Goal: Task Accomplishment & Management: Manage account settings

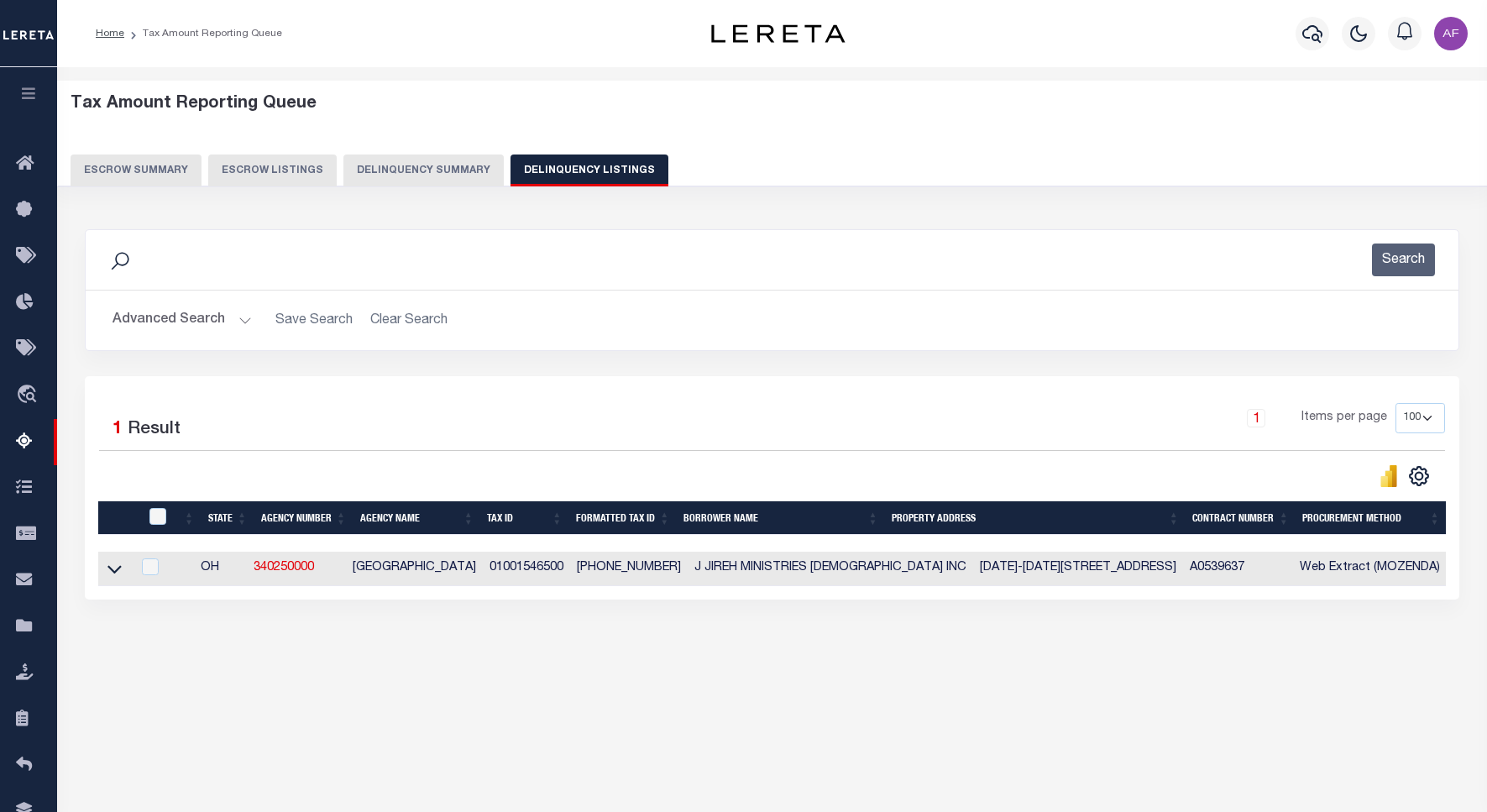
select select "100"
click at [170, 320] on button "Advanced Search" at bounding box center [182, 320] width 139 height 32
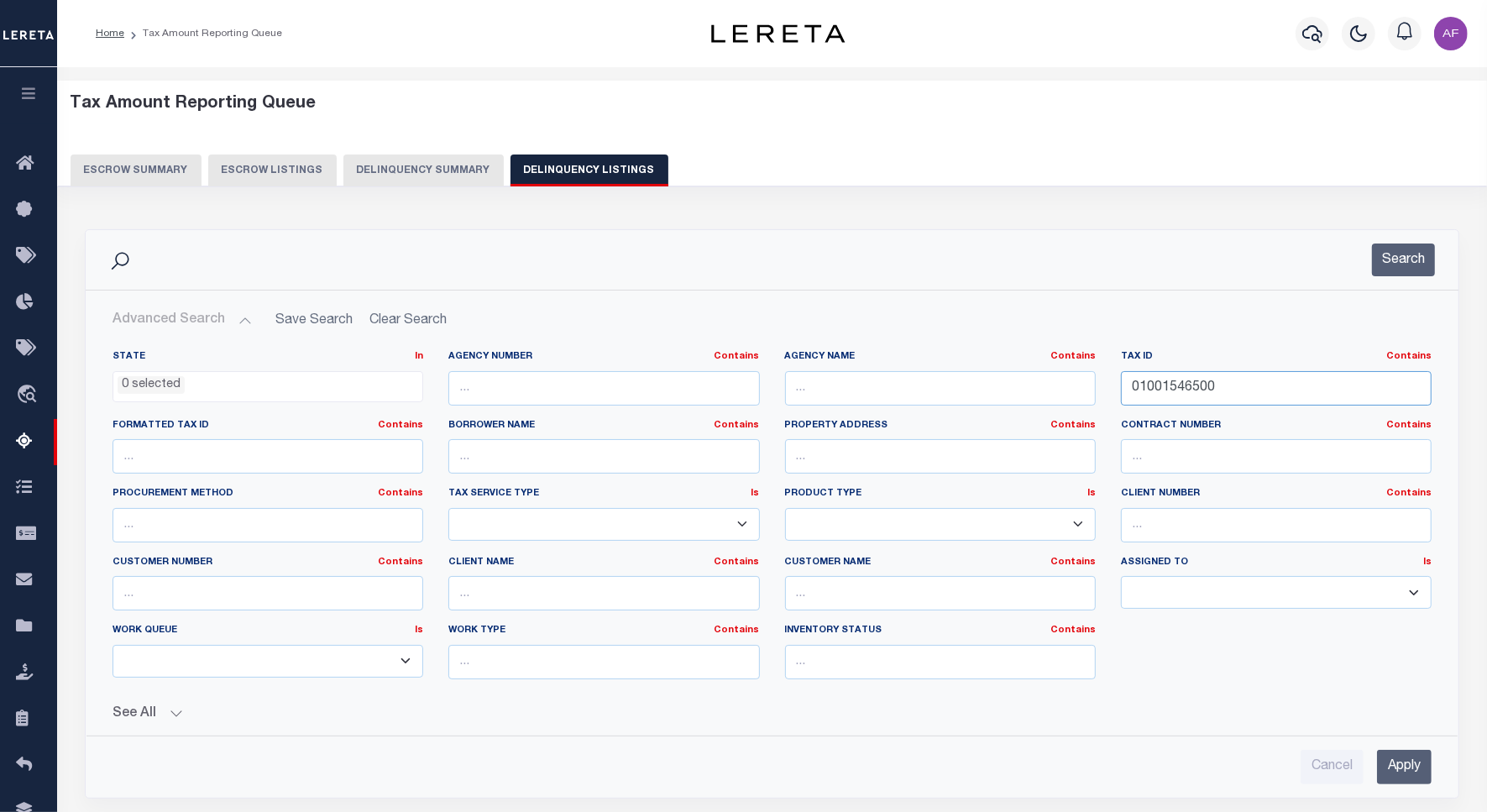
click at [1164, 394] on input "01001546500" at bounding box center [1276, 387] width 311 height 34
paste input "6268"
type input "01001626800"
click at [1420, 271] on button "Search" at bounding box center [1403, 259] width 63 height 32
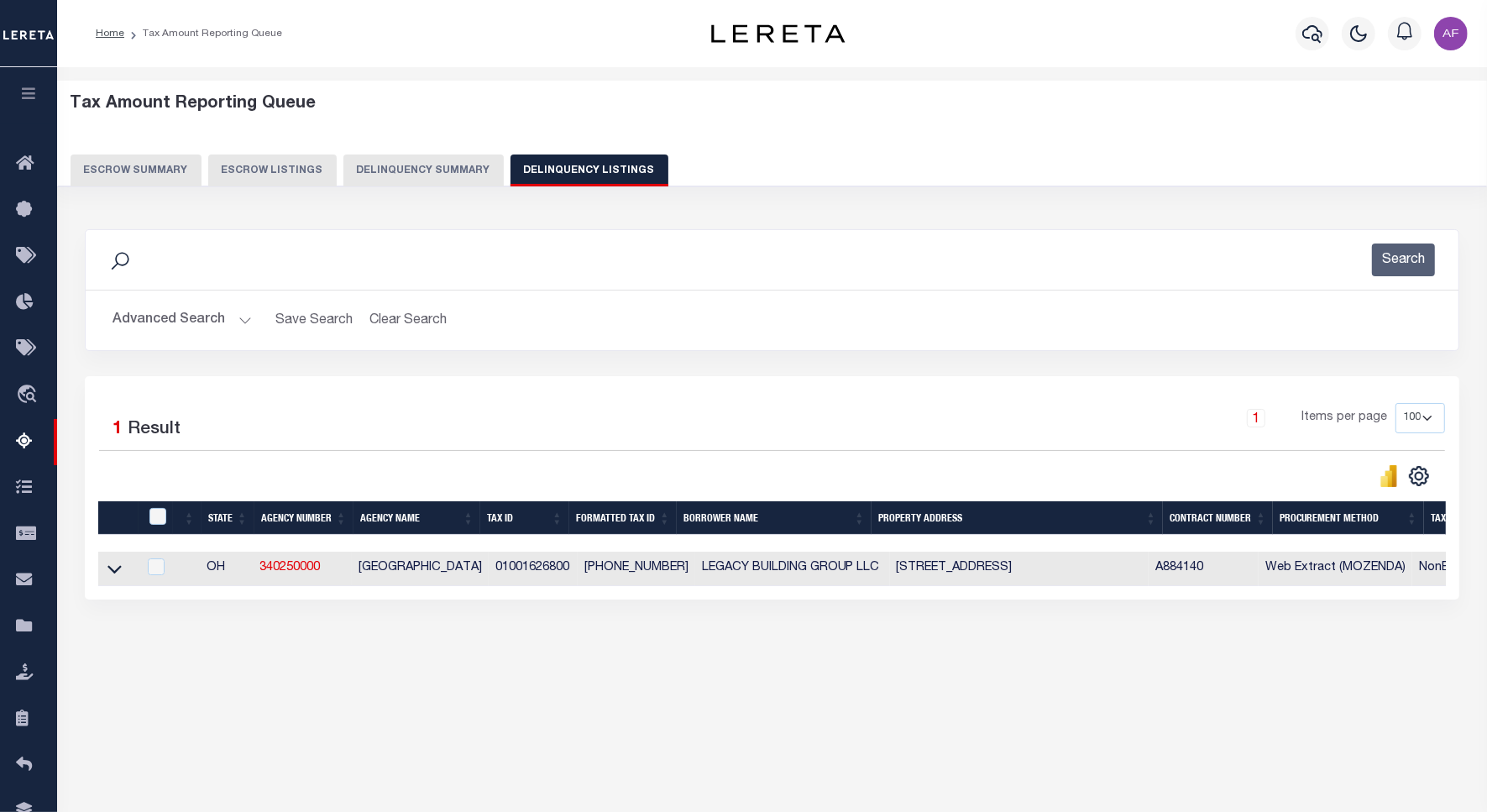
drag, startPoint x: 112, startPoint y: 578, endPoint x: 154, endPoint y: 482, distance: 104.8
click at [114, 578] on icon at bounding box center [115, 569] width 15 height 18
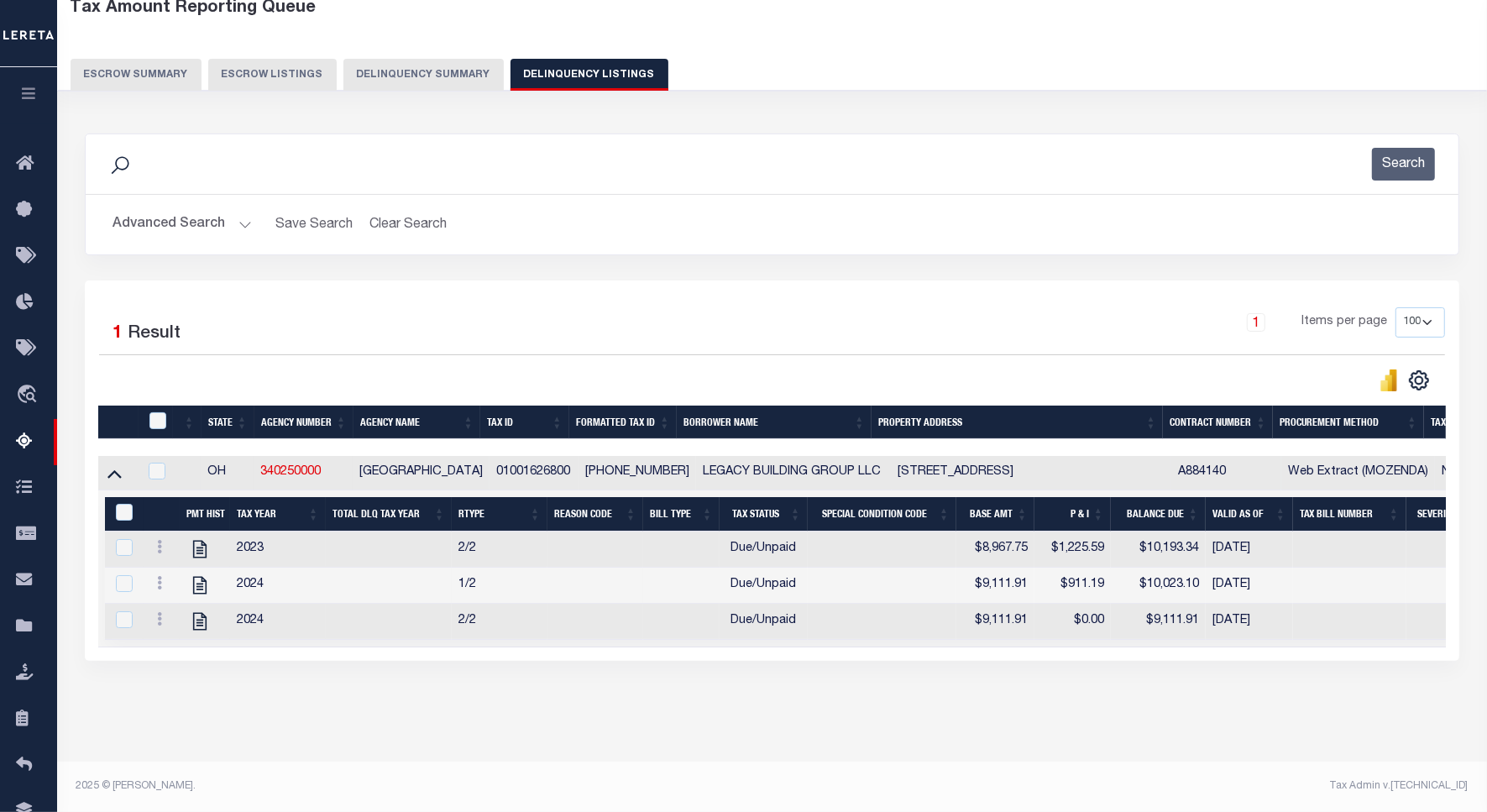
scroll to position [115, 0]
click at [200, 540] on icon "" at bounding box center [200, 549] width 14 height 18
checkbox input "true"
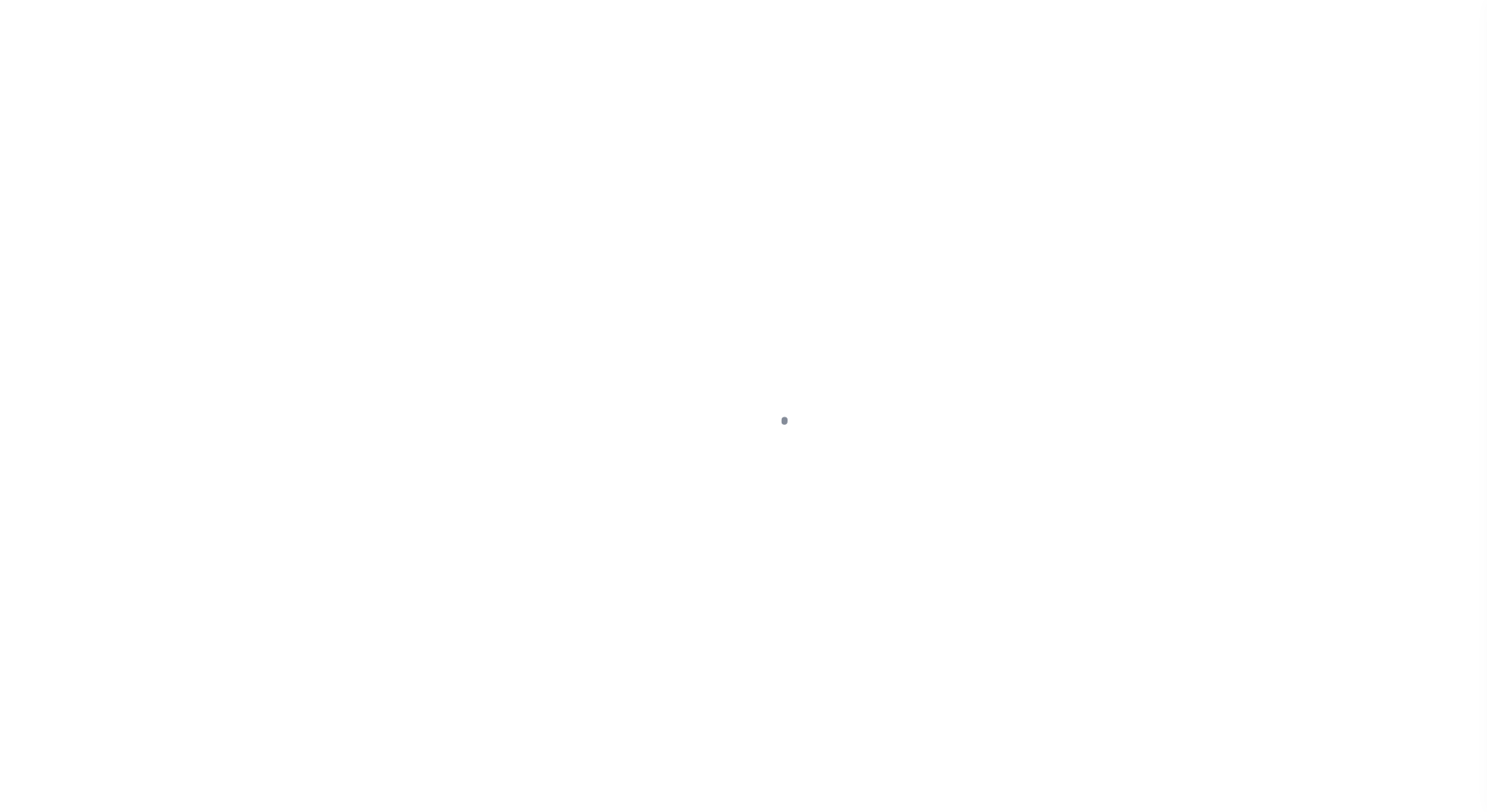
select select "DUE"
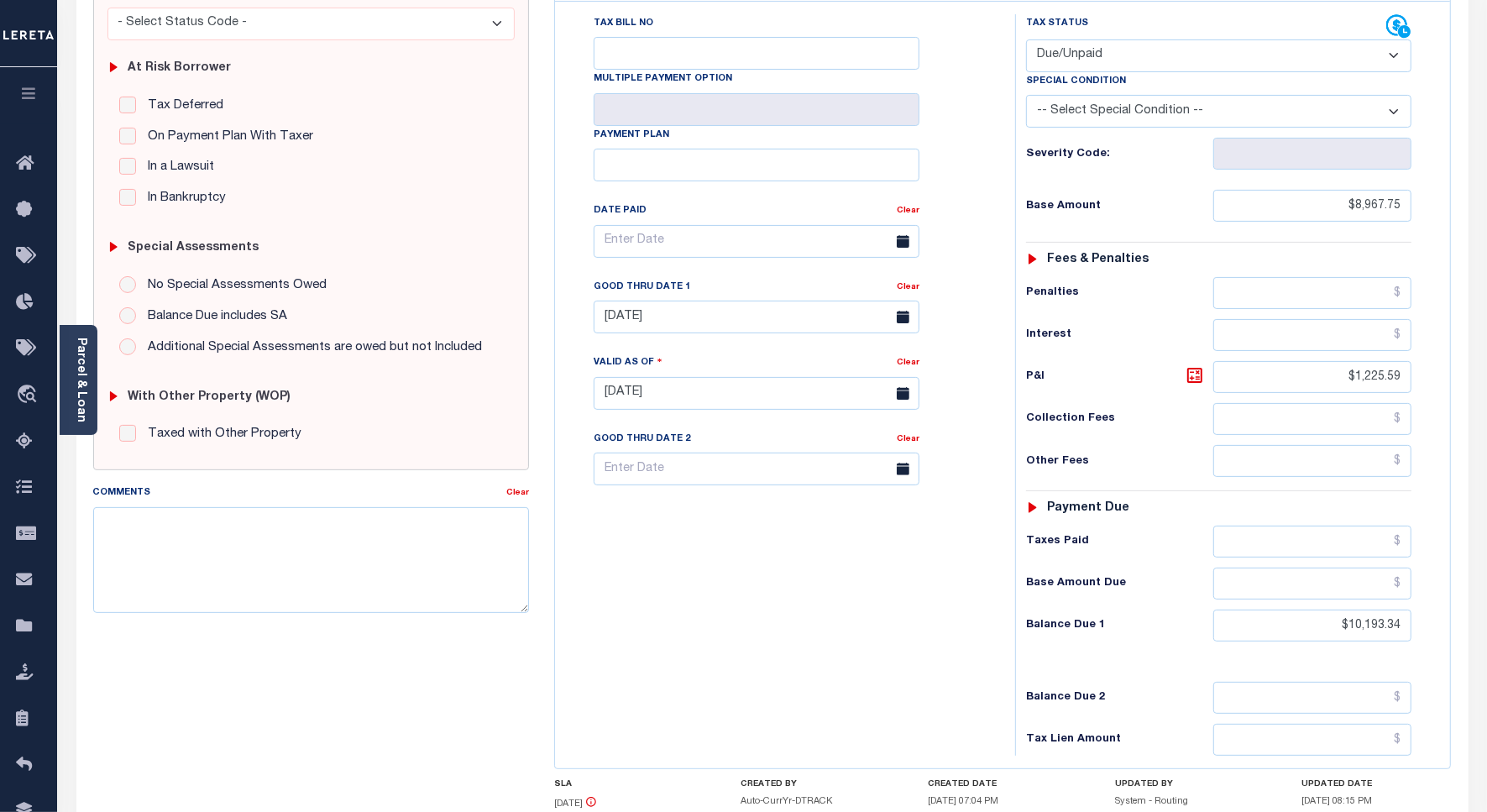
scroll to position [315, 0]
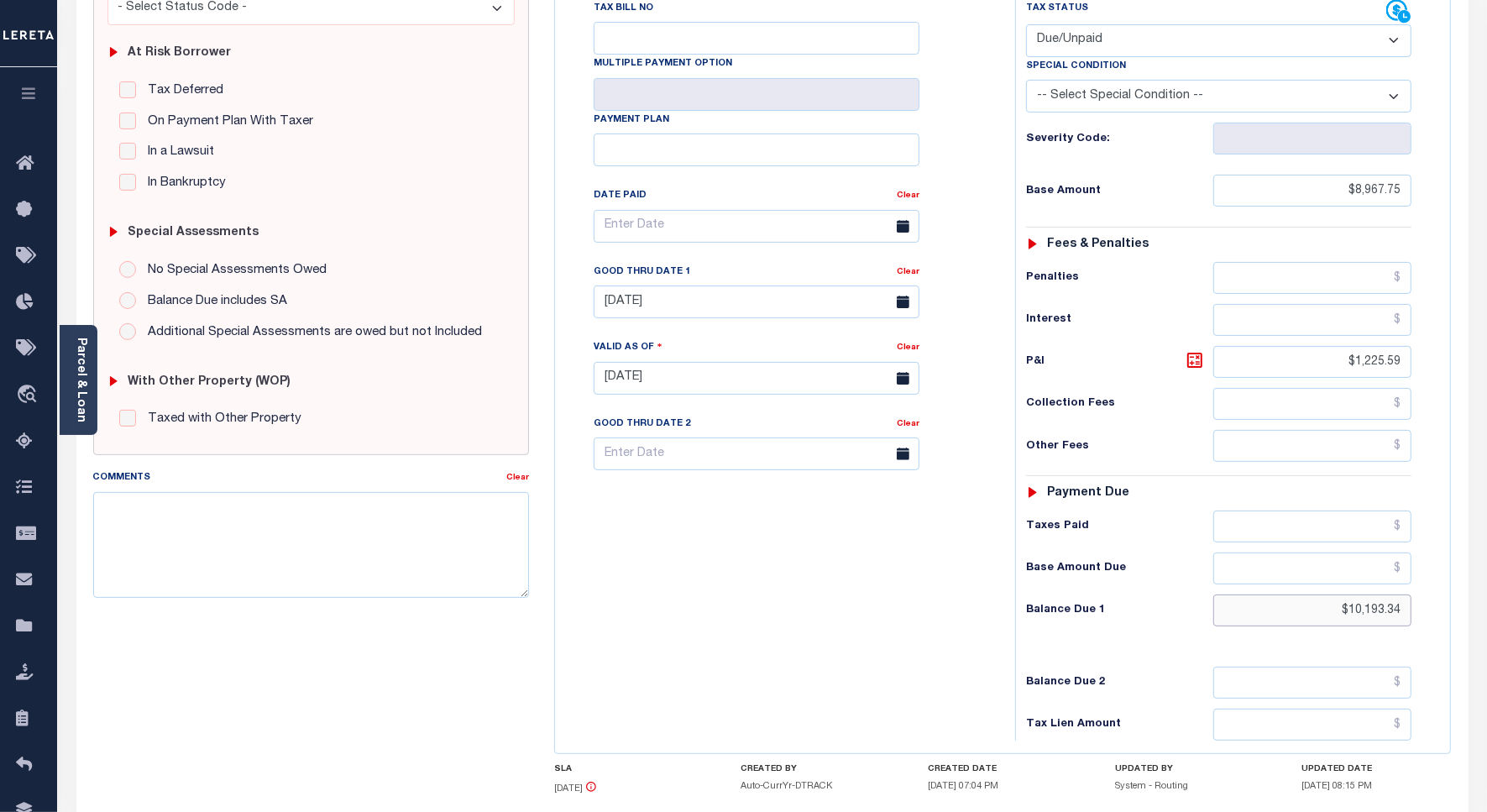
click at [1383, 594] on input "$10,193.34" at bounding box center [1312, 610] width 198 height 32
click at [1186, 350] on icon at bounding box center [1195, 360] width 21 height 21
click at [657, 285] on input "[DATE]" at bounding box center [756, 301] width 326 height 32
click at [689, 399] on span "7" at bounding box center [686, 397] width 32 height 32
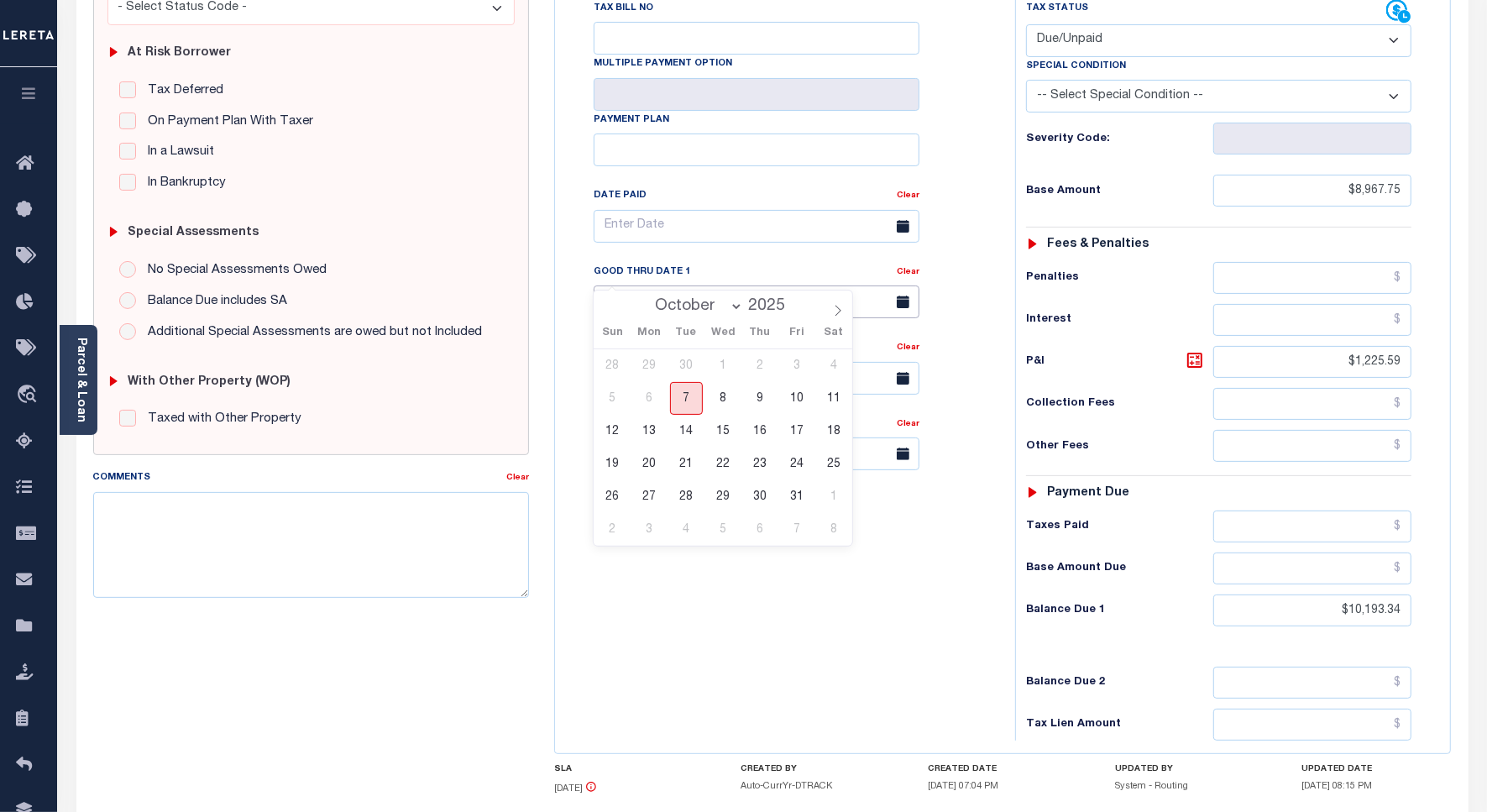
type input "[DATE]"
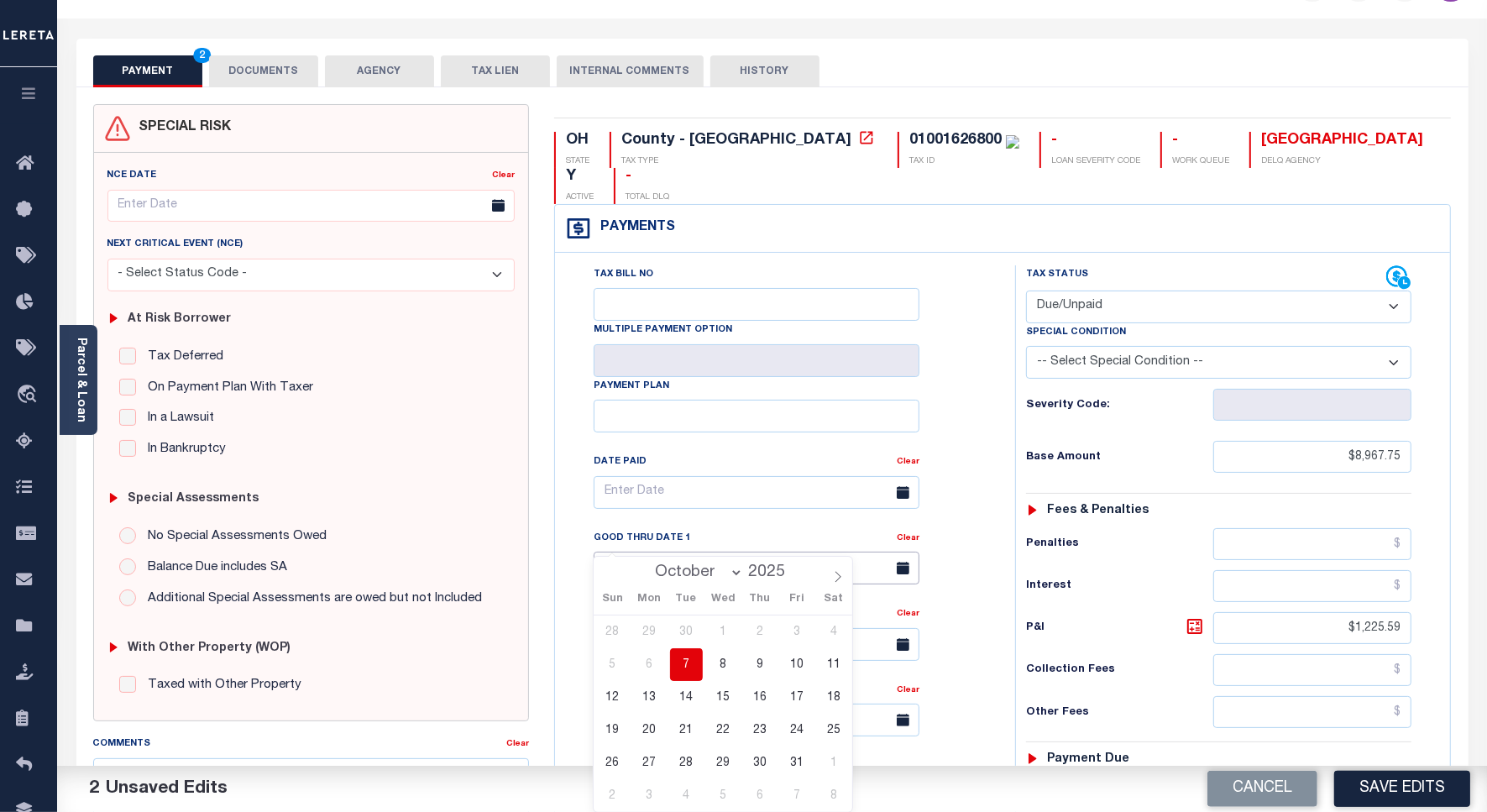
scroll to position [0, 0]
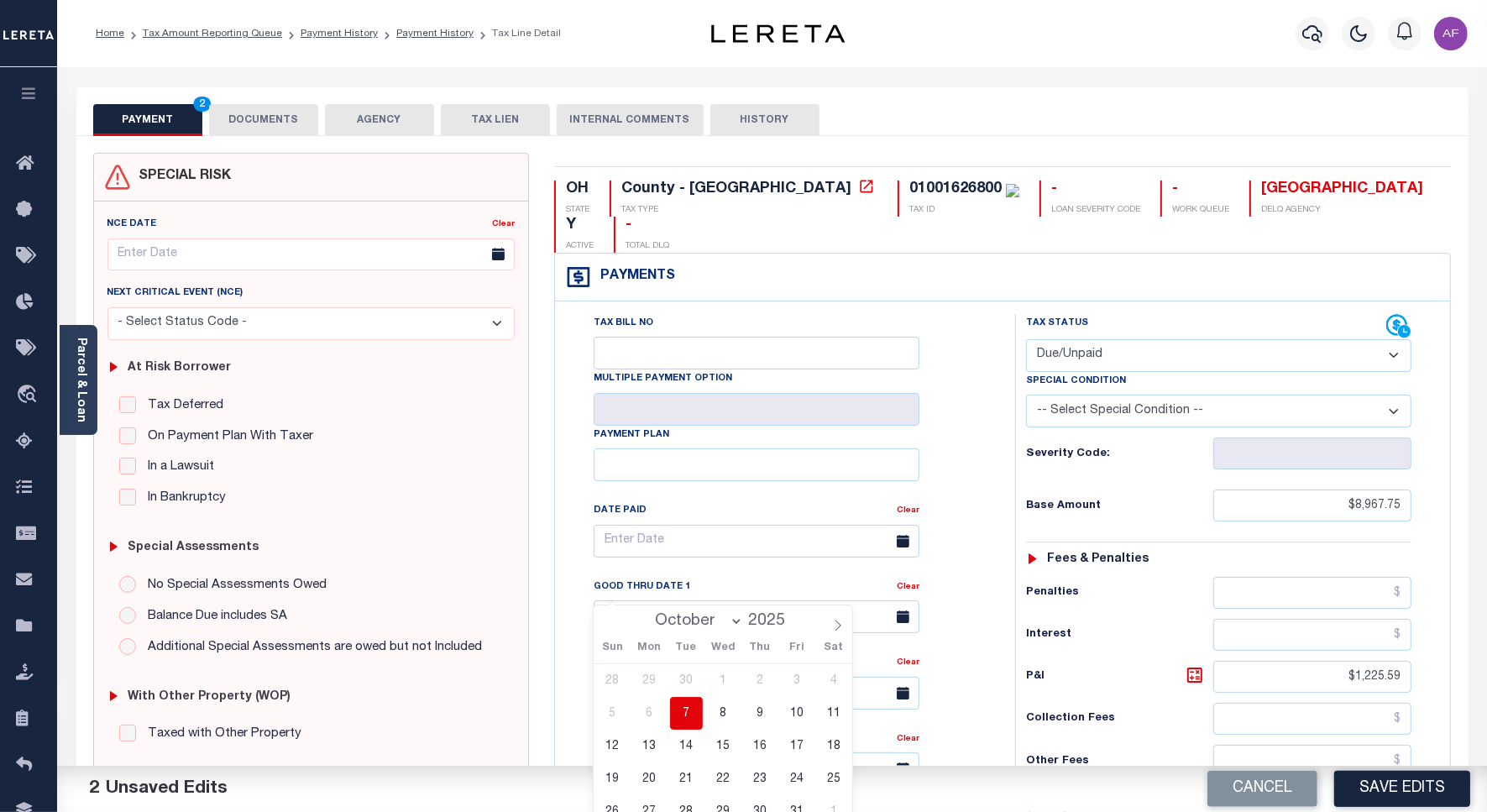
click at [257, 114] on button "DOCUMENTS" at bounding box center [263, 120] width 109 height 32
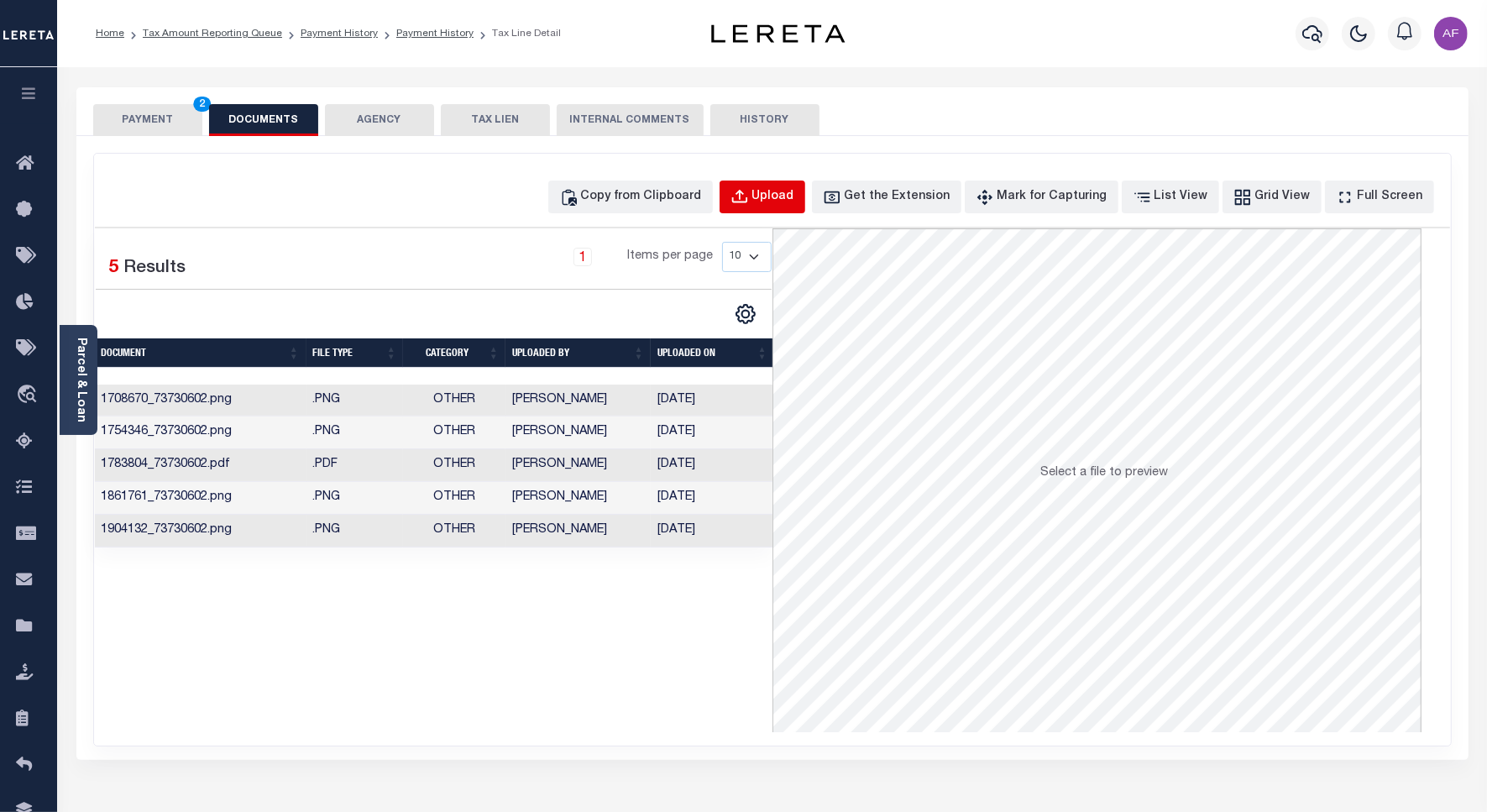
click at [783, 195] on div "Upload" at bounding box center [773, 197] width 42 height 19
select select "POP"
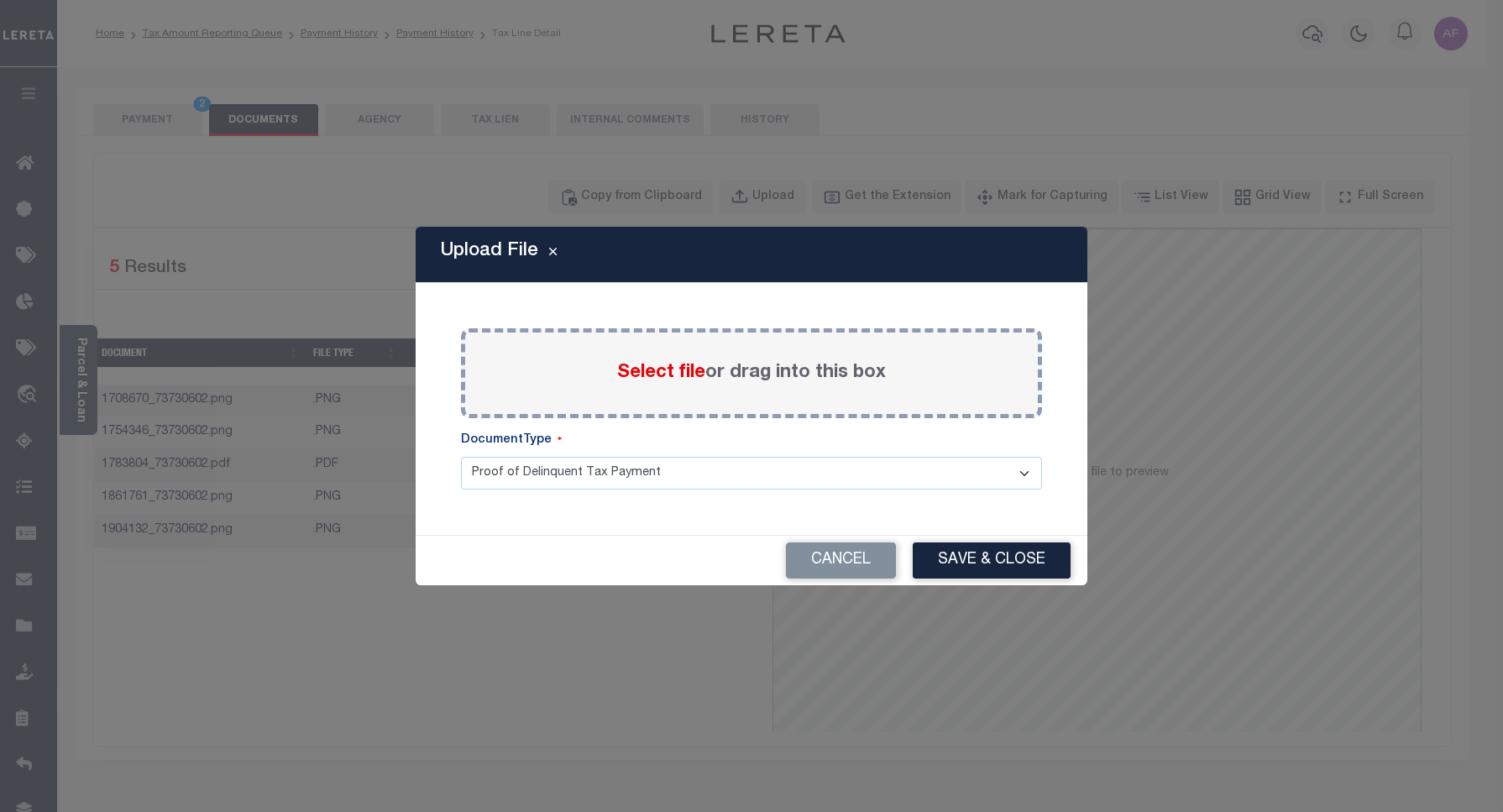
click at [666, 366] on span "Select file" at bounding box center [661, 373] width 88 height 19
click at [0, 0] on input "Select file or drag into this box" at bounding box center [0, 0] width 0 height 0
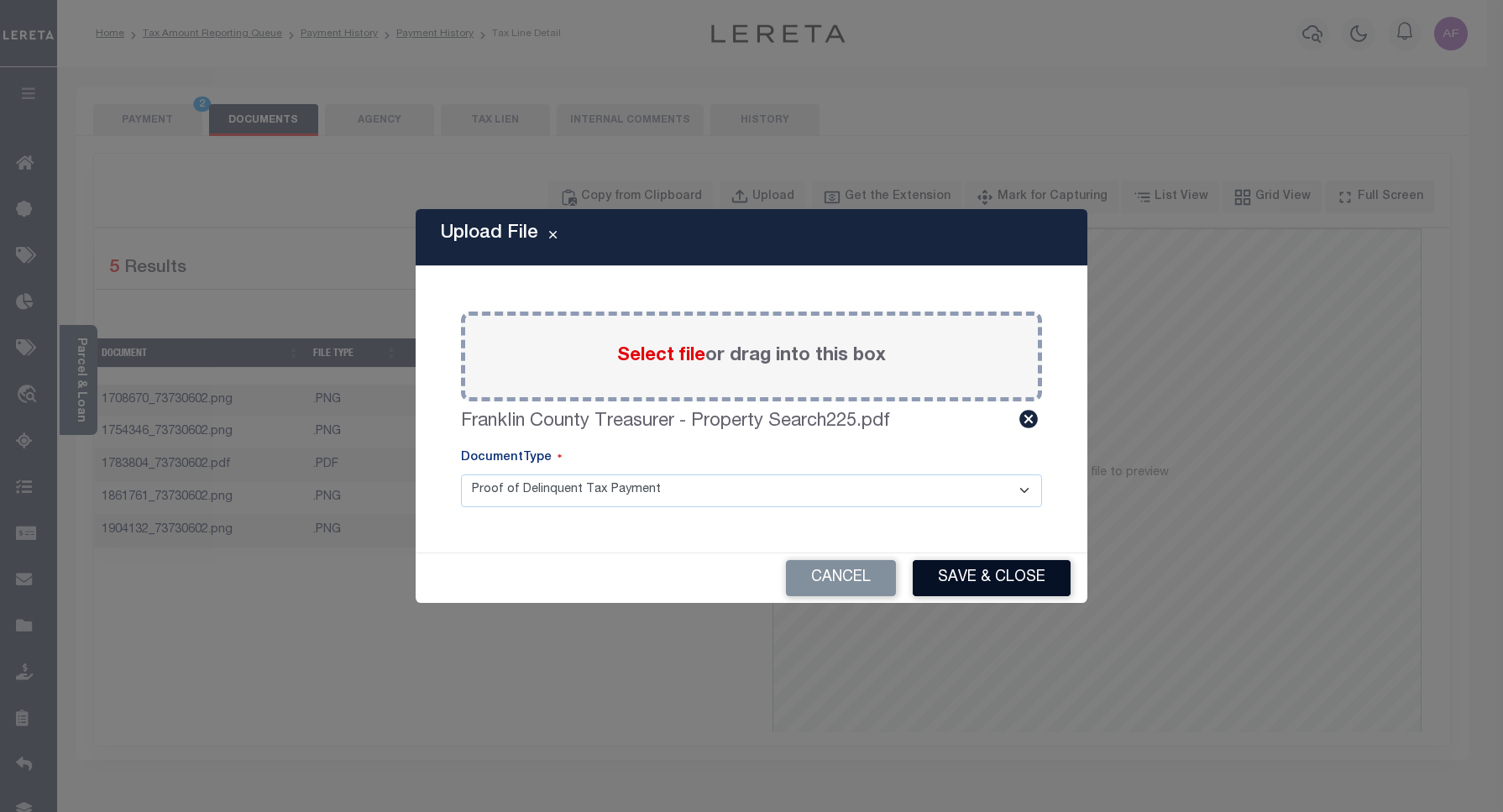
click at [1005, 571] on button "Save & Close" at bounding box center [991, 578] width 158 height 36
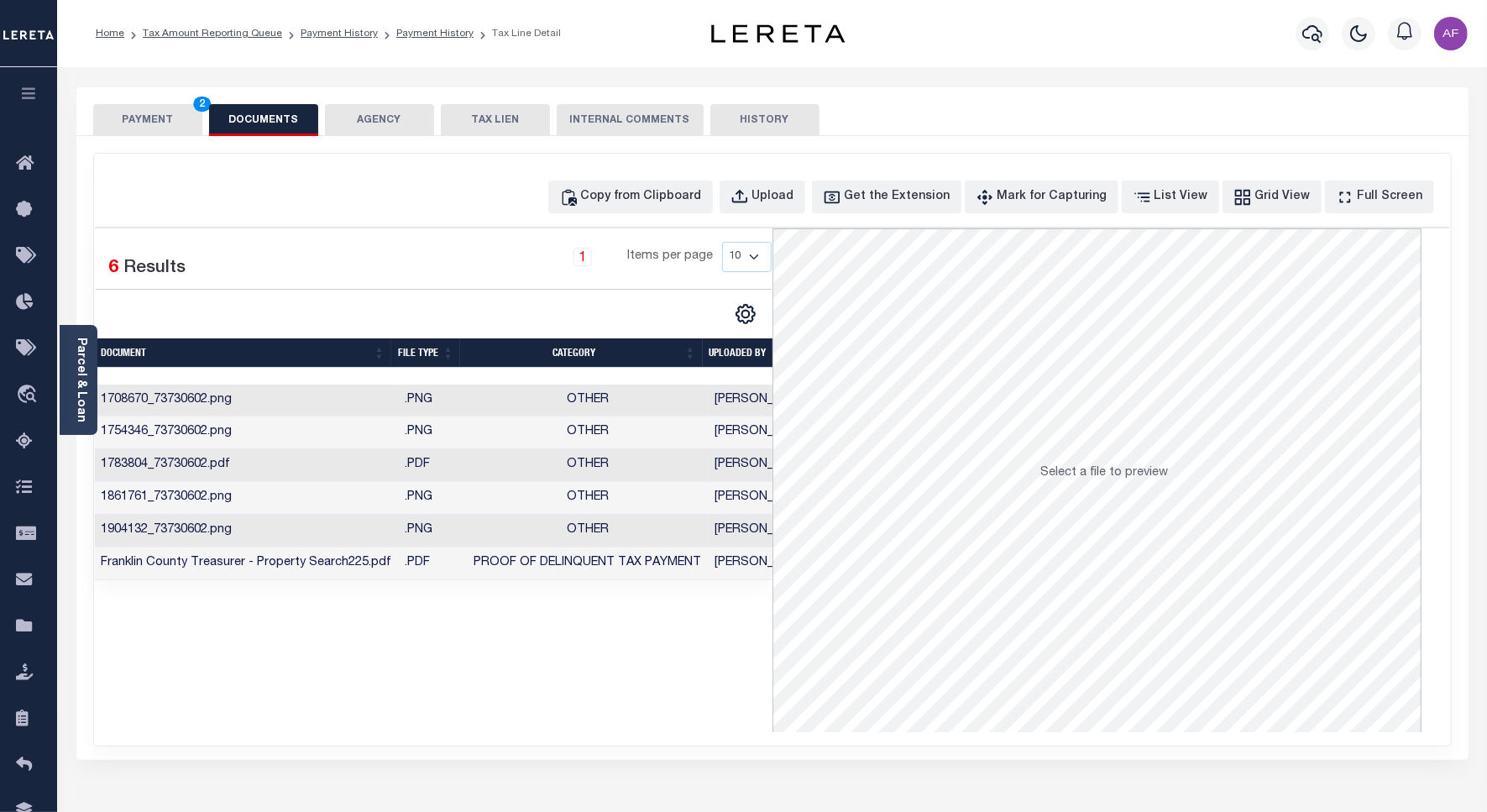
click at [132, 120] on button "PAYMENT 2" at bounding box center [147, 120] width 109 height 32
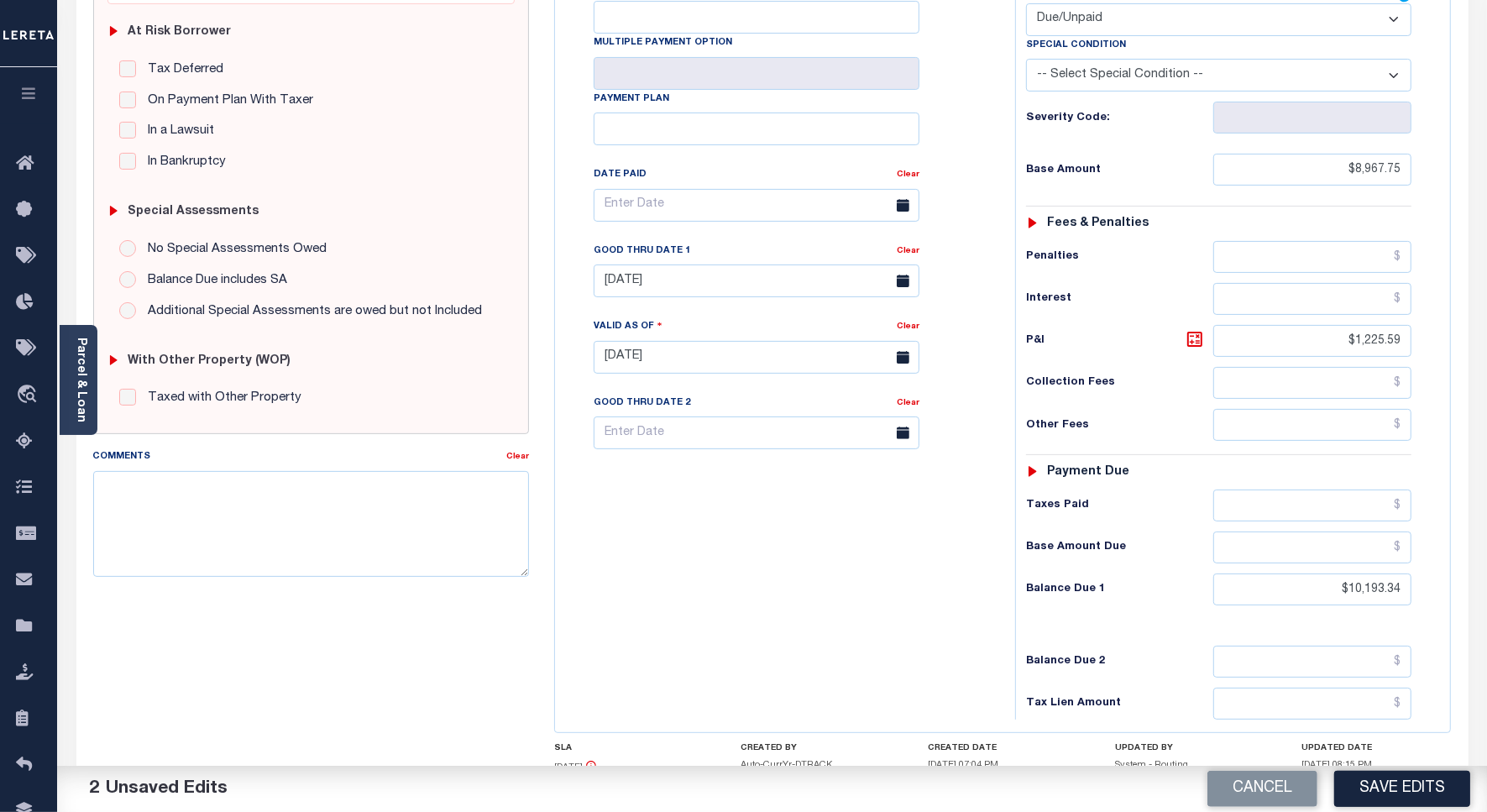
scroll to position [429, 0]
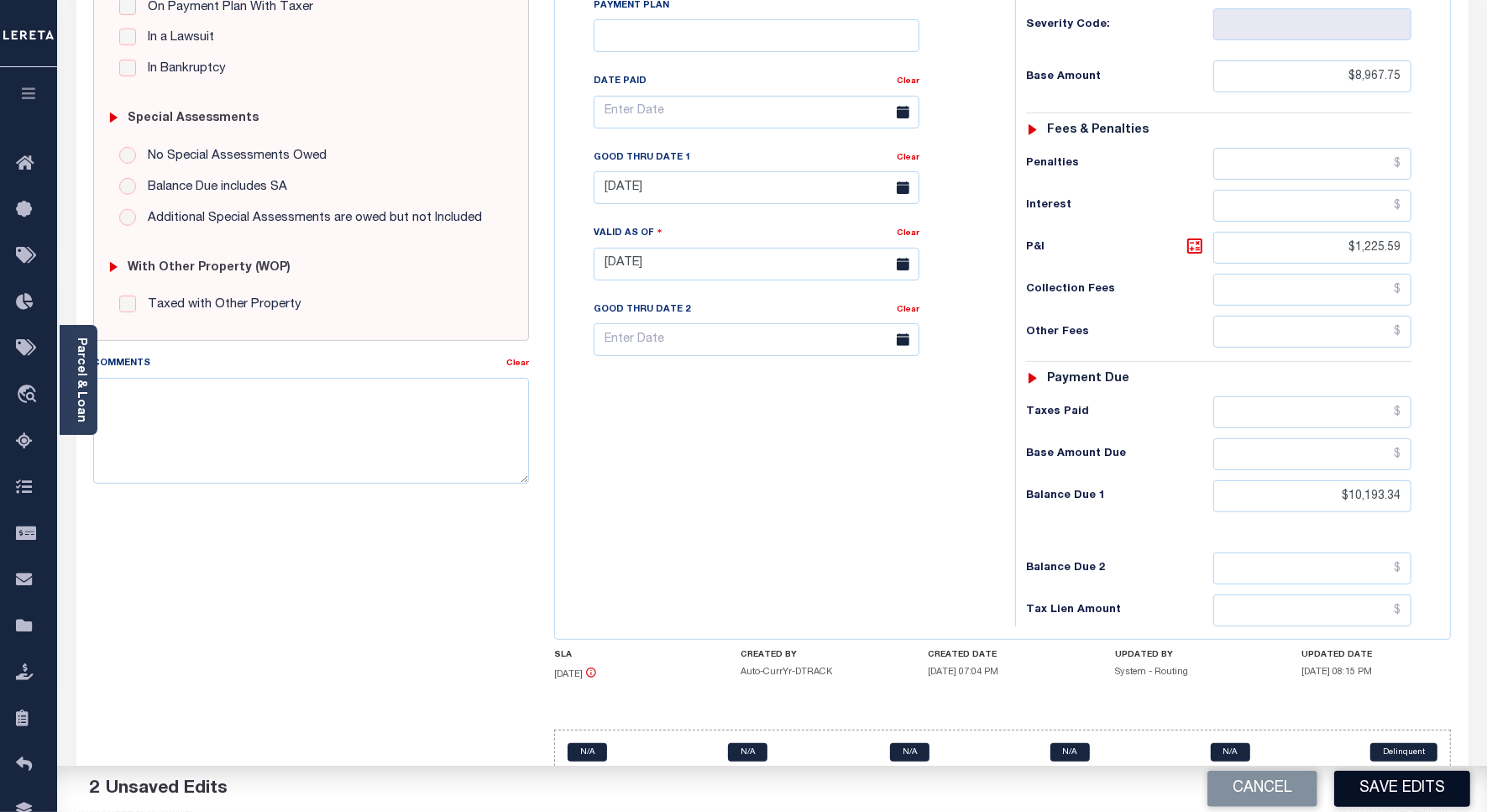
click at [1377, 783] on button "Save Edits" at bounding box center [1402, 788] width 136 height 36
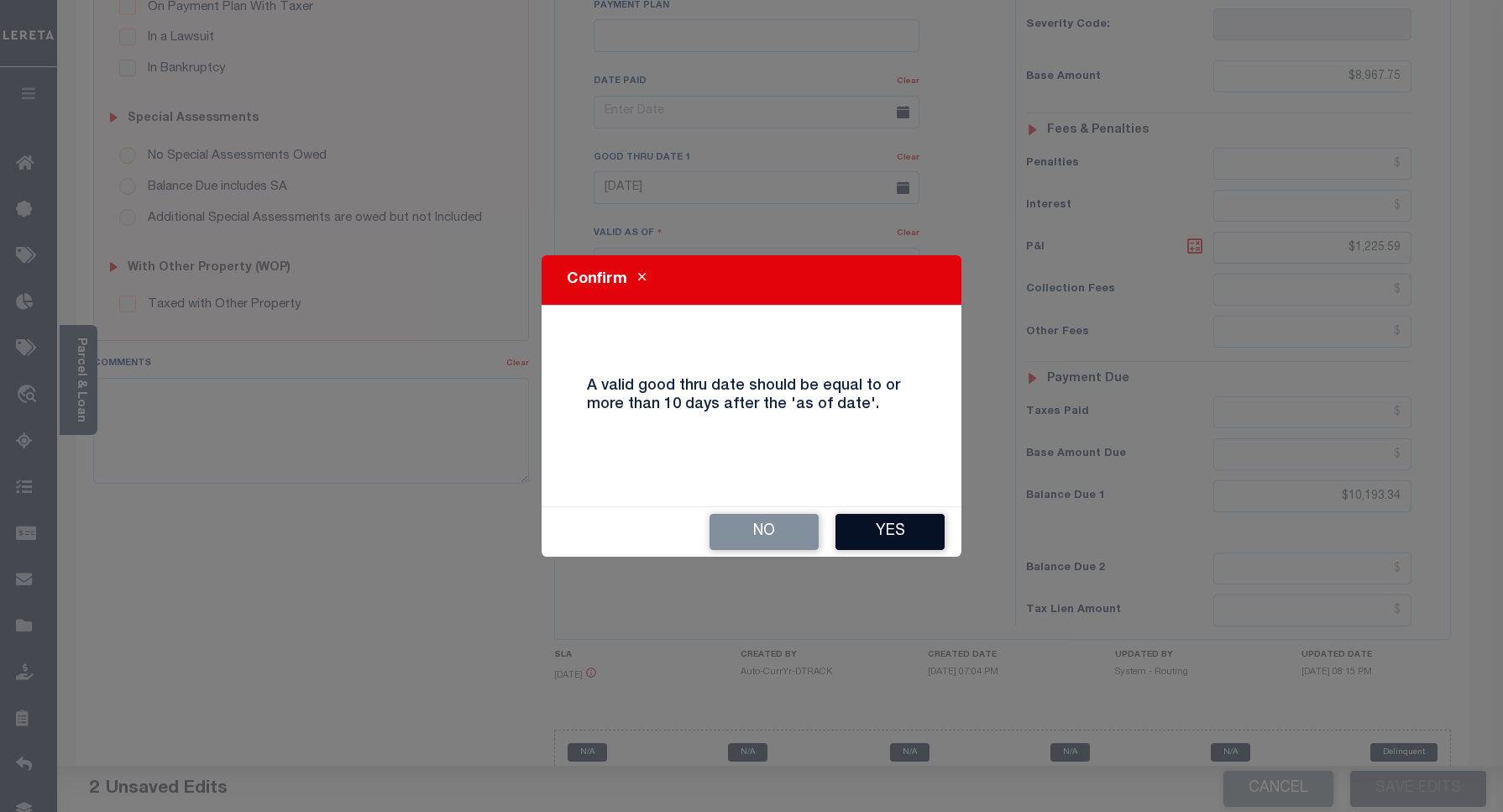
click at [915, 526] on button "Yes" at bounding box center [890, 532] width 109 height 36
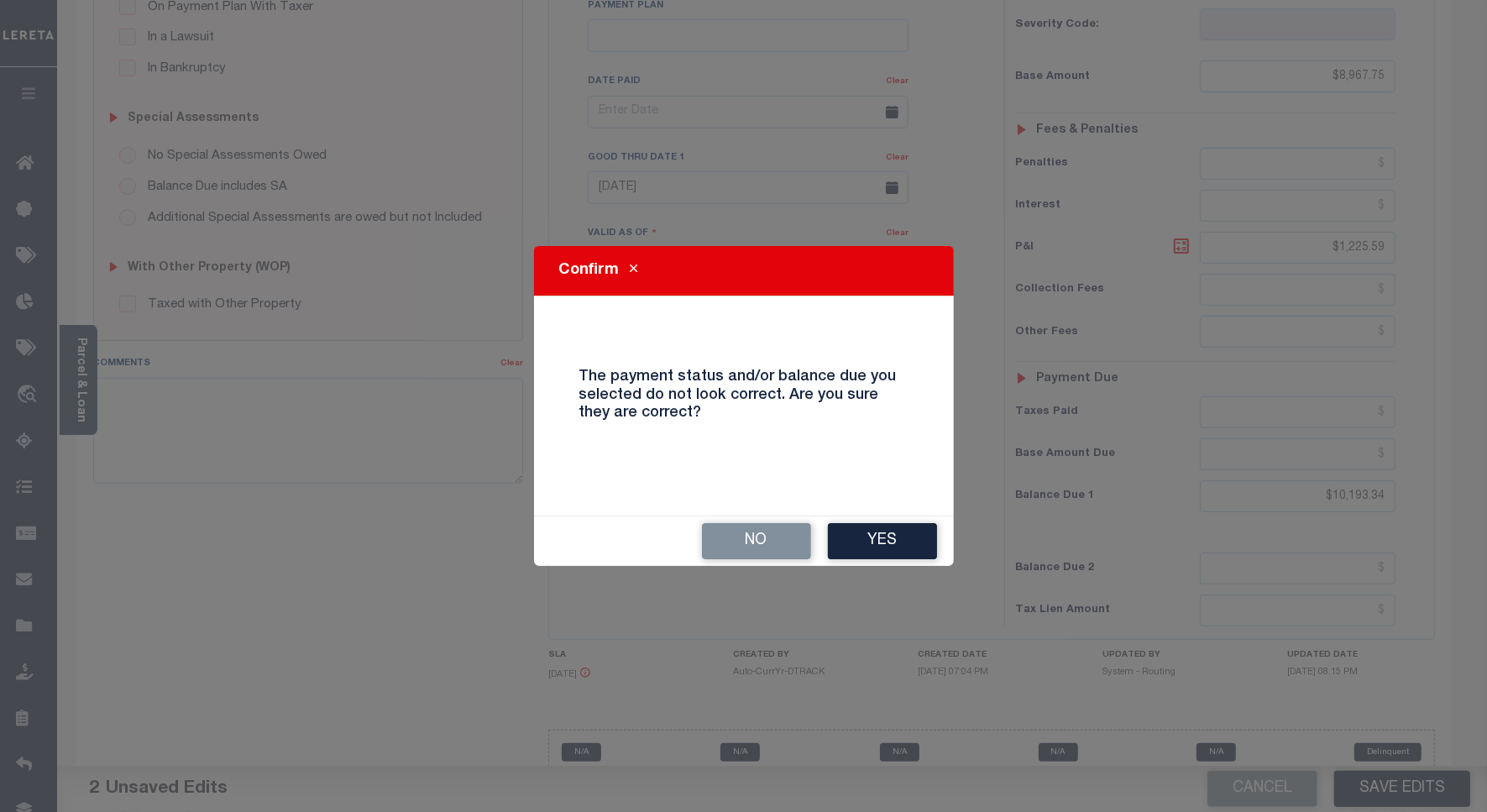
click at [915, 526] on button "Yes" at bounding box center [882, 540] width 109 height 36
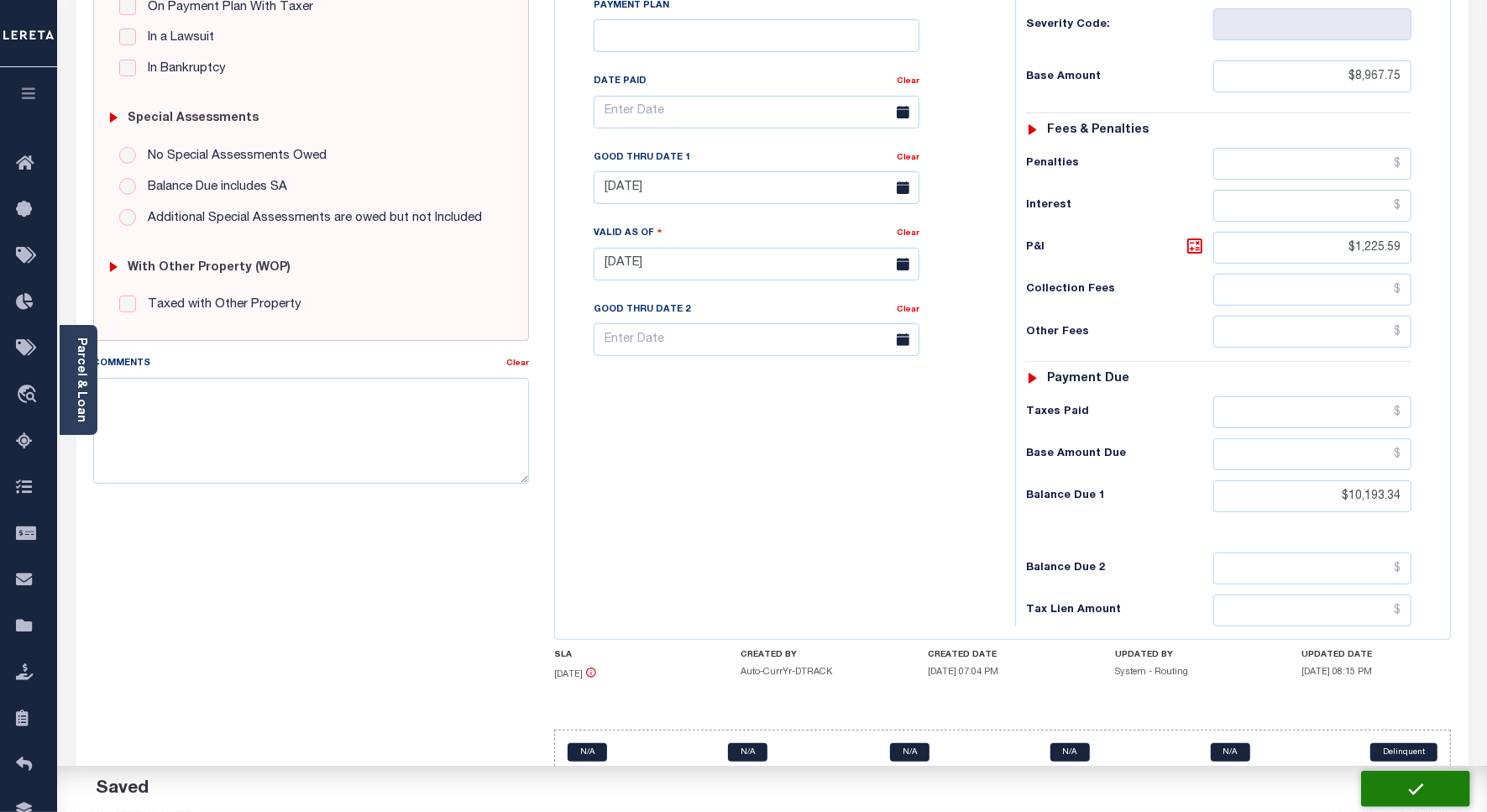
checkbox input "false"
type input "$8,967.75"
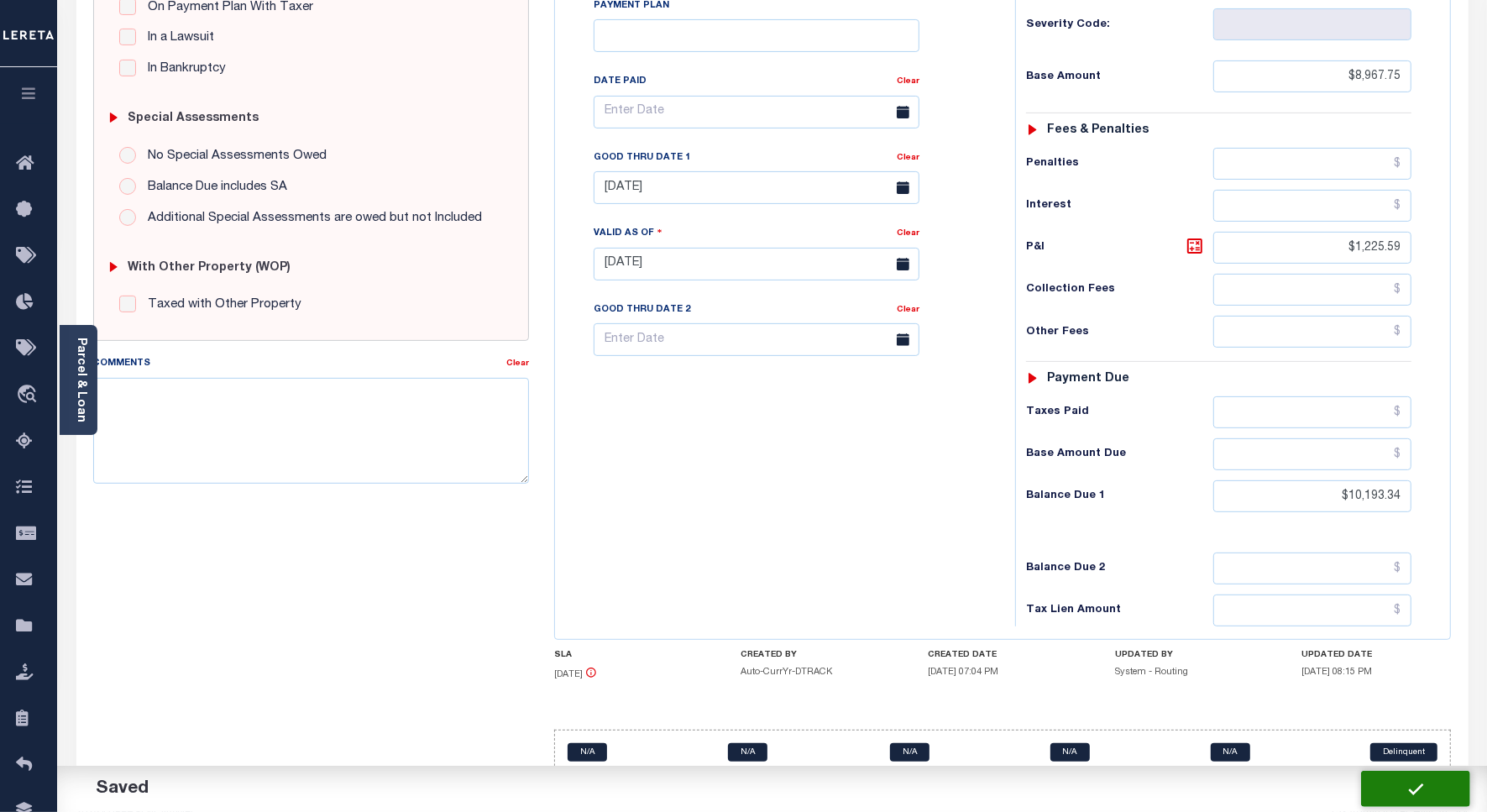
type input "$1,225.59"
type input "$10,193.34"
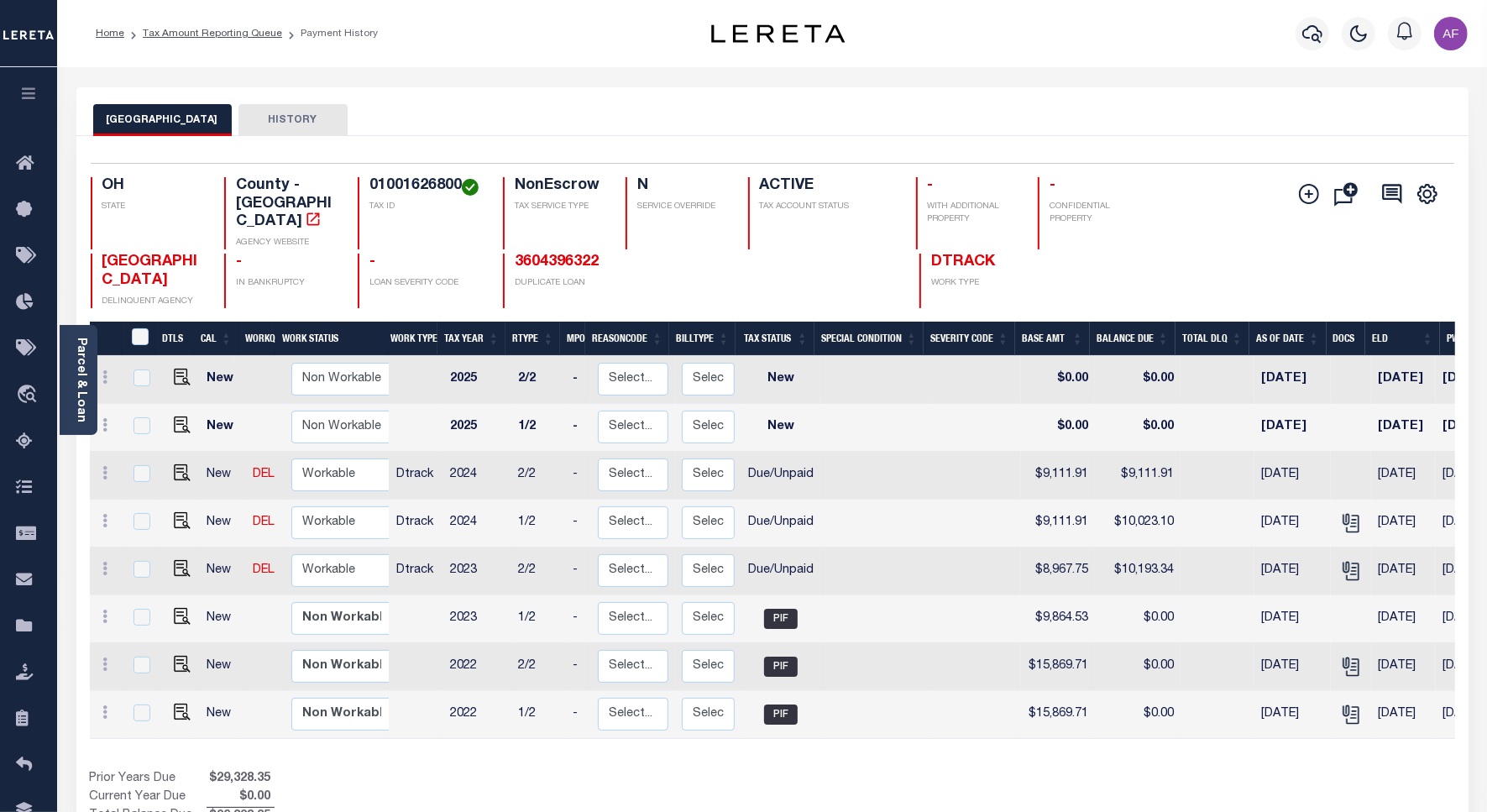
click at [168, 516] on link at bounding box center [179, 522] width 26 height 12
checkbox input "true"
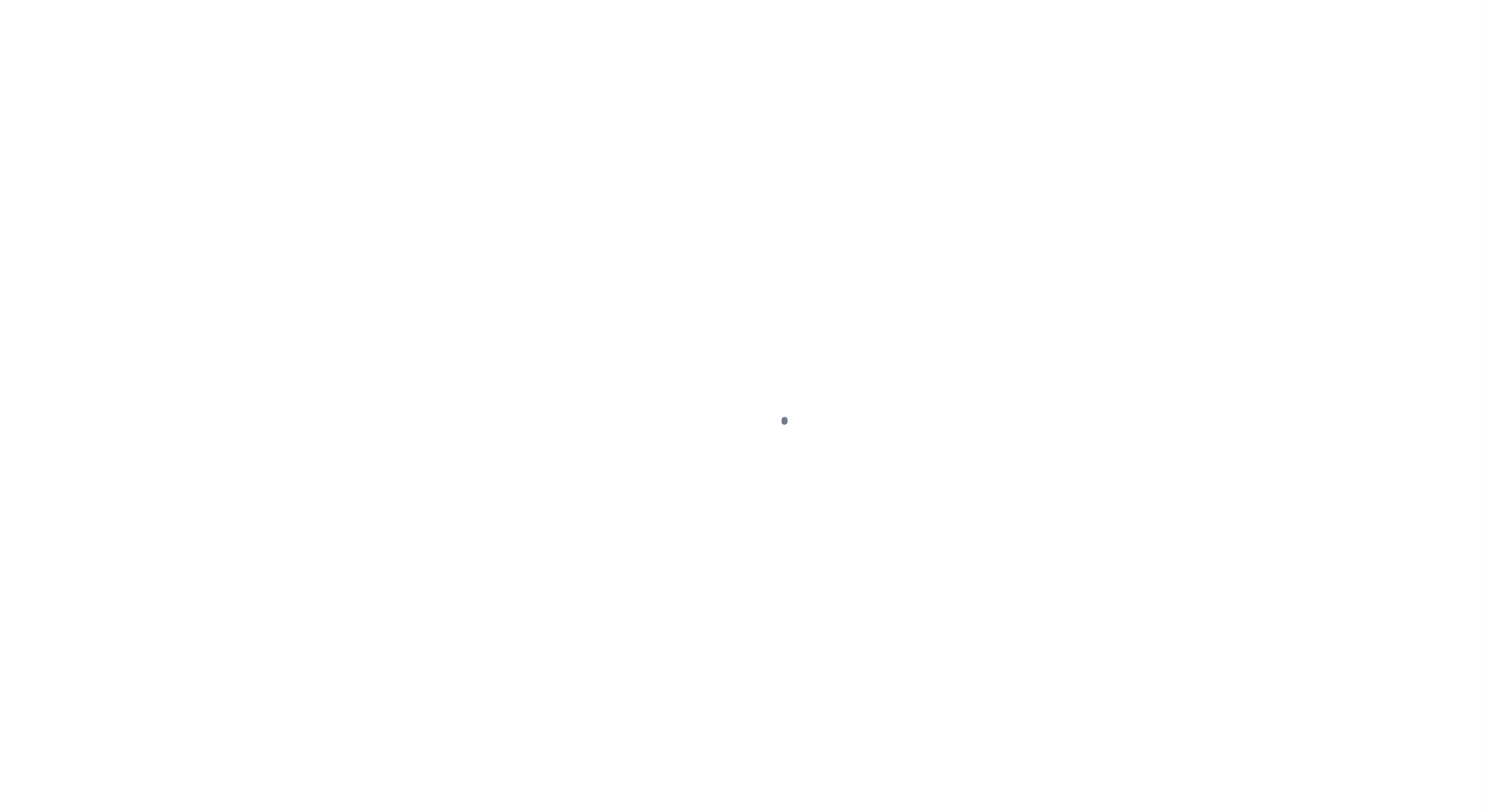
select select "DUE"
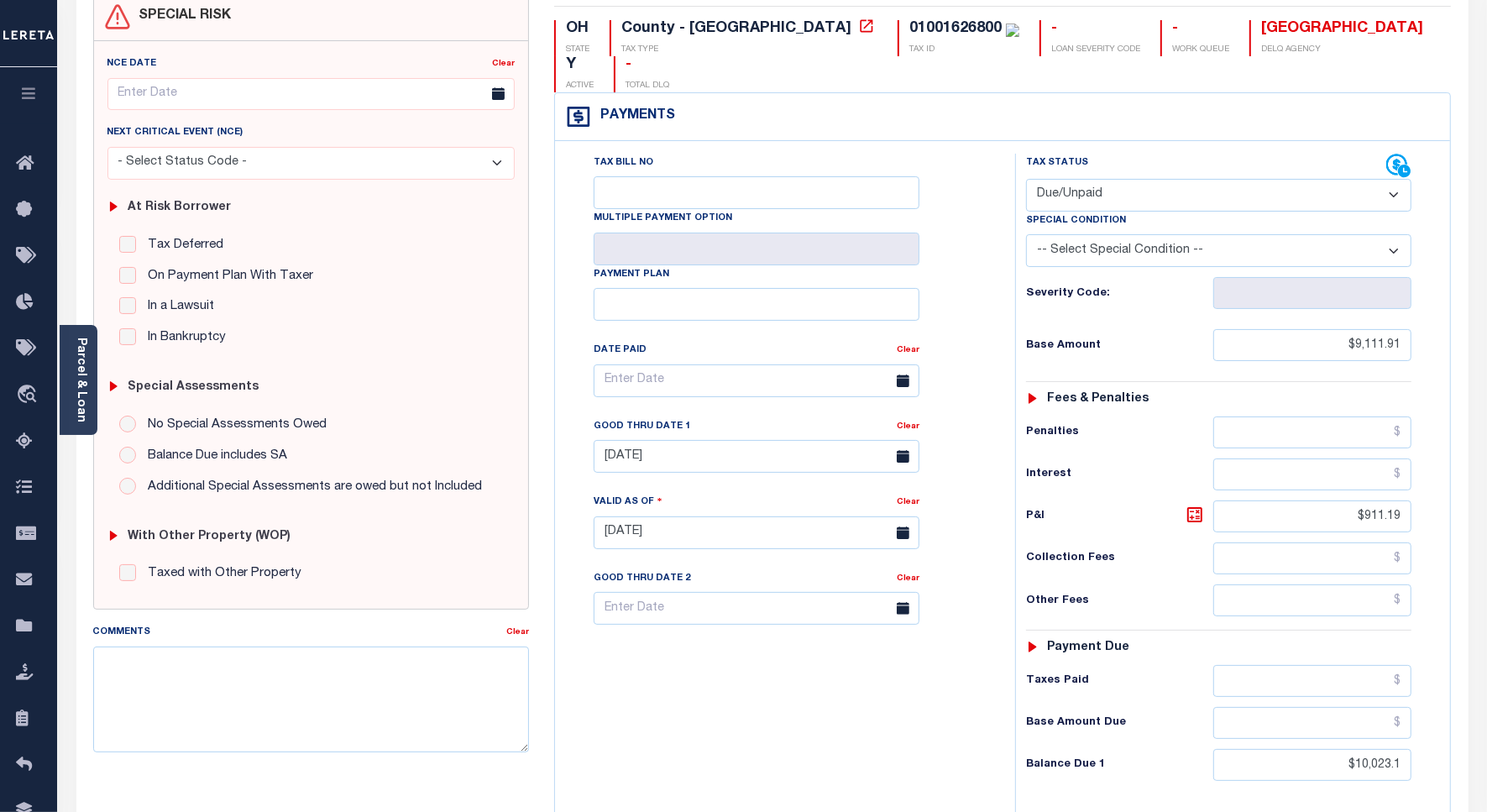
scroll to position [210, 0]
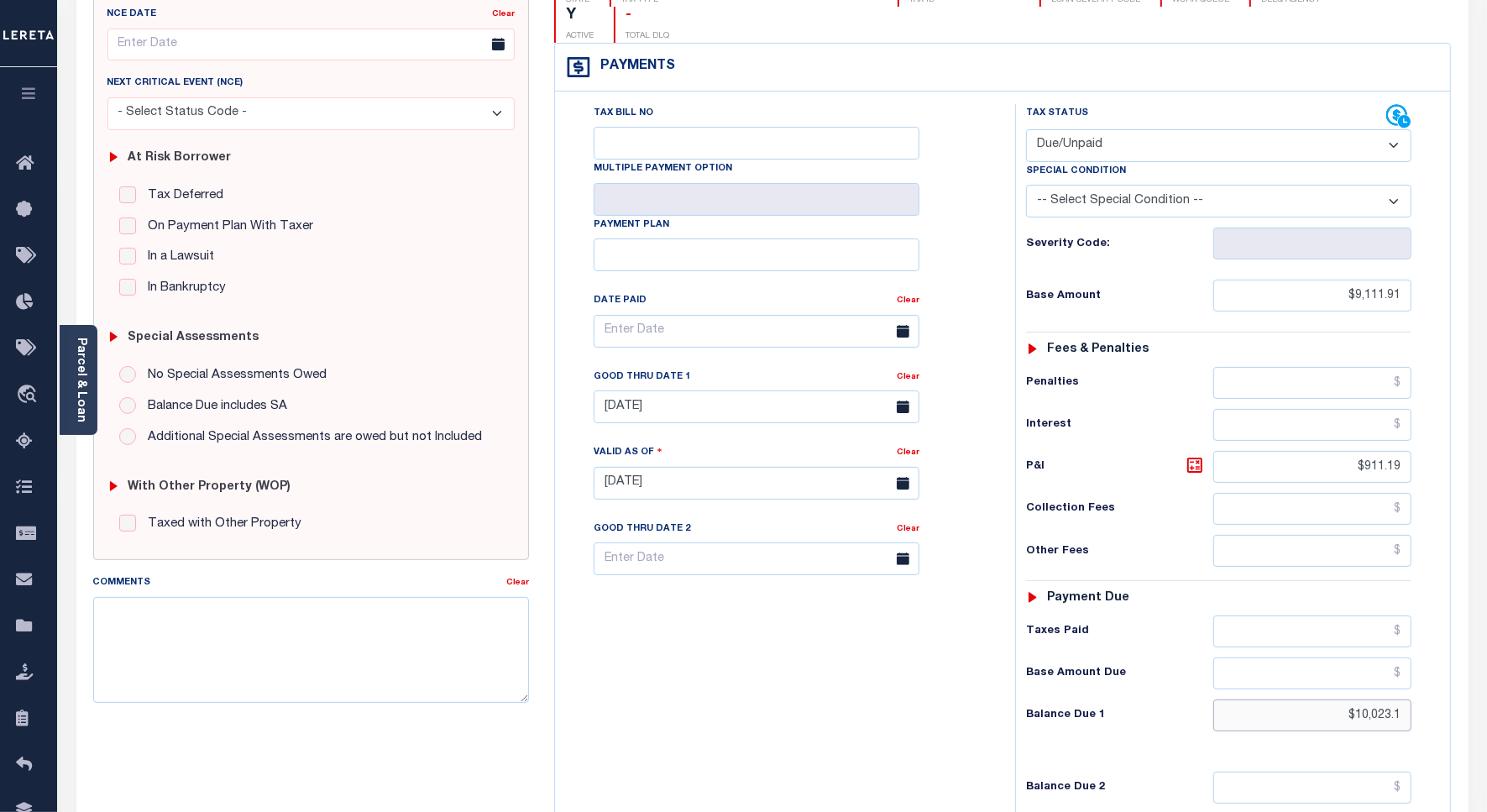
click at [1382, 699] on input "$10,023.1" at bounding box center [1312, 715] width 198 height 32
paste input "0"
type input "$10,023.10"
type input "[DATE]"
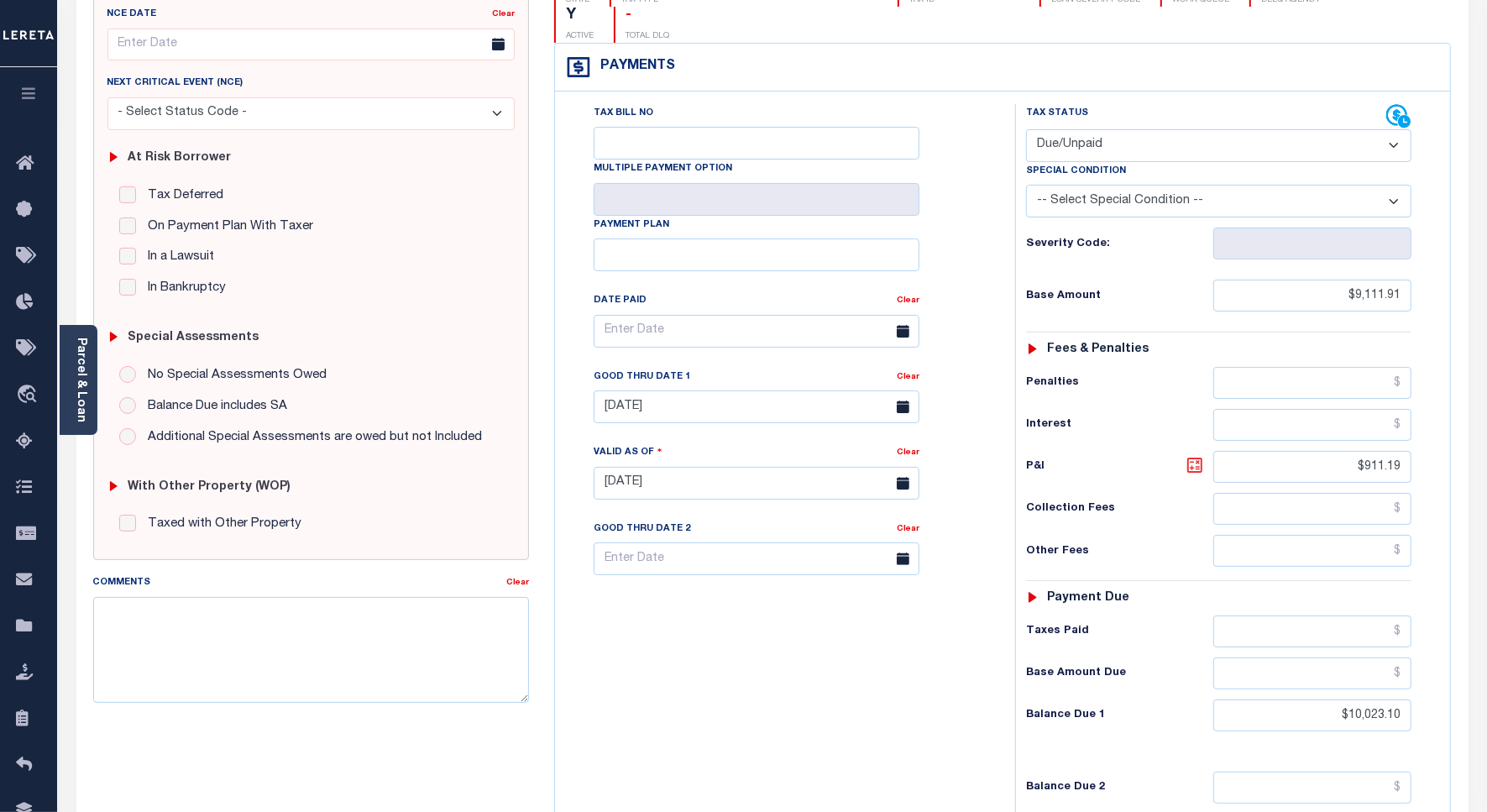
click at [1197, 460] on icon at bounding box center [1195, 465] width 10 height 10
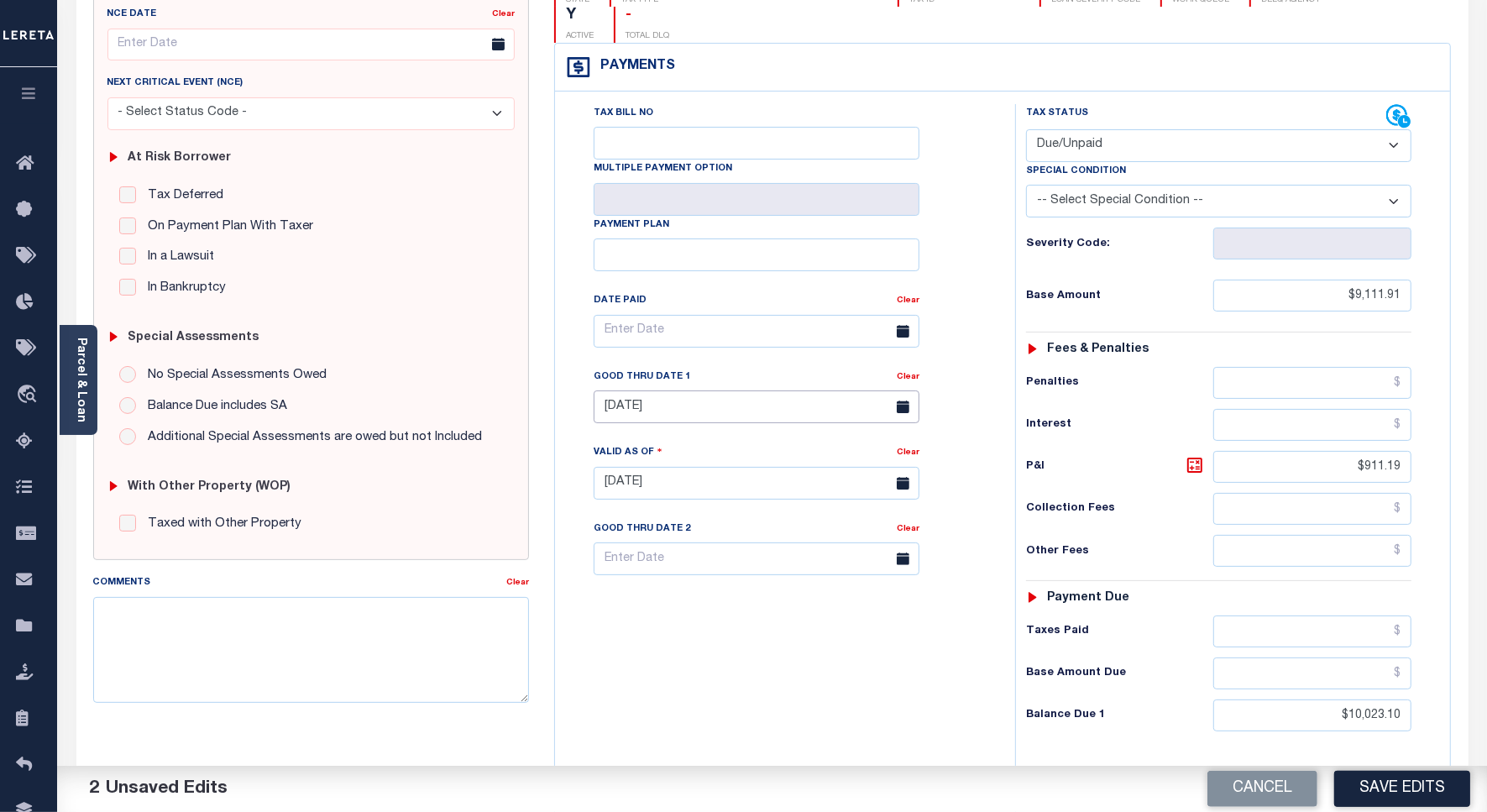
click at [743, 390] on input "[DATE]" at bounding box center [756, 406] width 326 height 32
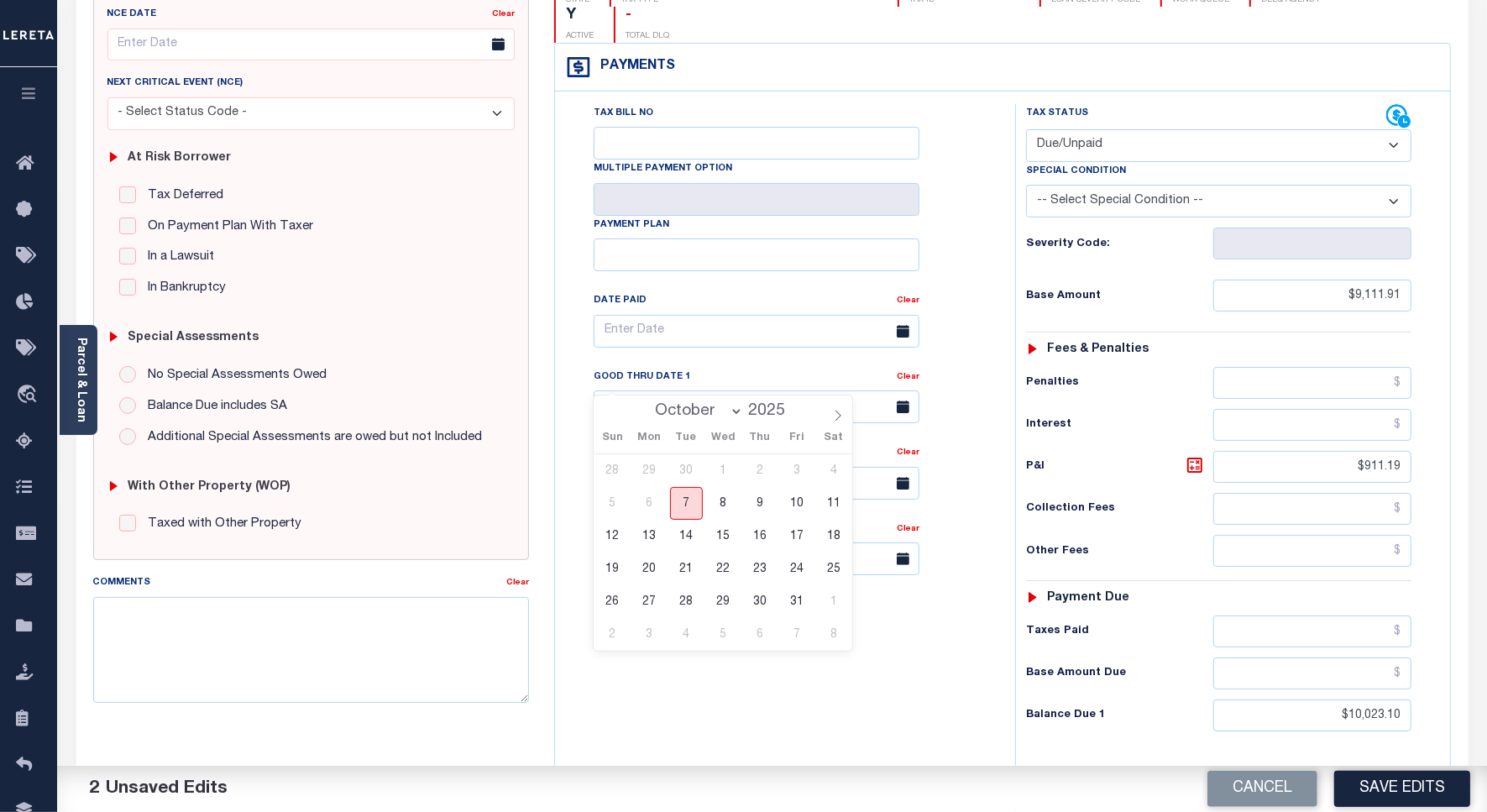
click at [684, 501] on span "7" at bounding box center [686, 502] width 32 height 32
type input "[DATE]"
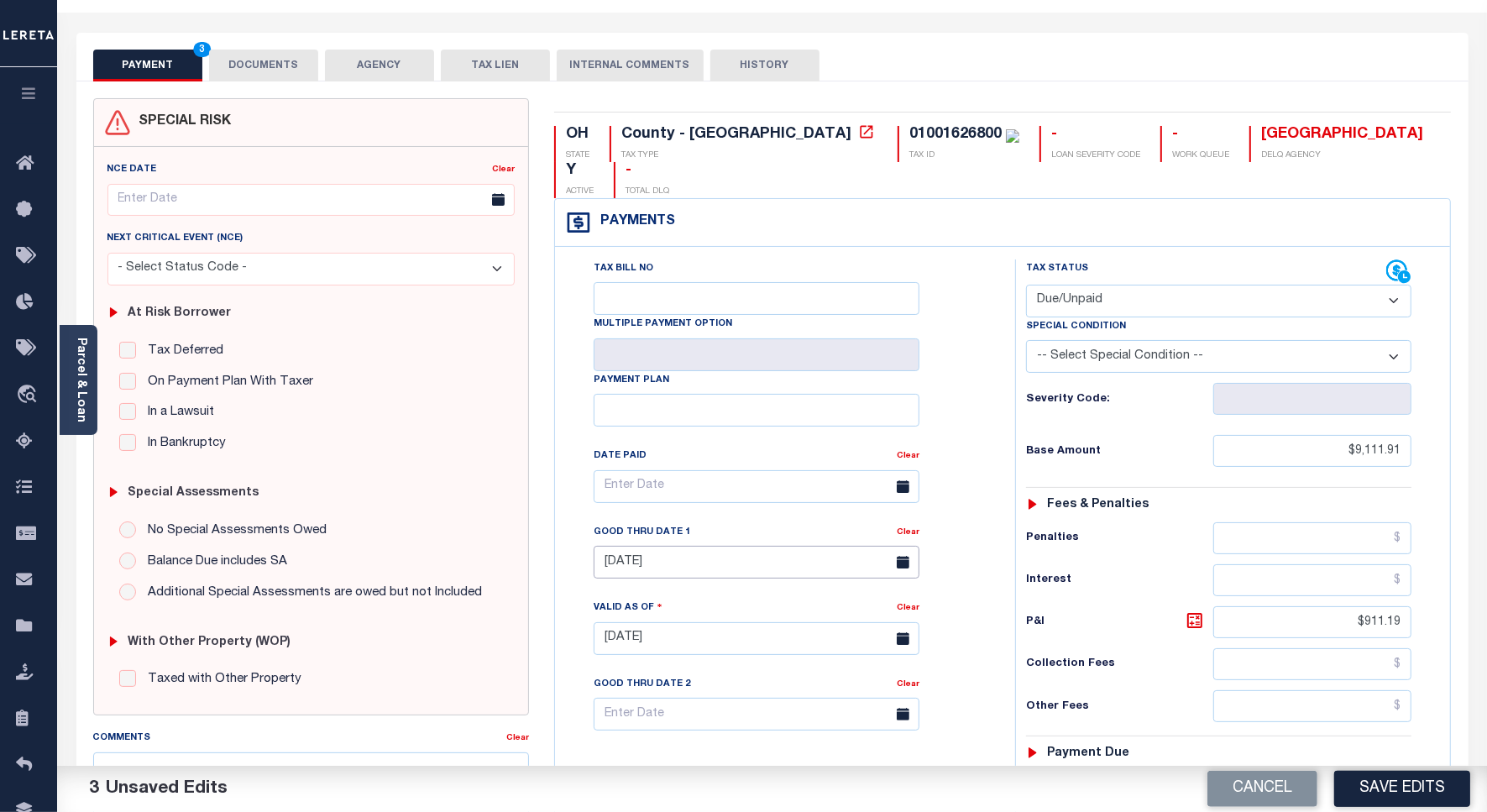
scroll to position [0, 0]
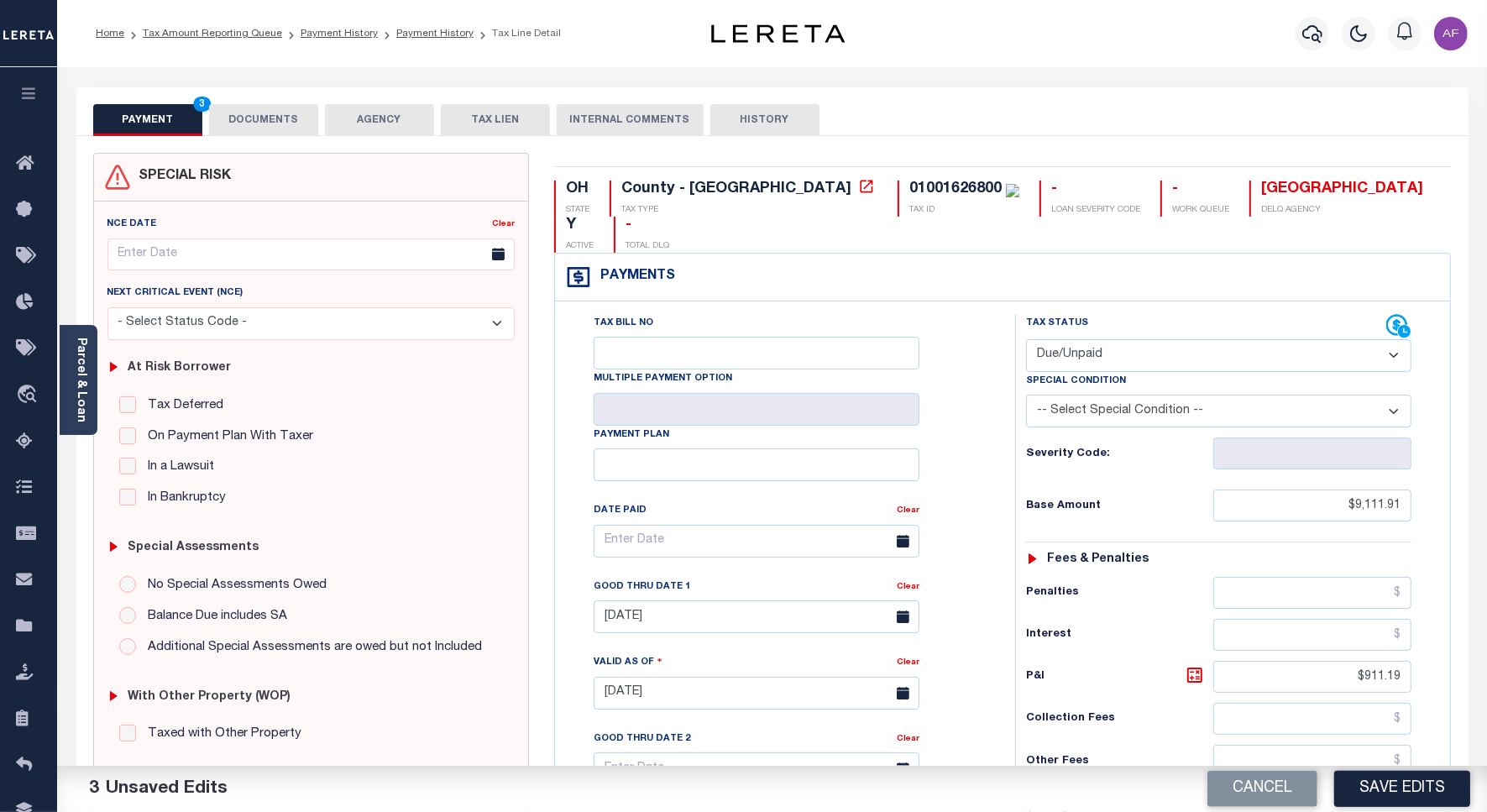
click at [294, 115] on button "DOCUMENTS" at bounding box center [263, 120] width 109 height 32
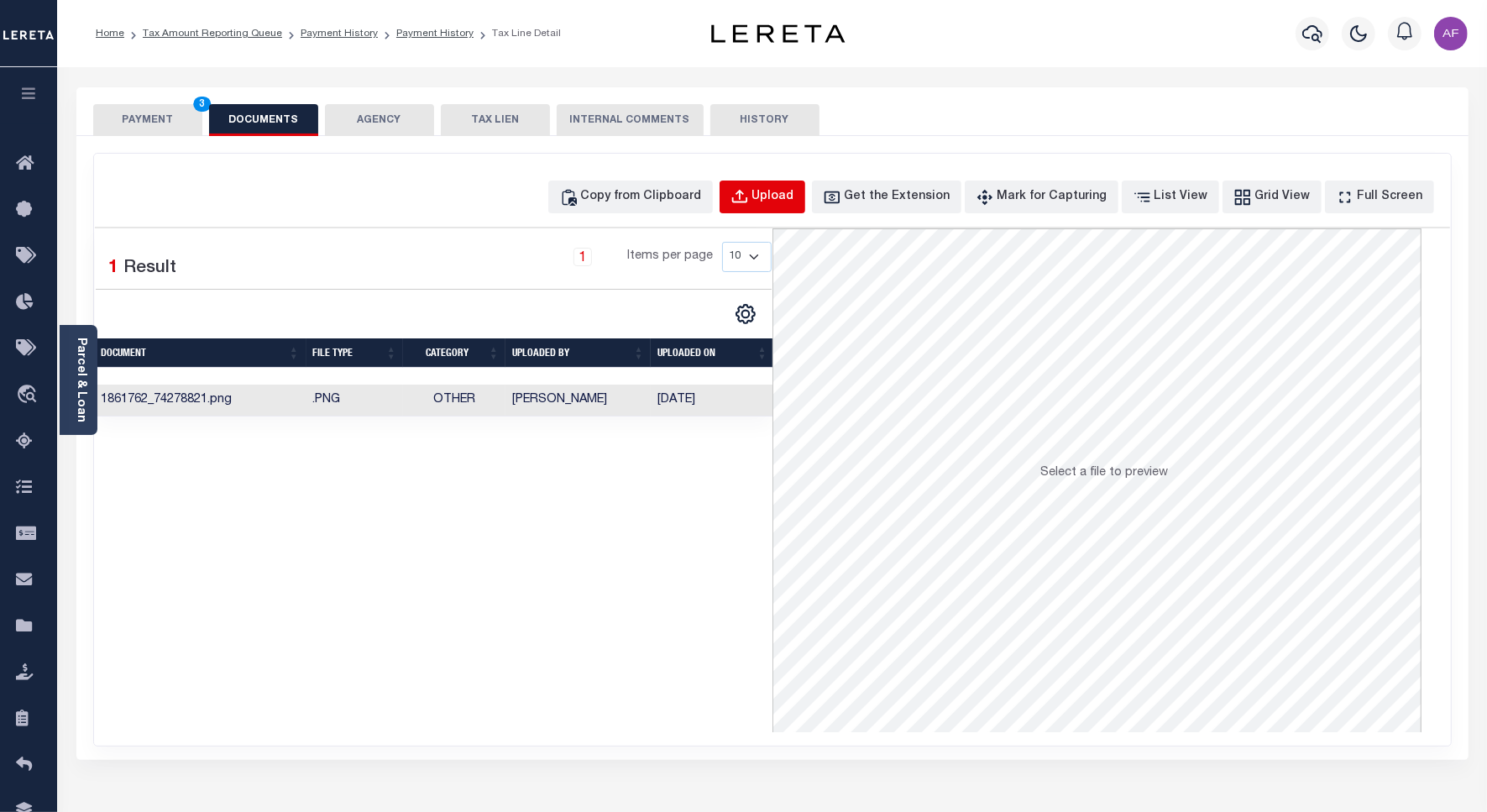
click at [795, 198] on div "Upload" at bounding box center [773, 197] width 42 height 19
select select "POP"
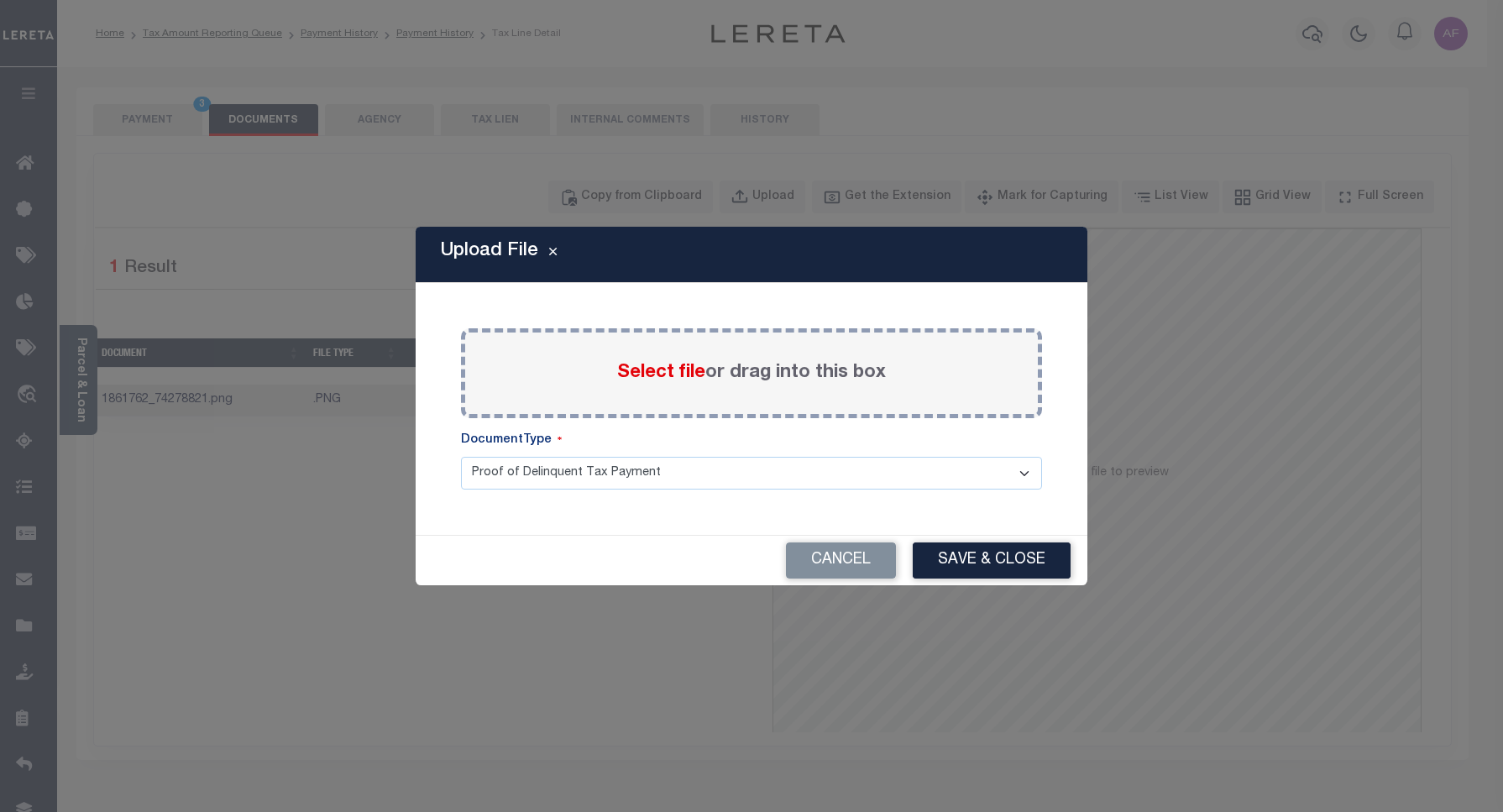
click at [636, 376] on span "Select file" at bounding box center [661, 373] width 88 height 19
click at [0, 0] on input "Select file or drag into this box" at bounding box center [0, 0] width 0 height 0
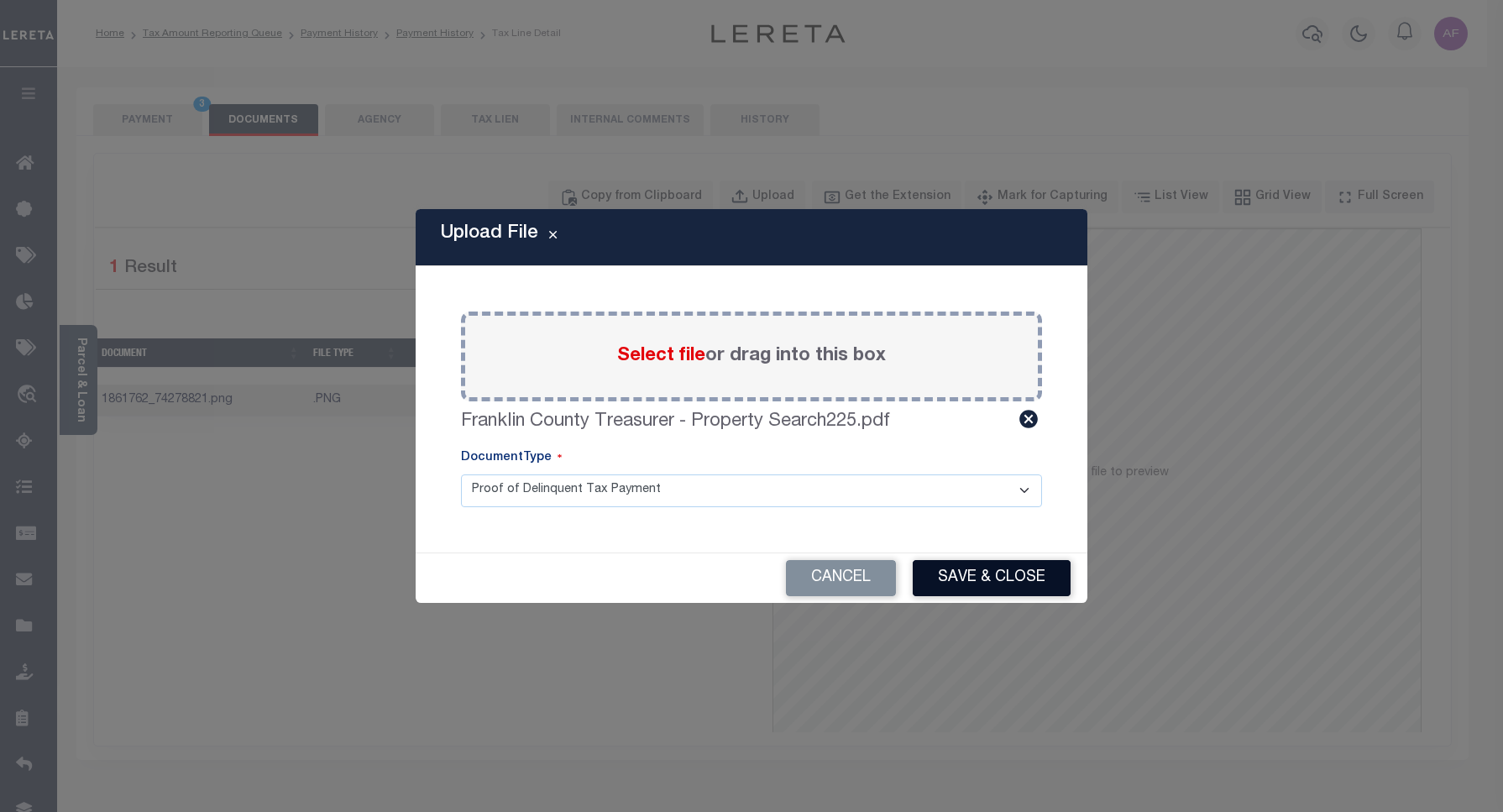
click at [987, 573] on button "Save & Close" at bounding box center [991, 578] width 158 height 36
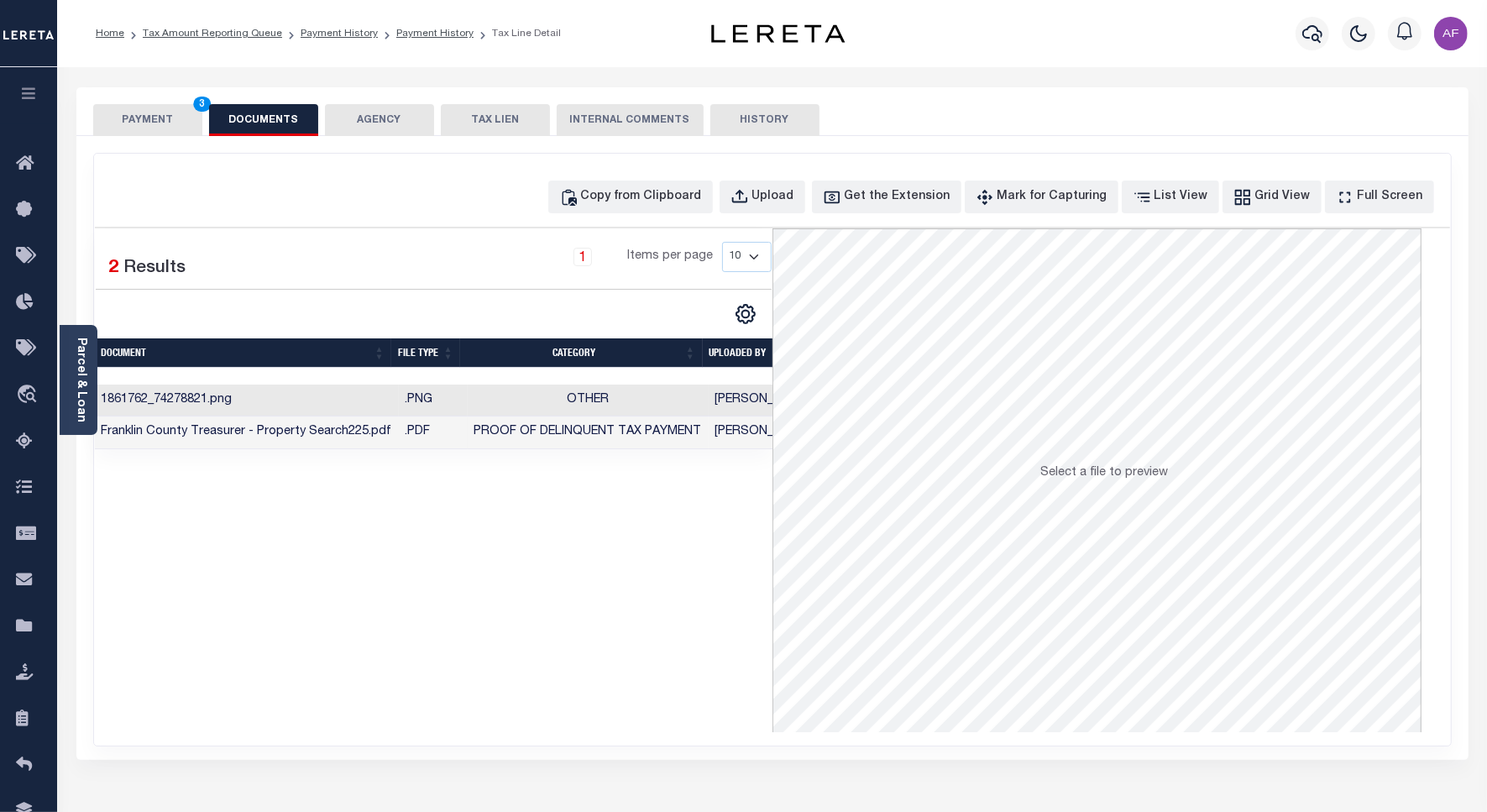
click at [160, 115] on button "PAYMENT 3" at bounding box center [147, 120] width 109 height 32
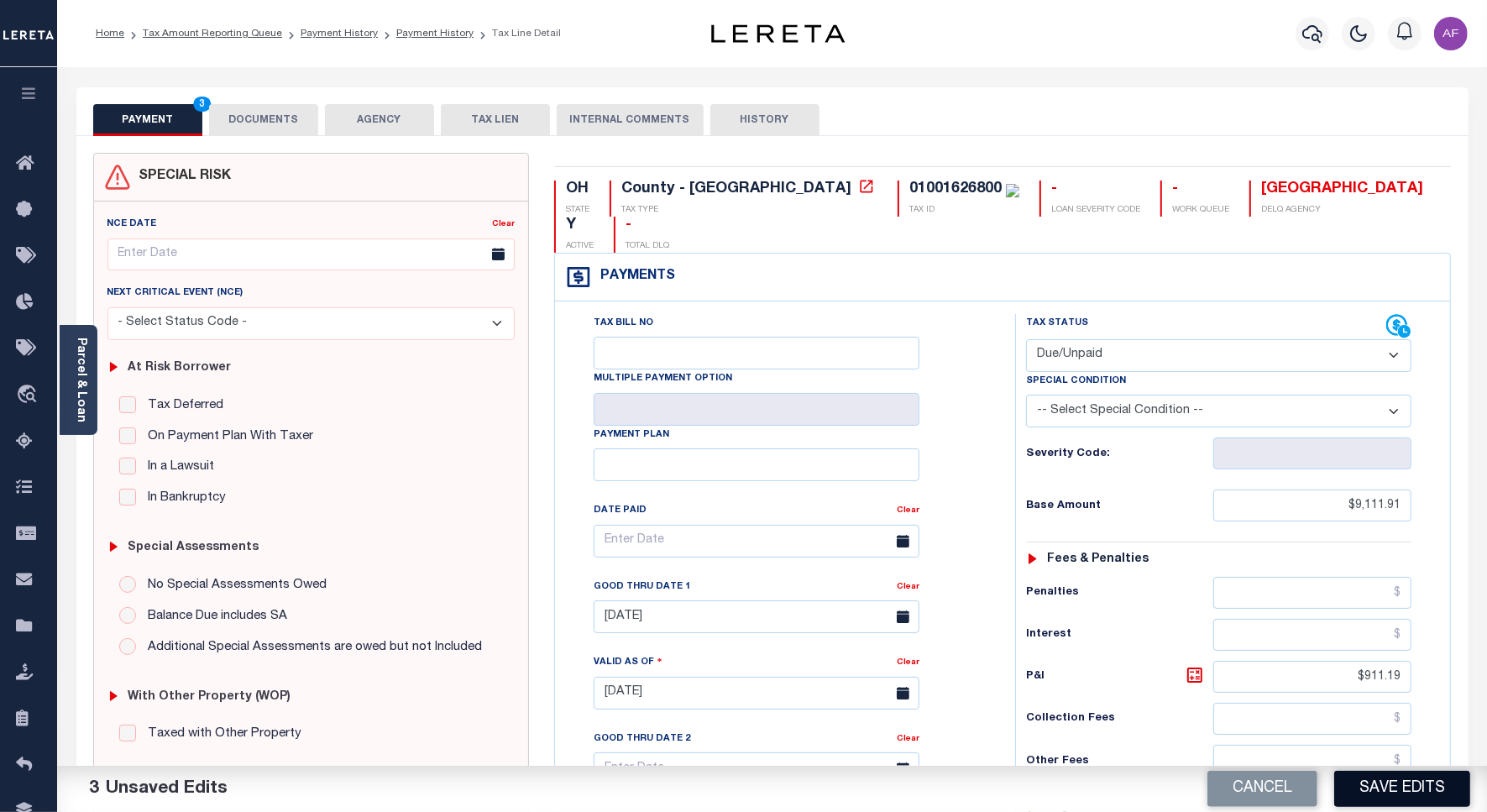
click at [1372, 793] on button "Save Edits" at bounding box center [1402, 788] width 136 height 36
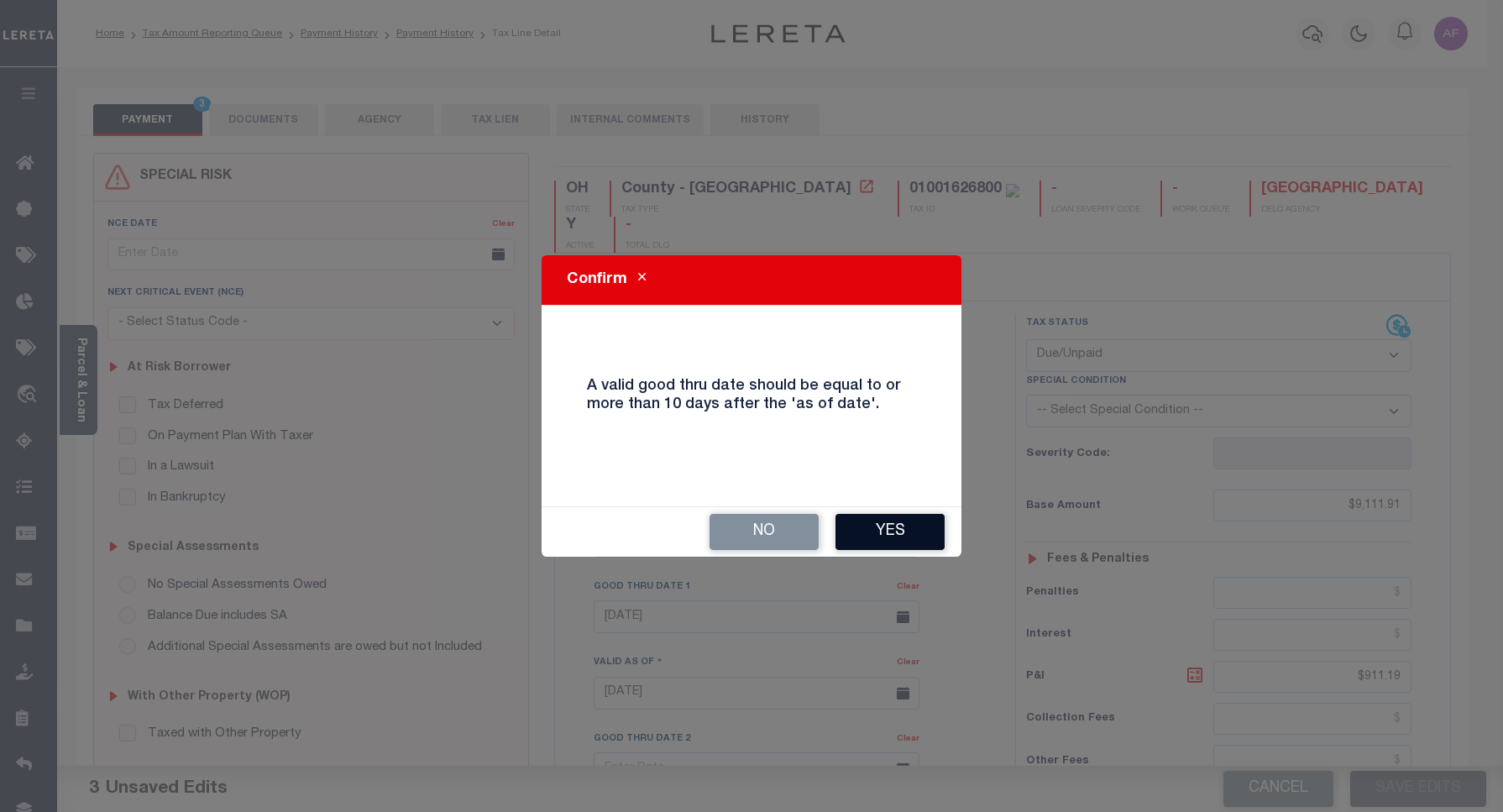
click at [896, 531] on button "Yes" at bounding box center [890, 532] width 109 height 36
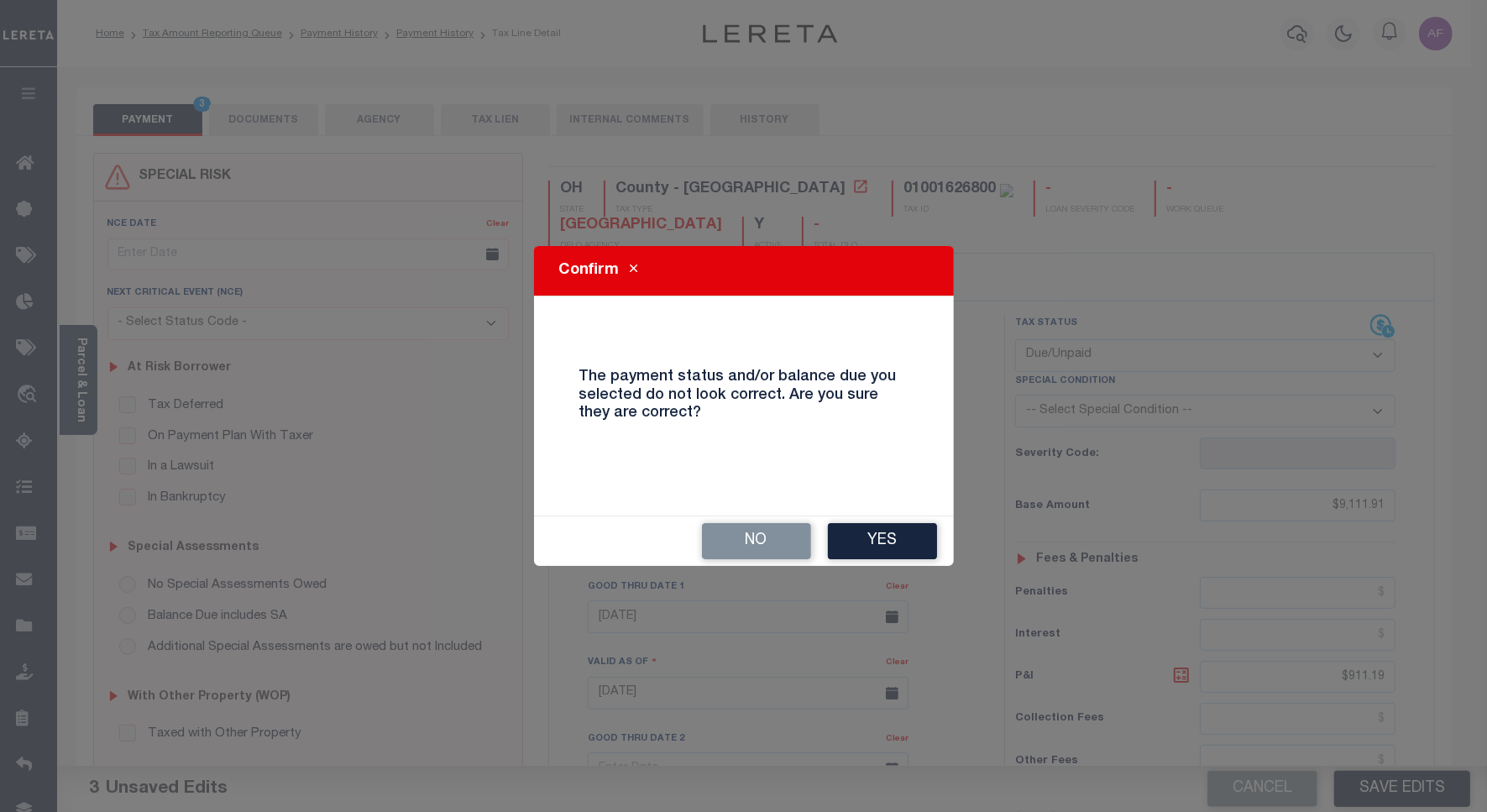
click at [896, 531] on button "Yes" at bounding box center [882, 540] width 109 height 36
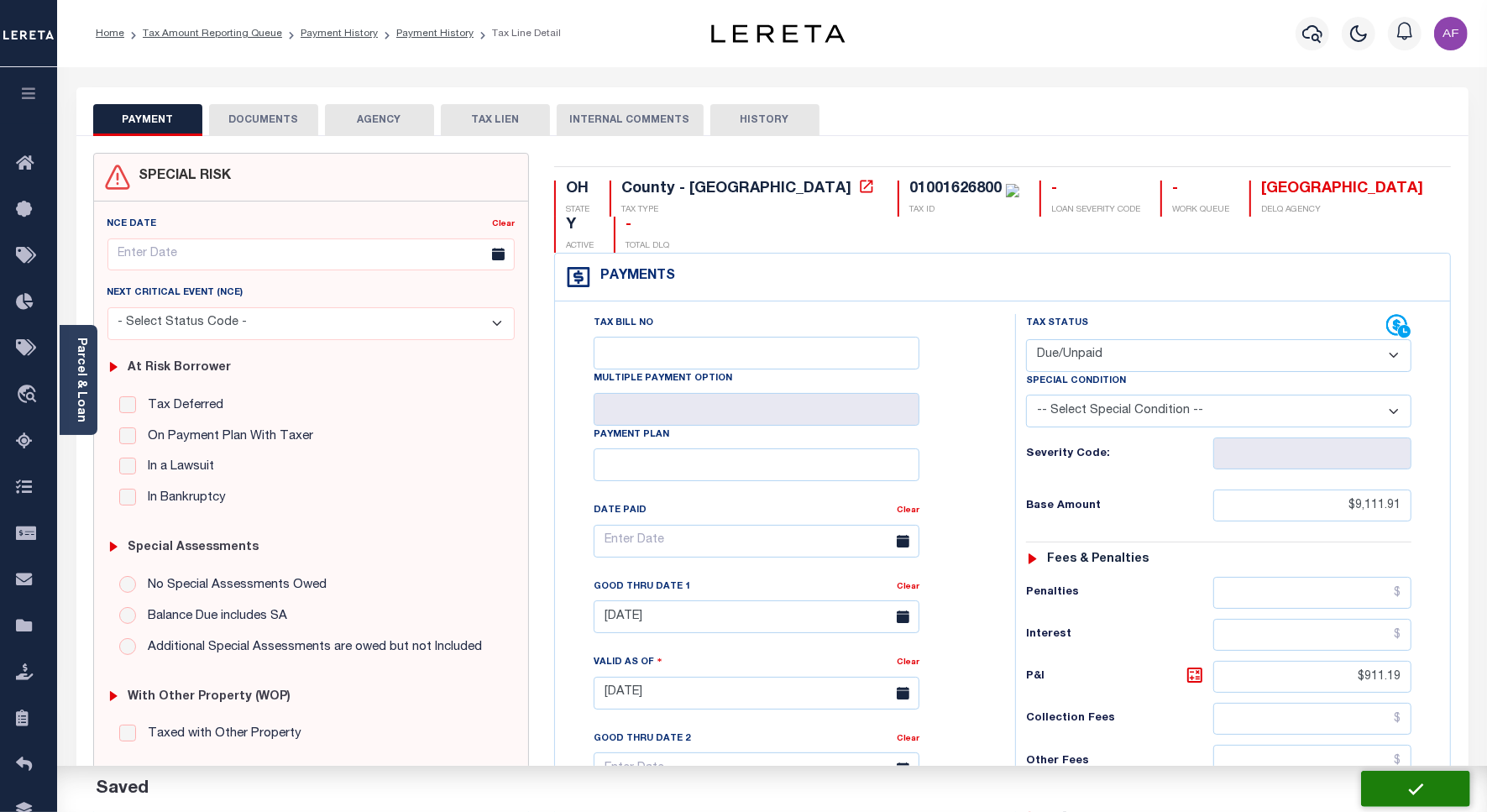
checkbox input "false"
type input "$9,111.91"
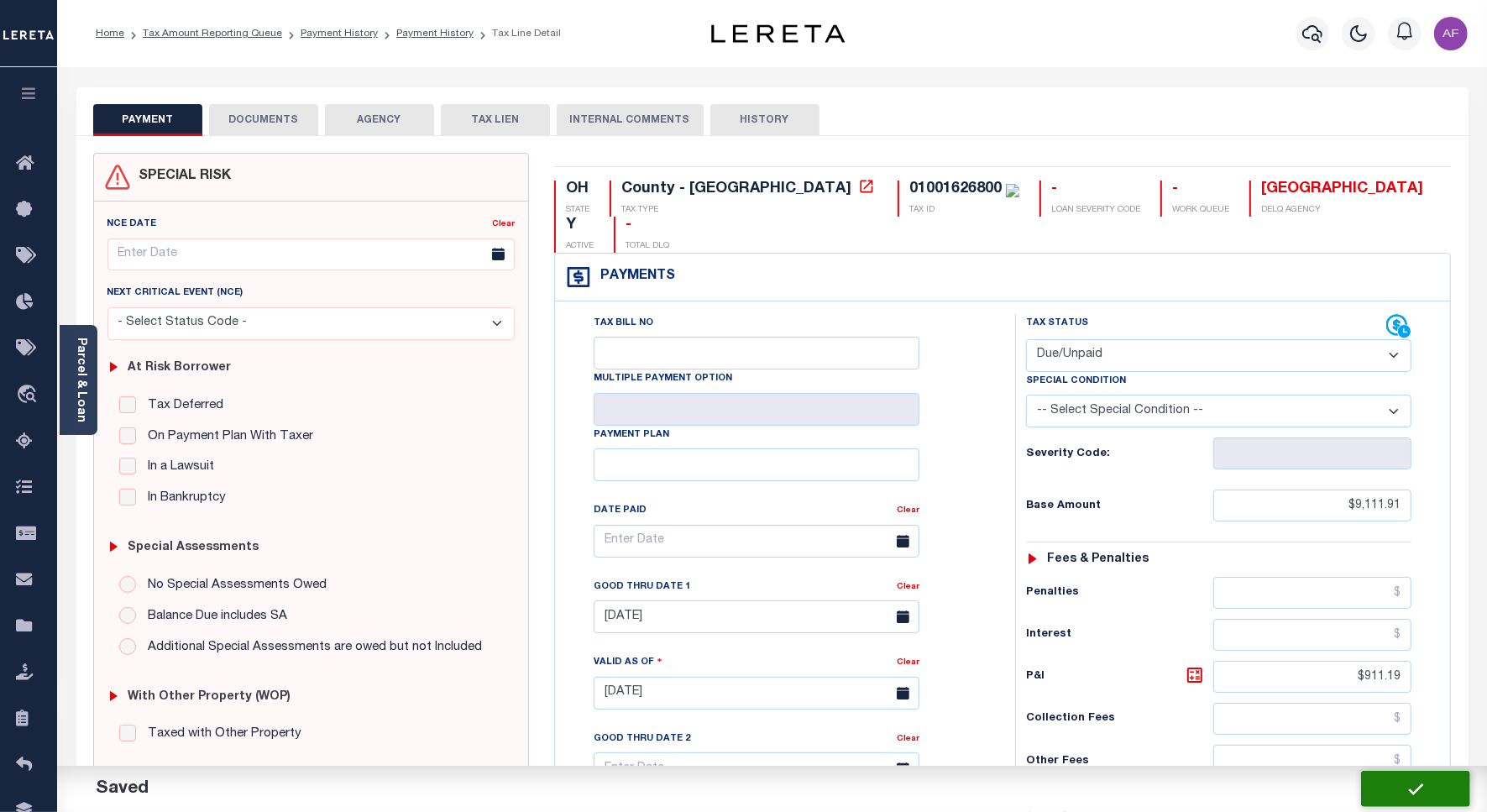
type input "$911.19"
type input "$10,023.1"
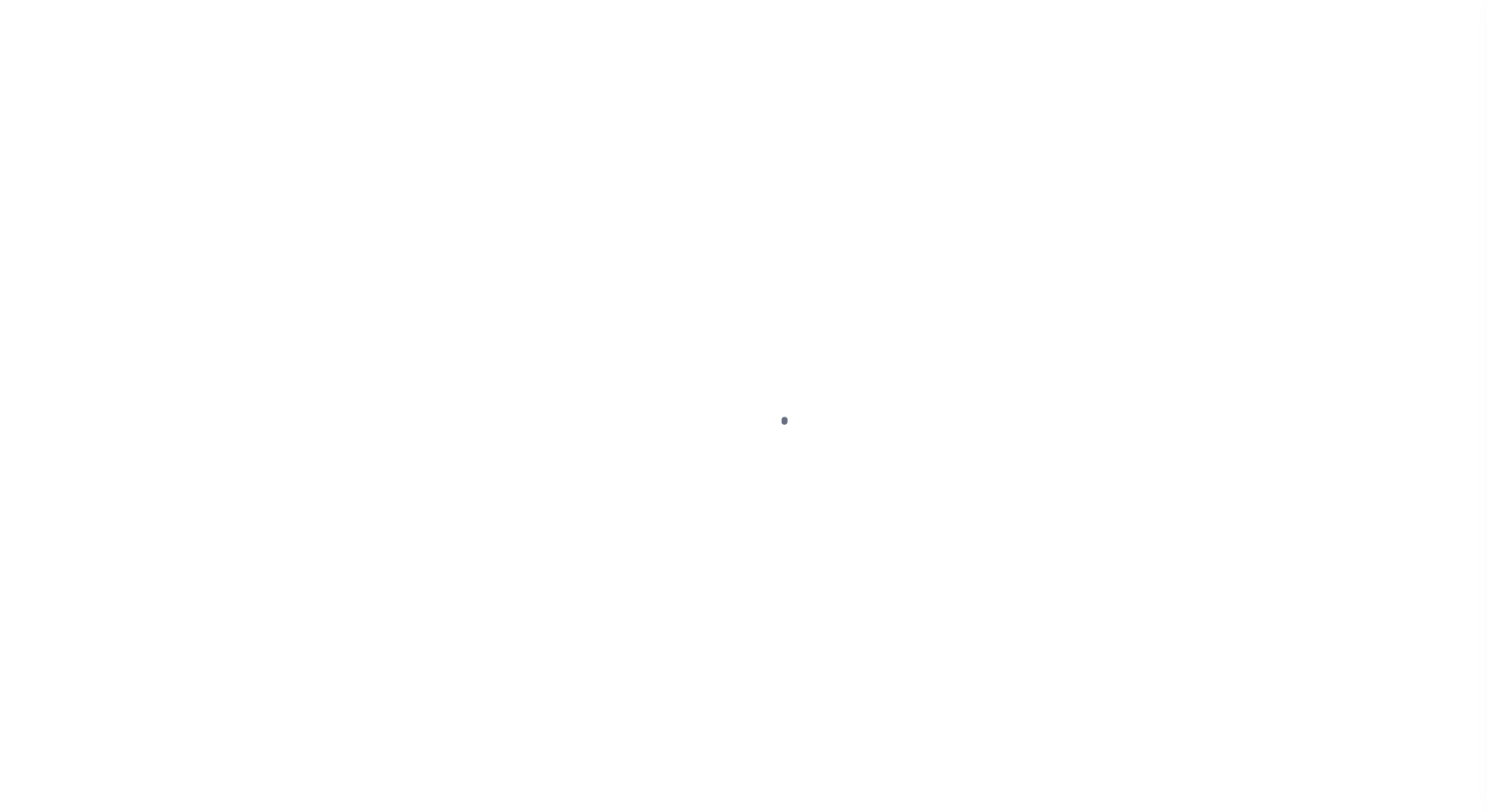
select select "DUE"
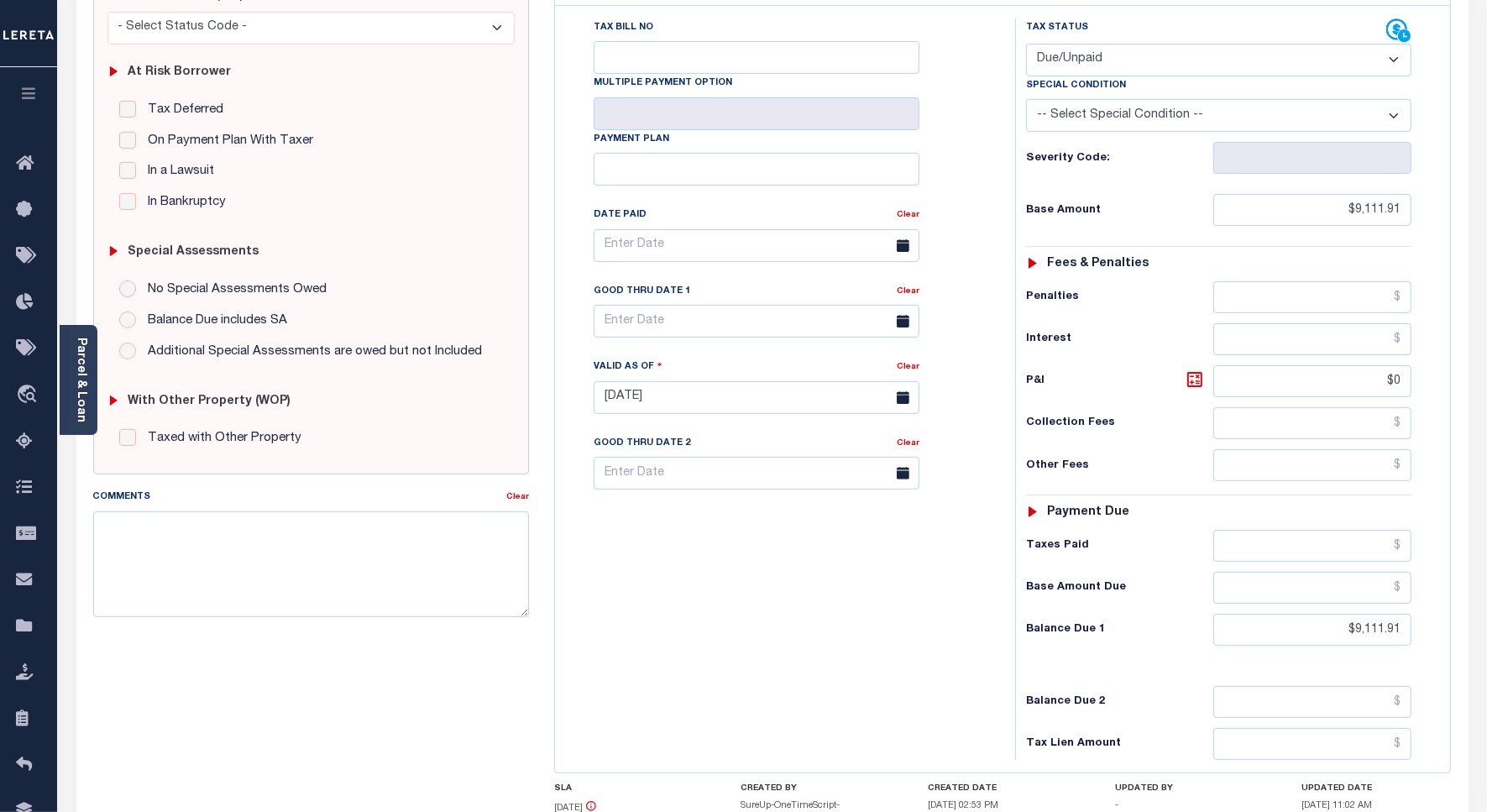
scroll to position [420, 0]
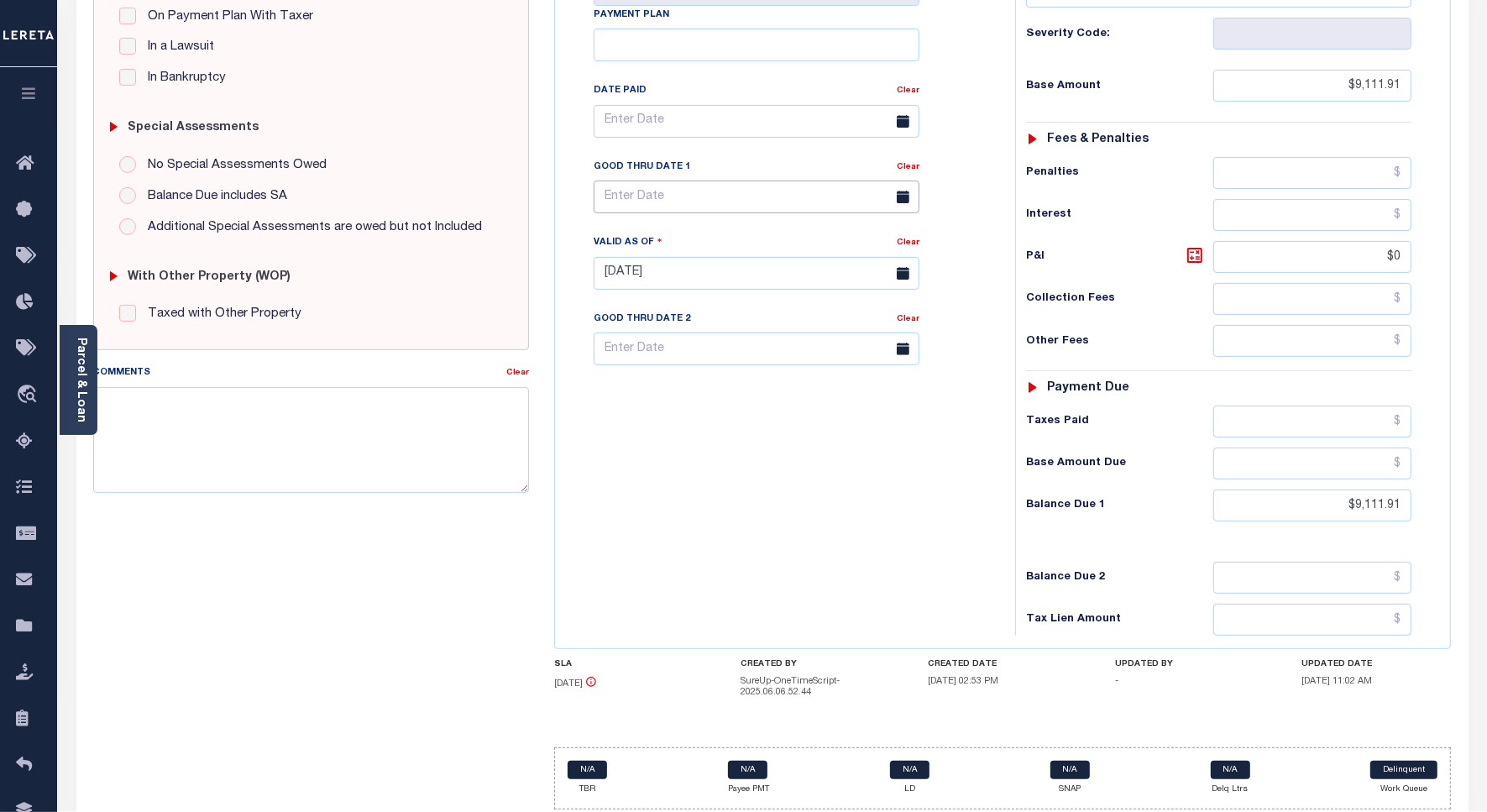
click at [626, 180] on input "text" at bounding box center [756, 196] width 326 height 32
click at [683, 283] on span "7" at bounding box center [686, 292] width 32 height 32
type input "[DATE]"
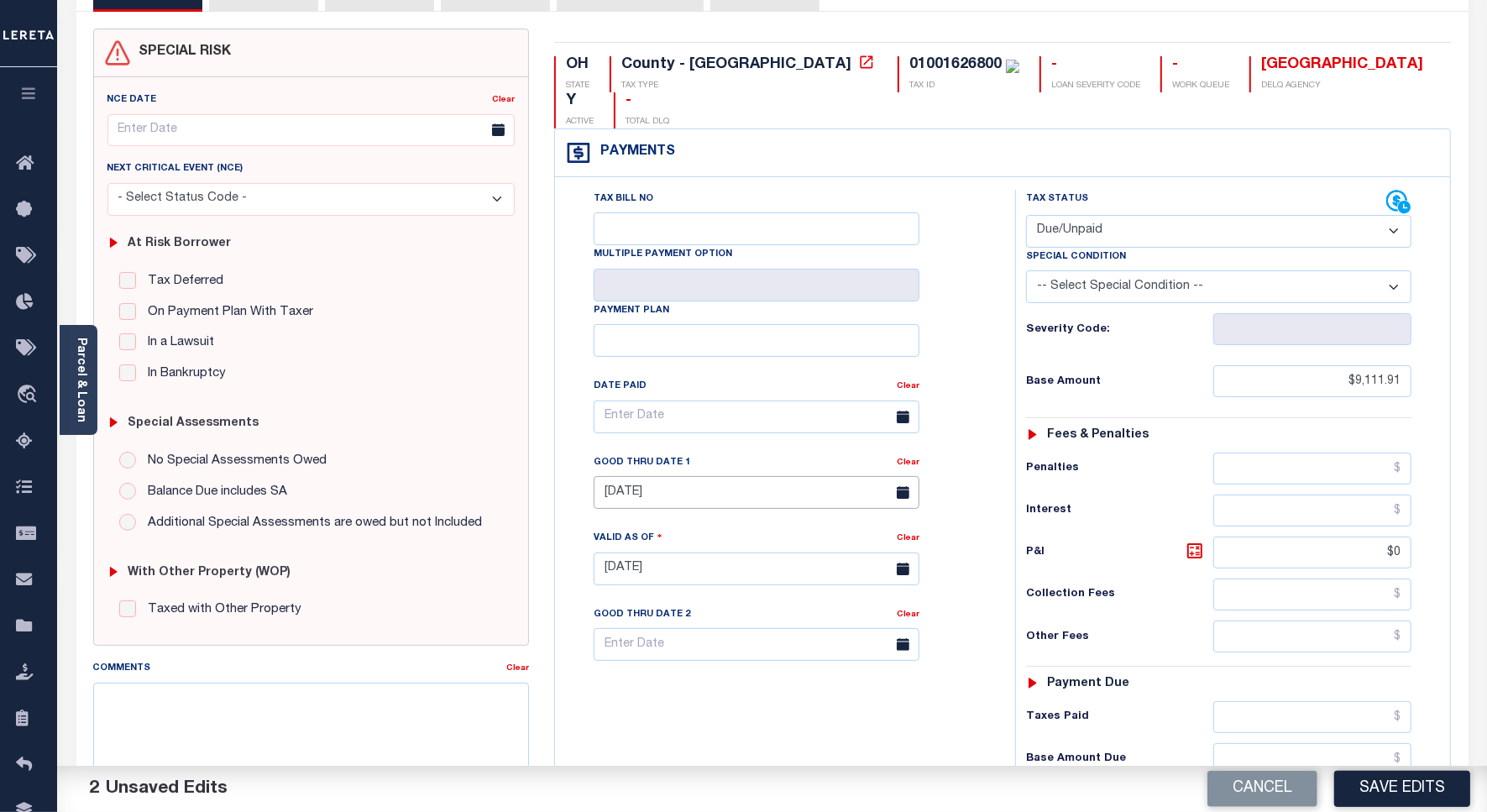
scroll to position [0, 0]
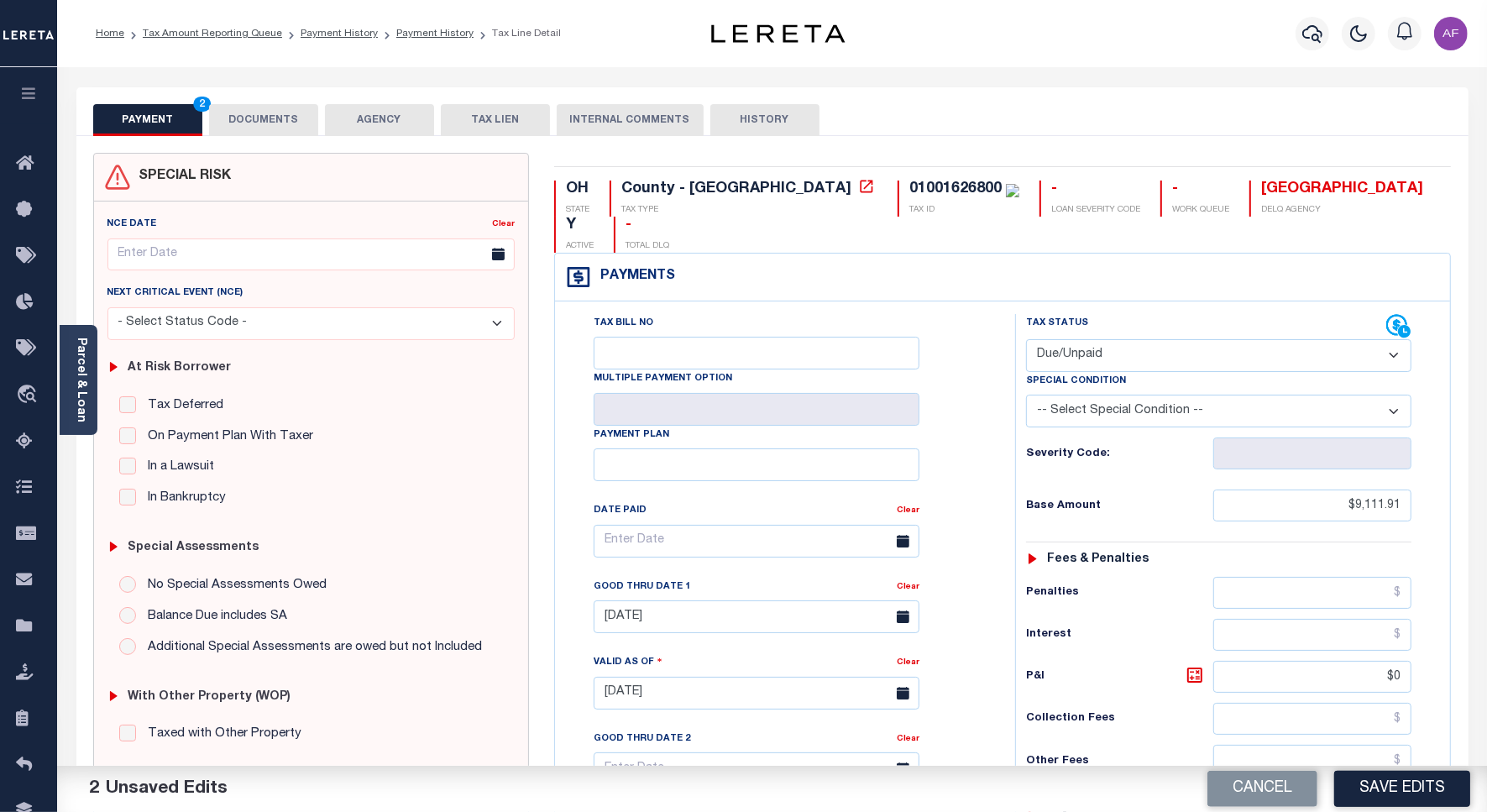
click at [271, 110] on button "DOCUMENTS" at bounding box center [263, 120] width 109 height 32
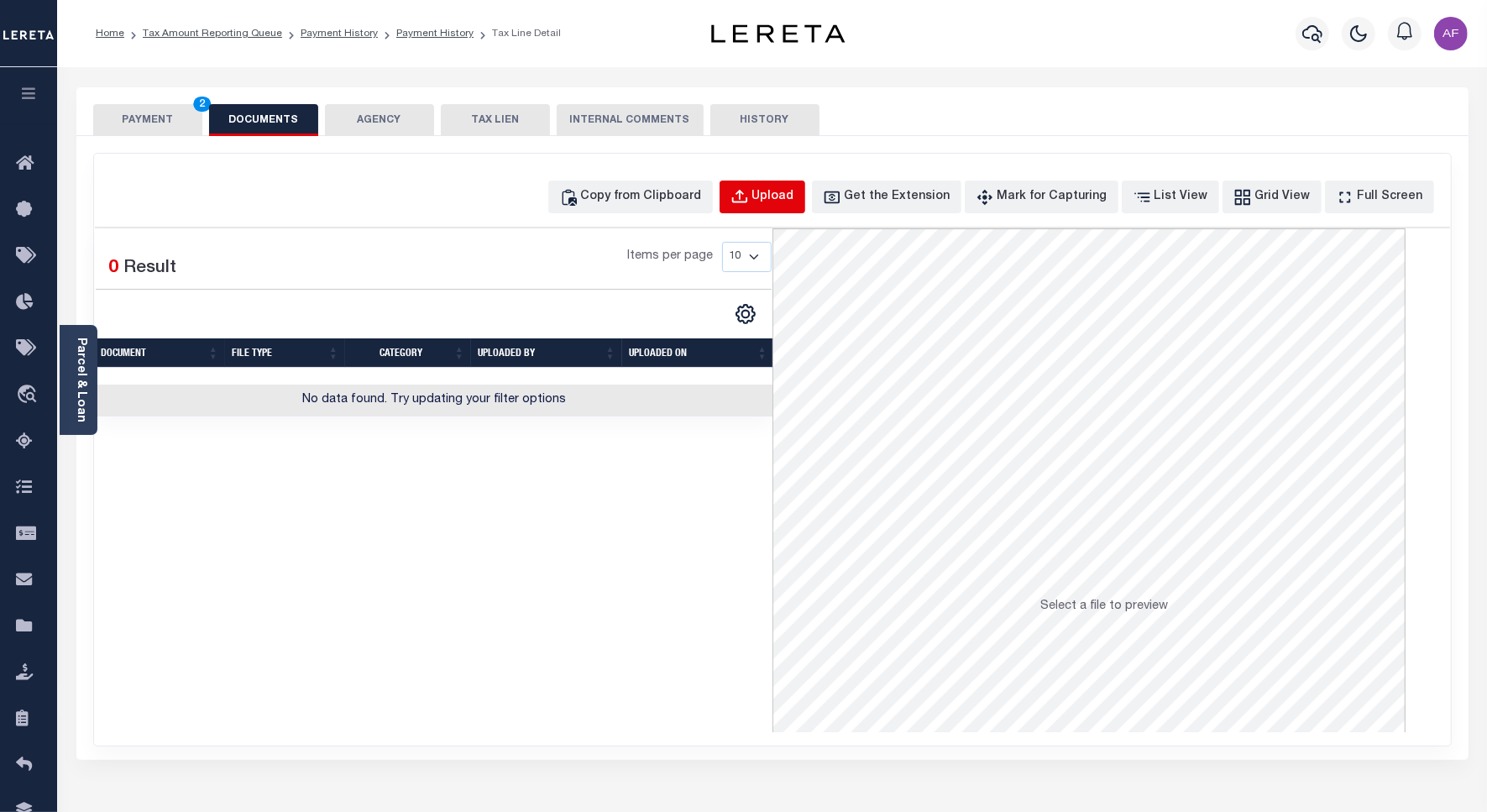
click at [783, 199] on div "Upload" at bounding box center [773, 197] width 42 height 19
select select "POP"
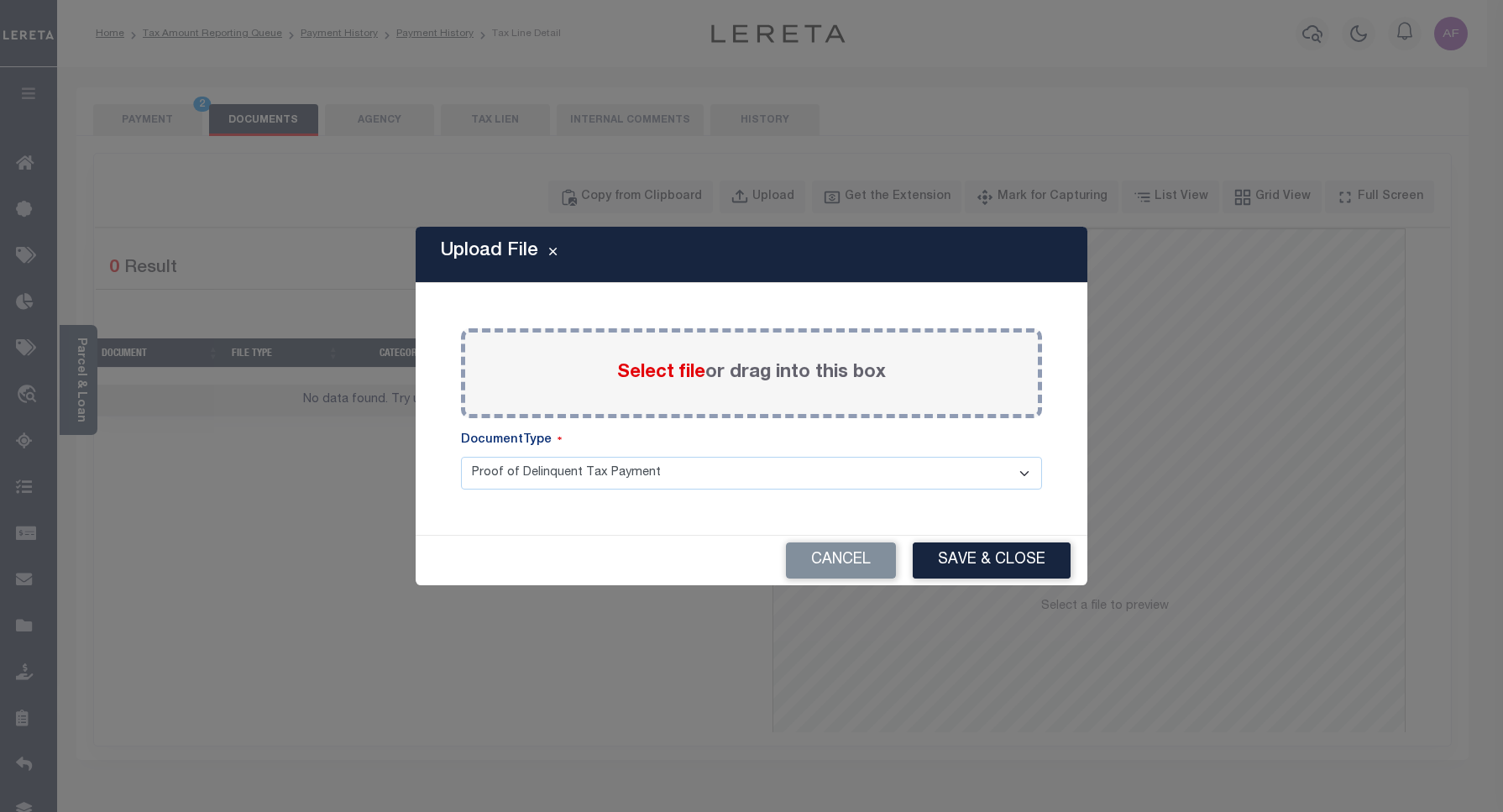
click at [678, 375] on span "Select file" at bounding box center [661, 373] width 88 height 19
click at [0, 0] on input "Select file or drag into this box" at bounding box center [0, 0] width 0 height 0
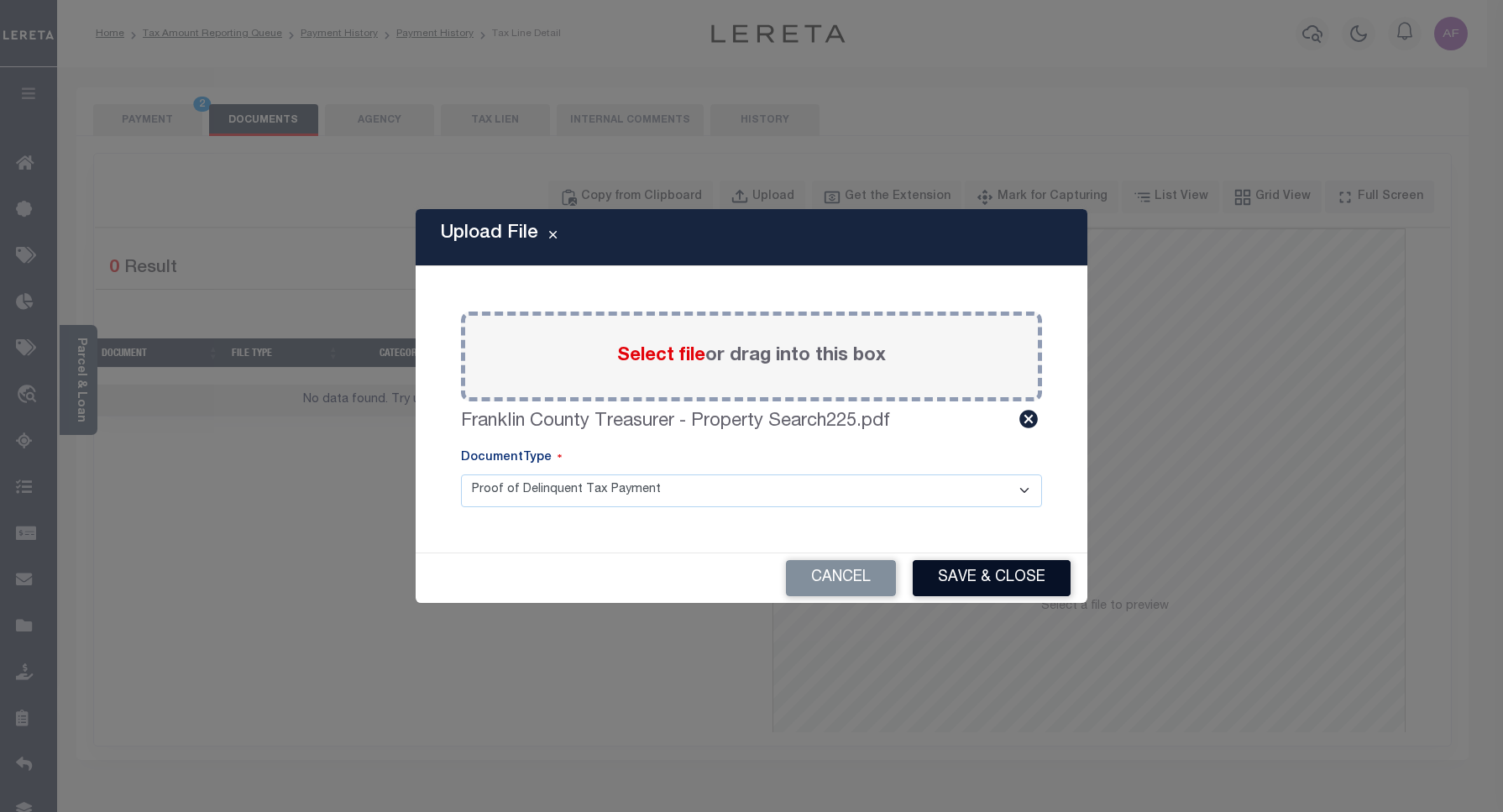
click at [969, 585] on button "Save & Close" at bounding box center [991, 578] width 158 height 36
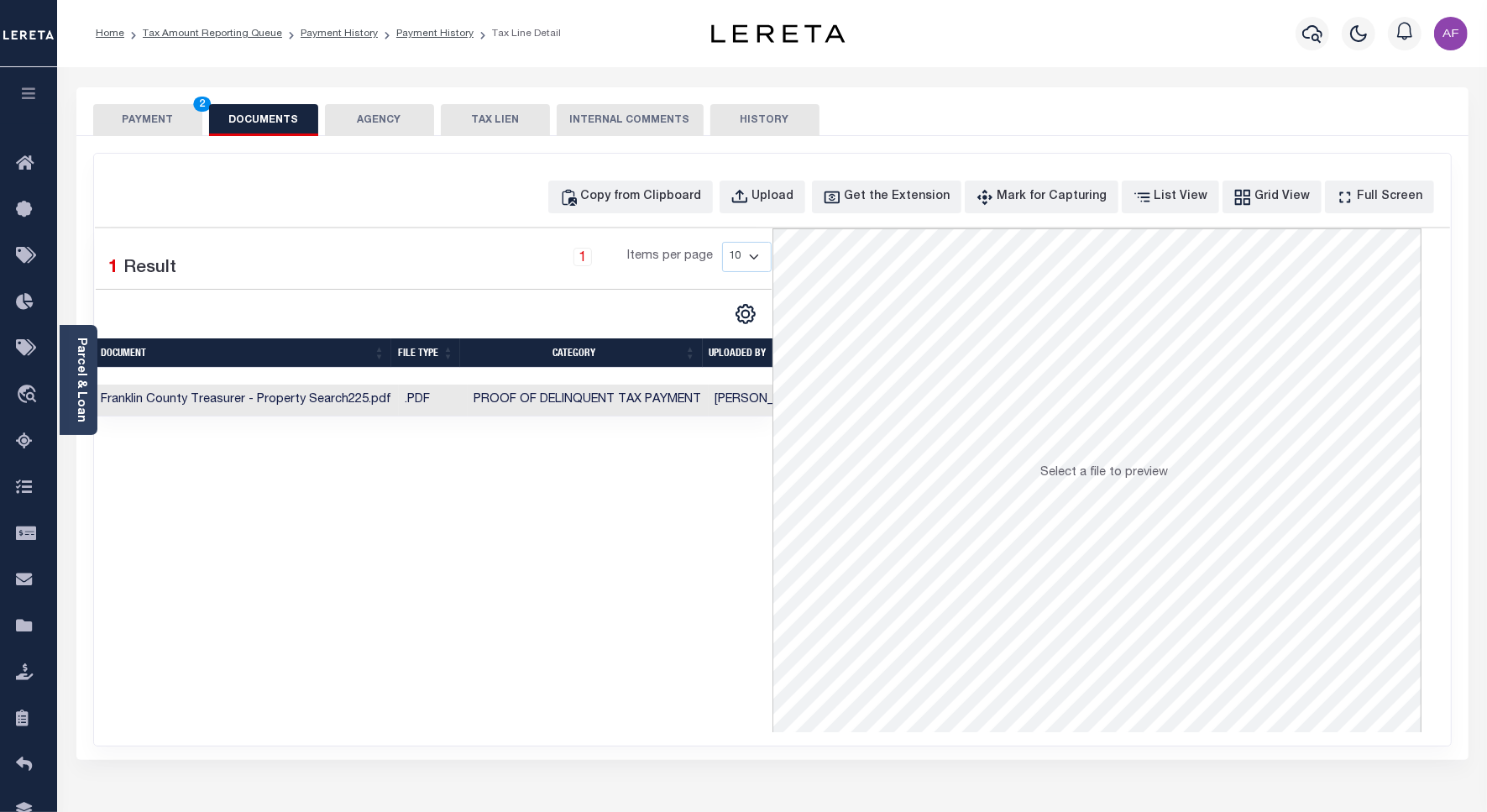
click at [148, 108] on button "PAYMENT 2" at bounding box center [147, 120] width 109 height 32
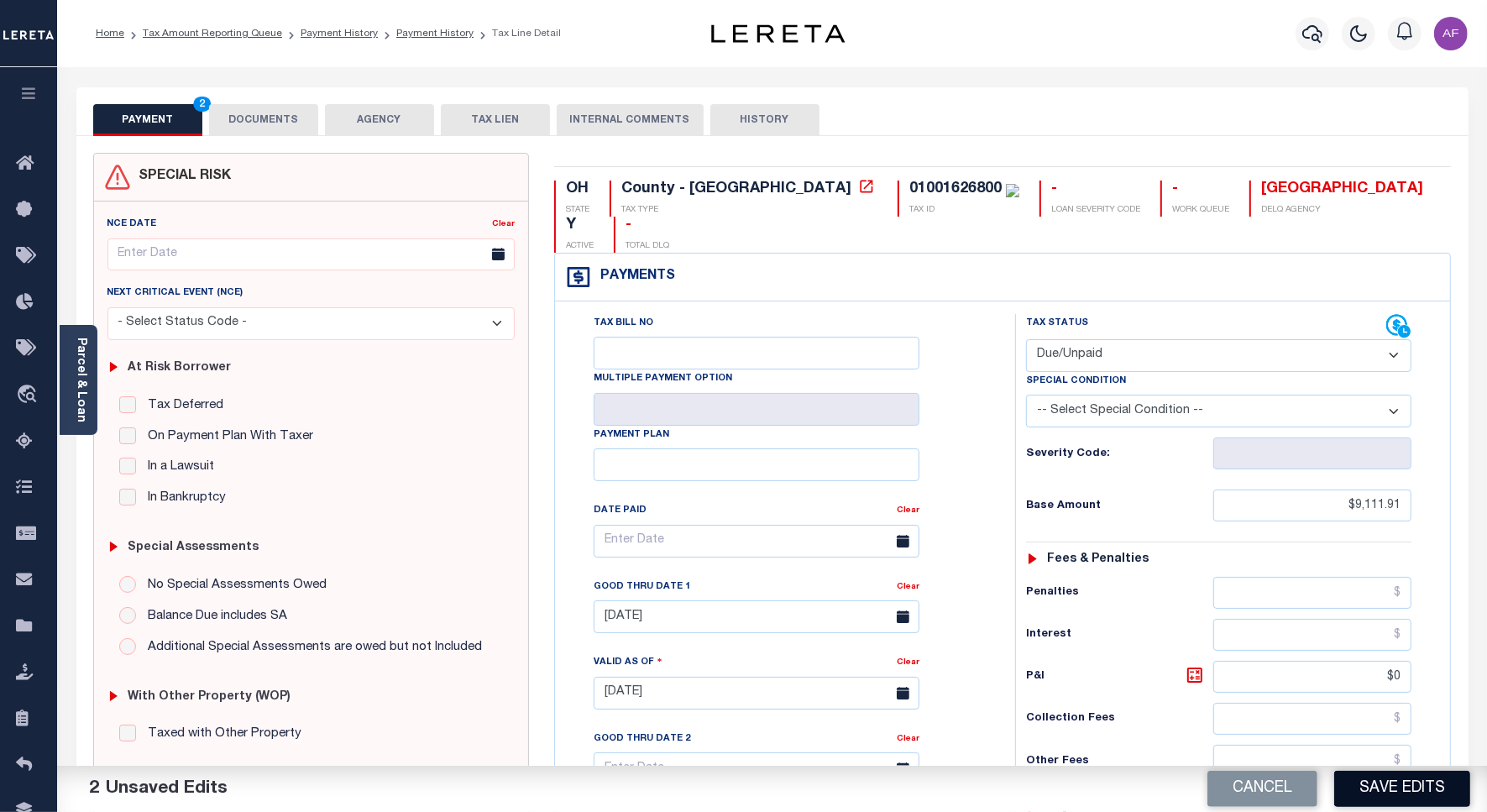
click at [1373, 772] on button "Save Edits" at bounding box center [1402, 788] width 136 height 36
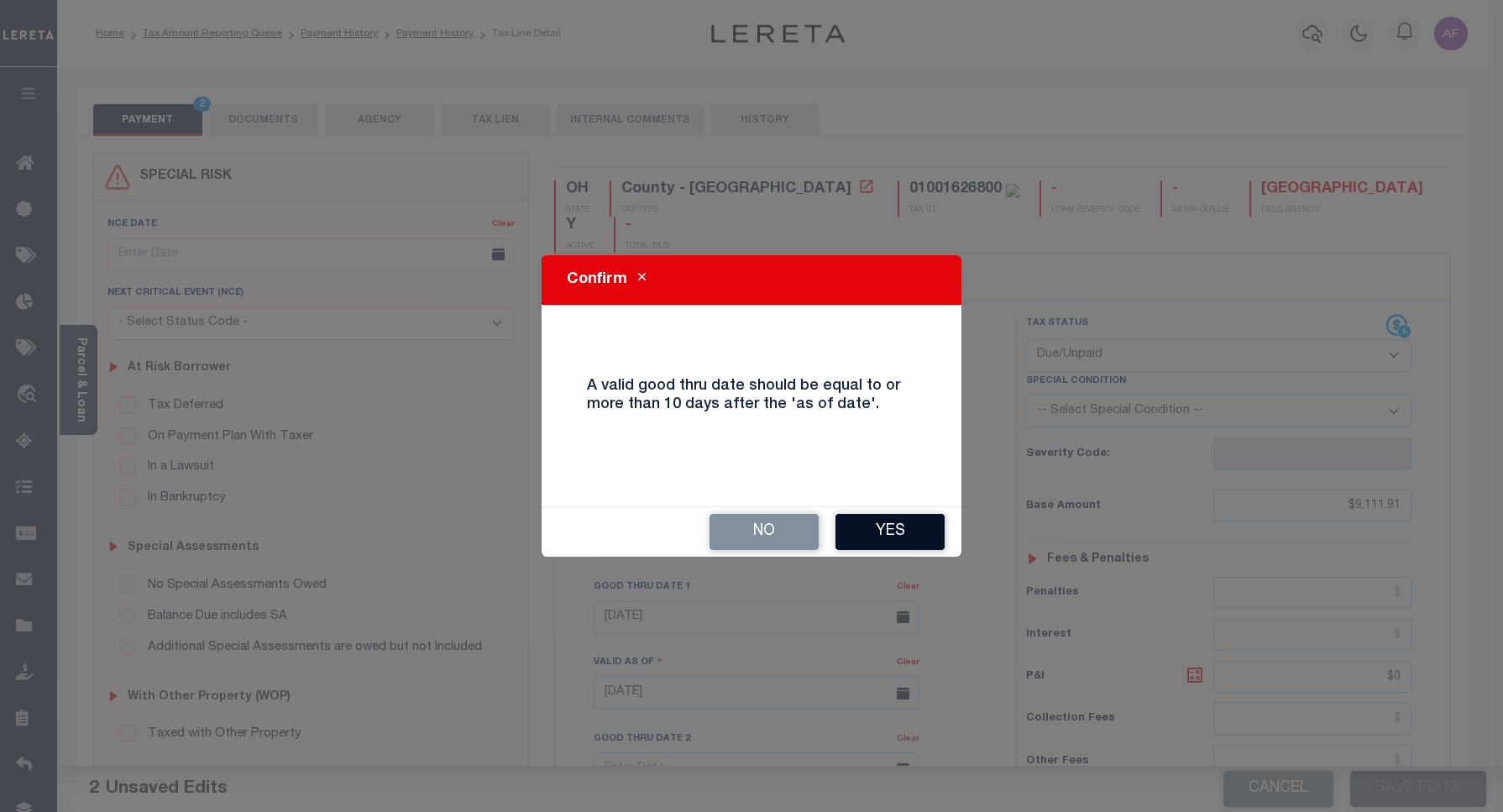
click at [886, 533] on button "Yes" at bounding box center [890, 532] width 109 height 36
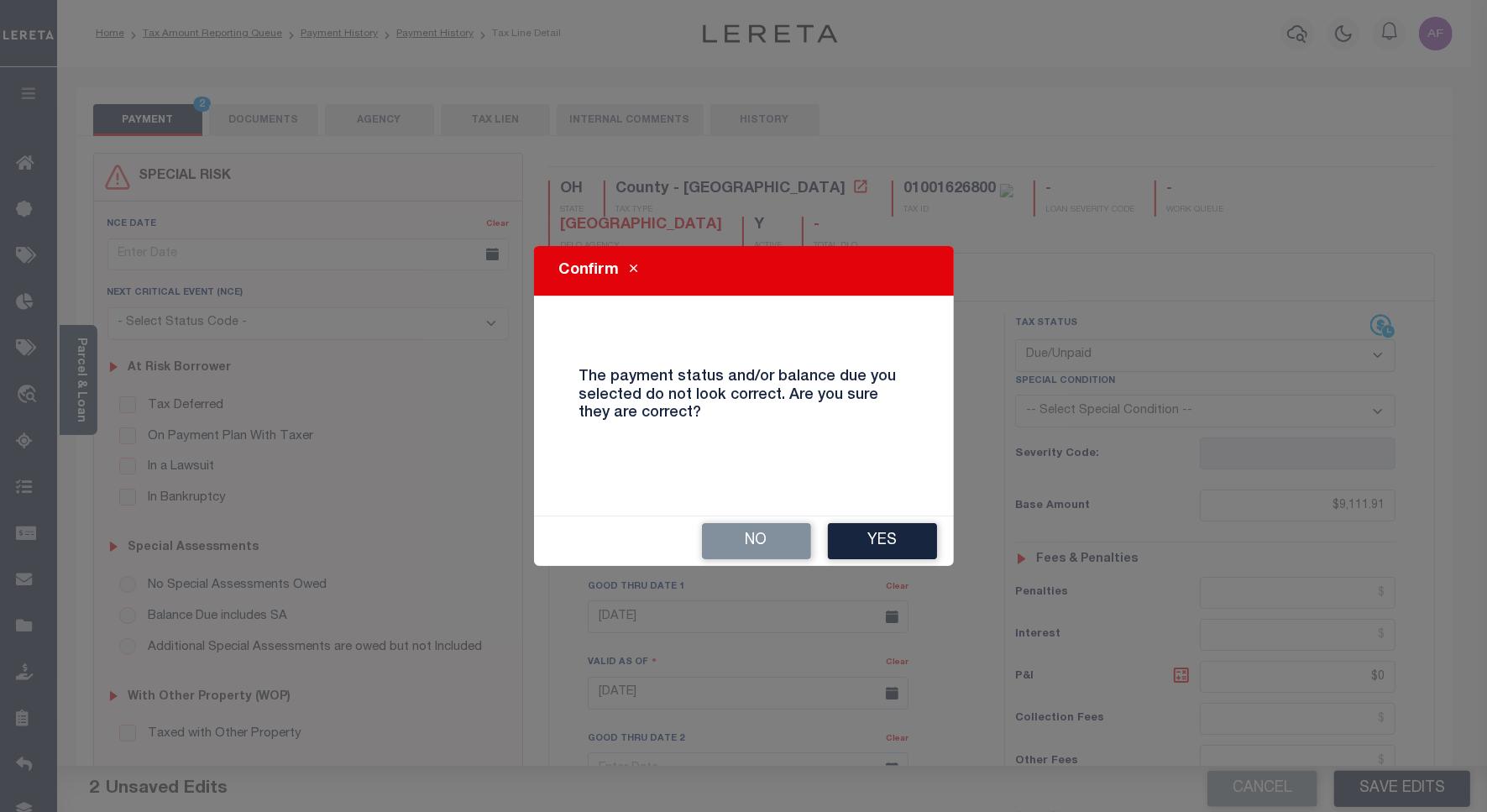
click at [884, 534] on button "Yes" at bounding box center [882, 540] width 109 height 36
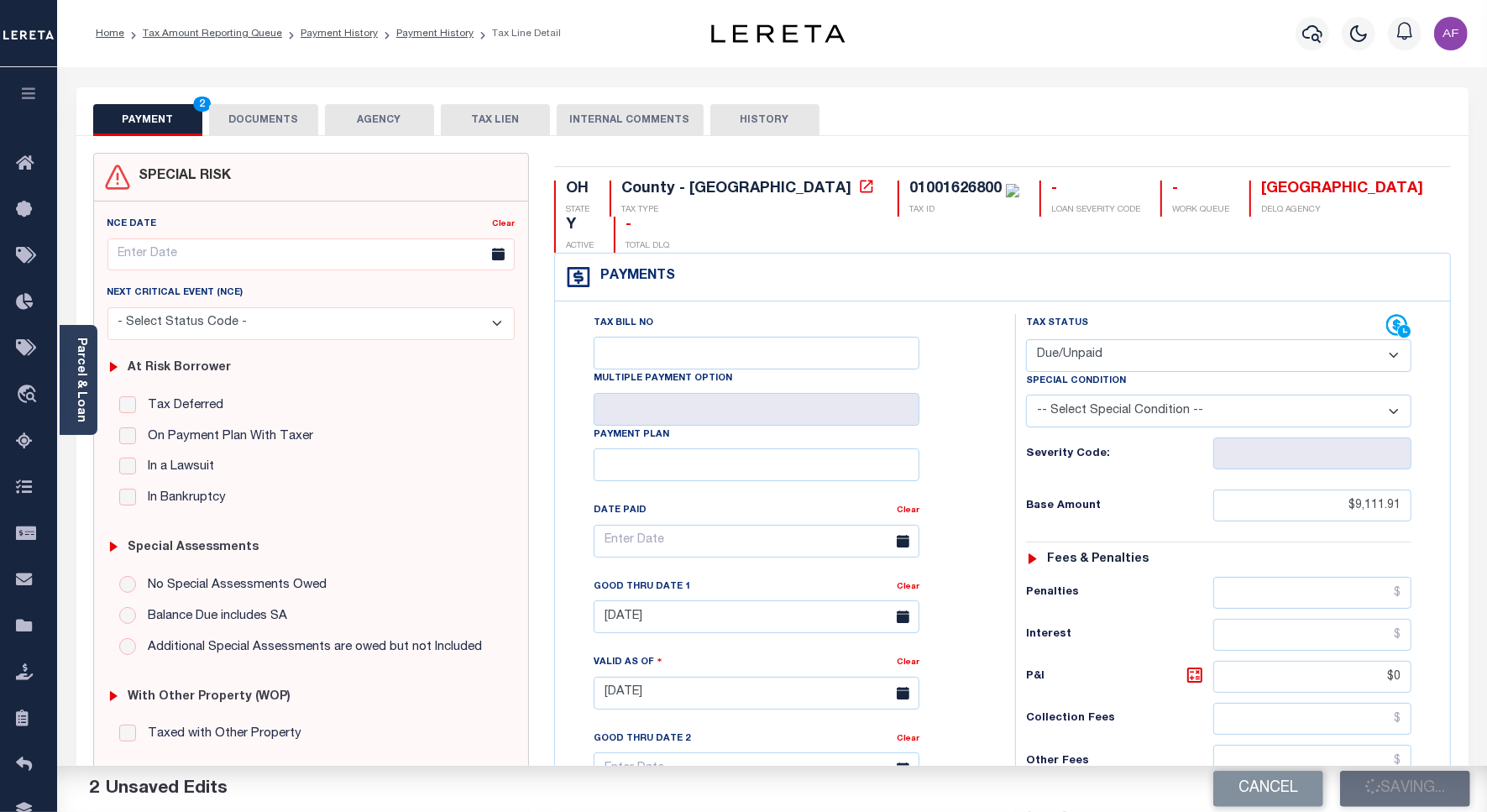
checkbox input "false"
type input "$9,111.91"
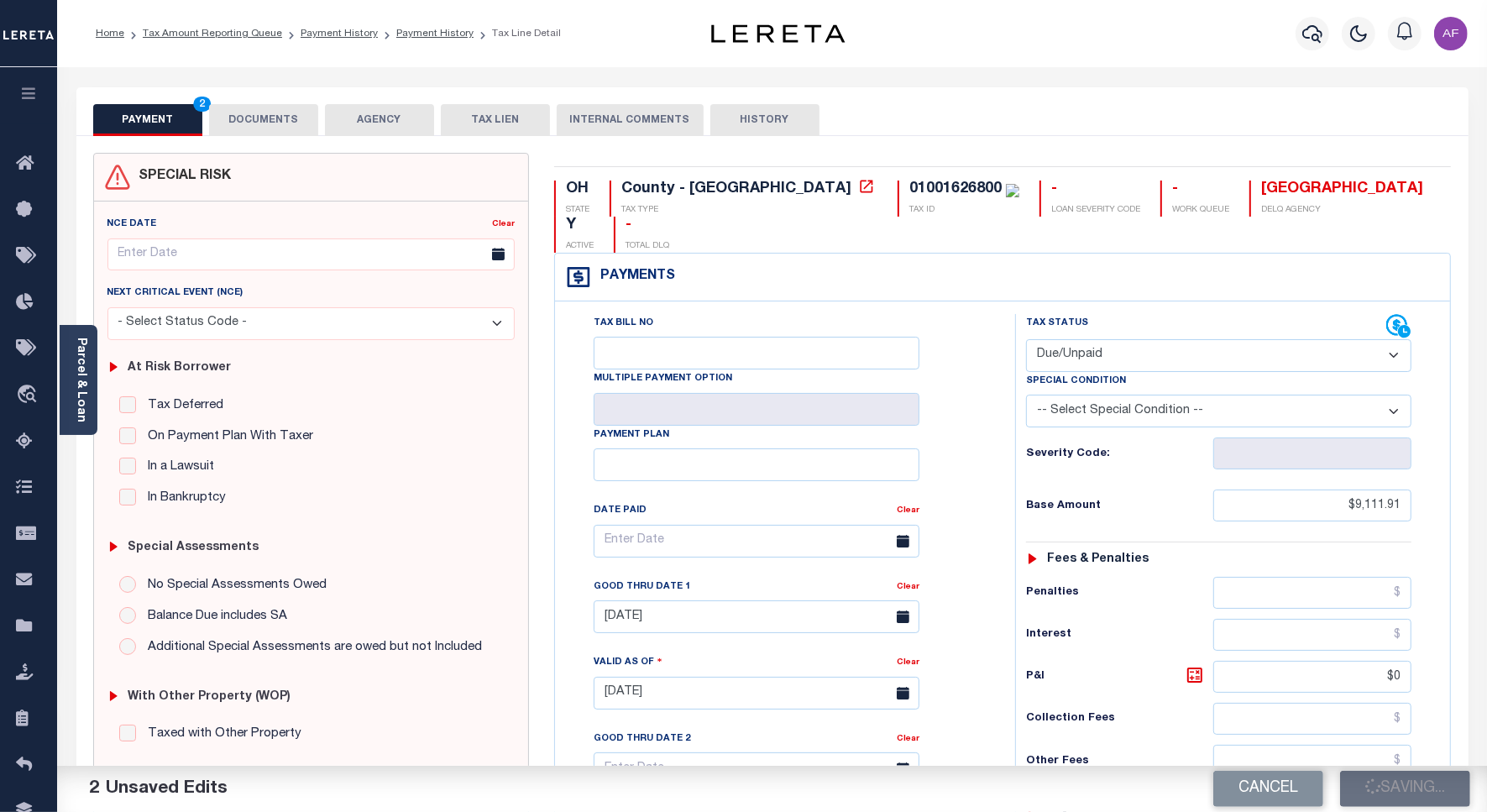
type input "$0"
type input "$9,111.91"
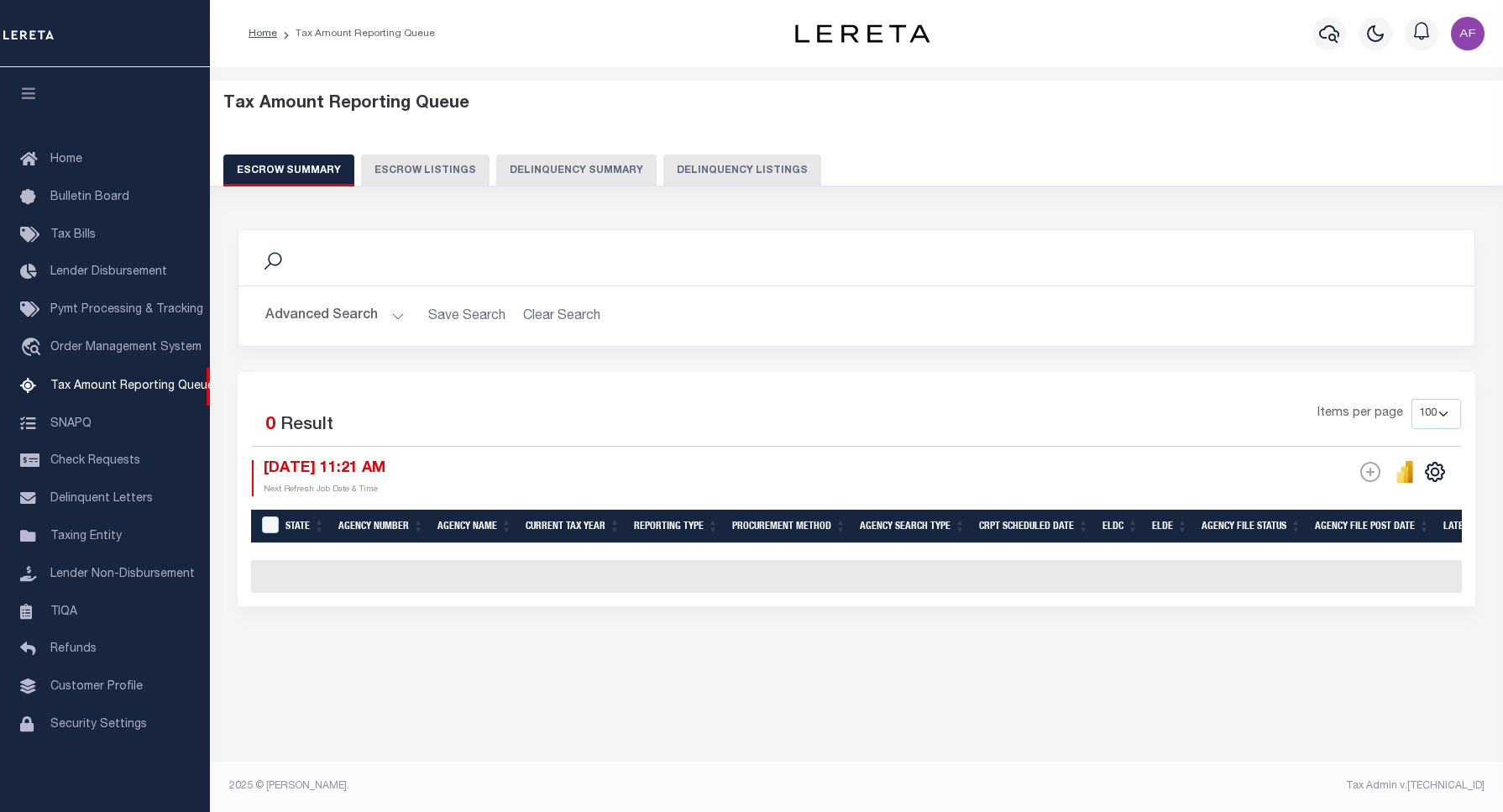
select select "100"
click at [754, 170] on button "Delinquency Listings" at bounding box center [742, 170] width 158 height 32
select select "100"
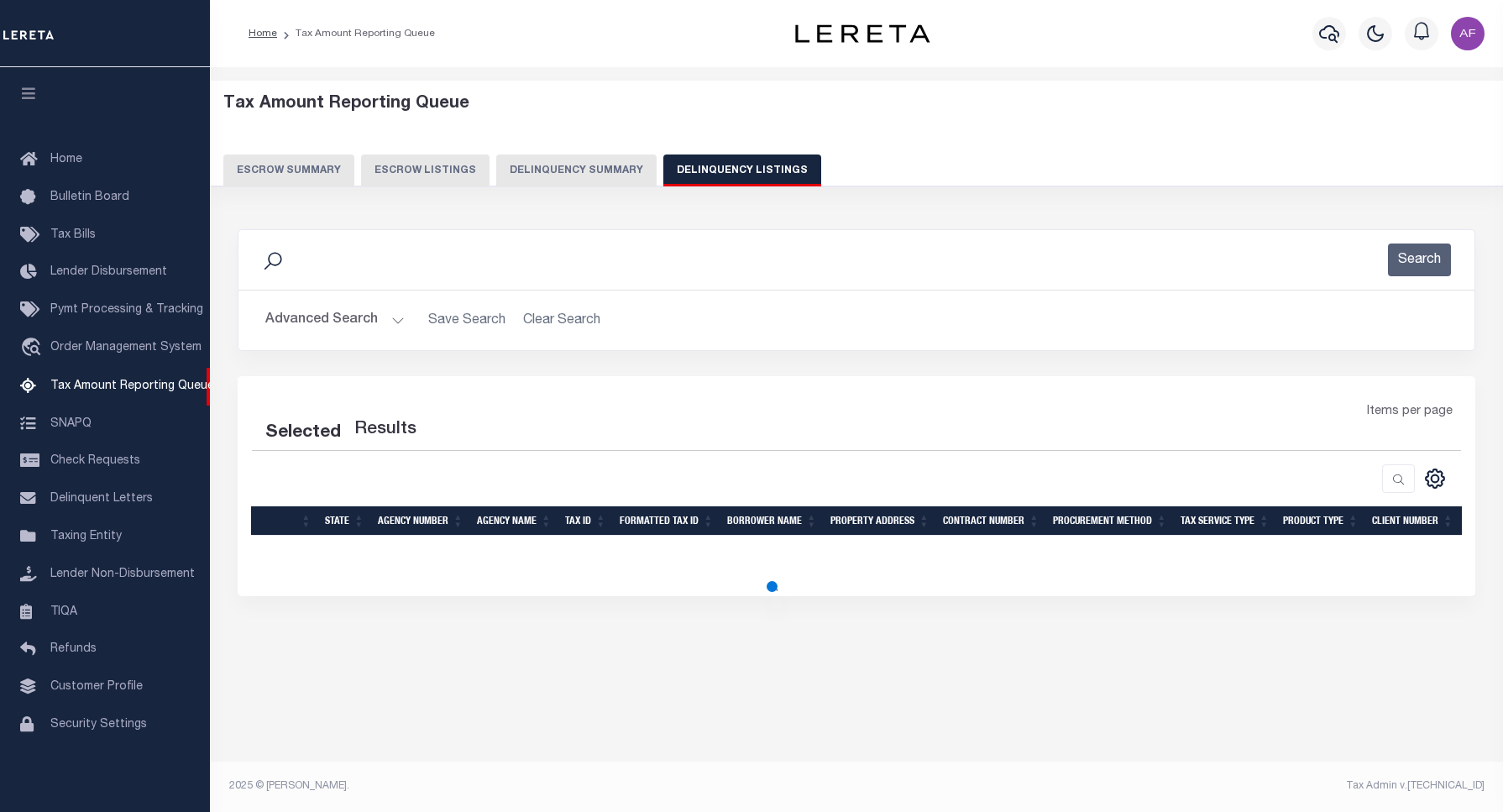
select select "100"
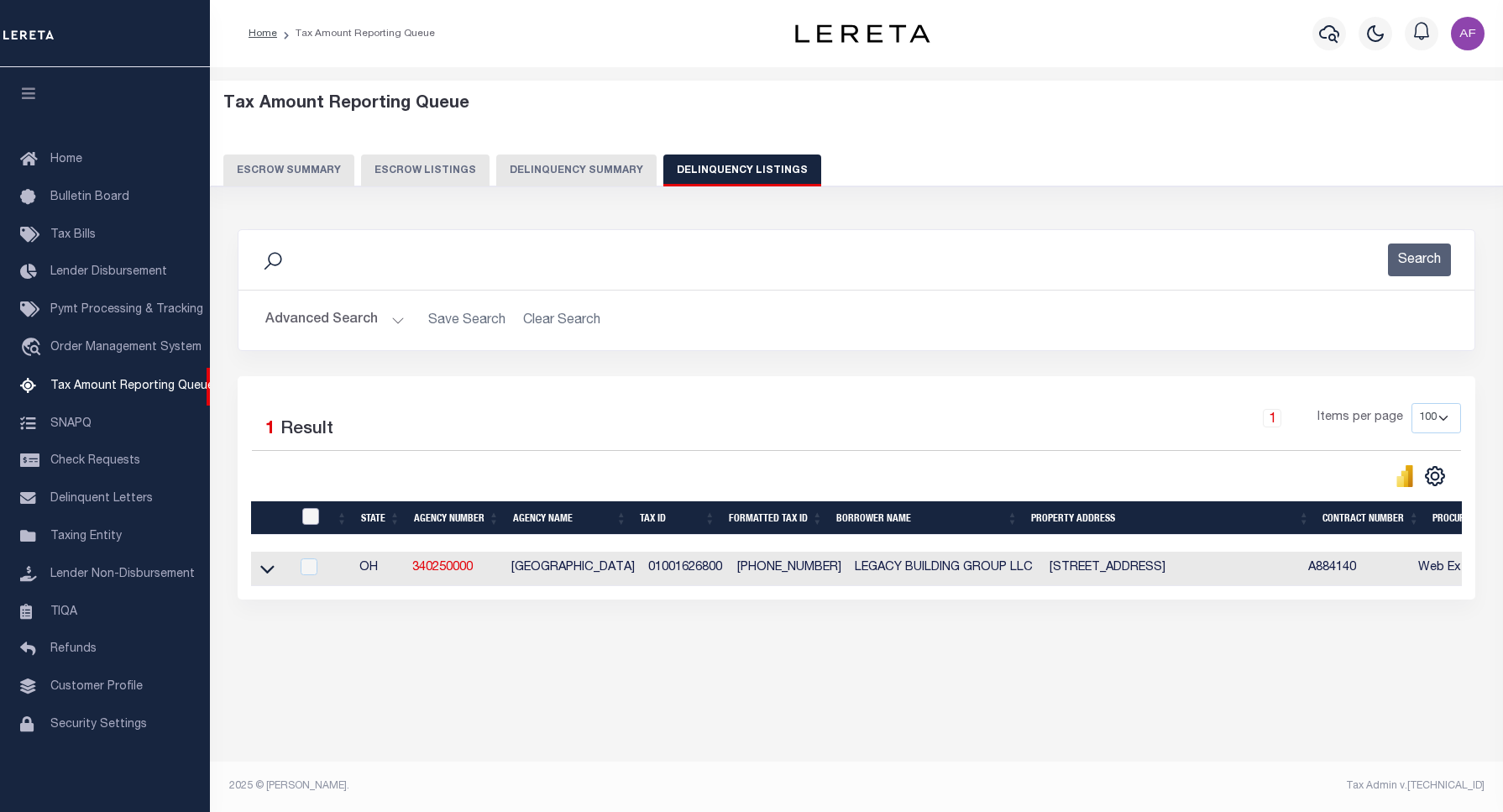
click at [308, 522] on input "checkbox" at bounding box center [310, 516] width 17 height 17
checkbox input "true"
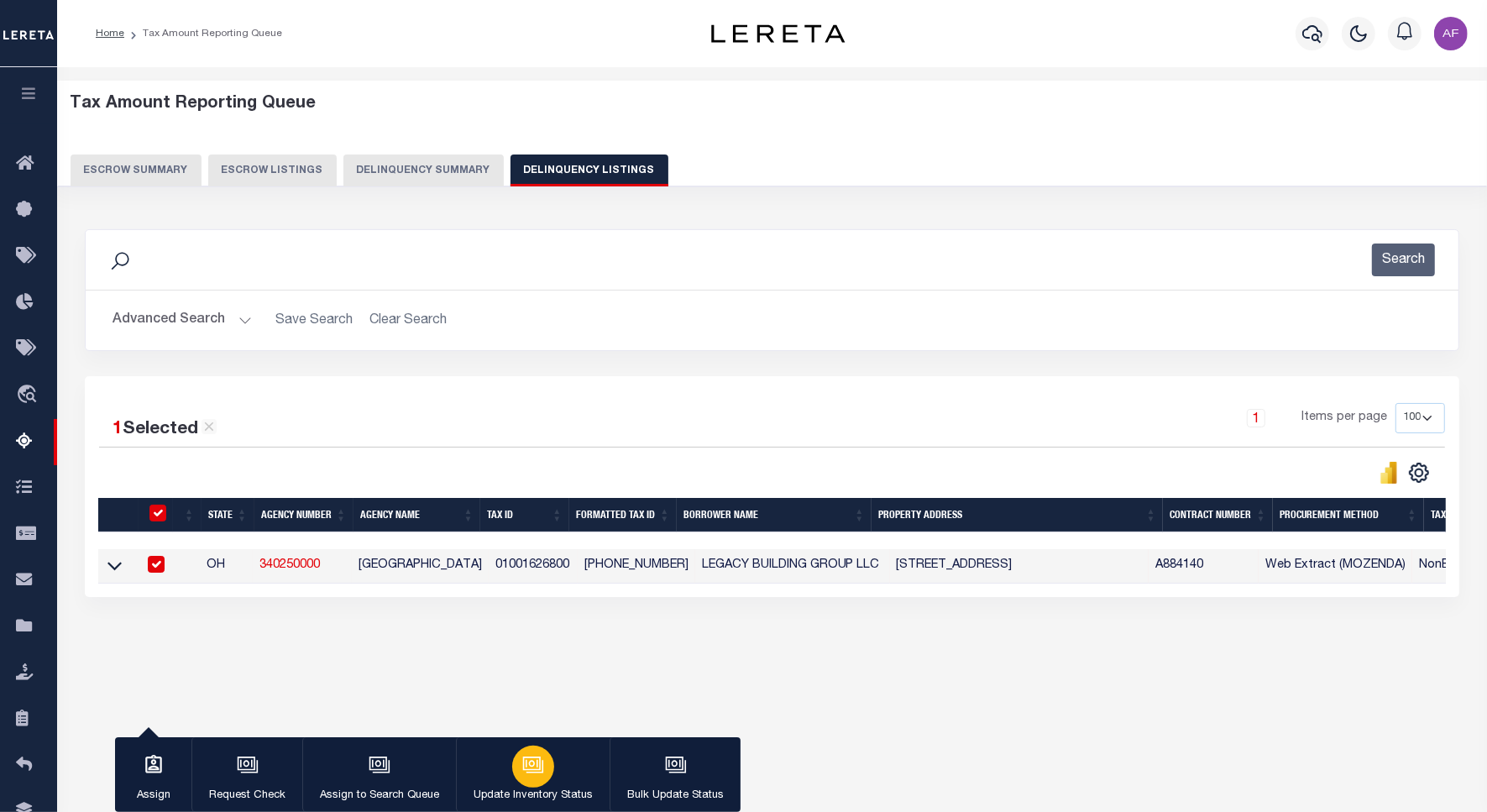
click at [590, 778] on button "Update Inventory Status" at bounding box center [533, 774] width 154 height 76
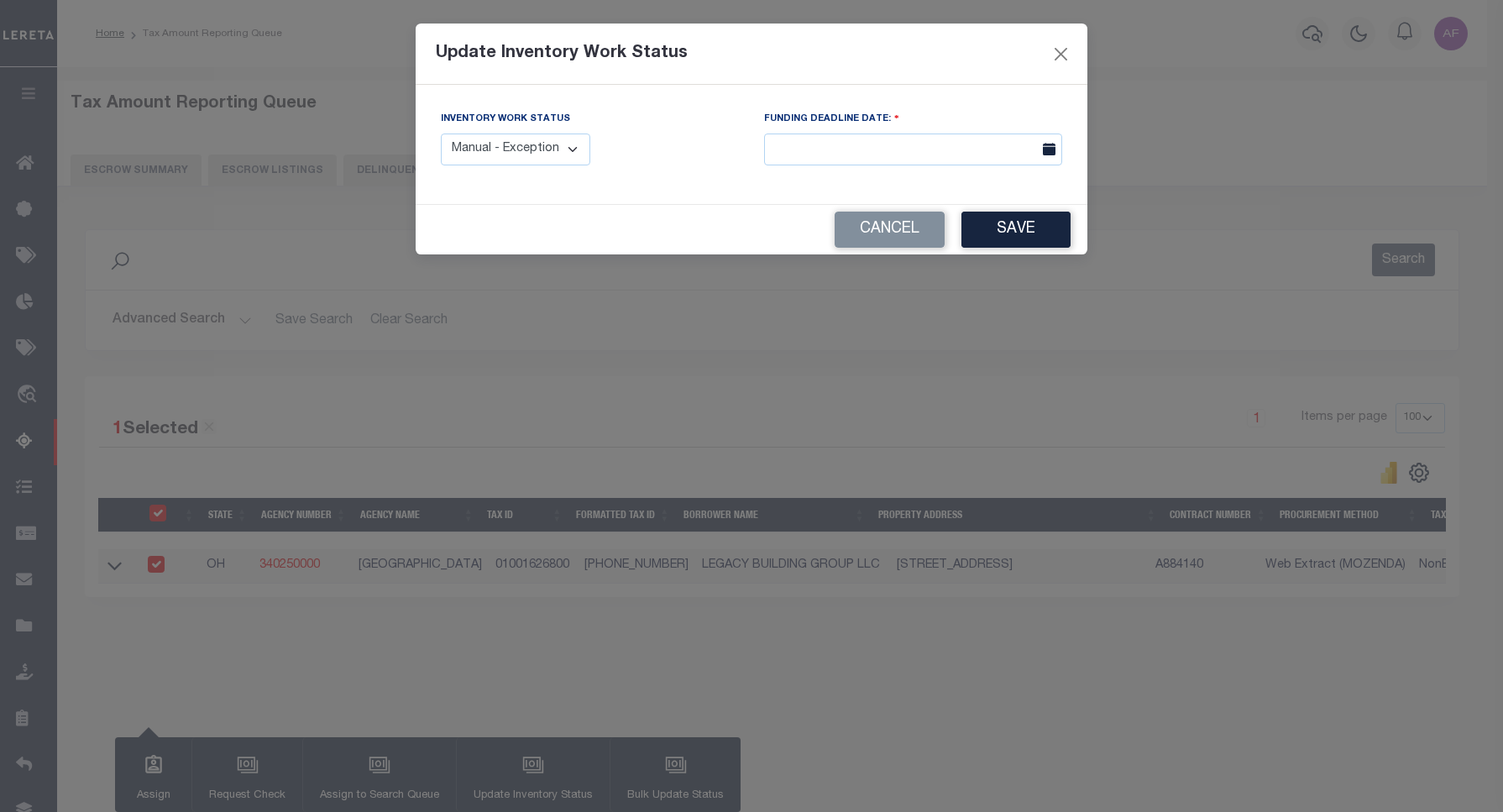
click at [559, 160] on select "Manual - Exception Pended - Awaiting Search Late Add Exception Completed" at bounding box center [515, 149] width 149 height 32
select select "4"
click at [441, 133] on select "Manual - Exception Pended - Awaiting Search Late Add Exception Completed" at bounding box center [515, 149] width 149 height 32
click at [1021, 231] on button "Save" at bounding box center [1015, 229] width 109 height 36
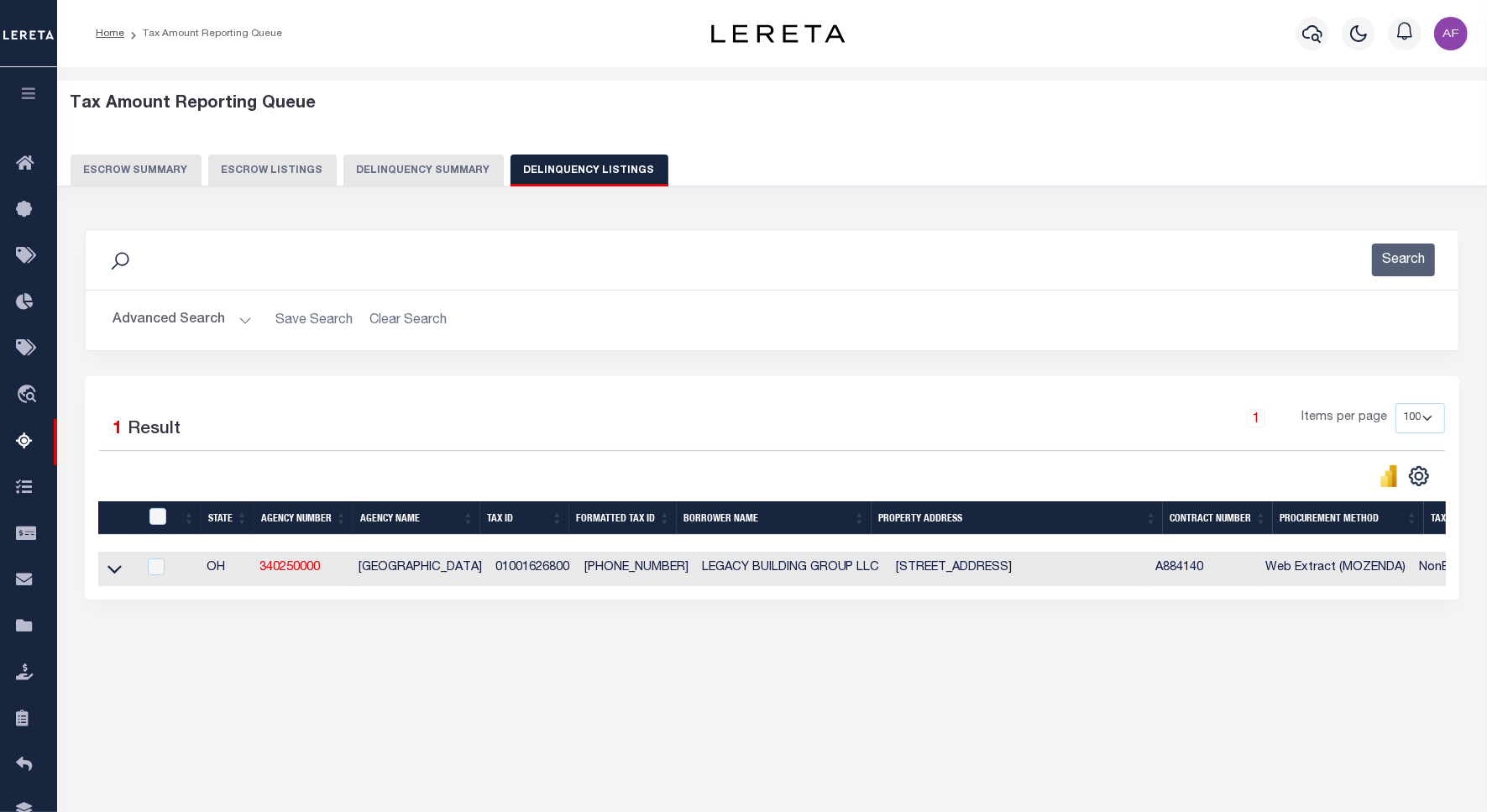
click at [148, 321] on button "Advanced Search" at bounding box center [182, 320] width 139 height 32
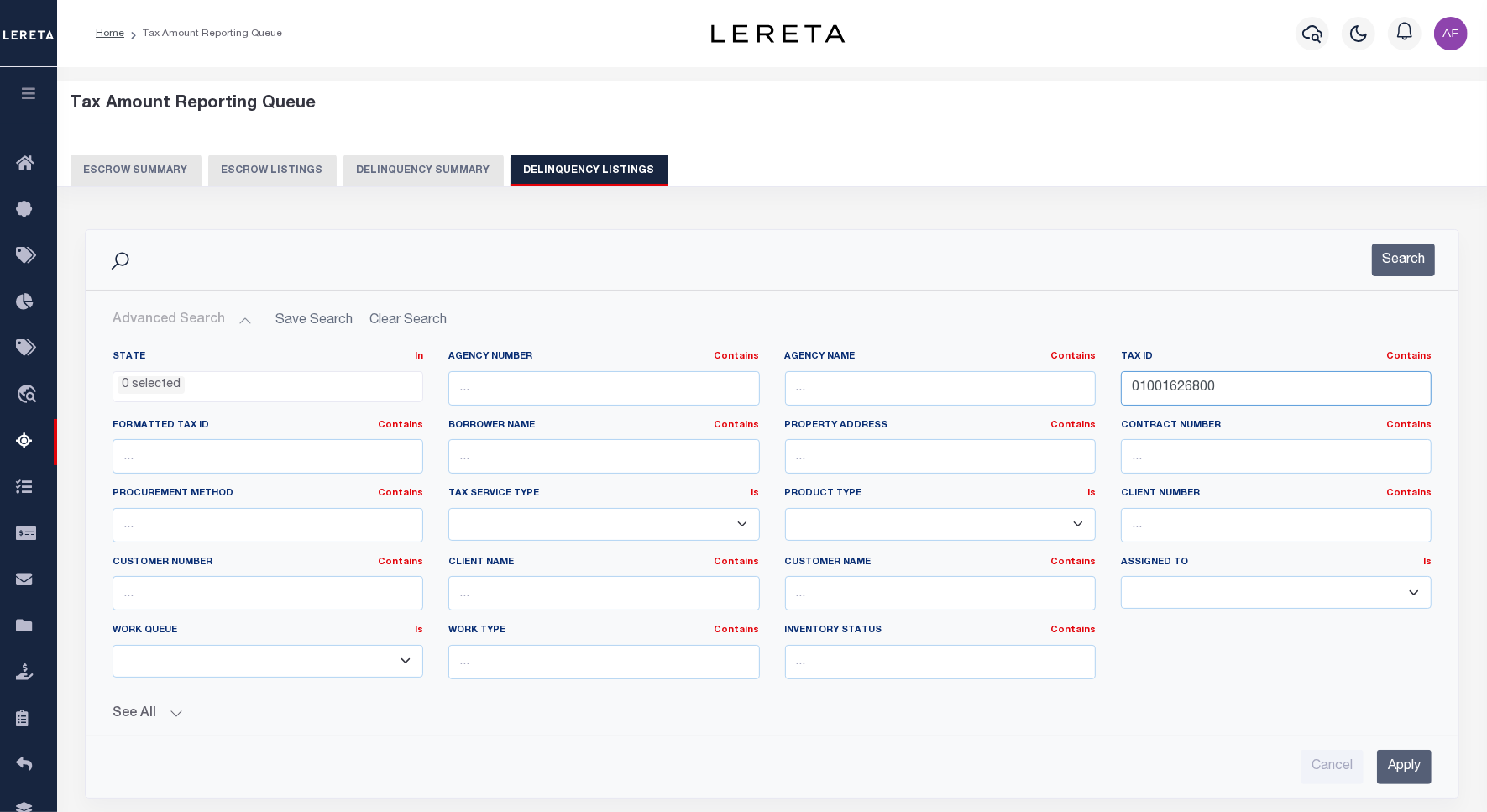
click at [1175, 384] on input "01001626800" at bounding box center [1276, 387] width 311 height 34
paste input "564"
type input "01001656400"
click at [1400, 250] on button "Search" at bounding box center [1403, 259] width 63 height 32
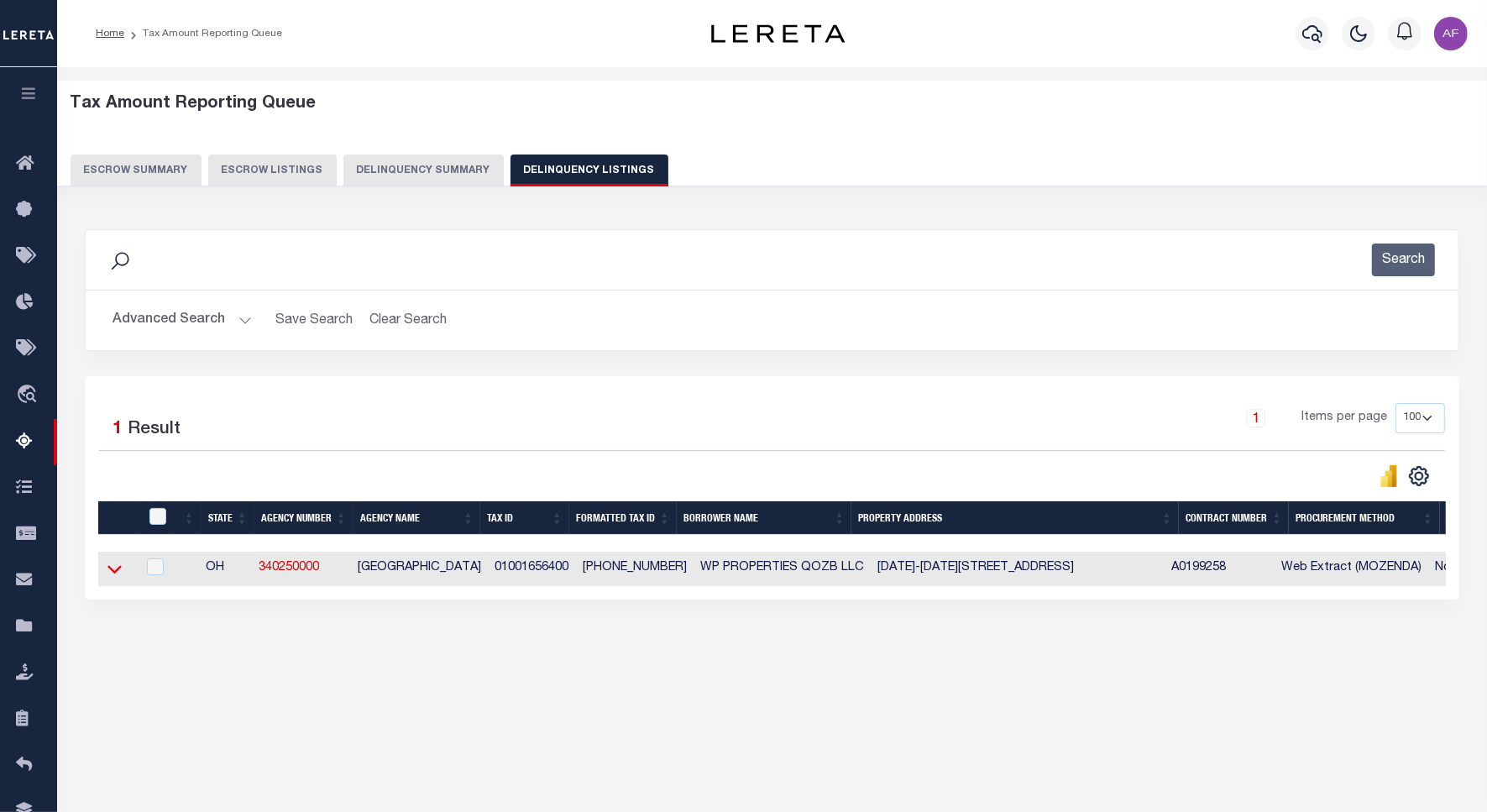
click at [118, 574] on icon at bounding box center [115, 570] width 15 height 9
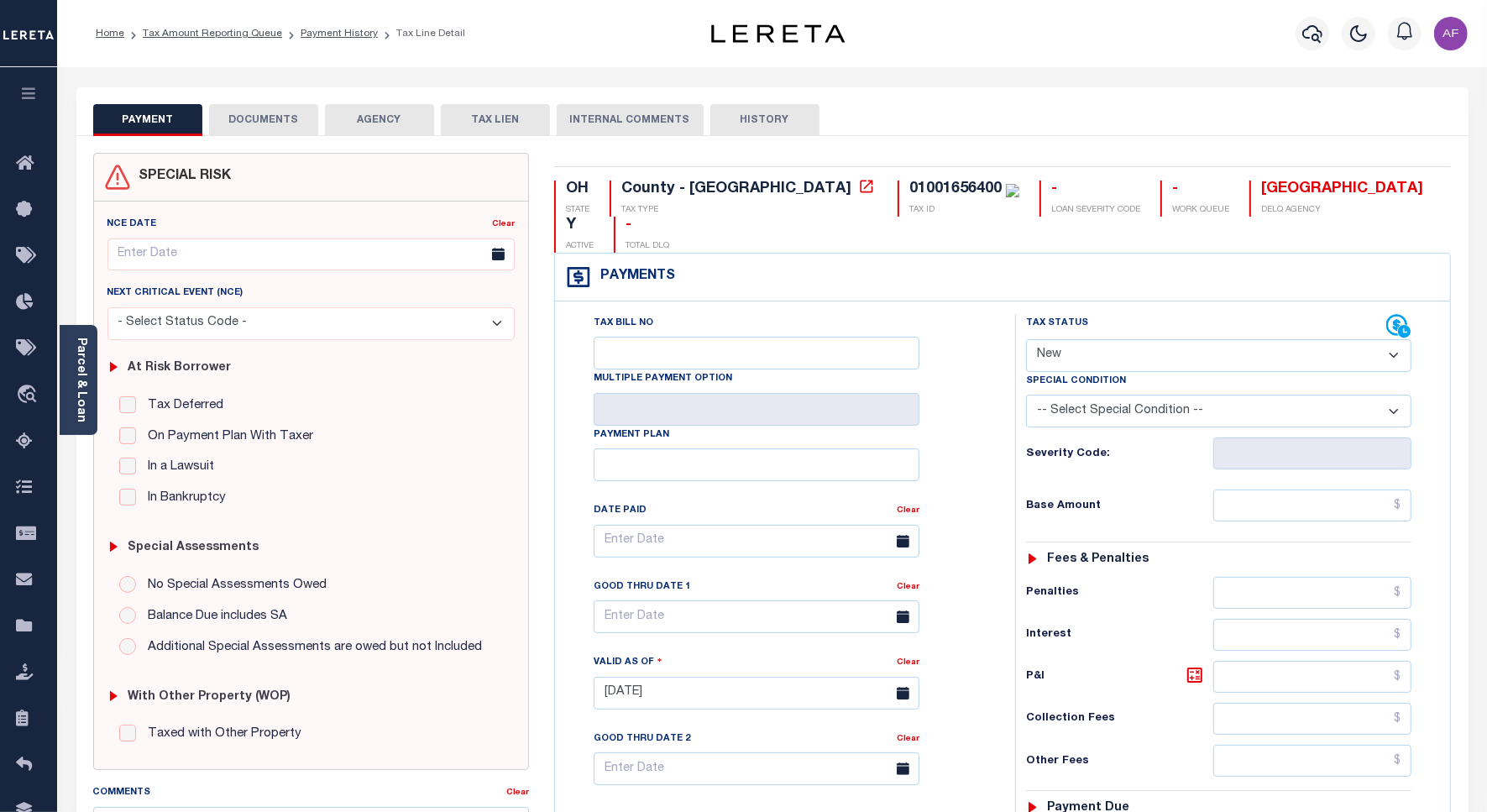
click at [1119, 372] on div "Special Condition" at bounding box center [1218, 383] width 385 height 24
click at [1080, 339] on select "- Select Status Code - Open Due/Unpaid Paid Incomplete No Tax Due Internal Refu…" at bounding box center [1218, 355] width 385 height 32
select select "PYD"
click at [1026, 339] on select "- Select Status Code - Open Due/Unpaid Paid Incomplete No Tax Due Internal Refu…" at bounding box center [1218, 355] width 385 height 32
type input "[DATE]"
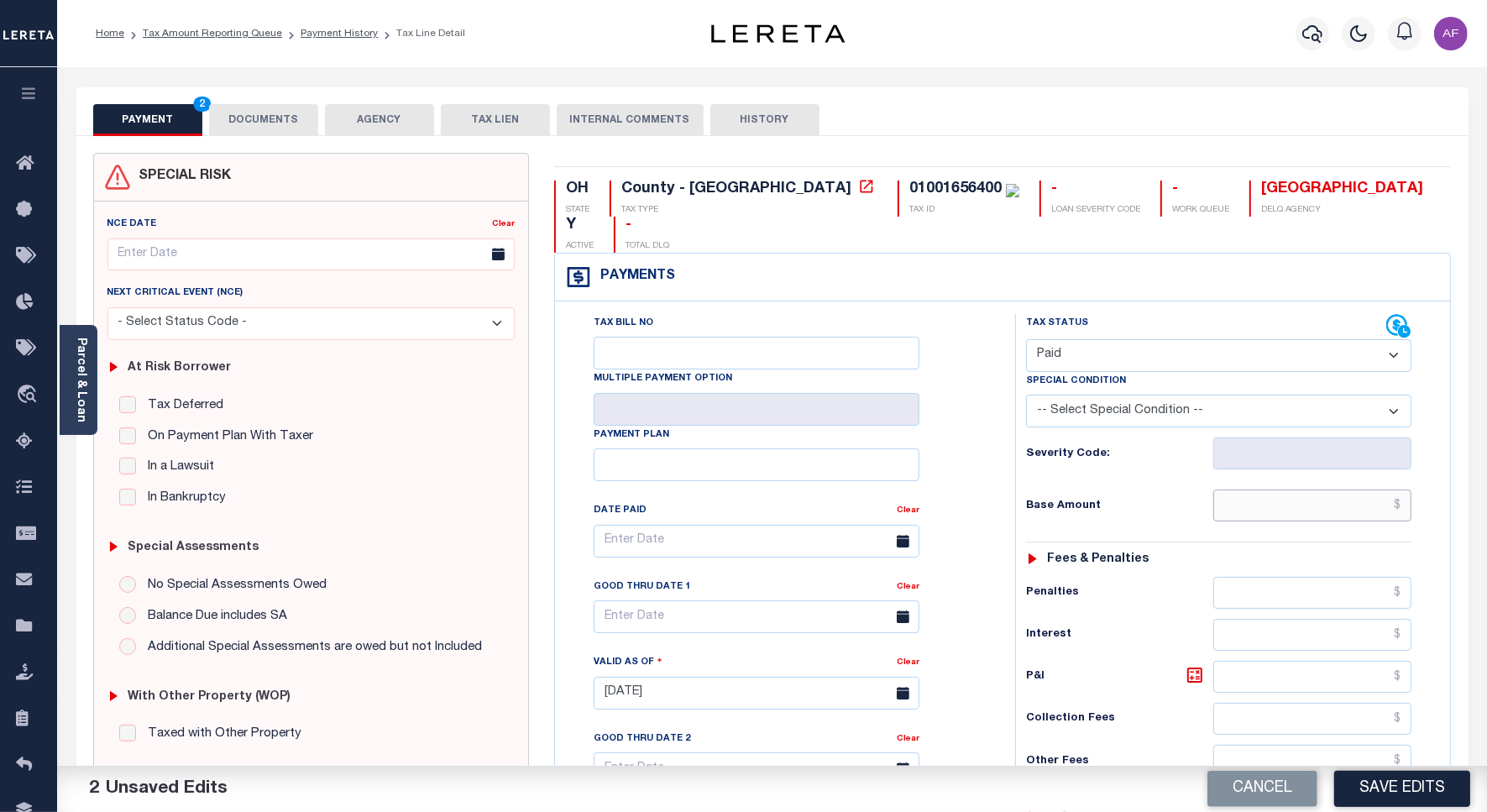
click at [1324, 489] on input "text" at bounding box center [1312, 505] width 198 height 32
paste input "5,391.14"
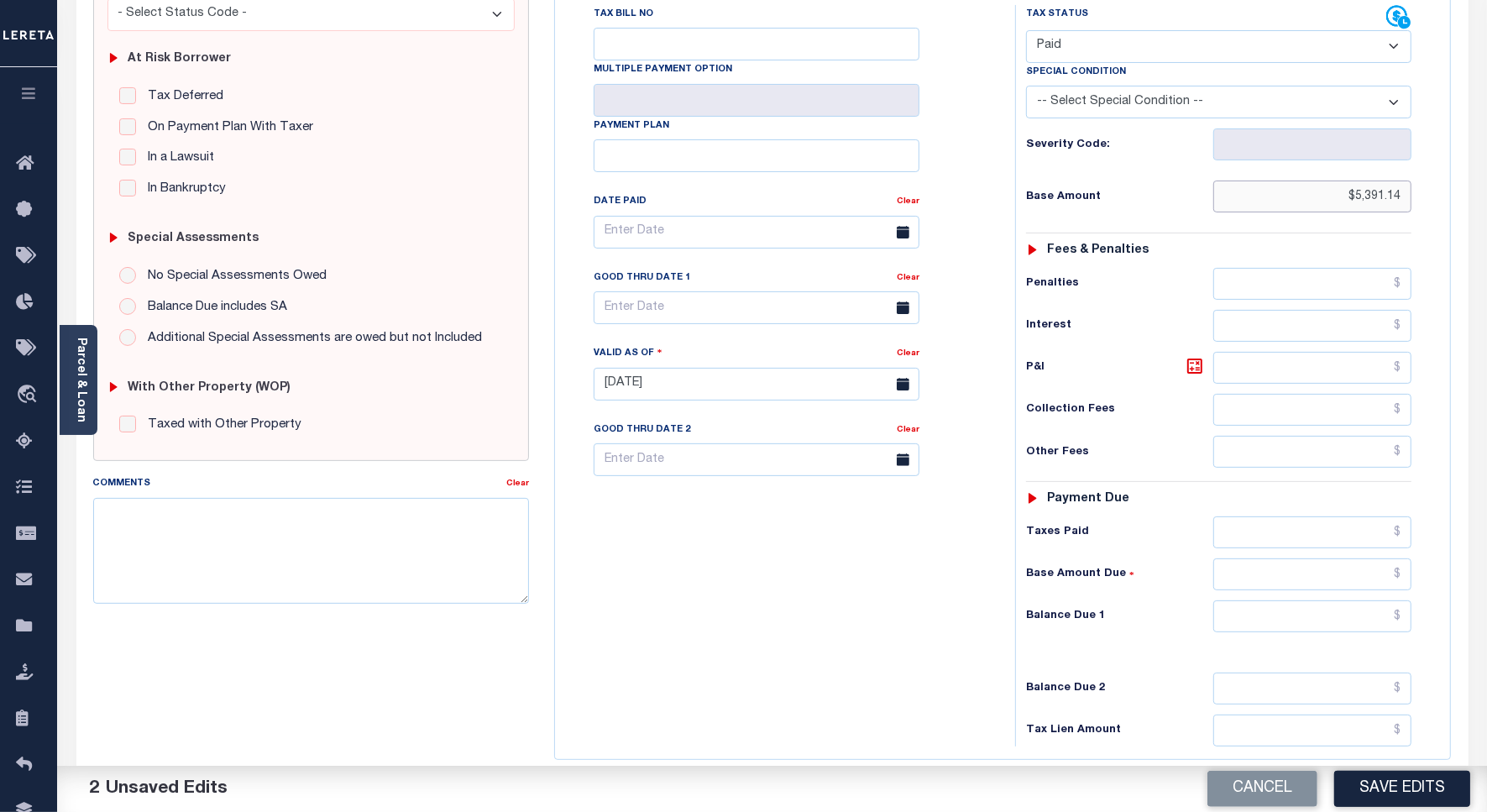
scroll to position [442, 0]
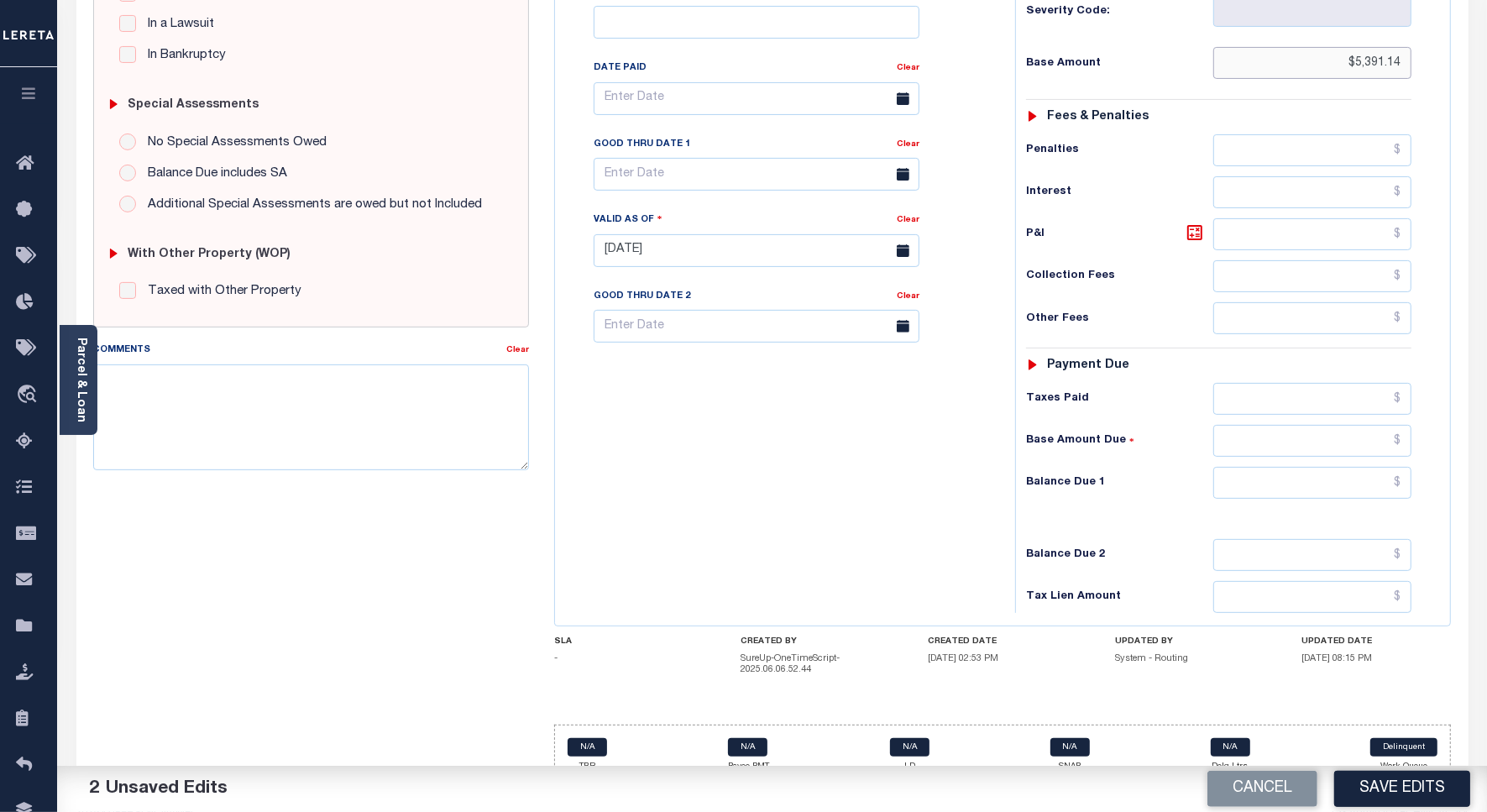
type input "$5,391.14"
click at [1368, 467] on input "text" at bounding box center [1312, 482] width 198 height 32
type input "$0.00"
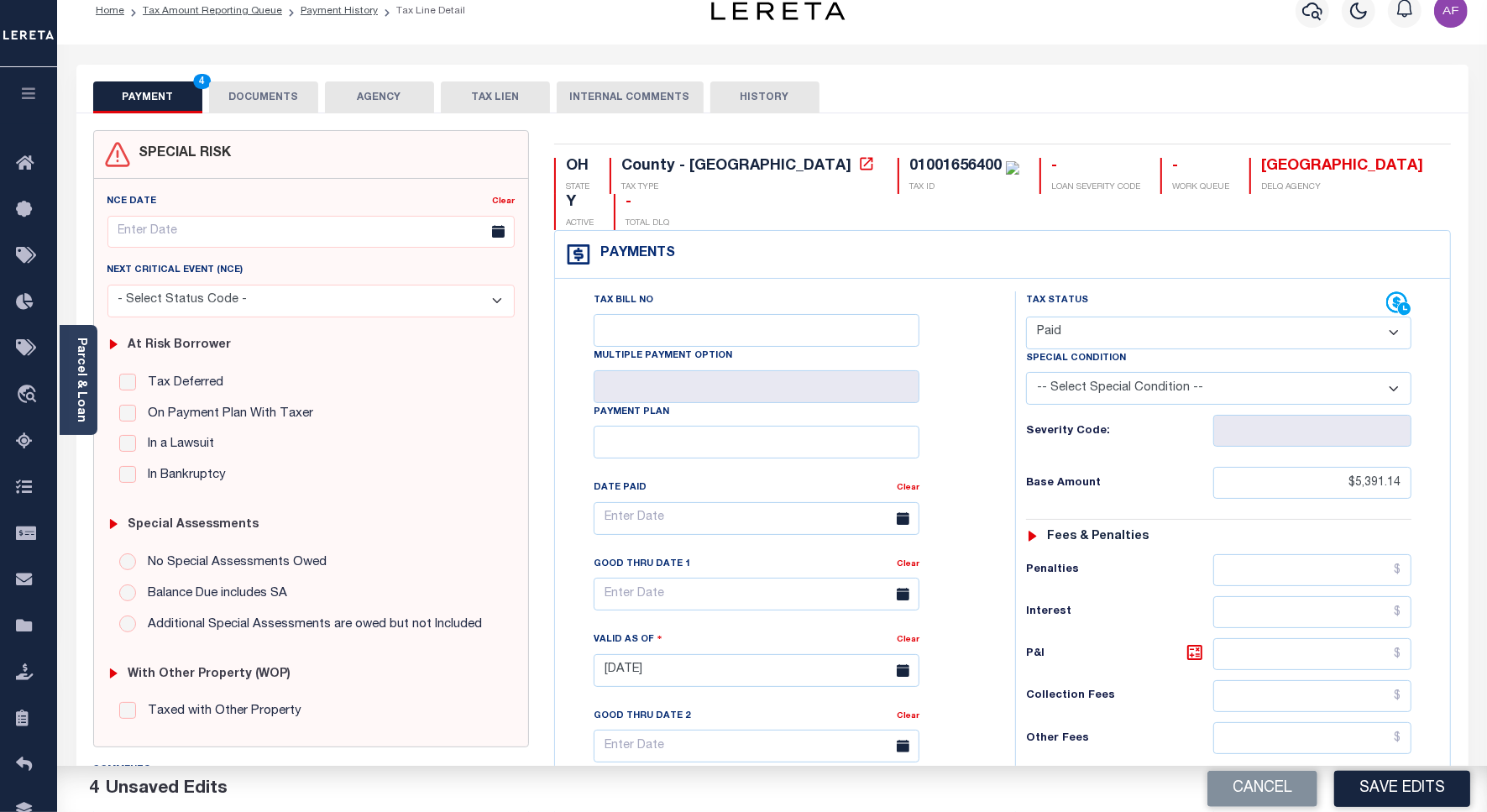
scroll to position [0, 0]
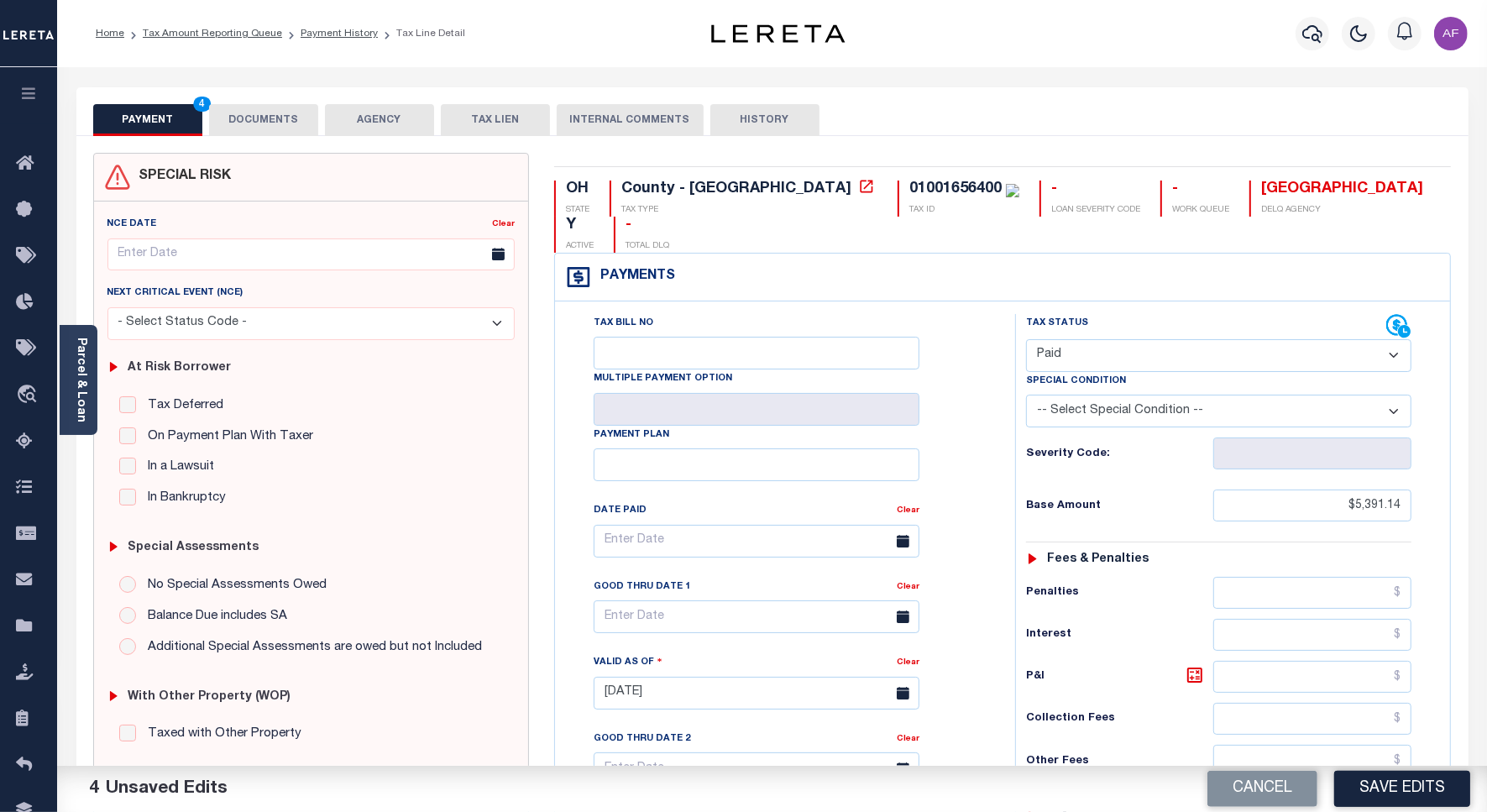
click at [267, 124] on button "DOCUMENTS" at bounding box center [263, 120] width 109 height 32
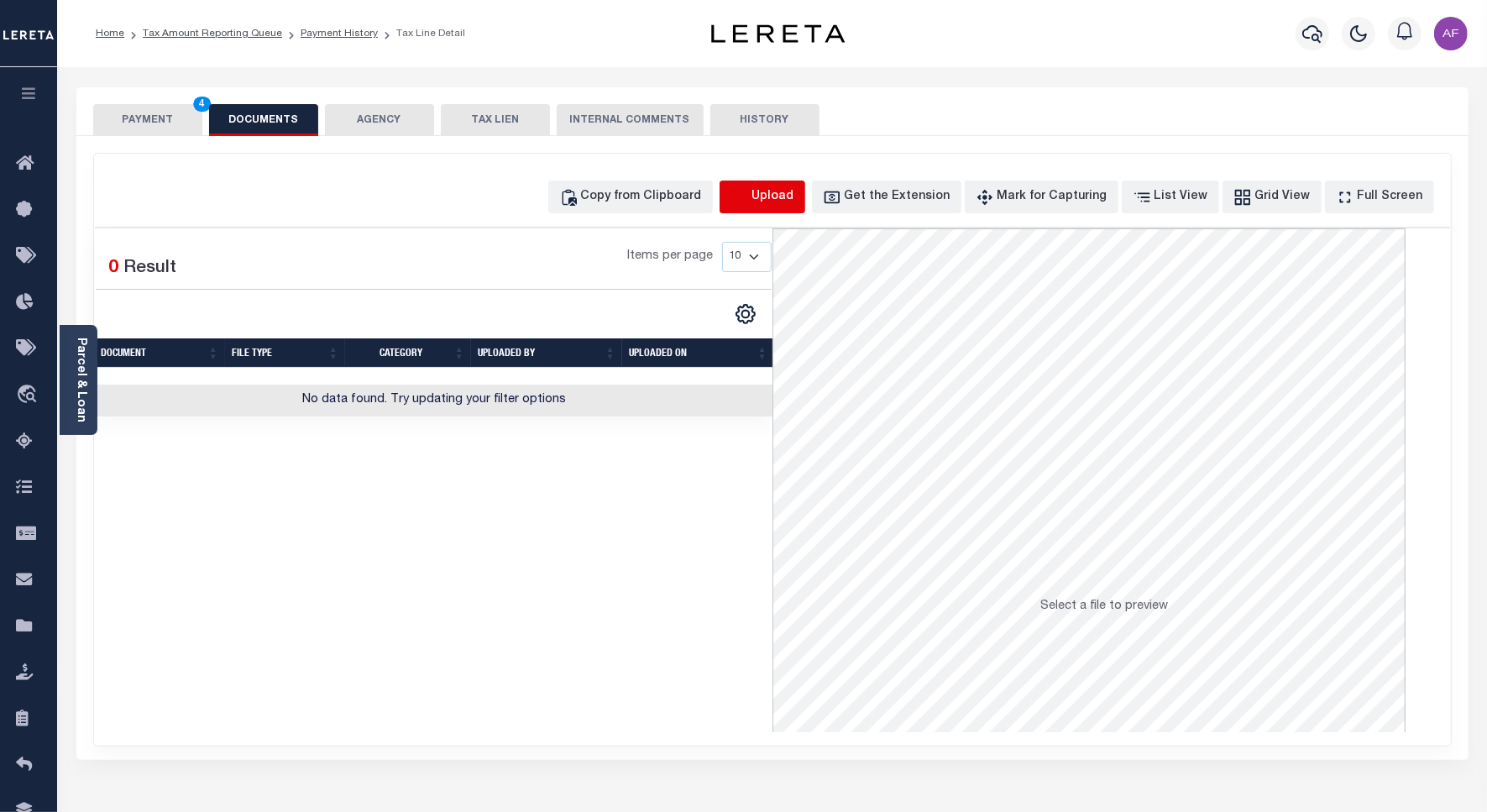
click at [746, 199] on icon "button" at bounding box center [738, 196] width 15 height 14
select select "POP"
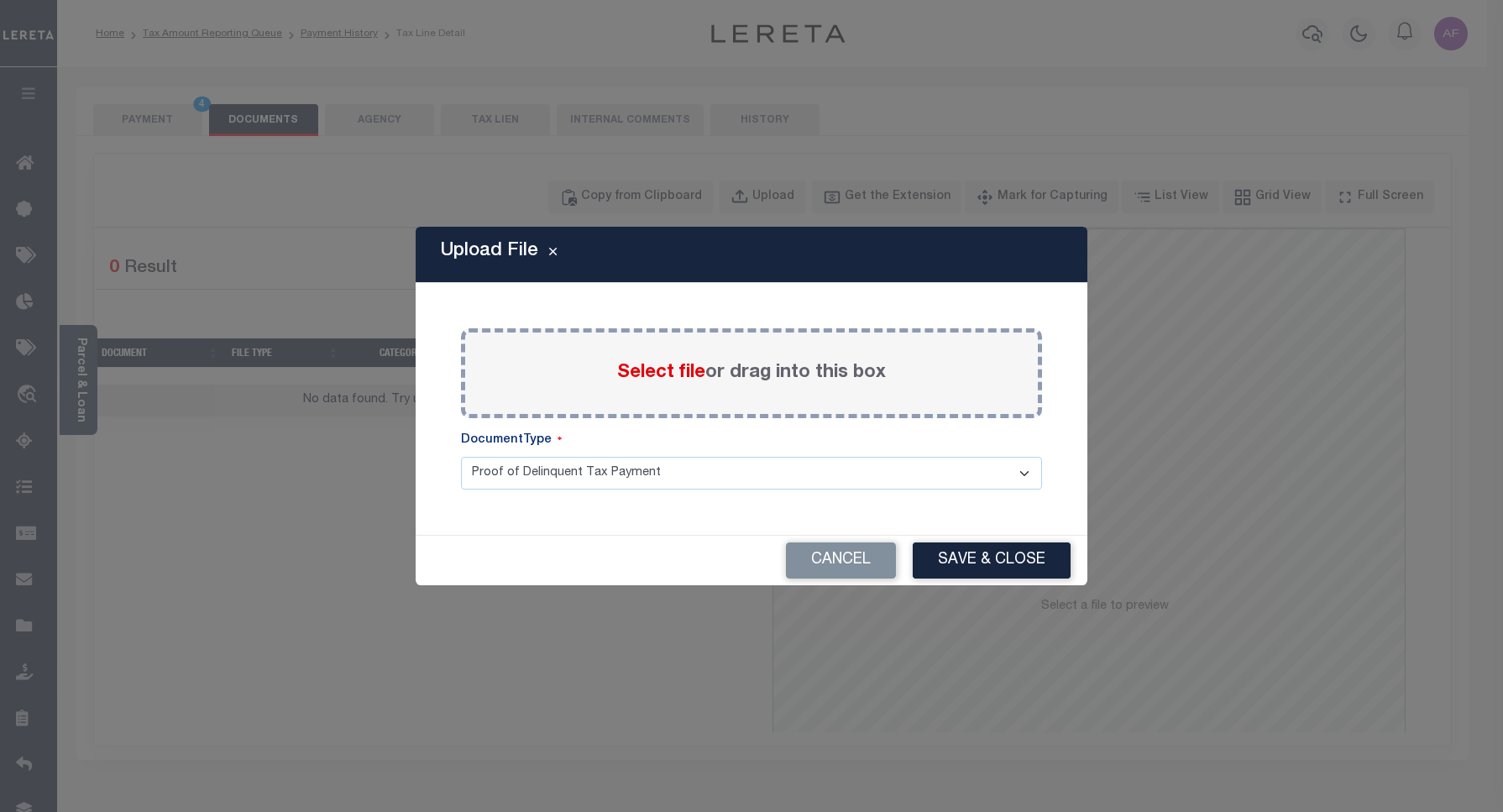
click at [644, 387] on div "Select file or drag into this box" at bounding box center [752, 374] width 581 height 90
click at [637, 364] on span "Select file" at bounding box center [661, 373] width 88 height 19
click at [0, 0] on input "Select file or drag into this box" at bounding box center [0, 0] width 0 height 0
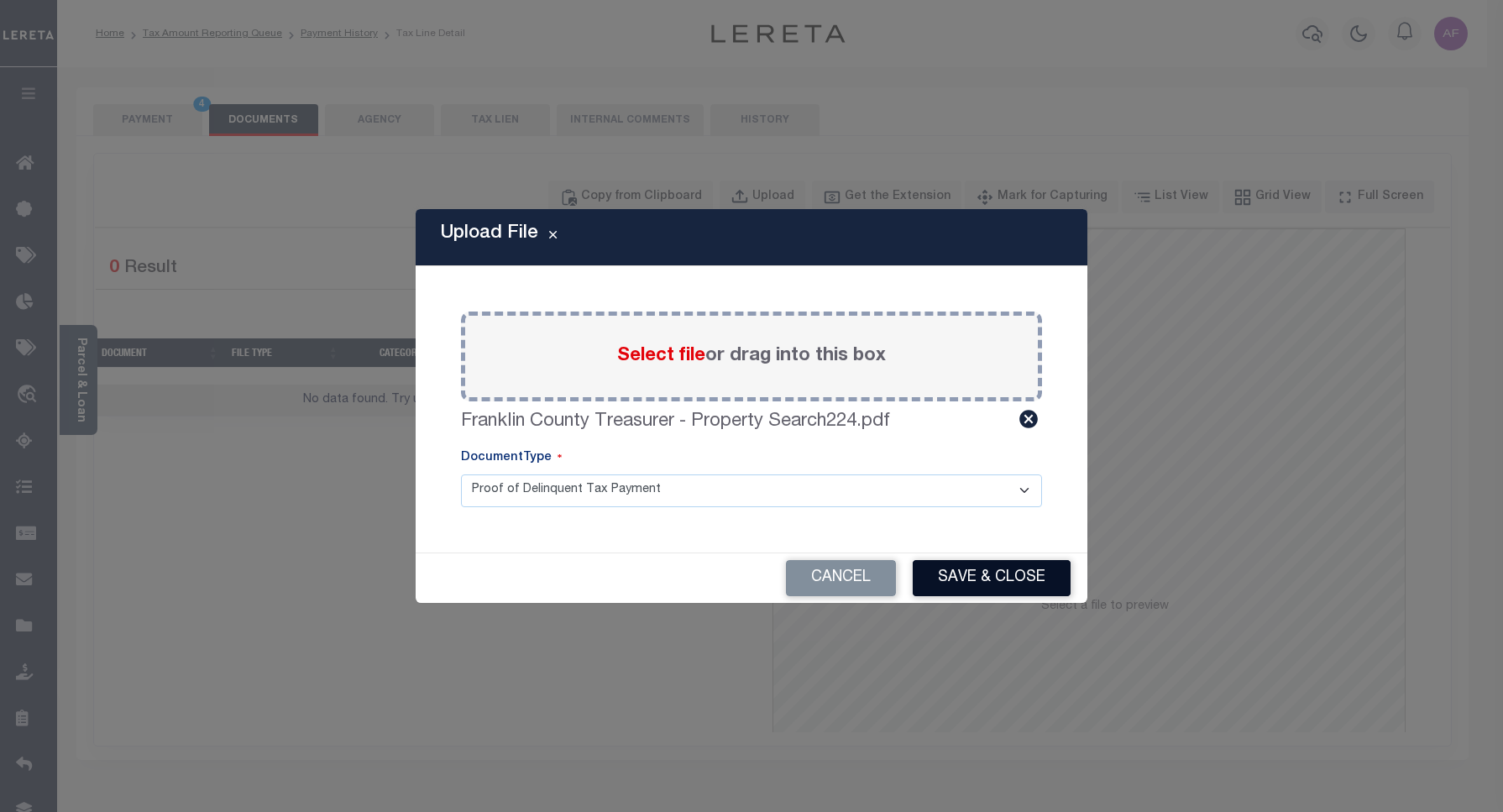
click at [1035, 587] on button "Save & Close" at bounding box center [991, 578] width 158 height 36
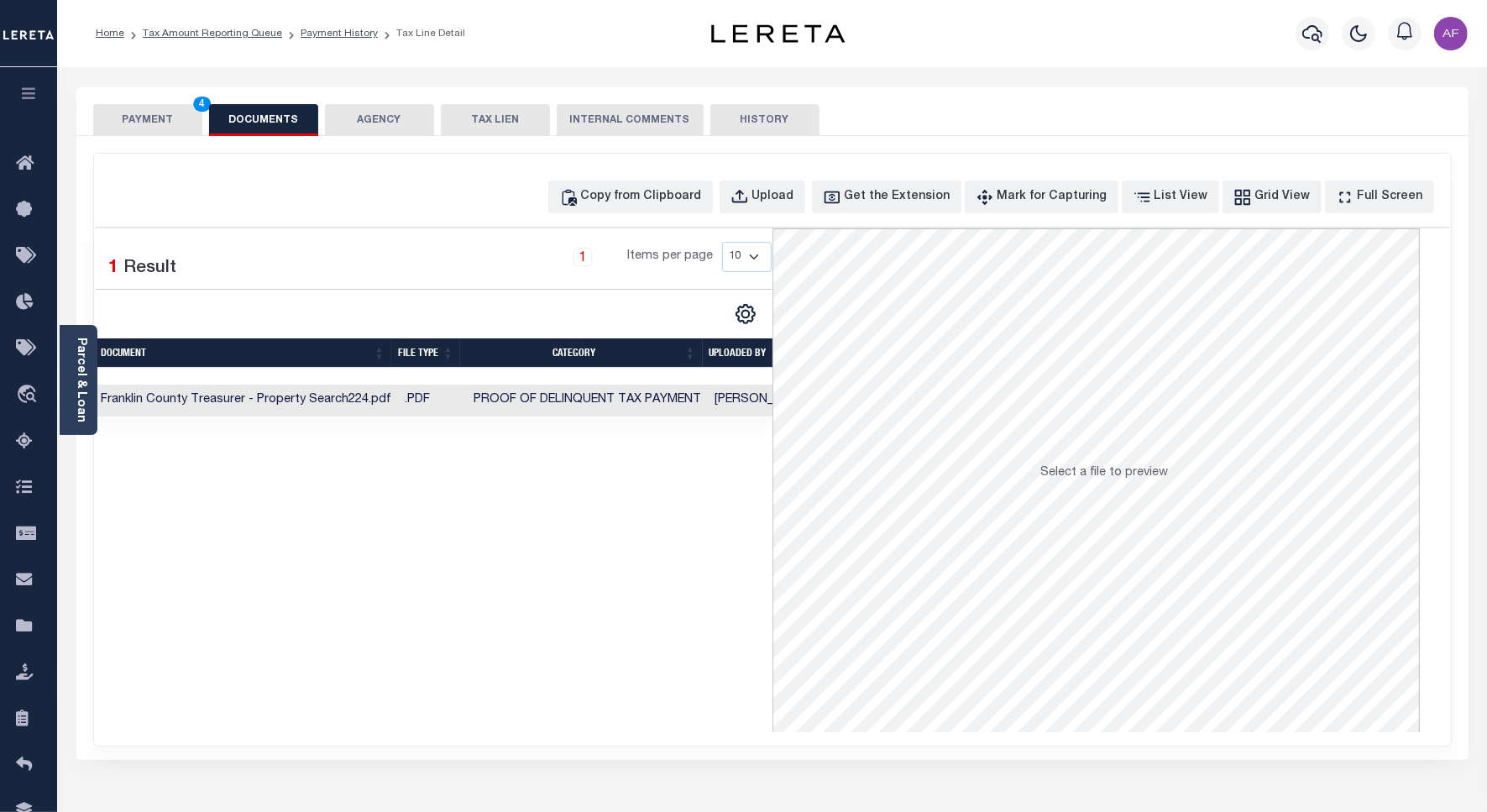
click at [142, 118] on button "PAYMENT 4" at bounding box center [147, 120] width 109 height 32
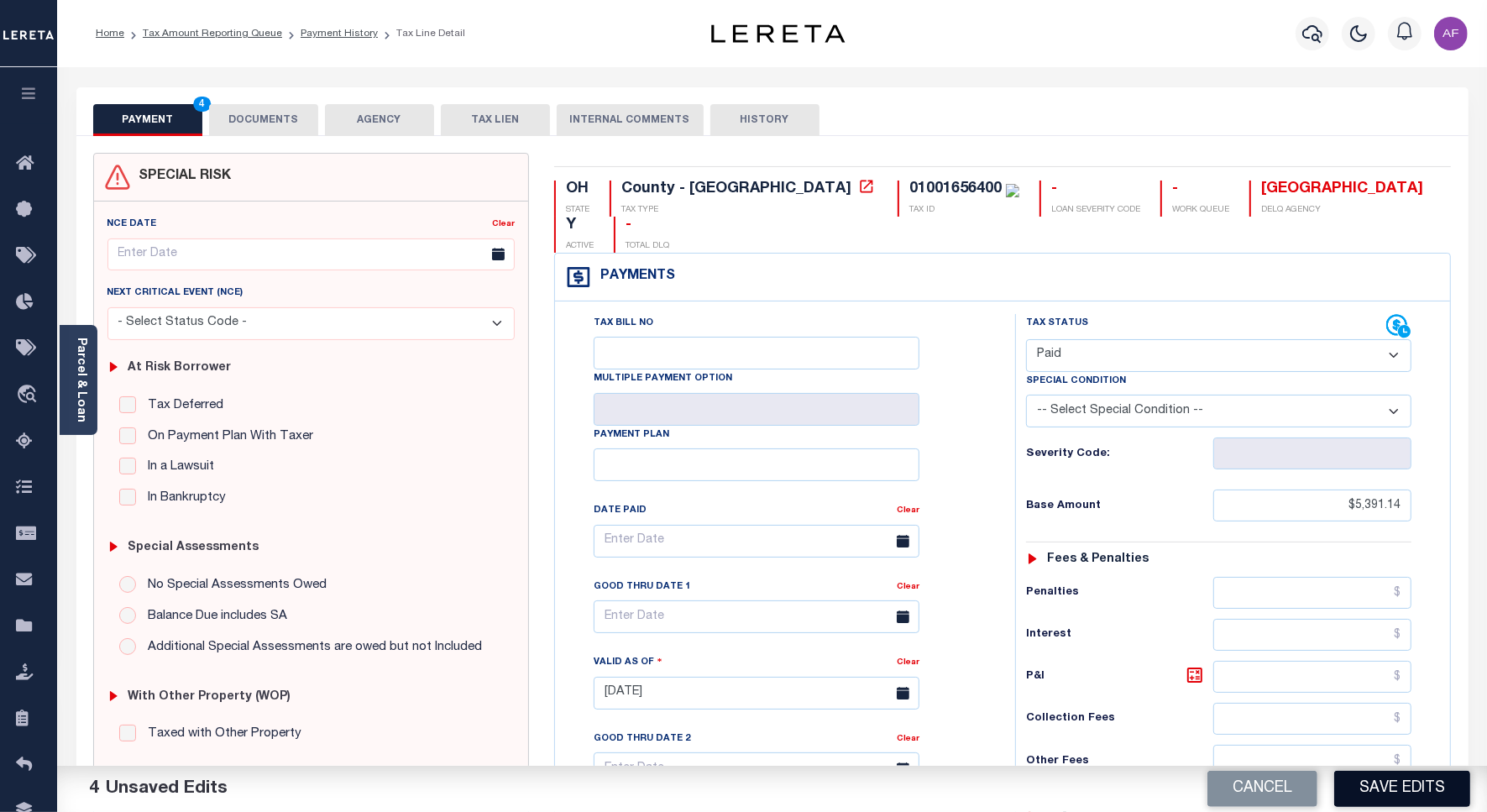
click at [1374, 793] on button "Save Edits" at bounding box center [1402, 788] width 136 height 36
checkbox input "false"
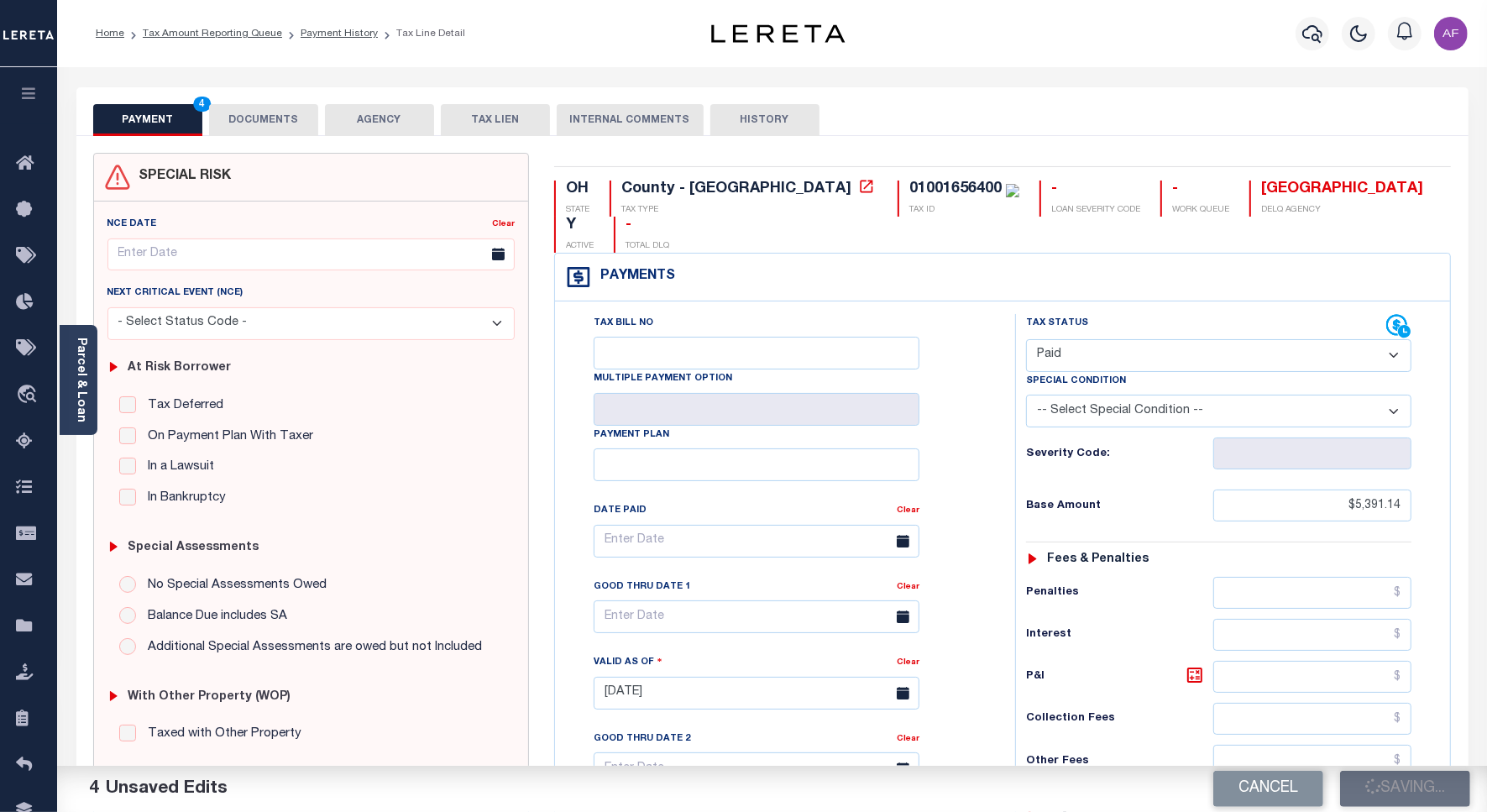
type input "$5,391.14"
type input "$0"
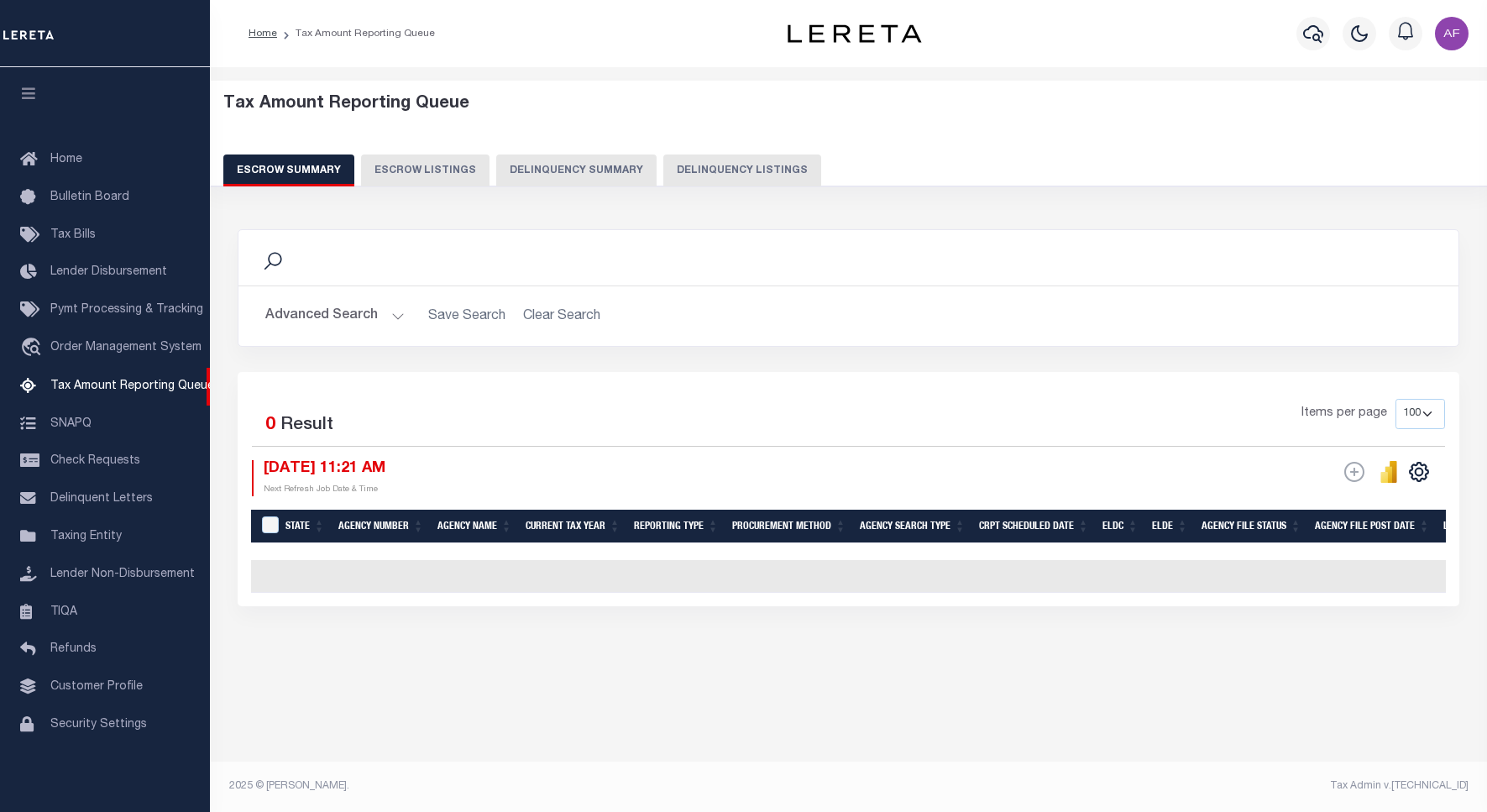
select select "100"
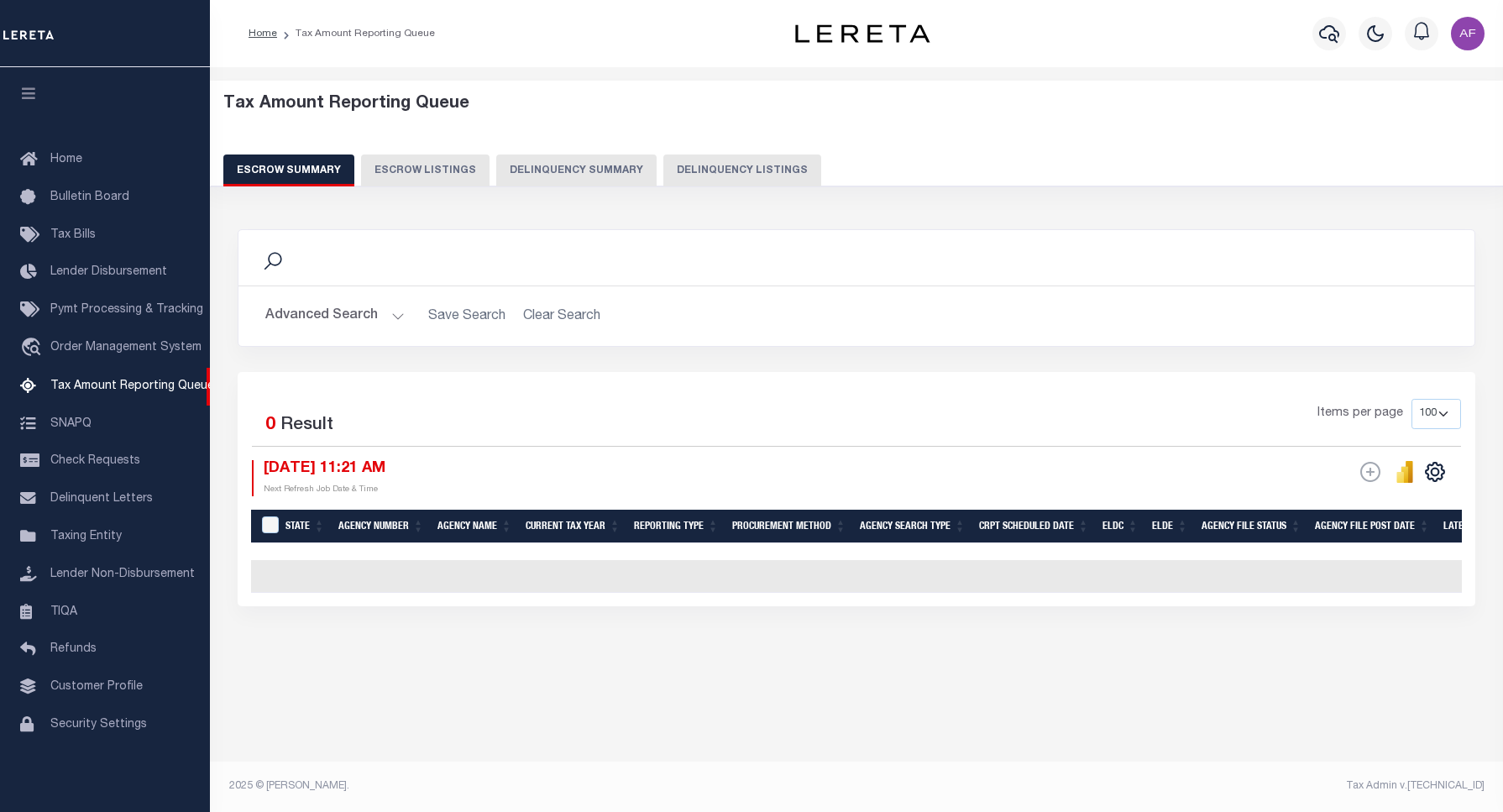
click at [700, 162] on button "Delinquency Listings" at bounding box center [742, 170] width 158 height 32
select select "100"
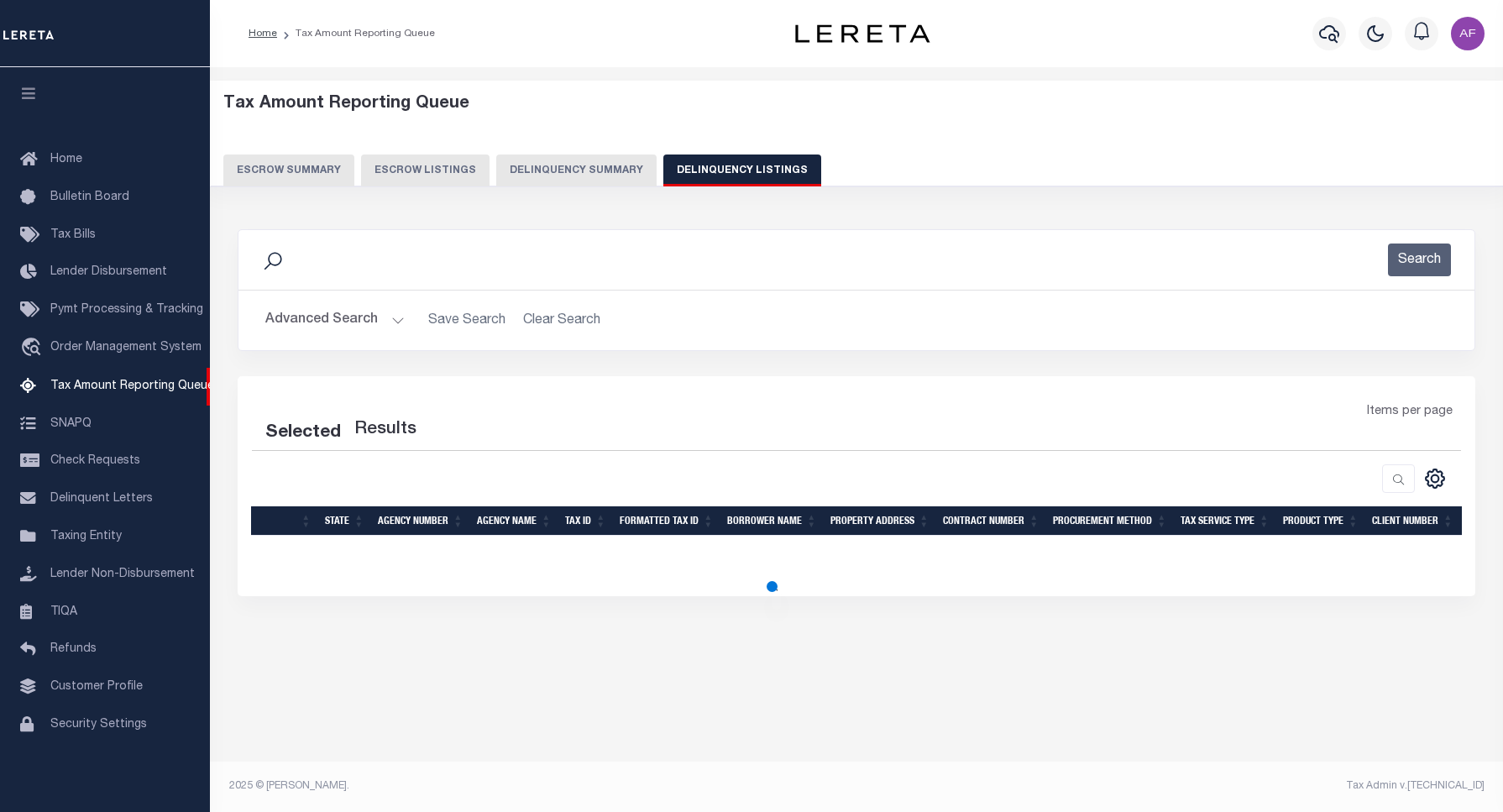
select select "100"
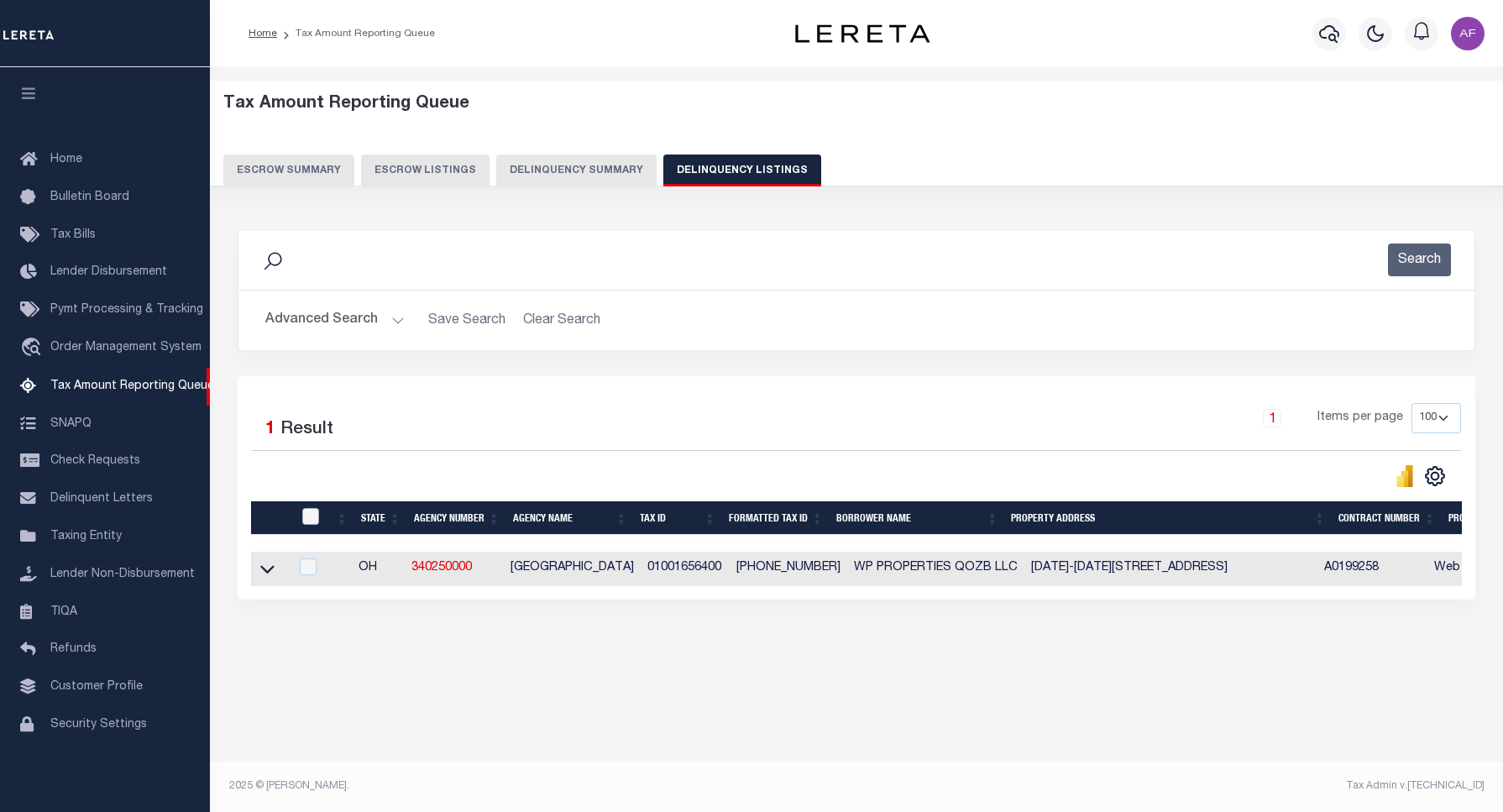
click at [305, 525] on input "checkbox" at bounding box center [310, 516] width 17 height 17
checkbox input "true"
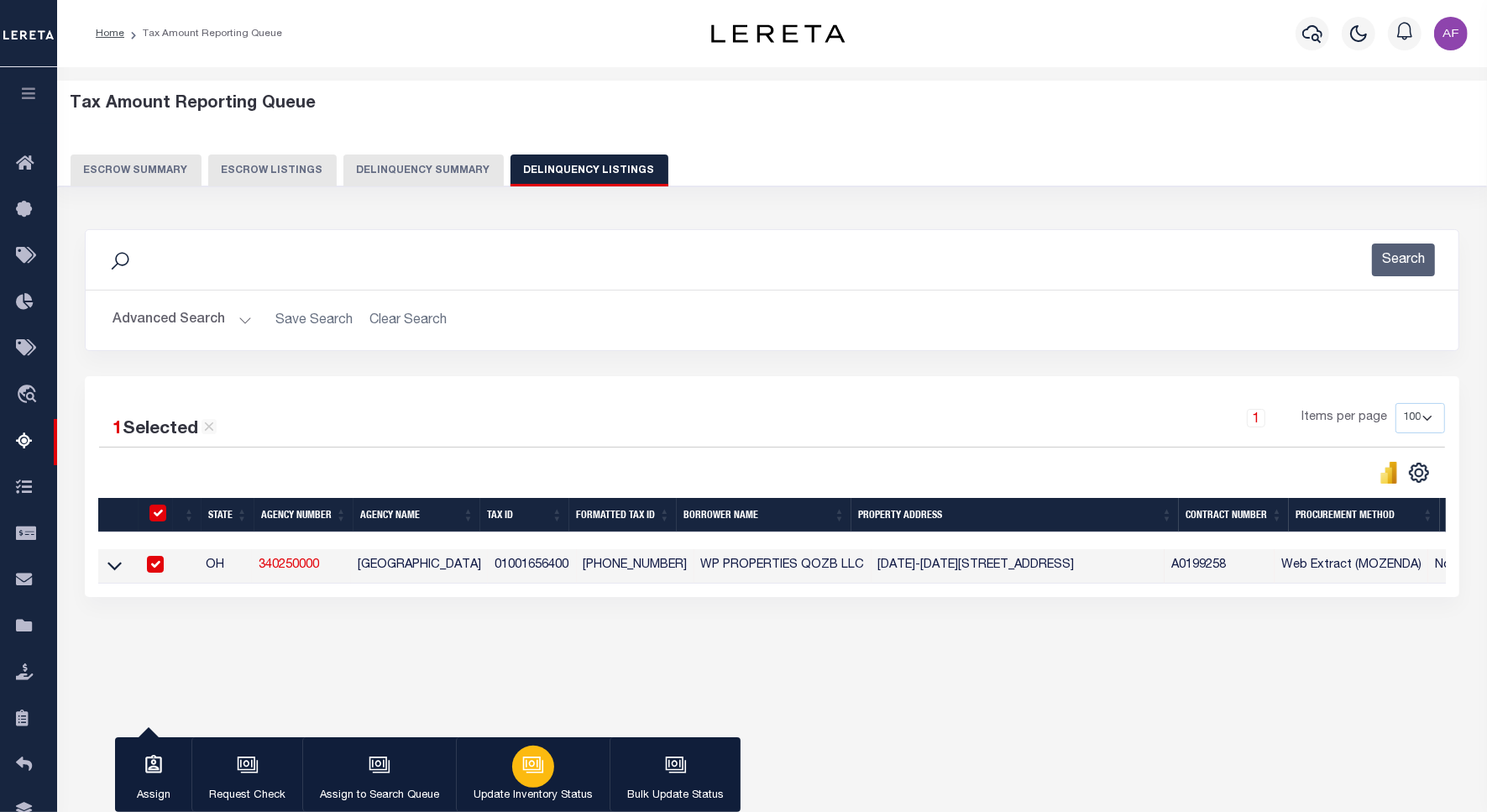
click at [545, 788] on p "Update Inventory Status" at bounding box center [534, 795] width 120 height 17
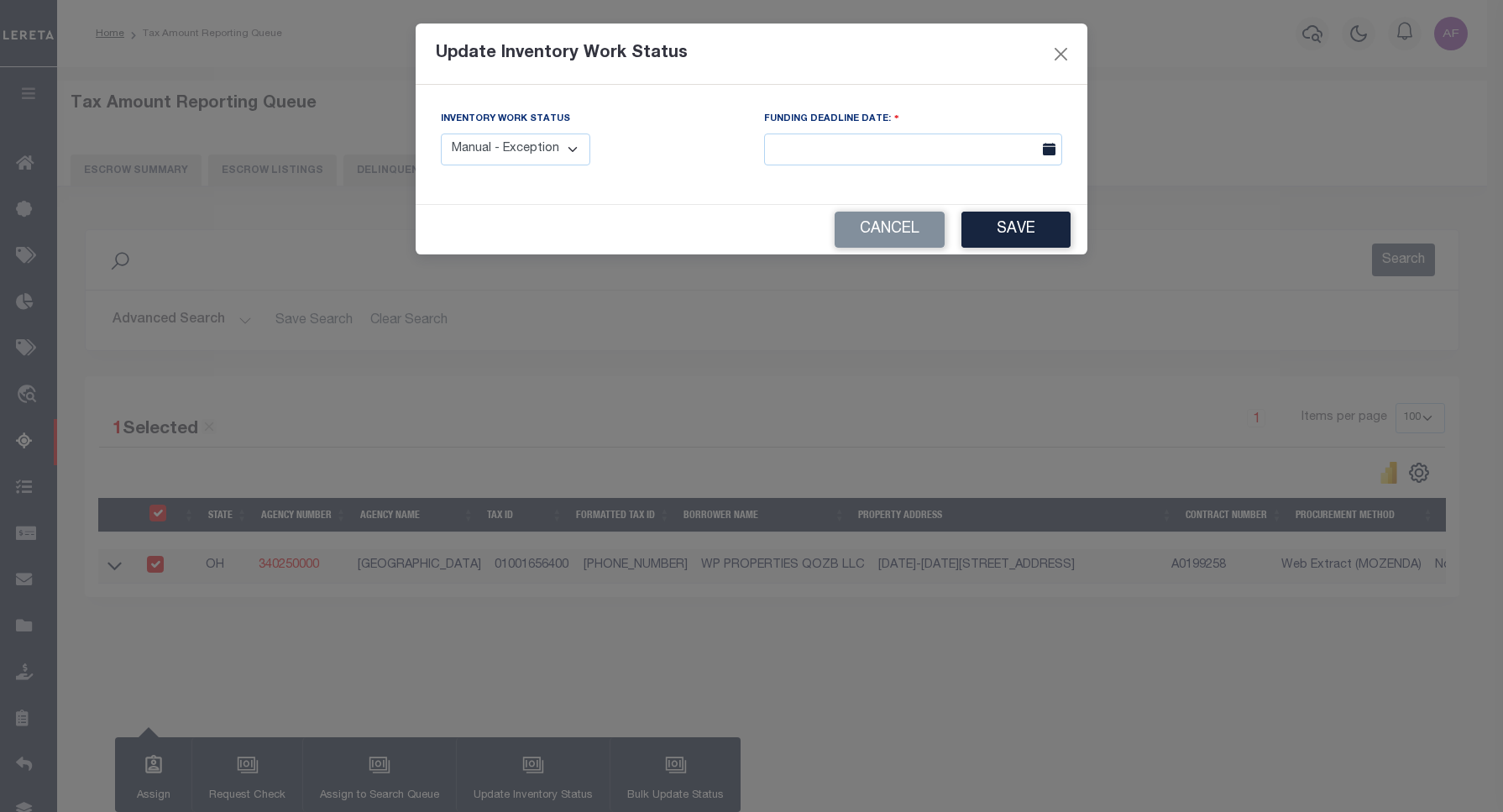
drag, startPoint x: 539, startPoint y: 131, endPoint x: 536, endPoint y: 151, distance: 20.2
click at [538, 134] on div "Inventory Work Status Manual - Exception Pended - Awaiting Search Late Add Exce…" at bounding box center [515, 137] width 149 height 55
click at [518, 148] on select "Manual - Exception Pended - Awaiting Search Late Add Exception Completed" at bounding box center [515, 149] width 149 height 32
select select "4"
click at [441, 133] on select "Manual - Exception Pended - Awaiting Search Late Add Exception Completed" at bounding box center [515, 149] width 149 height 32
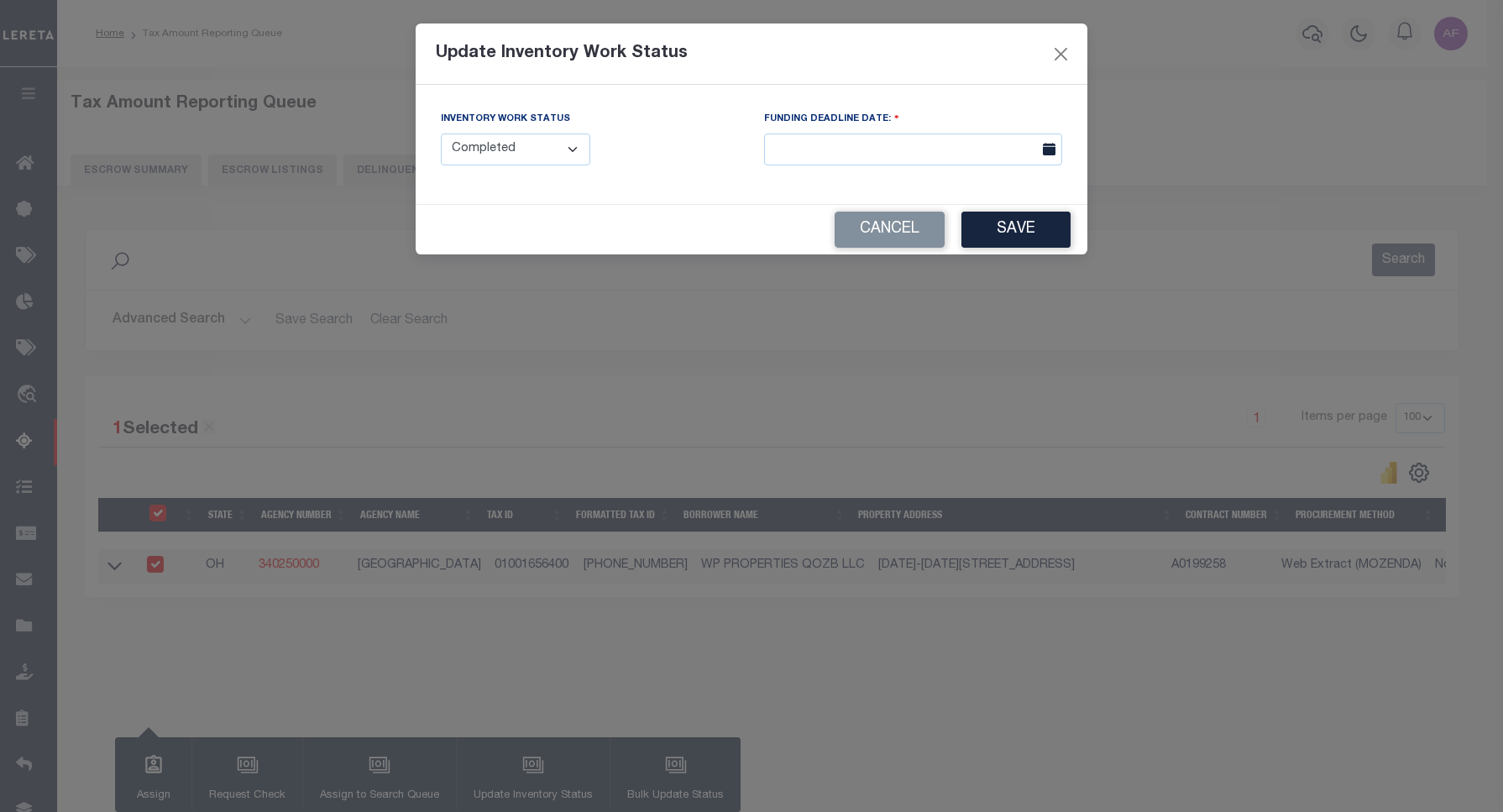
click at [1004, 229] on button "Save" at bounding box center [1015, 229] width 109 height 36
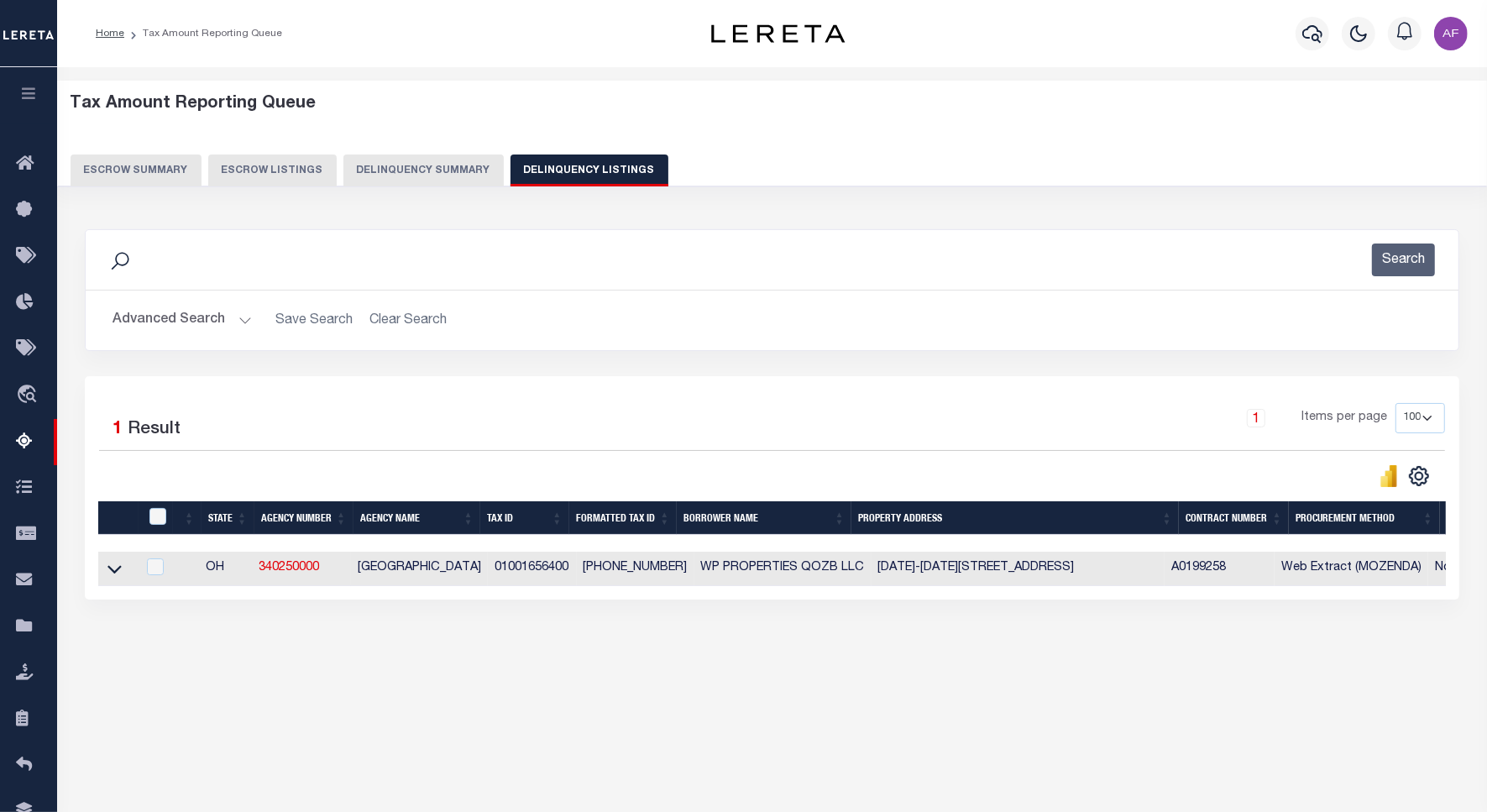
click at [130, 313] on button "Advanced Search" at bounding box center [182, 320] width 139 height 32
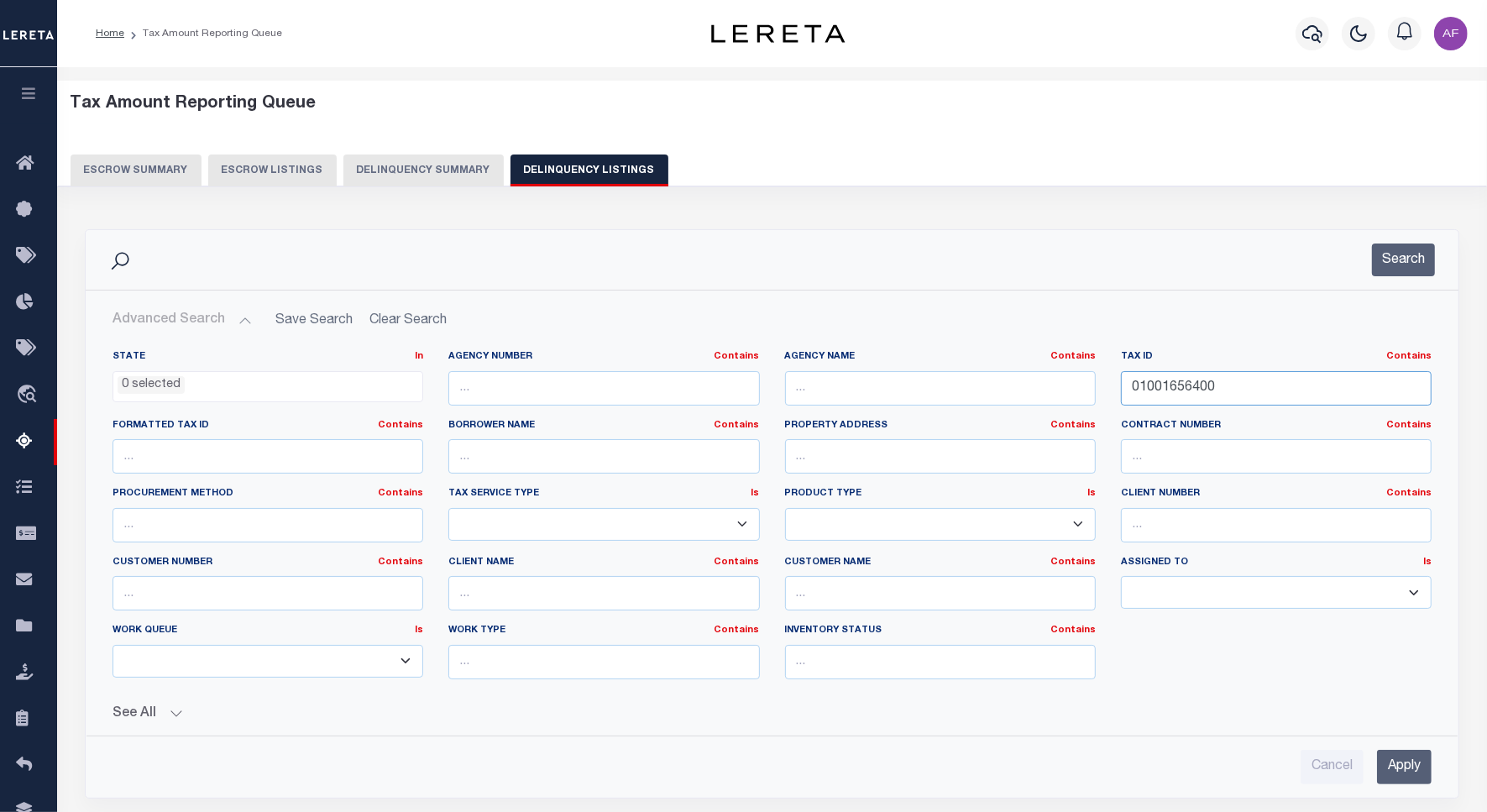
click at [1144, 382] on input "01001656400" at bounding box center [1276, 387] width 311 height 34
paste input "text"
paste input "01001726400"
type input "01001726400"
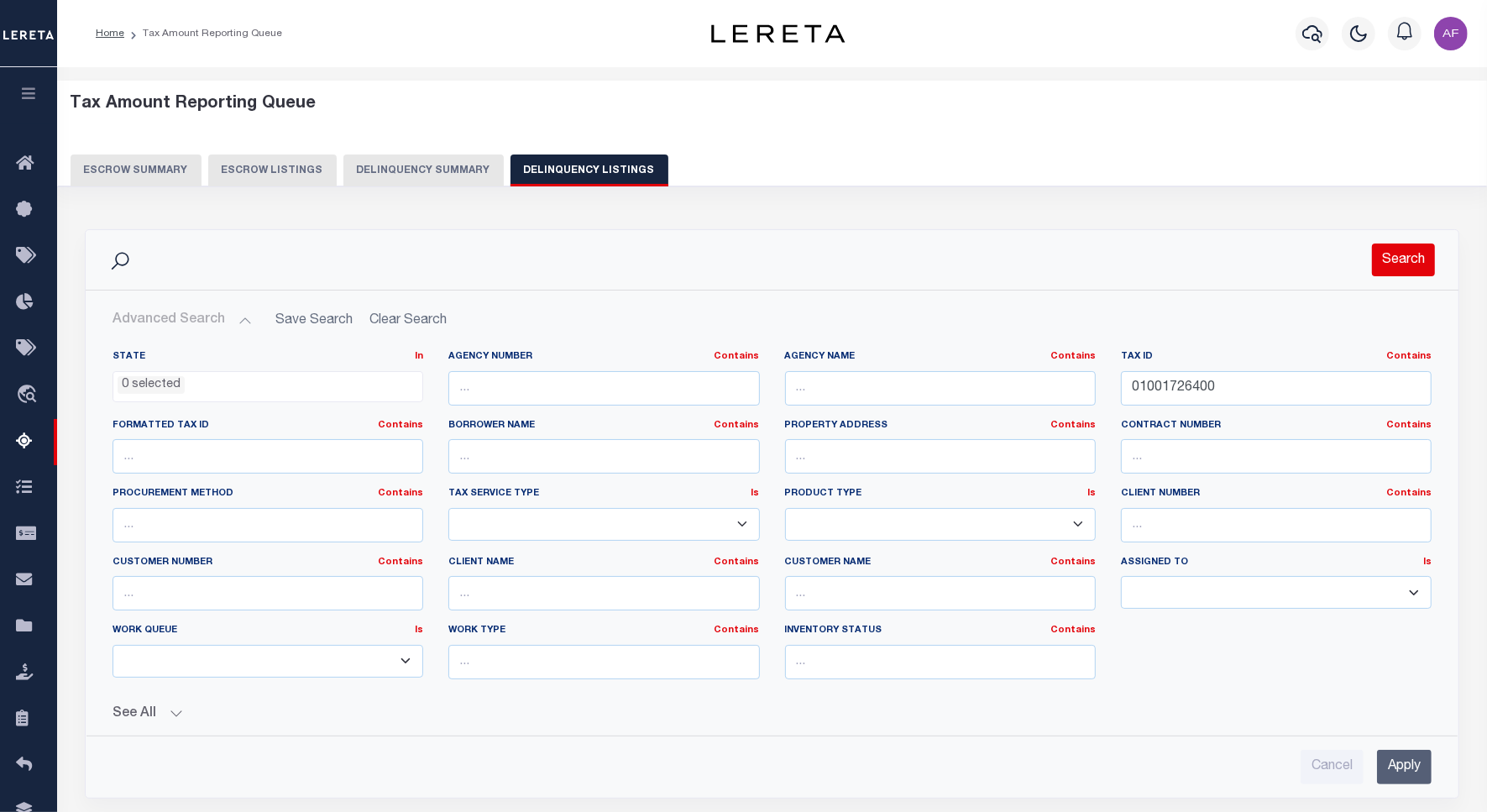
click at [1404, 250] on button "Search" at bounding box center [1403, 259] width 63 height 32
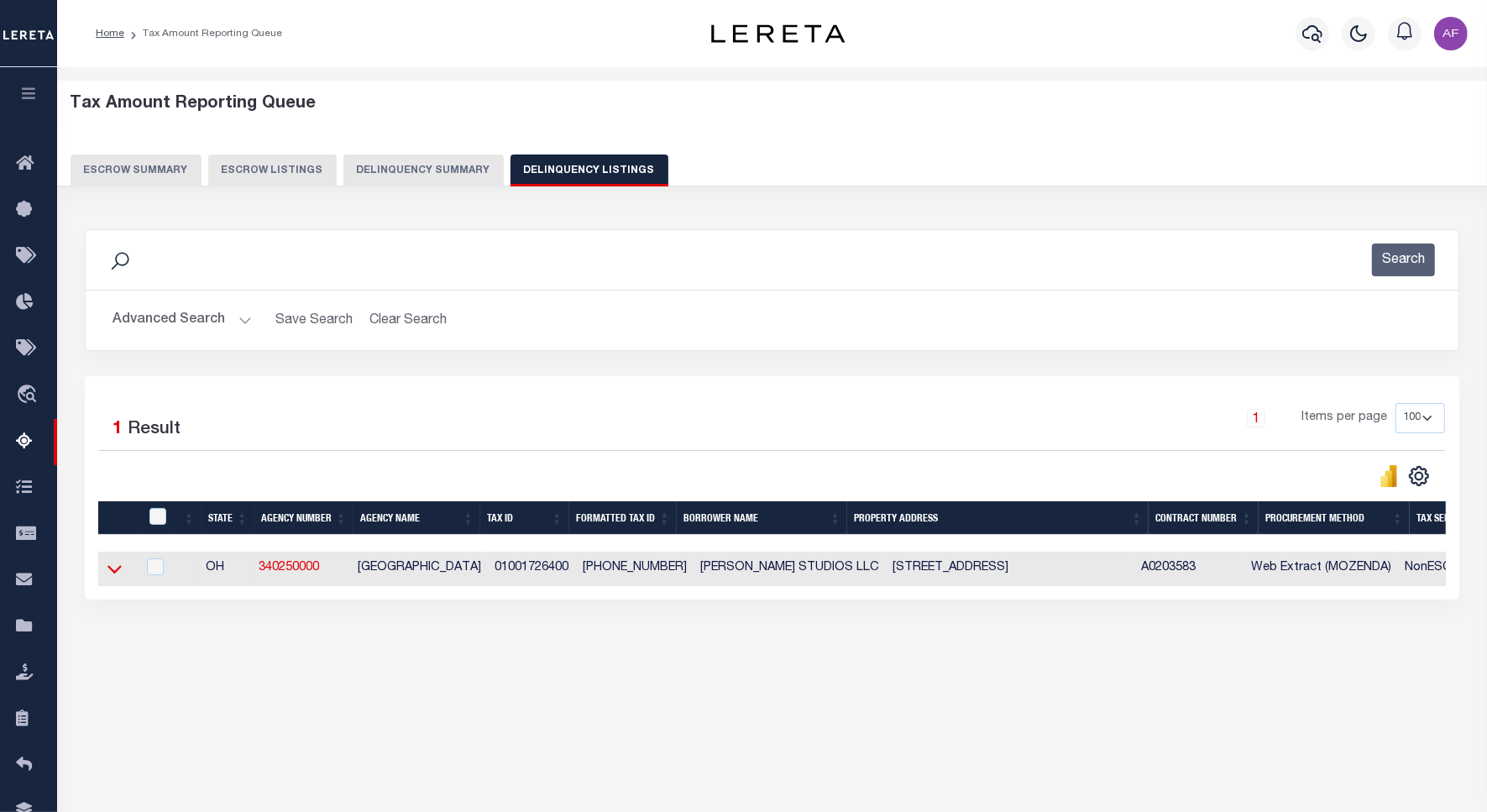
click at [119, 572] on icon at bounding box center [115, 569] width 15 height 18
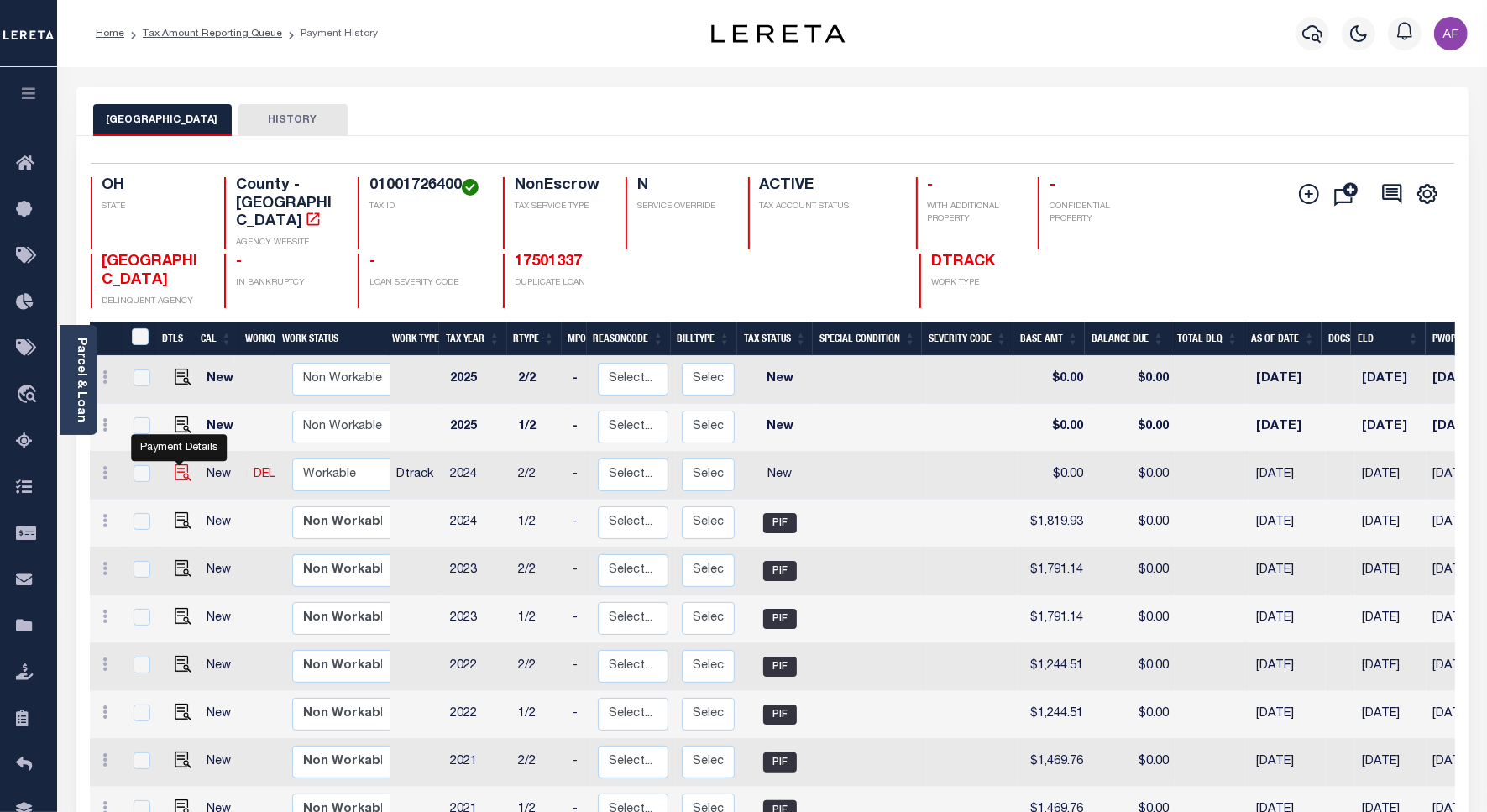
click at [175, 464] on img "" at bounding box center [182, 472] width 17 height 17
checkbox input "true"
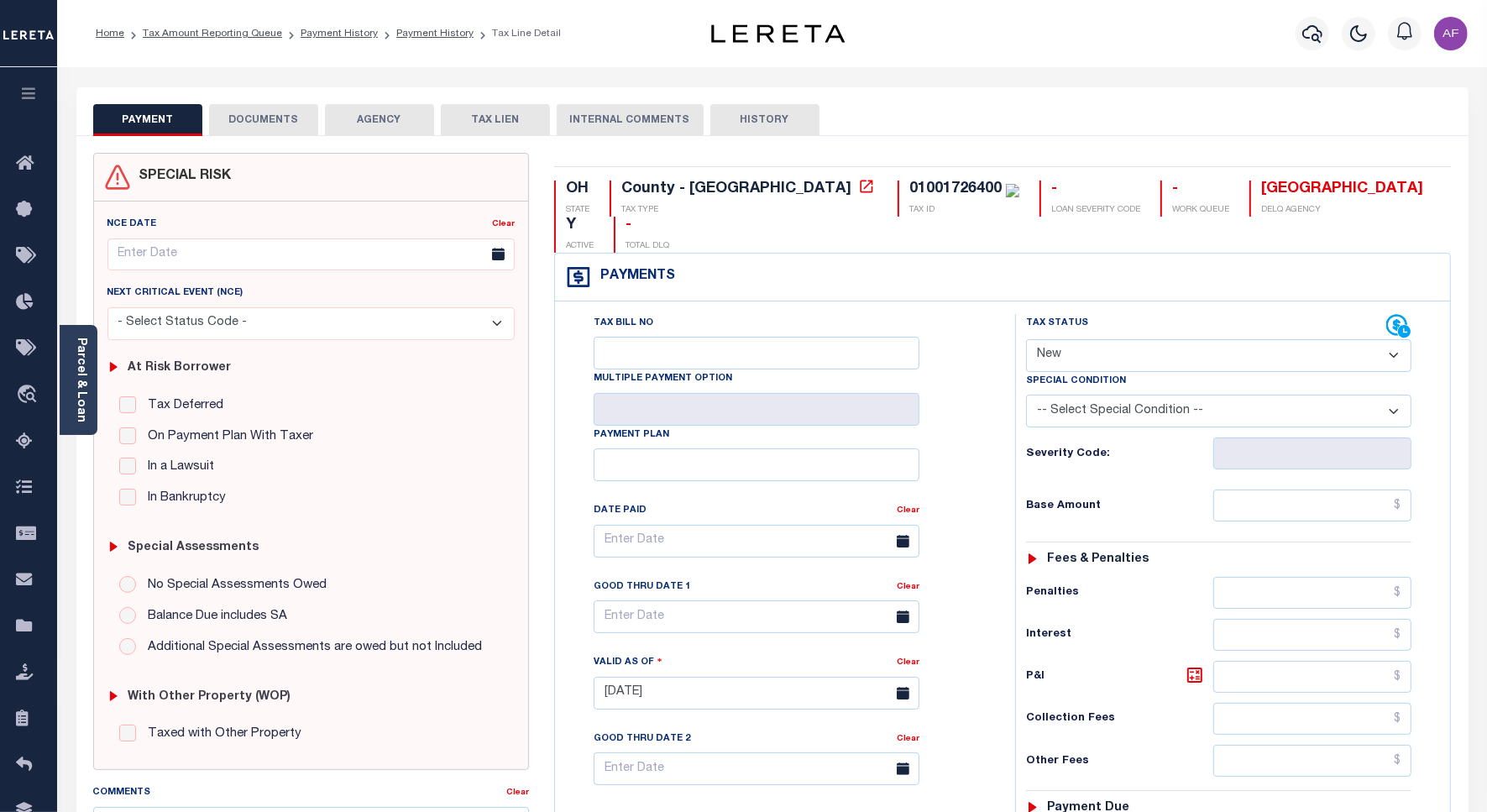
click at [1063, 339] on select "- Select Status Code - Open Due/Unpaid Paid Incomplete No Tax Due Internal Refu…" at bounding box center [1218, 355] width 385 height 32
select select "PYD"
click at [1026, 339] on select "- Select Status Code - Open Due/Unpaid Paid Incomplete No Tax Due Internal Refu…" at bounding box center [1218, 355] width 385 height 32
type input "[DATE]"
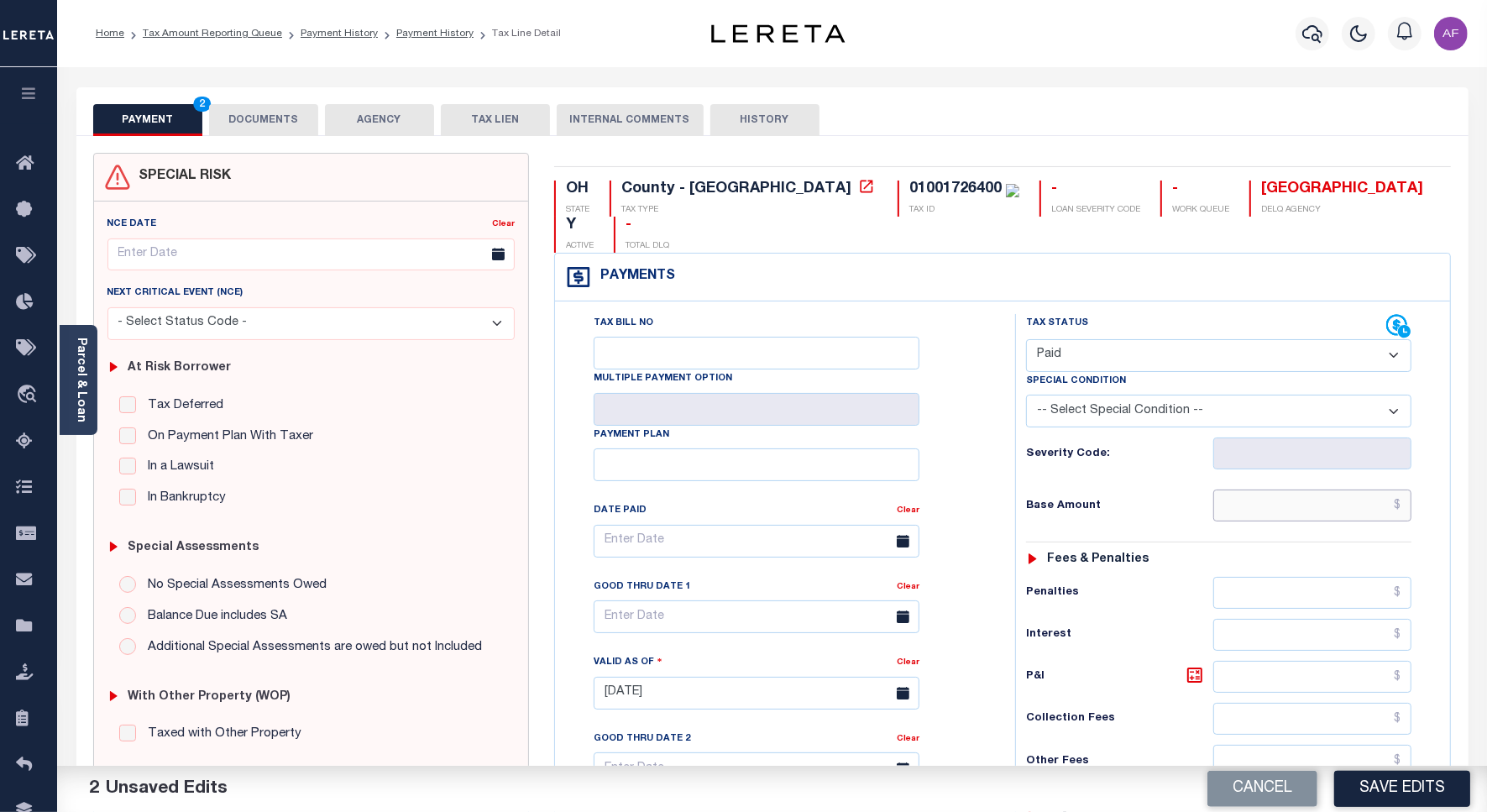
click at [1346, 489] on input "text" at bounding box center [1312, 505] width 198 height 32
paste input "1,819.93"
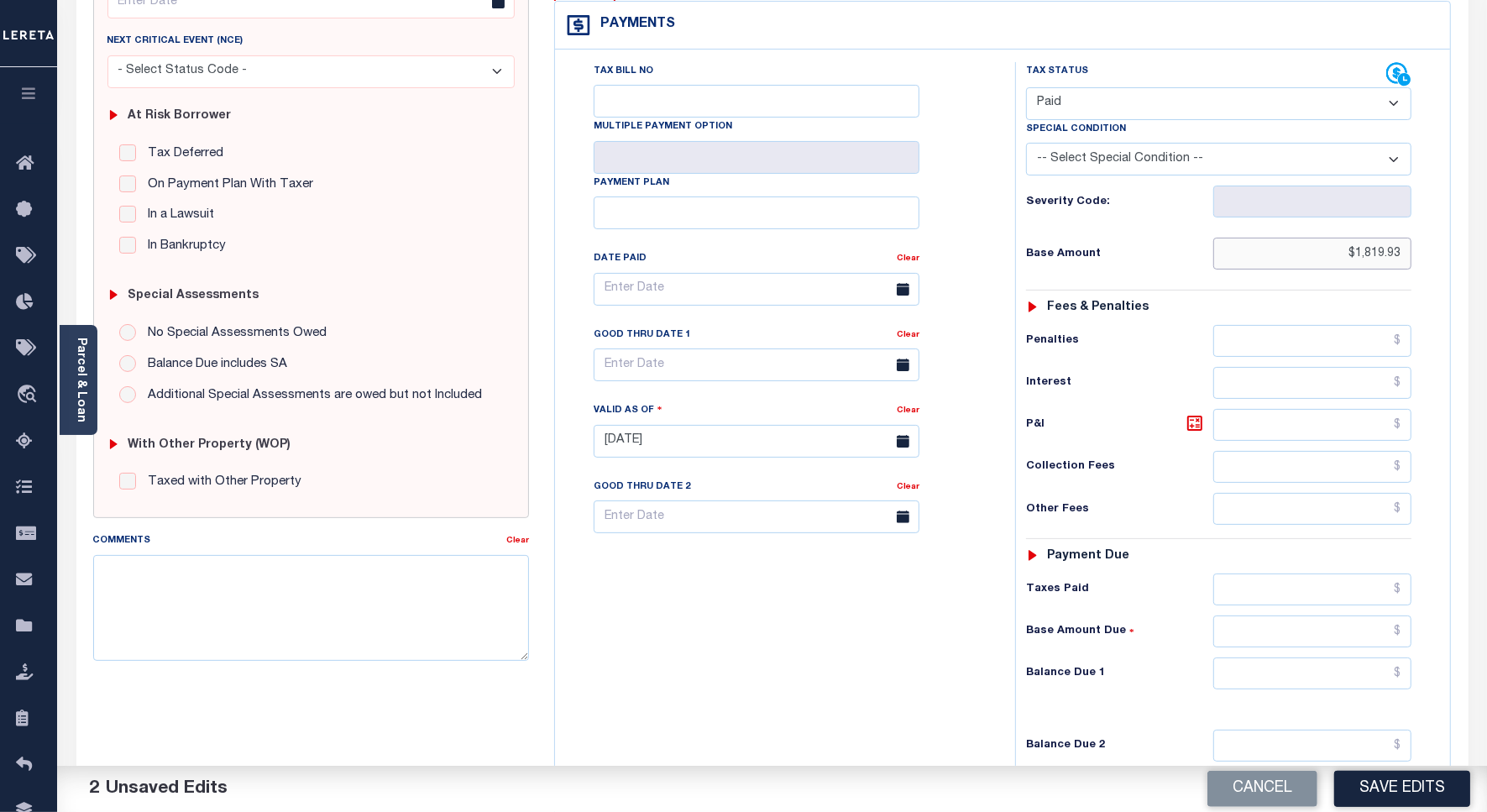
scroll to position [420, 0]
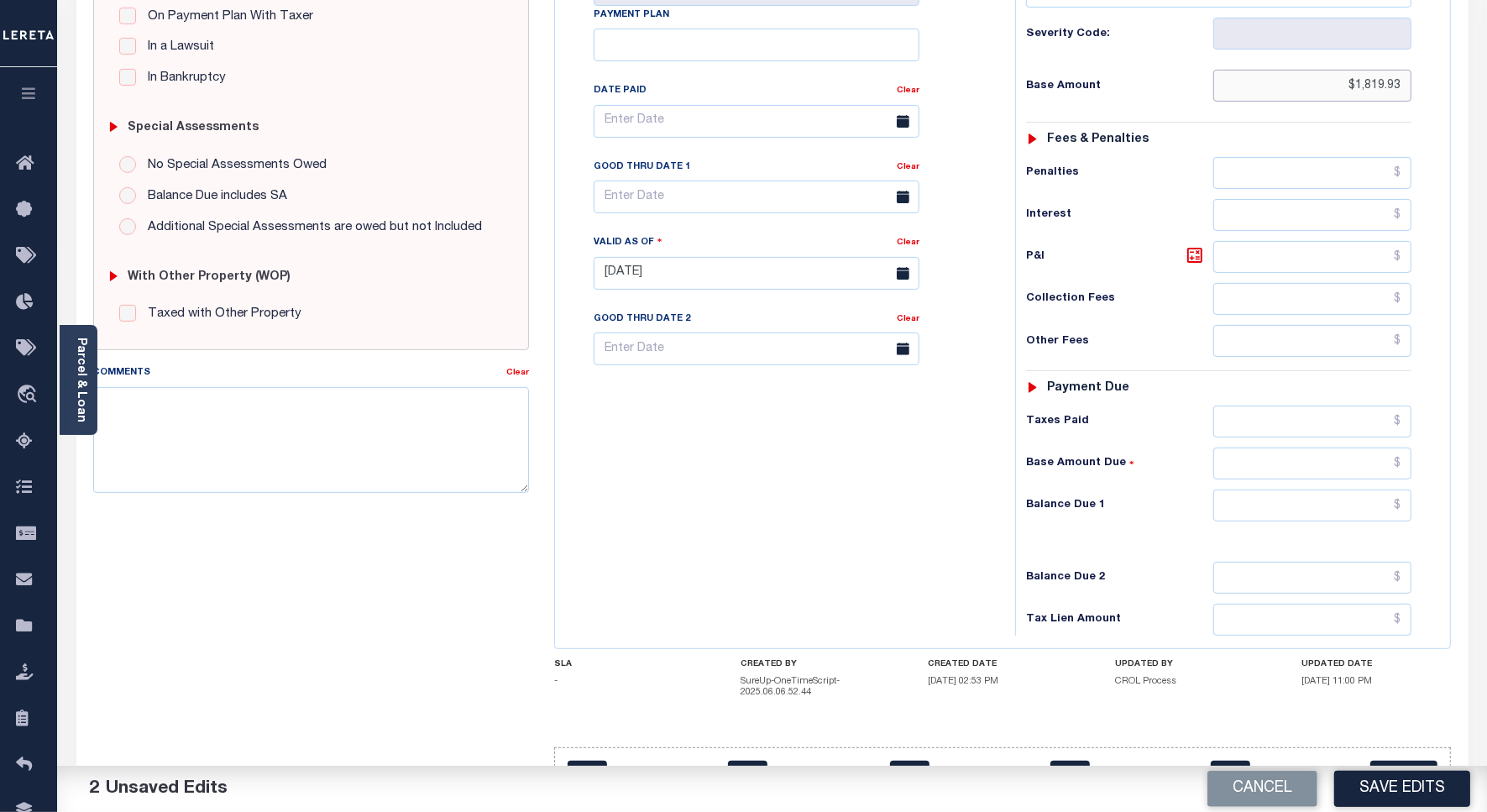
type input "$1,819.93"
click at [1374, 489] on input "text" at bounding box center [1312, 505] width 198 height 32
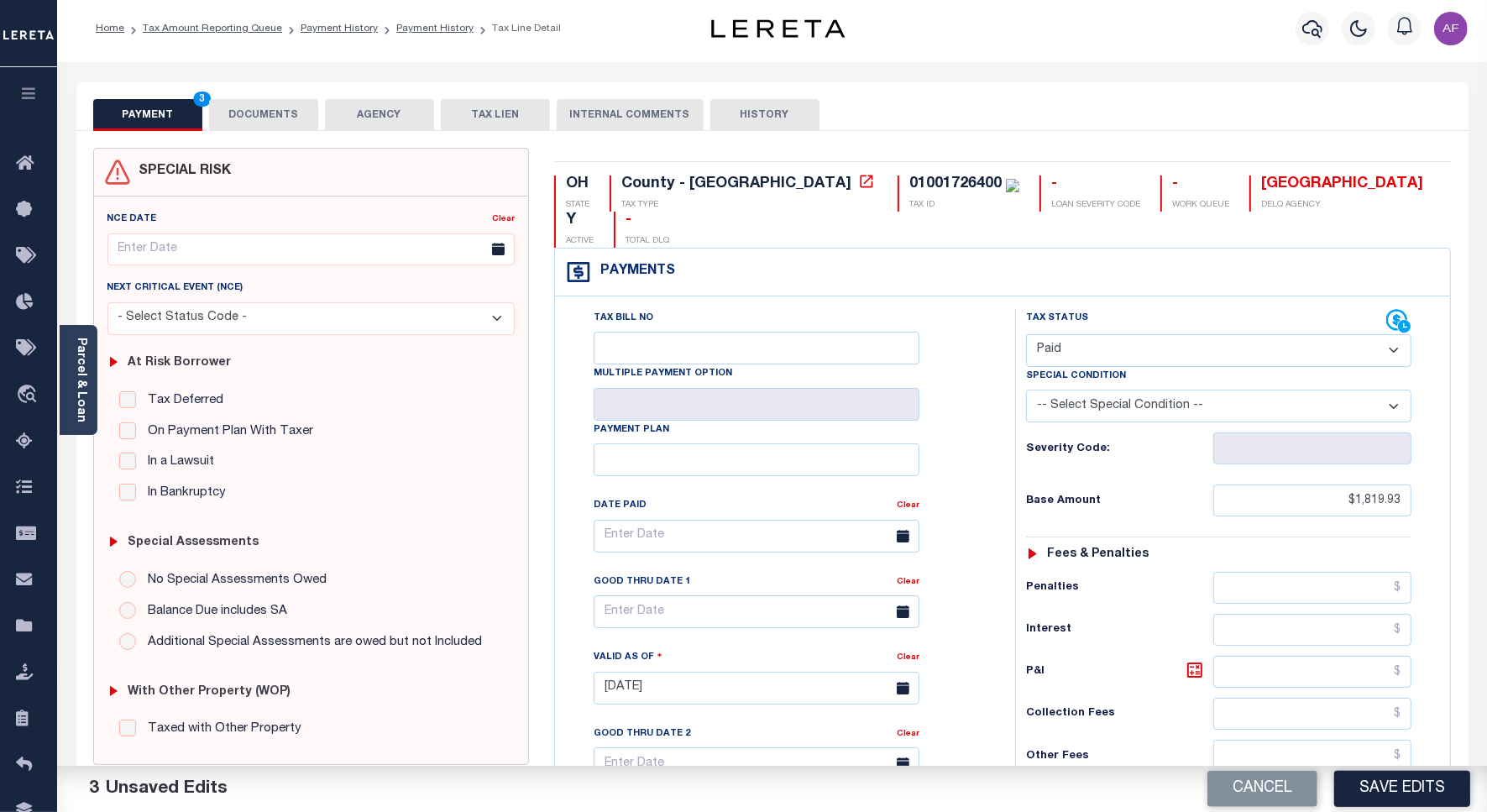
scroll to position [0, 0]
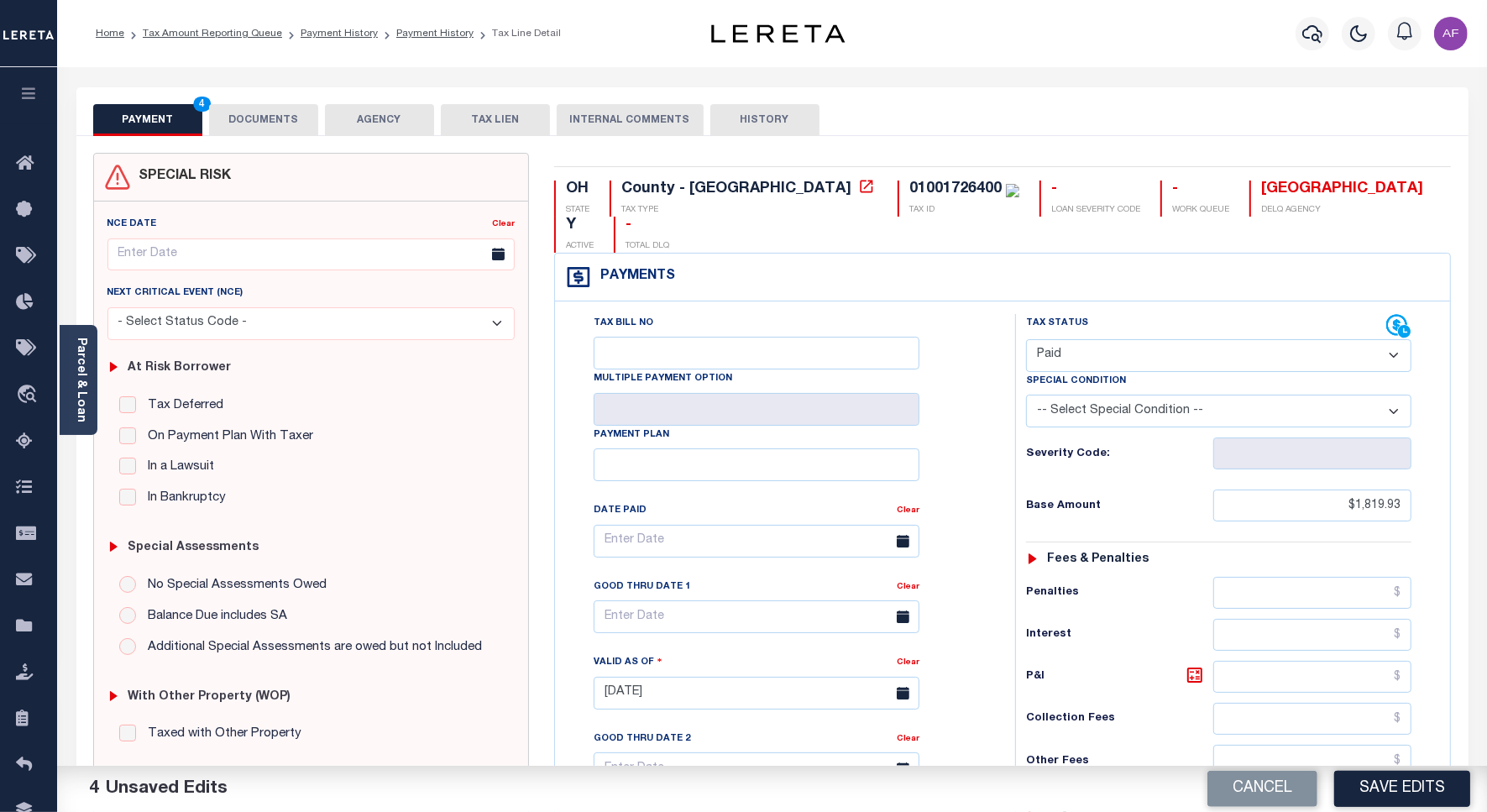
type input "$0.00"
click at [273, 126] on button "DOCUMENTS" at bounding box center [263, 120] width 109 height 32
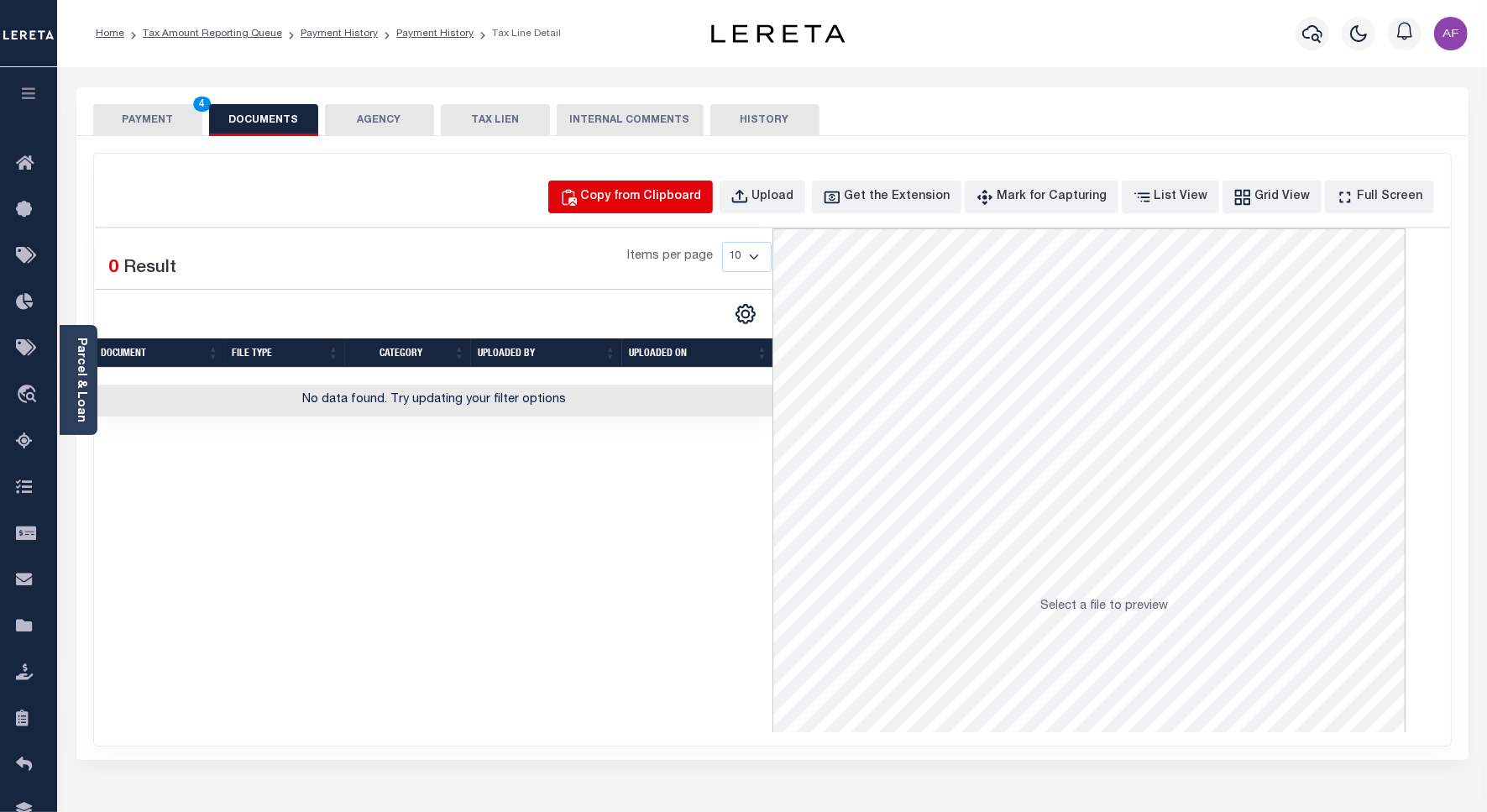
click at [678, 203] on div "Copy from Clipboard" at bounding box center [641, 197] width 121 height 19
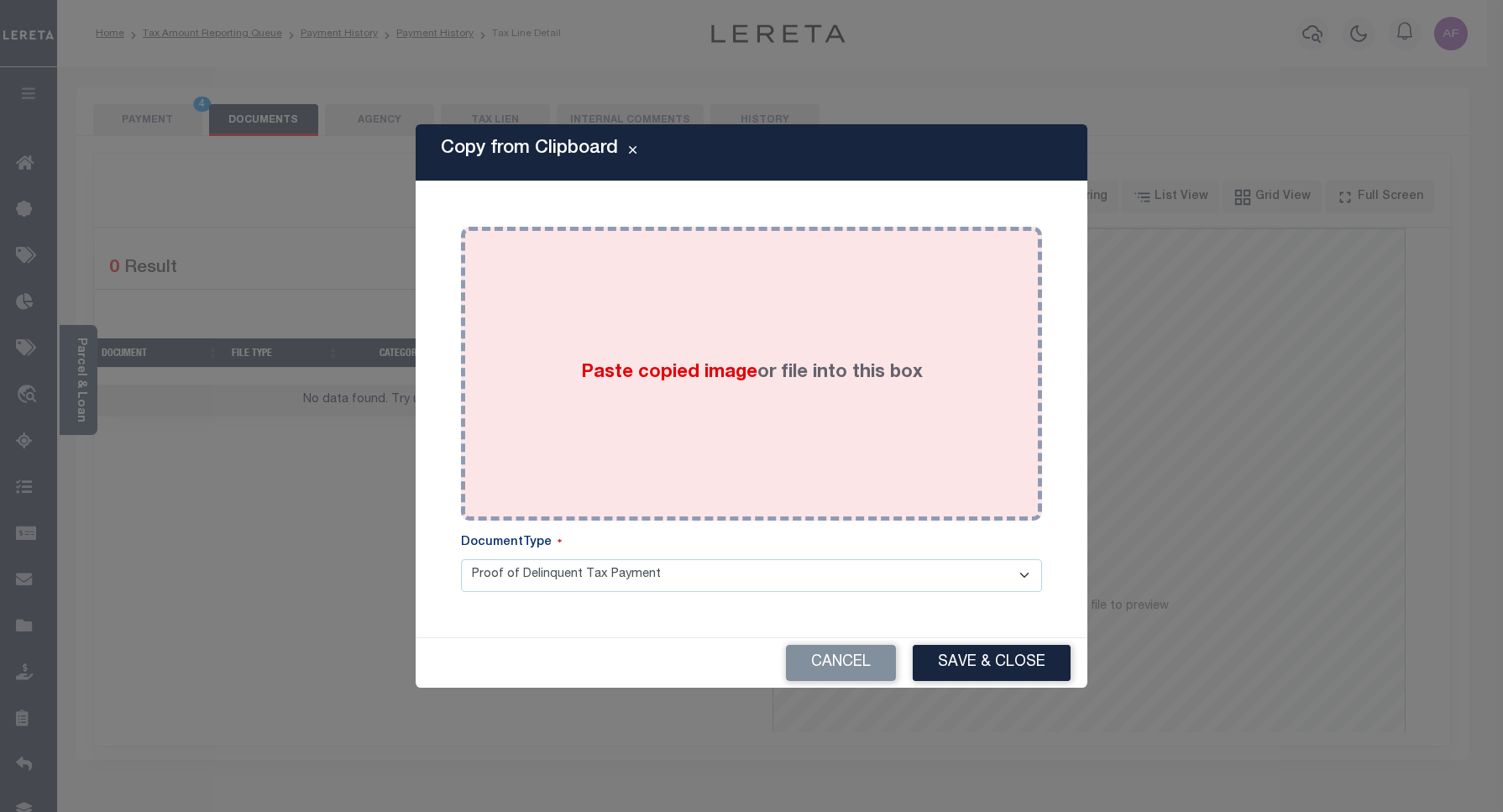
click at [705, 424] on div "Paste copied image or file into this box" at bounding box center [752, 374] width 556 height 269
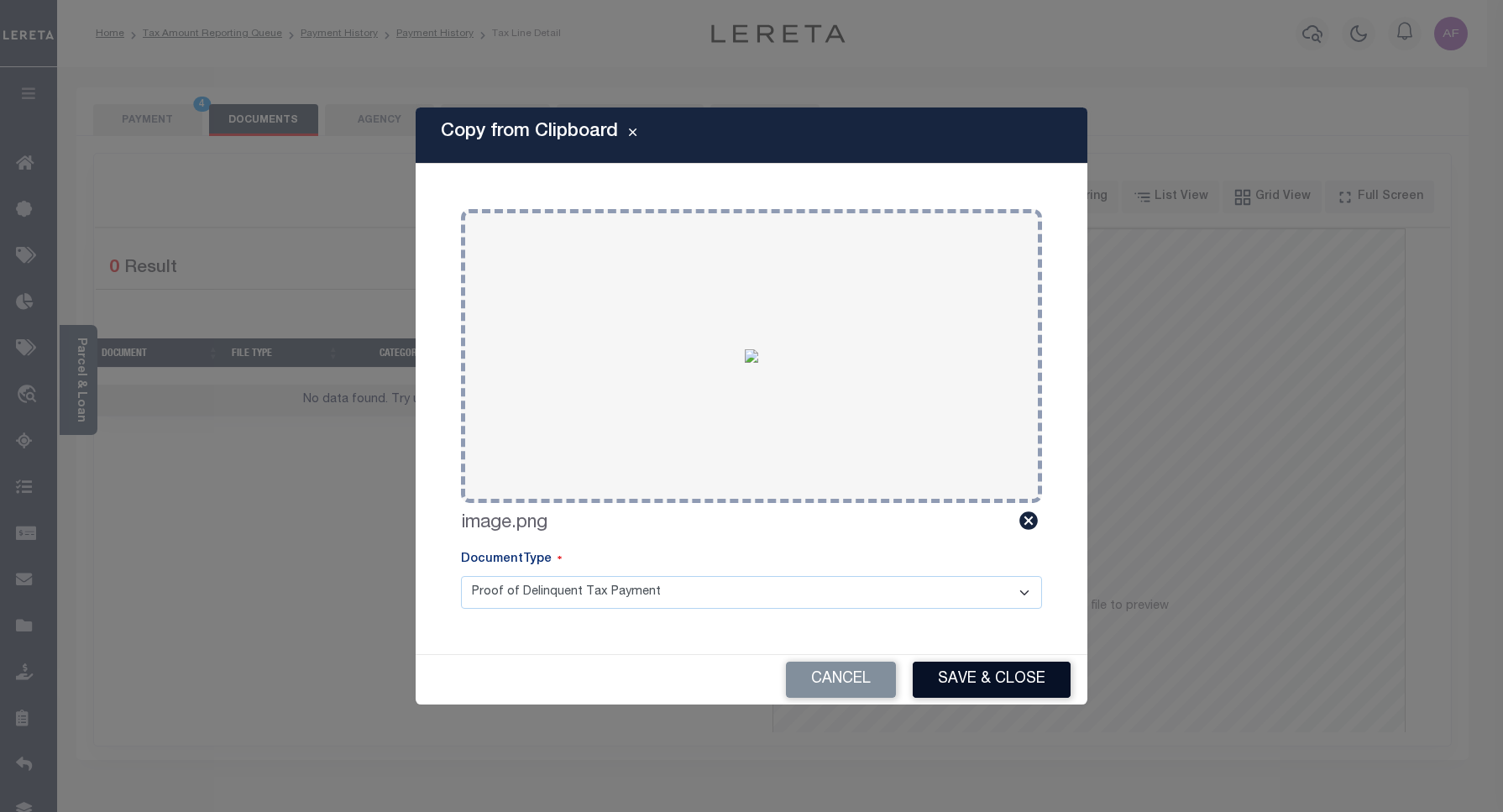
click at [959, 676] on button "Save & Close" at bounding box center [991, 679] width 158 height 36
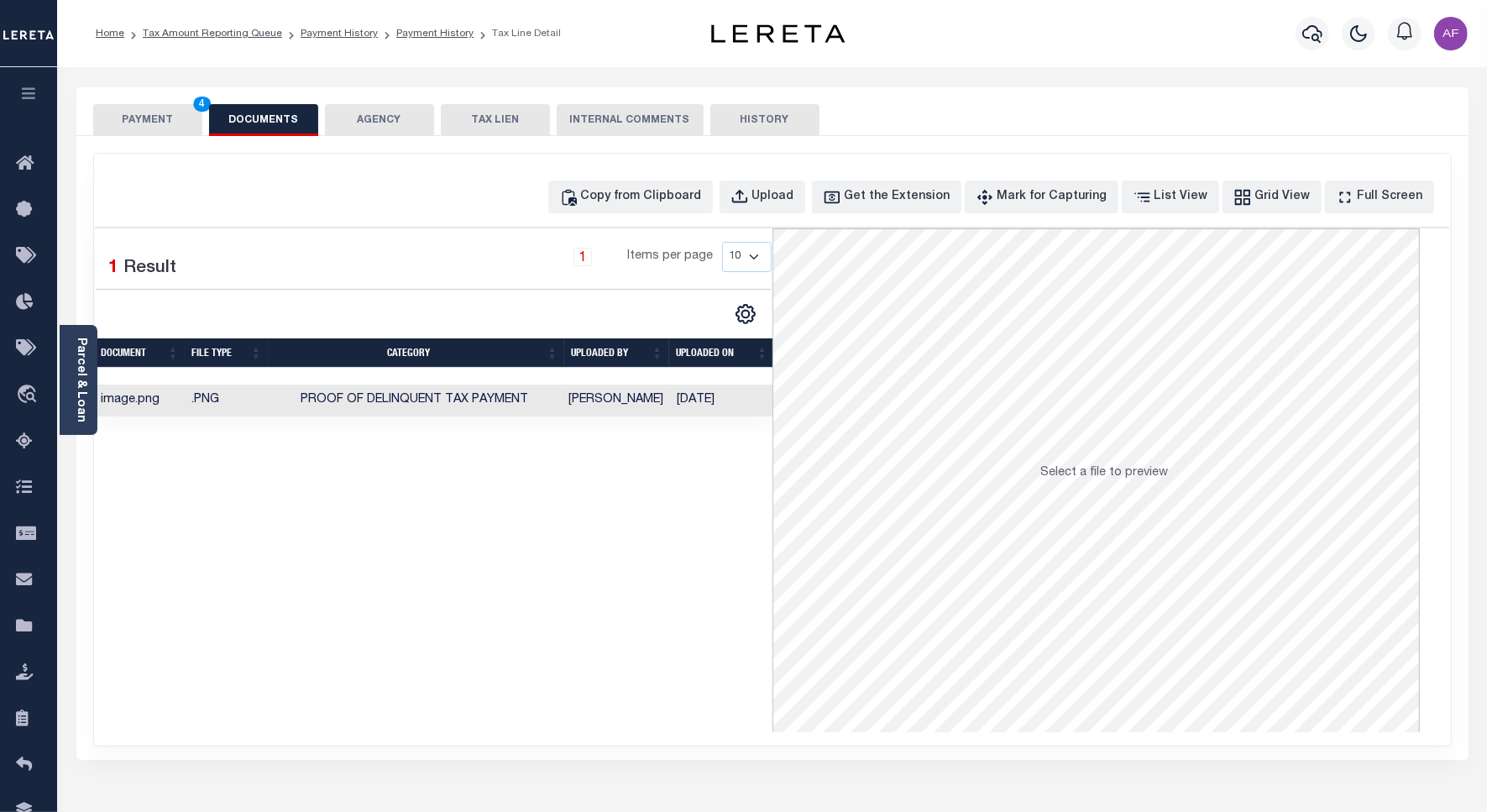
click at [151, 120] on button "PAYMENT 4" at bounding box center [147, 120] width 109 height 32
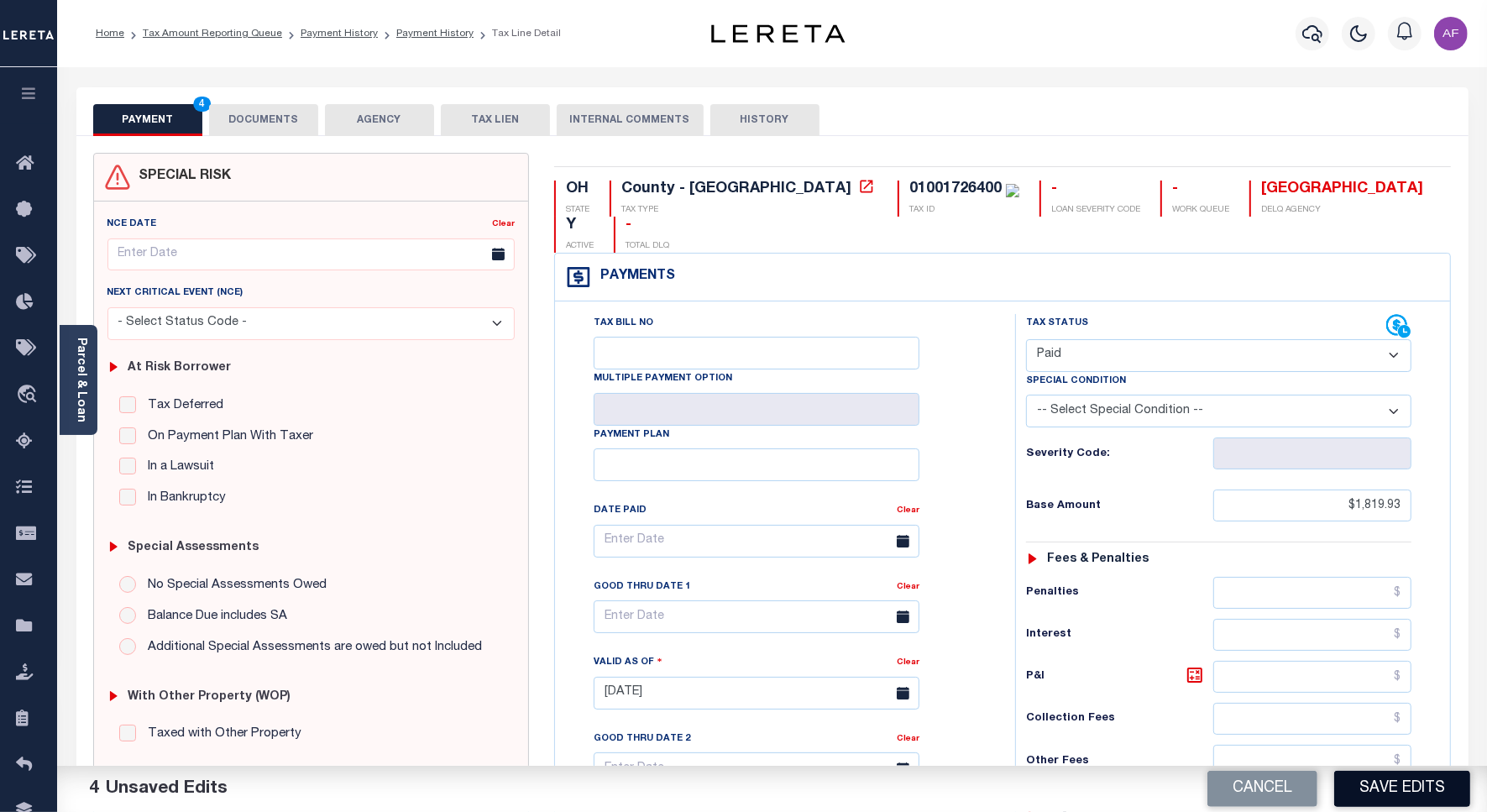
click at [1400, 778] on button "Save Edits" at bounding box center [1402, 788] width 136 height 36
checkbox input "false"
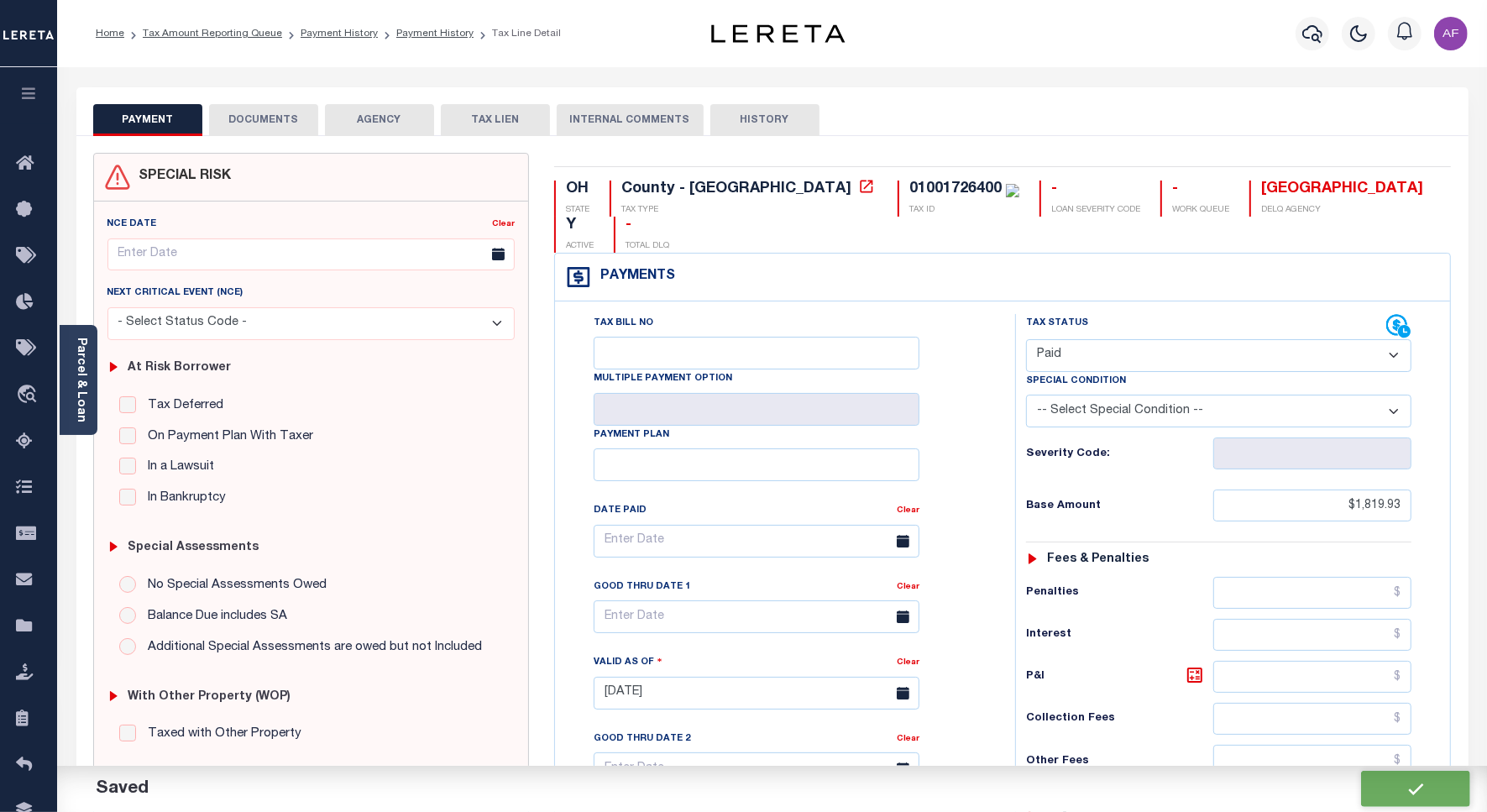
type input "$1,819.93"
type input "$0"
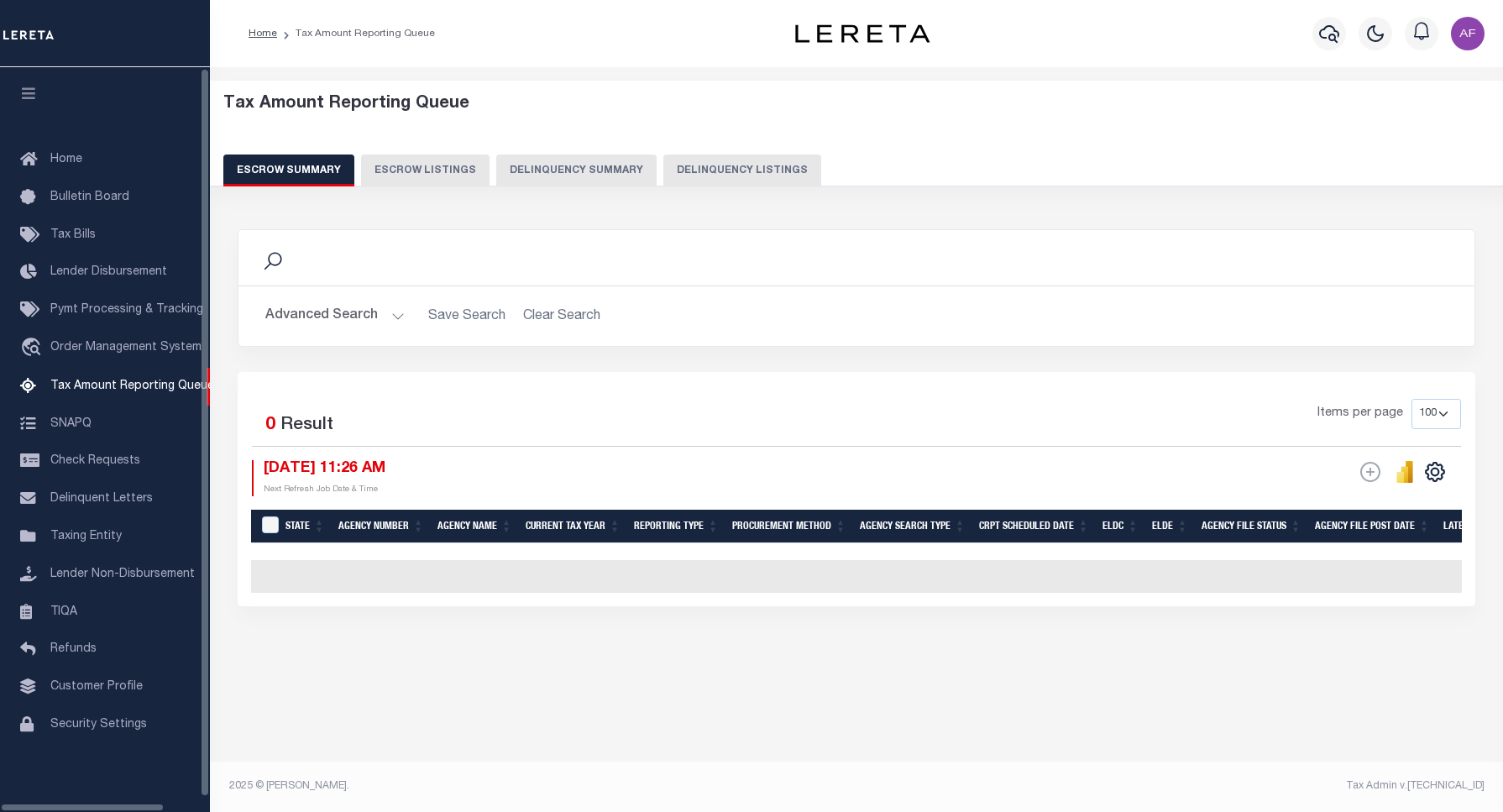
select select "100"
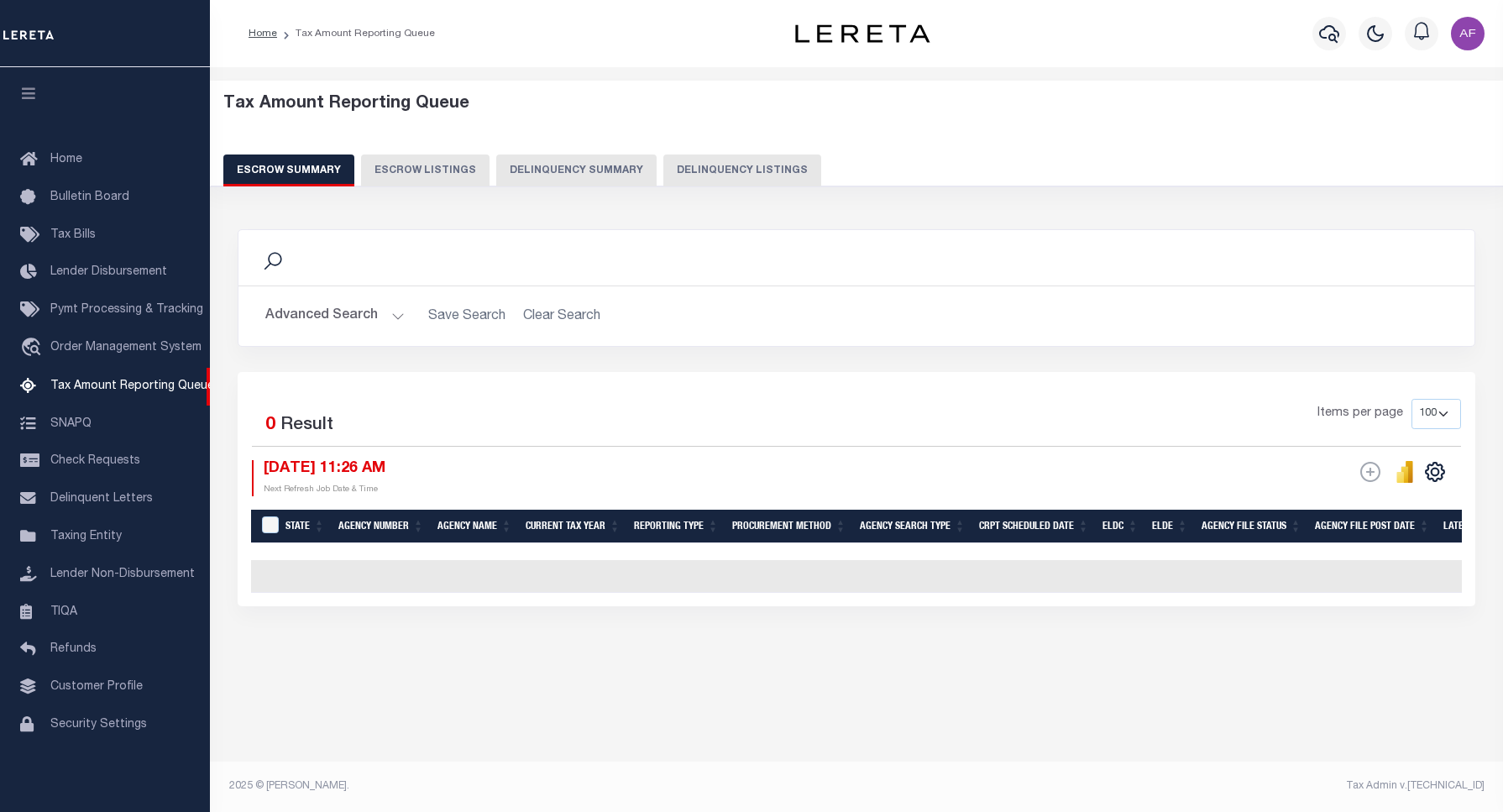
click at [758, 180] on button "Delinquency Listings" at bounding box center [742, 170] width 158 height 32
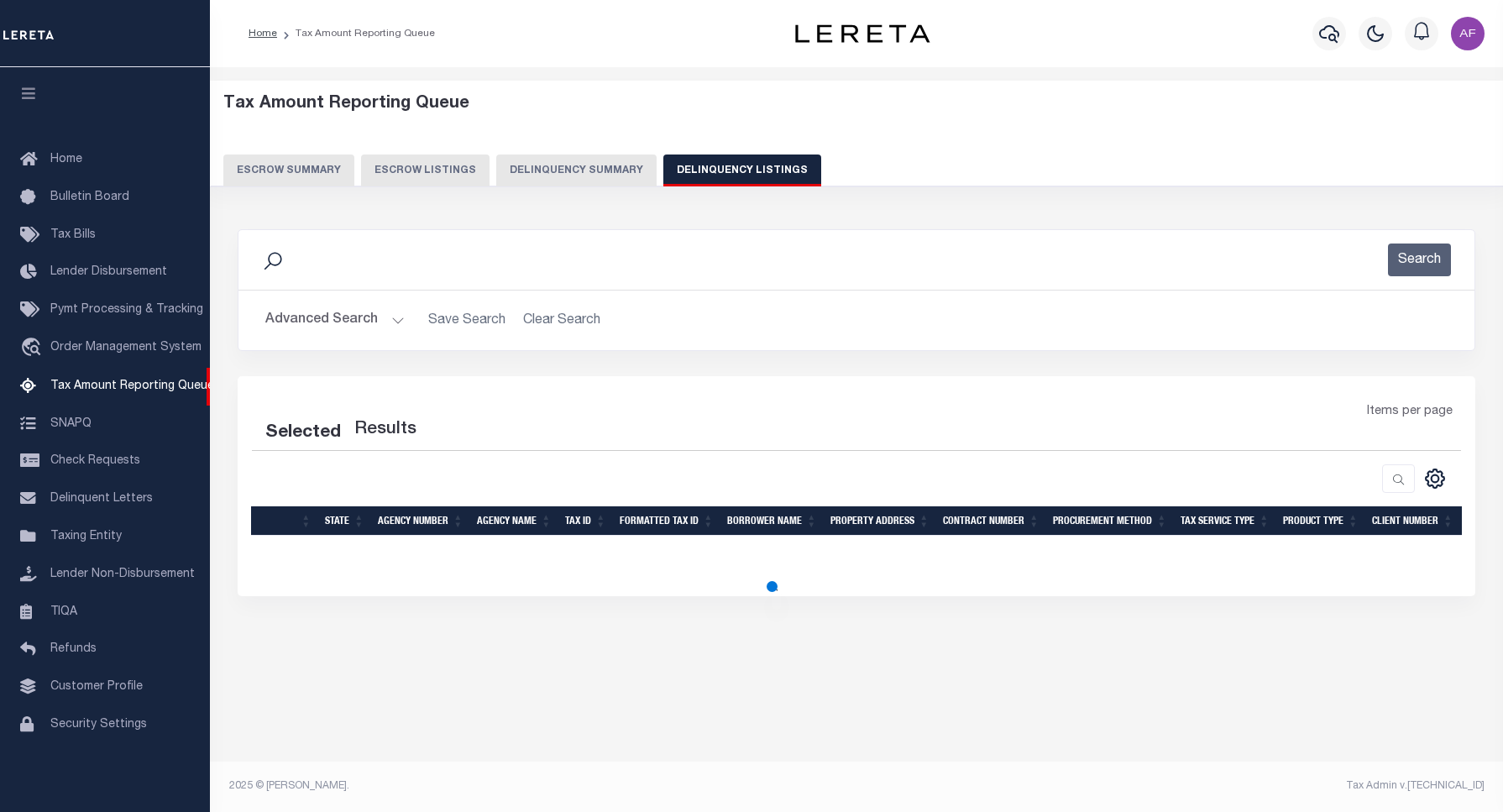
click at [754, 173] on button "Delinquency Listings" at bounding box center [742, 170] width 158 height 32
select select "100"
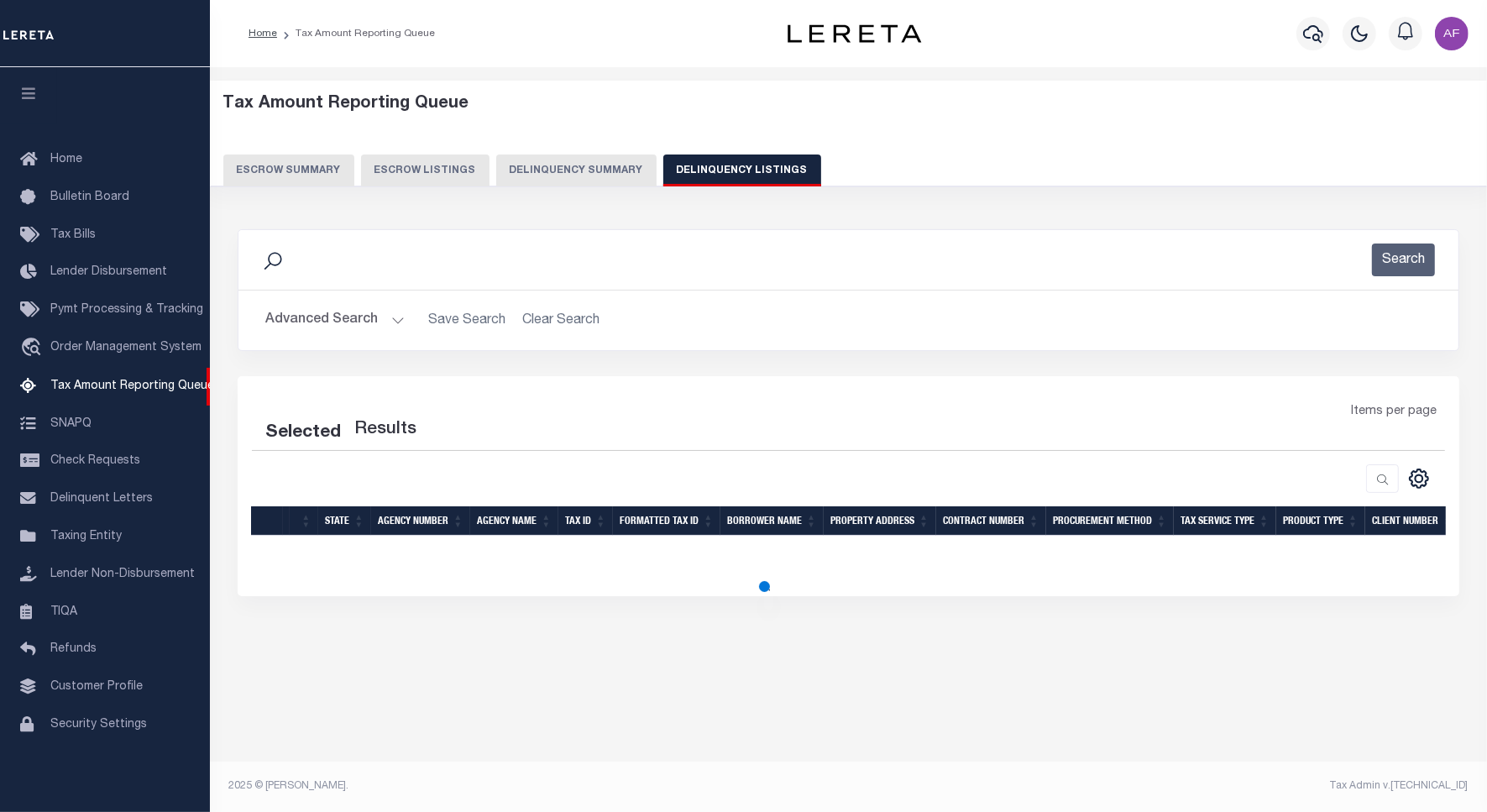
select select "100"
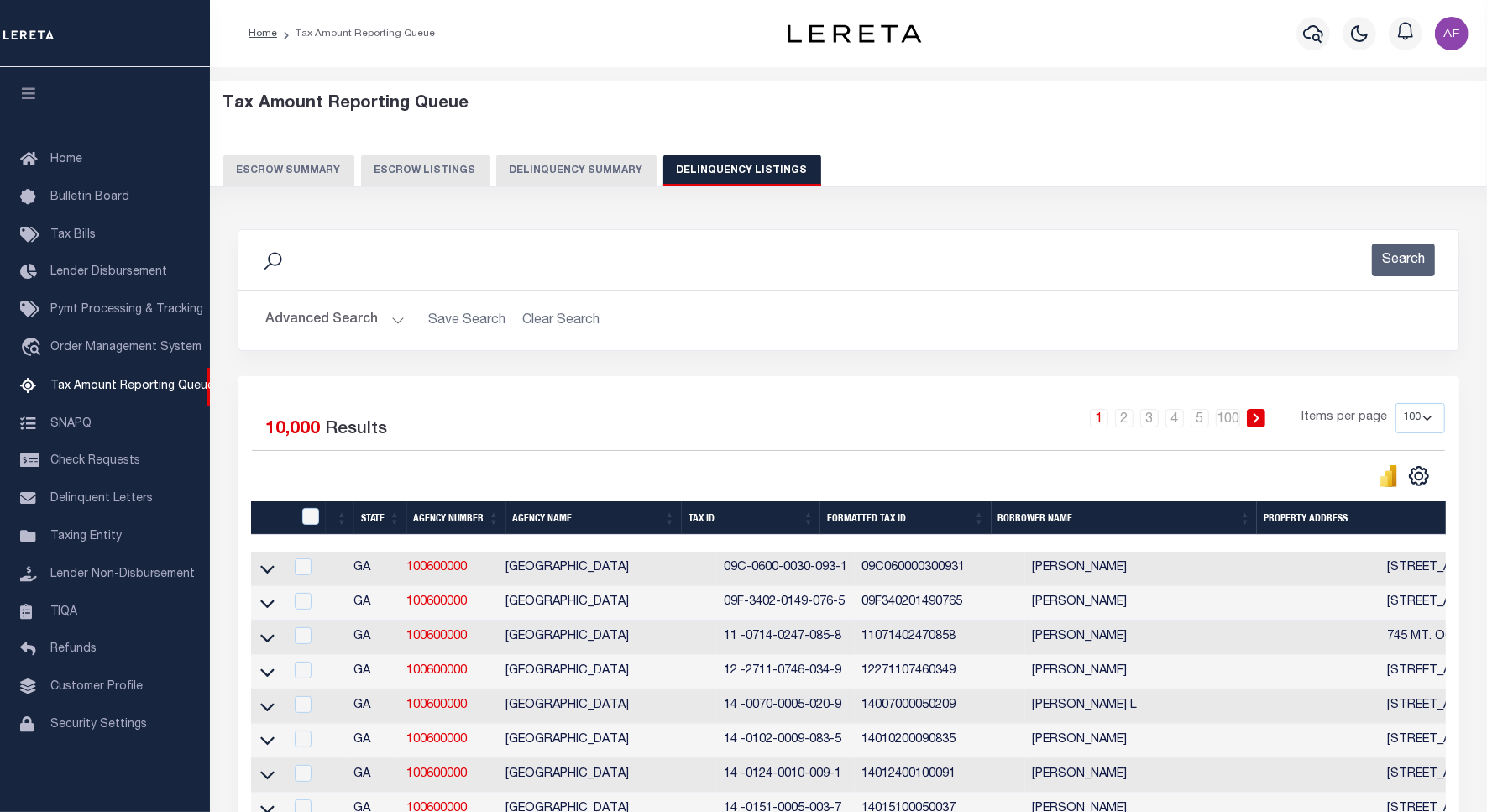
click at [319, 312] on button "Advanced Search" at bounding box center [334, 320] width 139 height 32
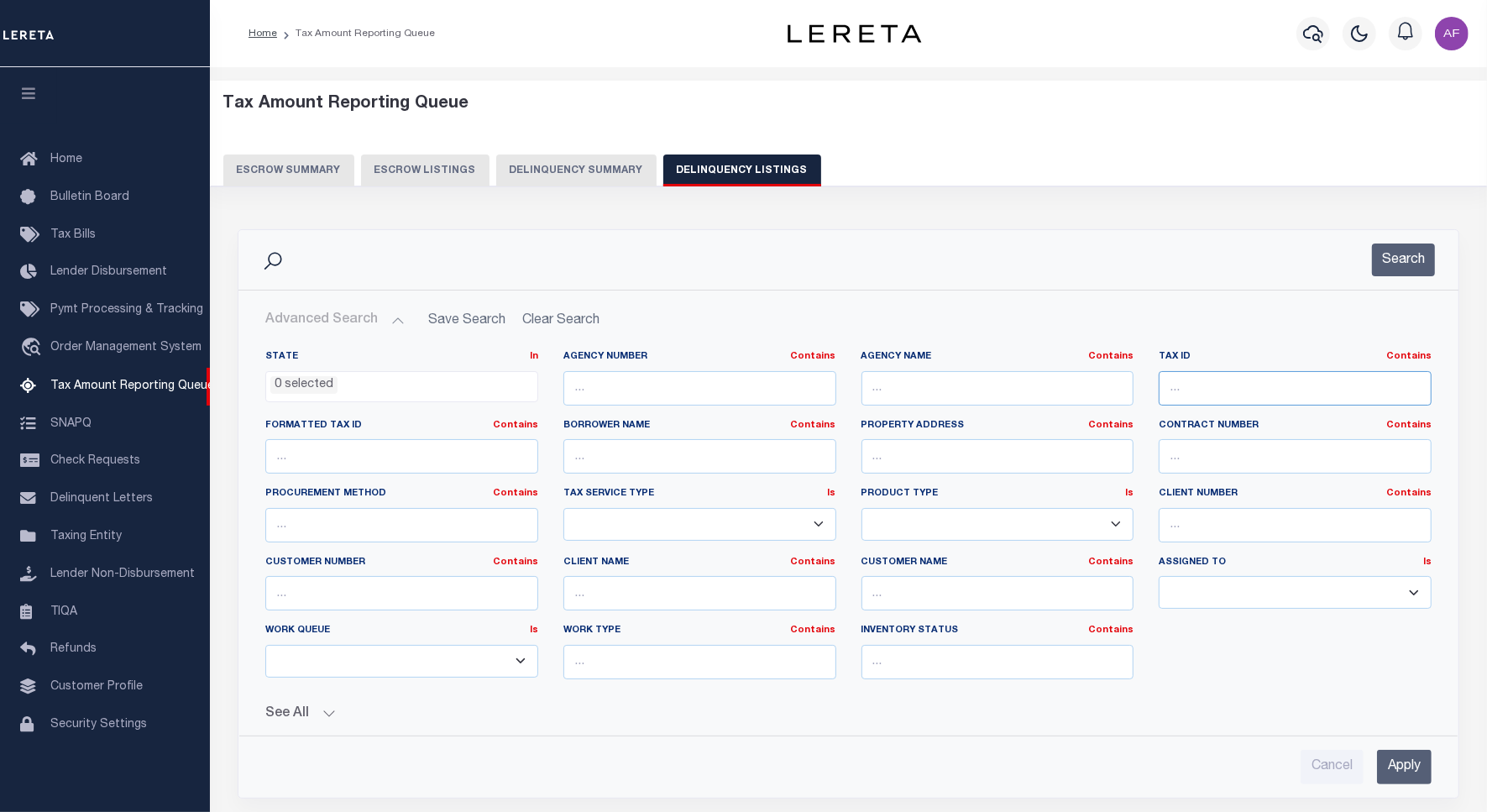
click at [1168, 381] on input "text" at bounding box center [1295, 387] width 273 height 34
paste input "01001726400"
type input "01001726400"
click at [1407, 270] on button "Search" at bounding box center [1403, 259] width 63 height 32
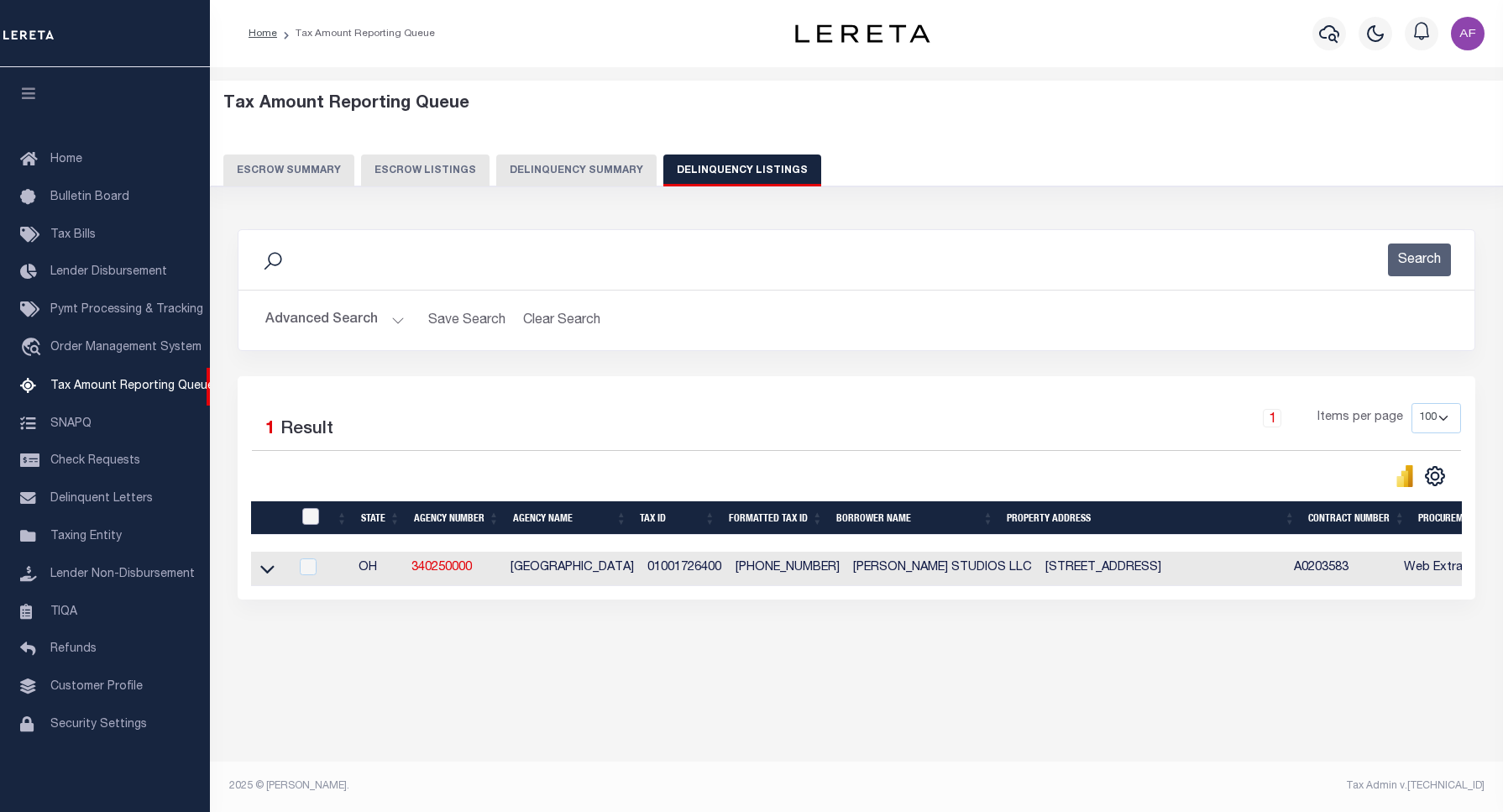
click at [316, 516] on input "checkbox" at bounding box center [310, 516] width 17 height 17
checkbox input "true"
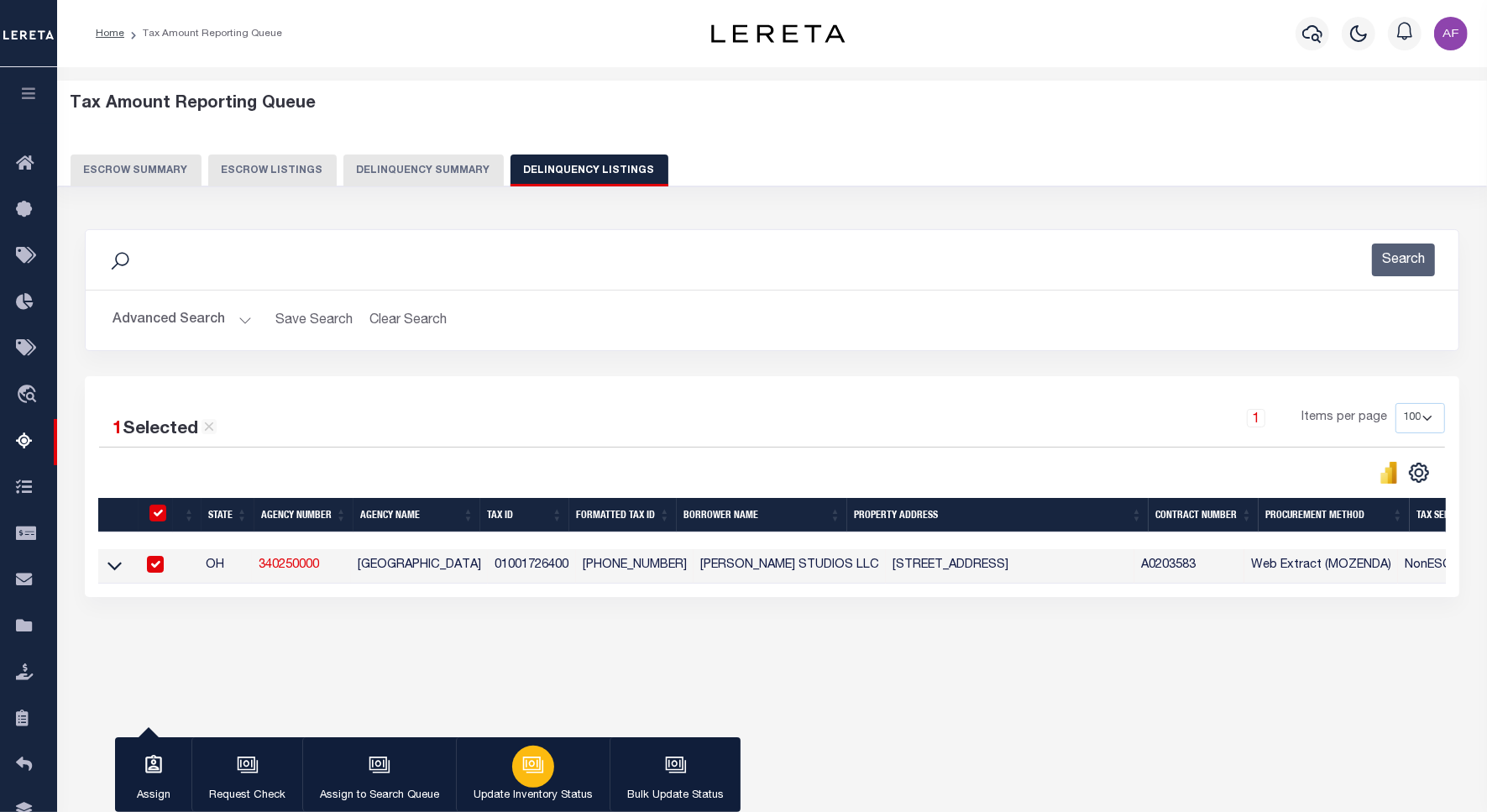
click at [517, 749] on div "button" at bounding box center [533, 766] width 42 height 42
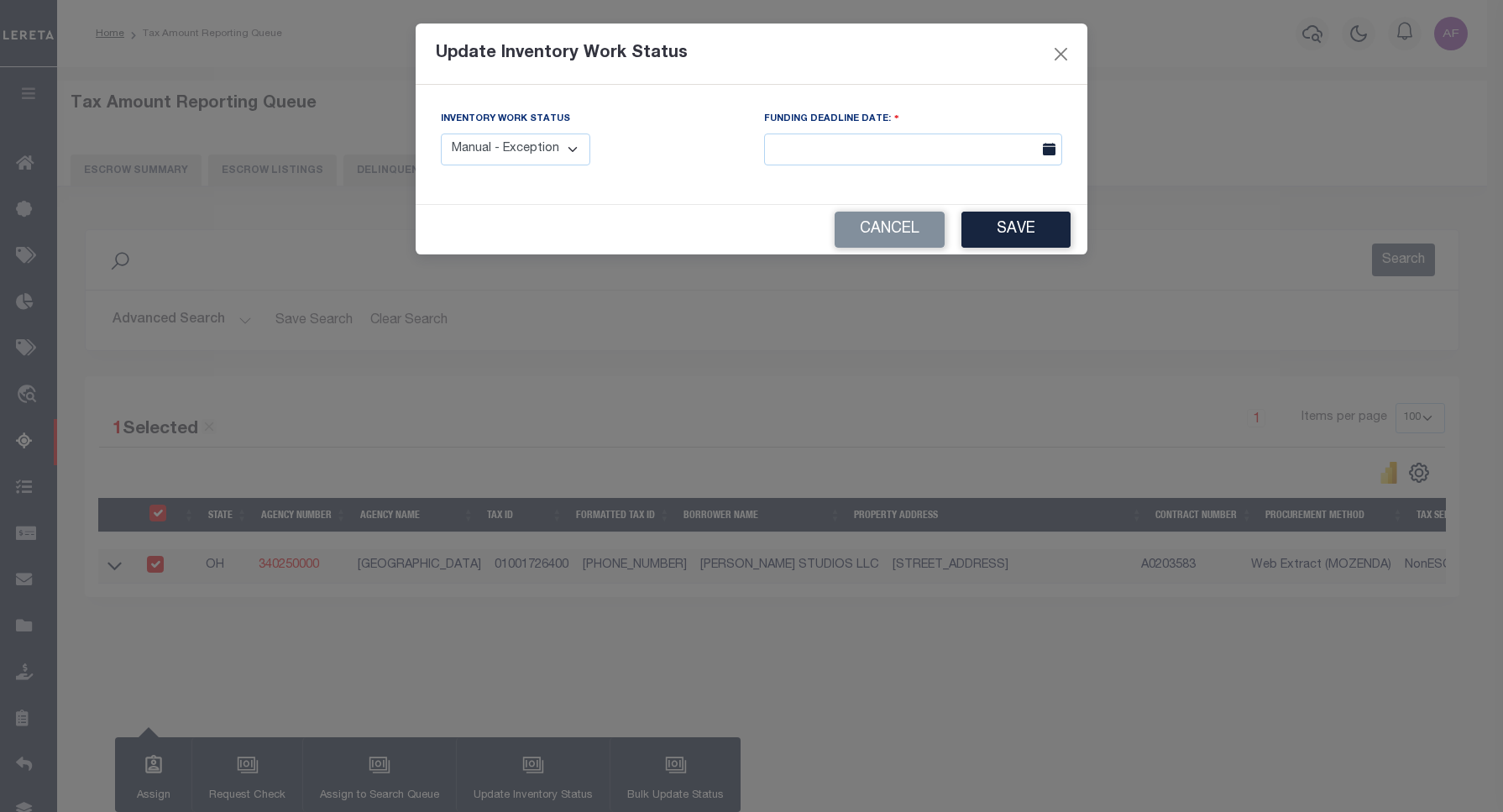
click at [493, 139] on select "Manual - Exception Pended - Awaiting Search Late Add Exception Completed" at bounding box center [515, 149] width 149 height 32
select select "4"
click at [441, 133] on select "Manual - Exception Pended - Awaiting Search Late Add Exception Completed" at bounding box center [515, 149] width 149 height 32
click at [1011, 230] on button "Save" at bounding box center [1015, 229] width 109 height 36
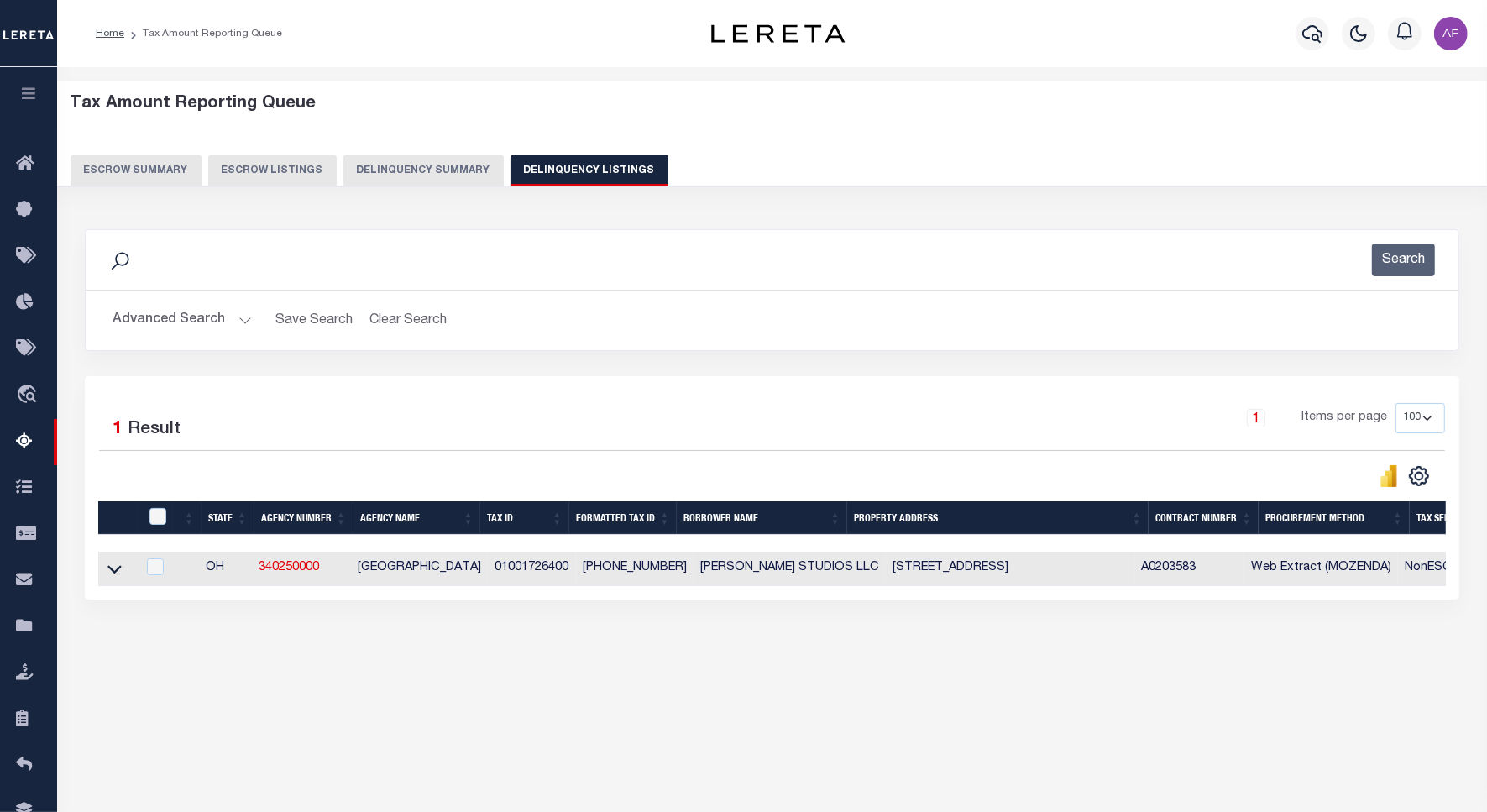
click at [166, 317] on button "Advanced Search" at bounding box center [182, 320] width 139 height 32
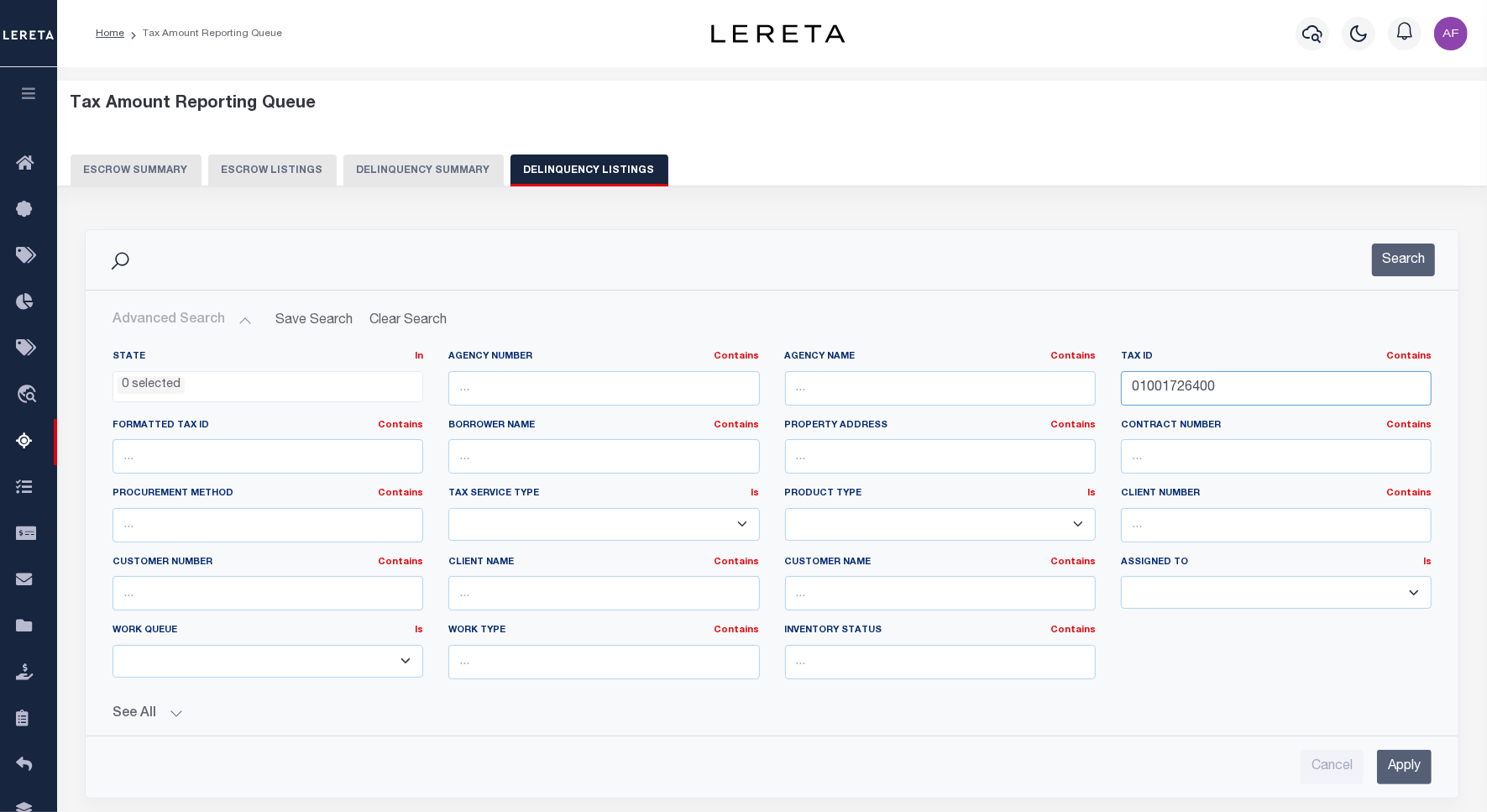
click at [1146, 384] on input "01001726400" at bounding box center [1276, 387] width 311 height 34
paste input "20622"
type input "01002062200"
click at [1398, 240] on div "Search" at bounding box center [771, 259] width 1372 height 60
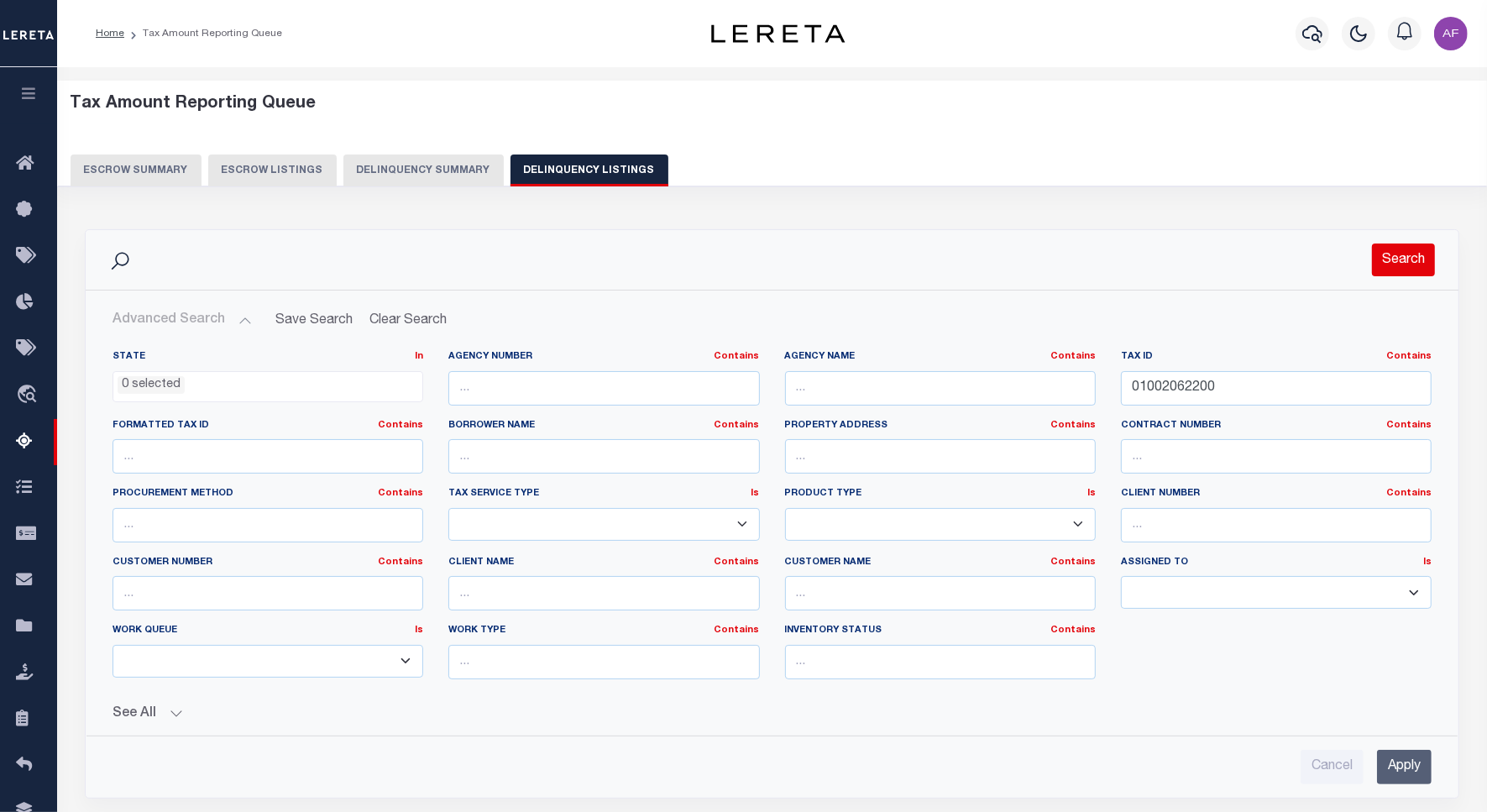
click at [1395, 253] on button "Search" at bounding box center [1403, 259] width 63 height 32
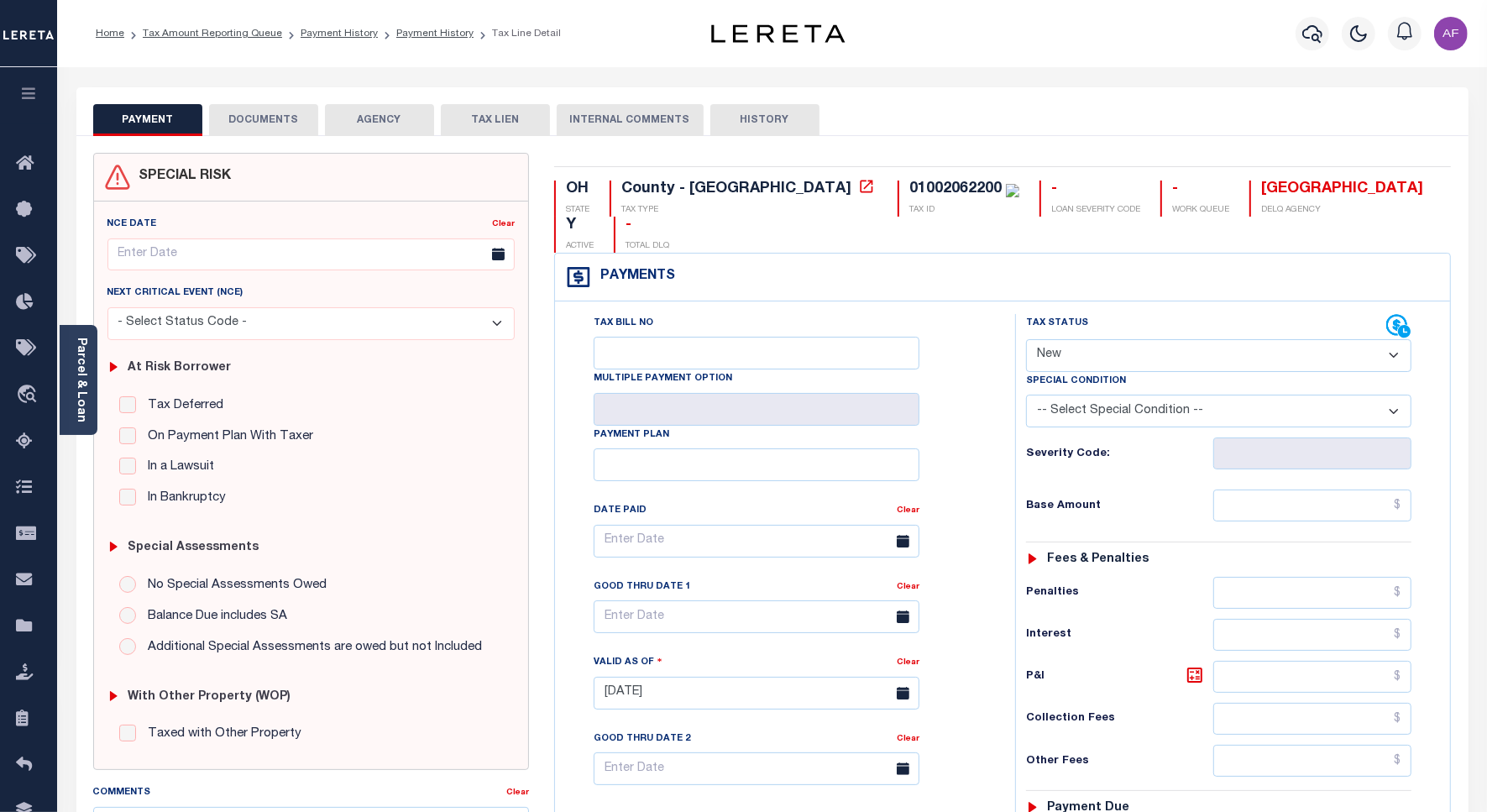
click at [1064, 339] on select "- Select Status Code - Open Due/Unpaid Paid Incomplete No Tax Due Internal Refu…" at bounding box center [1218, 355] width 385 height 32
select select "PYD"
click at [1026, 339] on select "- Select Status Code - Open Due/Unpaid Paid Incomplete No Tax Due Internal Refu…" at bounding box center [1218, 355] width 385 height 32
type input "[DATE]"
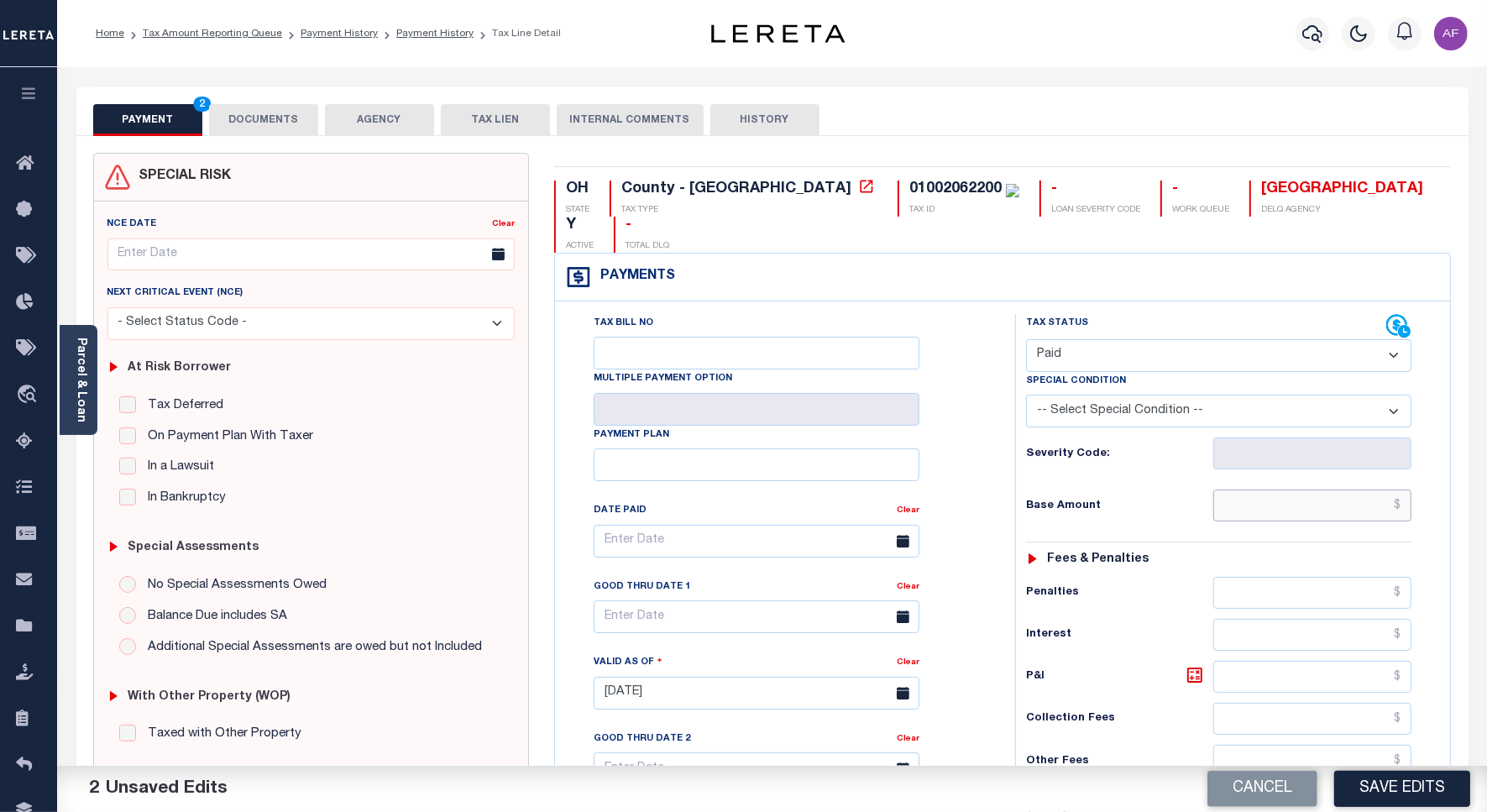
click at [1348, 489] on input "text" at bounding box center [1312, 505] width 198 height 32
paste input "15,953.35"
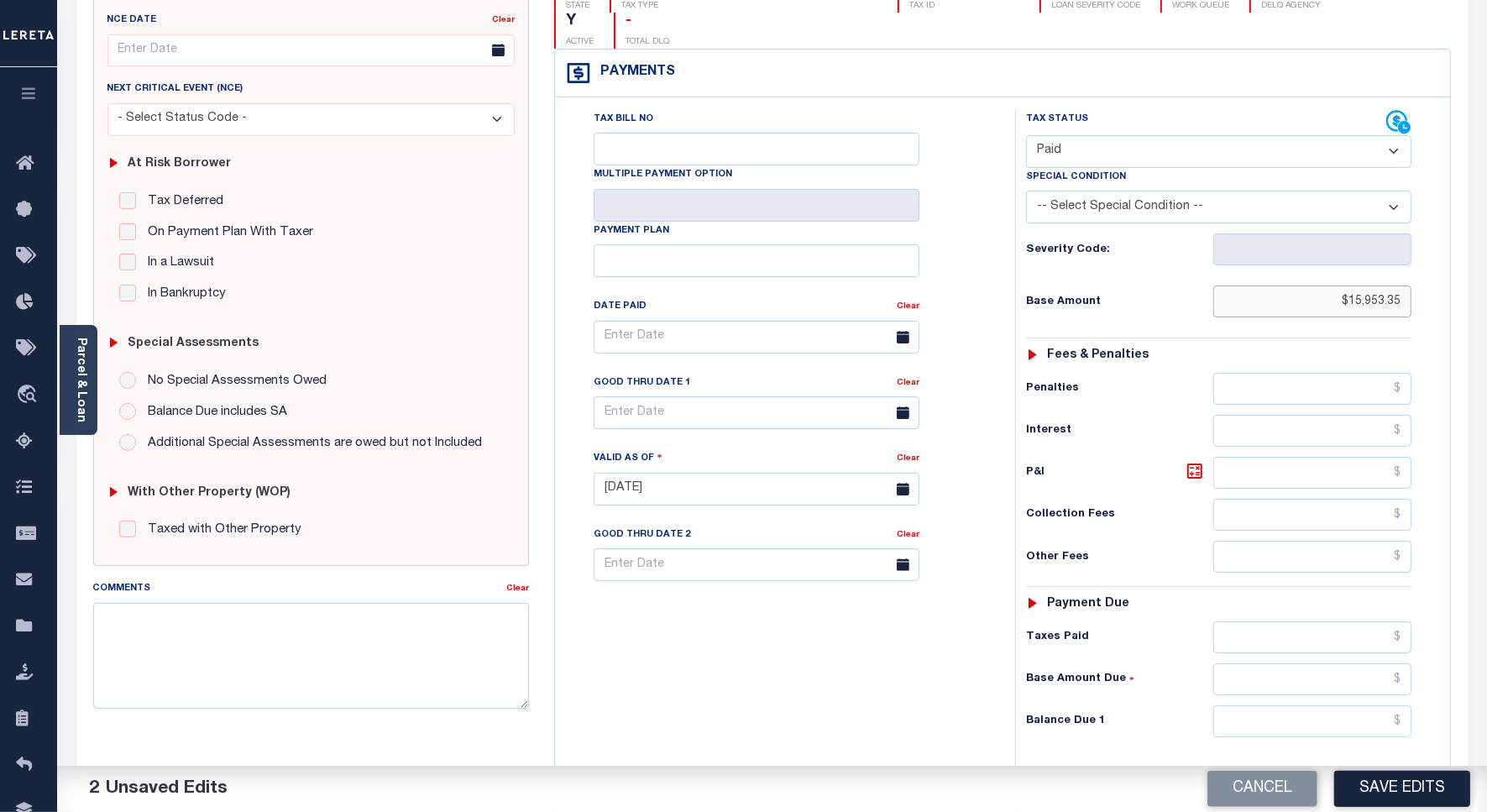
scroll to position [420, 0]
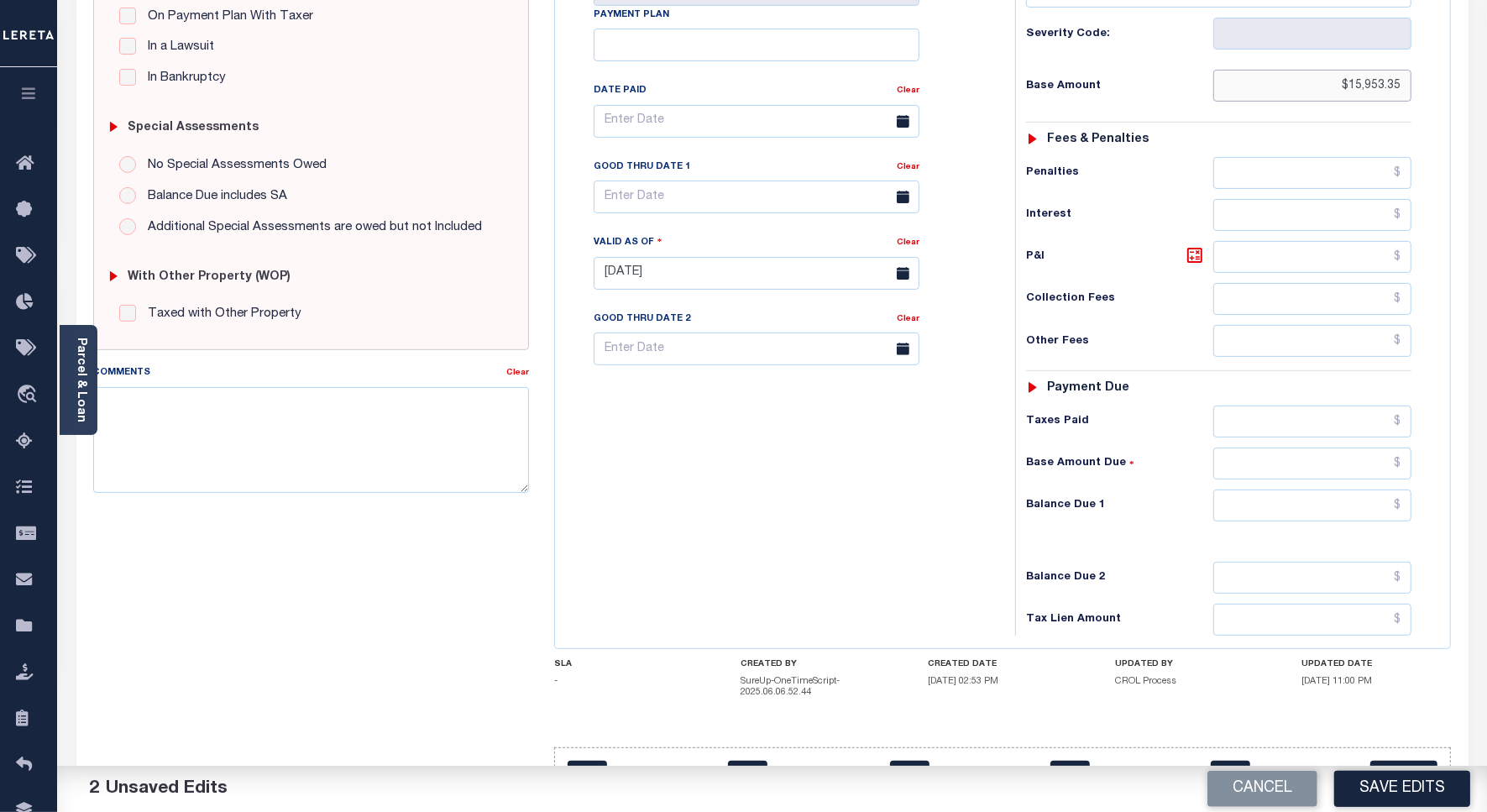
type input "$15,953.35"
click at [1289, 489] on input "text" at bounding box center [1312, 505] width 198 height 32
type input "$0"
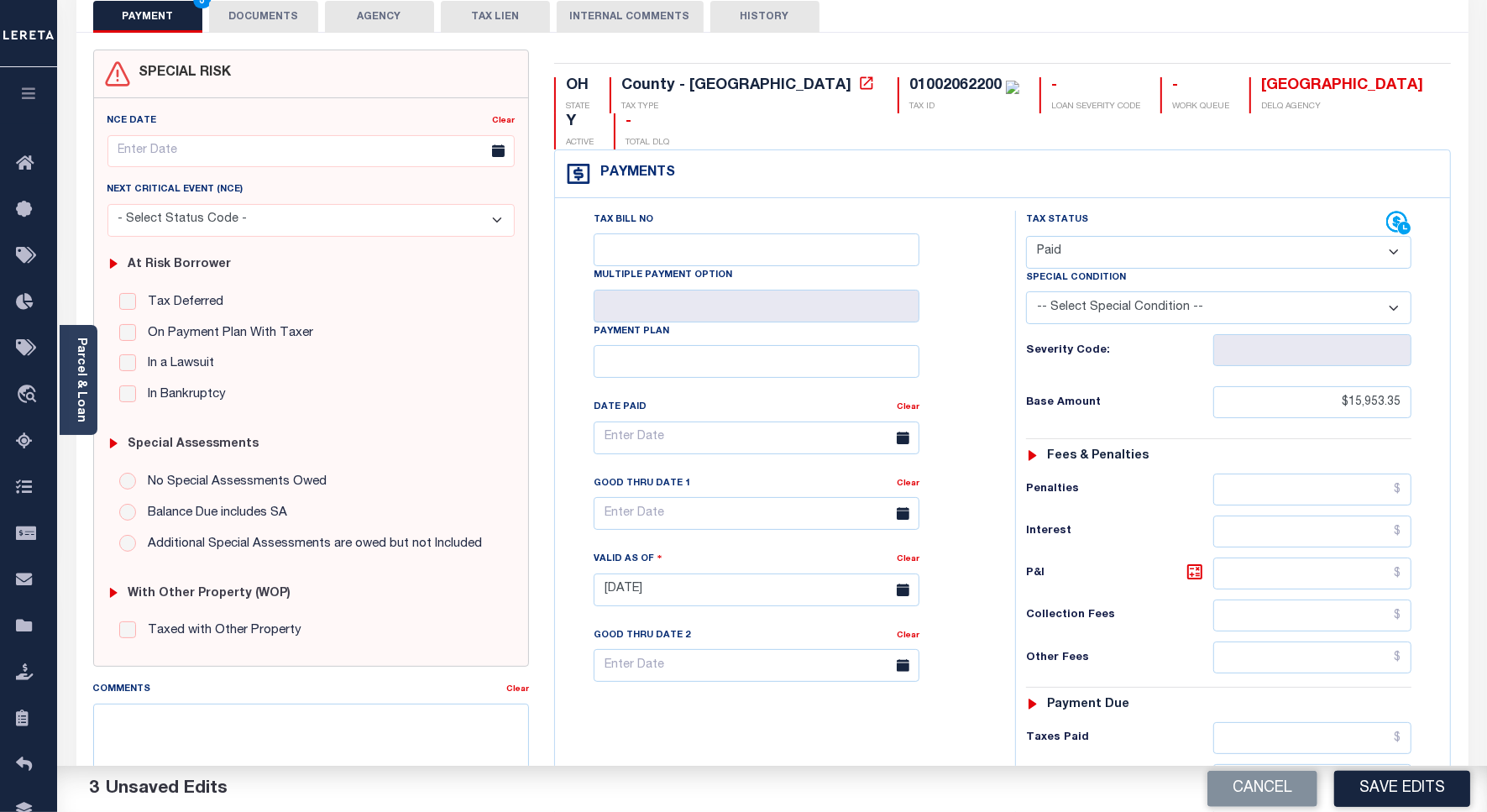
scroll to position [0, 0]
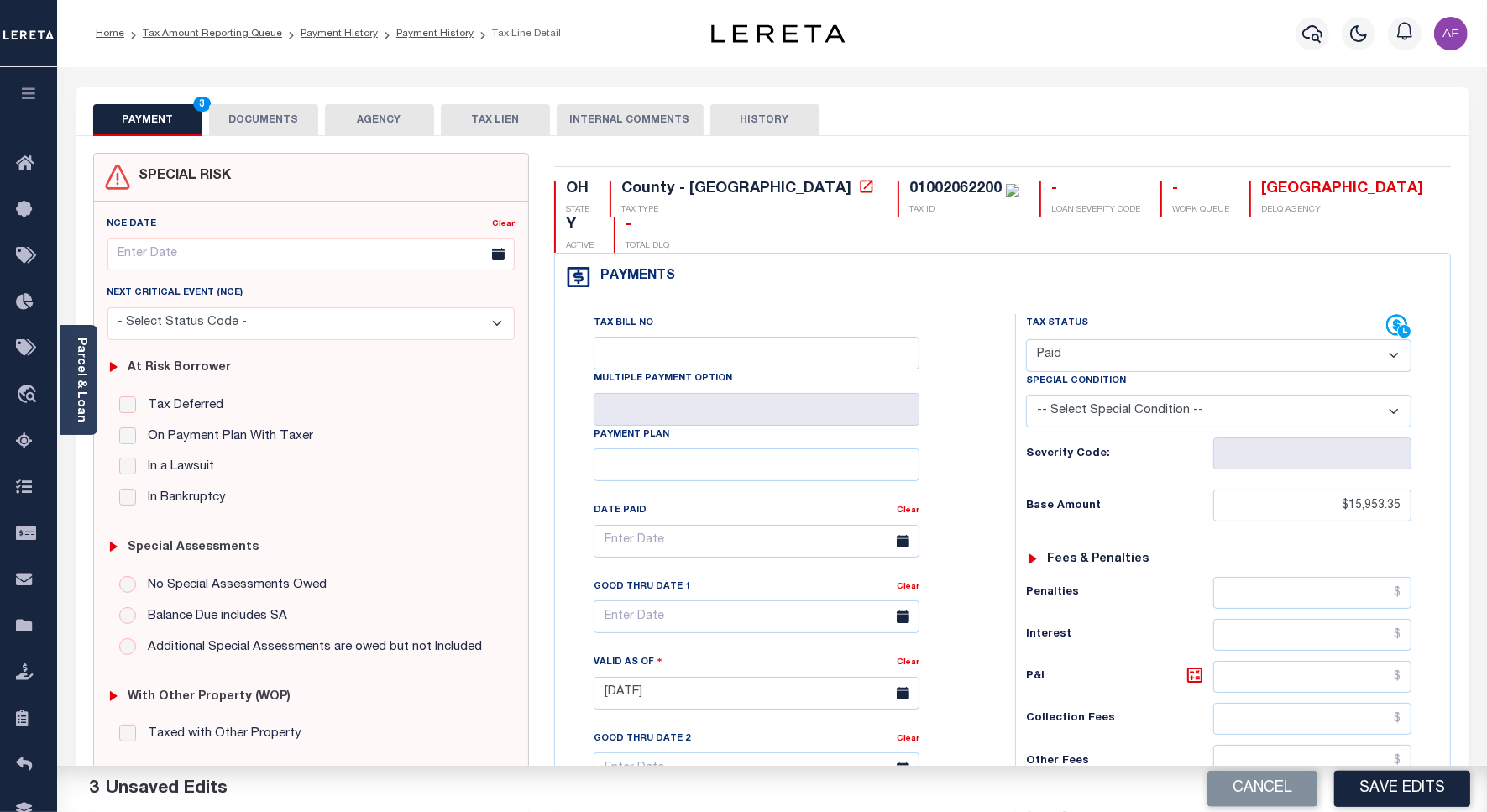
click at [249, 120] on button "DOCUMENTS" at bounding box center [263, 120] width 109 height 32
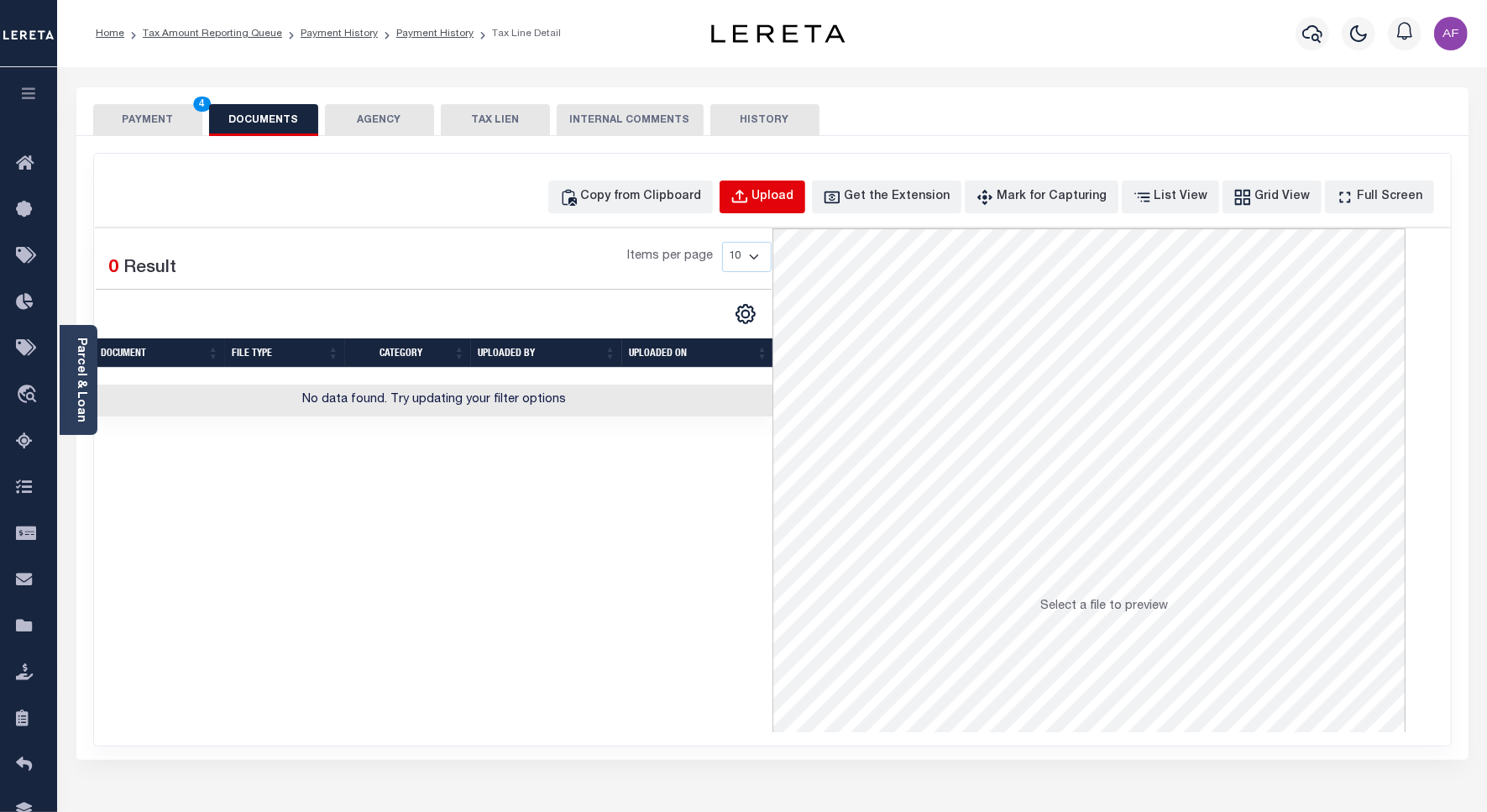
click at [798, 211] on button "Upload" at bounding box center [761, 196] width 85 height 32
select select "POP"
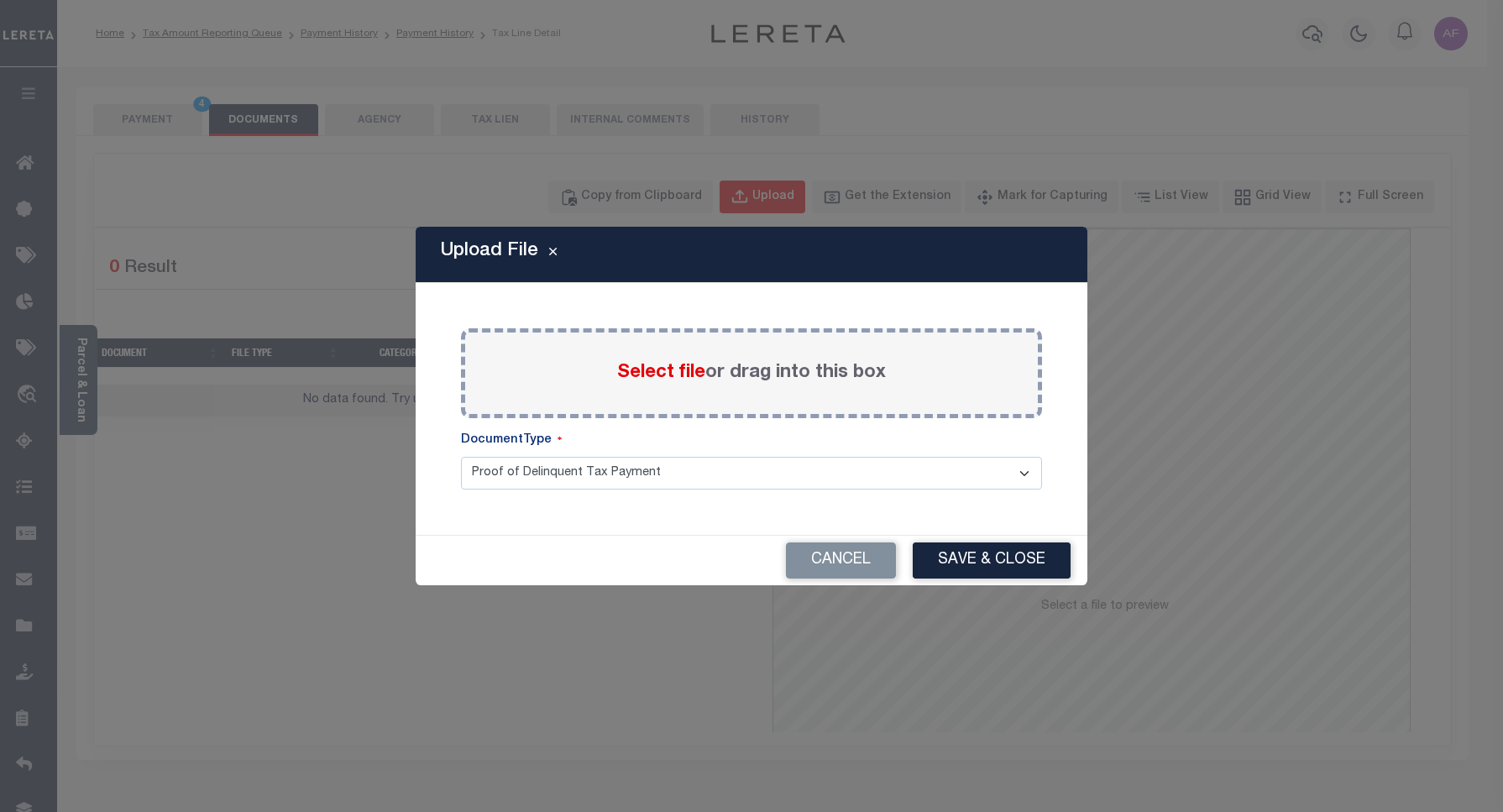
click at [789, 199] on body "Home Tax Amount Reporting Queue Payment History Payment History Tax Line Detail" at bounding box center [752, 584] width 1503 height 1170
click at [636, 386] on label "Select file or drag into this box" at bounding box center [752, 373] width 269 height 27
click at [0, 0] on input "Select file or drag into this box" at bounding box center [0, 0] width 0 height 0
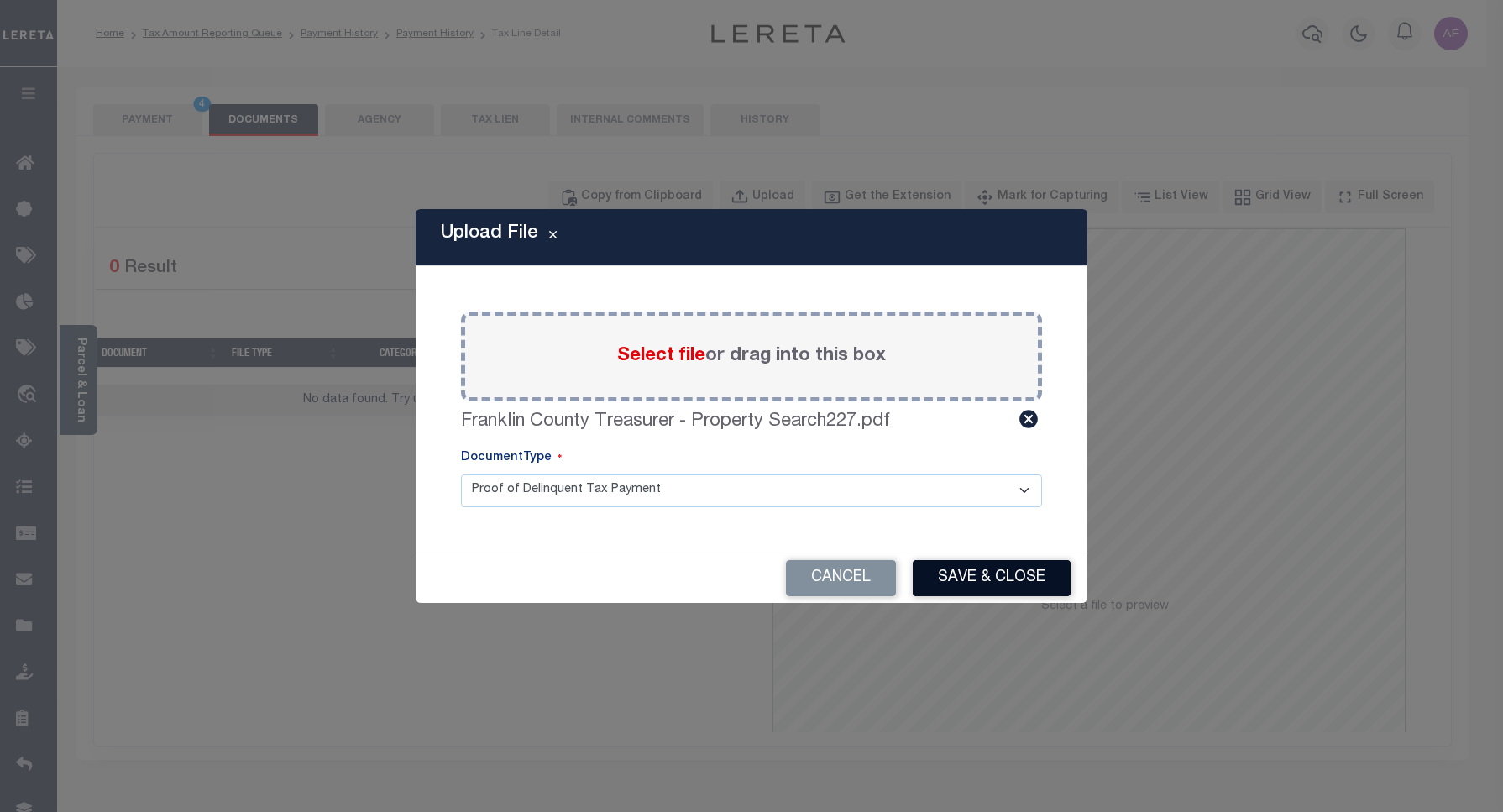
click at [969, 574] on button "Save & Close" at bounding box center [991, 578] width 158 height 36
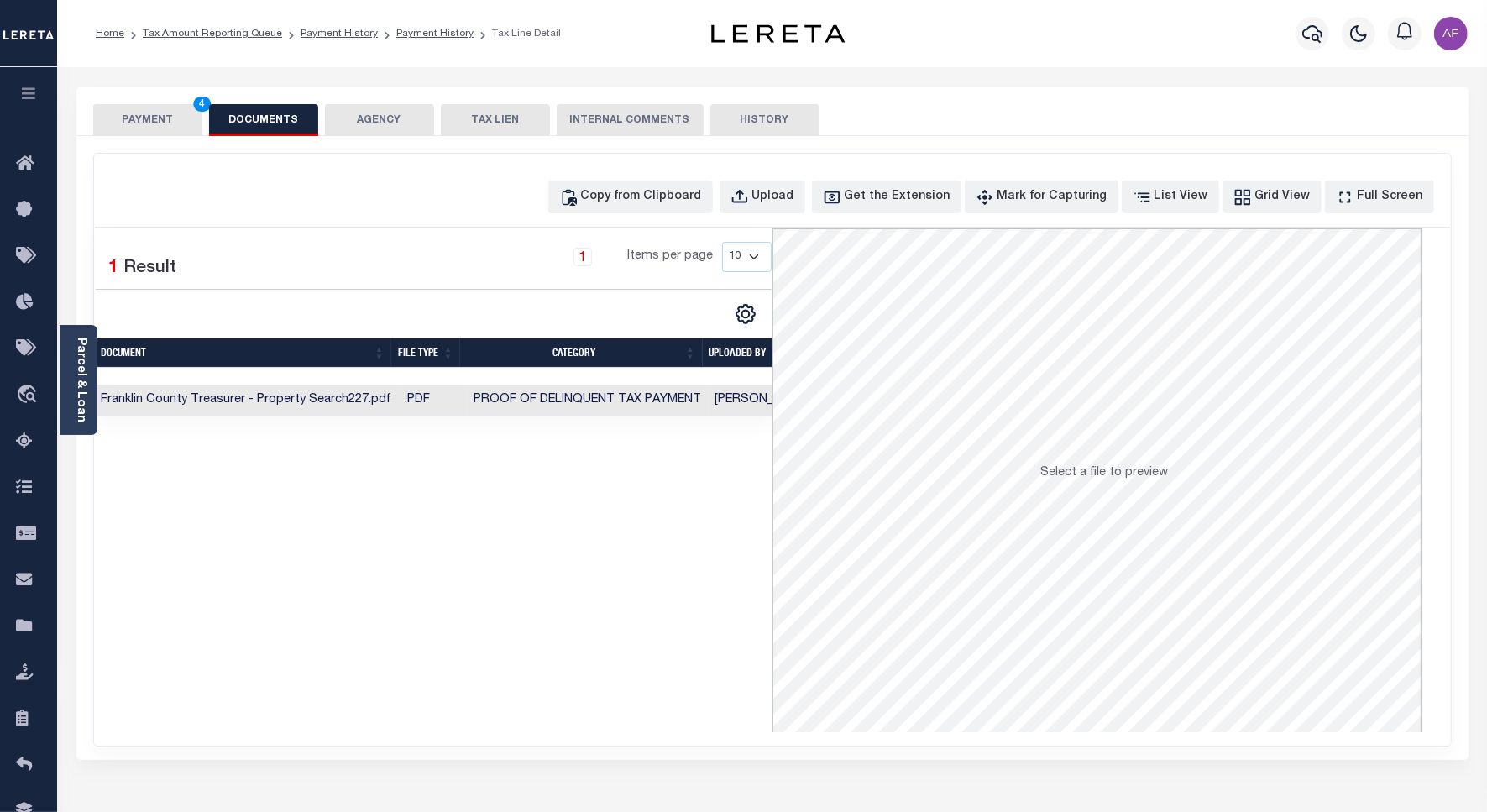
click at [126, 116] on button "PAYMENT 4" at bounding box center [147, 120] width 109 height 32
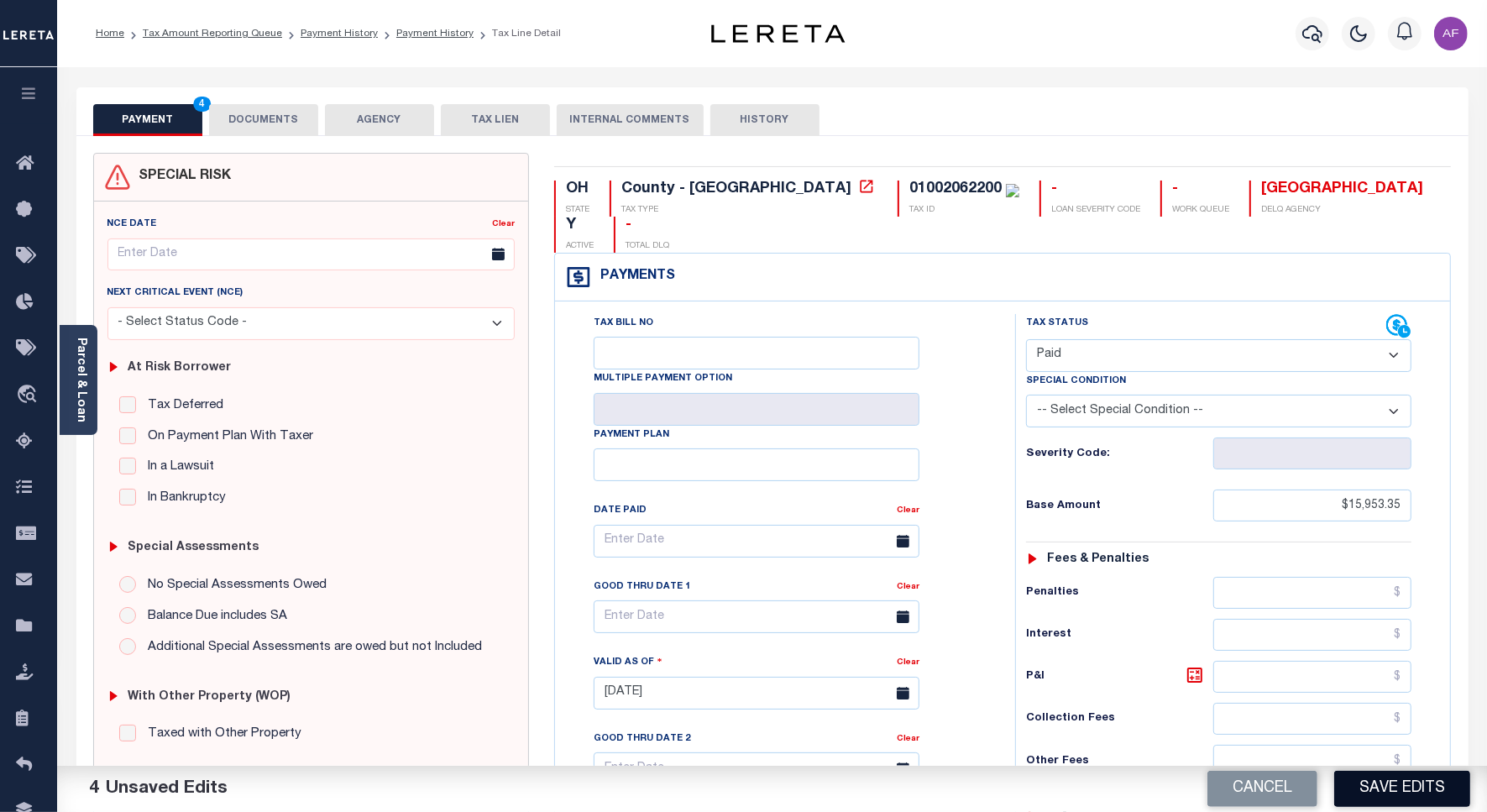
click at [1365, 789] on button "Save Edits" at bounding box center [1402, 788] width 136 height 36
checkbox input "false"
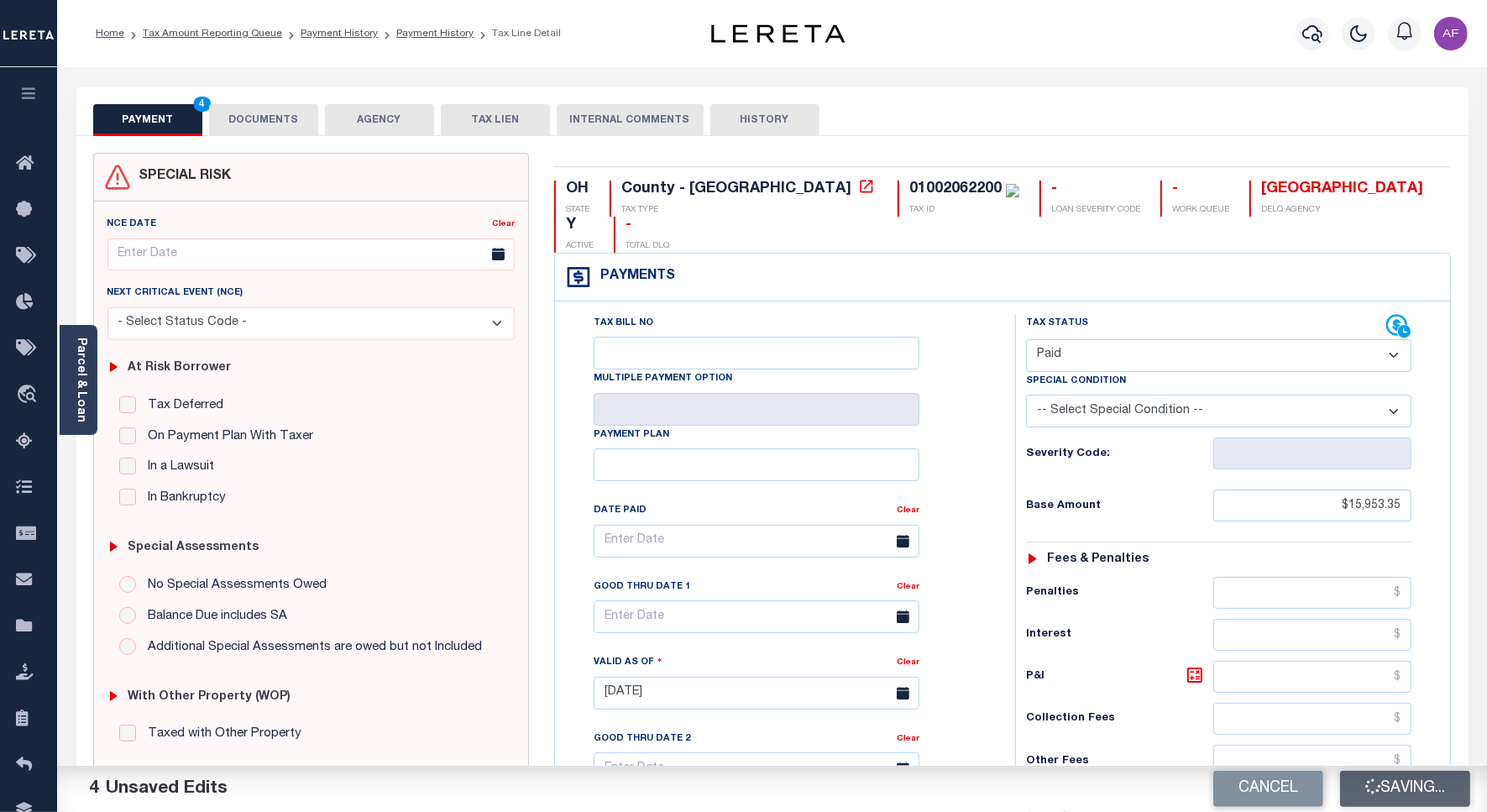
type input "$15,953.35"
type input "$0"
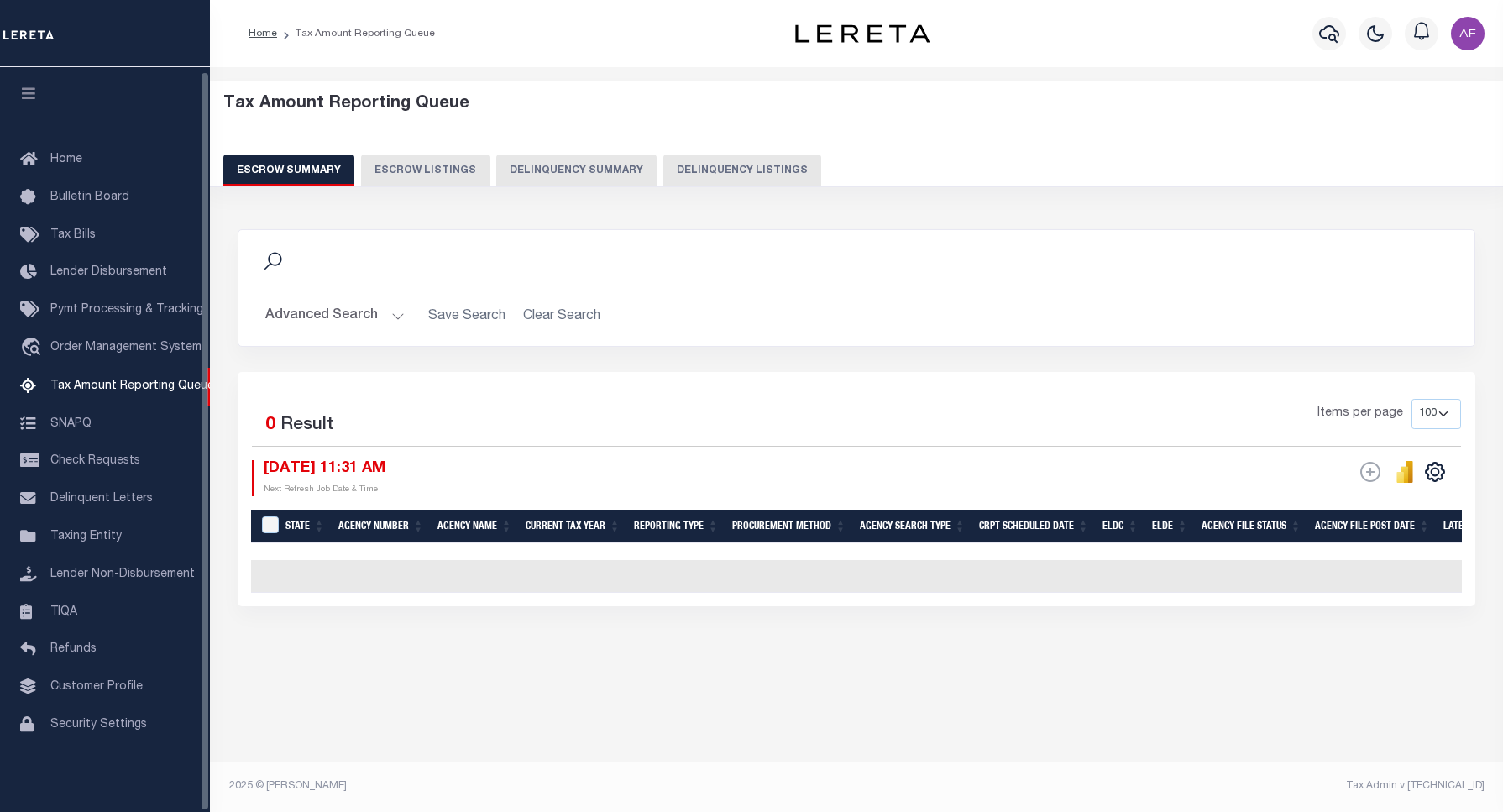
select select "100"
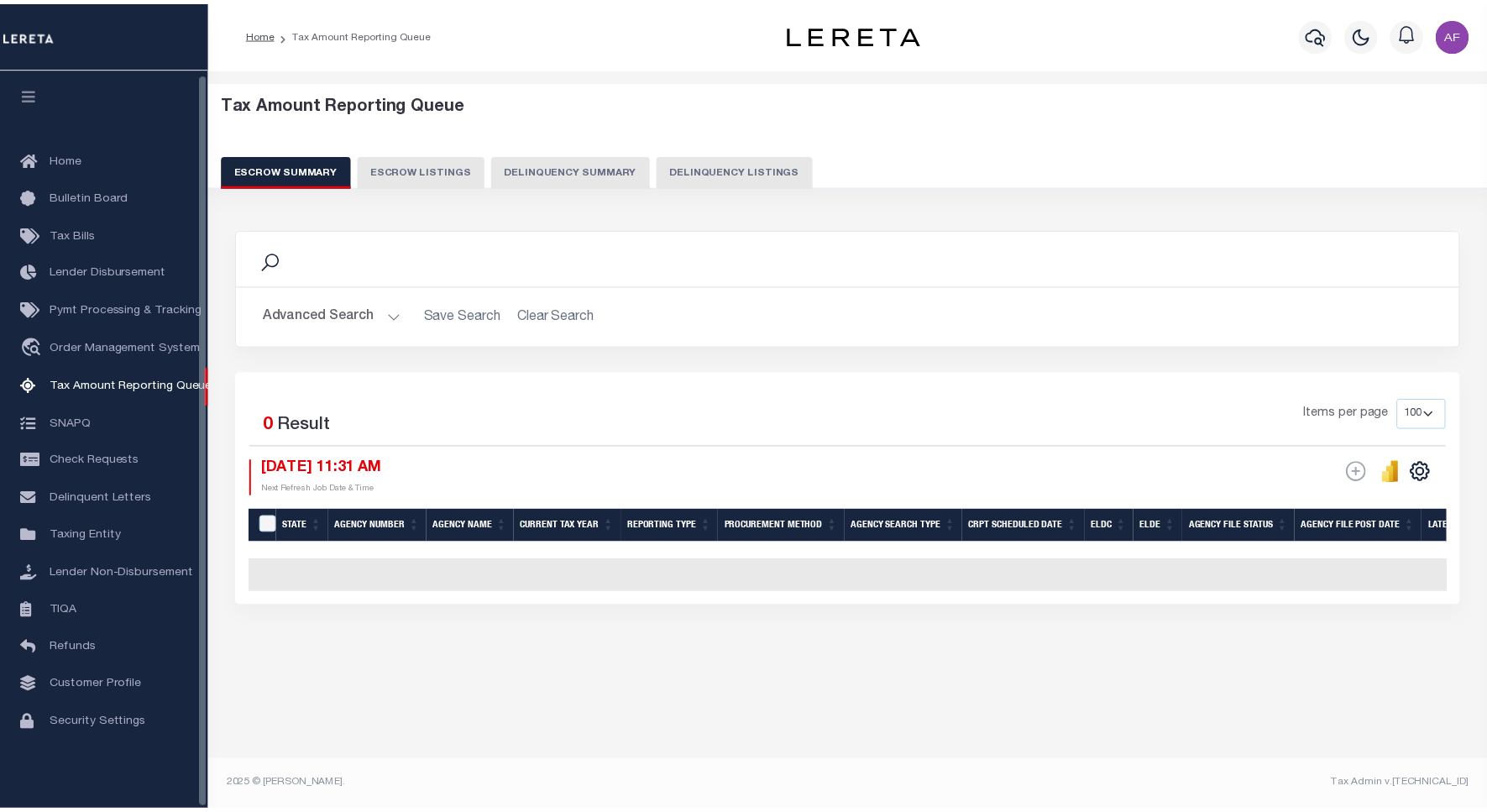
scroll to position [5, 0]
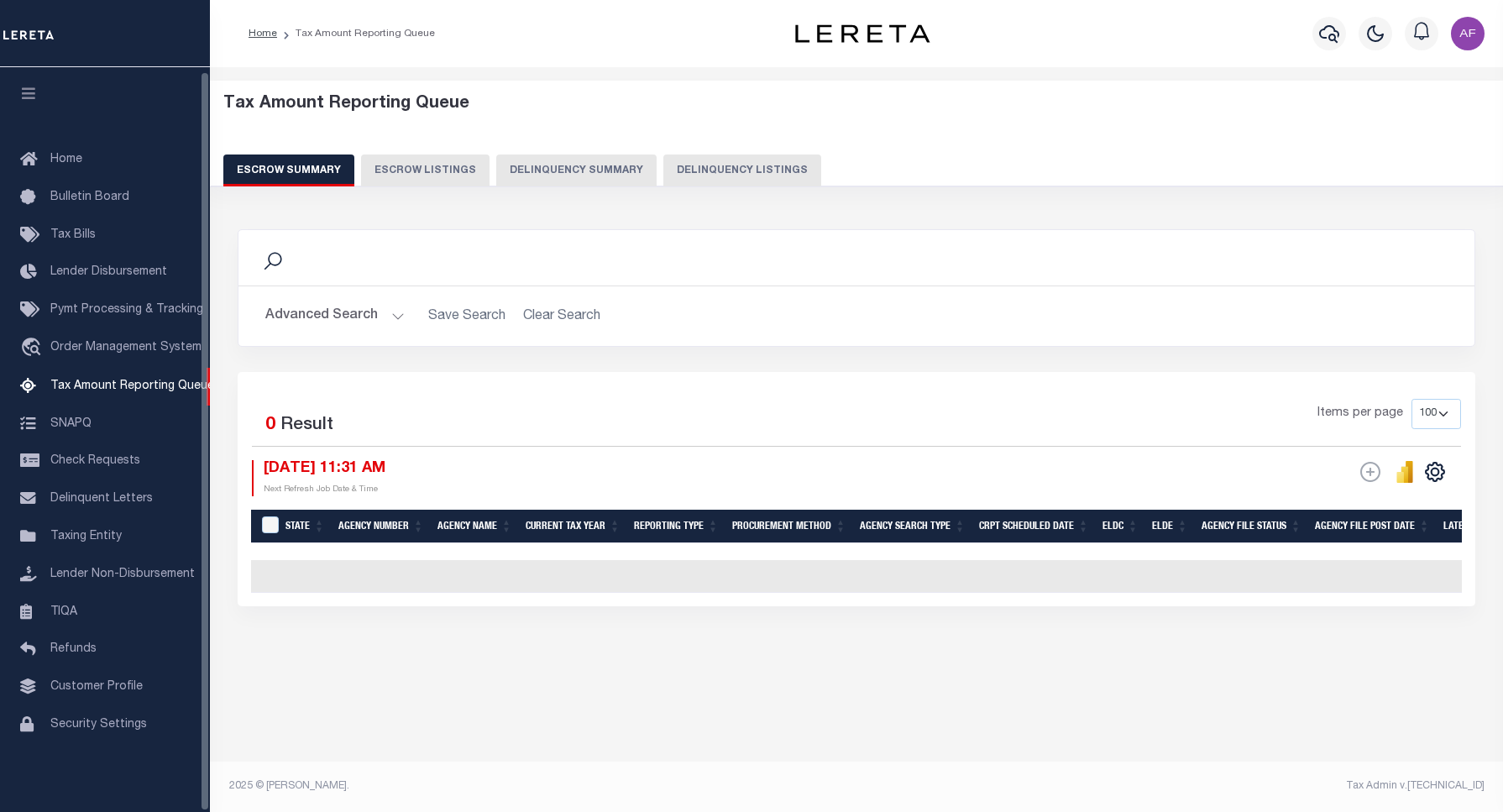
click at [725, 166] on button "Delinquency Listings" at bounding box center [742, 170] width 158 height 32
select select "100"
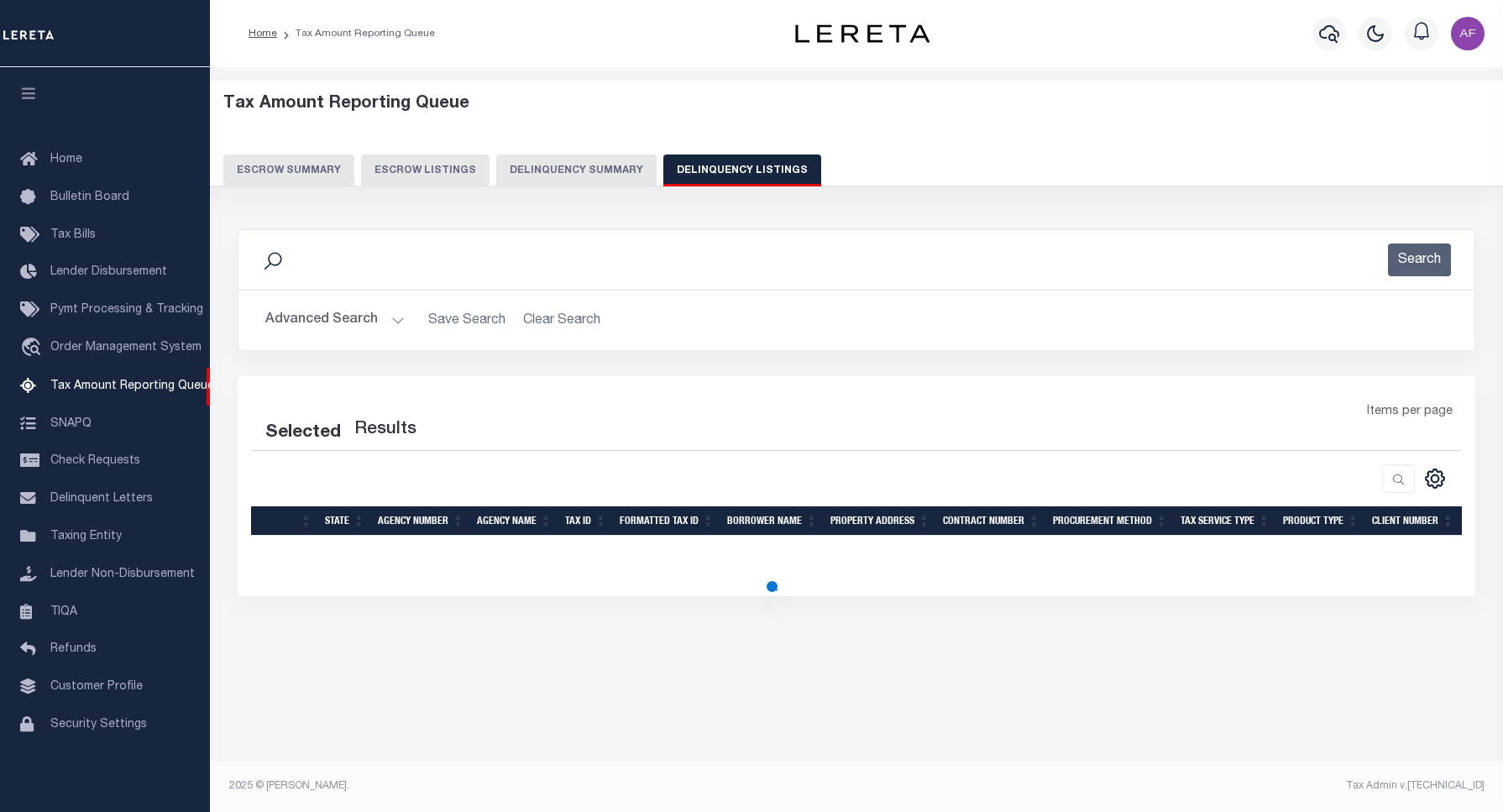
select select "100"
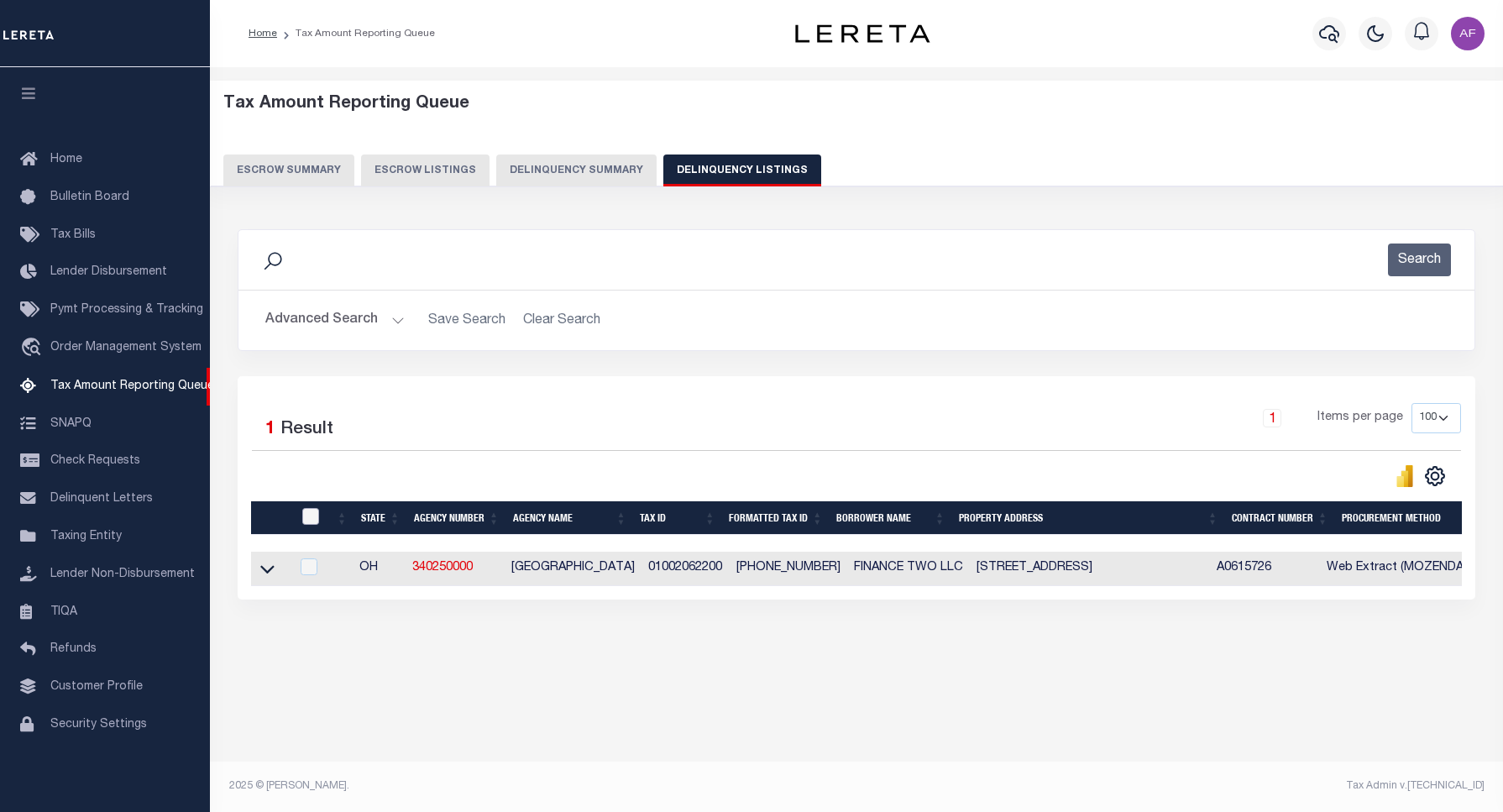
click at [319, 526] on div at bounding box center [312, 517] width 27 height 19
click at [306, 521] on input "checkbox" at bounding box center [310, 516] width 17 height 17
checkbox input "true"
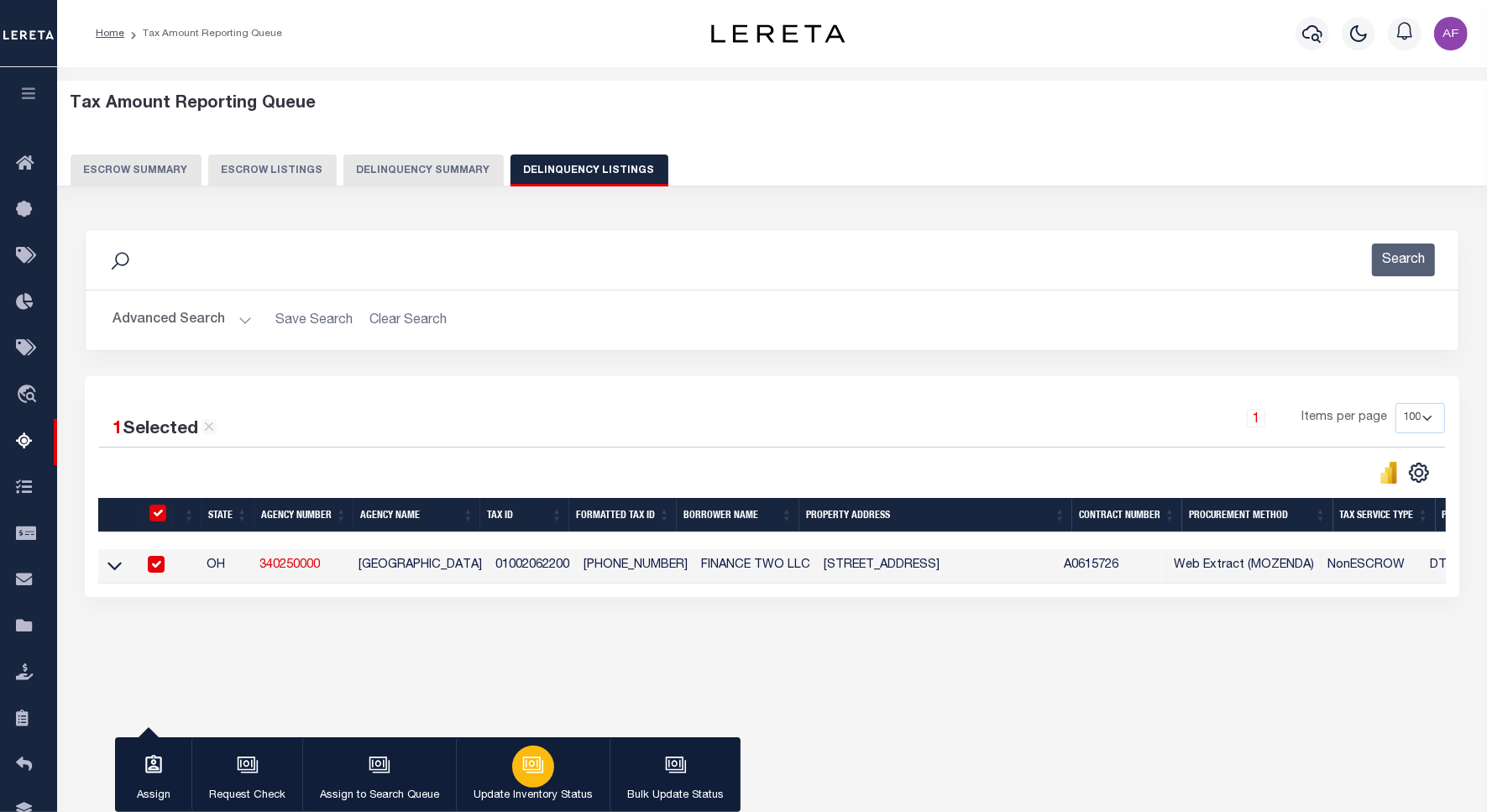
click at [508, 758] on button "Update Inventory Status" at bounding box center [533, 774] width 154 height 76
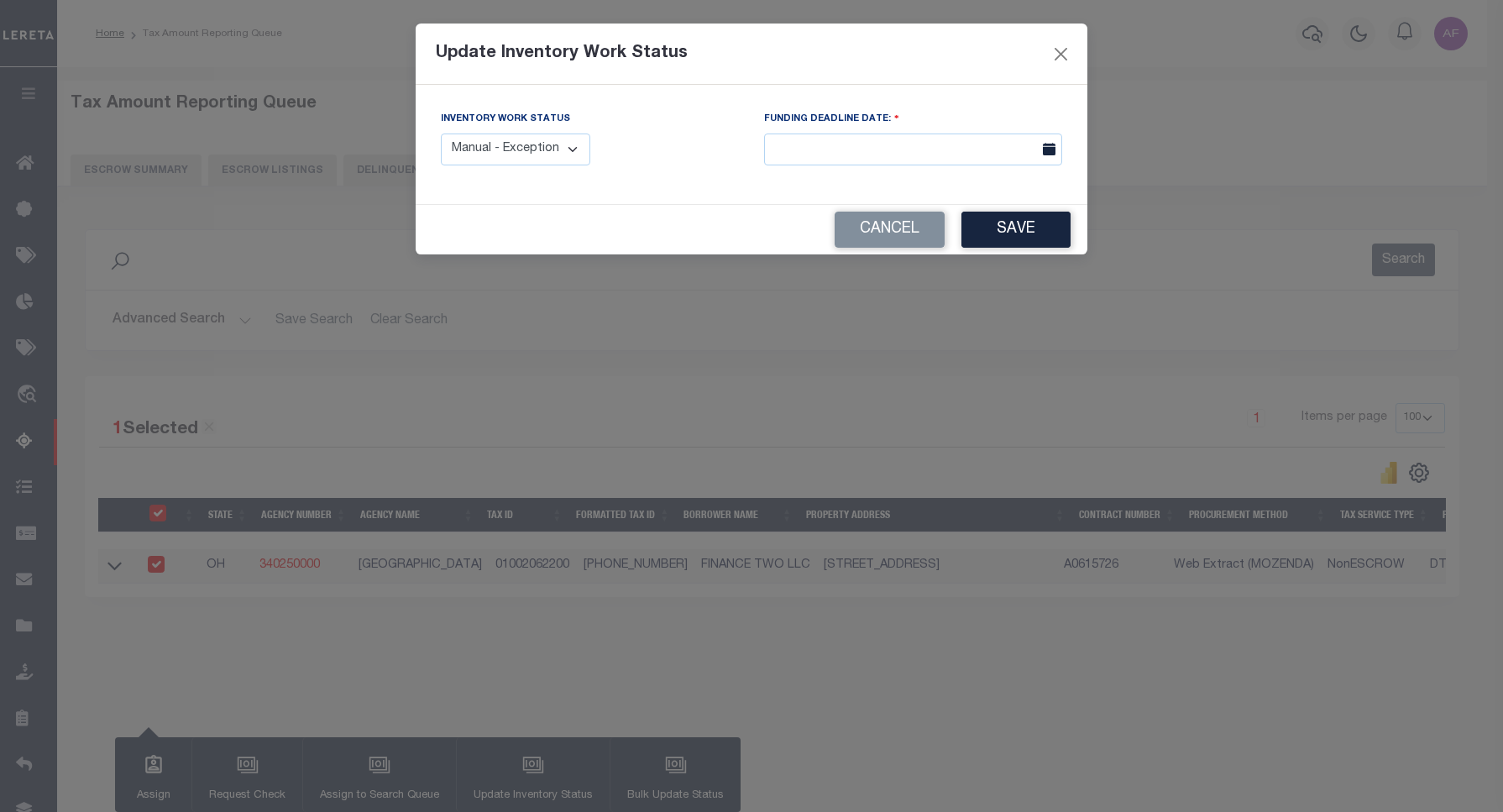
click at [485, 153] on select "Manual - Exception Pended - Awaiting Search Late Add Exception Completed" at bounding box center [515, 149] width 149 height 32
select select "4"
click at [441, 133] on select "Manual - Exception Pended - Awaiting Search Late Add Exception Completed" at bounding box center [515, 149] width 149 height 32
click at [1014, 239] on button "Save" at bounding box center [1015, 229] width 109 height 36
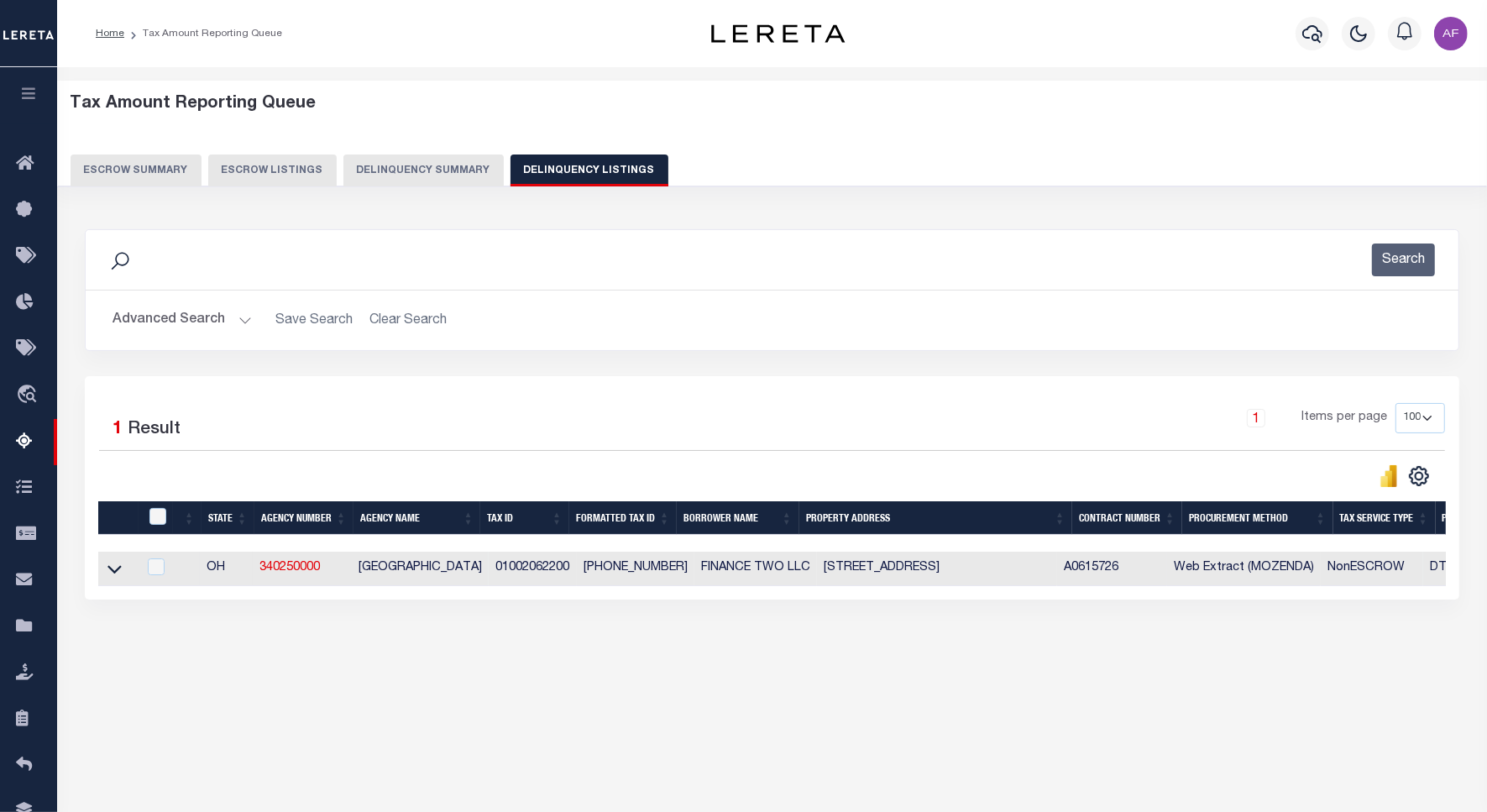
click at [126, 574] on td at bounding box center [117, 568] width 38 height 34
checkbox input "true"
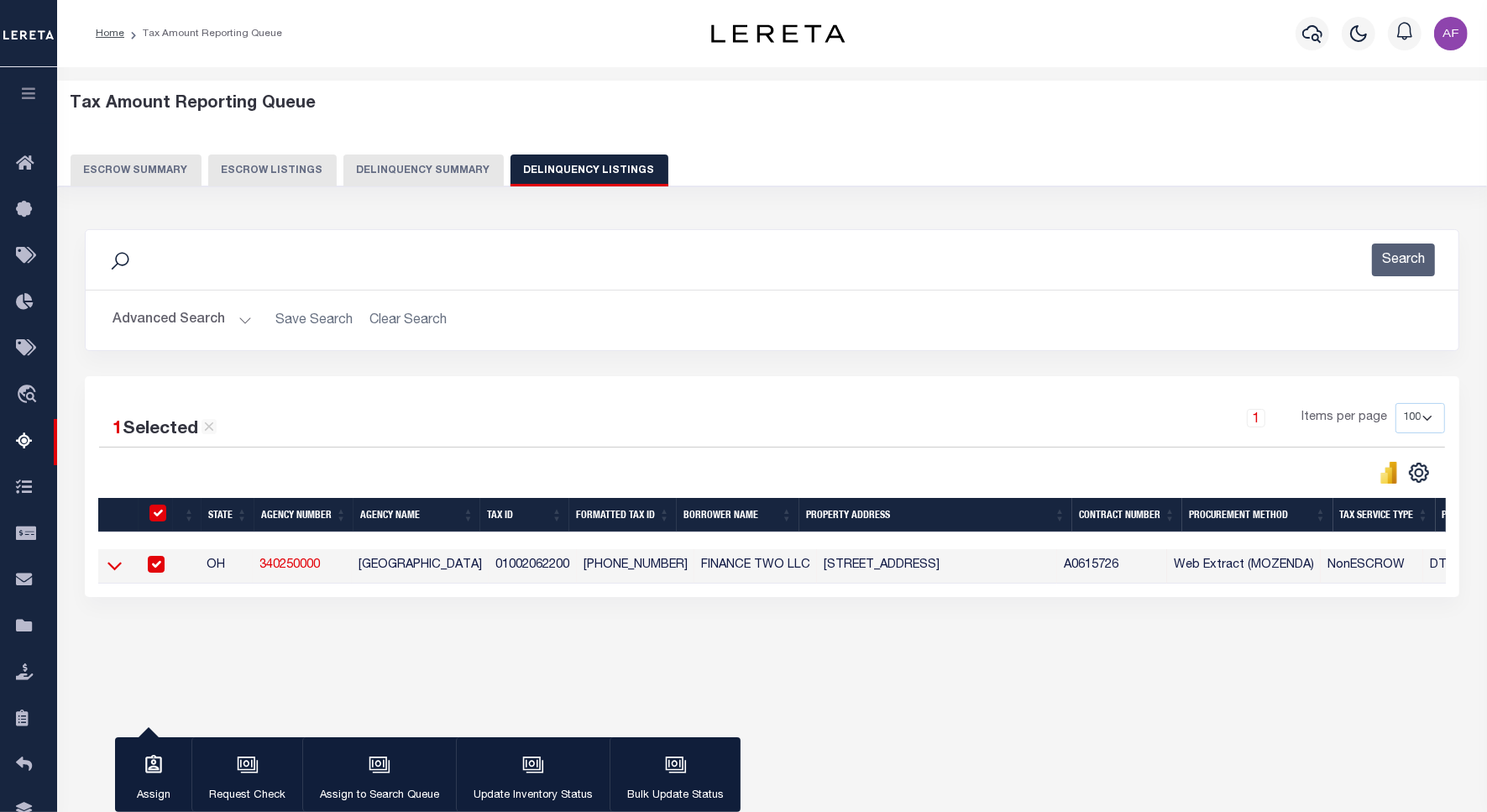
click at [114, 574] on icon at bounding box center [115, 565] width 15 height 18
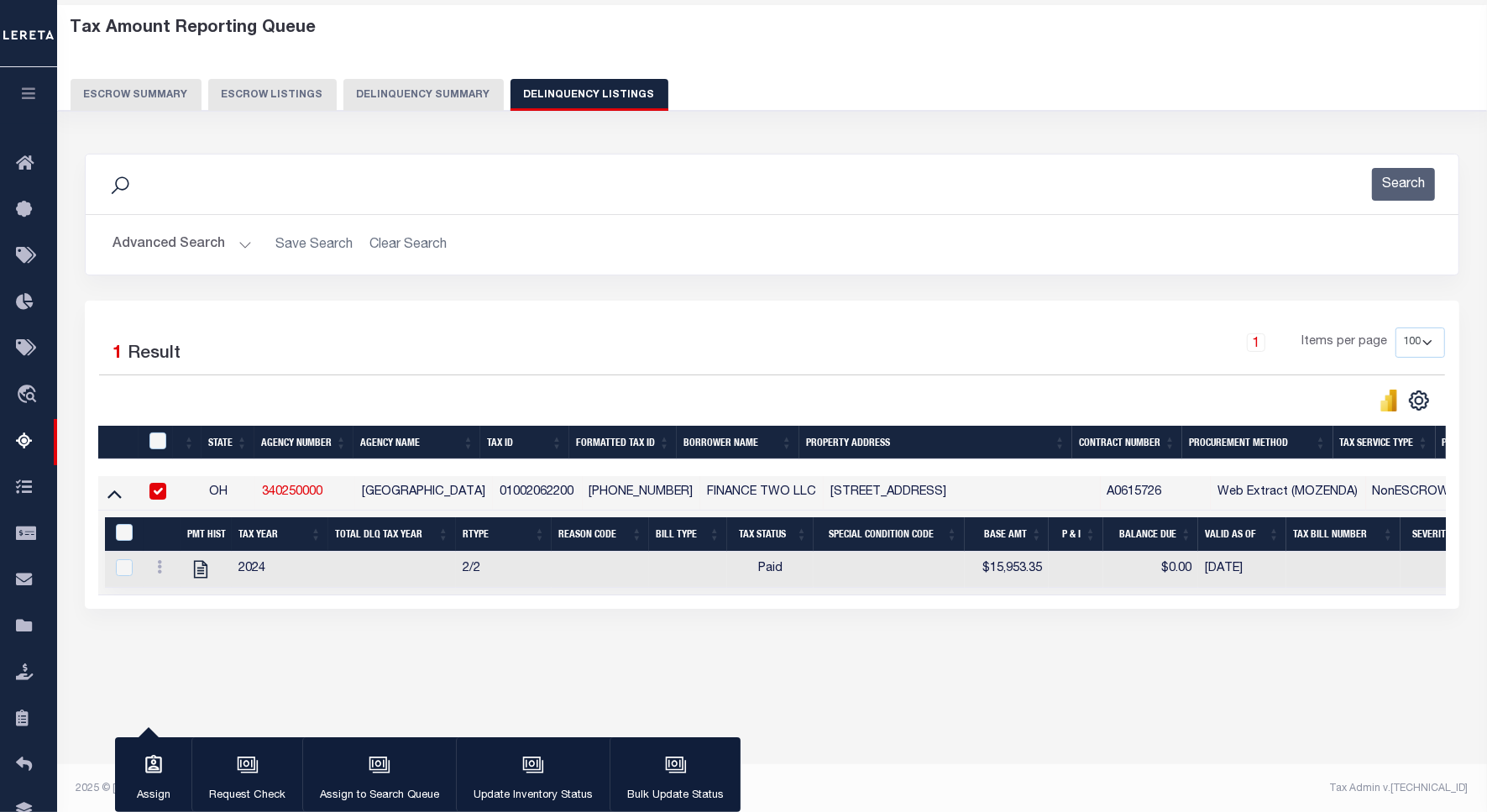
scroll to position [77, 0]
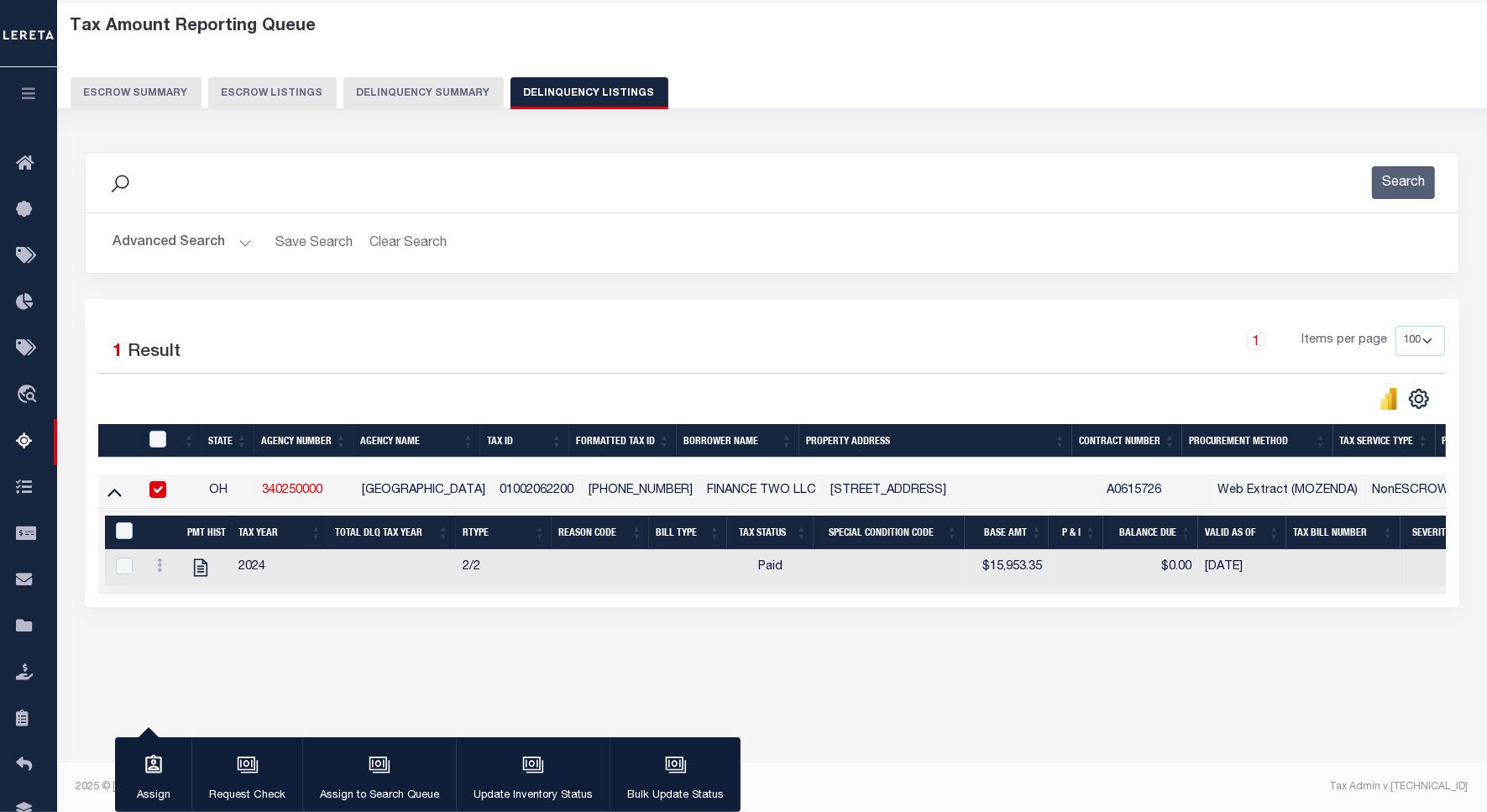
click at [178, 244] on button "Advanced Search" at bounding box center [182, 242] width 139 height 32
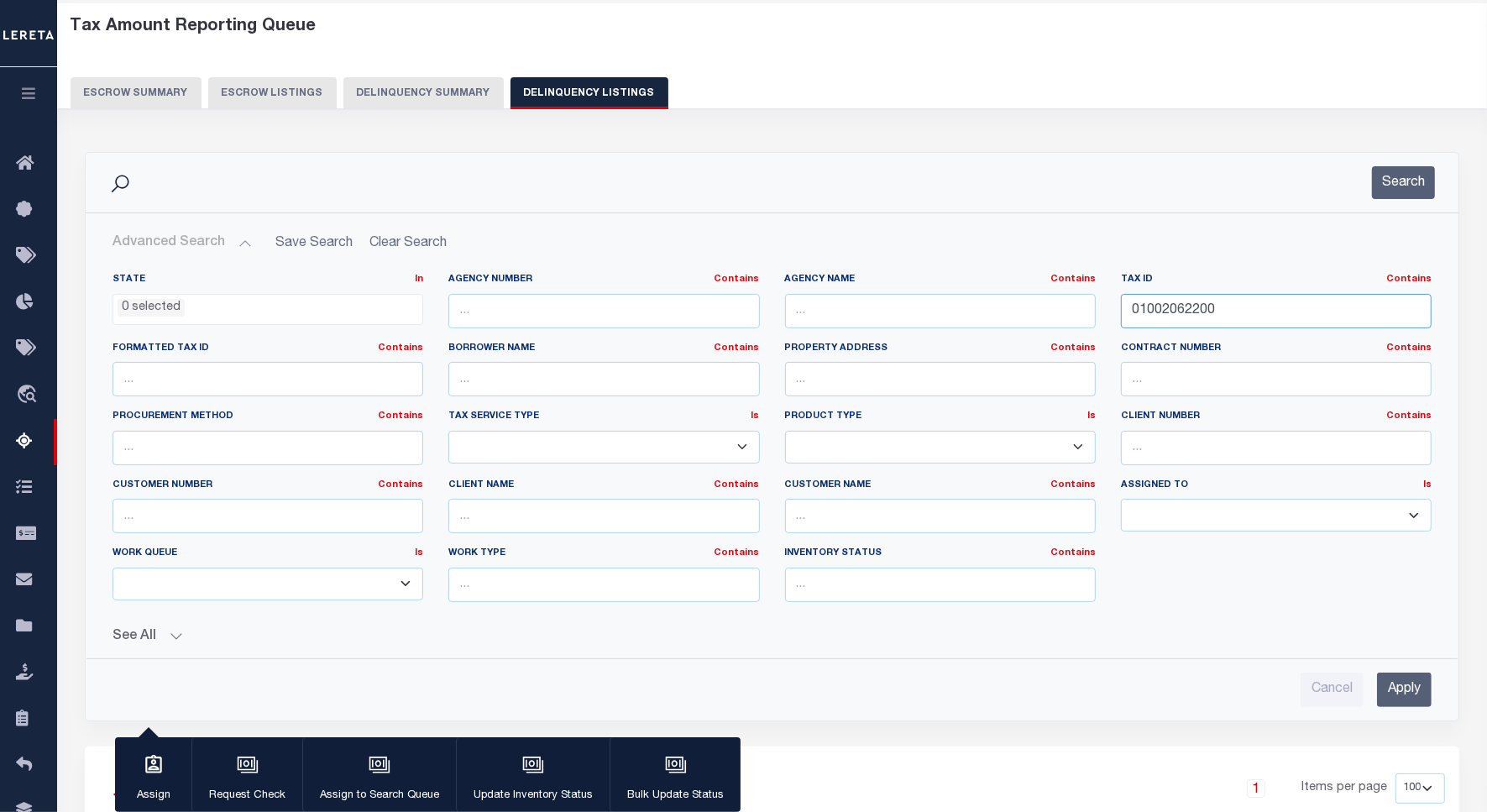
click at [1173, 311] on input "01002062200" at bounding box center [1276, 311] width 311 height 34
paste input "95"
type input "01002095200"
click at [1405, 178] on button "Search" at bounding box center [1403, 181] width 63 height 32
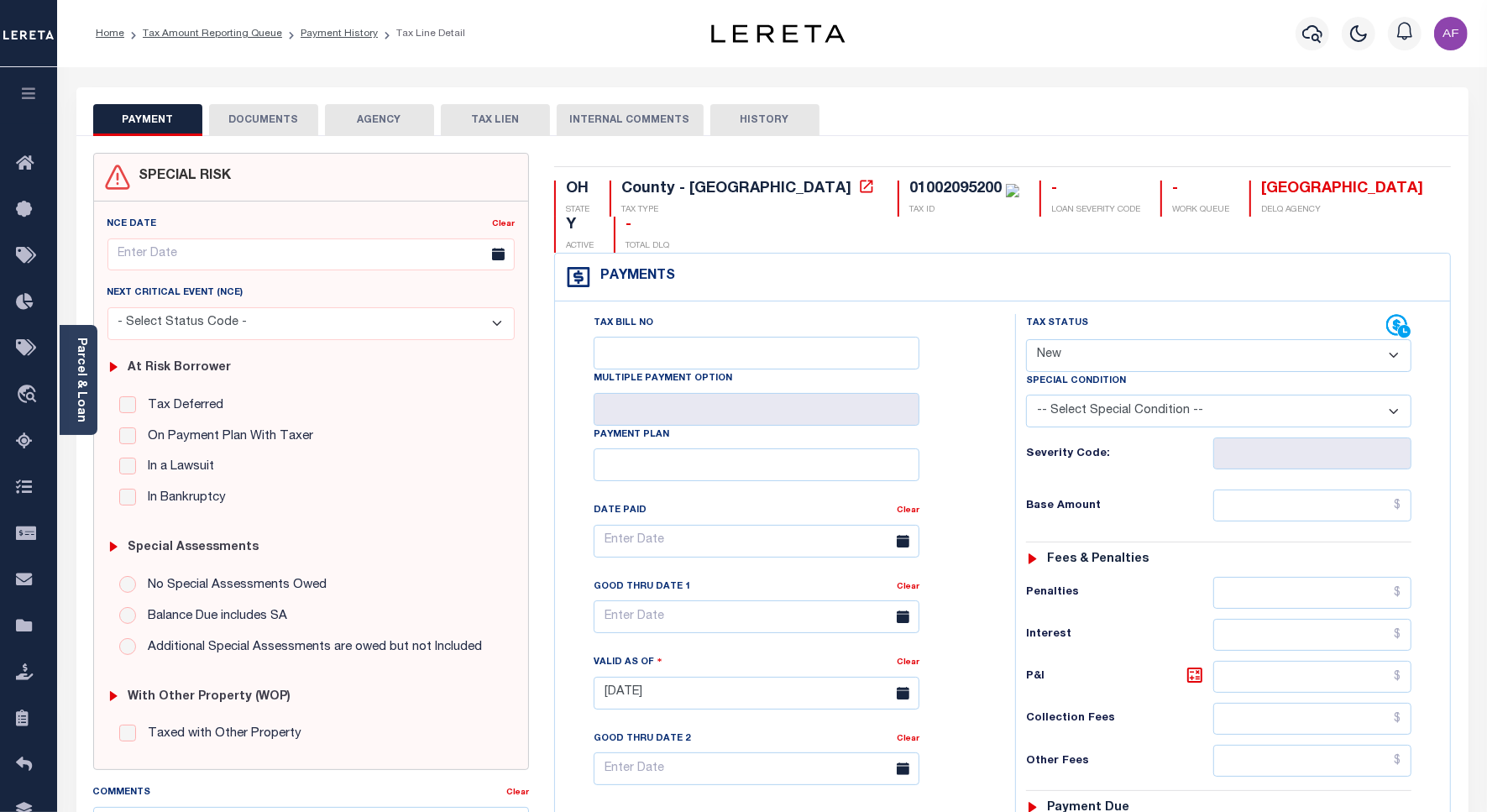
click at [1063, 339] on select "- Select Status Code - Open Due/Unpaid Paid Incomplete No Tax Due Internal Refu…" at bounding box center [1218, 355] width 385 height 32
select select "PYD"
click at [1026, 339] on select "- Select Status Code - Open Due/Unpaid Paid Incomplete No Tax Due Internal Refu…" at bounding box center [1218, 355] width 385 height 32
type input "[DATE]"
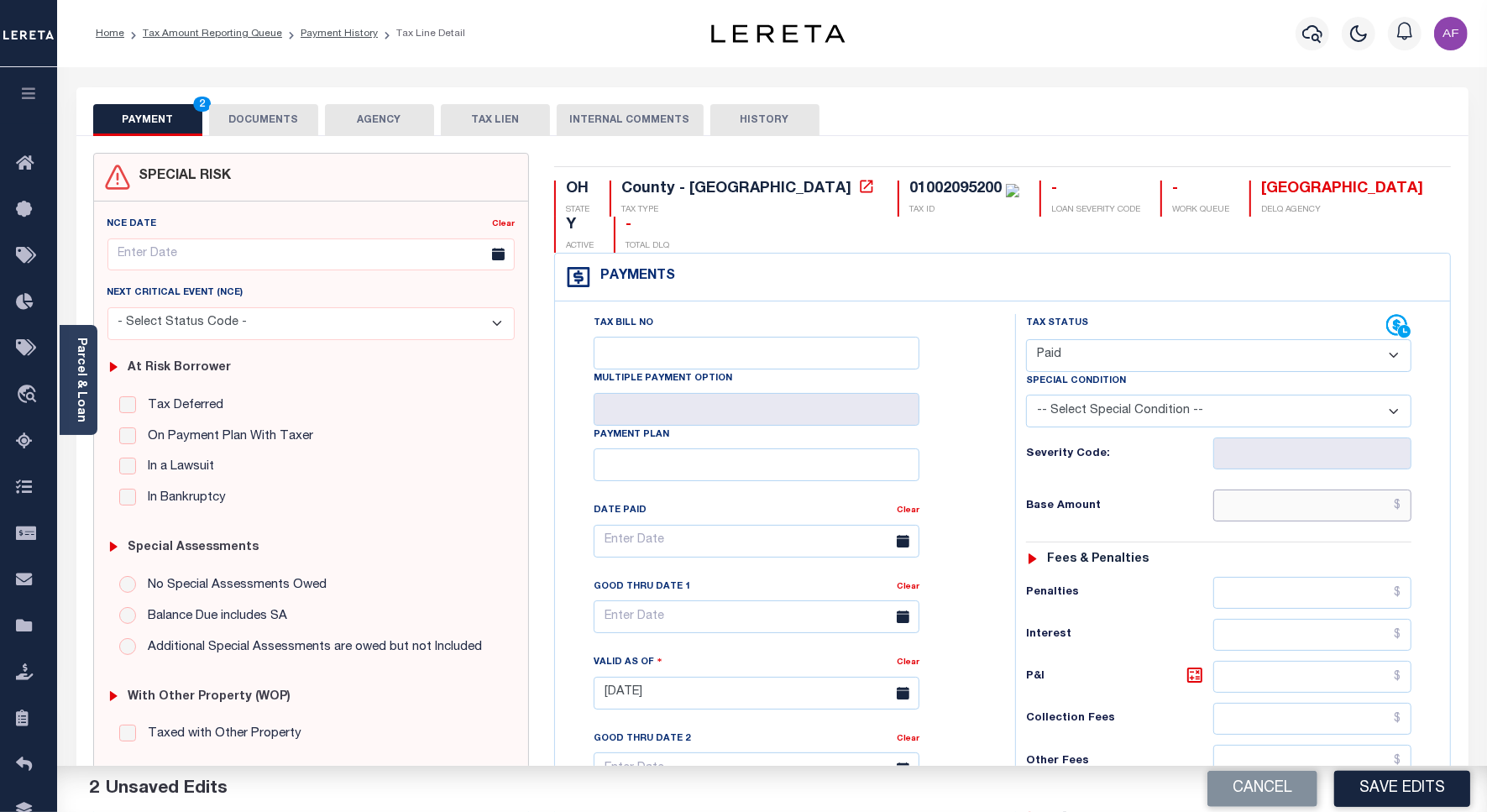
click at [1354, 489] on input "text" at bounding box center [1312, 505] width 198 height 32
paste input "1,756.83"
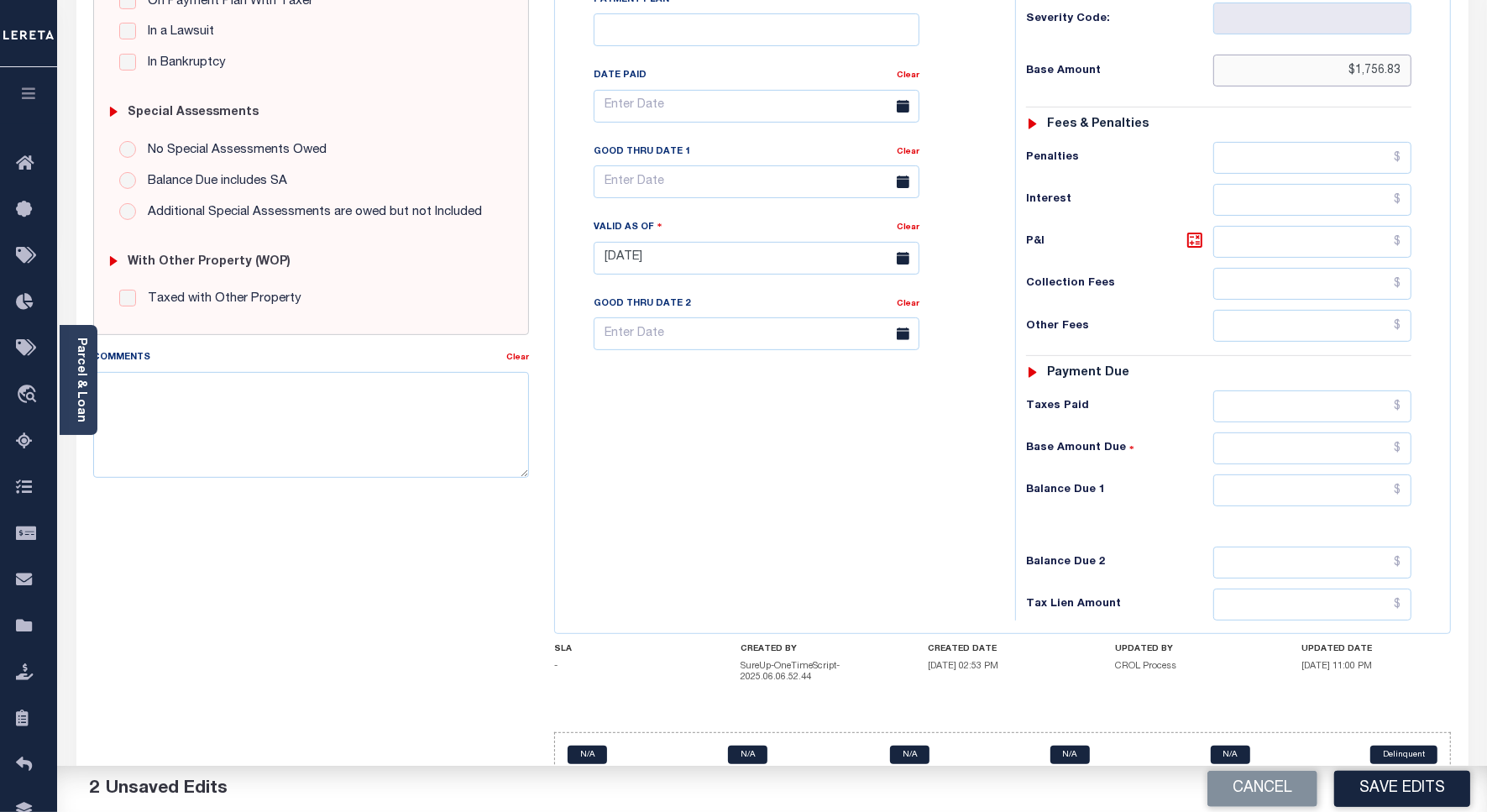
scroll to position [442, 0]
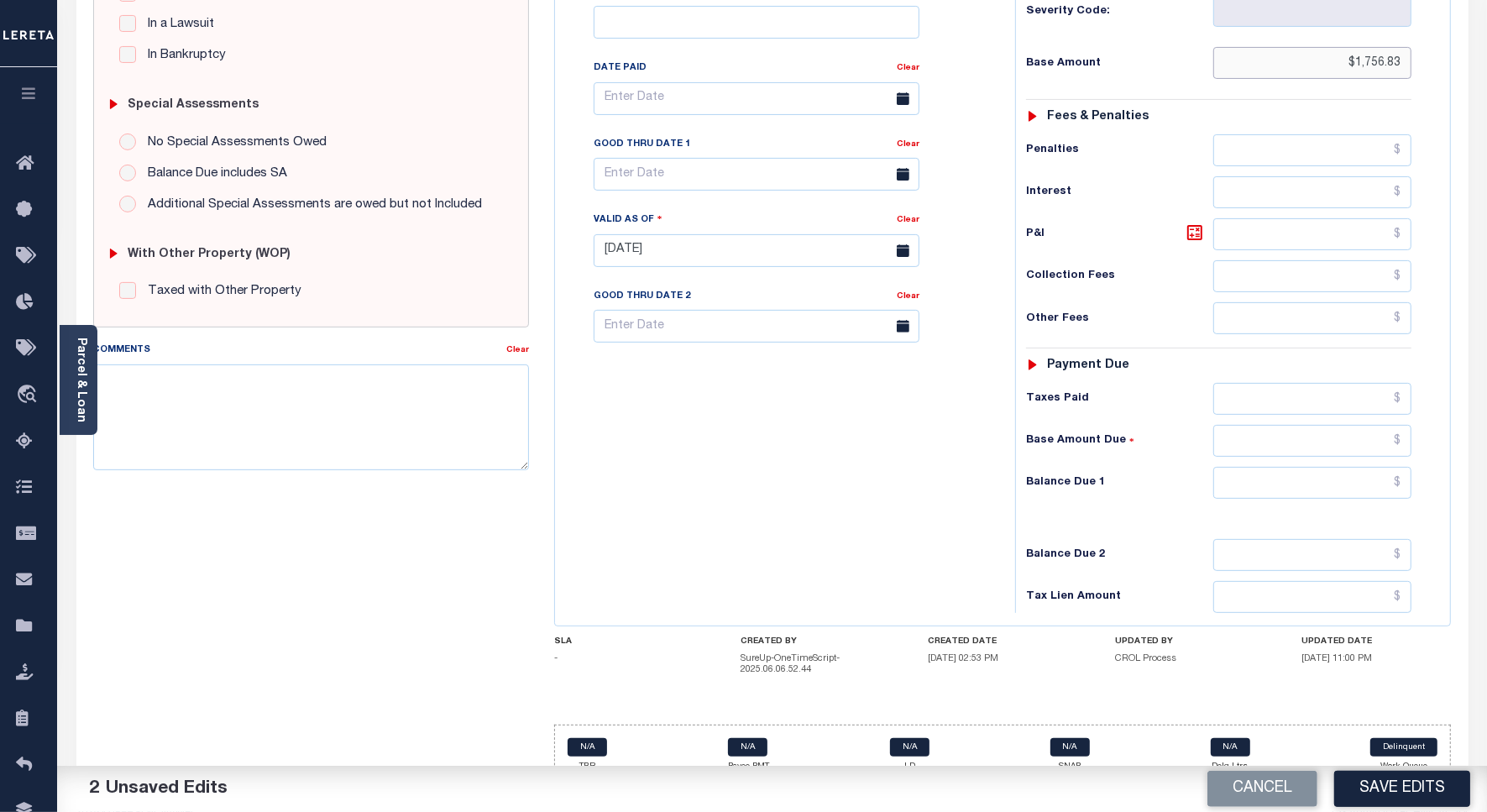
type input "$1,756.83"
click at [1374, 467] on input "text" at bounding box center [1312, 482] width 198 height 32
type input "$0.00"
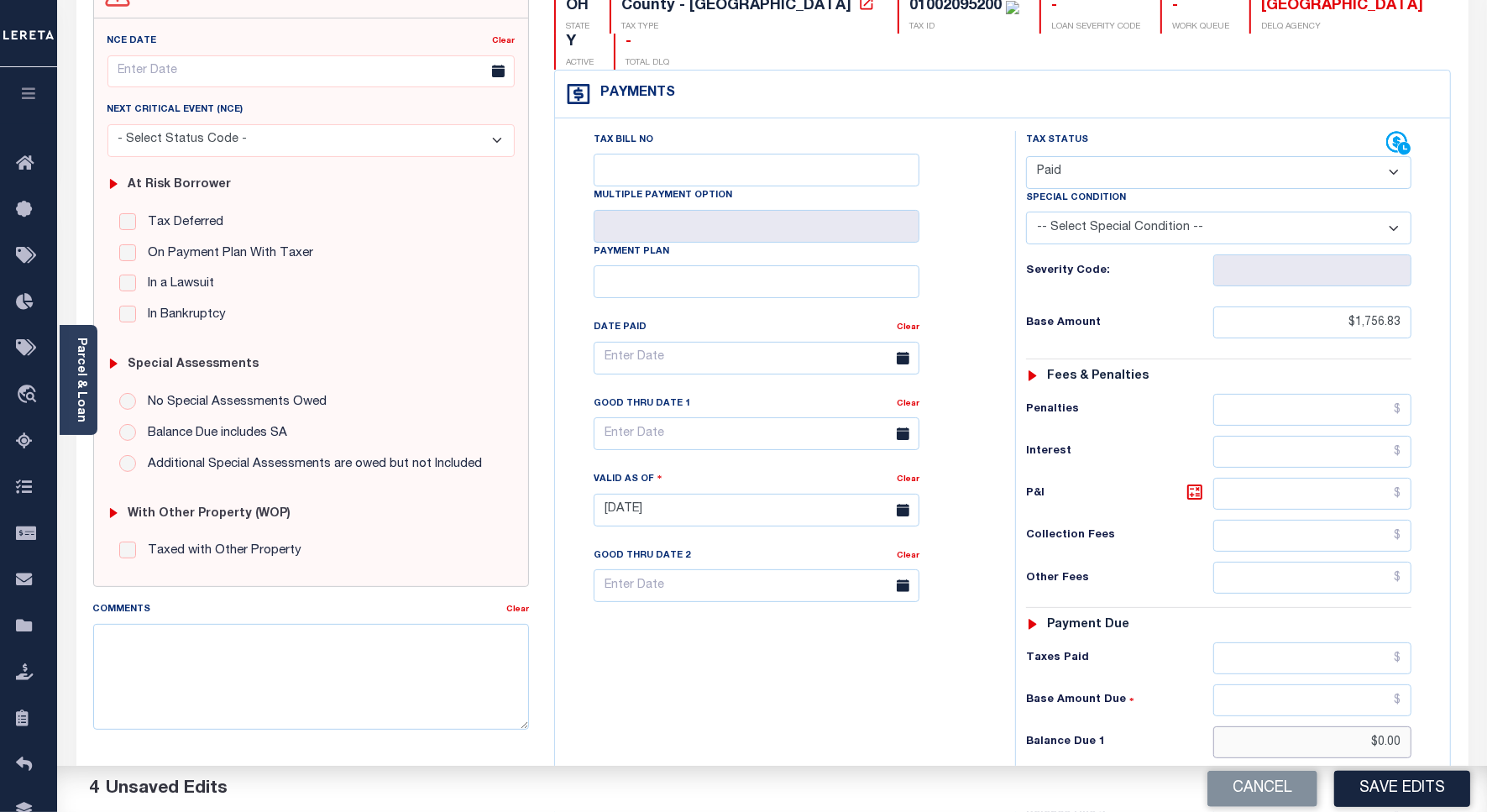
scroll to position [0, 0]
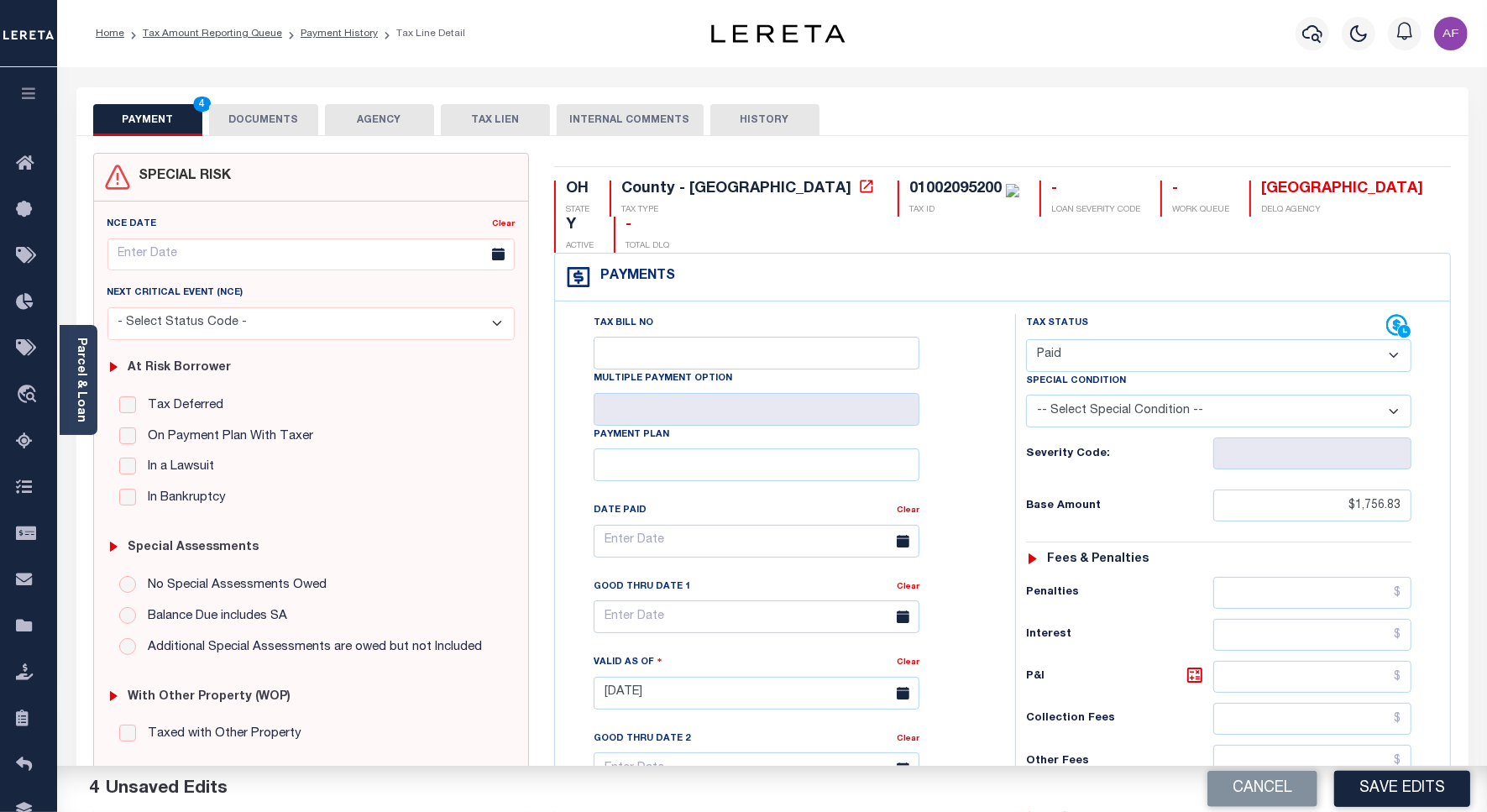
click at [230, 130] on button "DOCUMENTS" at bounding box center [263, 120] width 109 height 32
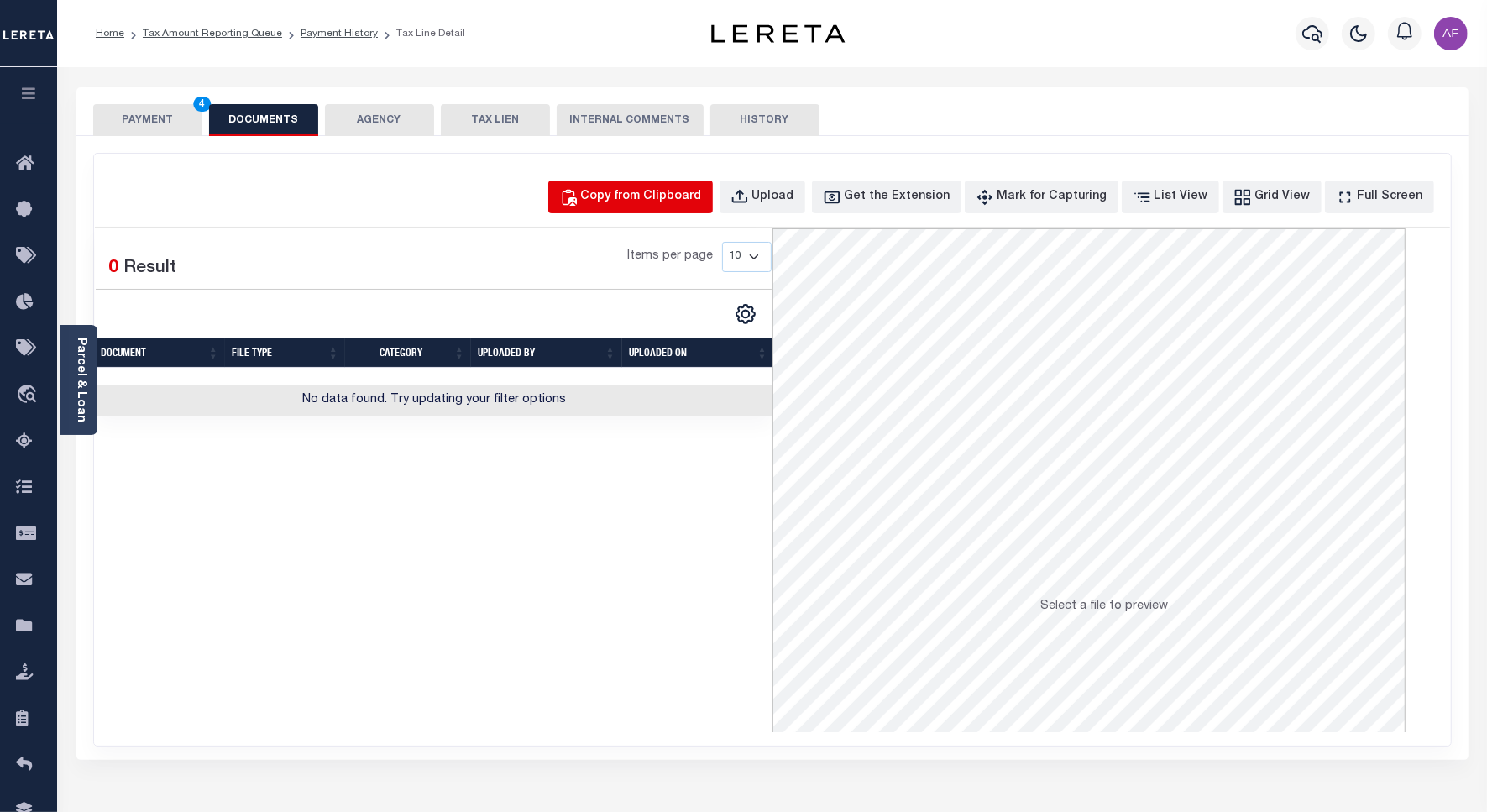
click at [691, 197] on div "Copy from Clipboard" at bounding box center [641, 197] width 121 height 19
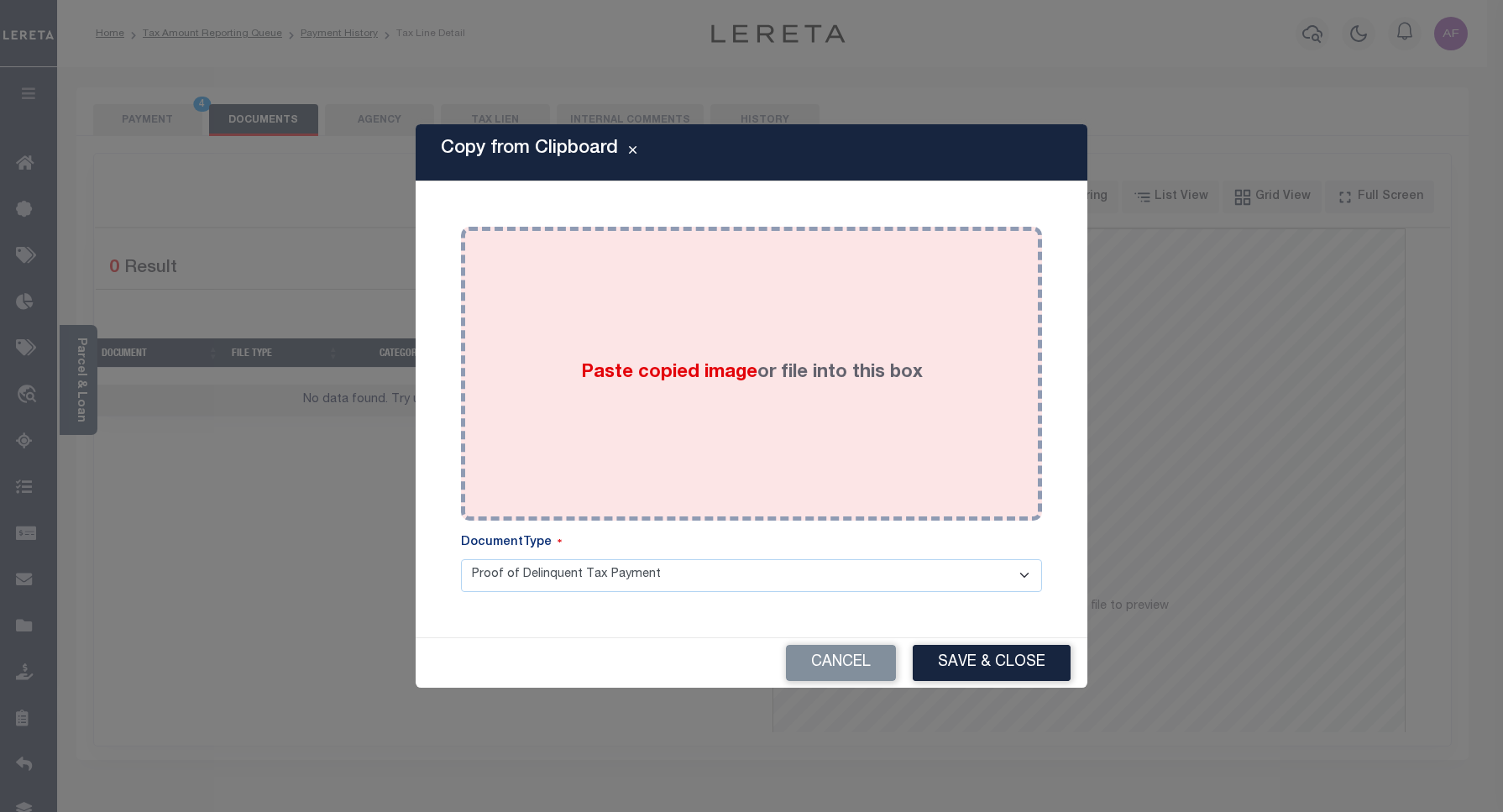
click at [728, 357] on div "Paste copied image or file into this box" at bounding box center [752, 374] width 556 height 269
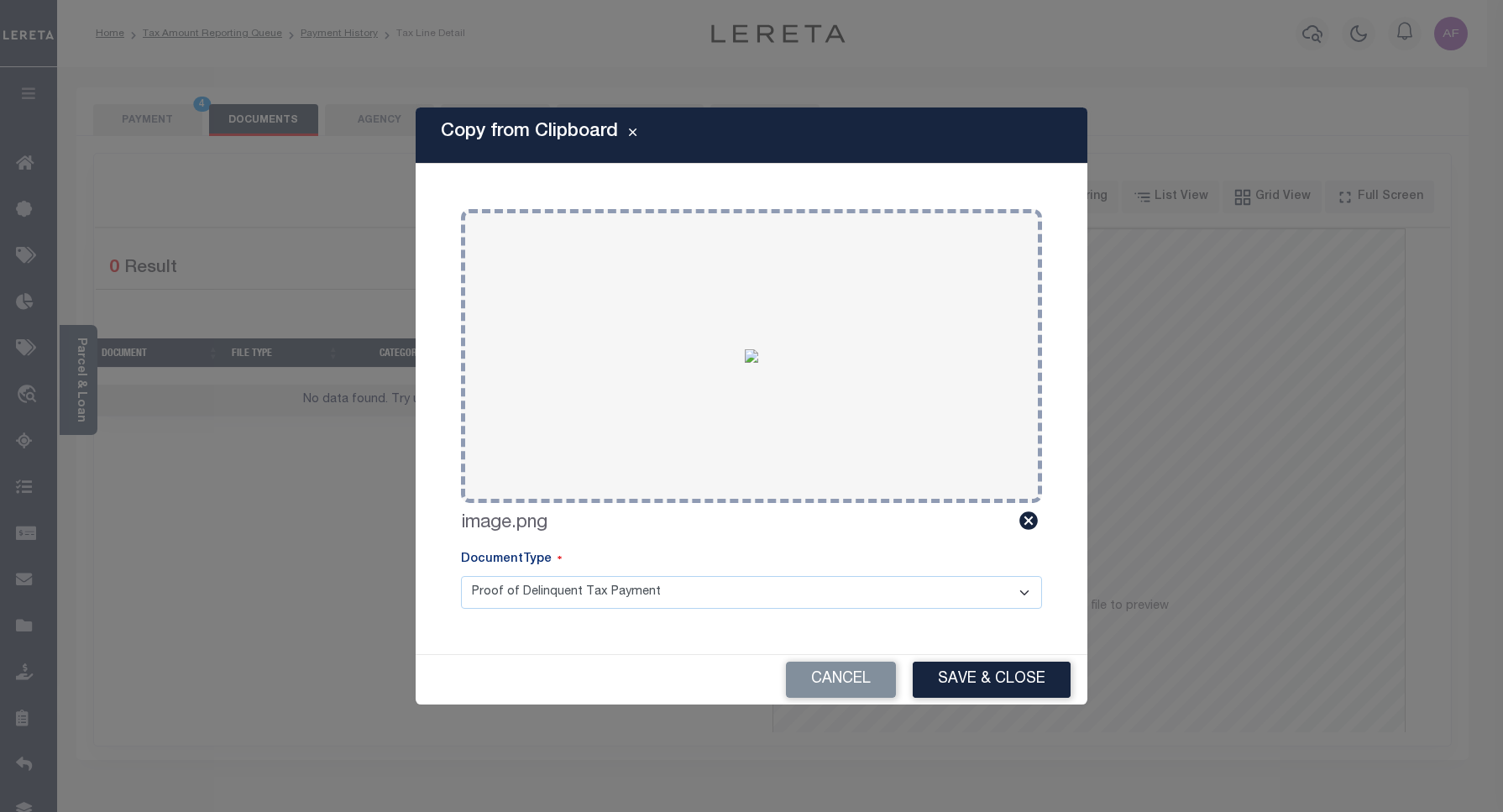
click at [987, 683] on button "Save & Close" at bounding box center [991, 679] width 158 height 36
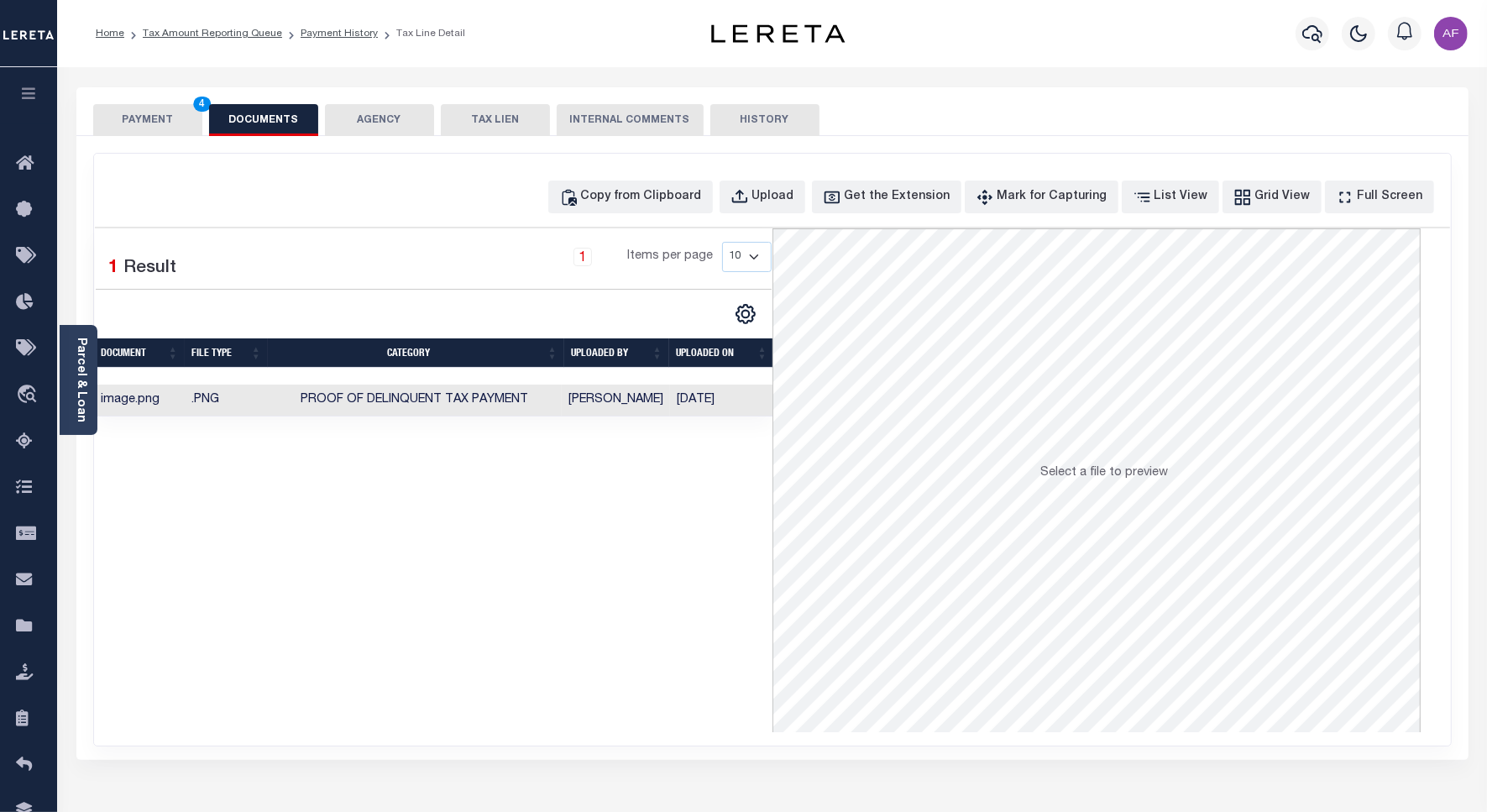
click at [136, 120] on button "PAYMENT 4" at bounding box center [147, 120] width 109 height 32
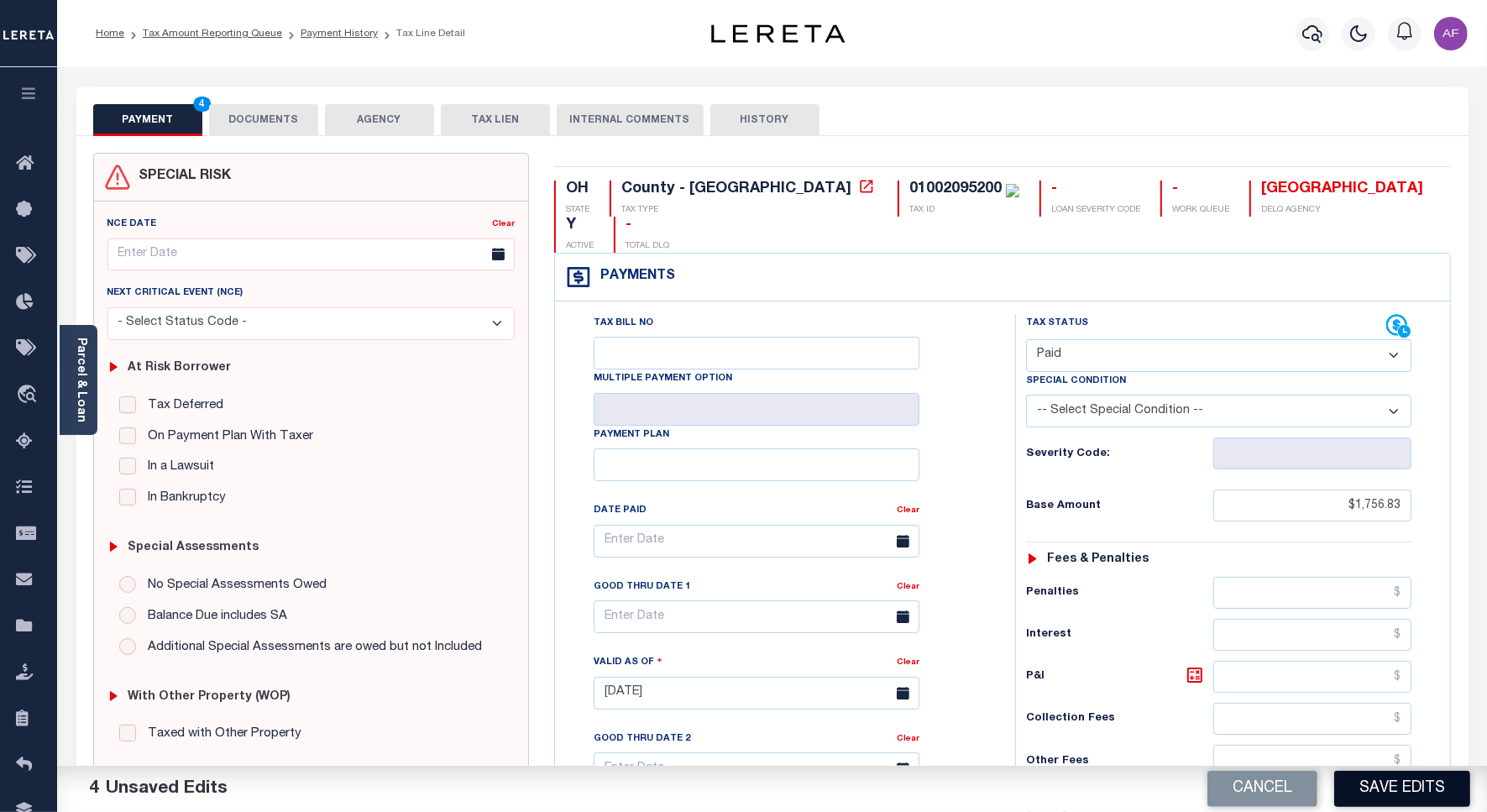
click at [1395, 781] on button "Save Edits" at bounding box center [1402, 788] width 136 height 36
checkbox input "false"
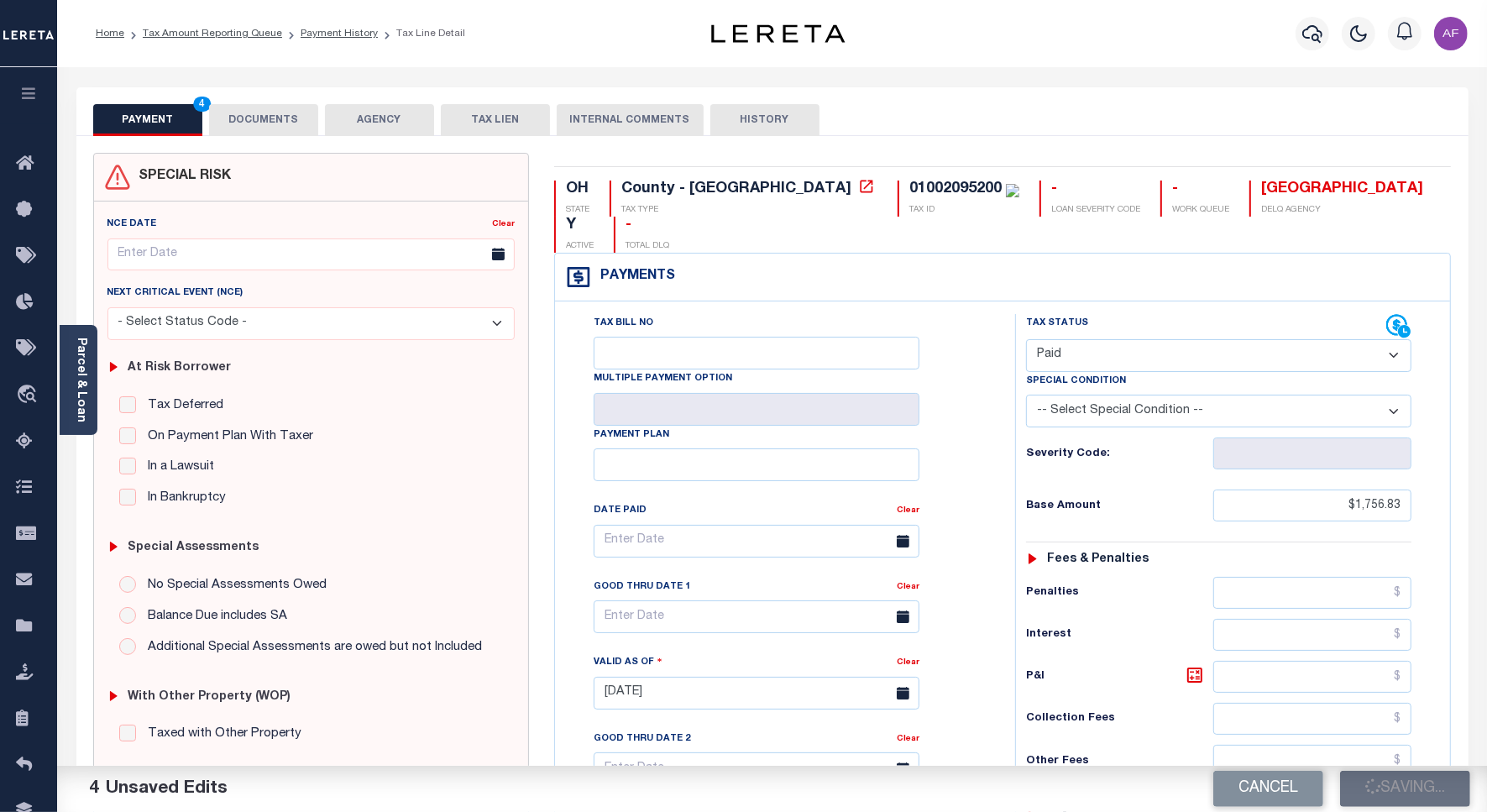
type input "$1,756.83"
type input "$0"
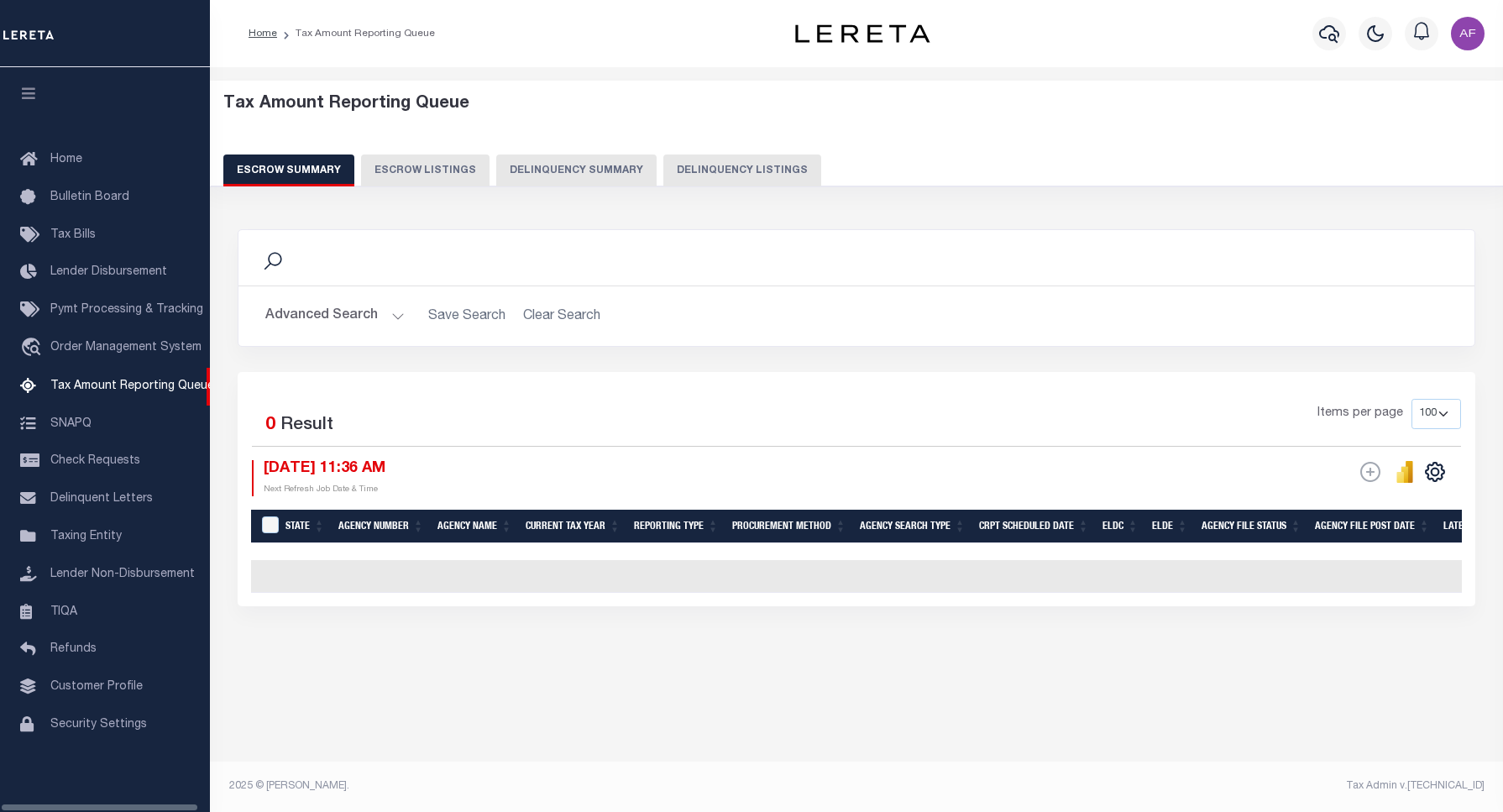
select select "100"
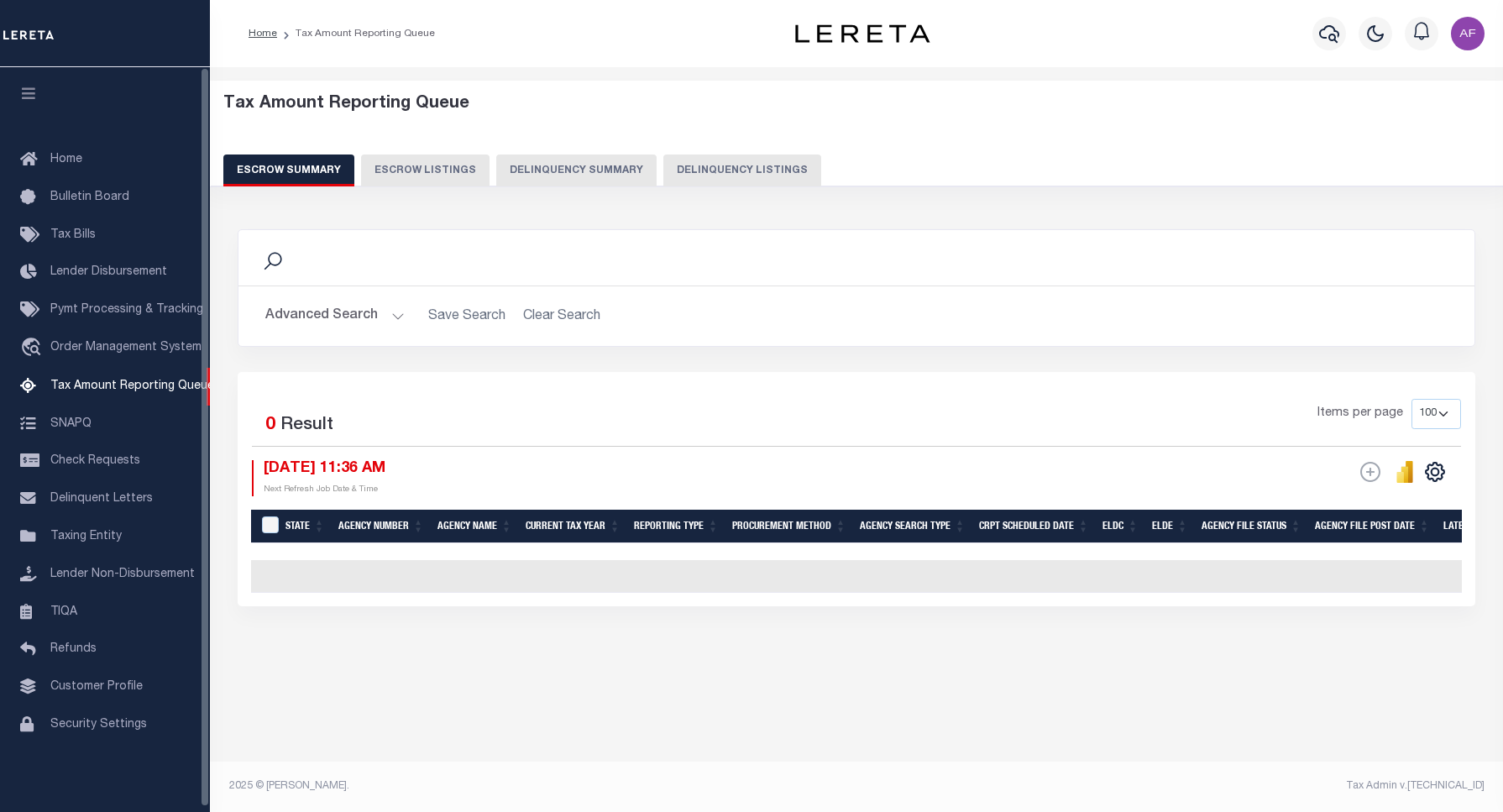
click at [663, 160] on button "Delinquency Listings" at bounding box center [742, 170] width 158 height 32
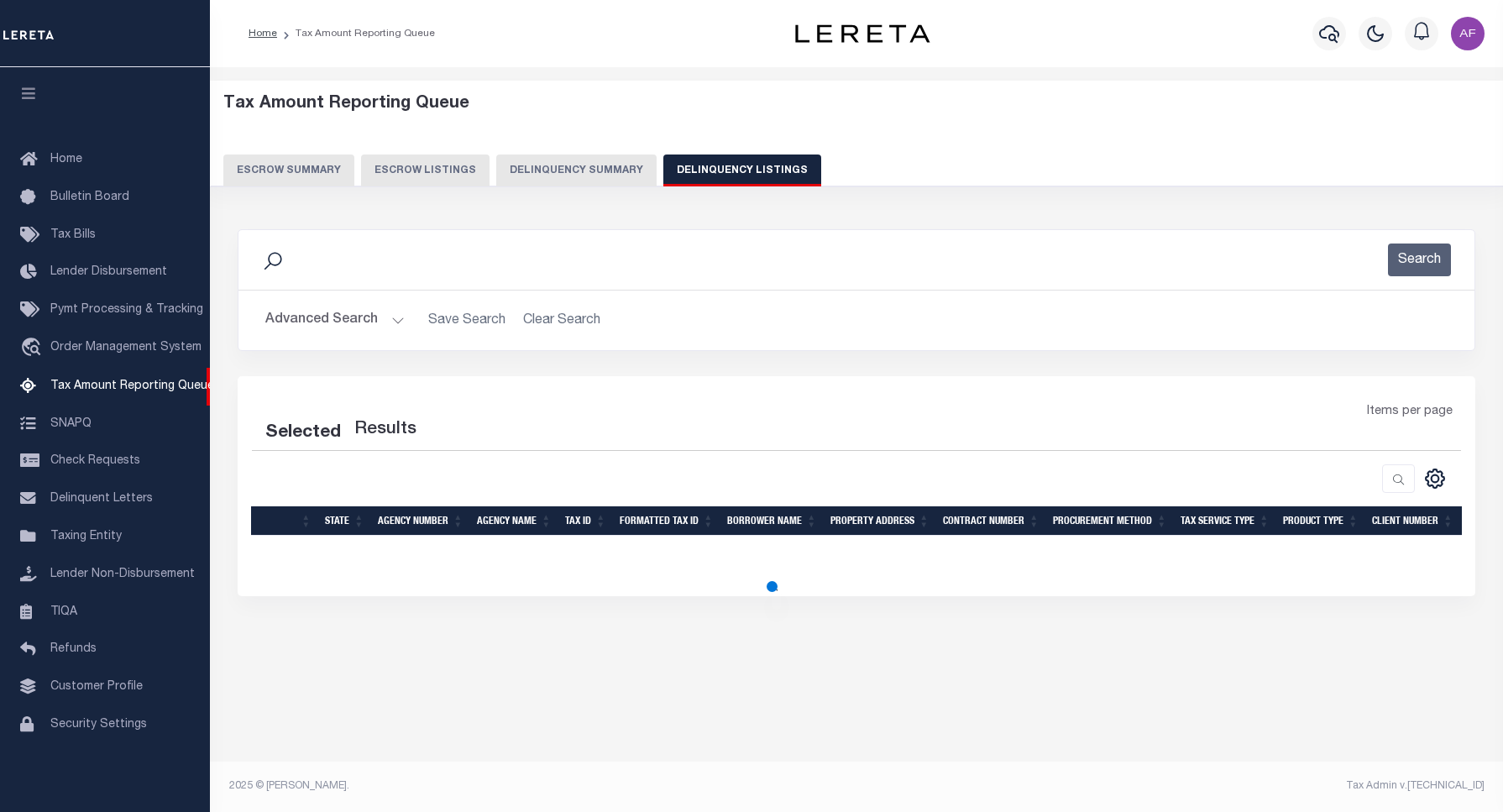
click at [694, 157] on button "Delinquency Listings" at bounding box center [742, 170] width 158 height 32
select select "100"
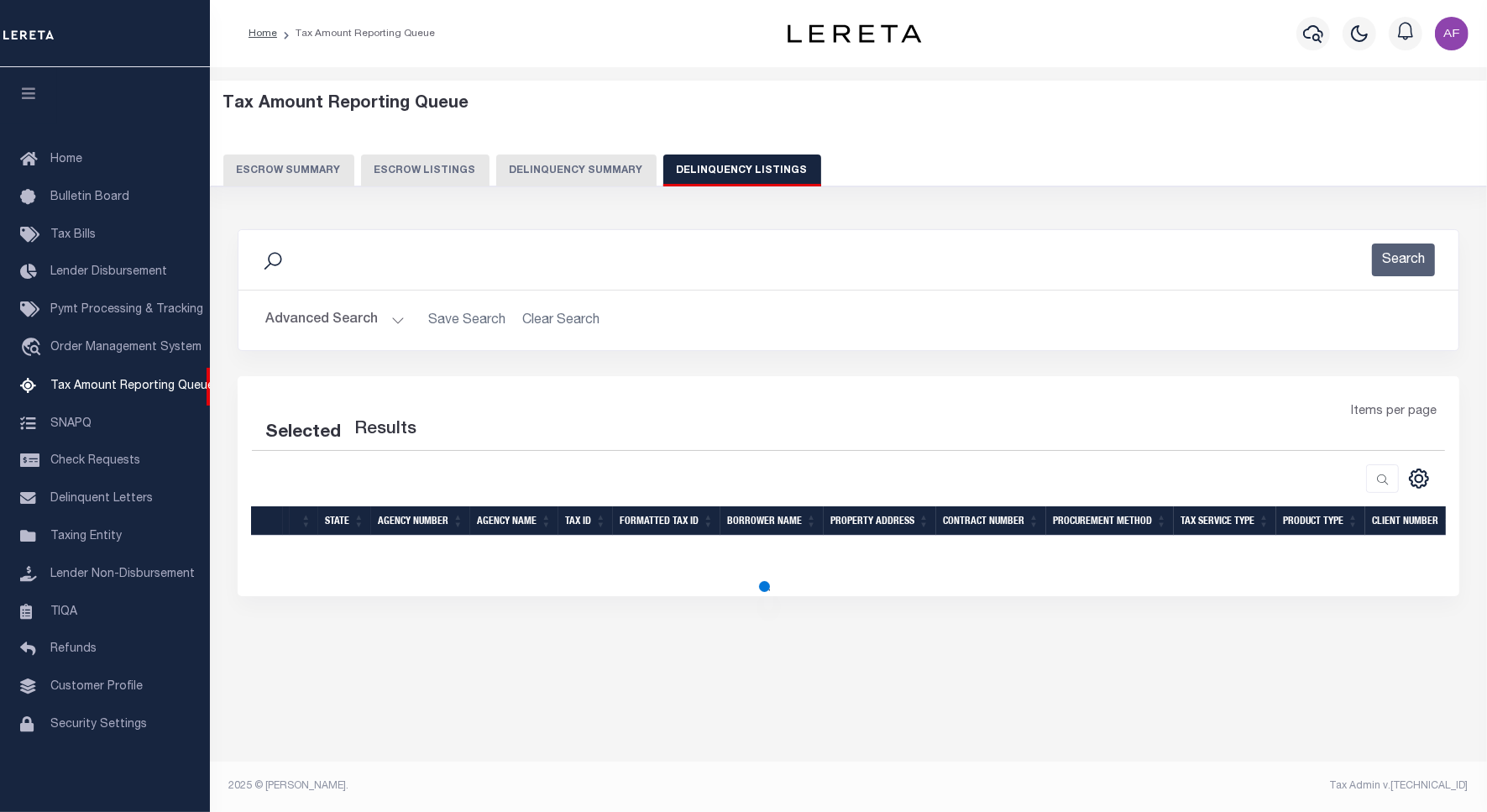
select select "100"
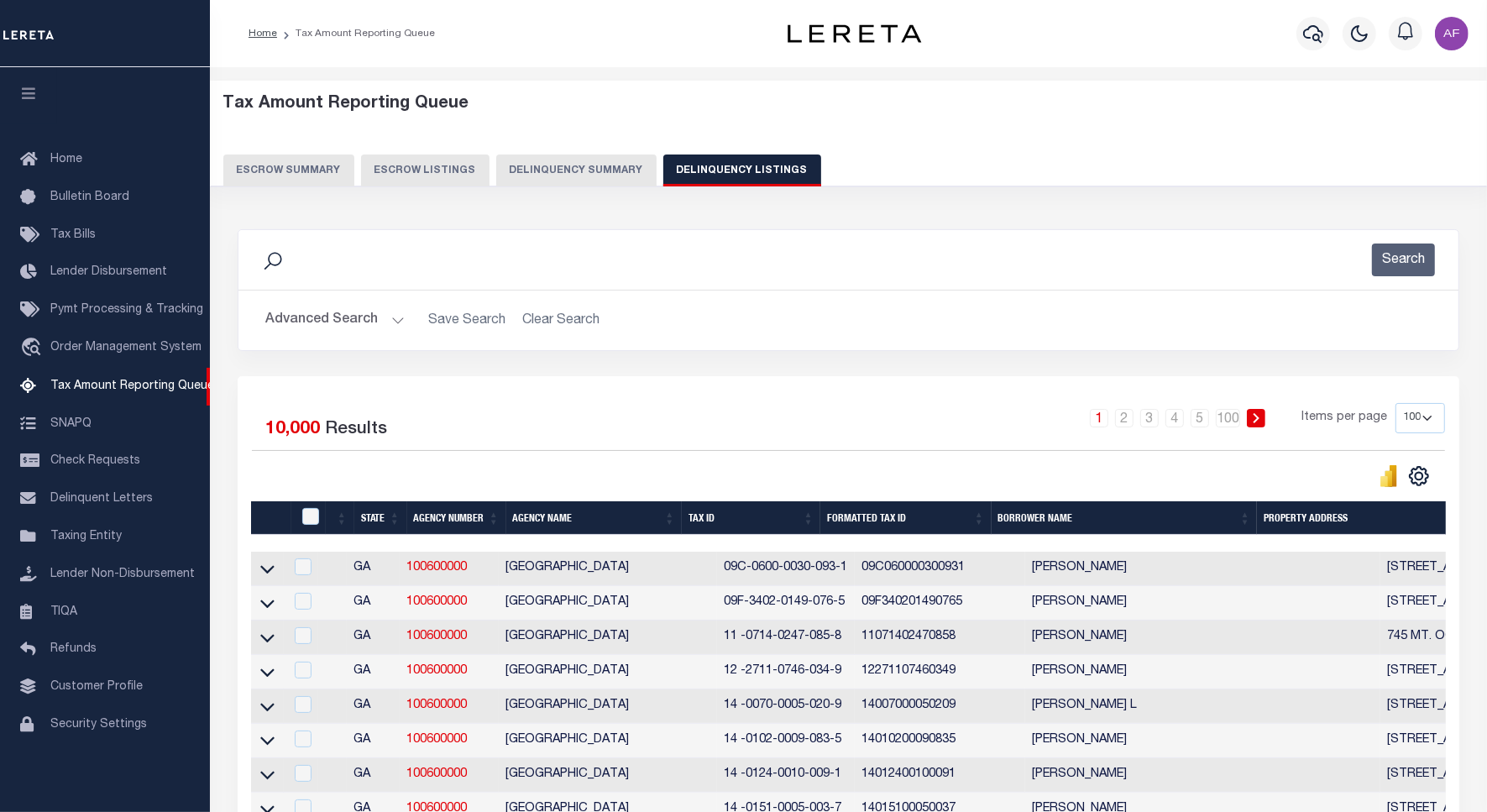
click at [315, 312] on button "Advanced Search" at bounding box center [334, 320] width 139 height 32
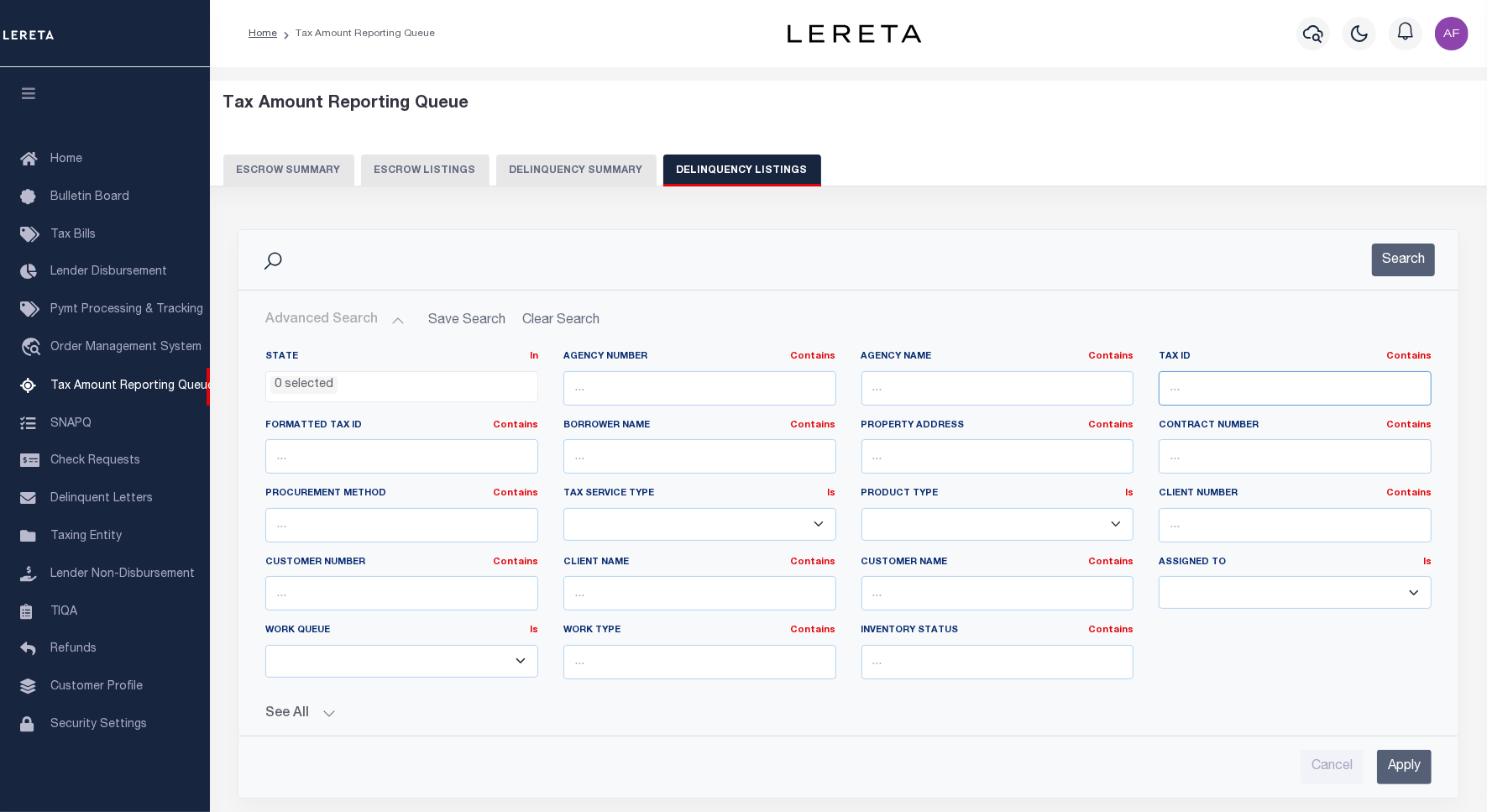
click at [1184, 383] on input "text" at bounding box center [1295, 387] width 273 height 34
paste input "01002095200"
type input "01002095200"
click at [1399, 271] on button "Search" at bounding box center [1403, 259] width 63 height 32
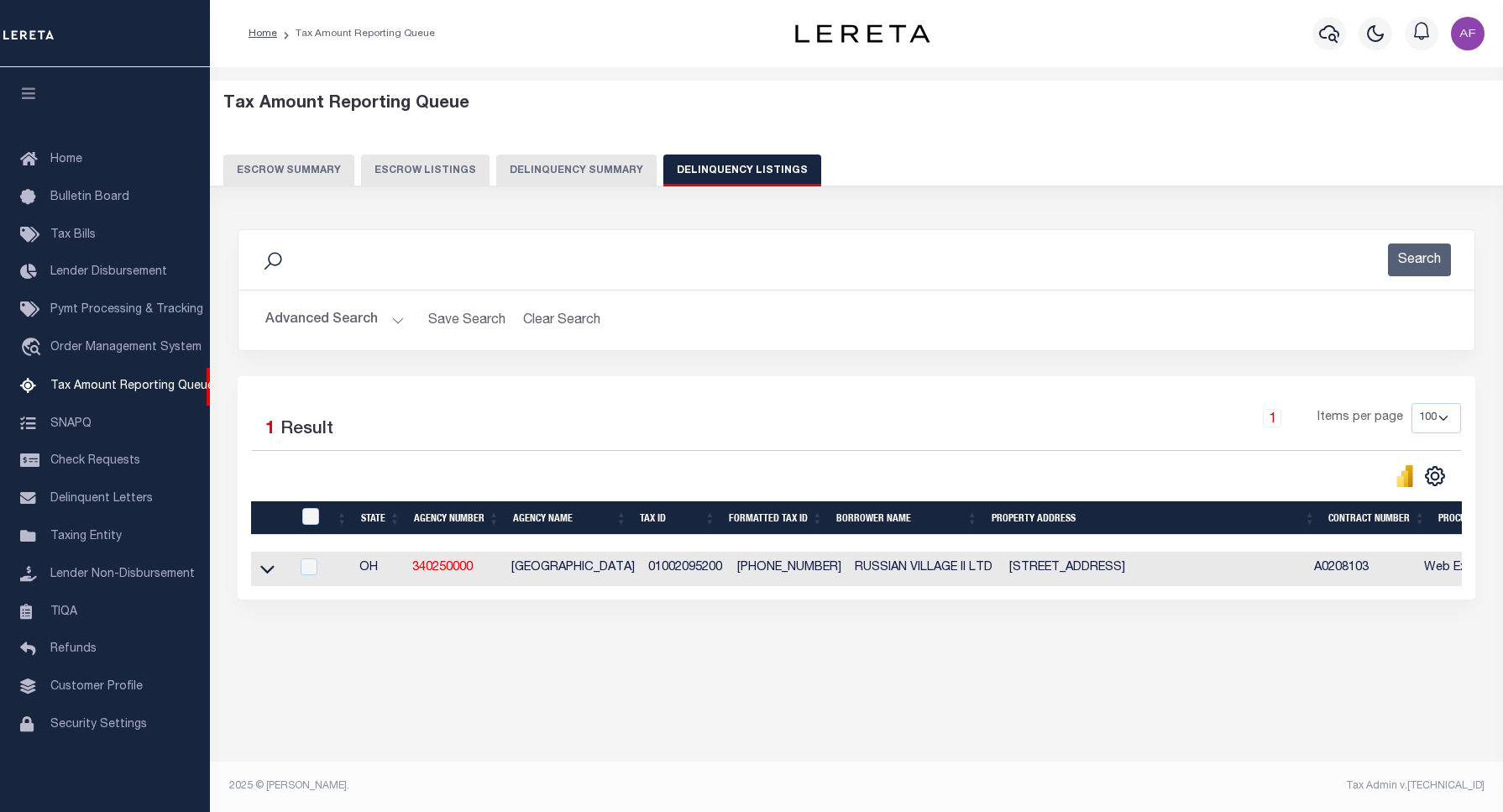
click at [306, 527] on div at bounding box center [312, 517] width 27 height 19
click at [308, 521] on input "checkbox" at bounding box center [310, 516] width 17 height 17
checkbox input "true"
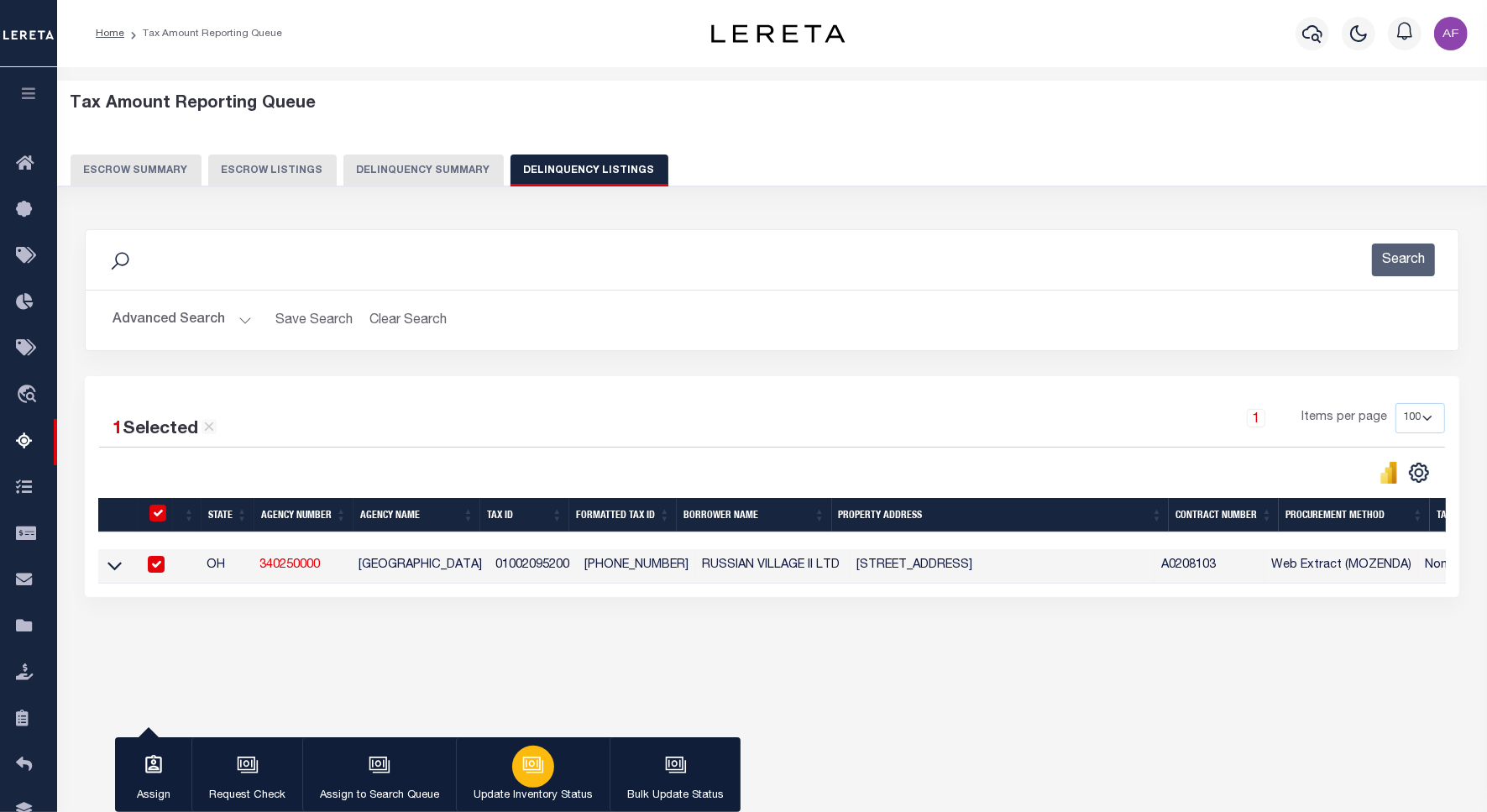
click at [518, 766] on div "button" at bounding box center [533, 766] width 42 height 42
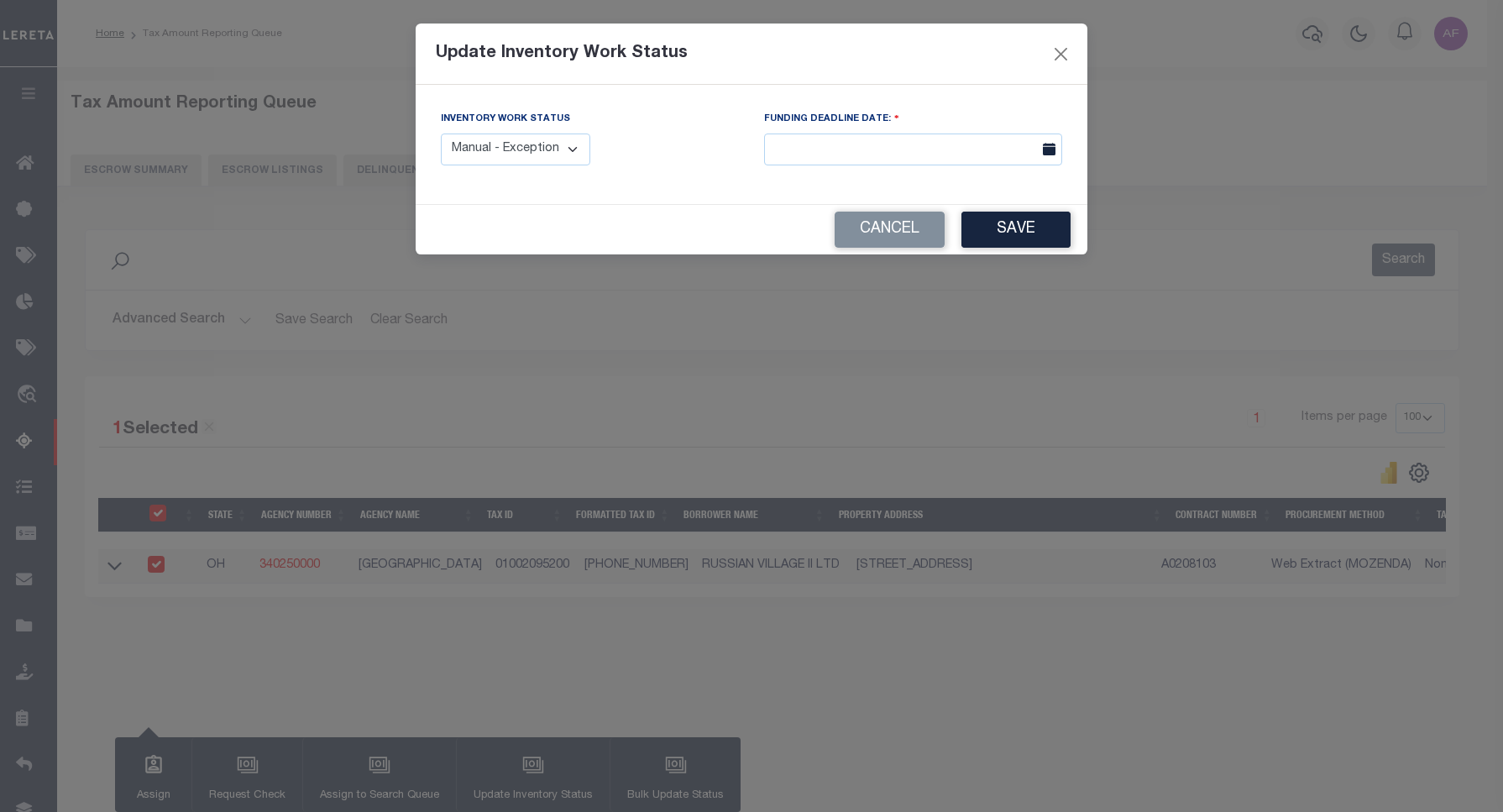
click at [519, 164] on select "Manual - Exception Pended - Awaiting Search Late Add Exception Completed" at bounding box center [515, 149] width 149 height 32
select select "4"
click at [441, 133] on select "Manual - Exception Pended - Awaiting Search Late Add Exception Completed" at bounding box center [515, 149] width 149 height 32
click at [1022, 232] on button "Save" at bounding box center [1015, 229] width 109 height 36
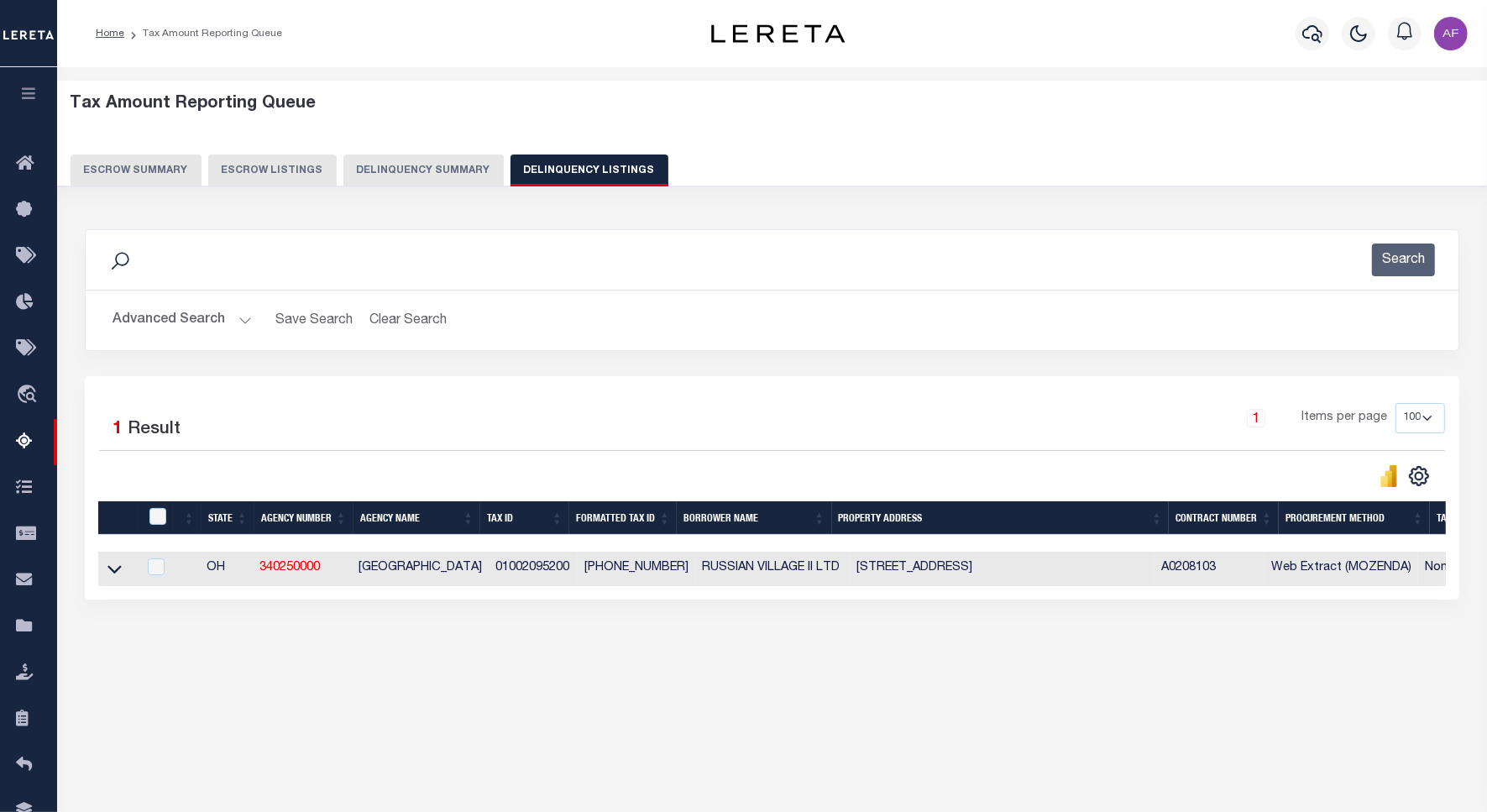
drag, startPoint x: 110, startPoint y: 575, endPoint x: 160, endPoint y: 395, distance: 186.8
click at [110, 574] on icon at bounding box center [115, 570] width 15 height 9
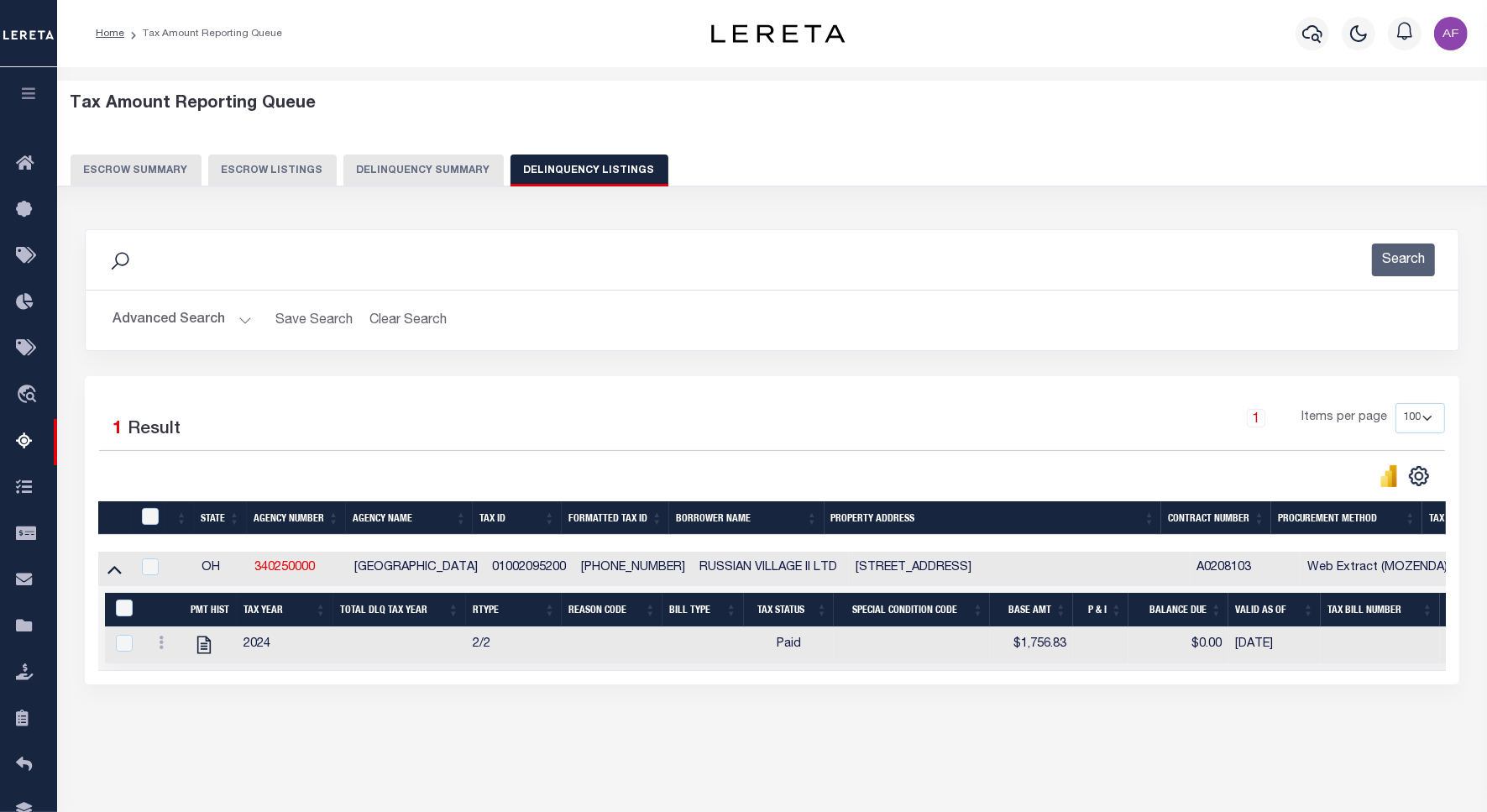
click at [171, 326] on button "Advanced Search" at bounding box center [182, 320] width 139 height 32
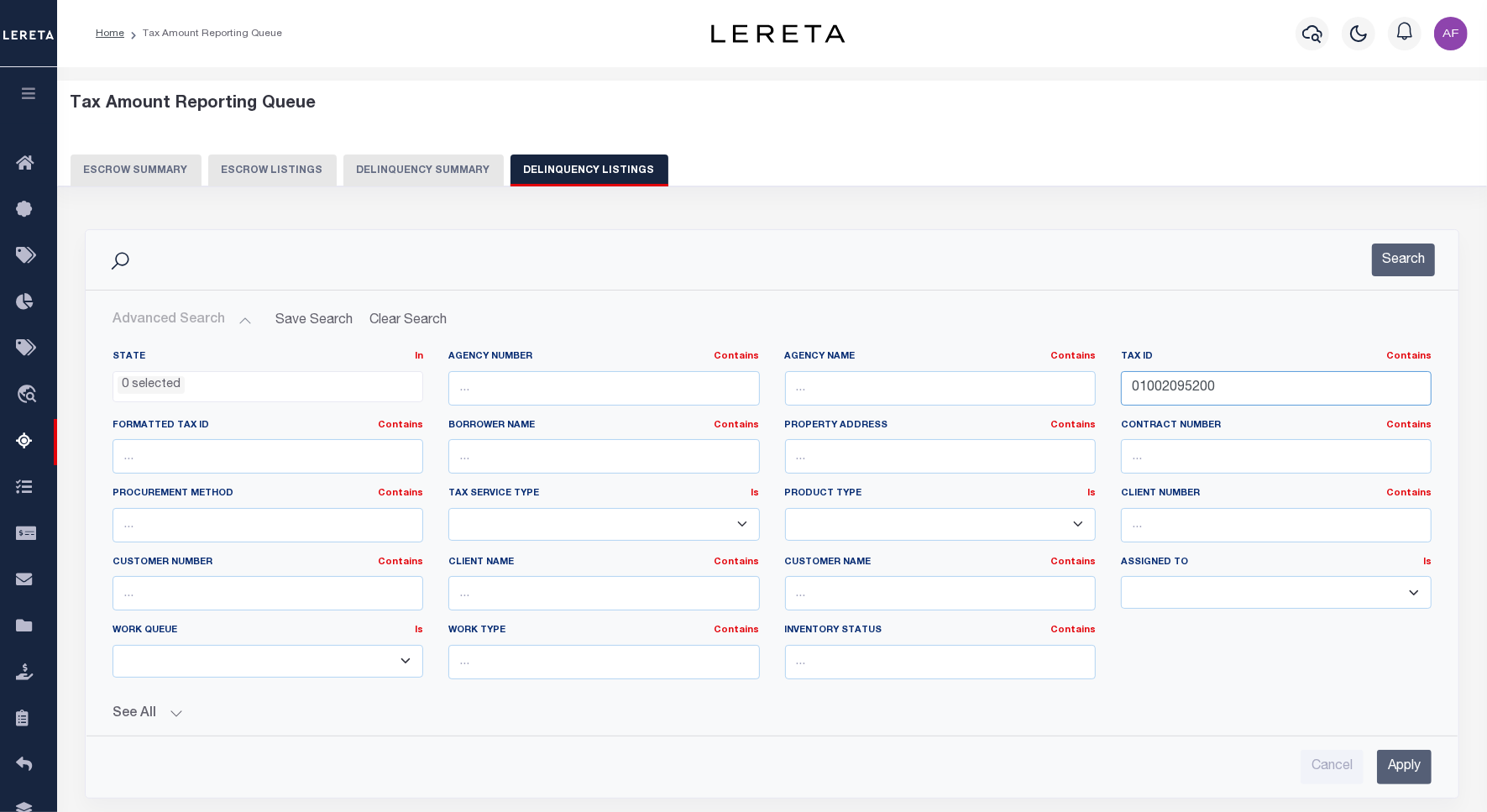
click at [1152, 383] on input "01002095200" at bounding box center [1276, 387] width 311 height 34
paste input "2133"
type input "01002213300"
click at [1405, 253] on button "Search" at bounding box center [1403, 259] width 63 height 32
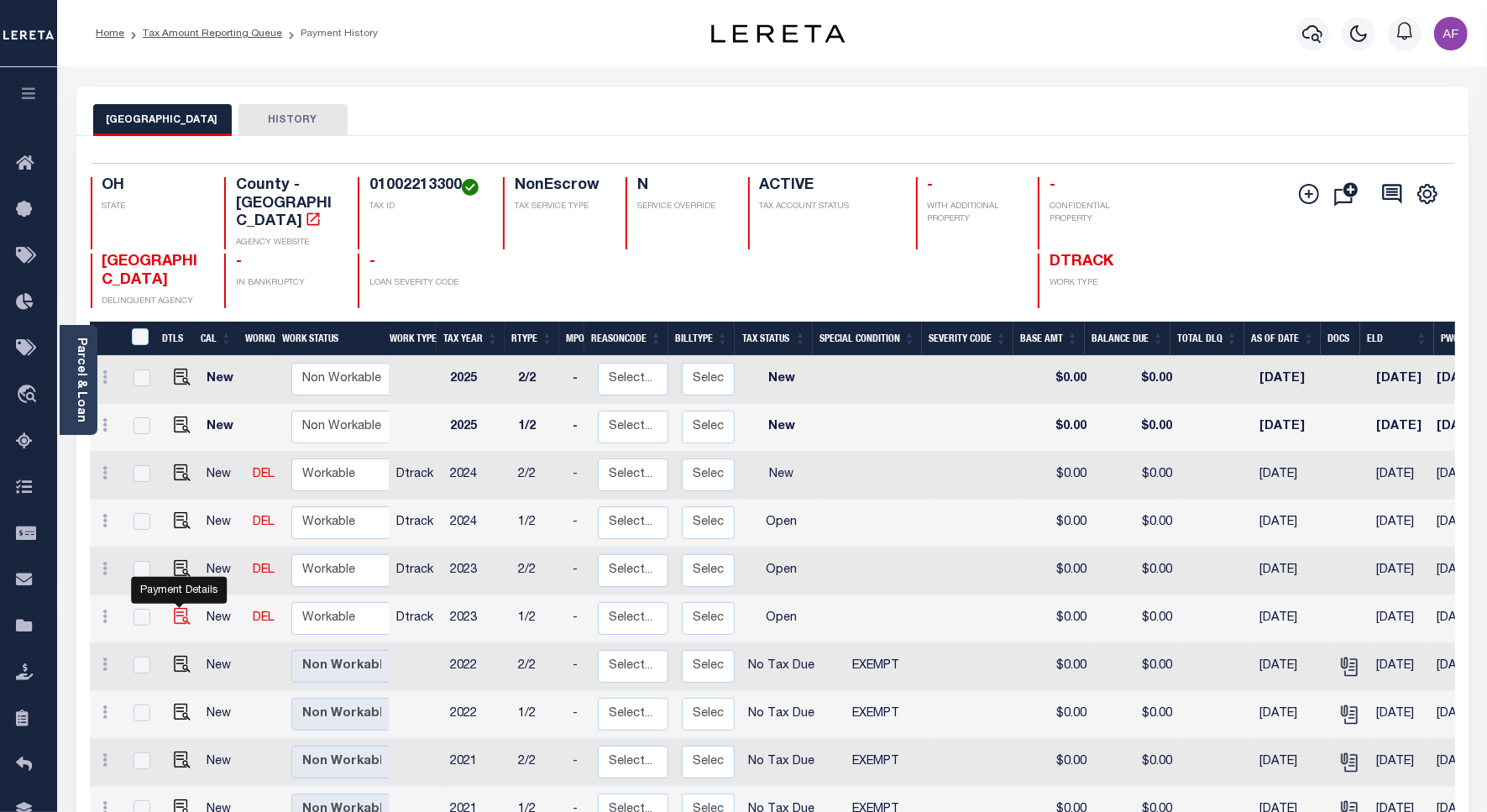
click at [178, 608] on img "" at bounding box center [181, 616] width 17 height 17
checkbox input "true"
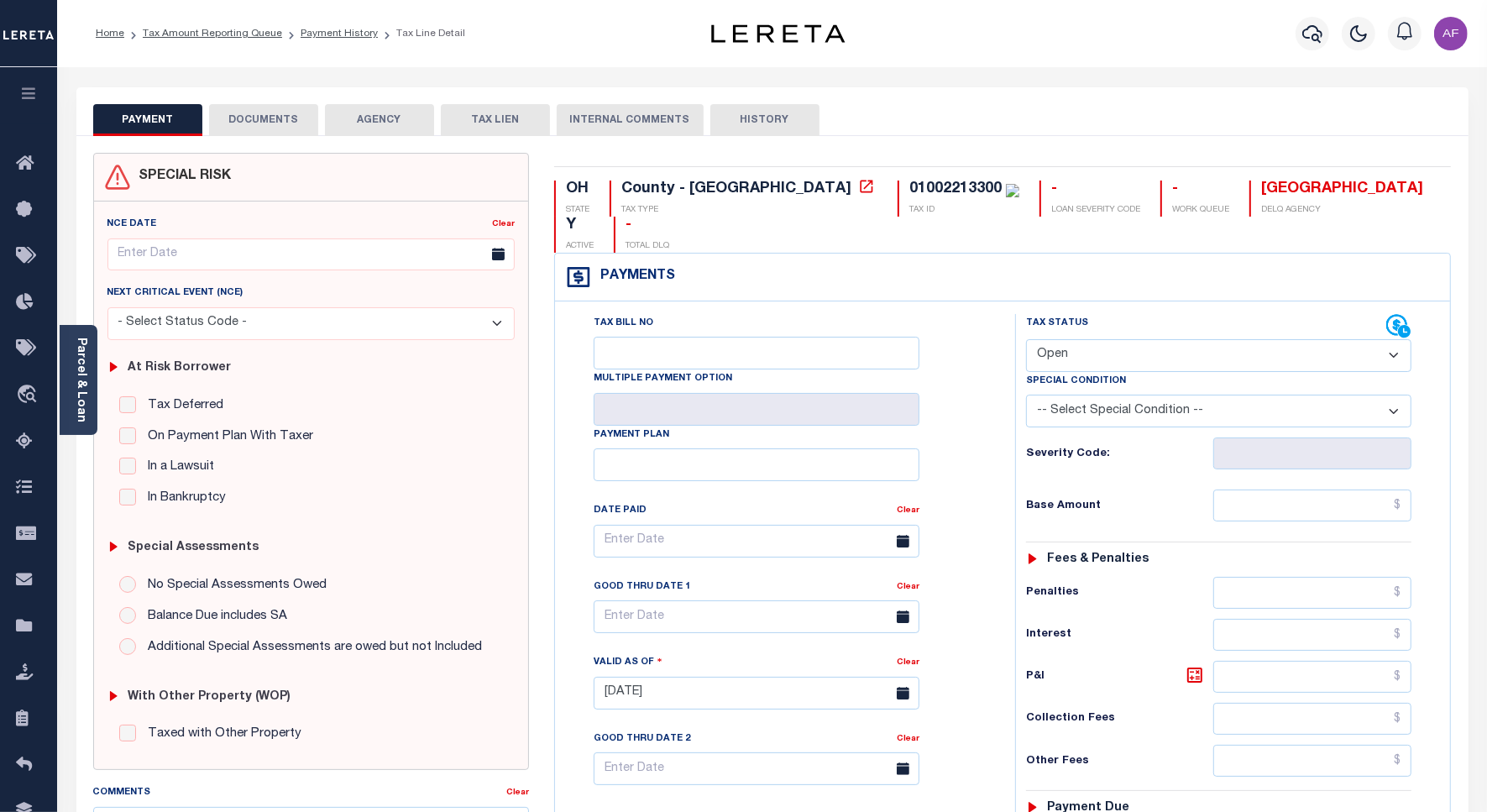
click at [1064, 339] on select "- Select Status Code - Open Due/Unpaid Paid Incomplete No Tax Due Internal Refu…" at bounding box center [1218, 355] width 385 height 32
select select "NTX"
click at [1026, 339] on select "- Select Status Code - Open Due/Unpaid Paid Incomplete No Tax Due Internal Refu…" at bounding box center [1218, 355] width 385 height 32
type input "[DATE]"
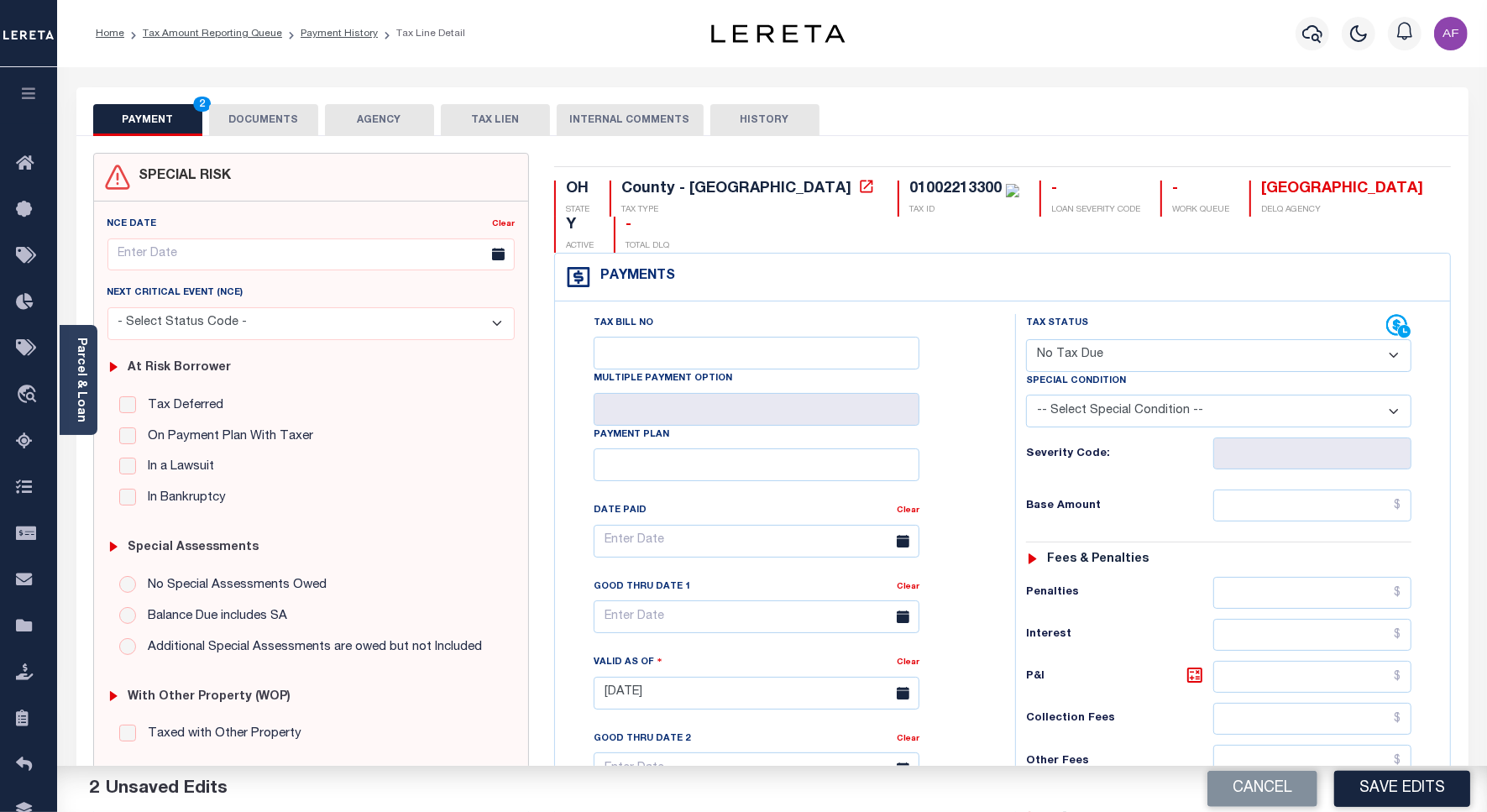
click at [1104, 394] on select "-- Select Special Condition -- 3RD PARTY TAX LIEN AGENCY TAX LIEN (A.K.A Inside…" at bounding box center [1218, 410] width 385 height 32
select select "5"
click at [1026, 394] on select "-- Select Special Condition -- 3RD PARTY TAX LIEN AGENCY TAX LIEN (A.K.A Inside…" at bounding box center [1218, 410] width 385 height 32
click at [1257, 489] on input "text" at bounding box center [1312, 505] width 198 height 32
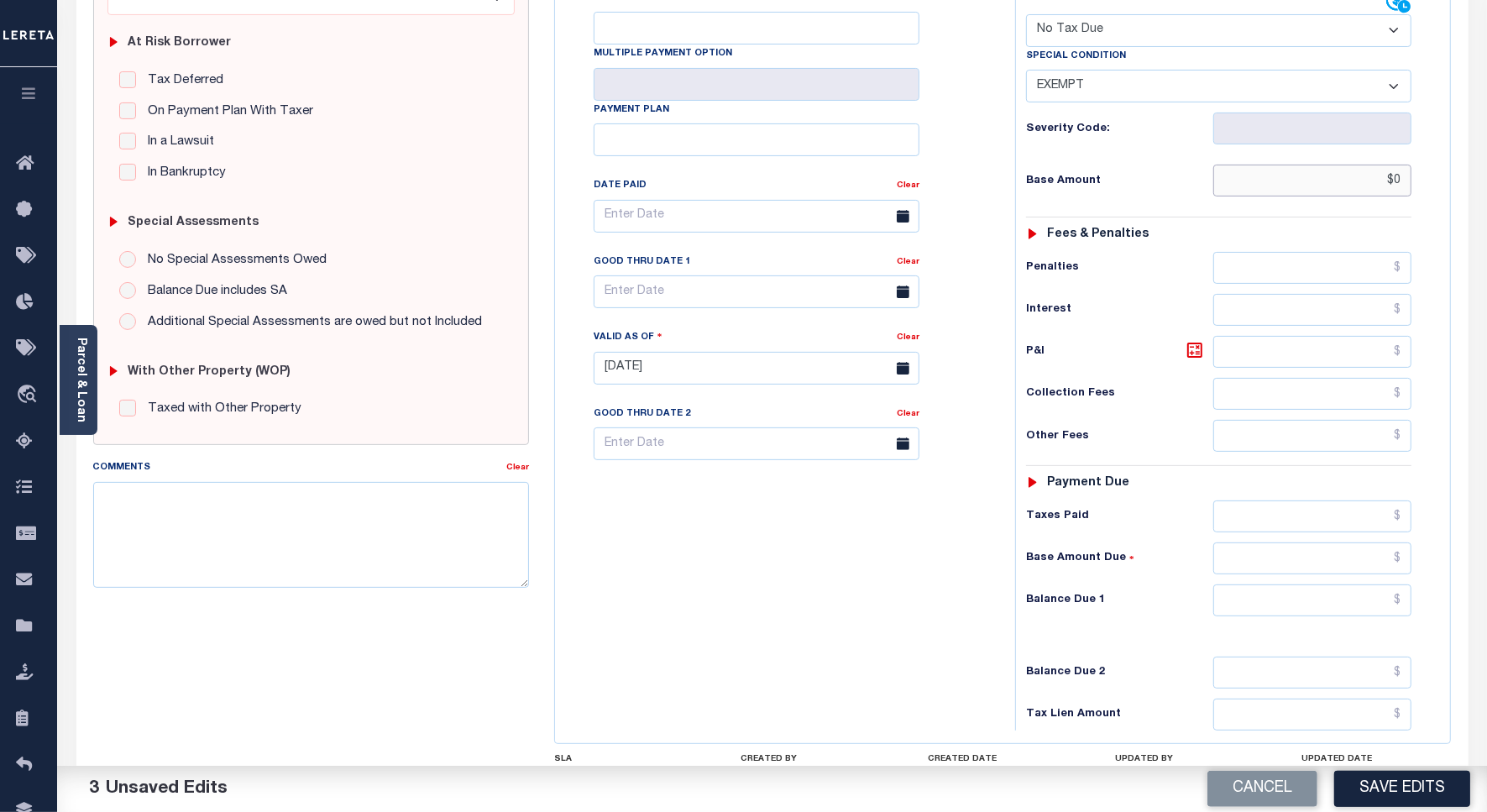
scroll to position [432, 0]
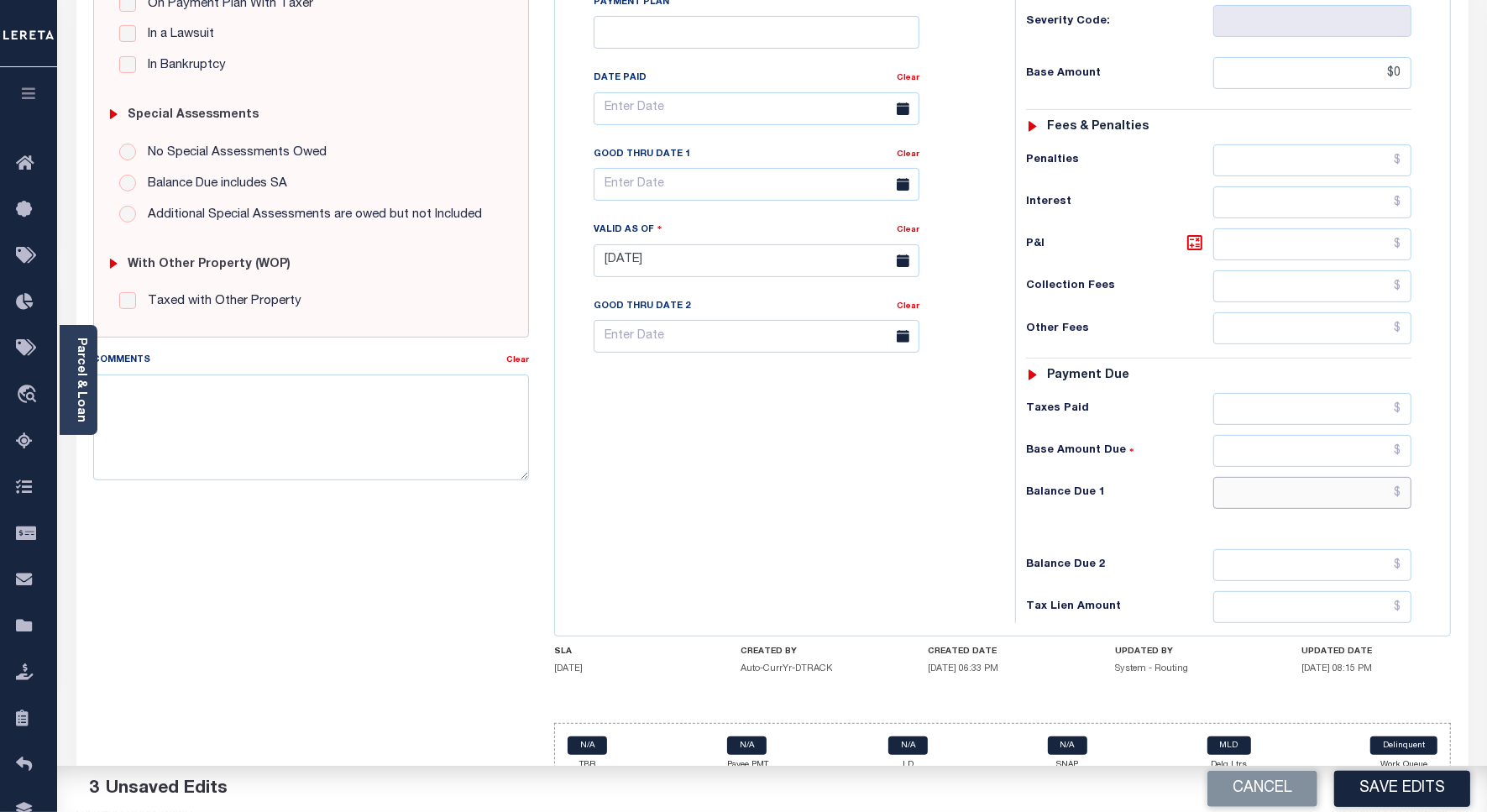
type input "$0.00"
drag, startPoint x: 1332, startPoint y: 462, endPoint x: 1000, endPoint y: 496, distance: 333.7
click at [1332, 477] on input "text" at bounding box center [1312, 492] width 198 height 32
type input "$0.00"
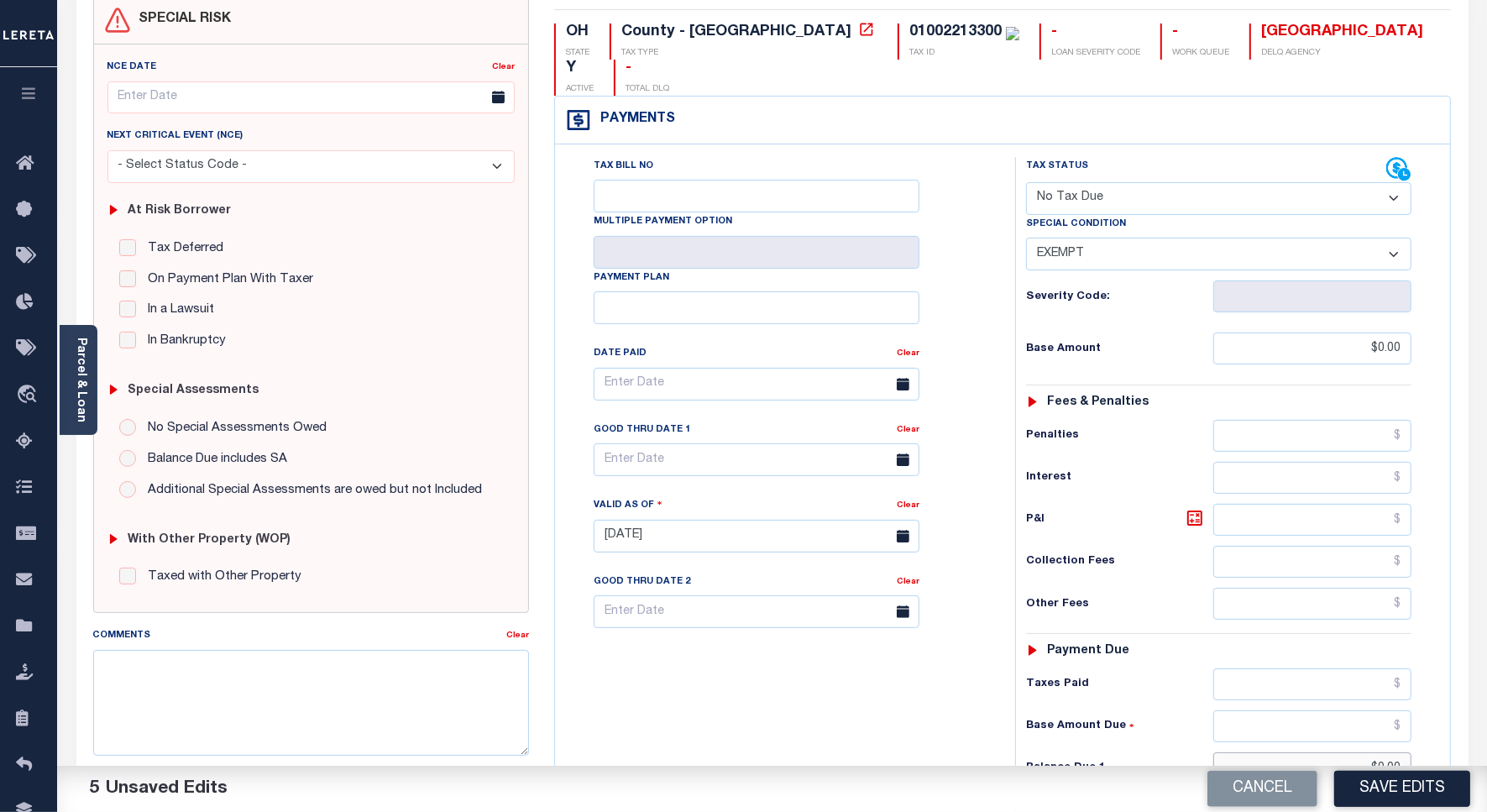
scroll to position [0, 0]
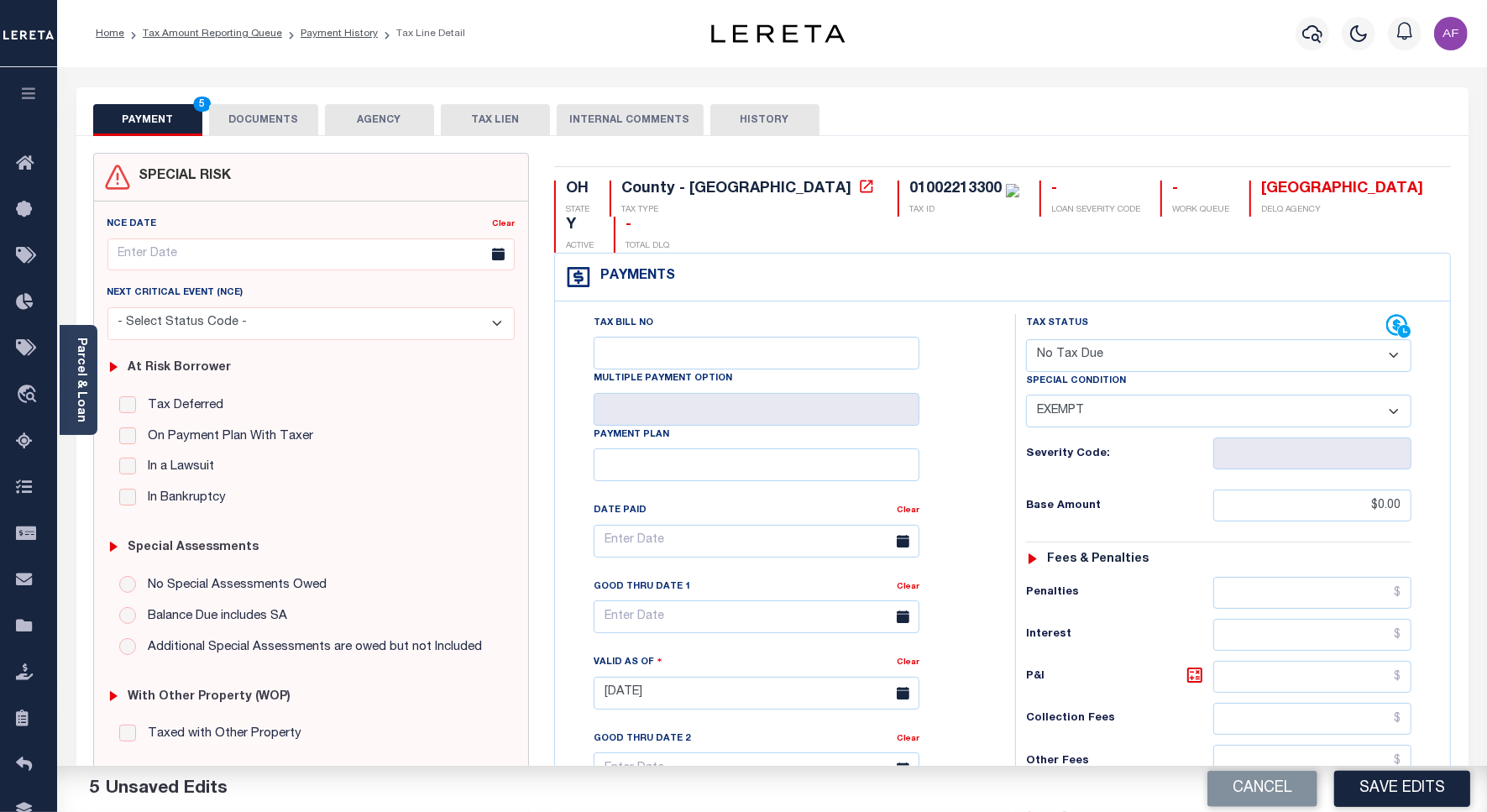
click at [274, 136] on div "SPECIAL RISK NCE Date Clear" at bounding box center [772, 690] width 1392 height 1108
click at [265, 120] on button "DOCUMENTS" at bounding box center [263, 120] width 109 height 32
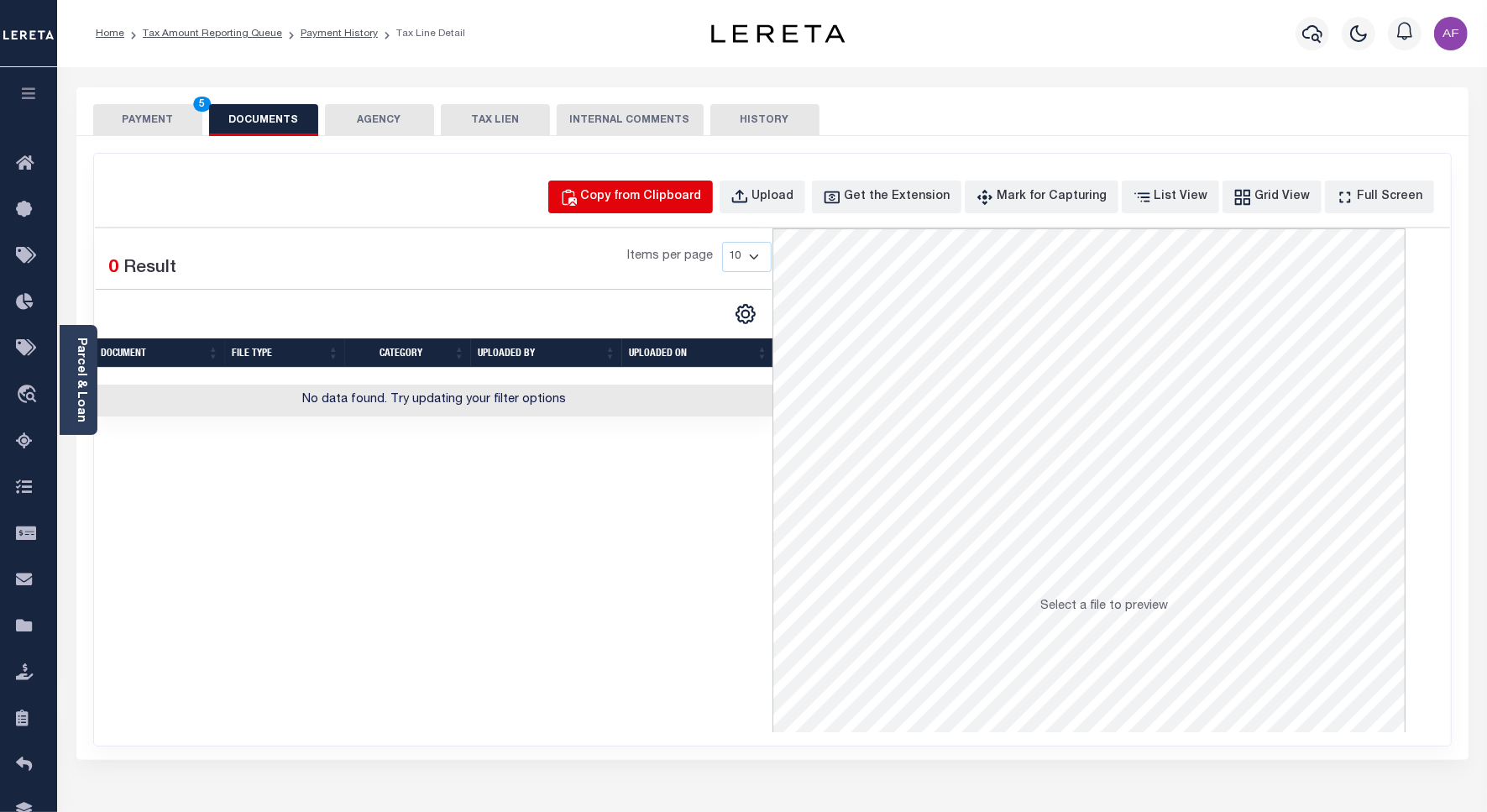
click at [655, 181] on button "Copy from Clipboard" at bounding box center [631, 196] width 165 height 32
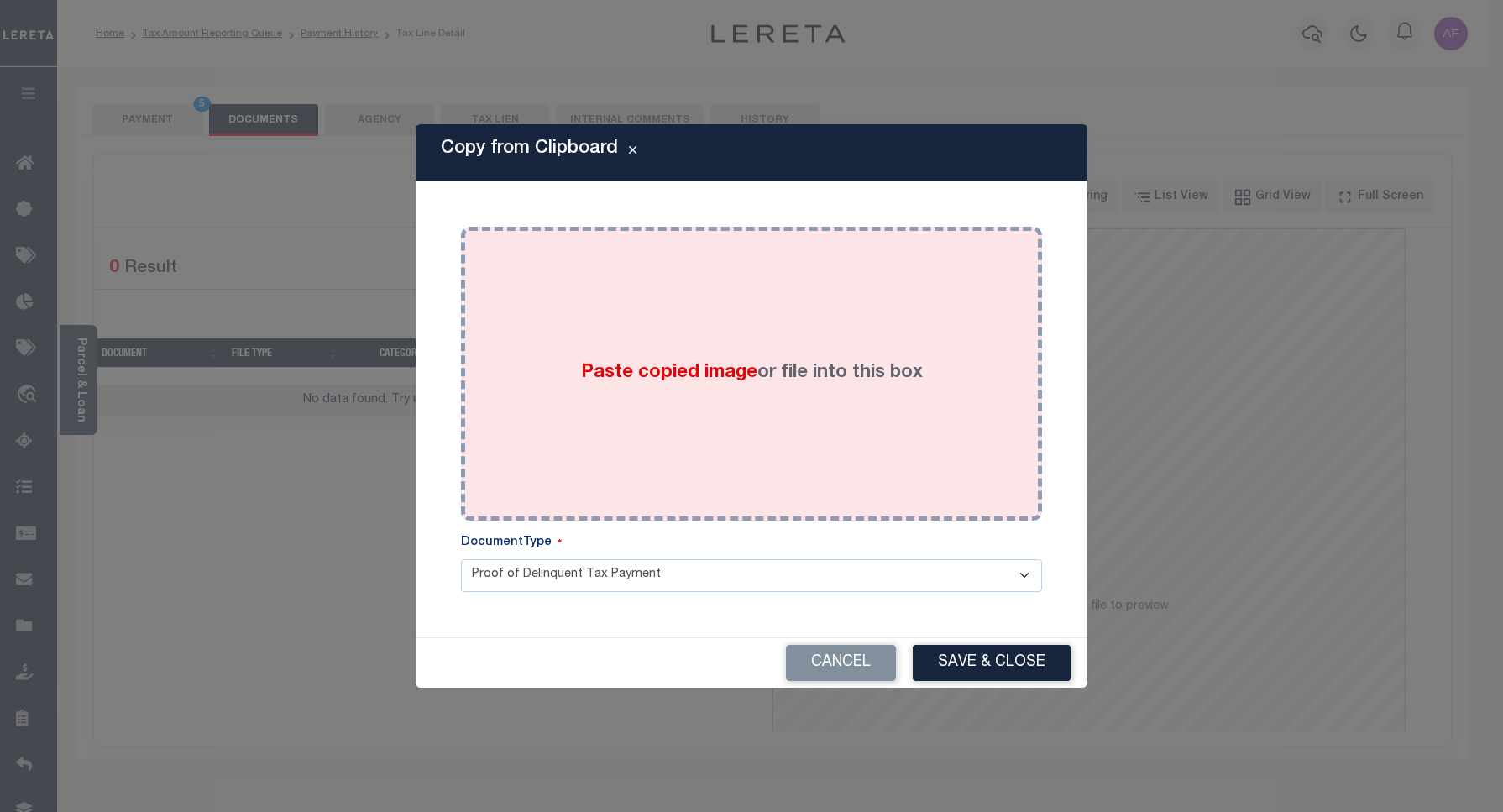
click at [678, 341] on div "Paste copied image or file into this box" at bounding box center [752, 374] width 556 height 269
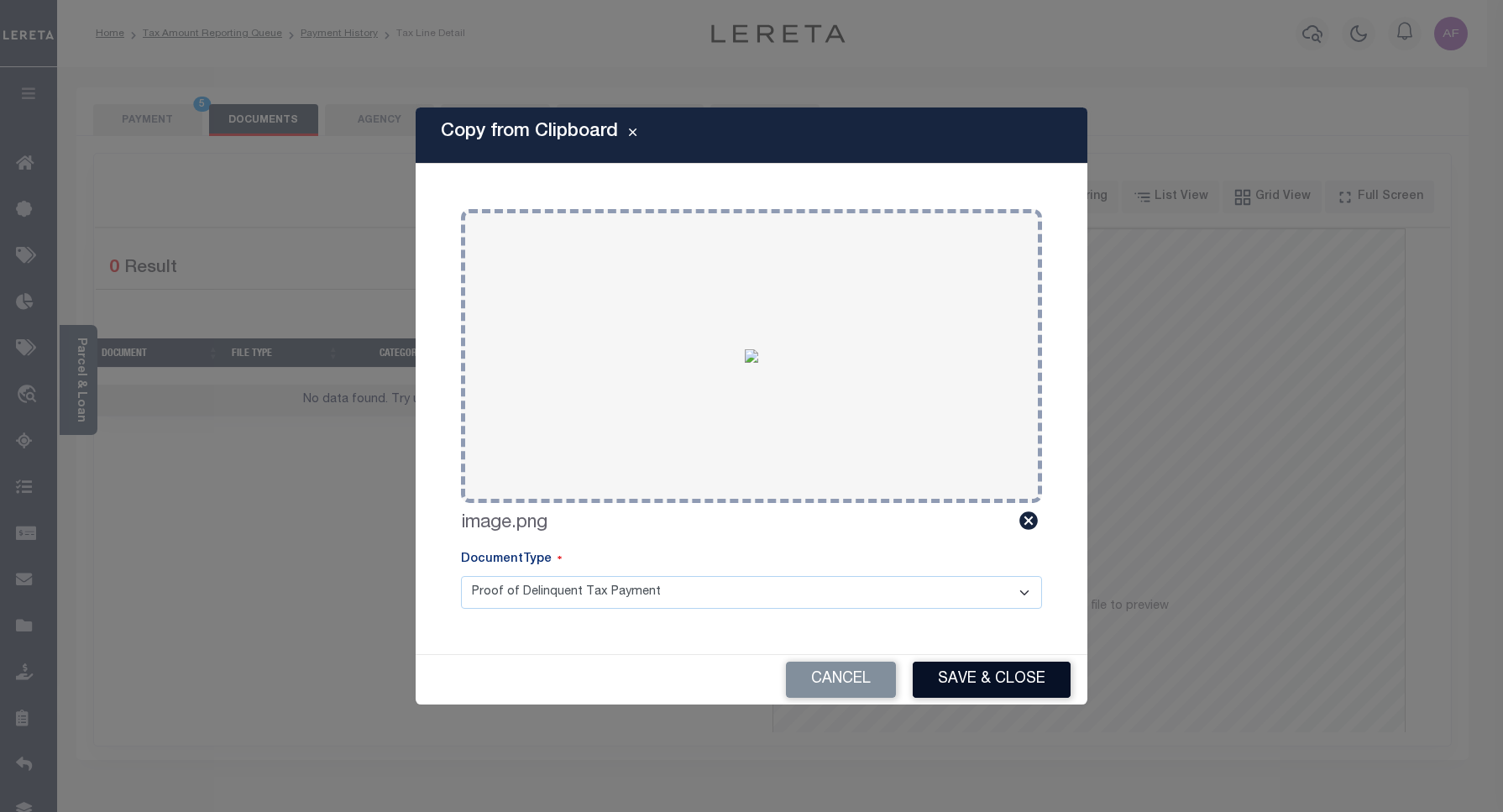
click at [1018, 685] on button "Save & Close" at bounding box center [991, 679] width 158 height 36
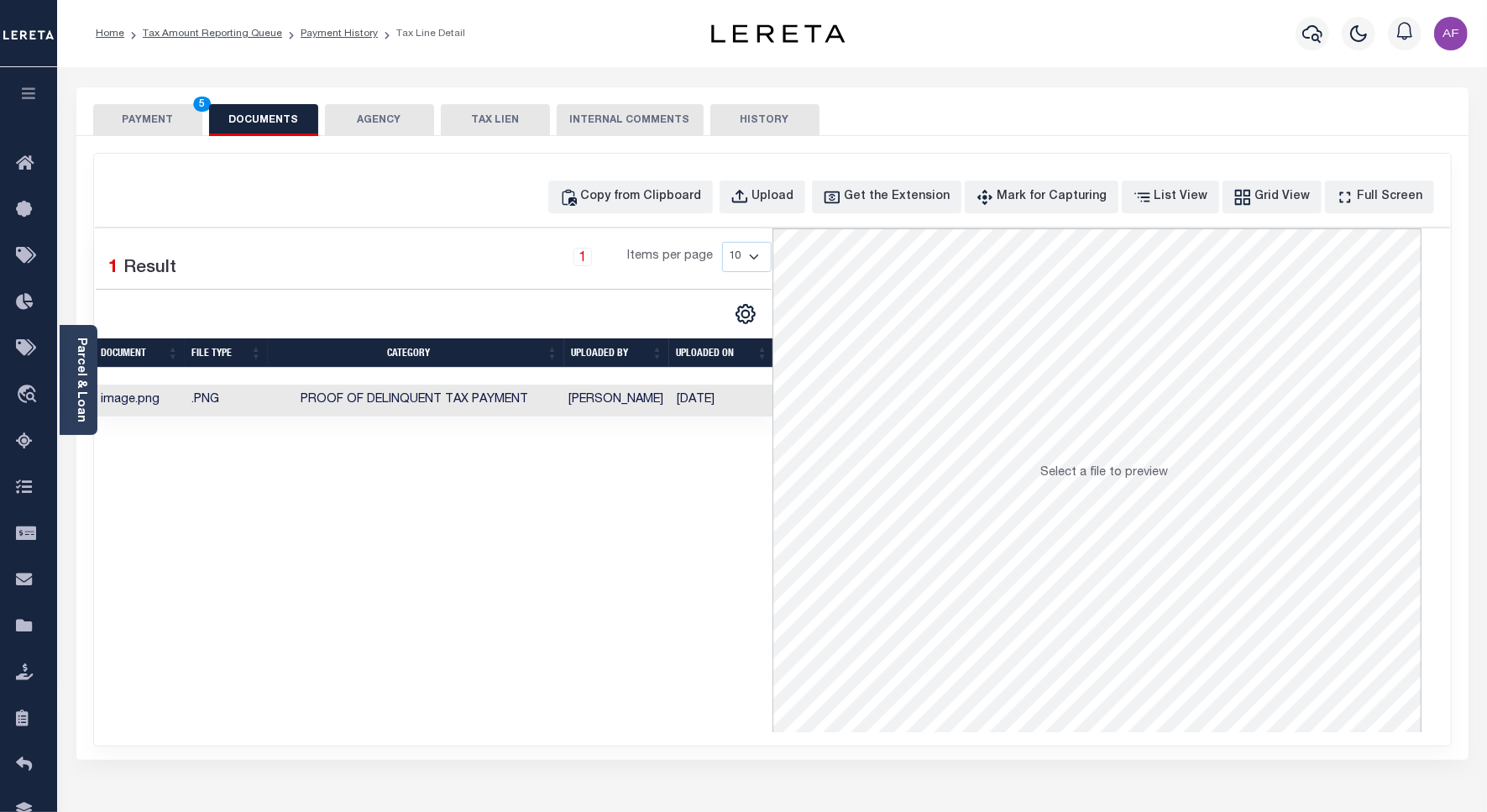
click at [124, 111] on button "PAYMENT 5" at bounding box center [147, 120] width 109 height 32
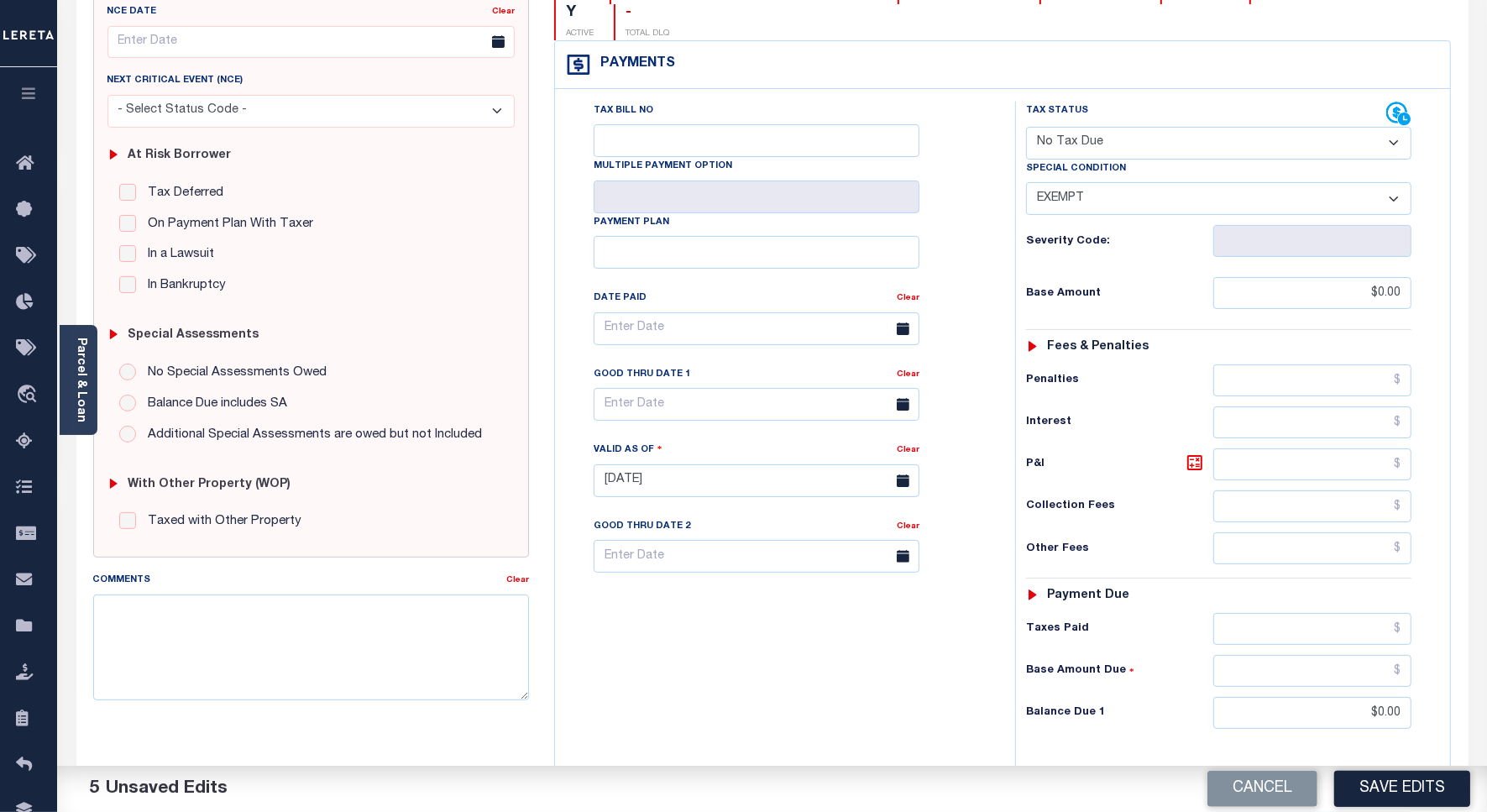
scroll to position [420, 0]
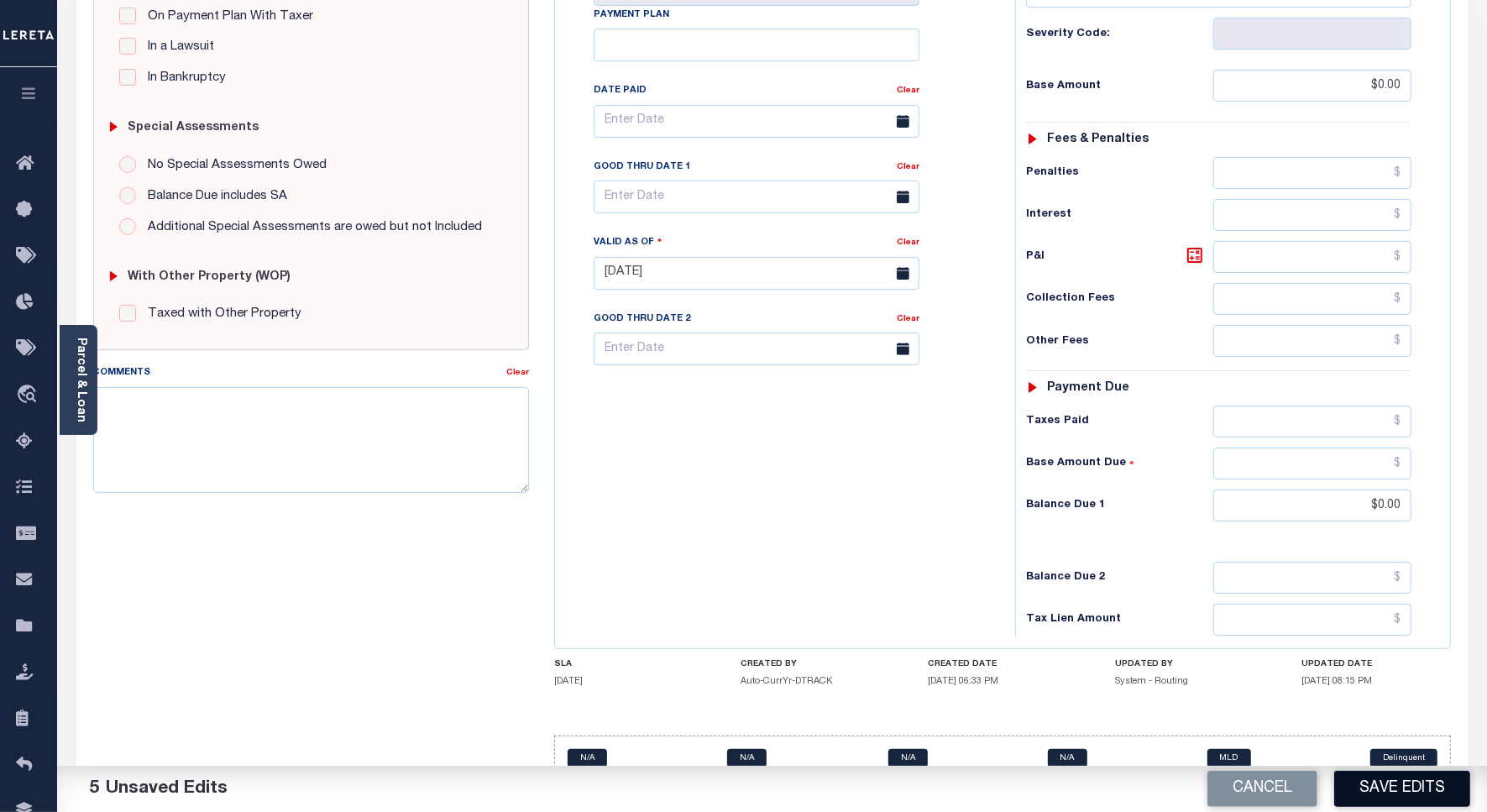
click at [1399, 789] on button "Save Edits" at bounding box center [1402, 788] width 136 height 36
checkbox input "false"
type input "$0"
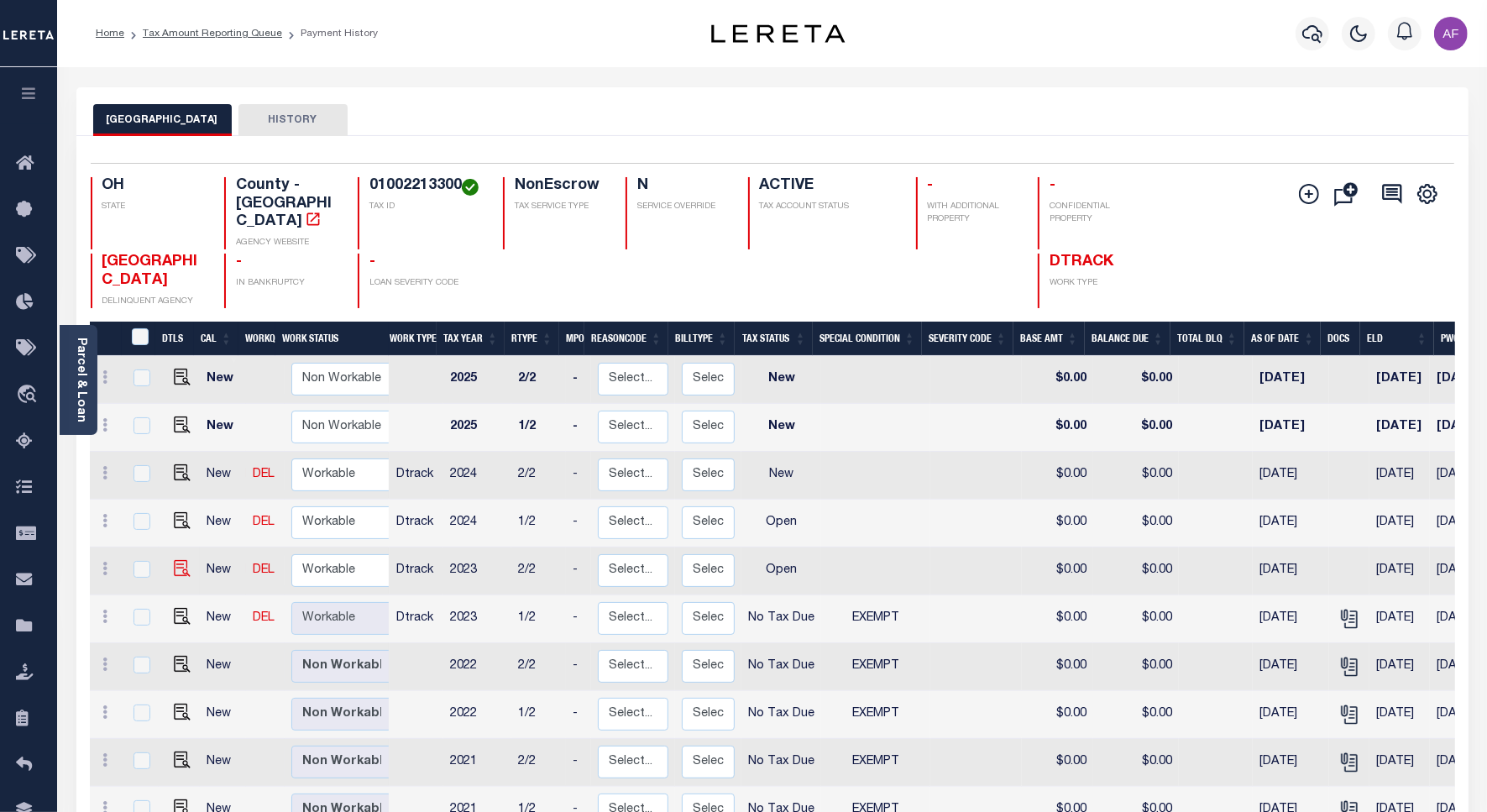
click at [174, 560] on img at bounding box center [181, 568] width 17 height 17
checkbox input "true"
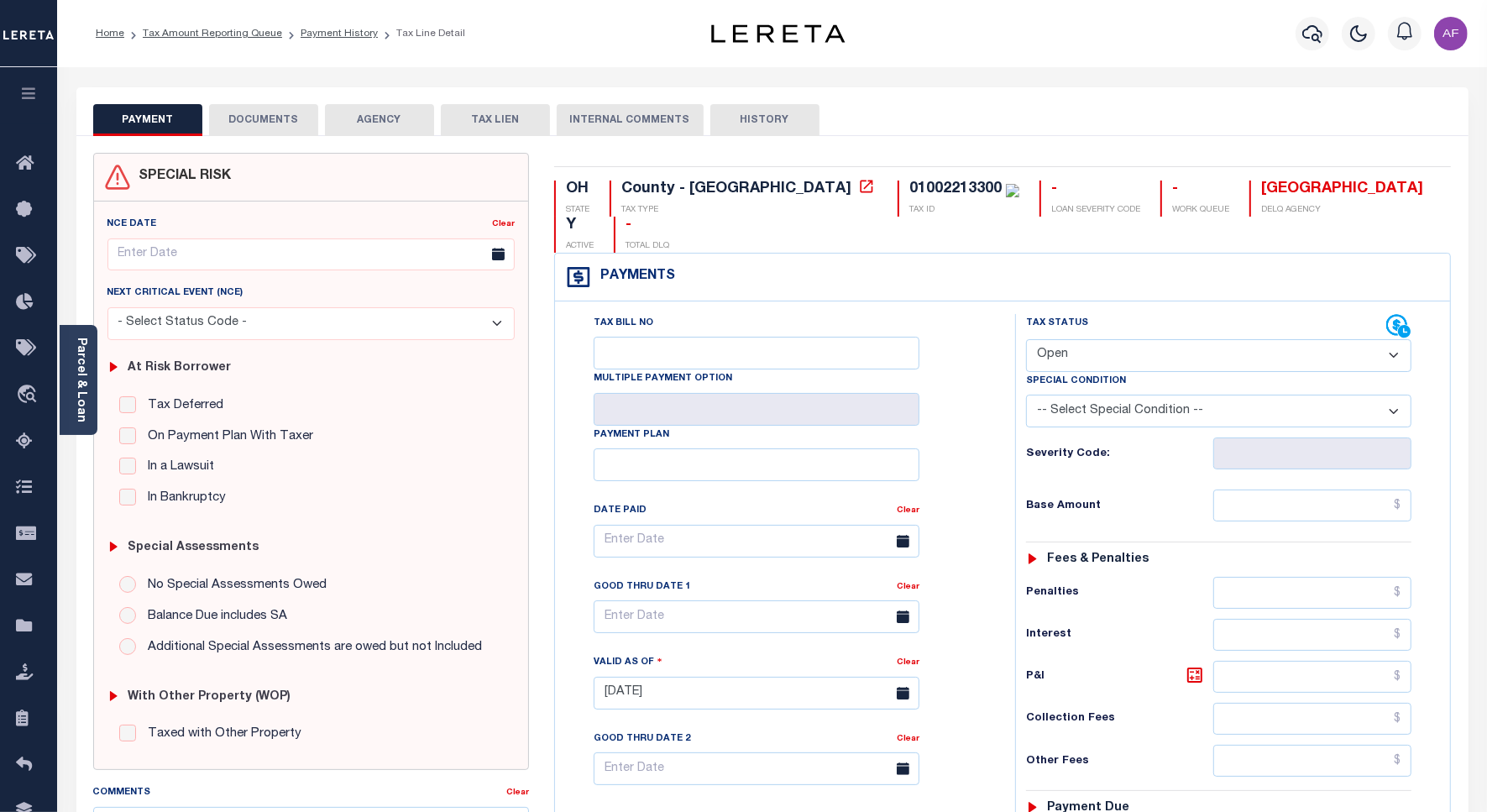
click at [1086, 339] on select "- Select Status Code - Open Due/Unpaid Paid Incomplete No Tax Due Internal Refu…" at bounding box center [1218, 355] width 385 height 32
select select "NTX"
click at [1026, 339] on select "- Select Status Code - Open Due/Unpaid Paid Incomplete No Tax Due Internal Refu…" at bounding box center [1218, 355] width 385 height 32
type input "[DATE]"
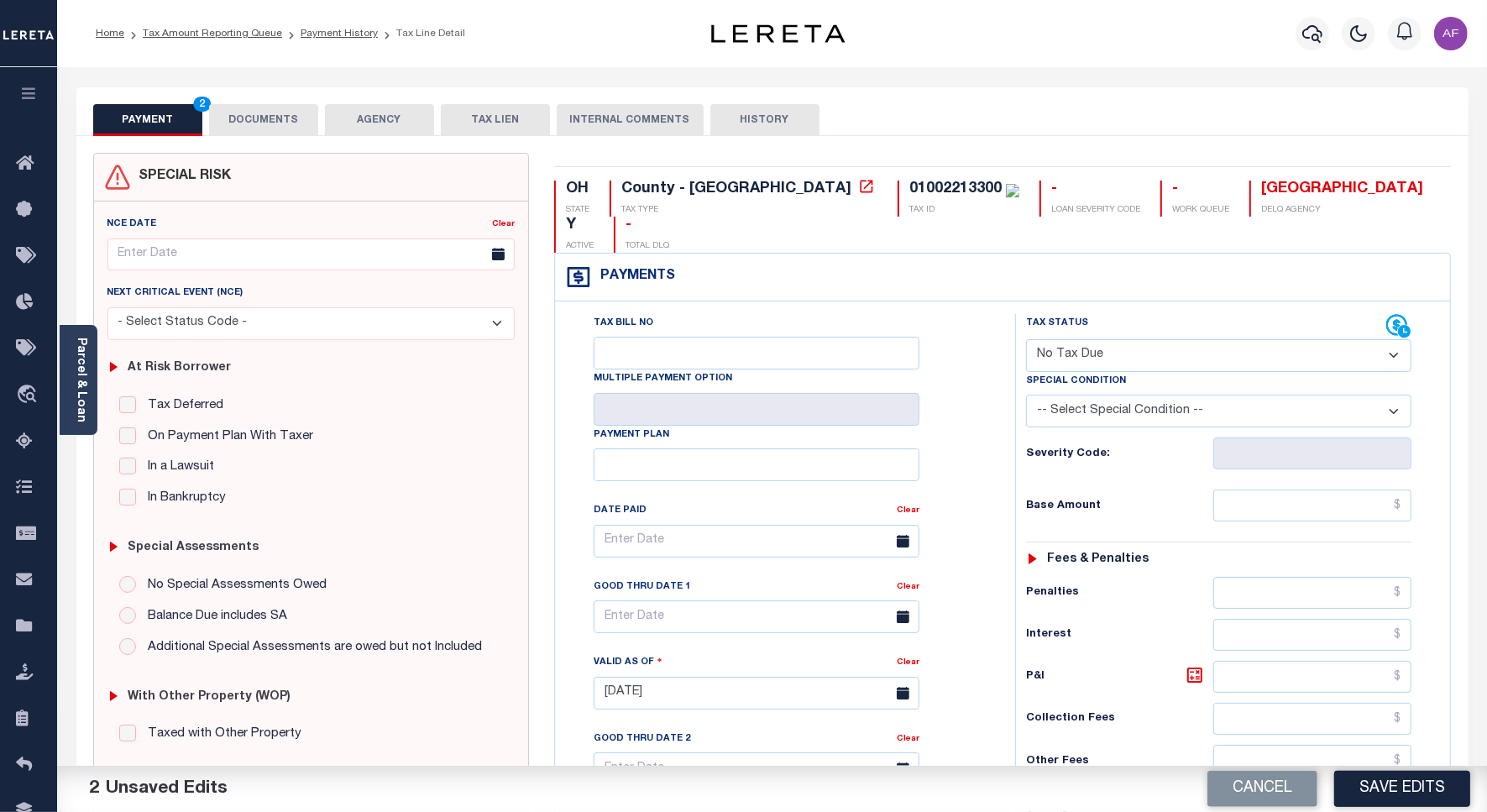
click at [1152, 394] on select "-- Select Special Condition -- 3RD PARTY TAX LIEN AGENCY TAX LIEN (A.K.A Inside…" at bounding box center [1218, 410] width 385 height 32
select select "5"
click at [1026, 394] on select "-- Select Special Condition -- 3RD PARTY TAX LIEN AGENCY TAX LIEN (A.K.A Inside…" at bounding box center [1218, 410] width 385 height 32
click at [1365, 489] on input "text" at bounding box center [1312, 505] width 198 height 32
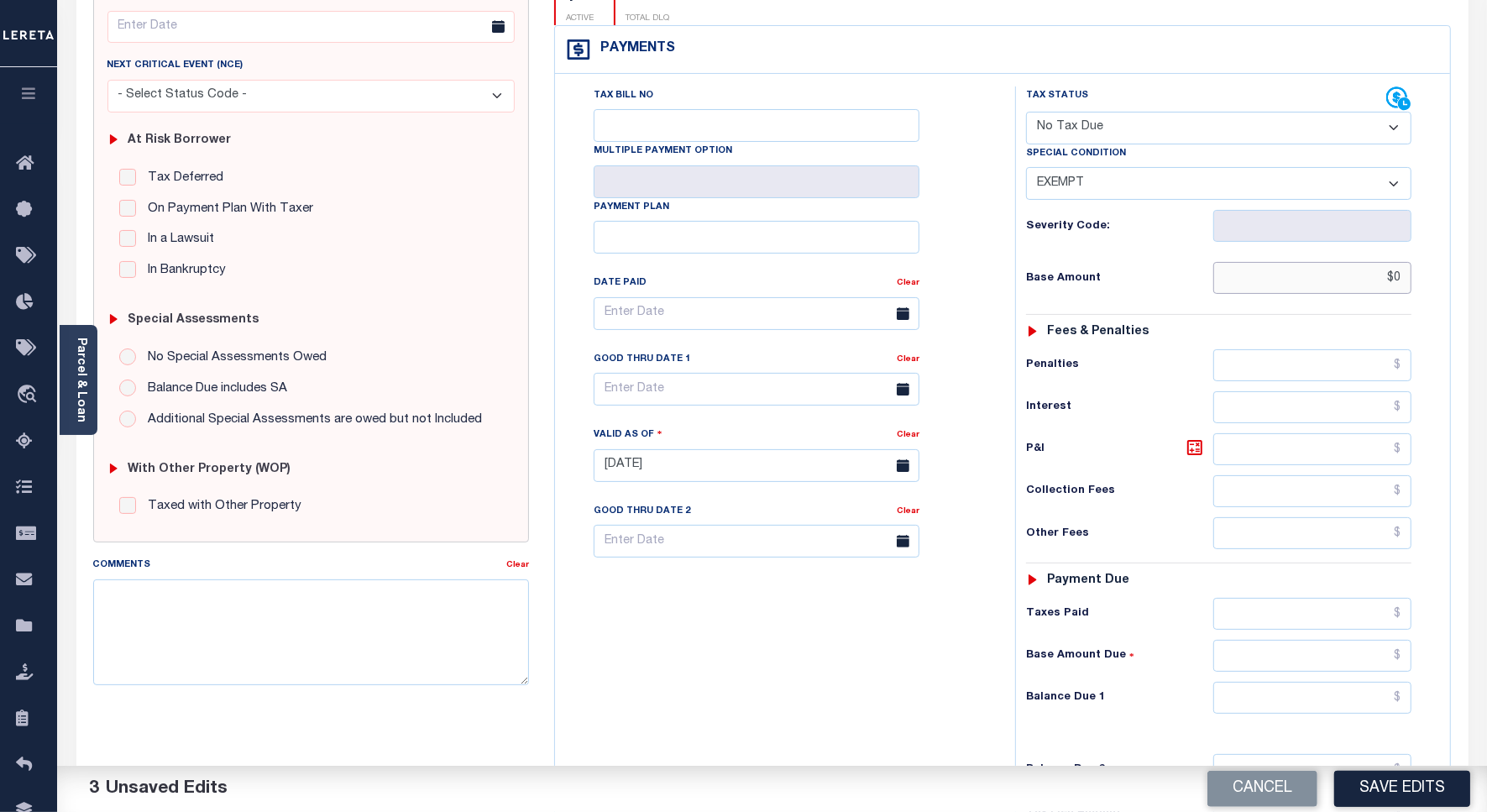
scroll to position [432, 0]
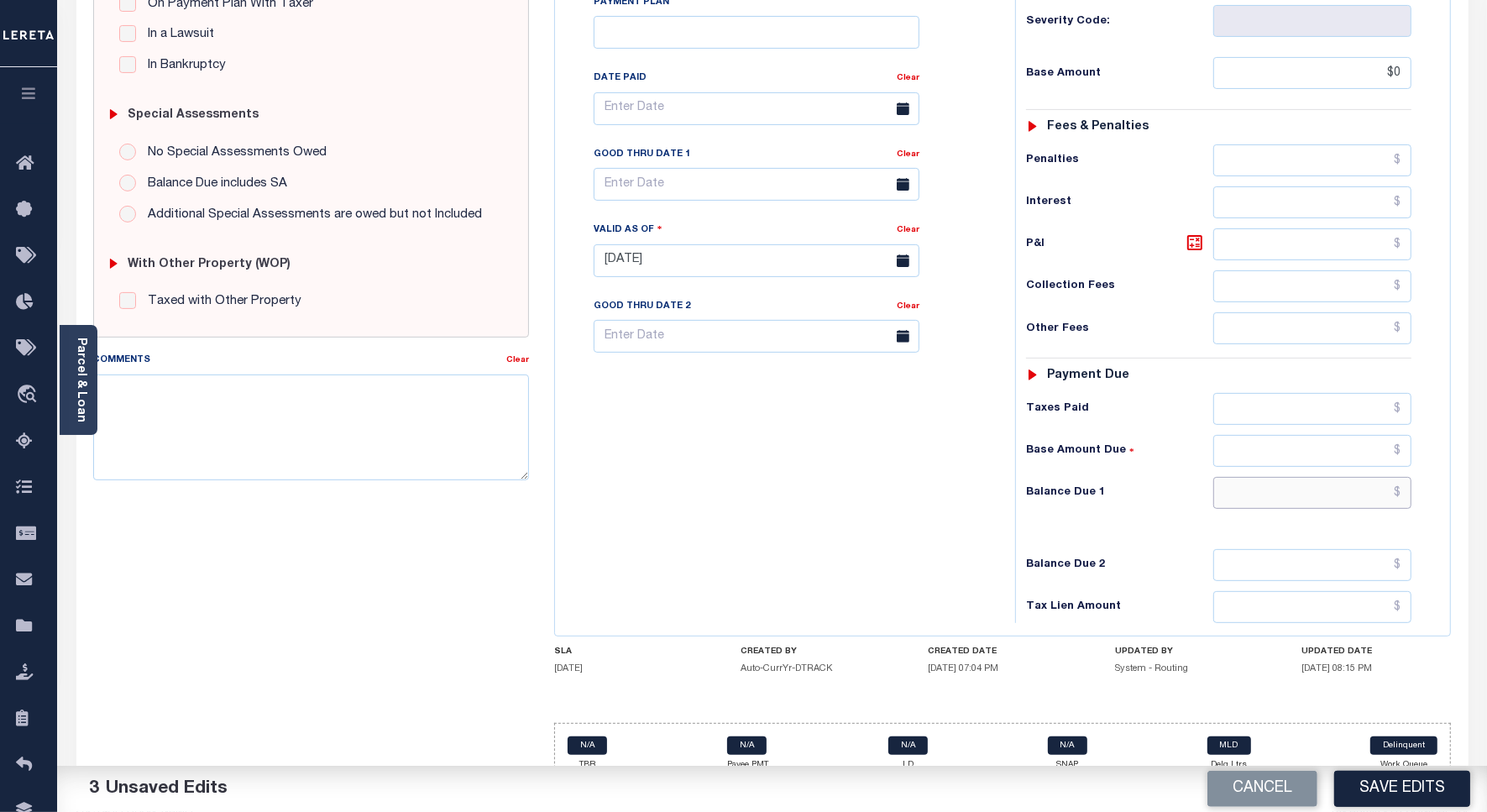
type input "$0.00"
click at [1365, 477] on input "text" at bounding box center [1312, 492] width 198 height 32
type input "$0"
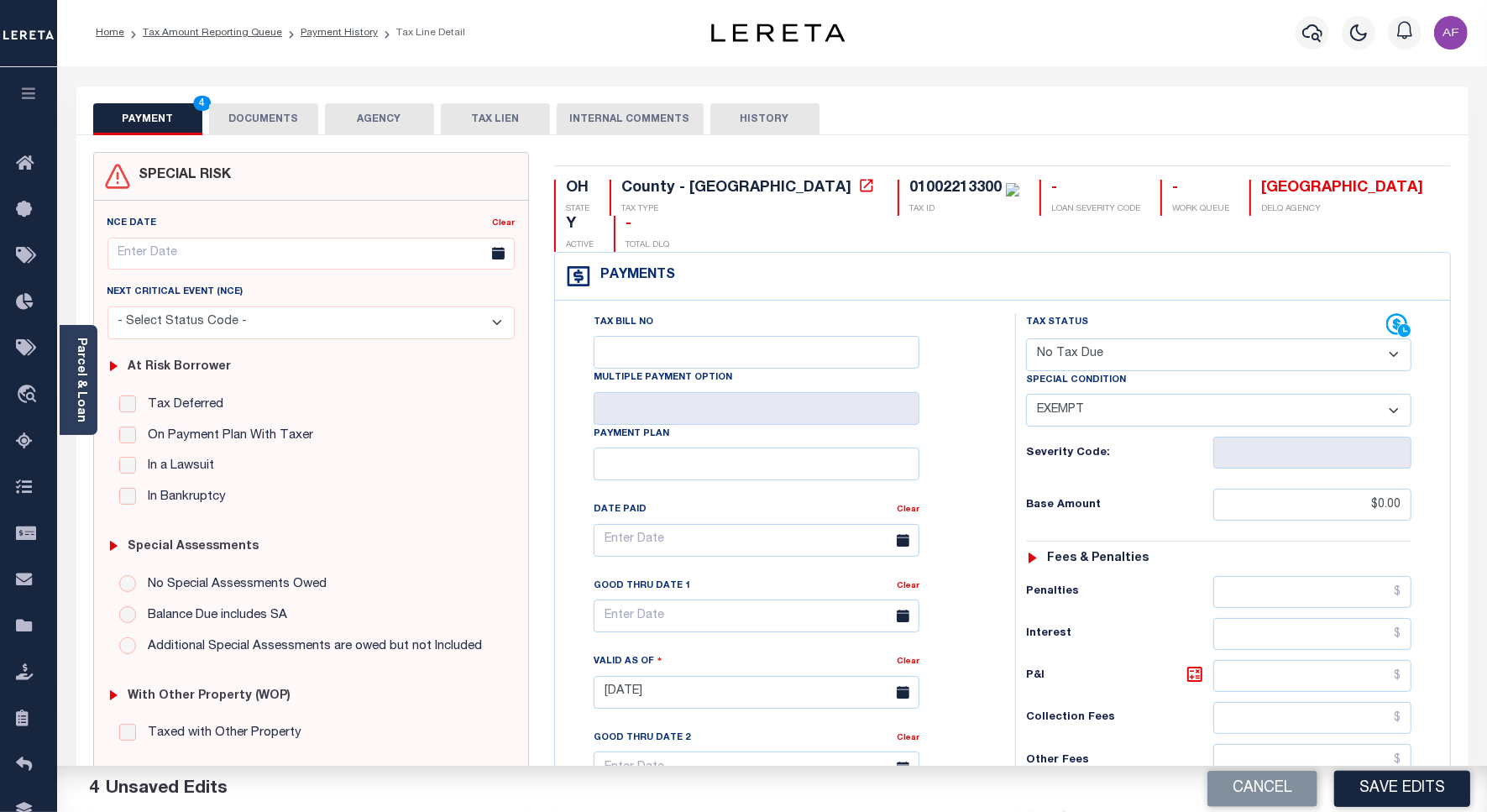
scroll to position [0, 0]
click at [256, 114] on button "DOCUMENTS" at bounding box center [263, 120] width 109 height 32
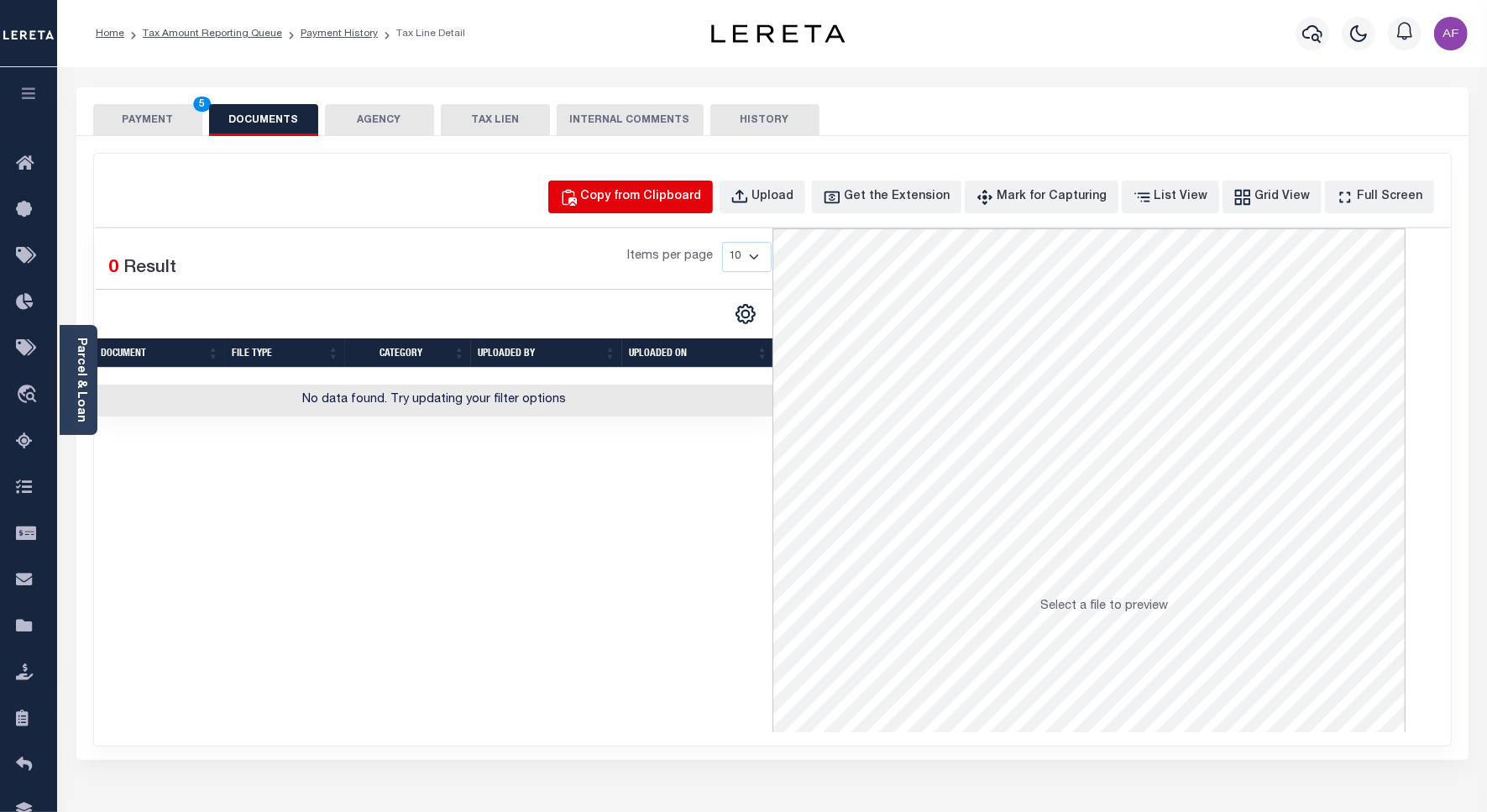
click at [678, 195] on div "Copy from Clipboard" at bounding box center [641, 197] width 121 height 19
select select "POP"
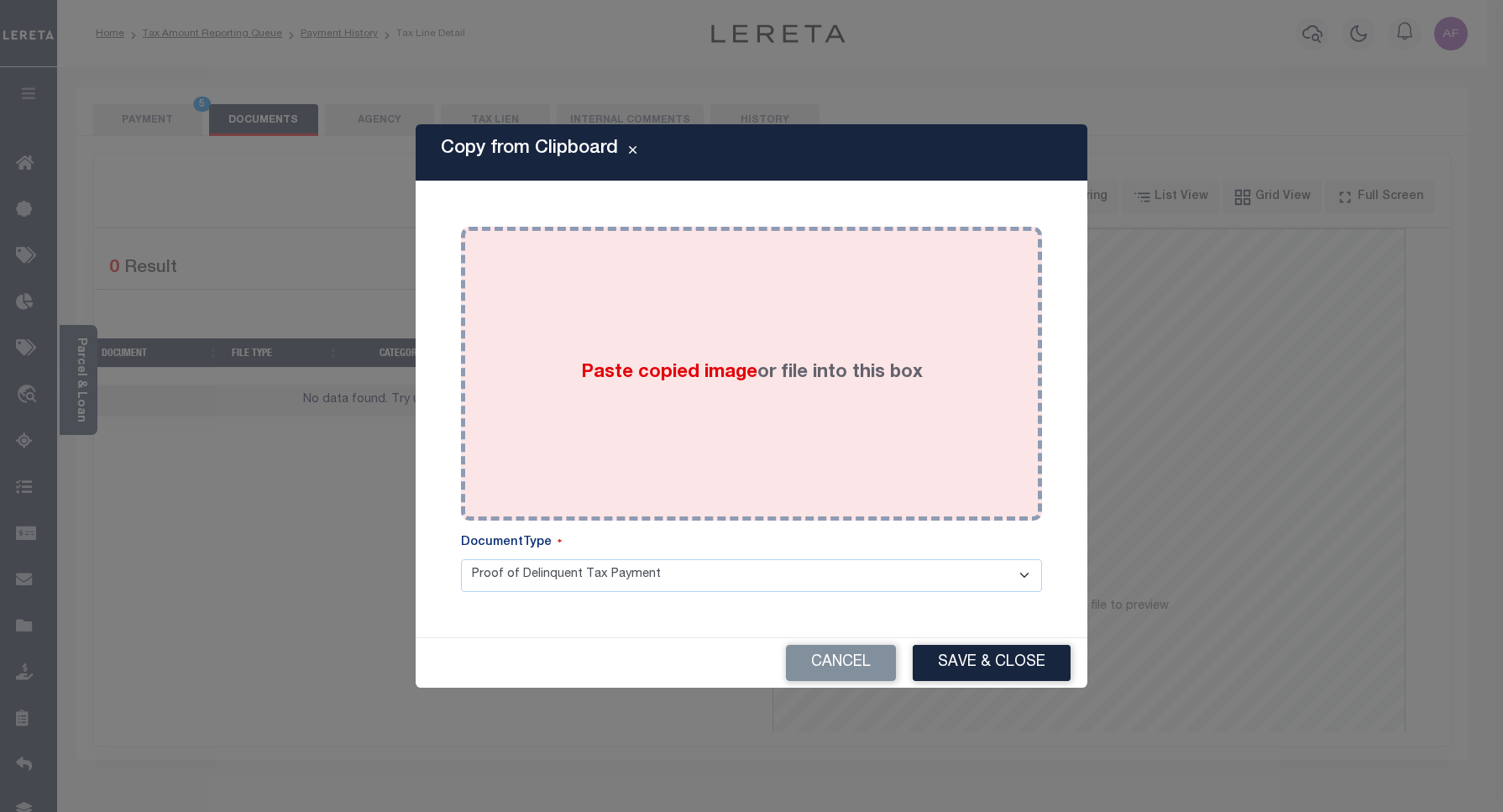
click at [791, 432] on div "Paste copied image or file into this box" at bounding box center [752, 374] width 556 height 269
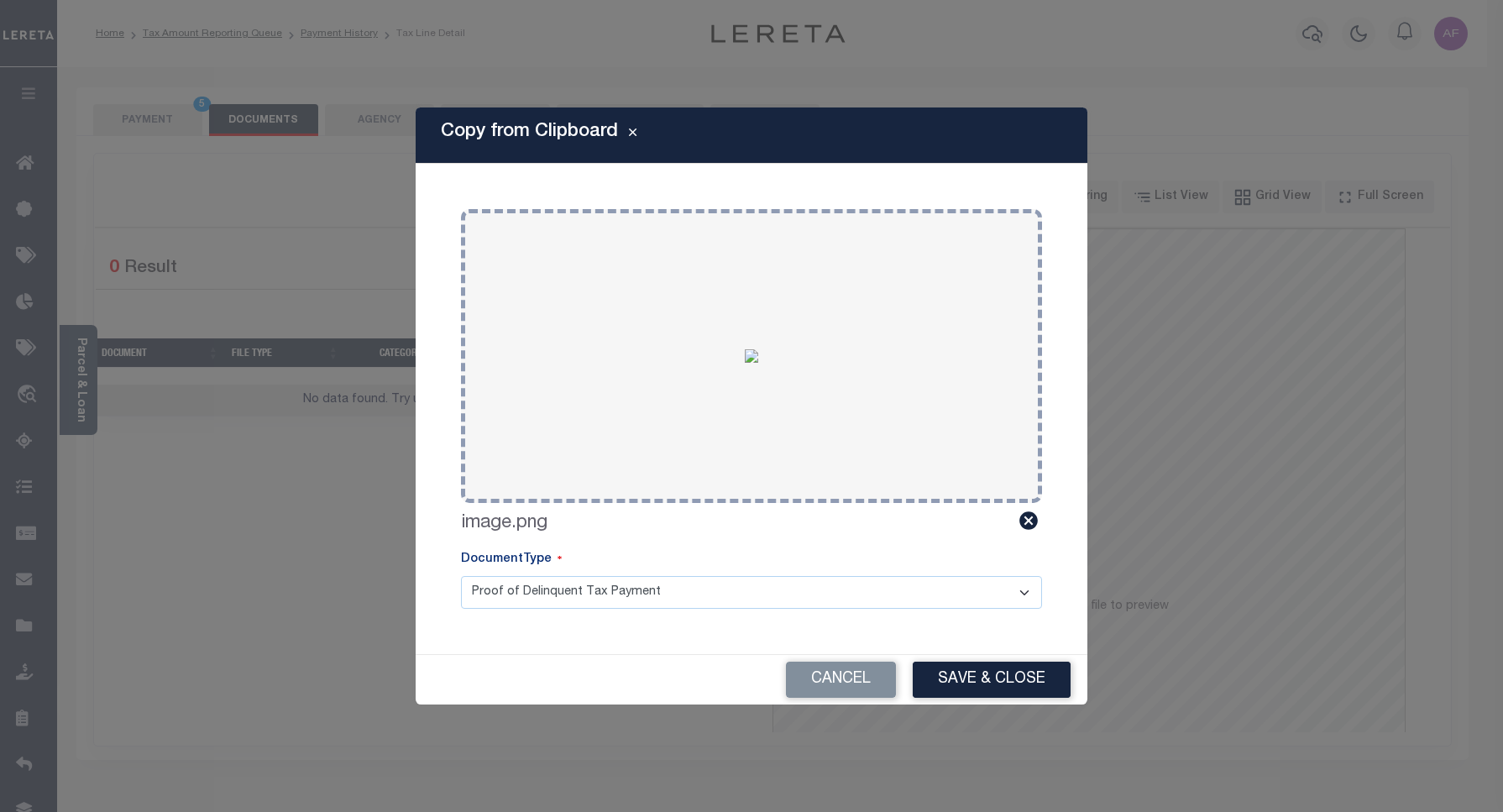
click at [963, 654] on div "Cancel Save & Close" at bounding box center [752, 679] width 672 height 50
click at [1022, 518] on icon at bounding box center [1028, 520] width 19 height 19
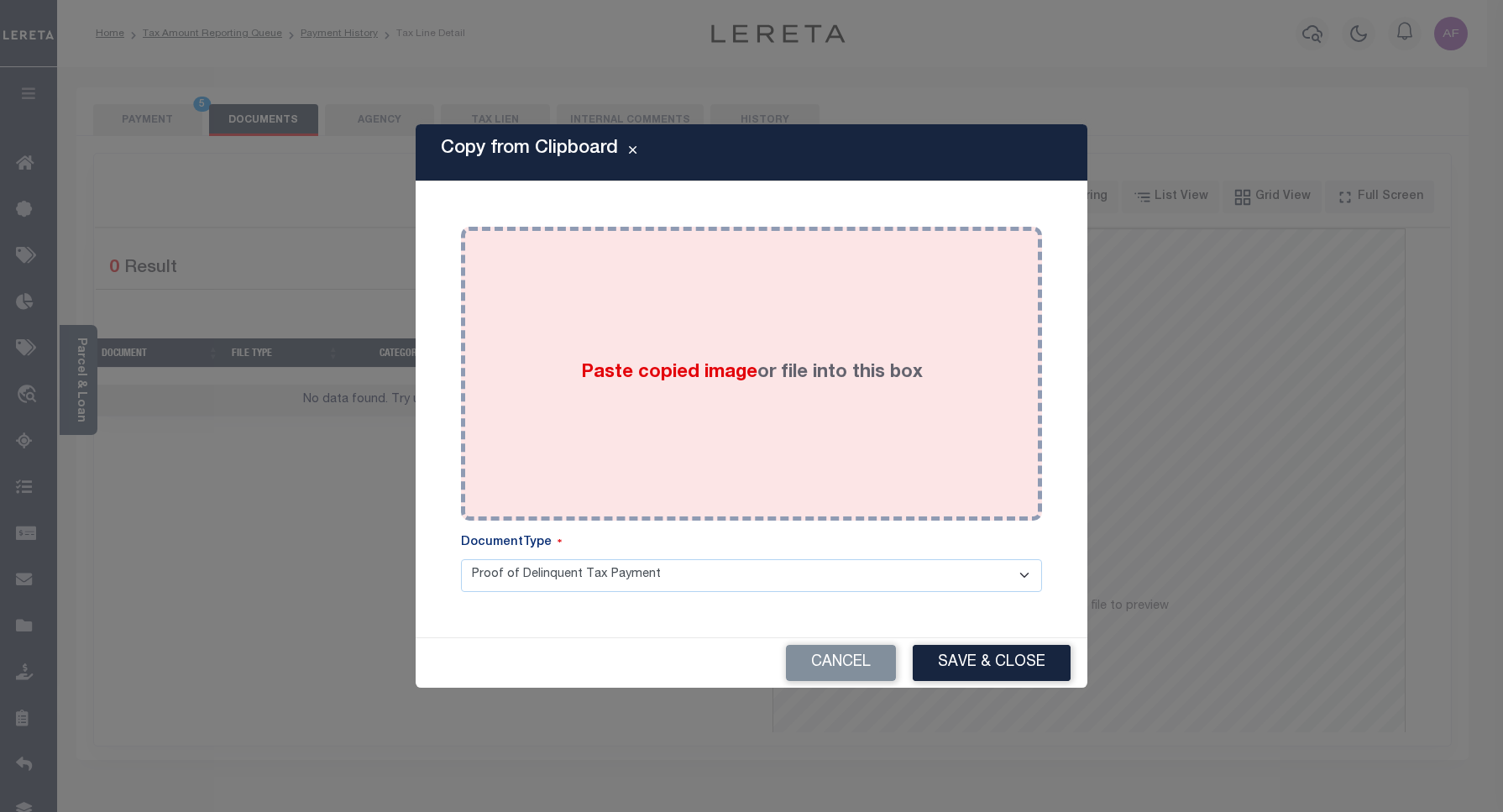
click at [614, 307] on div "Paste copied image or file into this box" at bounding box center [752, 374] width 556 height 269
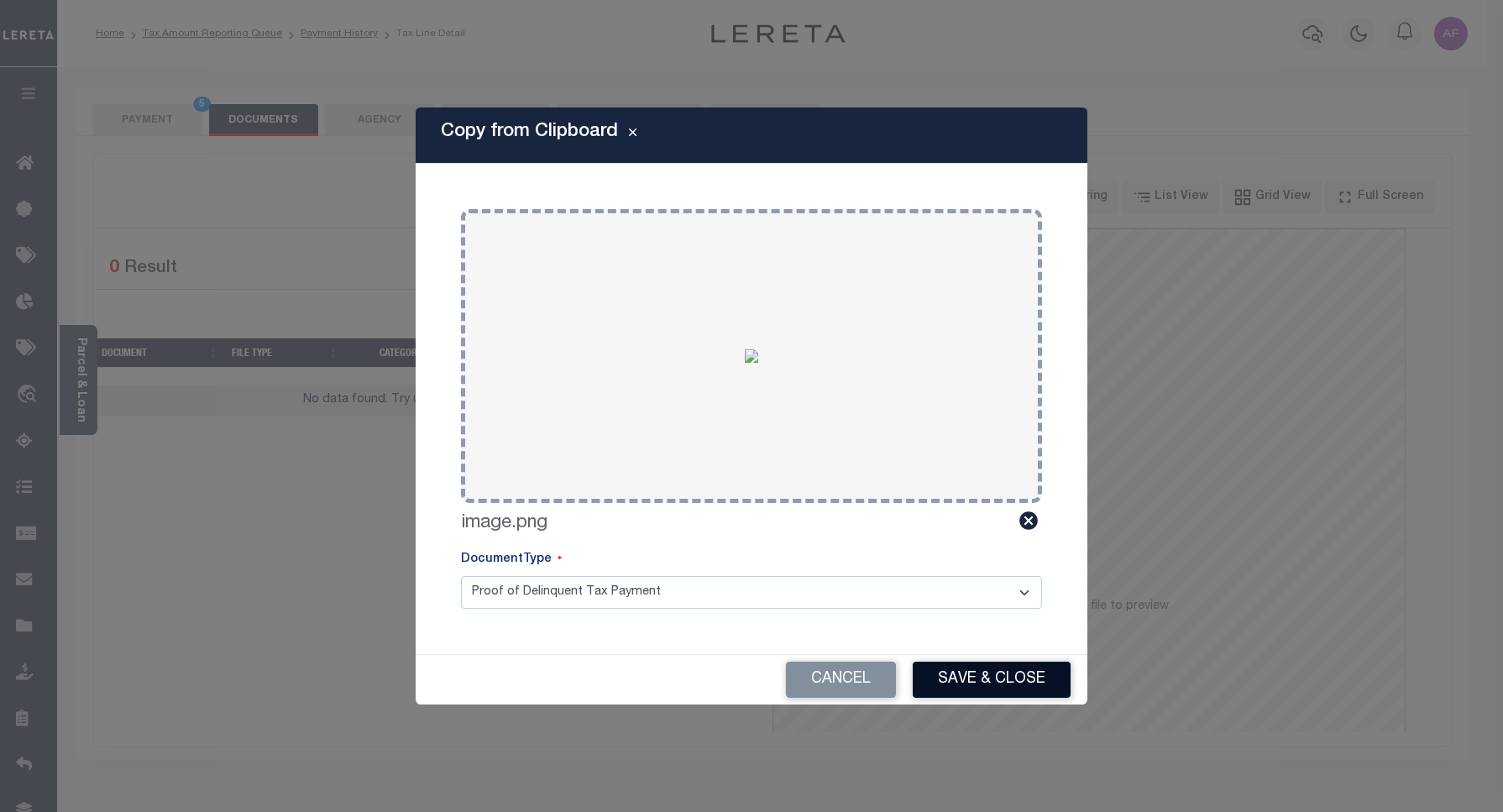
click at [992, 685] on button "Save & Close" at bounding box center [991, 679] width 158 height 36
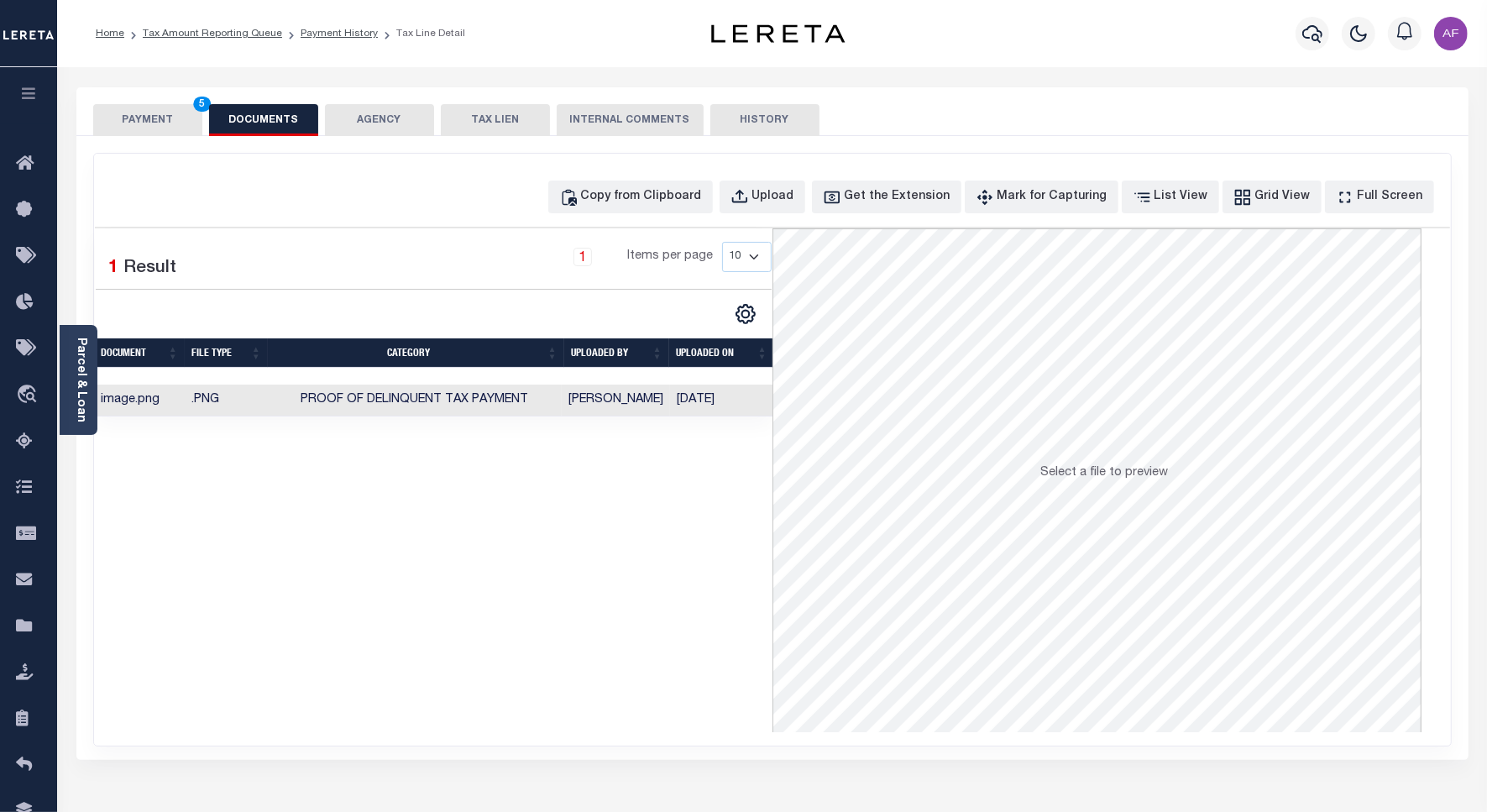
click at [127, 118] on button "PAYMENT 5" at bounding box center [147, 120] width 109 height 32
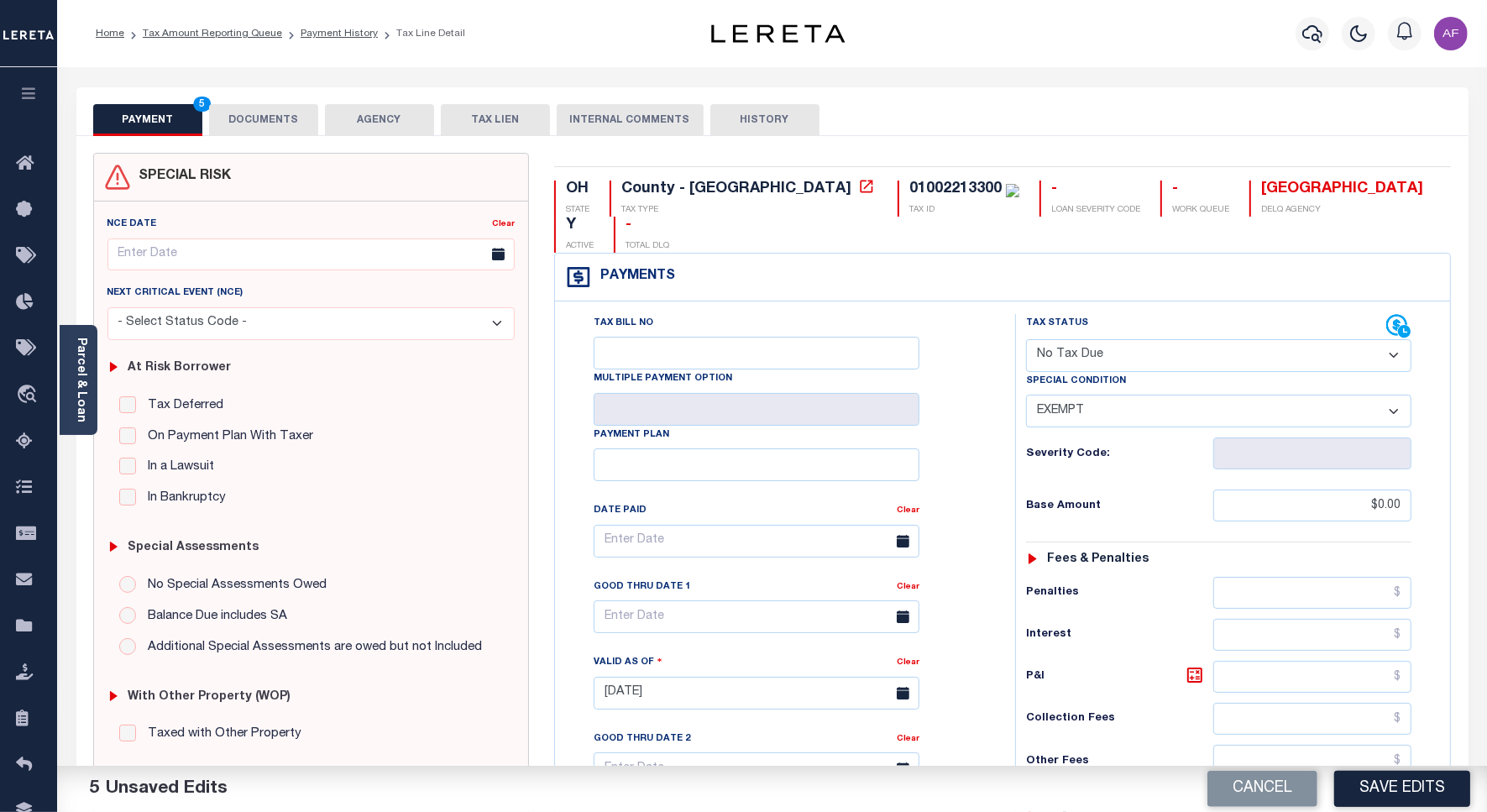
click at [1392, 794] on button "Save Edits" at bounding box center [1402, 788] width 136 height 36
checkbox input "false"
type input "$0"
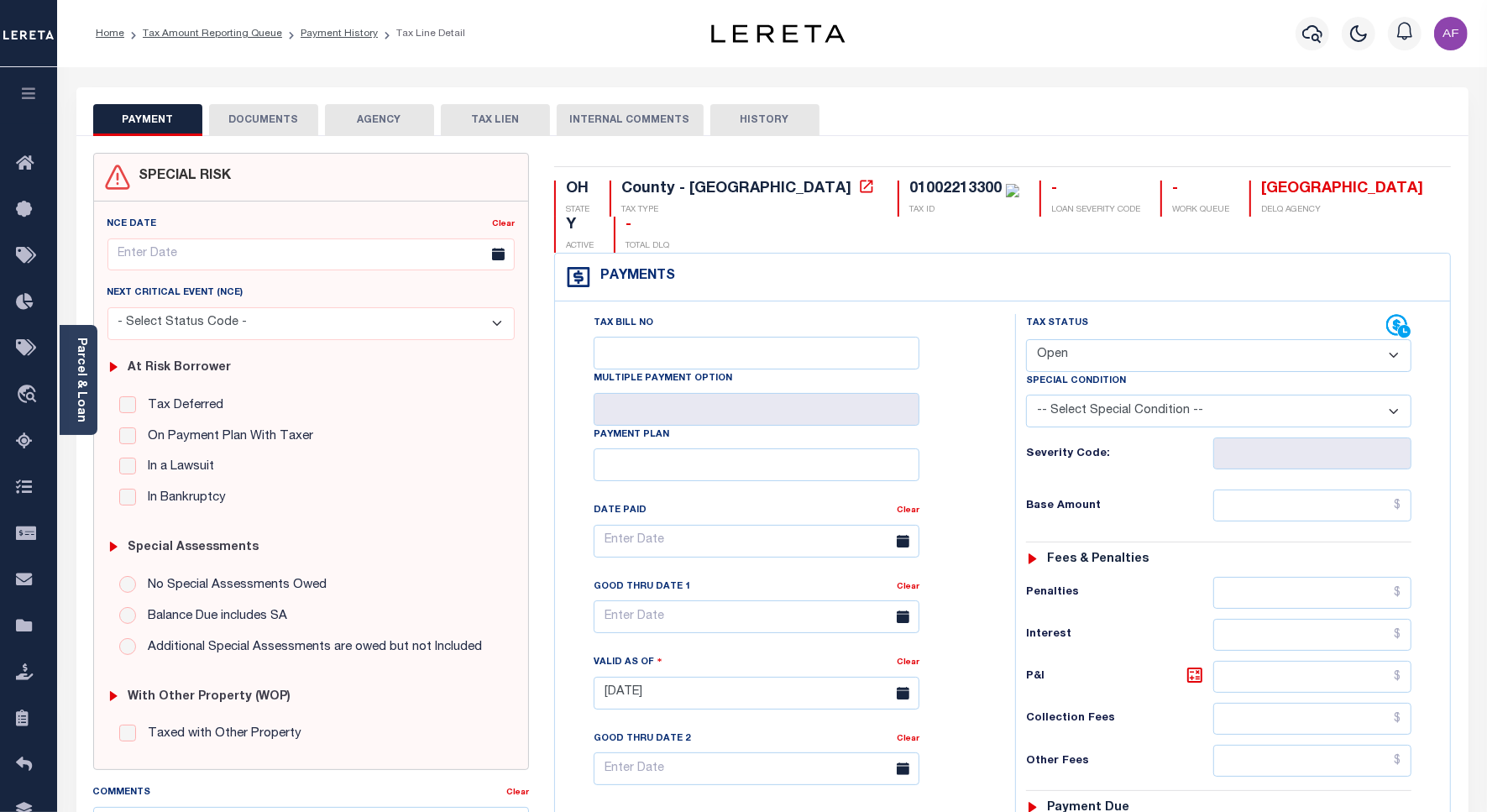
click at [1071, 339] on select "- Select Status Code - Open Due/Unpaid Paid Incomplete No Tax Due Internal Refu…" at bounding box center [1218, 355] width 385 height 32
select select "NTX"
click at [1026, 339] on select "- Select Status Code - Open Due/Unpaid Paid Incomplete No Tax Due Internal Refu…" at bounding box center [1218, 355] width 385 height 32
type input "10/07/2025"
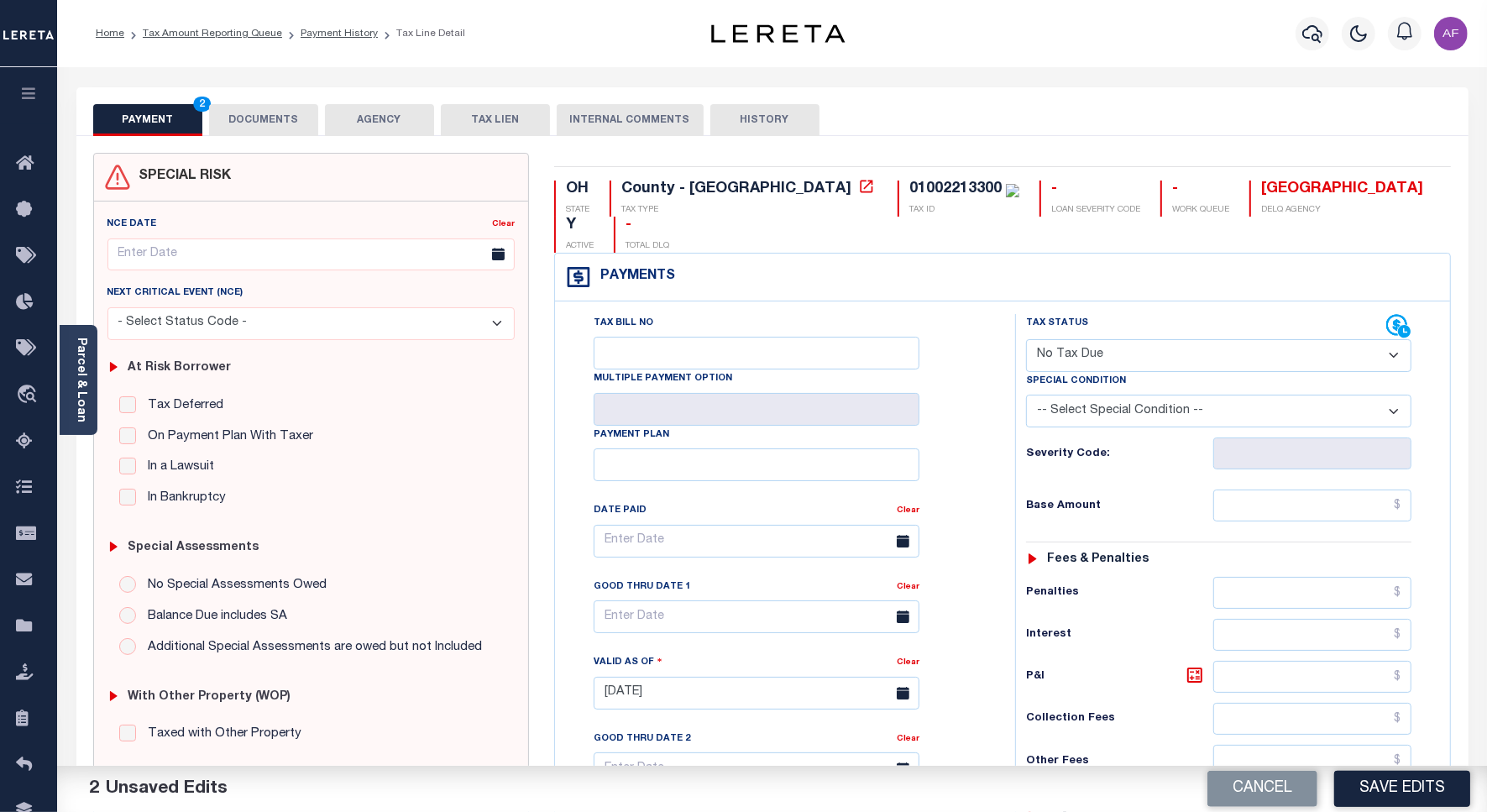
click at [1092, 394] on select "-- Select Special Condition -- 3RD PARTY TAX LIEN AGENCY TAX LIEN (A.K.A Inside…" at bounding box center [1218, 410] width 385 height 32
select select "5"
click at [1026, 394] on select "-- Select Special Condition -- 3RD PARTY TAX LIEN AGENCY TAX LIEN (A.K.A Inside…" at bounding box center [1218, 410] width 385 height 32
click at [1357, 489] on input "text" at bounding box center [1312, 505] width 198 height 32
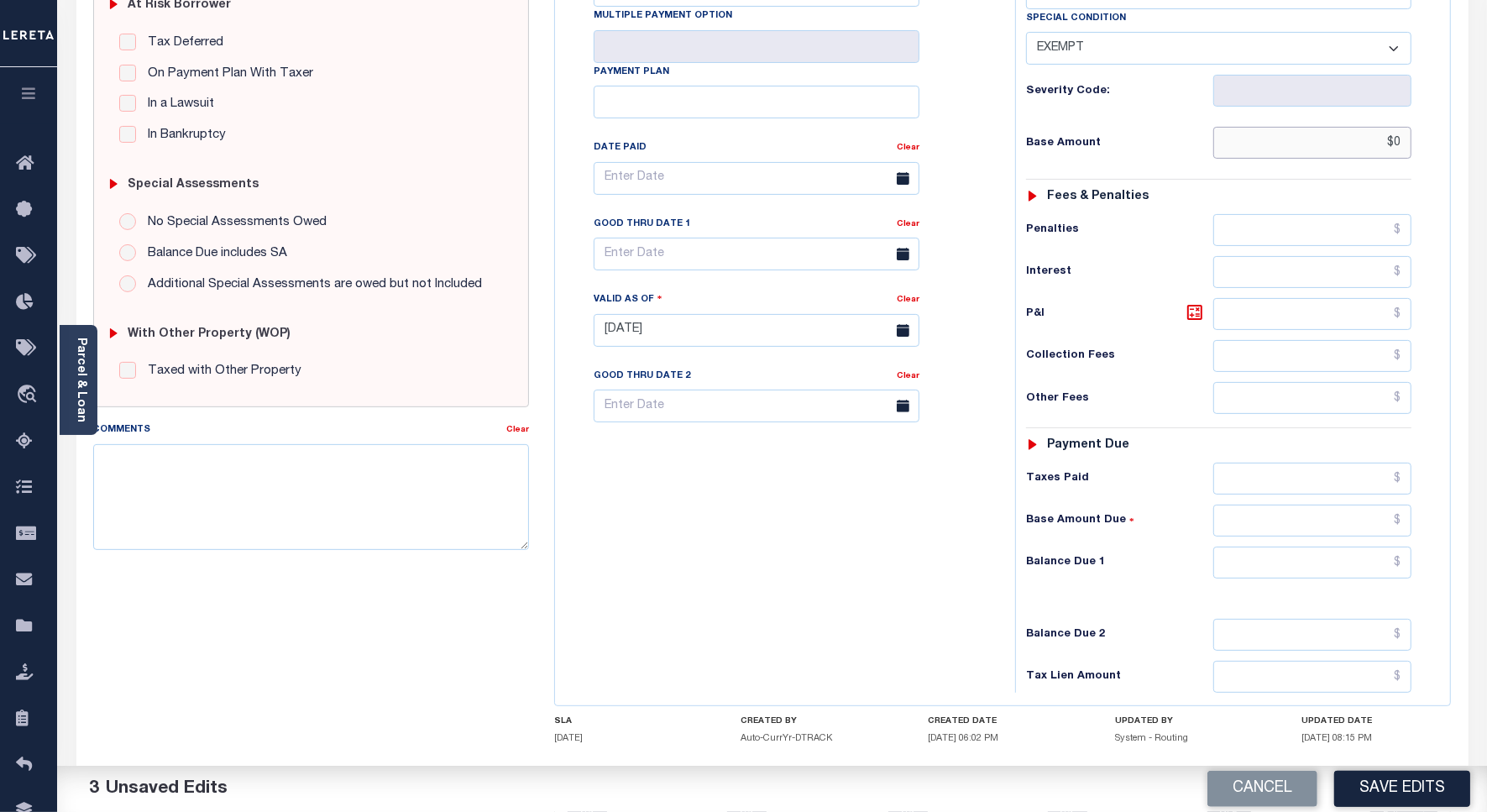
scroll to position [432, 0]
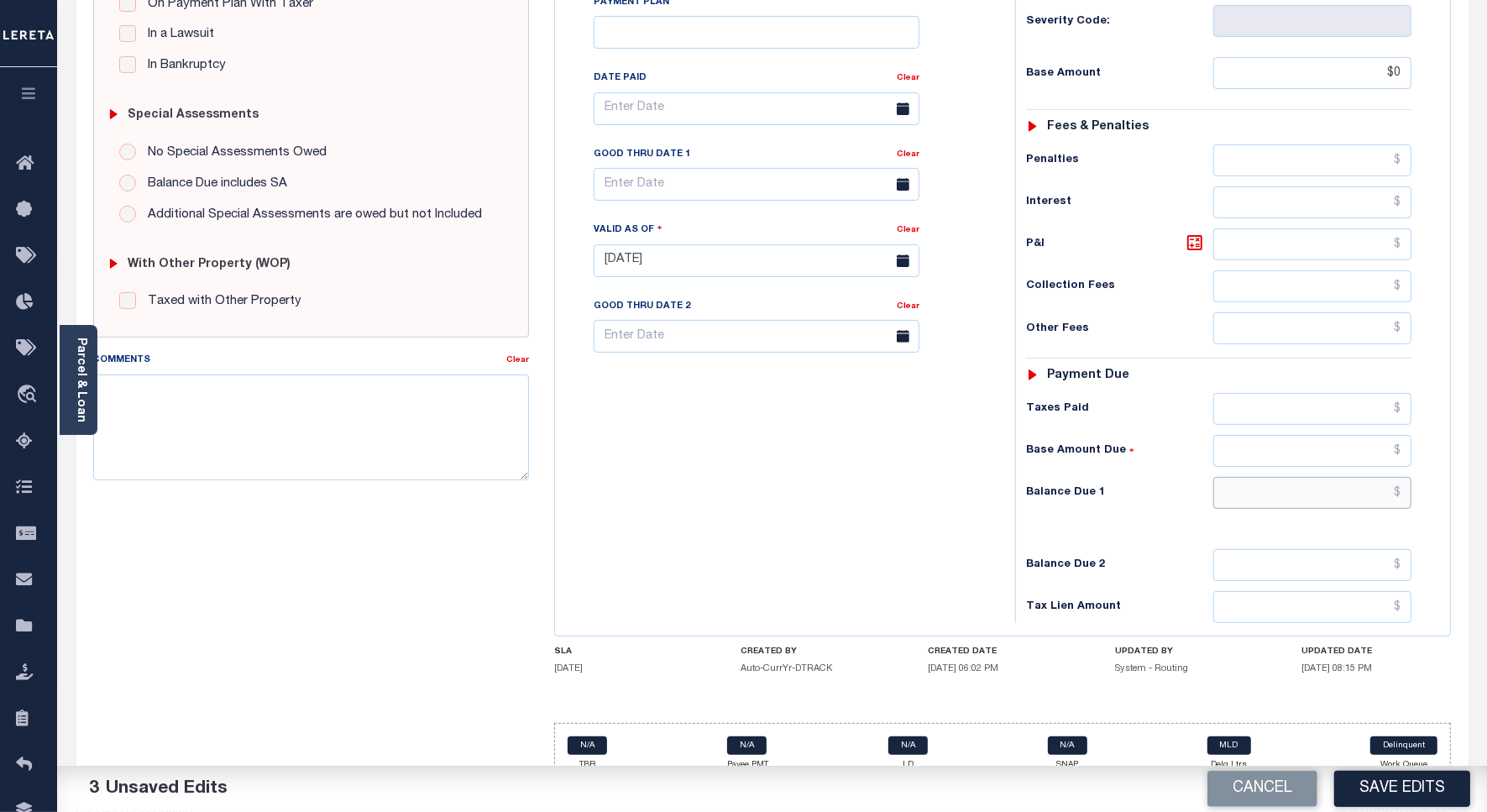
type input "$0.00"
click at [1340, 477] on input "text" at bounding box center [1312, 492] width 198 height 32
type input "$0"
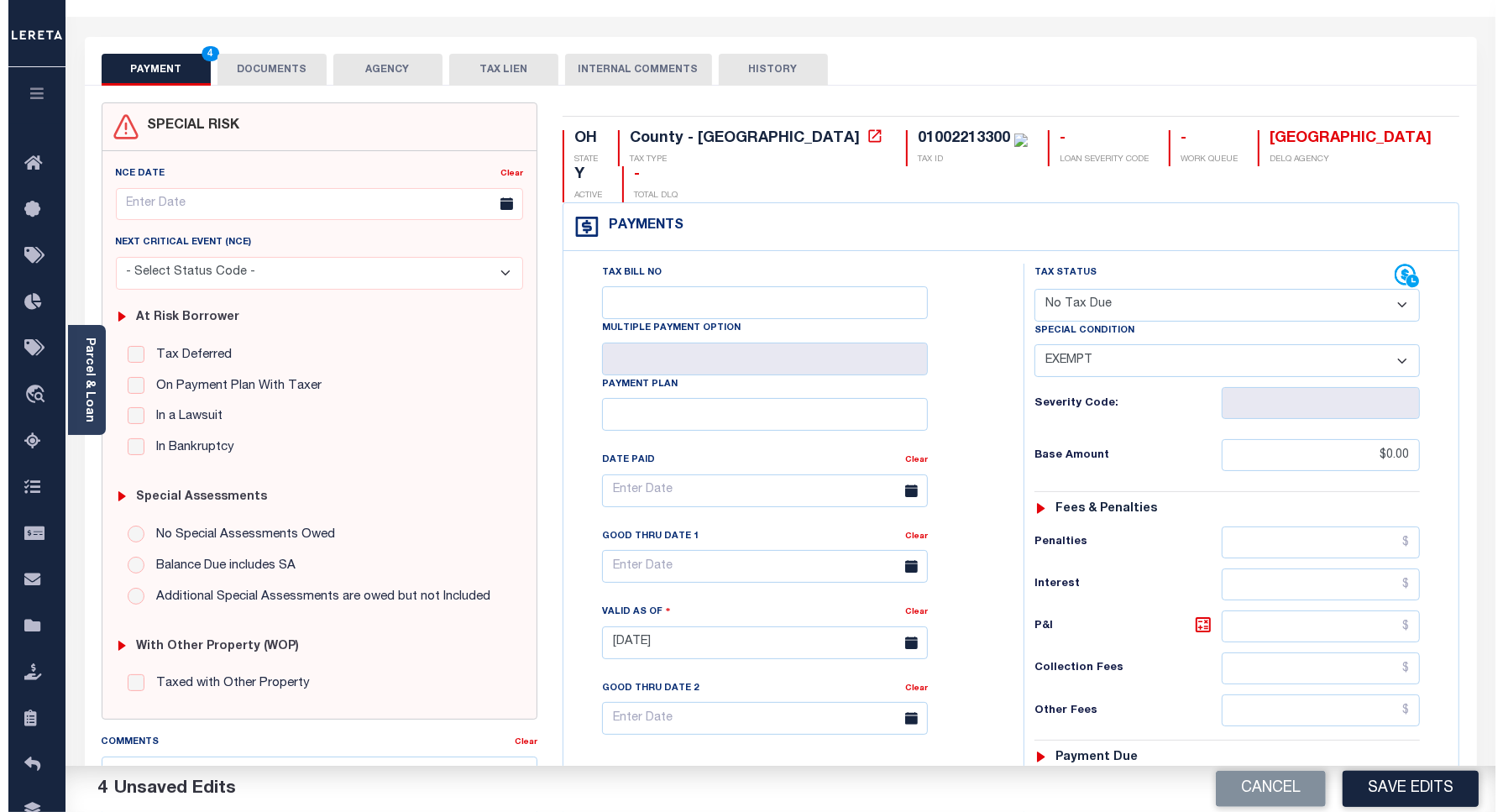
scroll to position [0, 0]
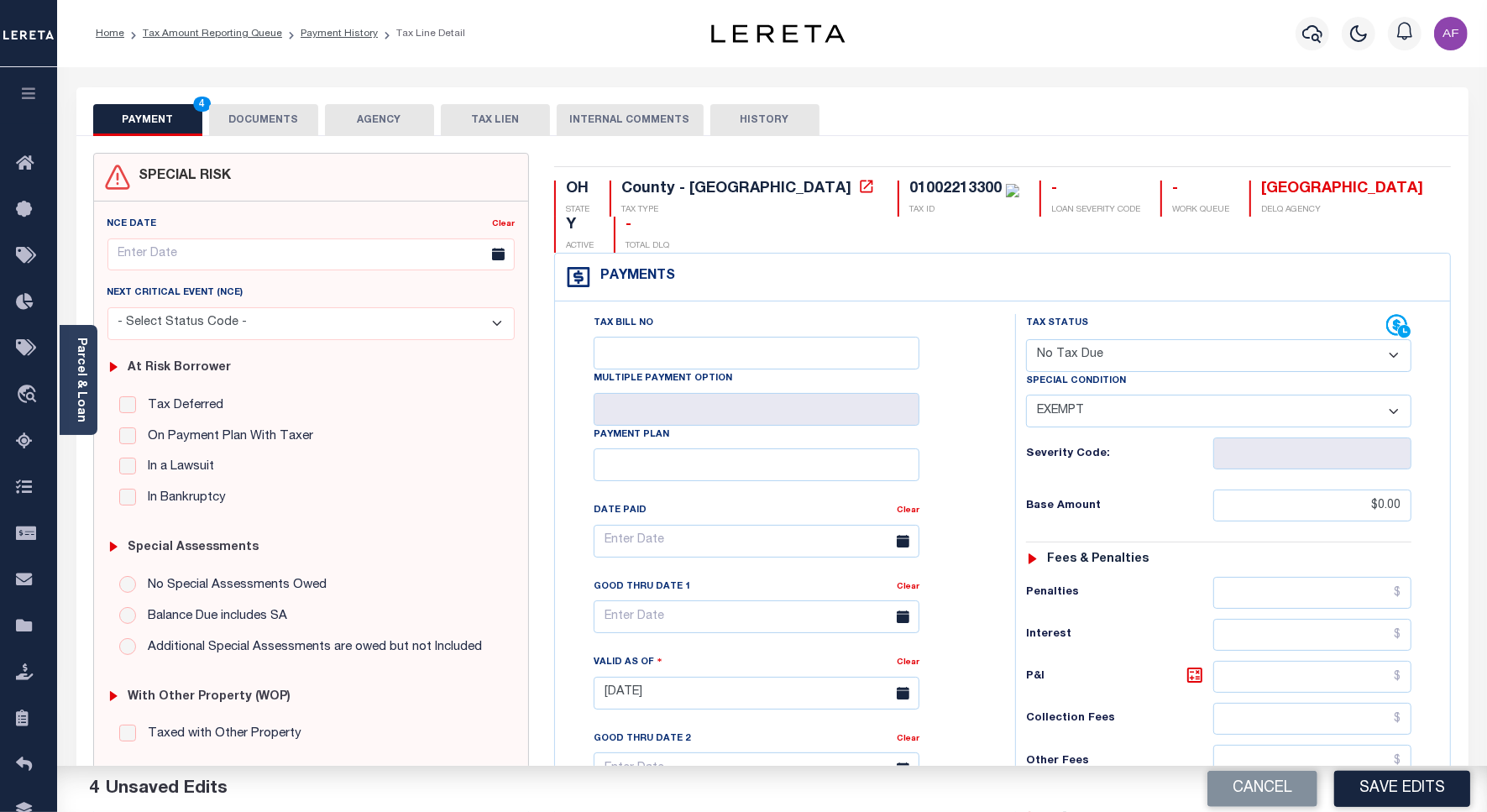
click at [278, 122] on button "DOCUMENTS" at bounding box center [263, 120] width 109 height 32
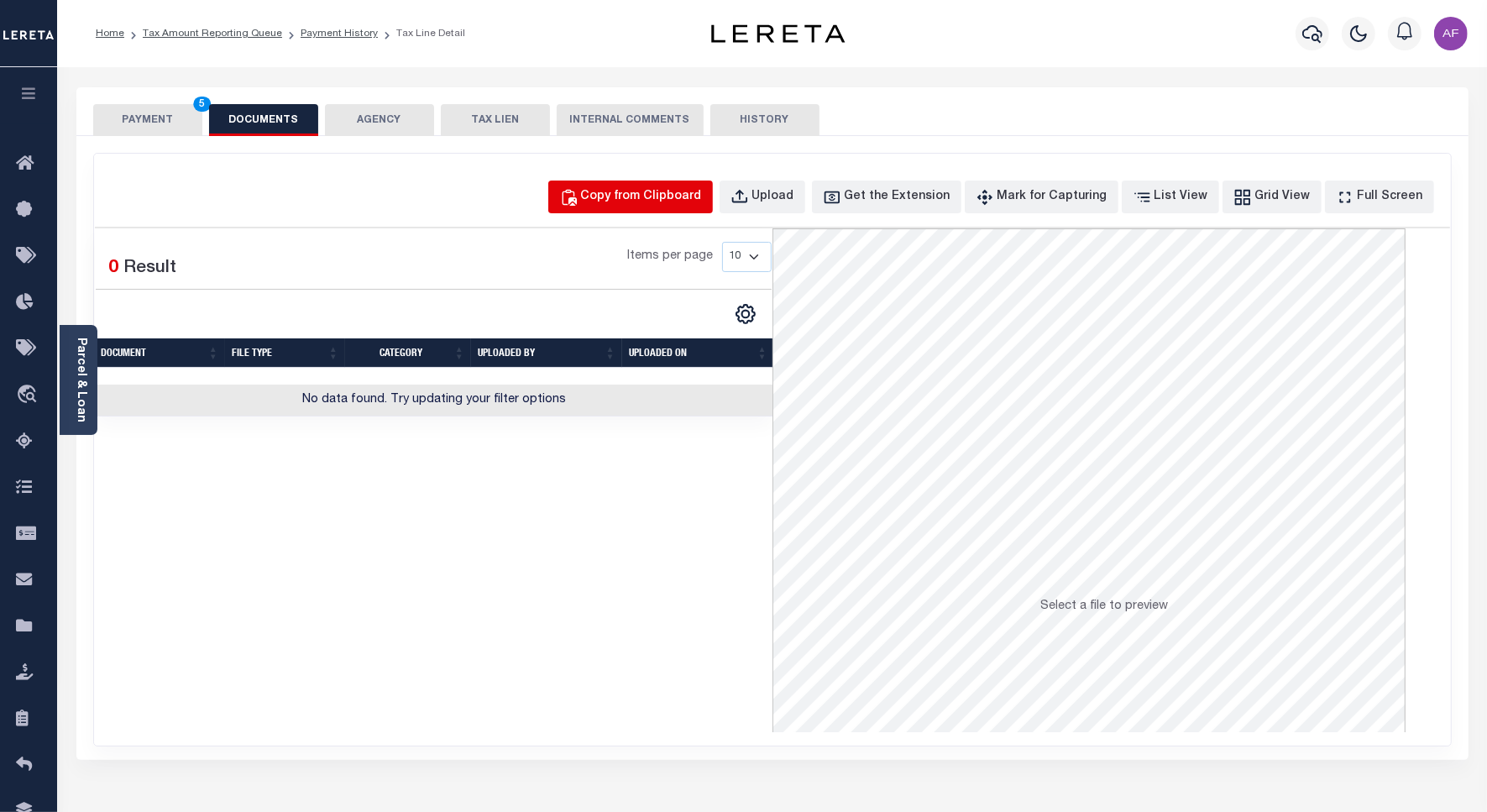
click at [673, 195] on div "Copy from Clipboard" at bounding box center [641, 197] width 121 height 19
select select "POP"
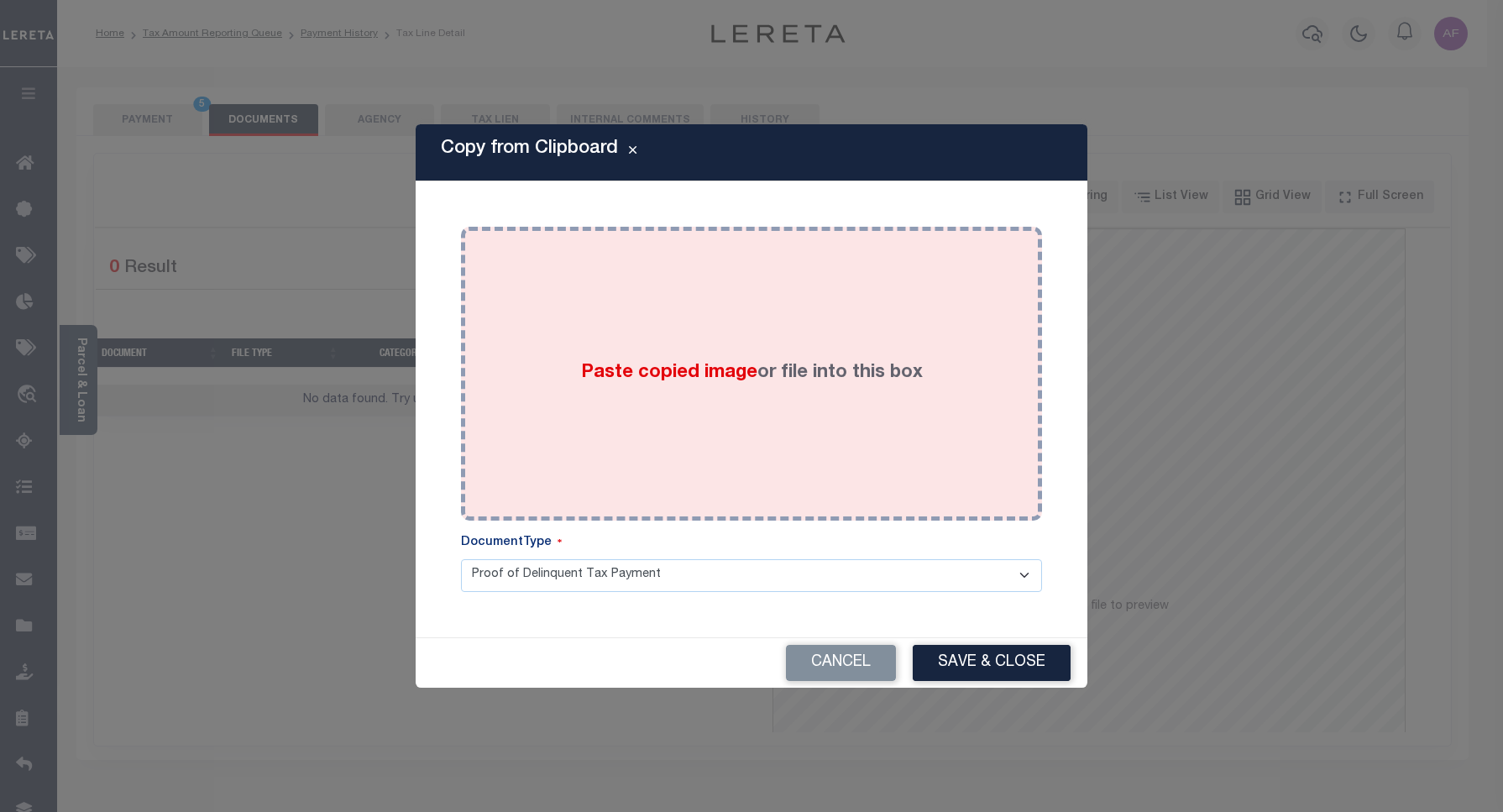
click at [782, 405] on div "Paste copied image or file into this box" at bounding box center [752, 374] width 556 height 269
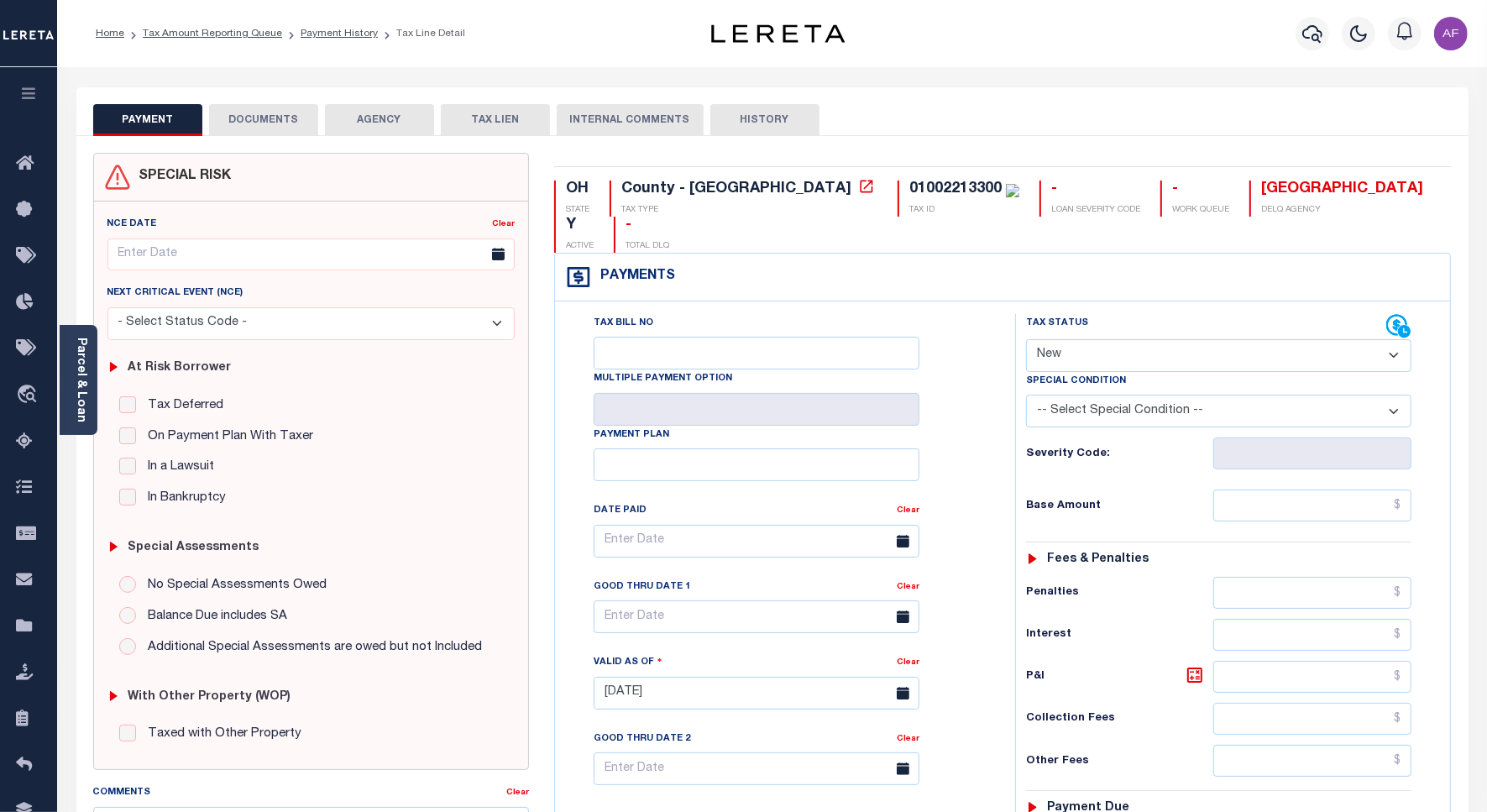
click at [1106, 339] on select "- Select Status Code - Open Due/Unpaid Paid Incomplete No Tax Due Internal Refu…" at bounding box center [1218, 355] width 385 height 32
select select "NTX"
click at [1026, 339] on select "- Select Status Code - Open Due/Unpaid Paid Incomplete No Tax Due Internal Refu…" at bounding box center [1218, 355] width 385 height 32
type input "[DATE]"
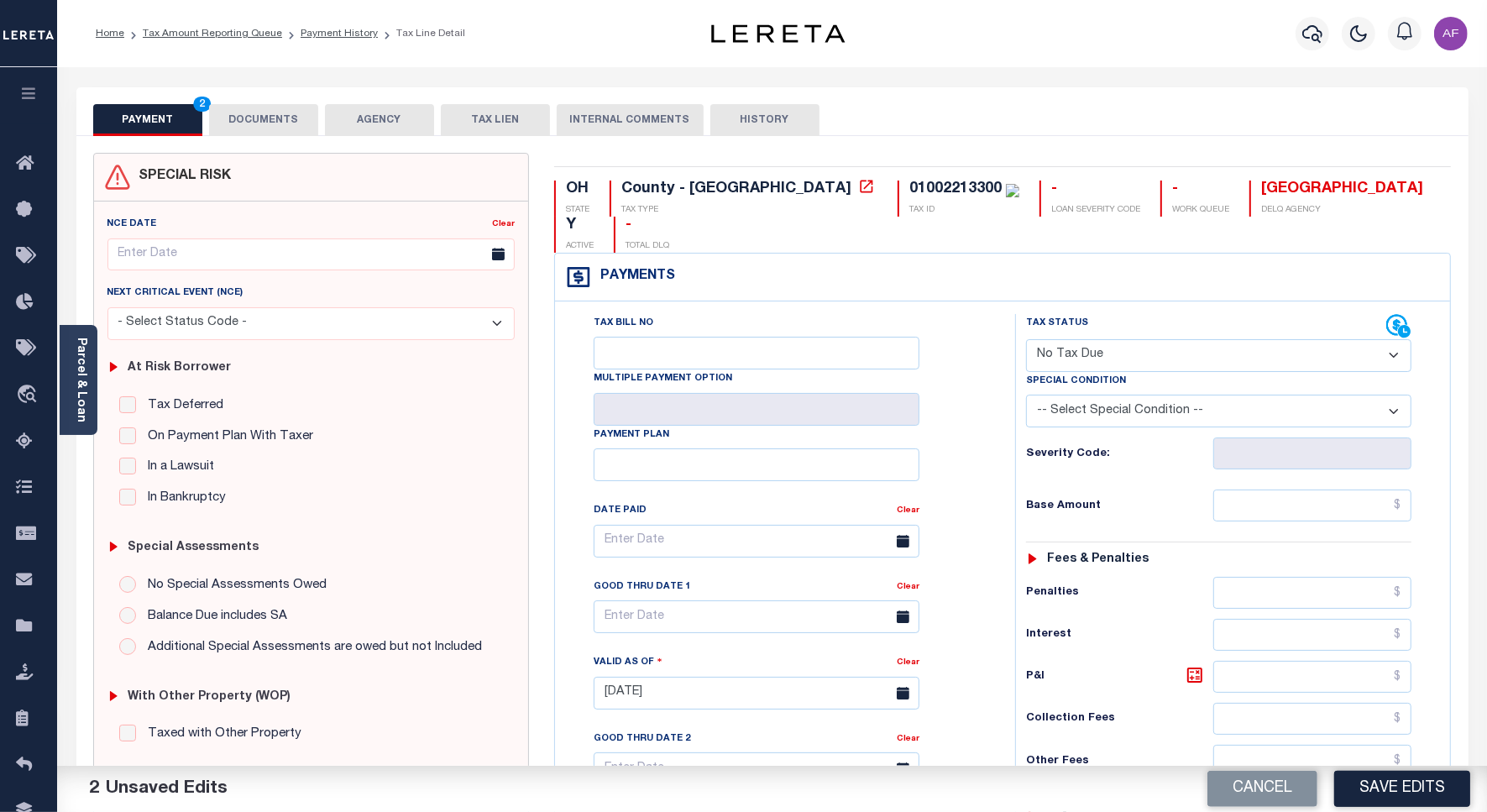
click at [1140, 394] on select "-- Select Special Condition -- 3RD PARTY TAX LIEN AGENCY TAX LIEN (A.K.A Inside…" at bounding box center [1218, 410] width 385 height 32
select select "5"
click at [1026, 394] on select "-- Select Special Condition -- 3RD PARTY TAX LIEN AGENCY TAX LIEN (A.K.A Inside…" at bounding box center [1218, 410] width 385 height 32
click at [1320, 489] on input "text" at bounding box center [1312, 505] width 198 height 32
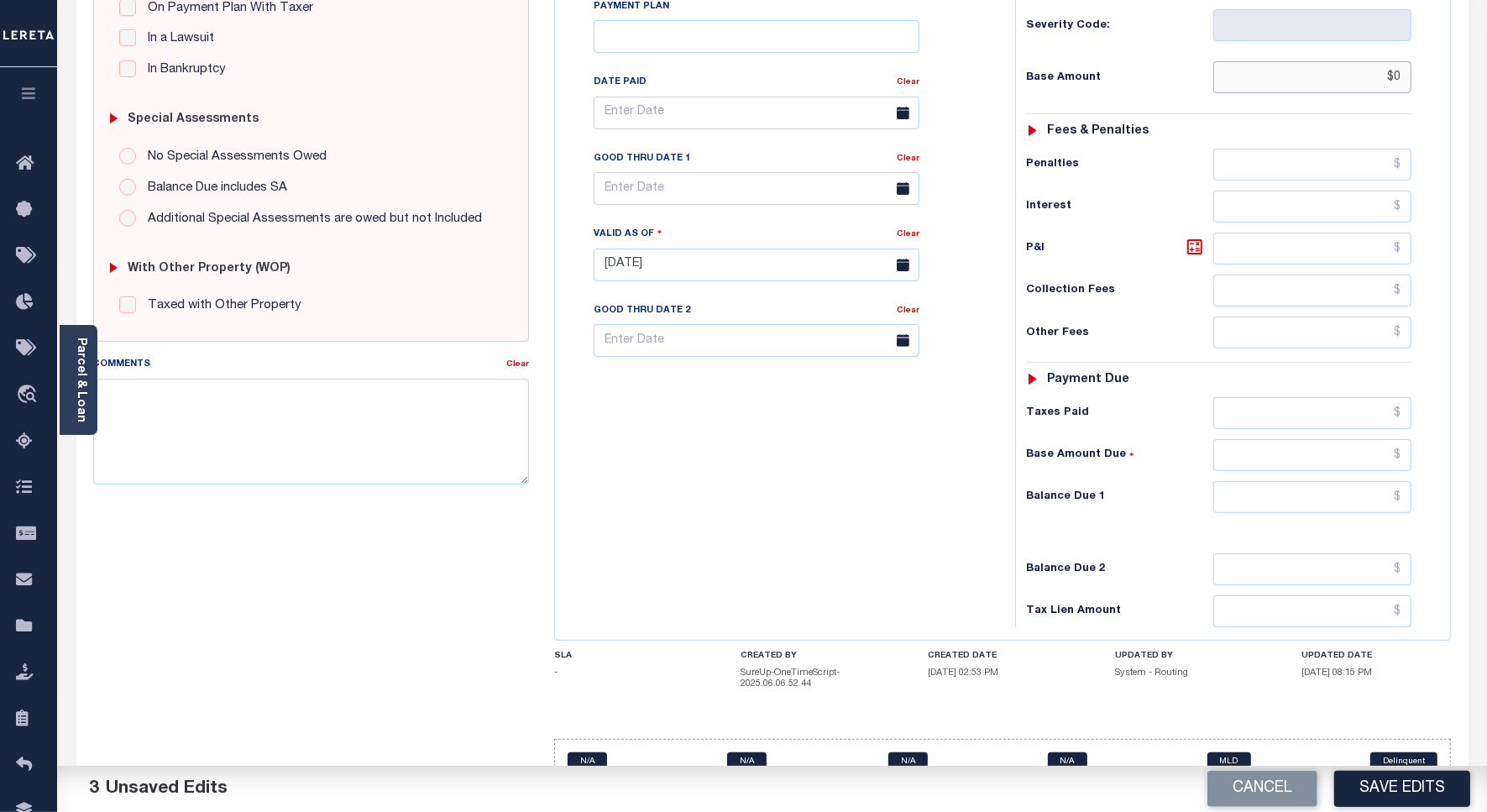
scroll to position [442, 0]
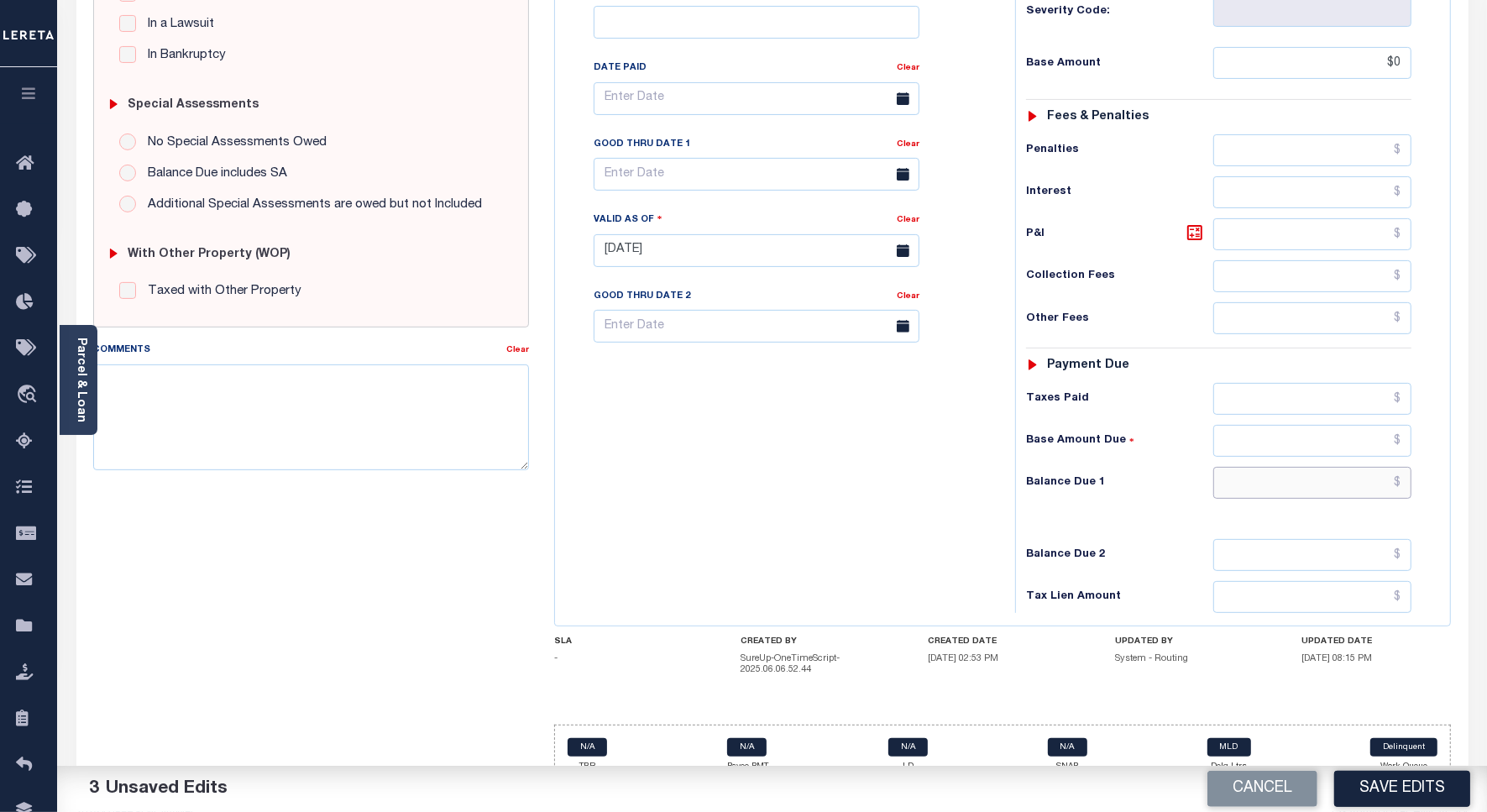
type input "$0.00"
click at [1389, 467] on input "text" at bounding box center [1312, 482] width 198 height 32
type input "$0"
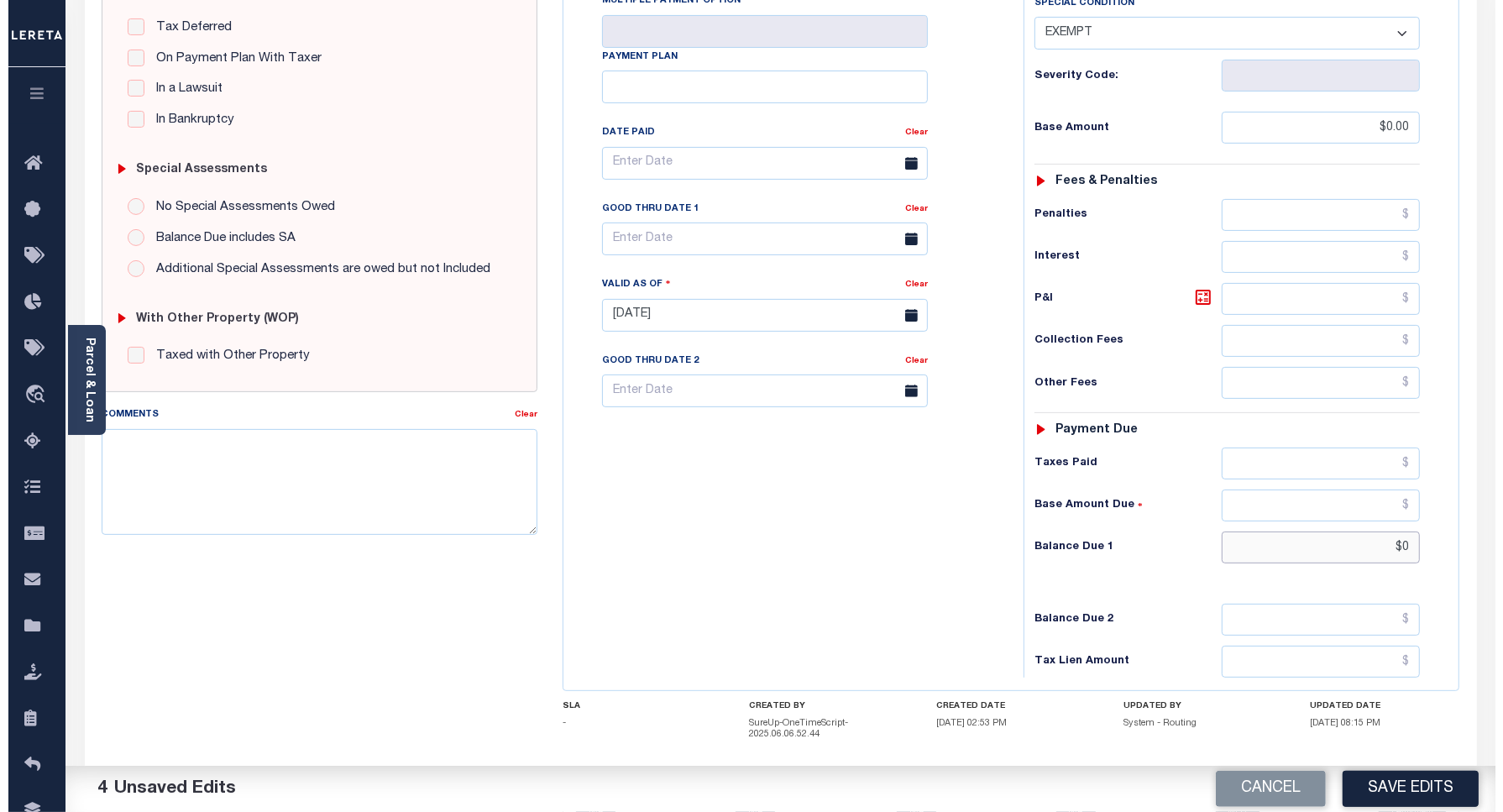
scroll to position [0, 0]
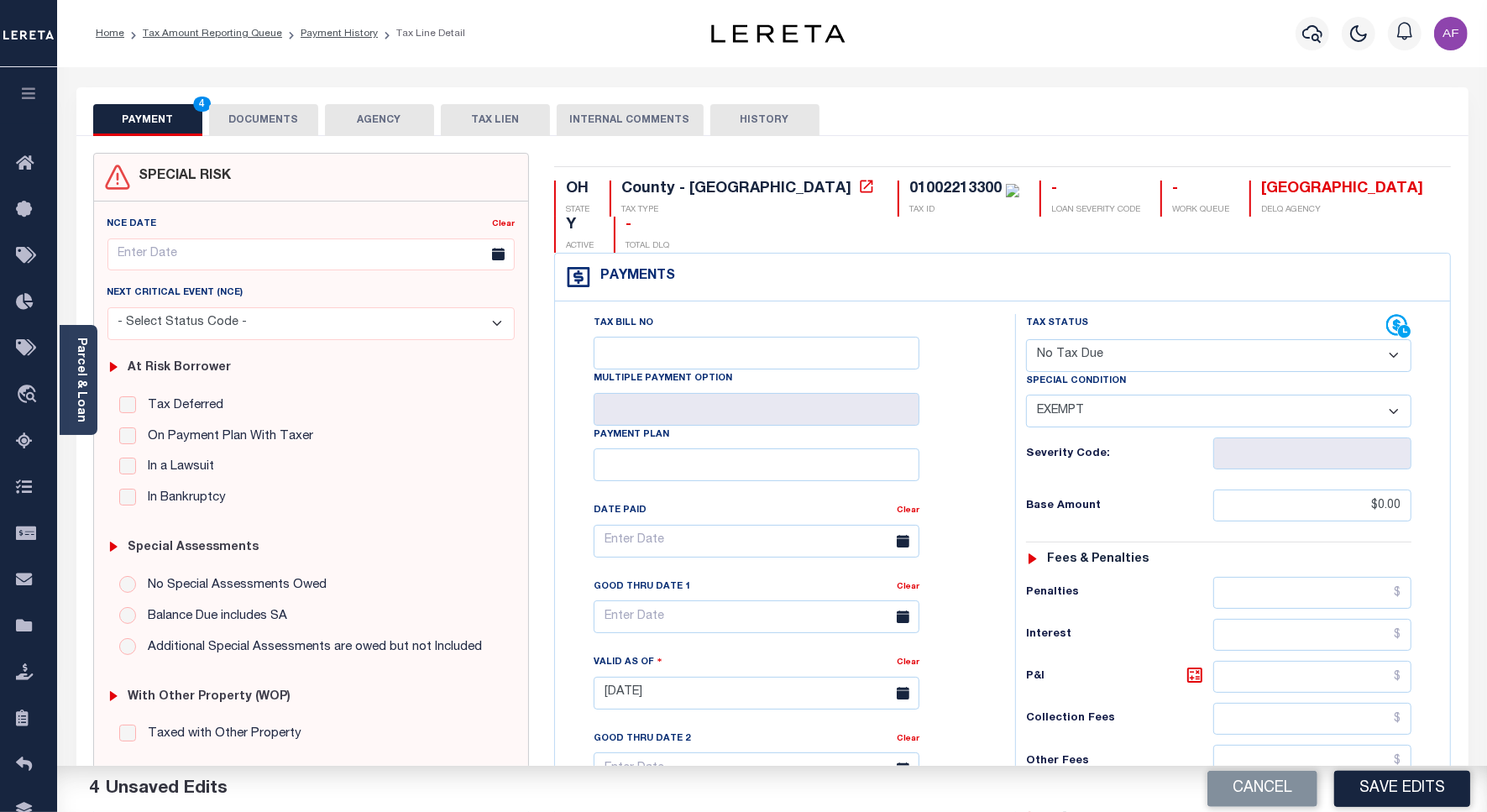
click at [249, 114] on button "DOCUMENTS" at bounding box center [263, 120] width 109 height 32
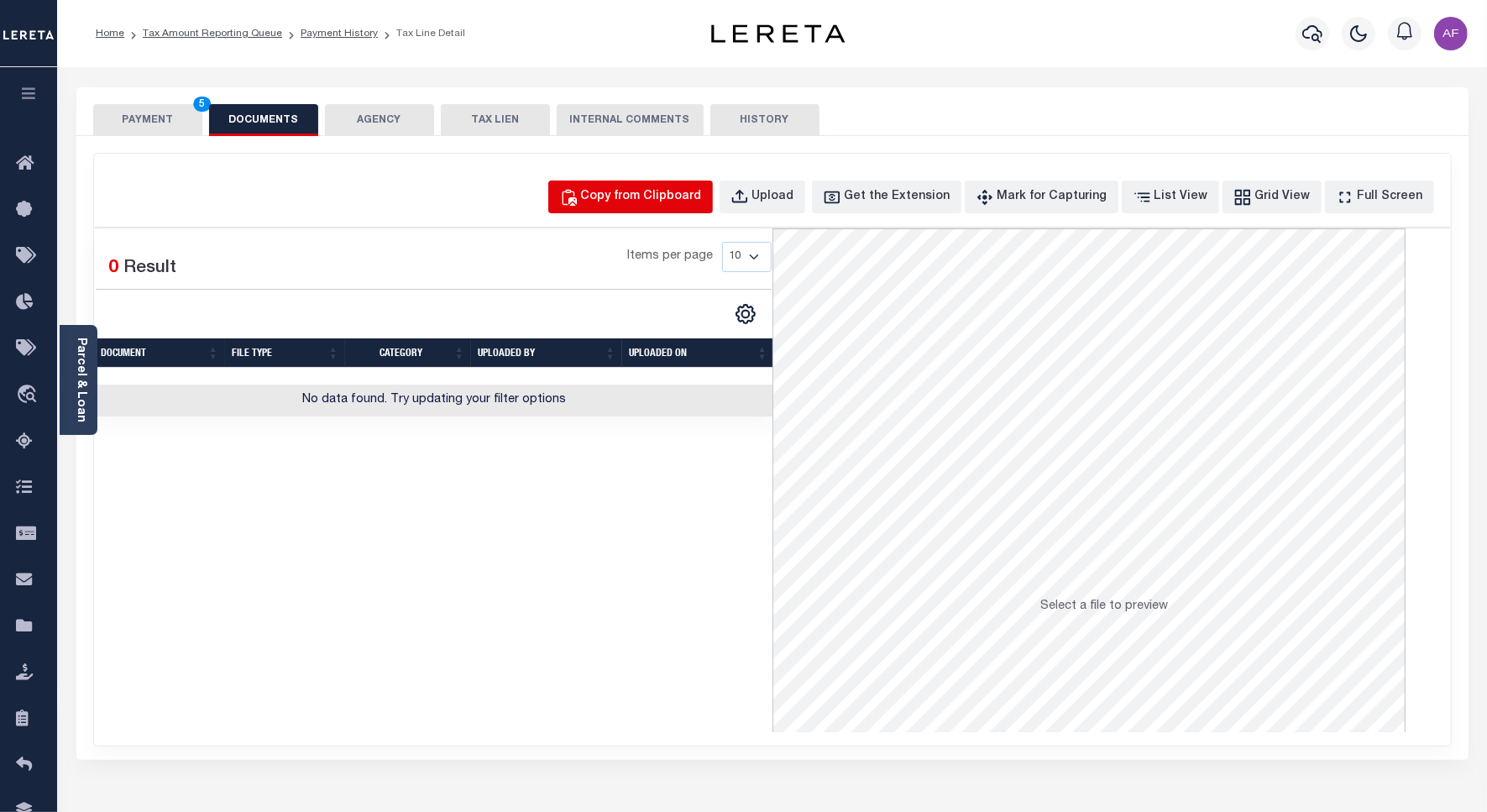
click at [663, 207] on button "Copy from Clipboard" at bounding box center [631, 196] width 165 height 32
select select "POP"
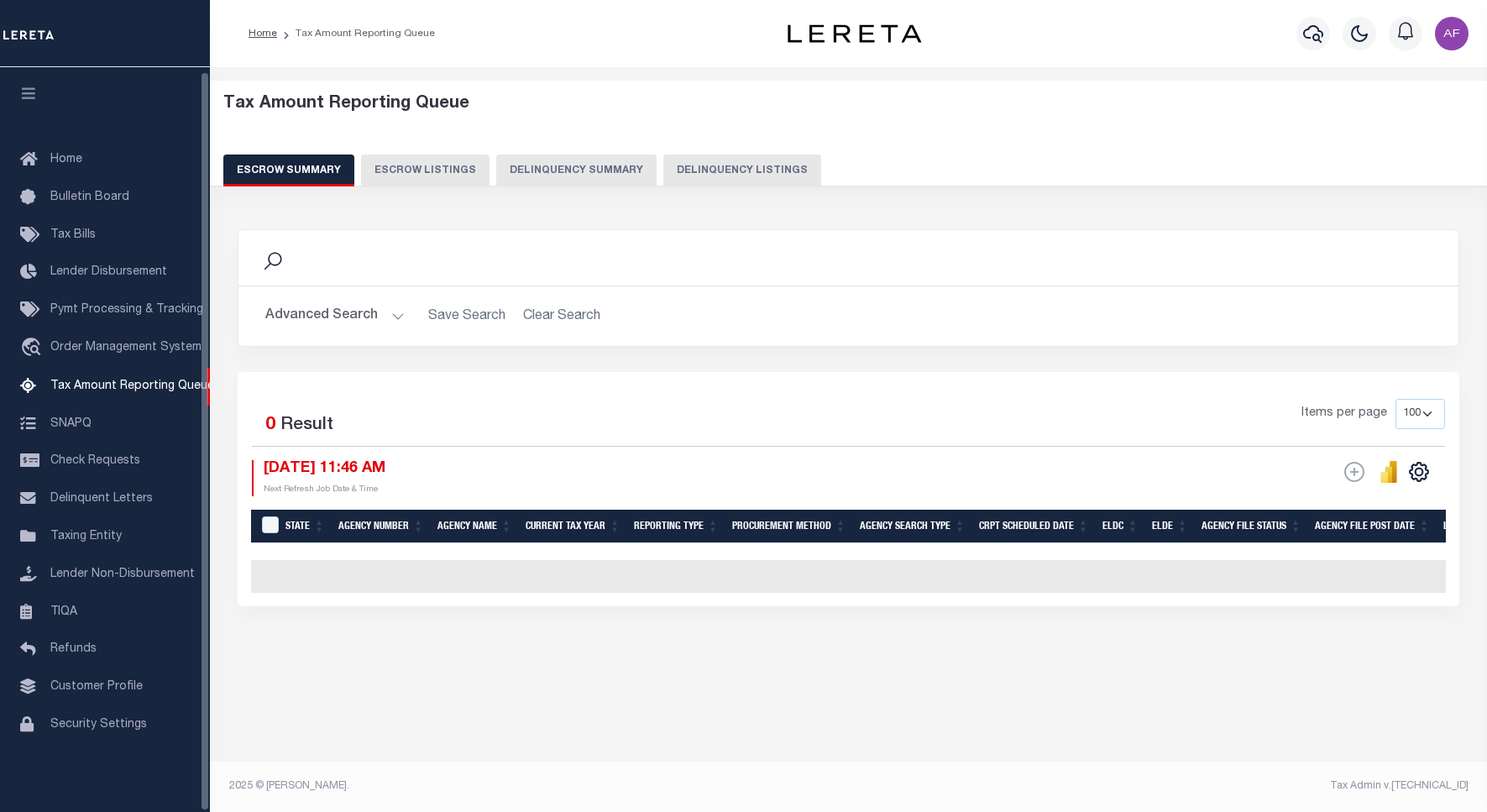
select select "100"
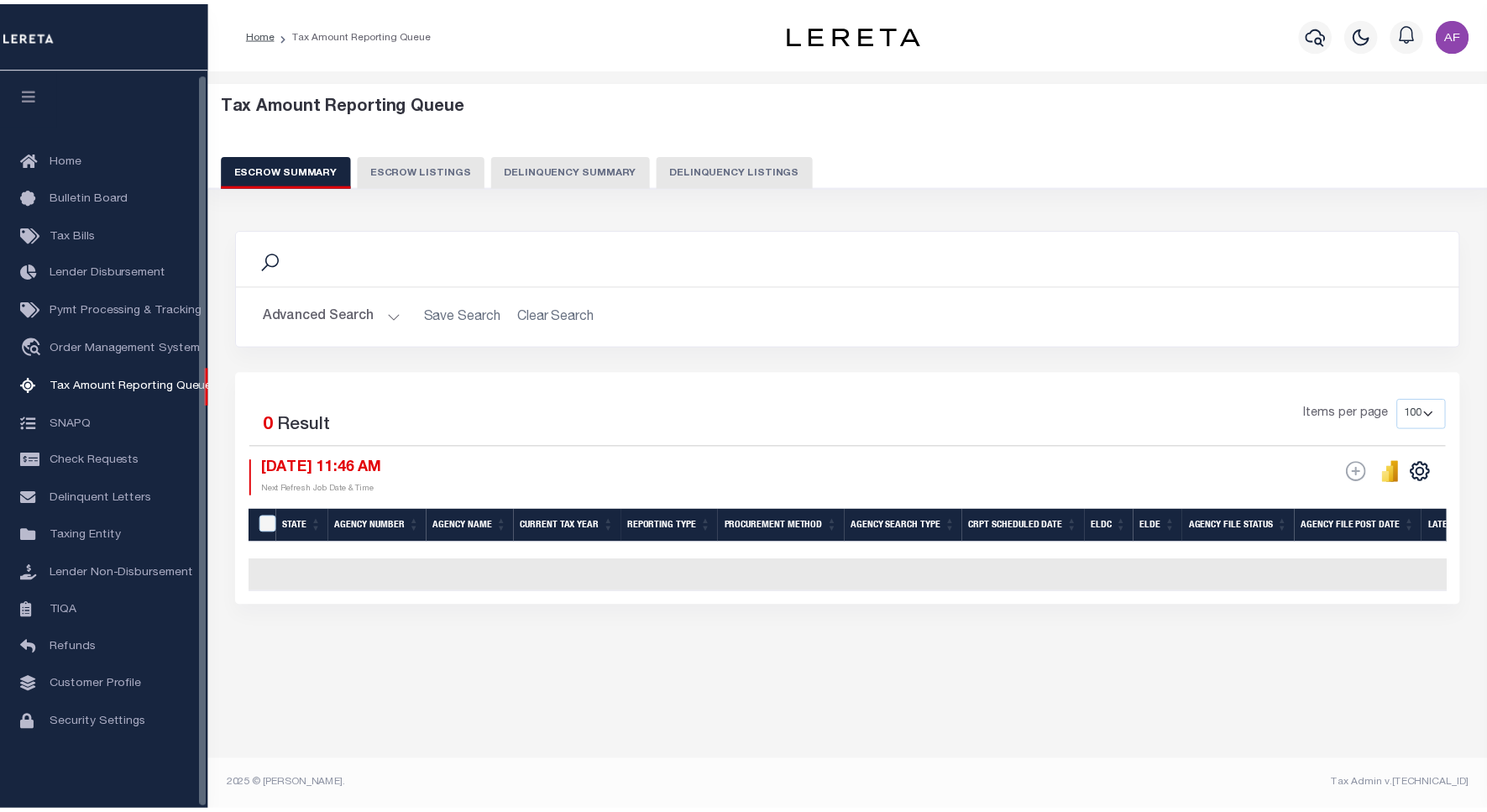
scroll to position [5, 0]
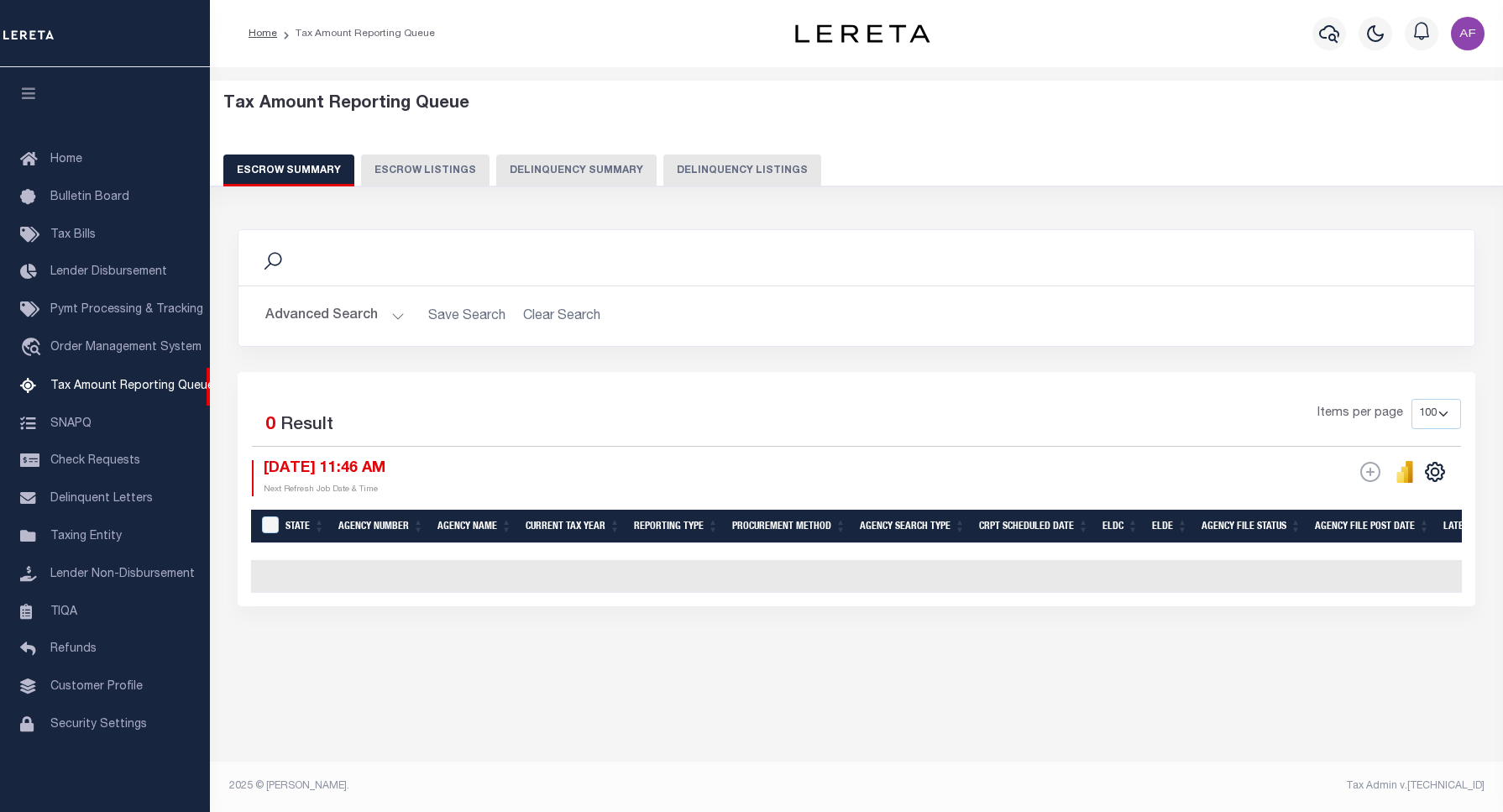
click at [698, 168] on button "Delinquency Listings" at bounding box center [742, 170] width 158 height 32
select select "100"
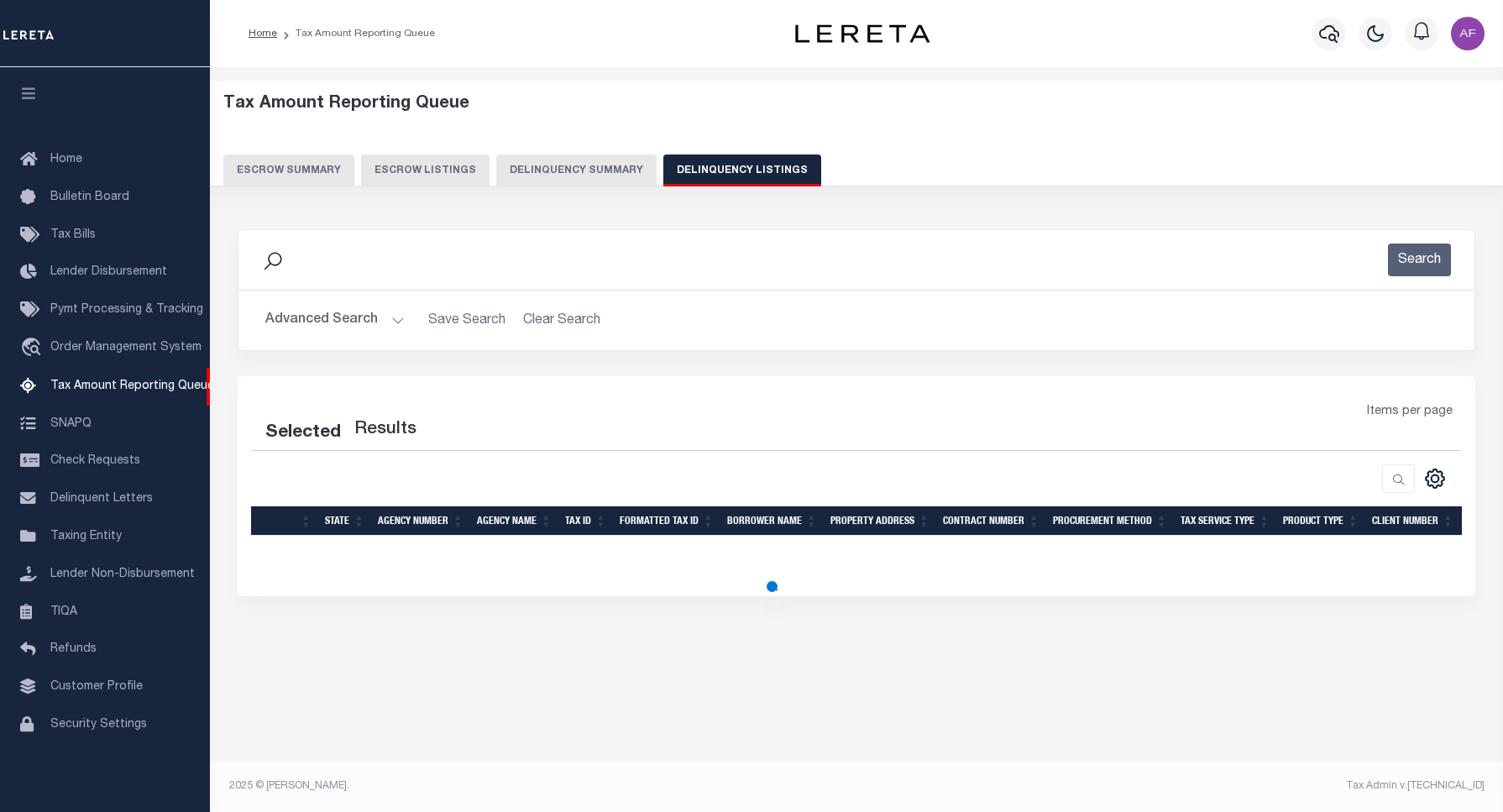
select select "100"
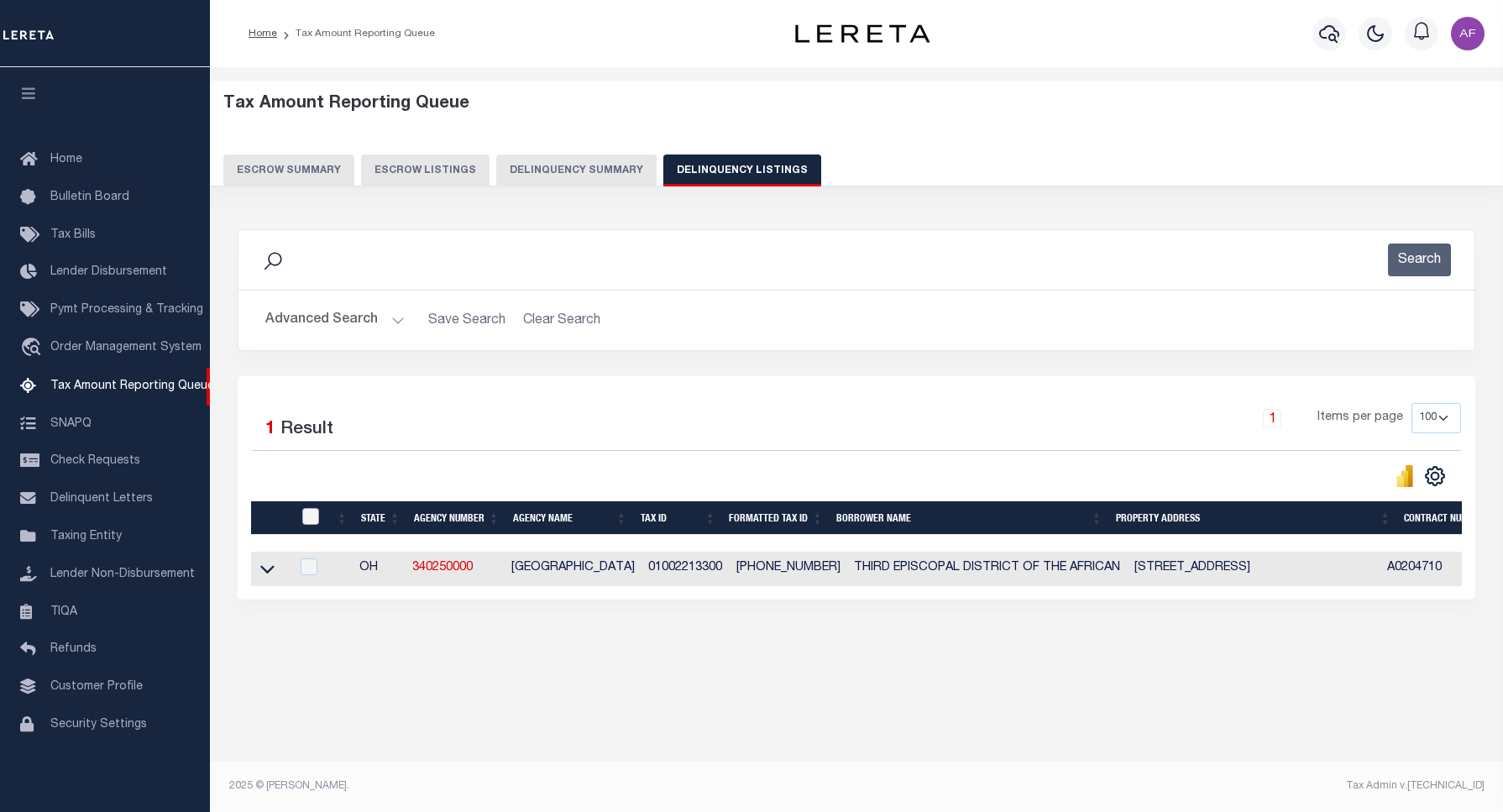
click at [317, 517] on input "checkbox" at bounding box center [310, 516] width 17 height 17
checkbox input "true"
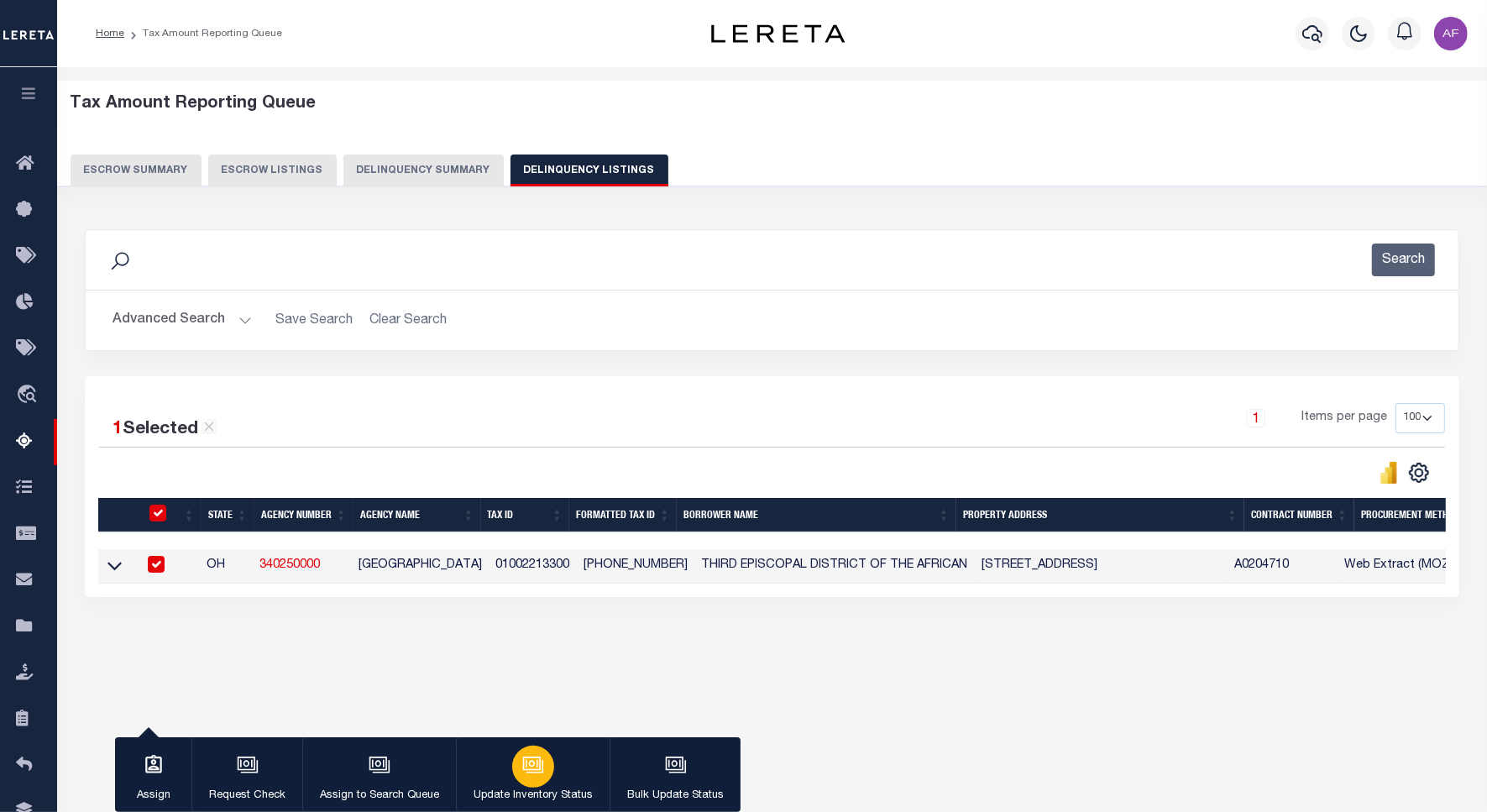
click at [565, 764] on button "Update Inventory Status" at bounding box center [533, 774] width 154 height 76
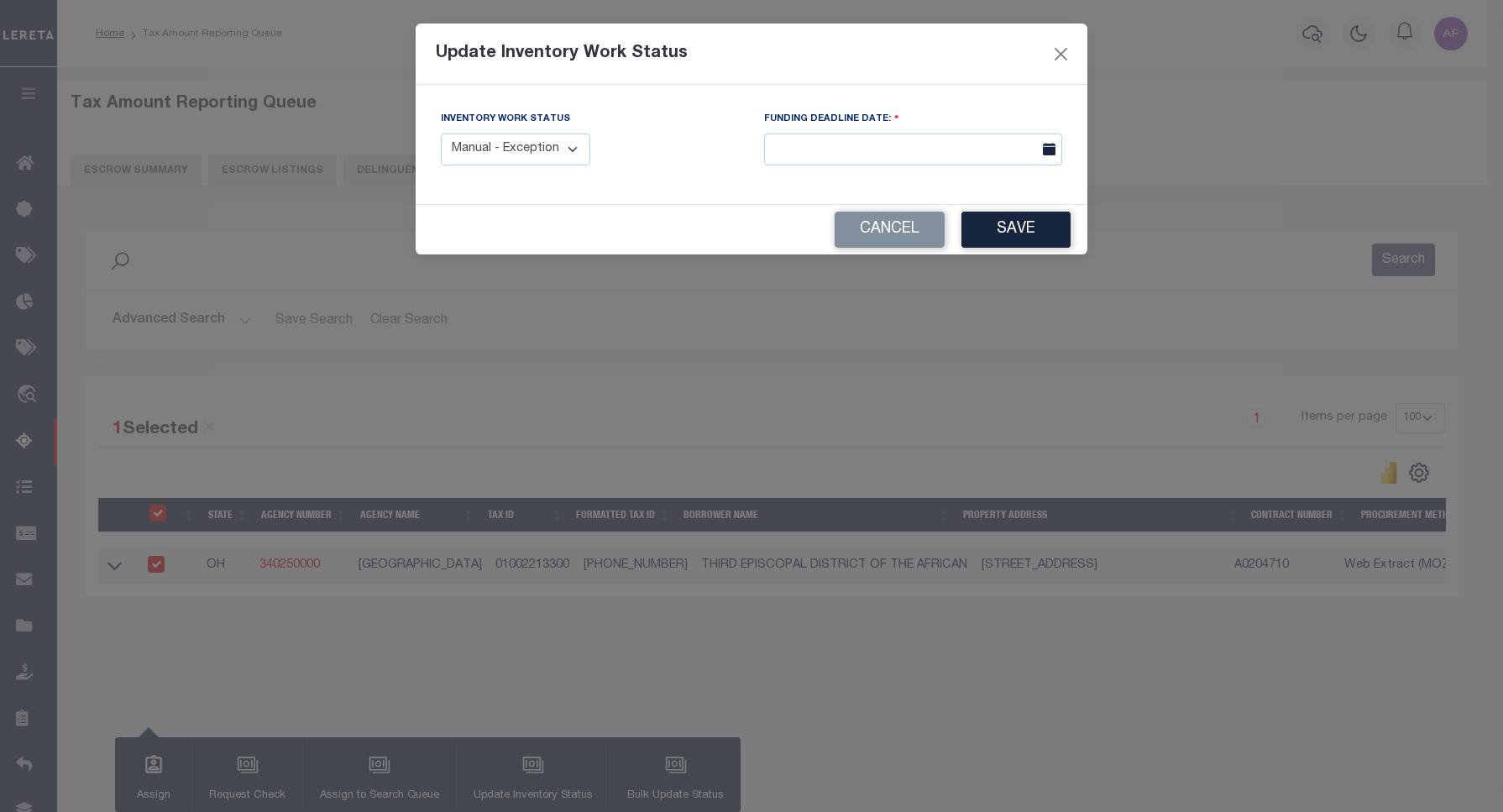
click at [522, 156] on select "Manual - Exception Pended - Awaiting Search Late Add Exception Completed" at bounding box center [515, 149] width 149 height 32
select select "4"
click at [441, 133] on select "Manual - Exception Pended - Awaiting Search Late Add Exception Completed" at bounding box center [515, 149] width 149 height 32
click at [1025, 243] on button "Save" at bounding box center [1015, 229] width 109 height 36
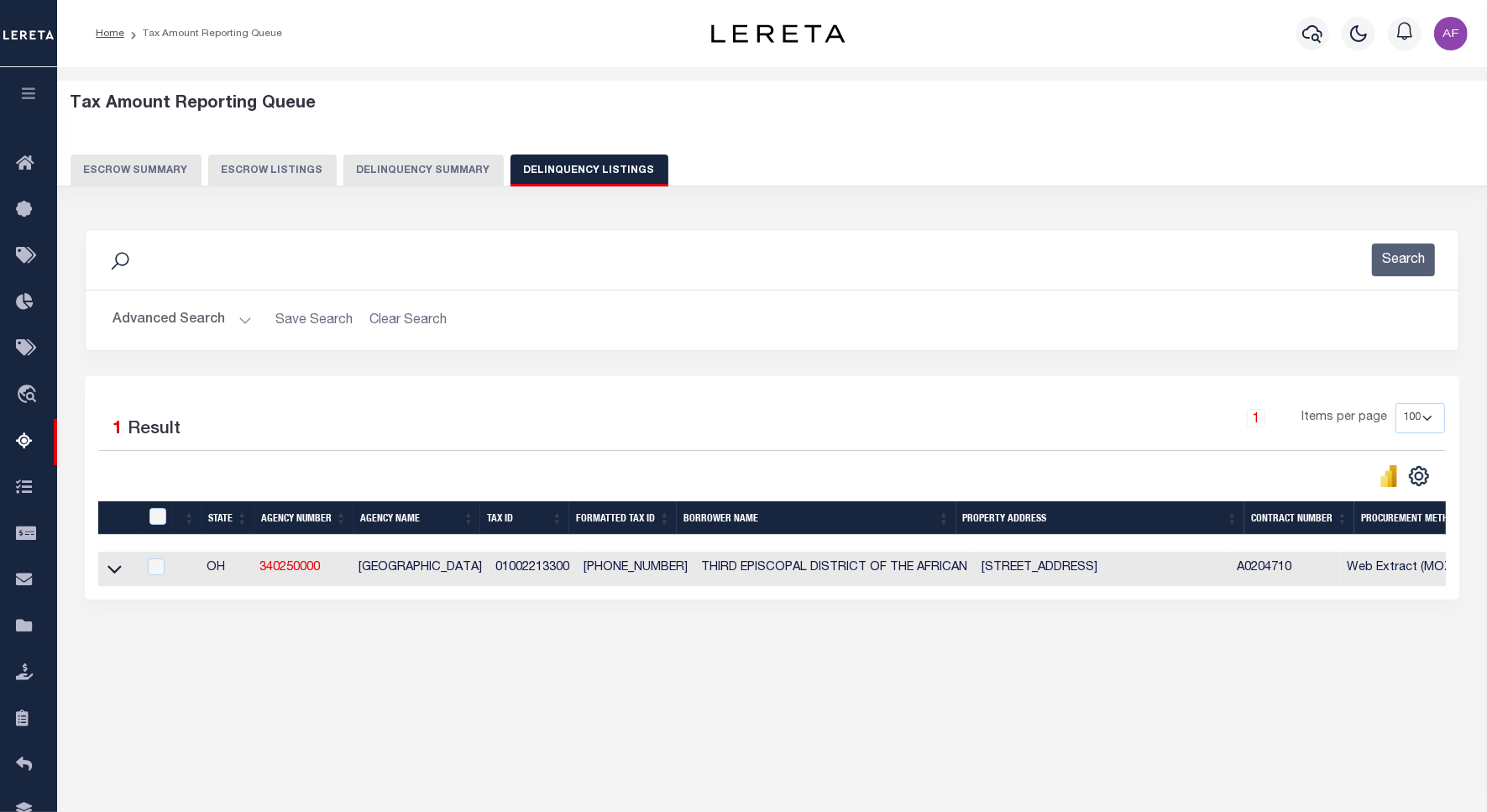
click at [155, 317] on button "Advanced Search" at bounding box center [182, 320] width 139 height 32
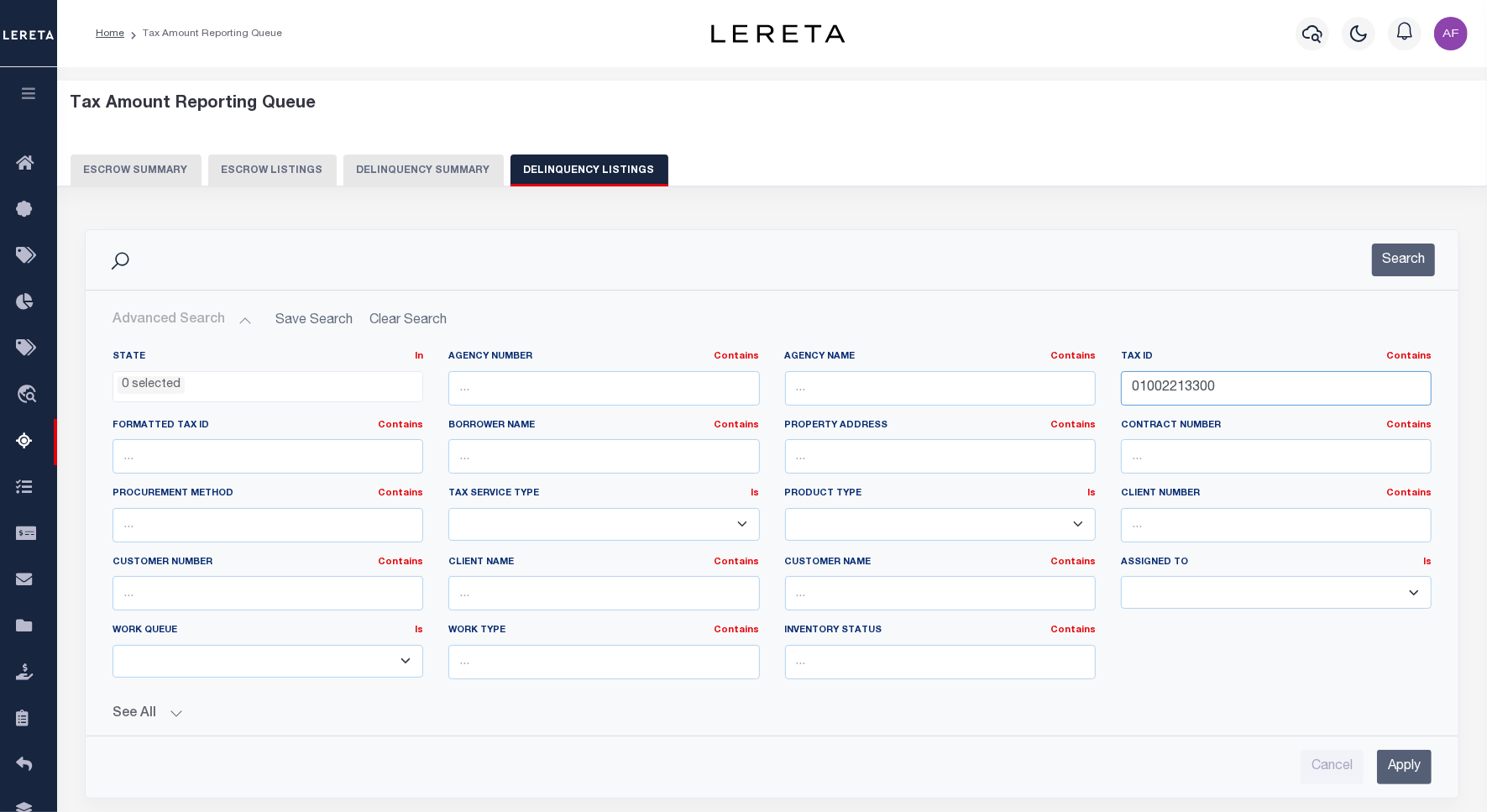
click at [1168, 375] on input "01002213300" at bounding box center [1276, 387] width 311 height 34
click at [1167, 375] on input "01002213300" at bounding box center [1276, 387] width 311 height 34
paste input "761"
type input "01002276100"
click at [1394, 253] on button "Search" at bounding box center [1403, 259] width 63 height 32
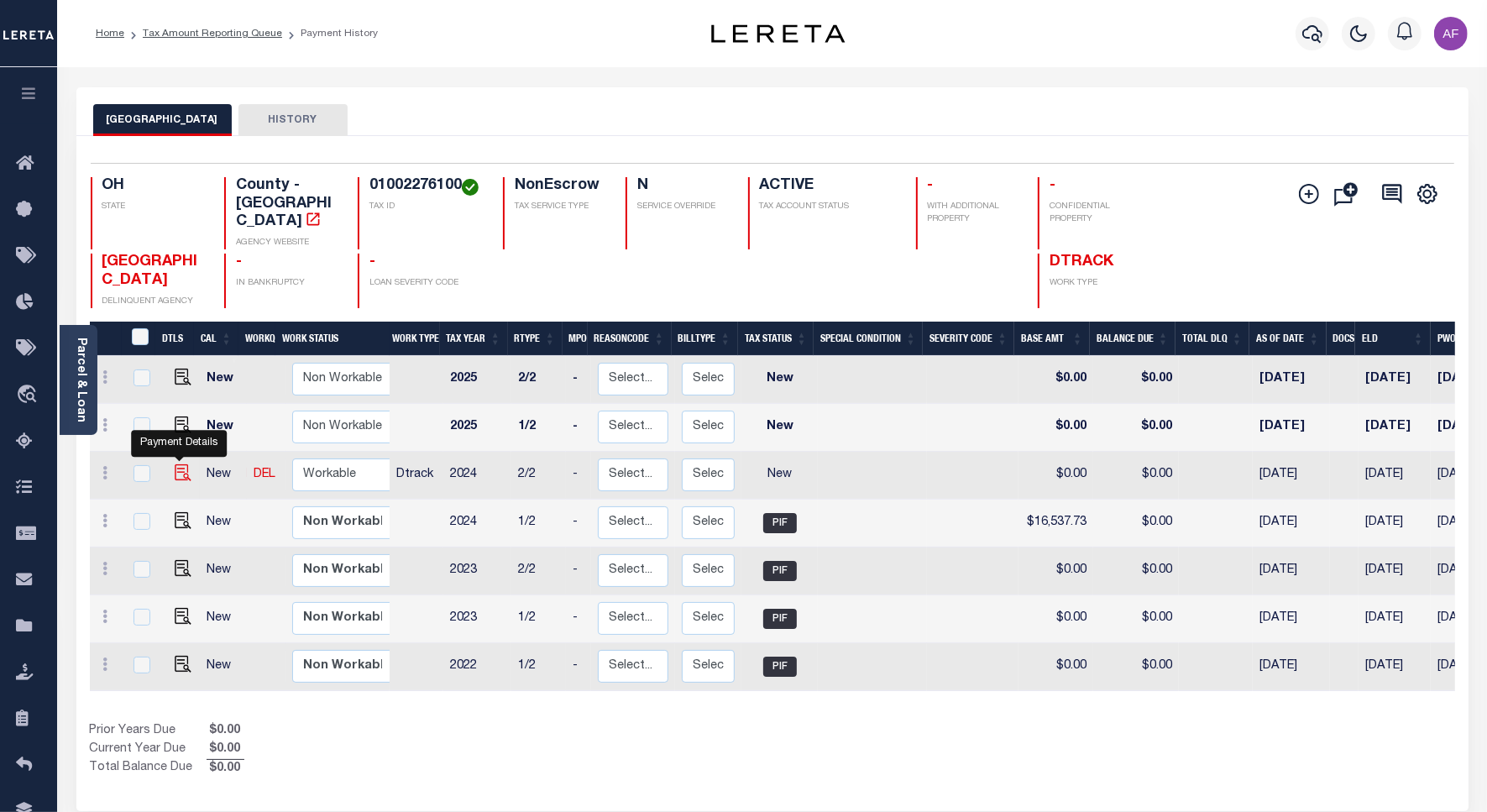
click at [175, 464] on img "" at bounding box center [182, 472] width 17 height 17
checkbox input "true"
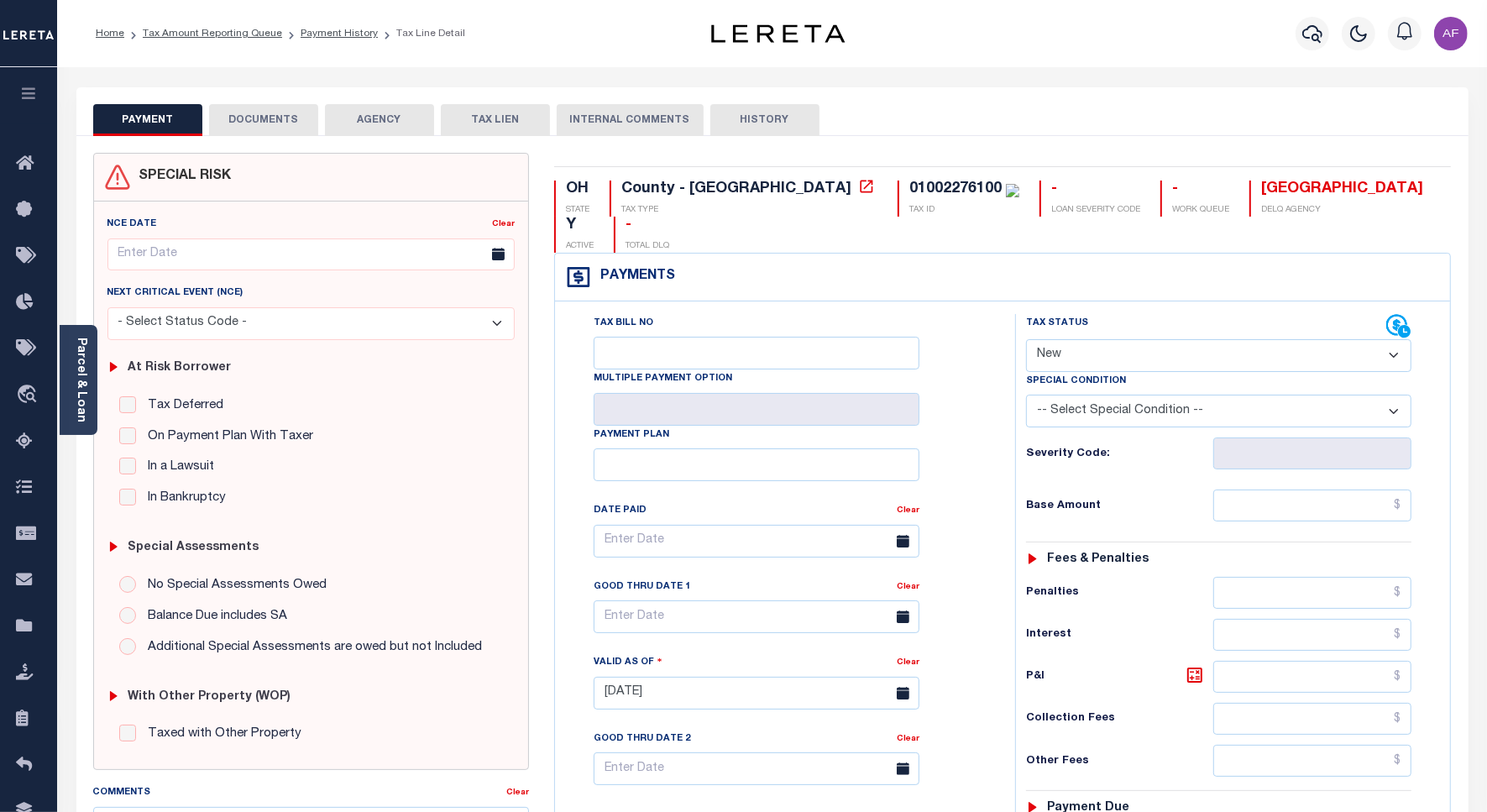
click at [1178, 314] on div "Tax Status Status" at bounding box center [1205, 327] width 360 height 25
click at [1164, 339] on select "- Select Status Code - Open Due/Unpaid Paid Incomplete No Tax Due Internal Refu…" at bounding box center [1218, 355] width 385 height 32
select select "DUE"
click at [1026, 339] on select "- Select Status Code - Open Due/Unpaid Paid Incomplete No Tax Due Internal Refu…" at bounding box center [1218, 355] width 385 height 32
type input "[DATE]"
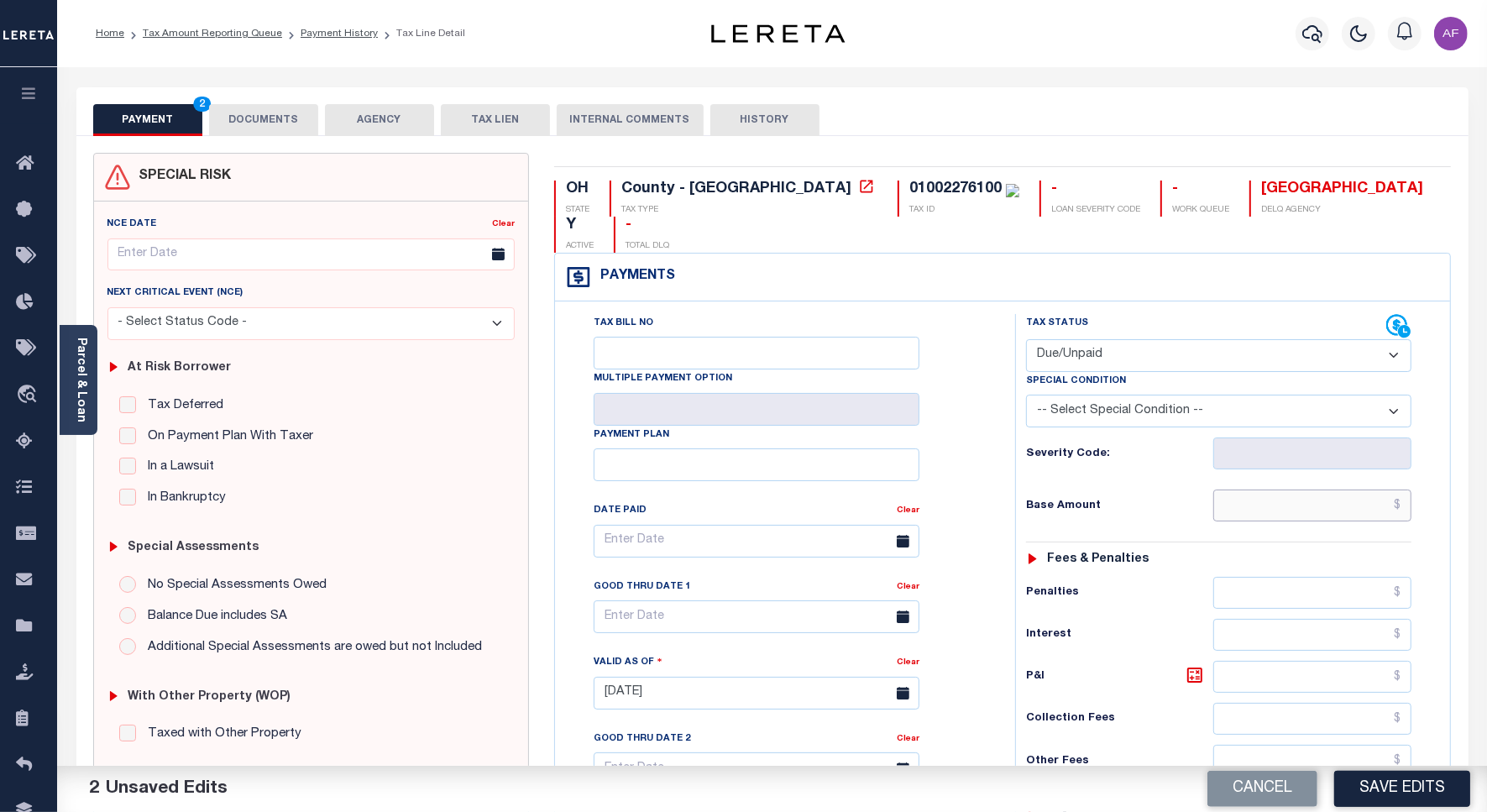
click at [1311, 489] on input "text" at bounding box center [1312, 505] width 198 height 32
paste input "16,537.73"
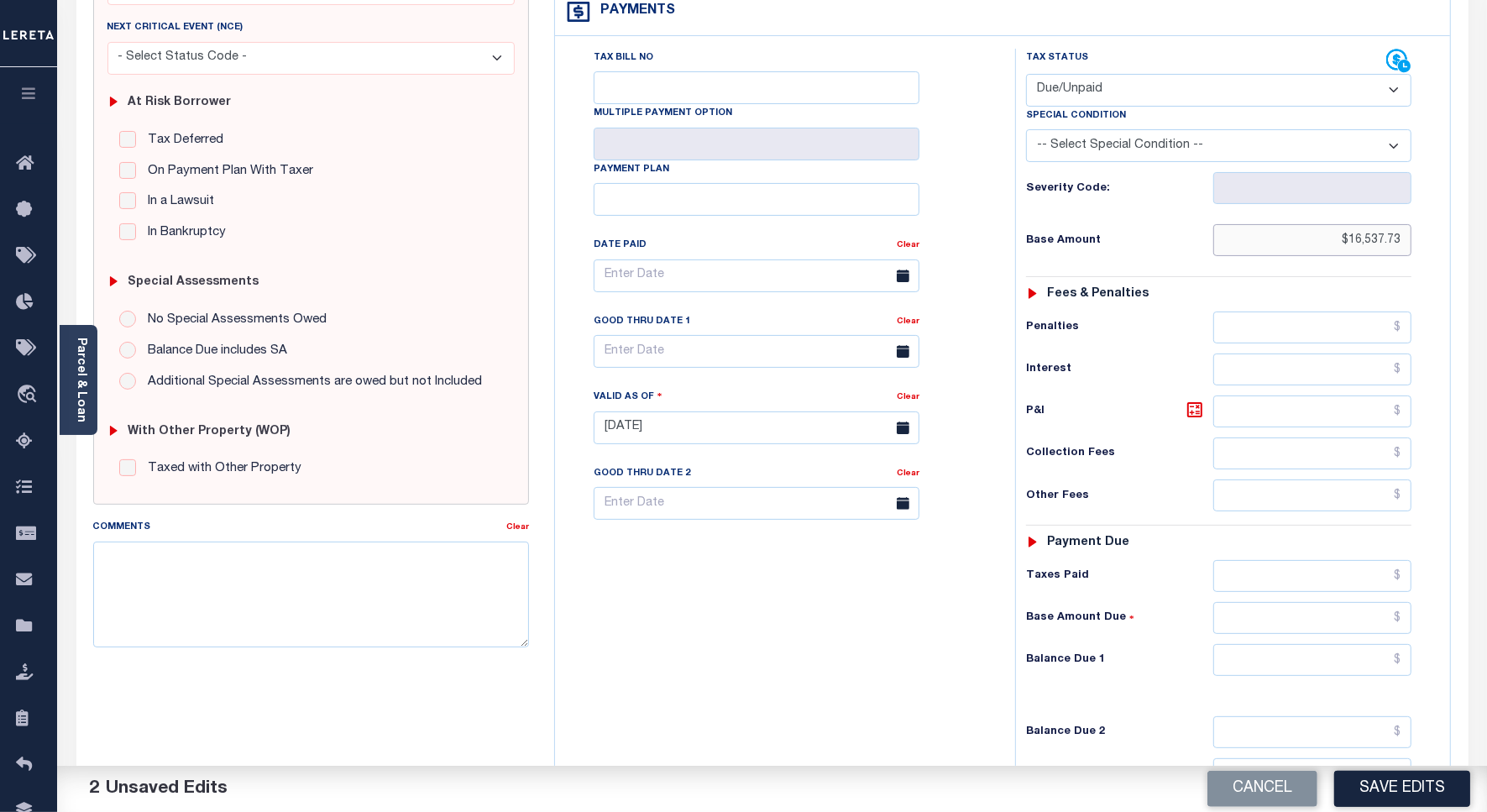
scroll to position [442, 0]
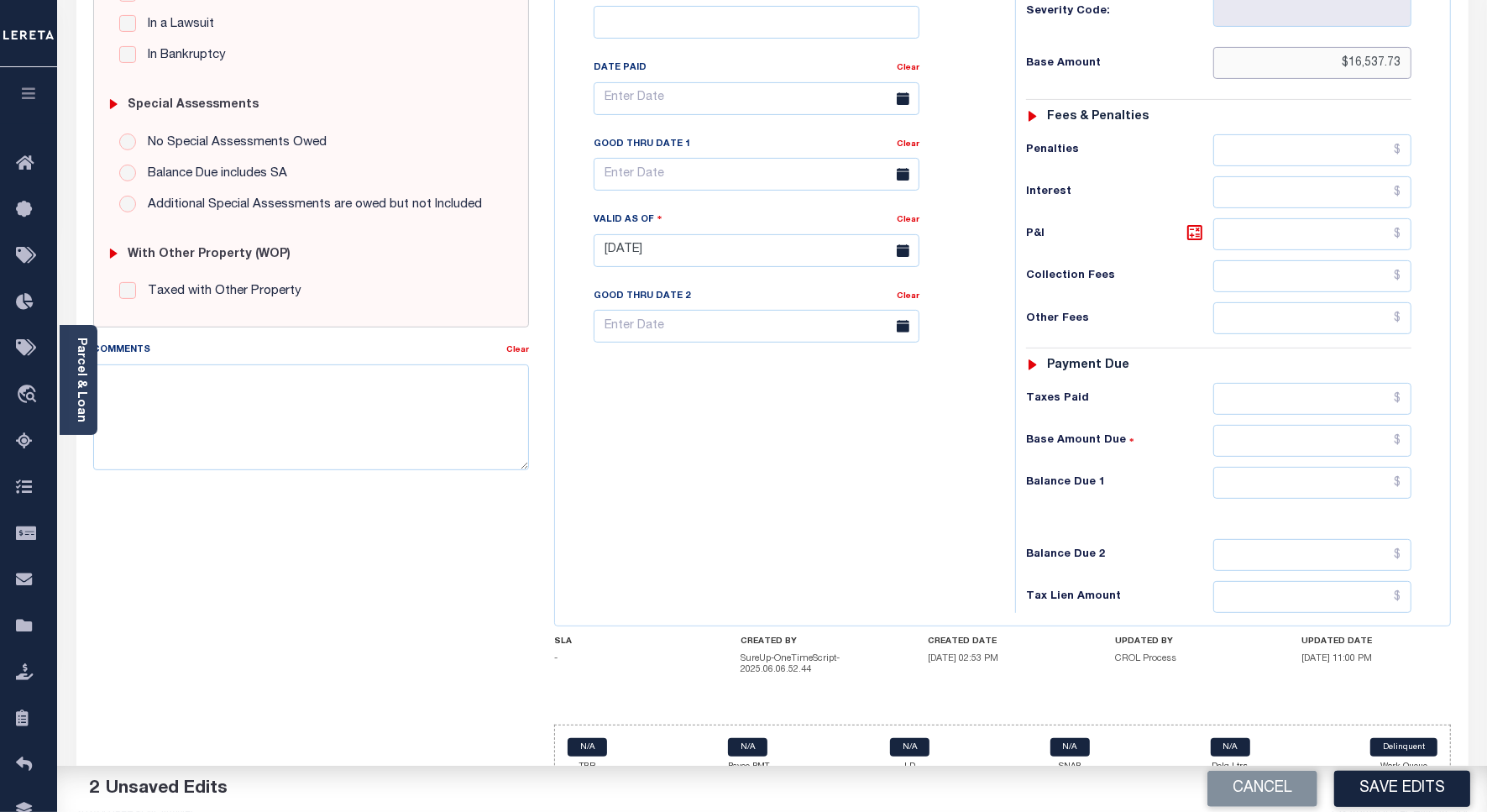
type input "$16,537.73"
click at [1365, 467] on input "text" at bounding box center [1312, 482] width 198 height 32
paste input "16,537.73"
type input "$16,537.73"
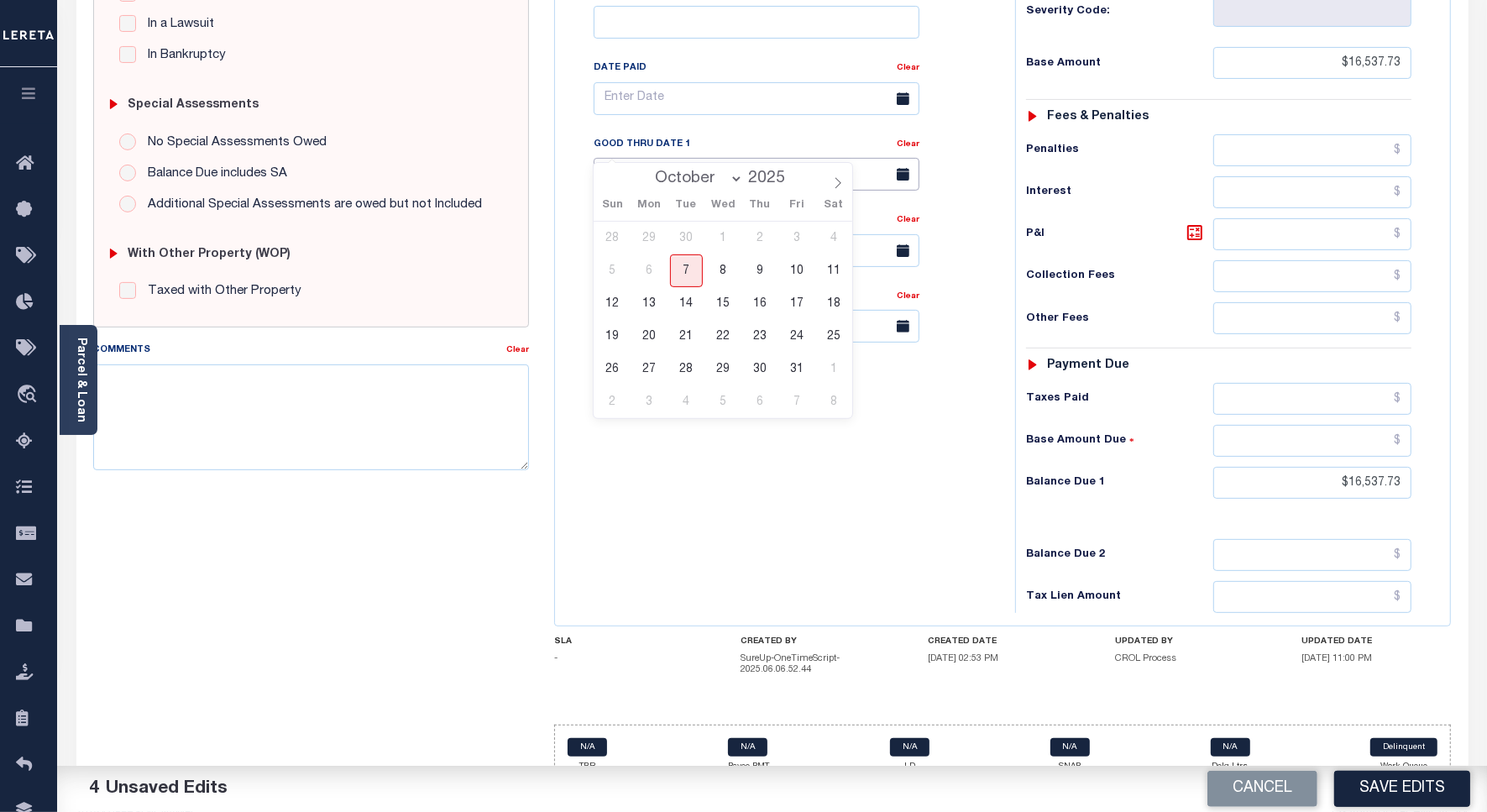
click at [672, 158] on input "text" at bounding box center [756, 174] width 326 height 32
click at [687, 269] on span "7" at bounding box center [686, 270] width 32 height 32
type input "[DATE]"
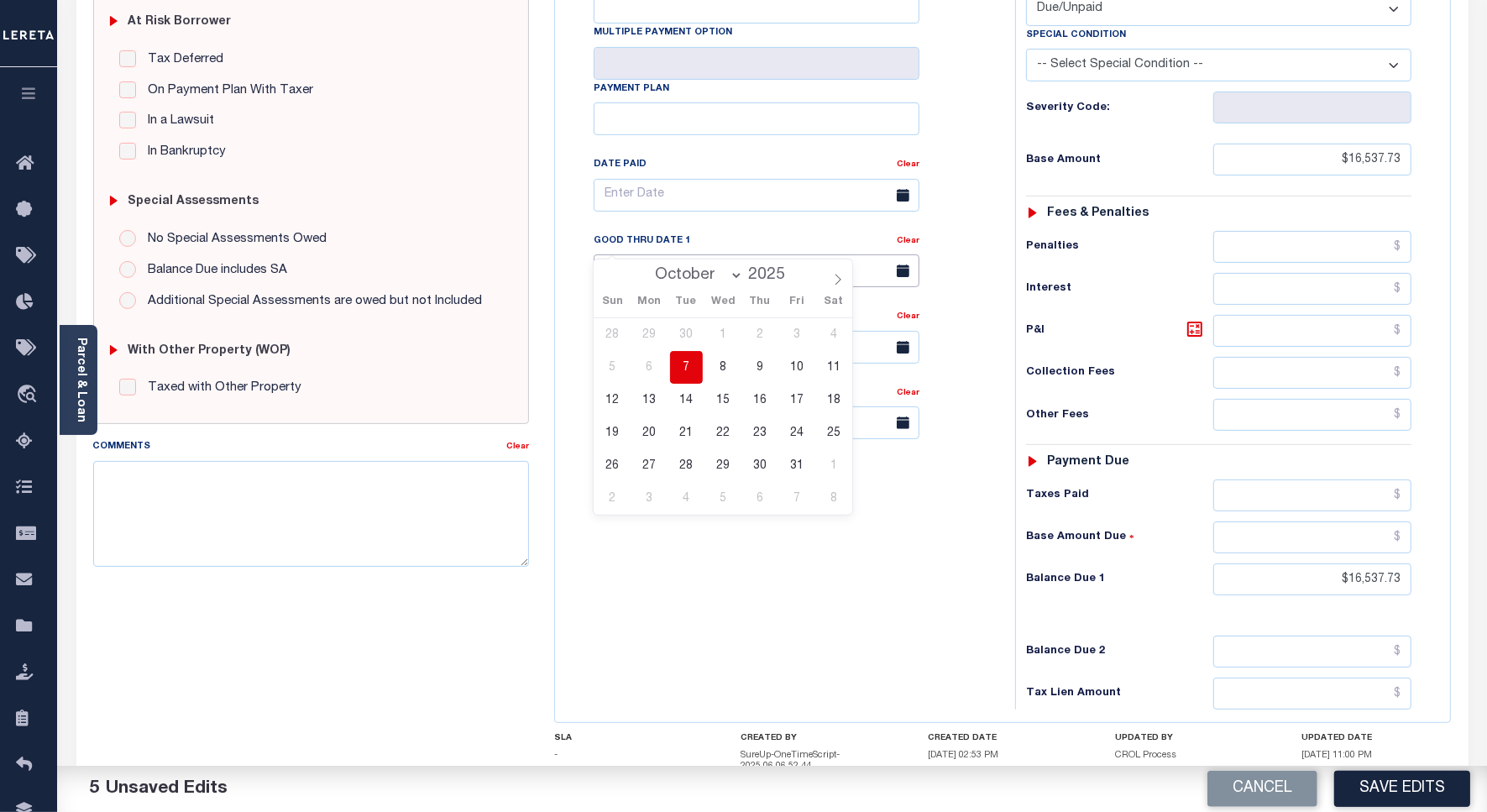
scroll to position [0, 0]
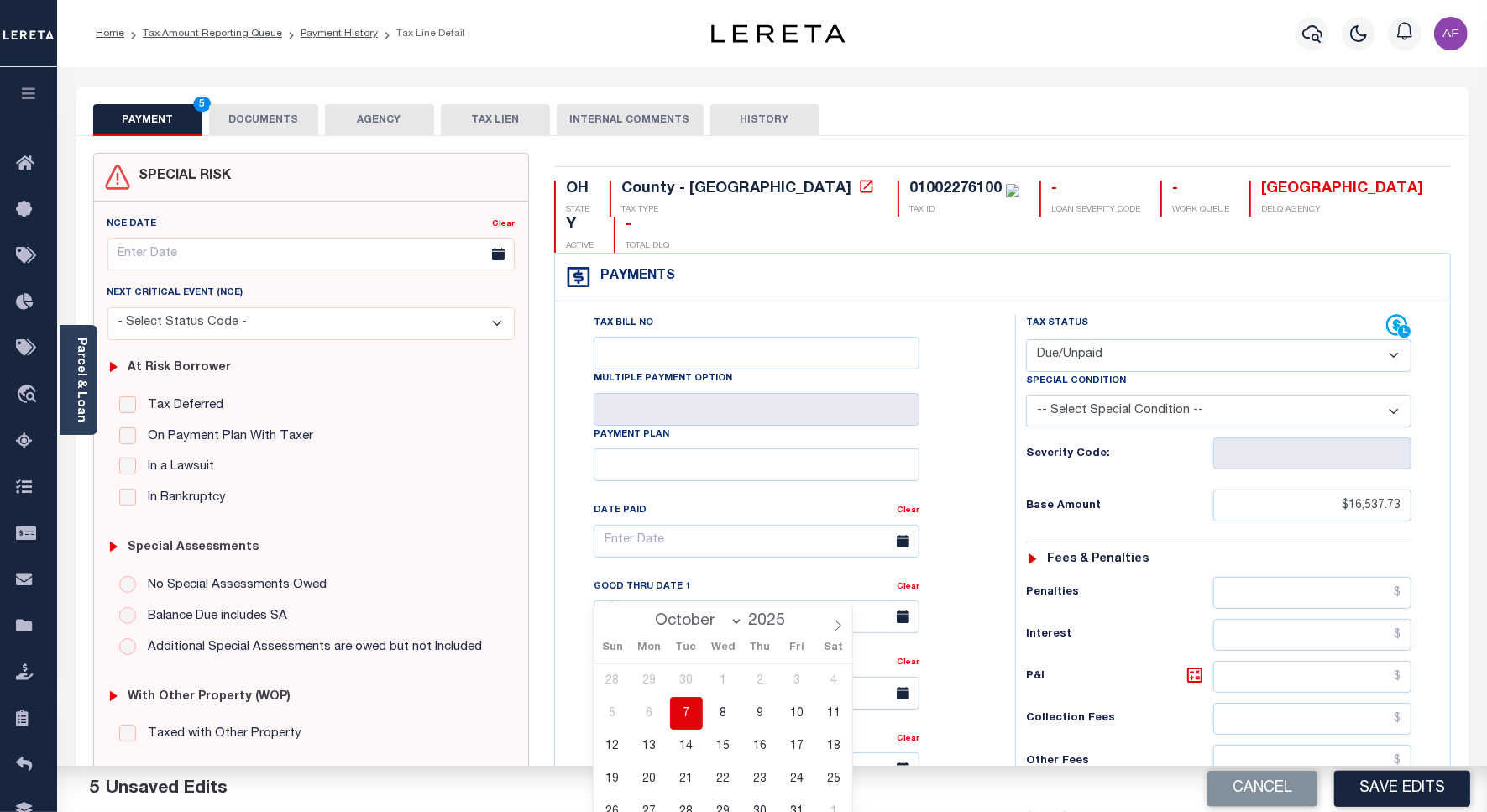
click at [254, 114] on button "DOCUMENTS" at bounding box center [263, 120] width 109 height 32
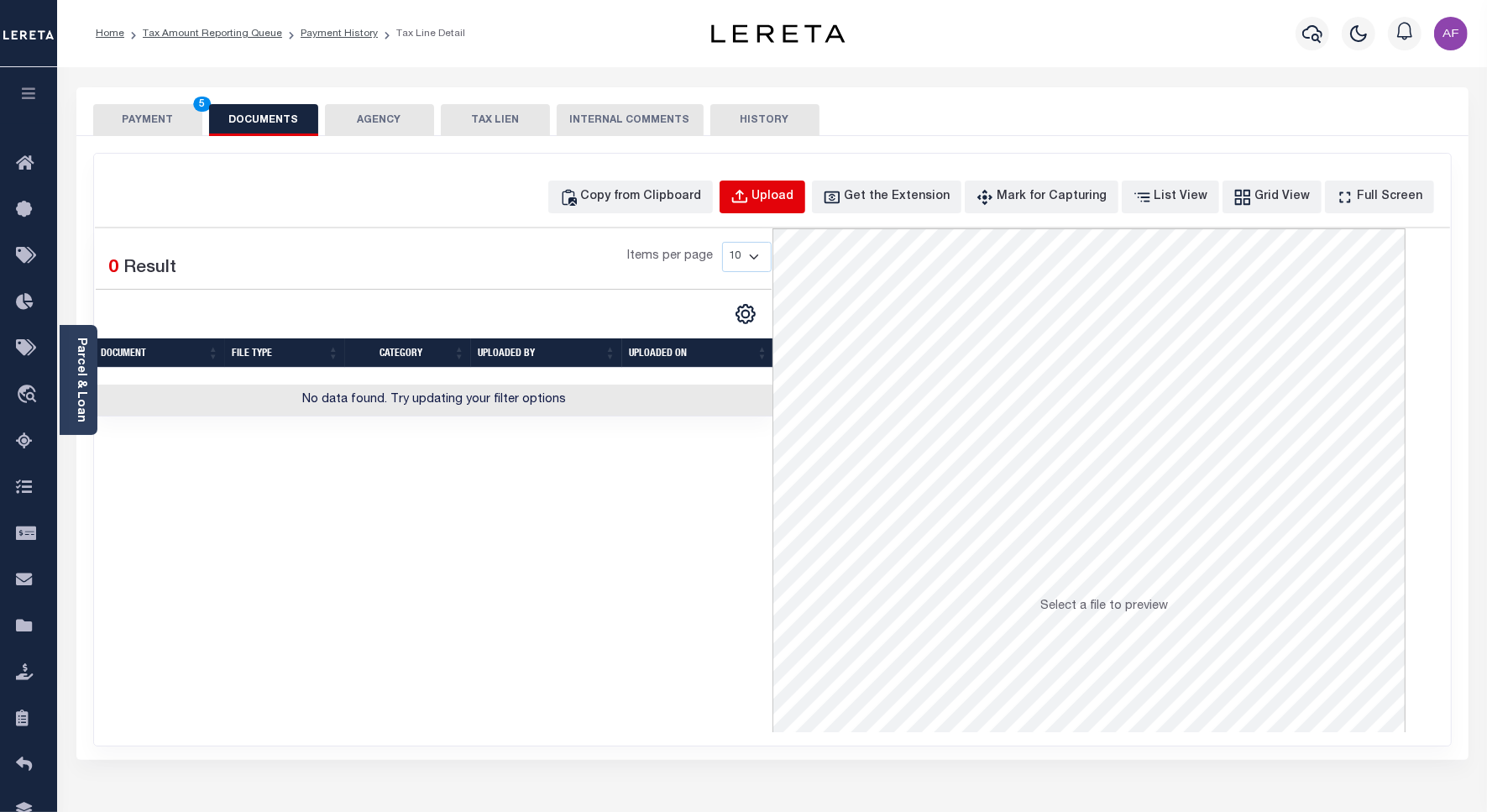
click at [782, 201] on button "Upload" at bounding box center [761, 196] width 85 height 32
select select "POP"
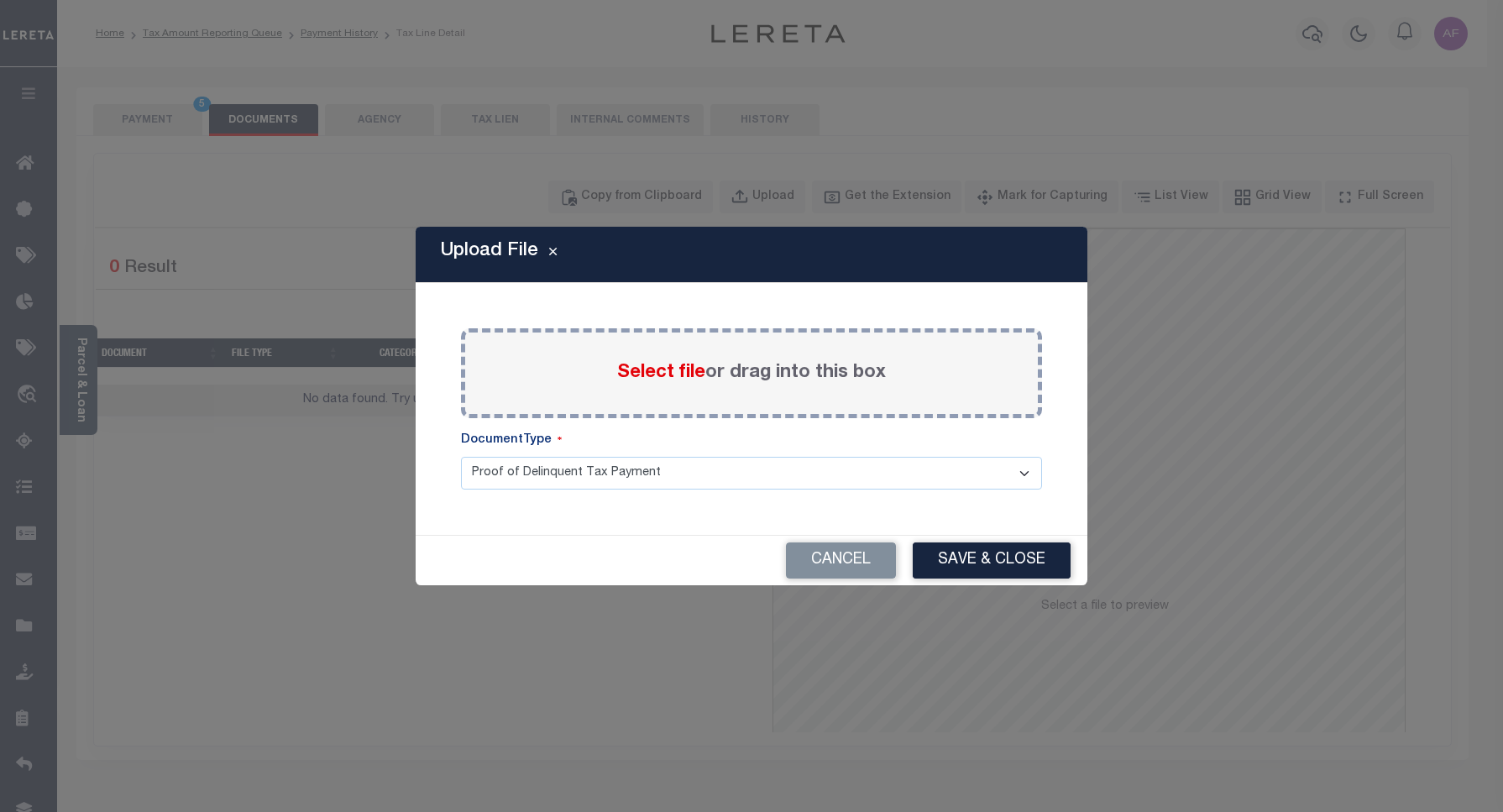
click at [648, 375] on span "Select file" at bounding box center [661, 373] width 88 height 19
click at [0, 0] on input "Select file or drag into this box" at bounding box center [0, 0] width 0 height 0
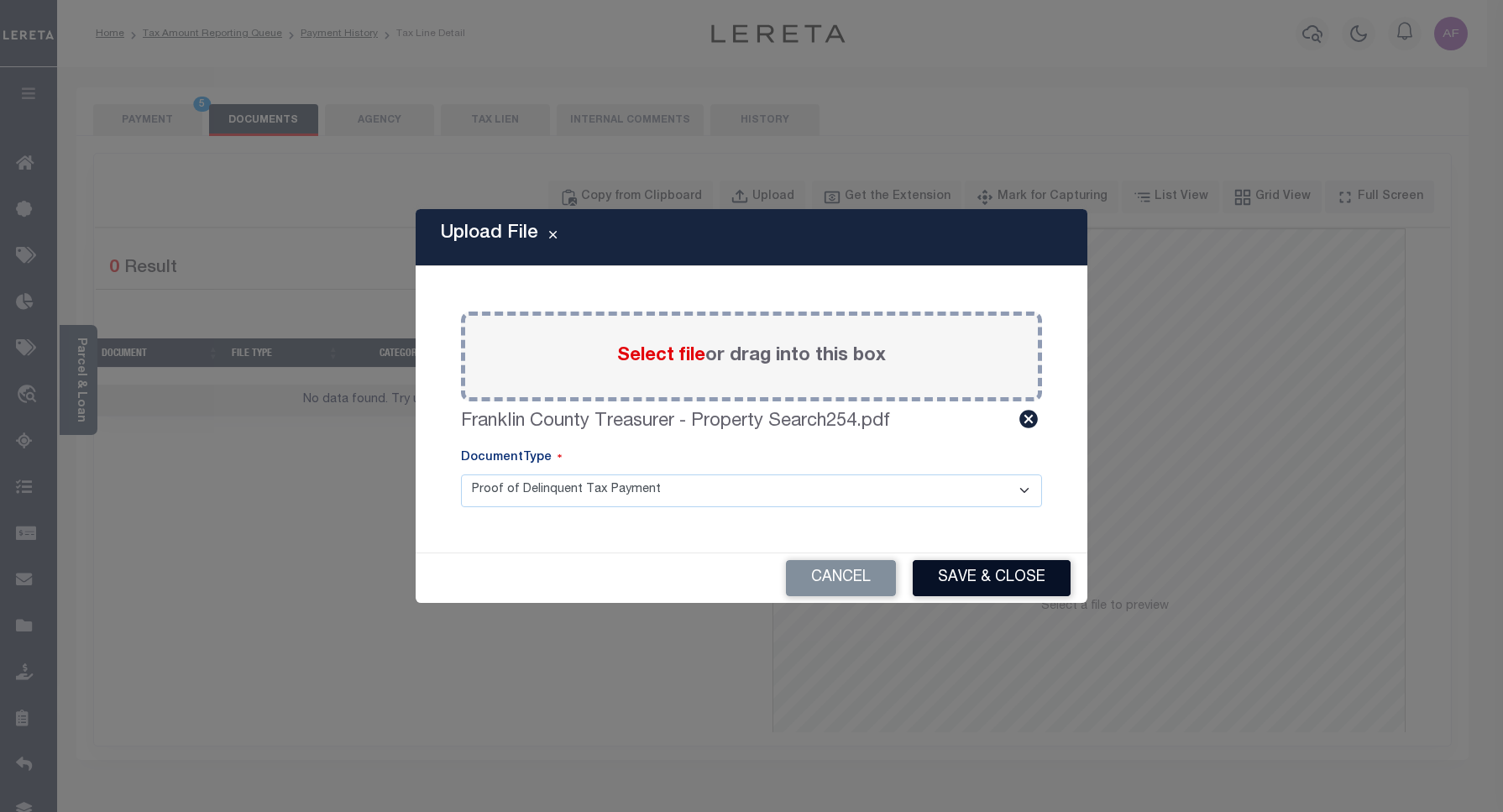
click at [967, 574] on button "Save & Close" at bounding box center [991, 578] width 158 height 36
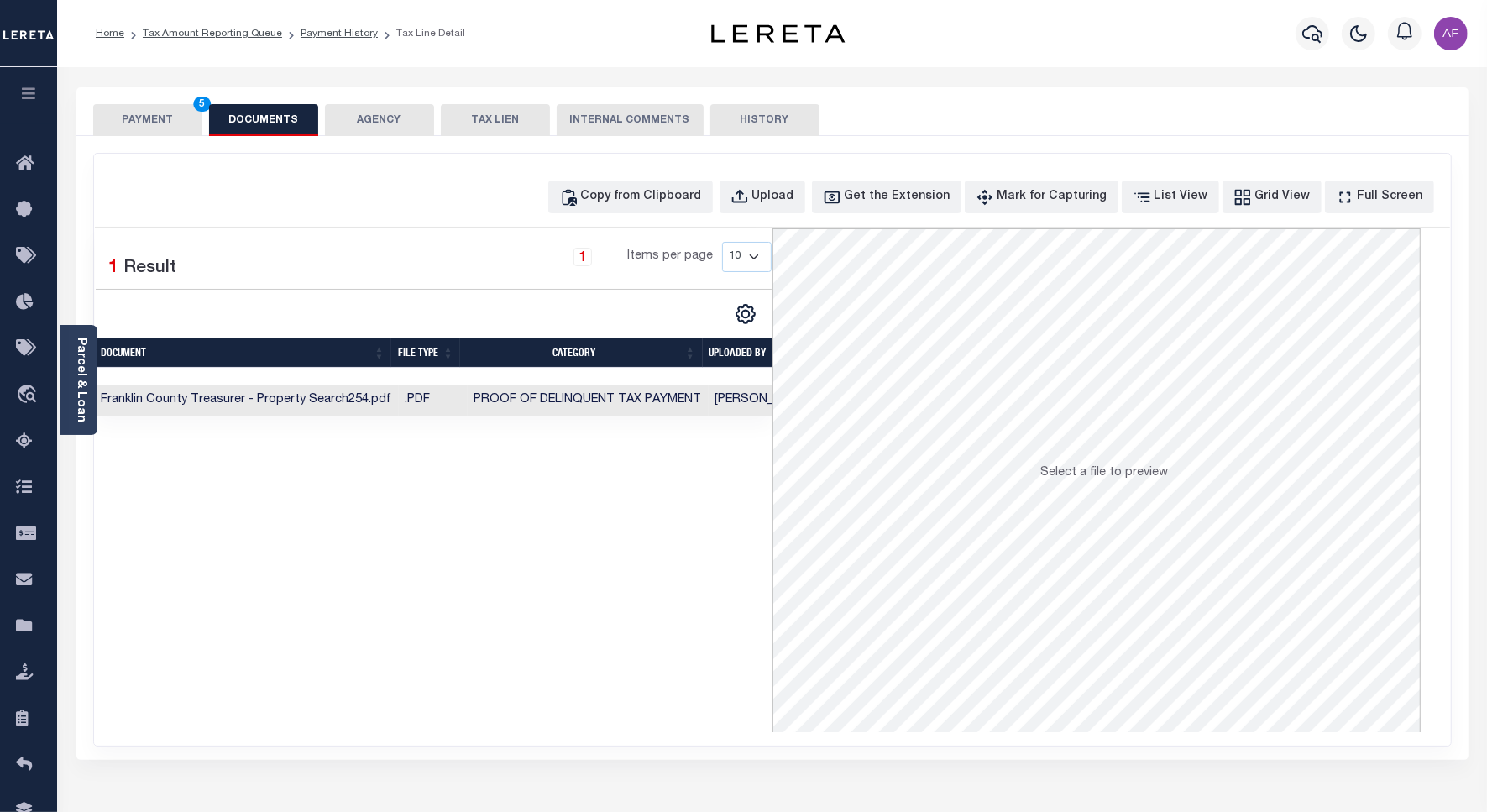
click at [155, 122] on button "PAYMENT 5" at bounding box center [147, 120] width 109 height 32
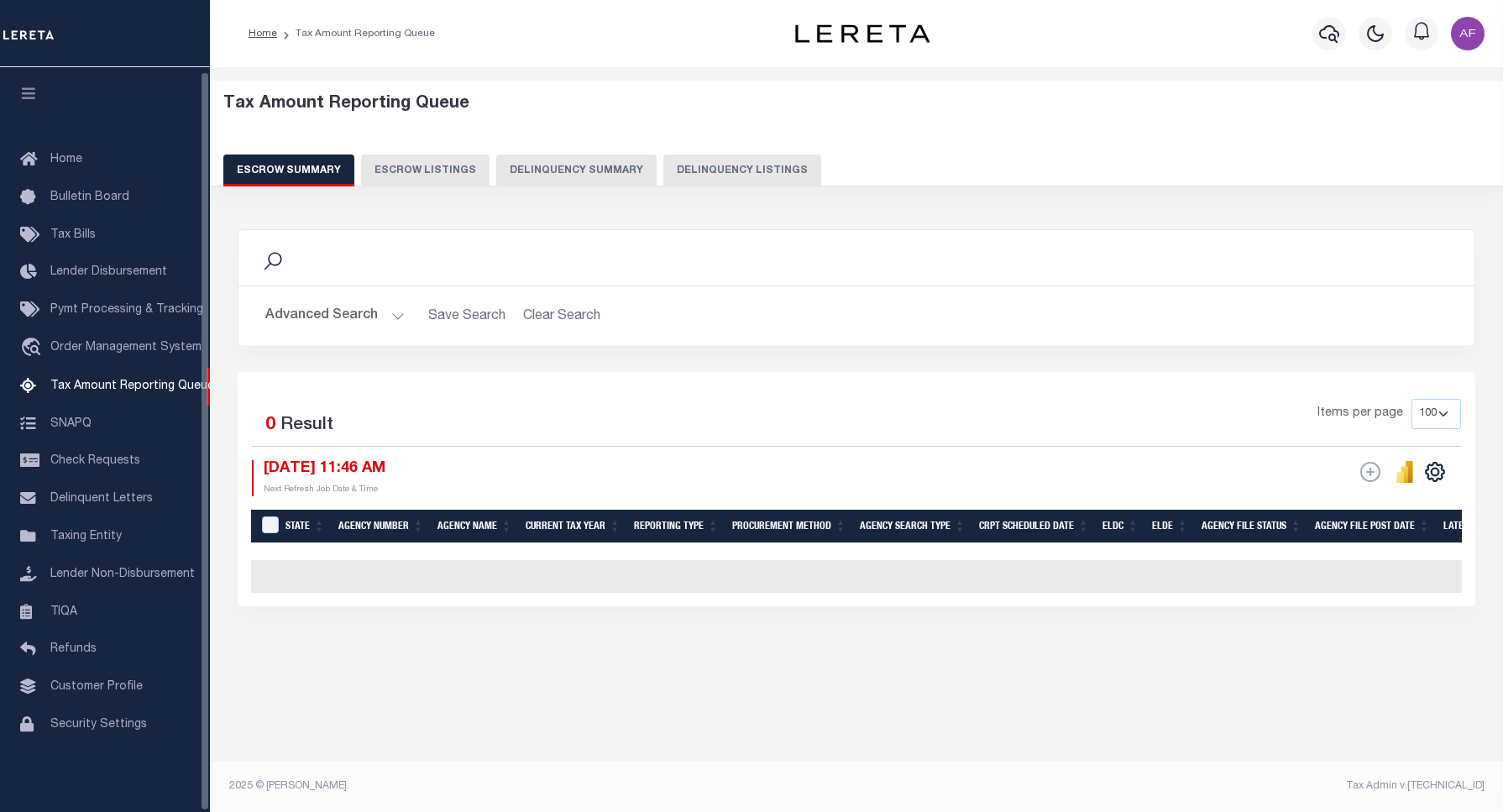
select select "100"
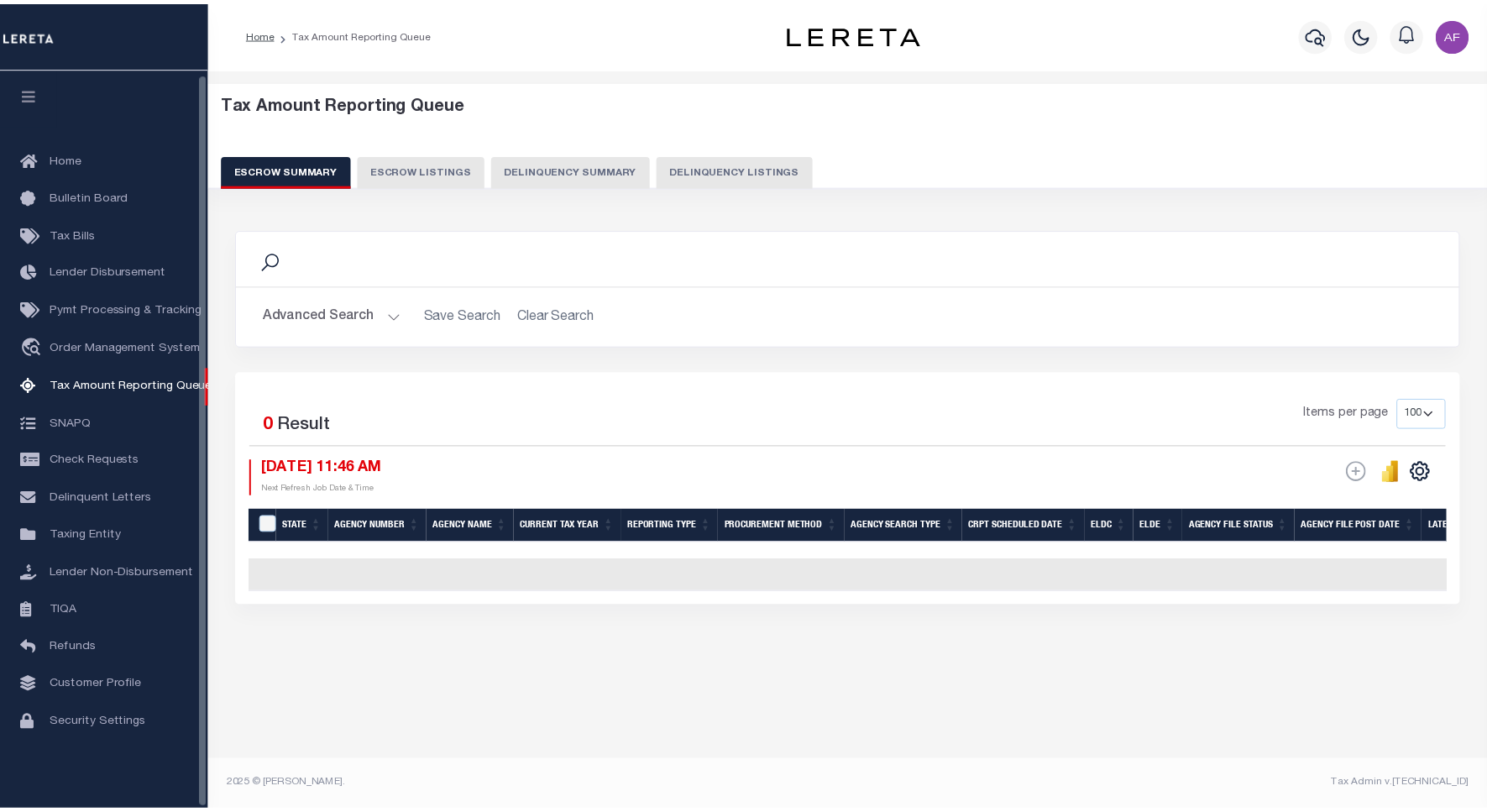
scroll to position [5, 0]
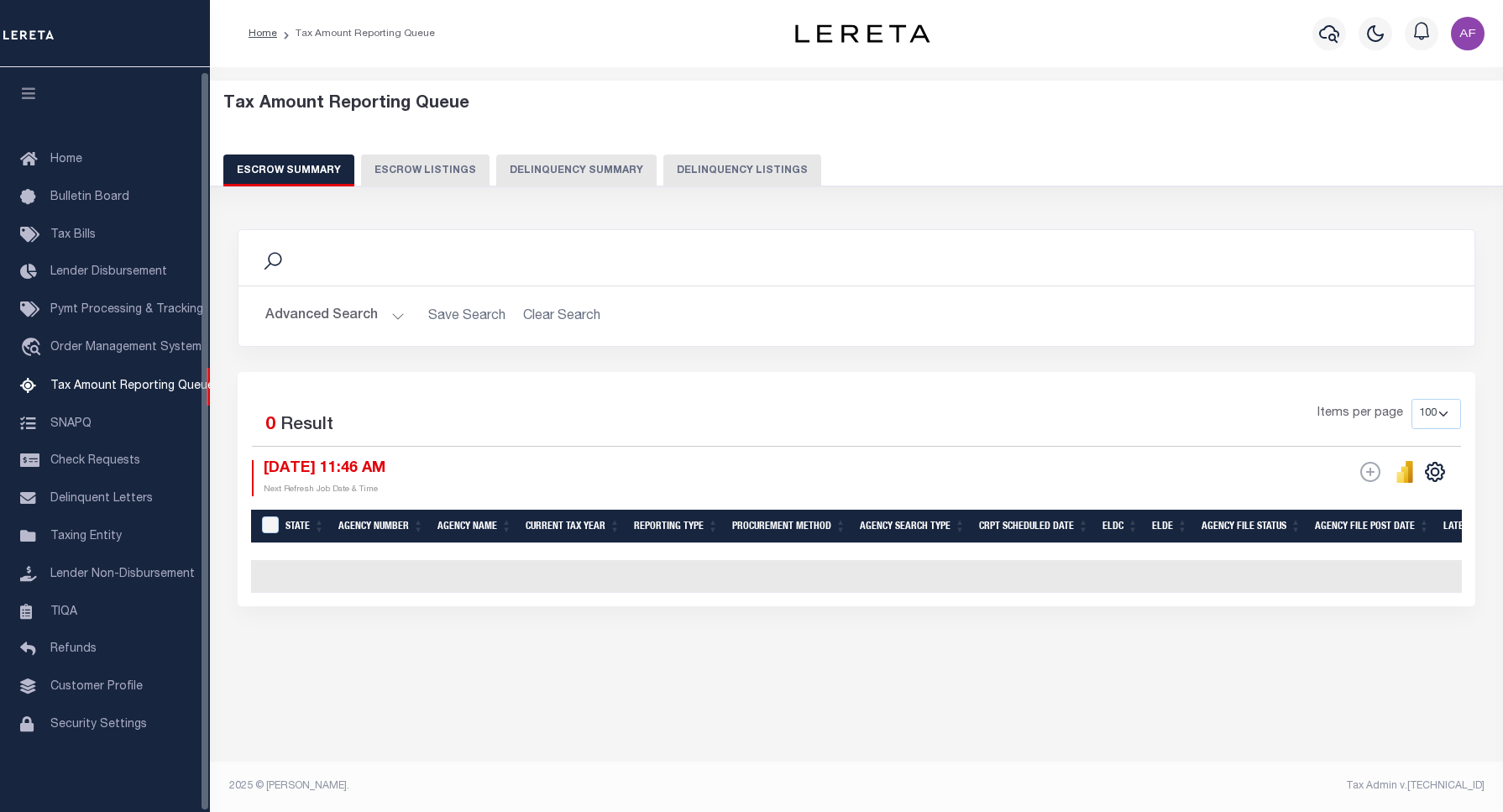
click at [729, 168] on button "Delinquency Listings" at bounding box center [742, 170] width 158 height 32
select select "100"
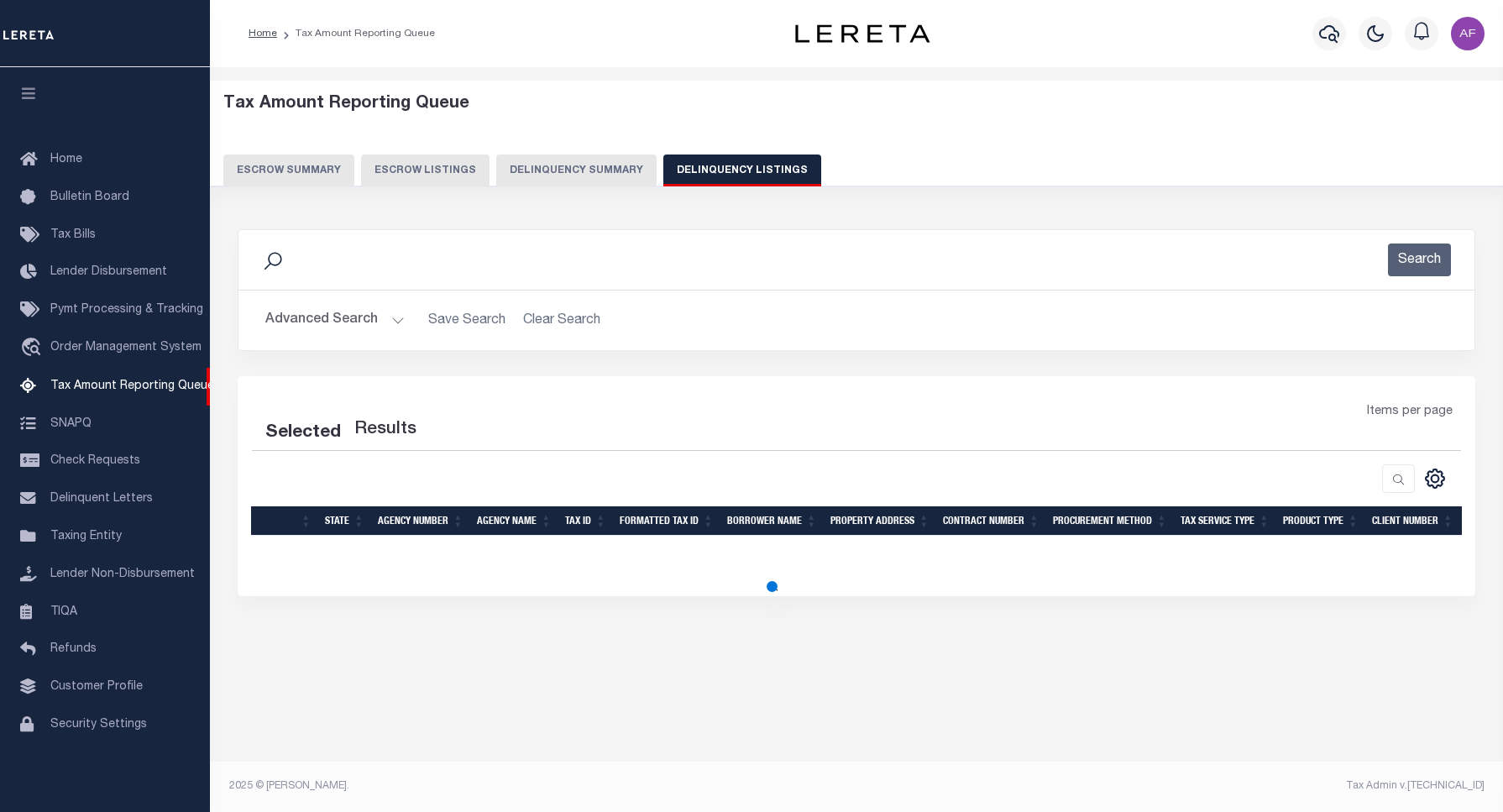
select select "100"
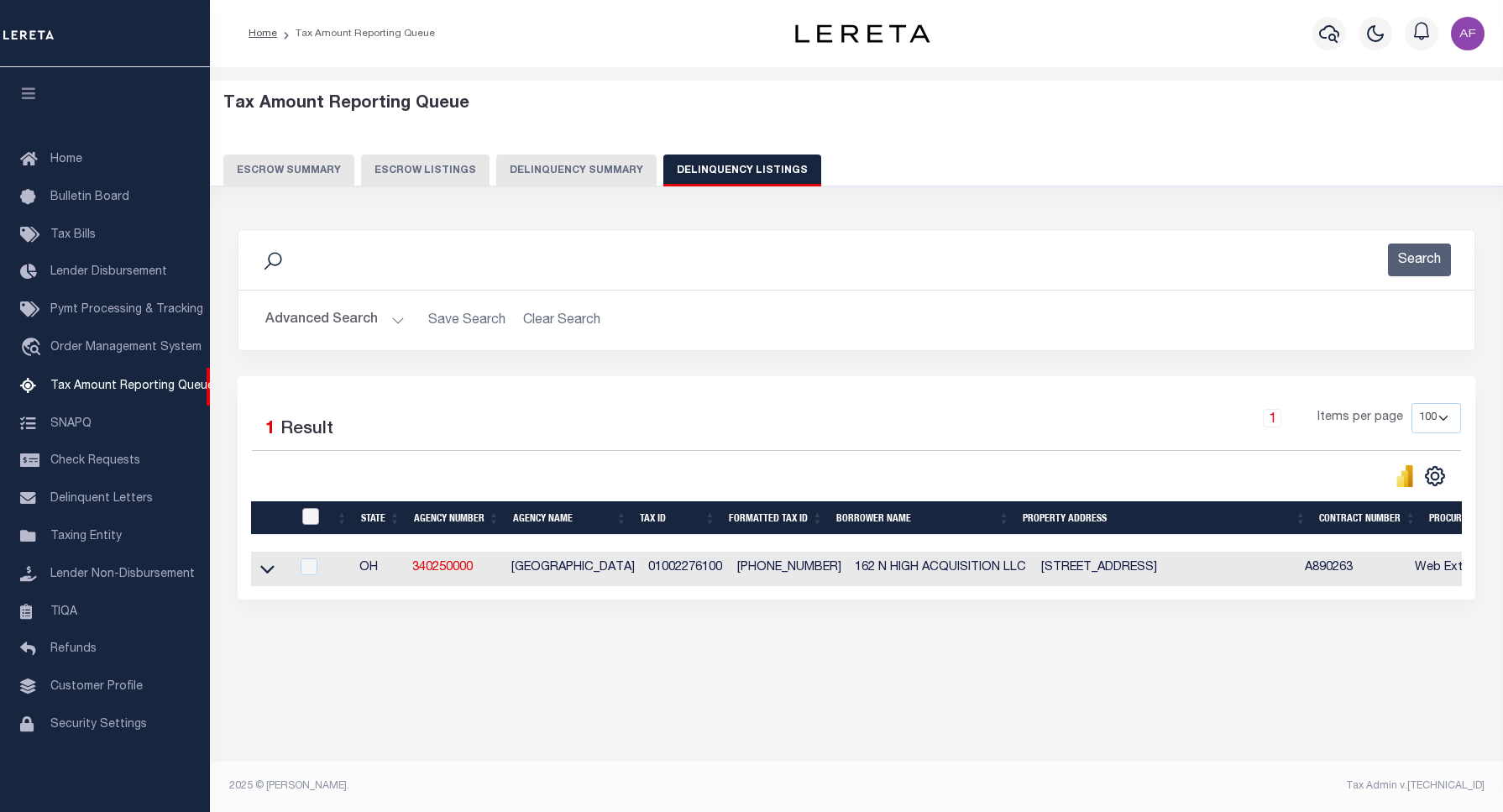
click at [312, 516] on input "checkbox" at bounding box center [310, 516] width 17 height 17
checkbox input "true"
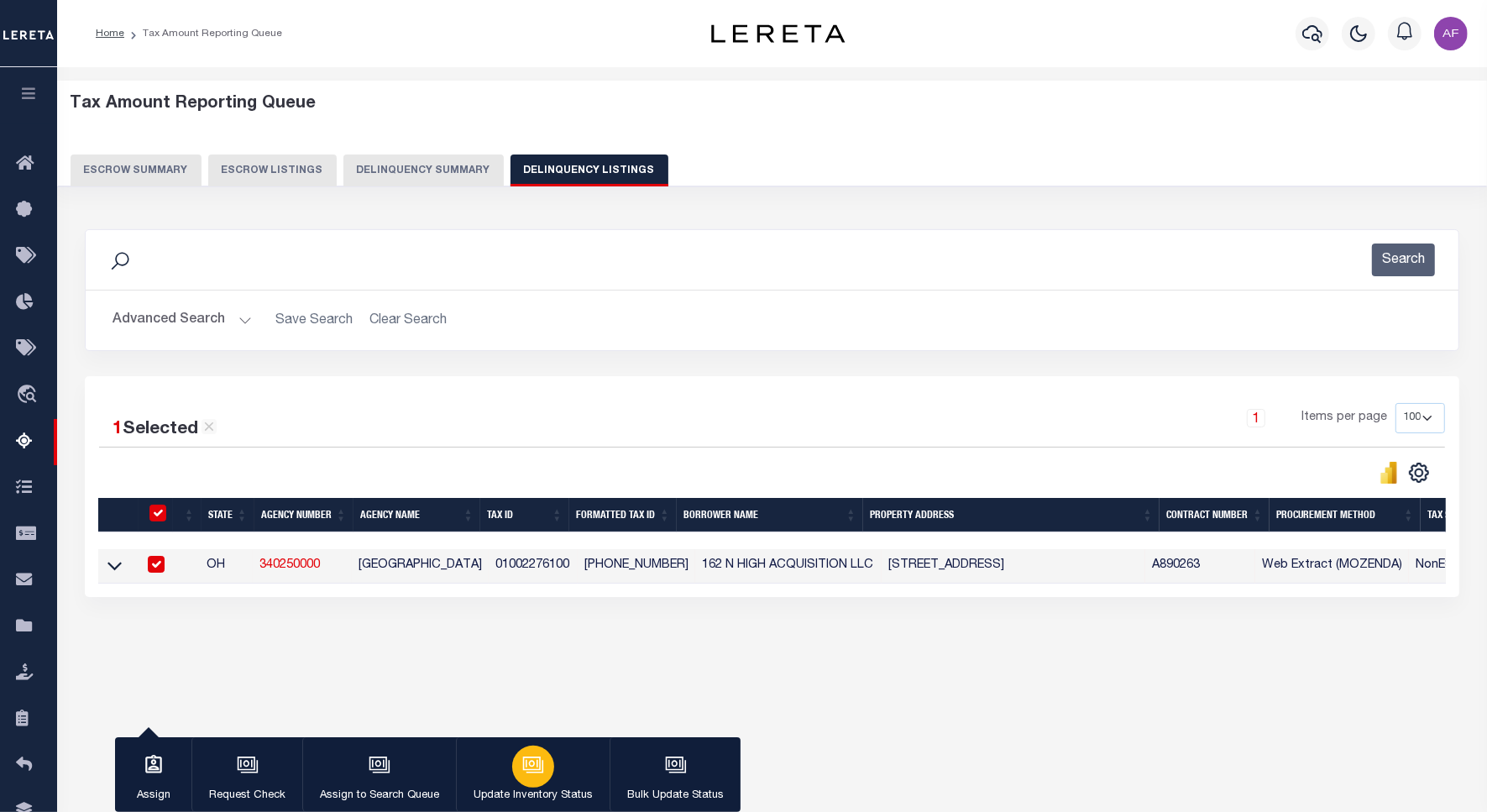
click at [527, 779] on div "button" at bounding box center [533, 766] width 42 height 42
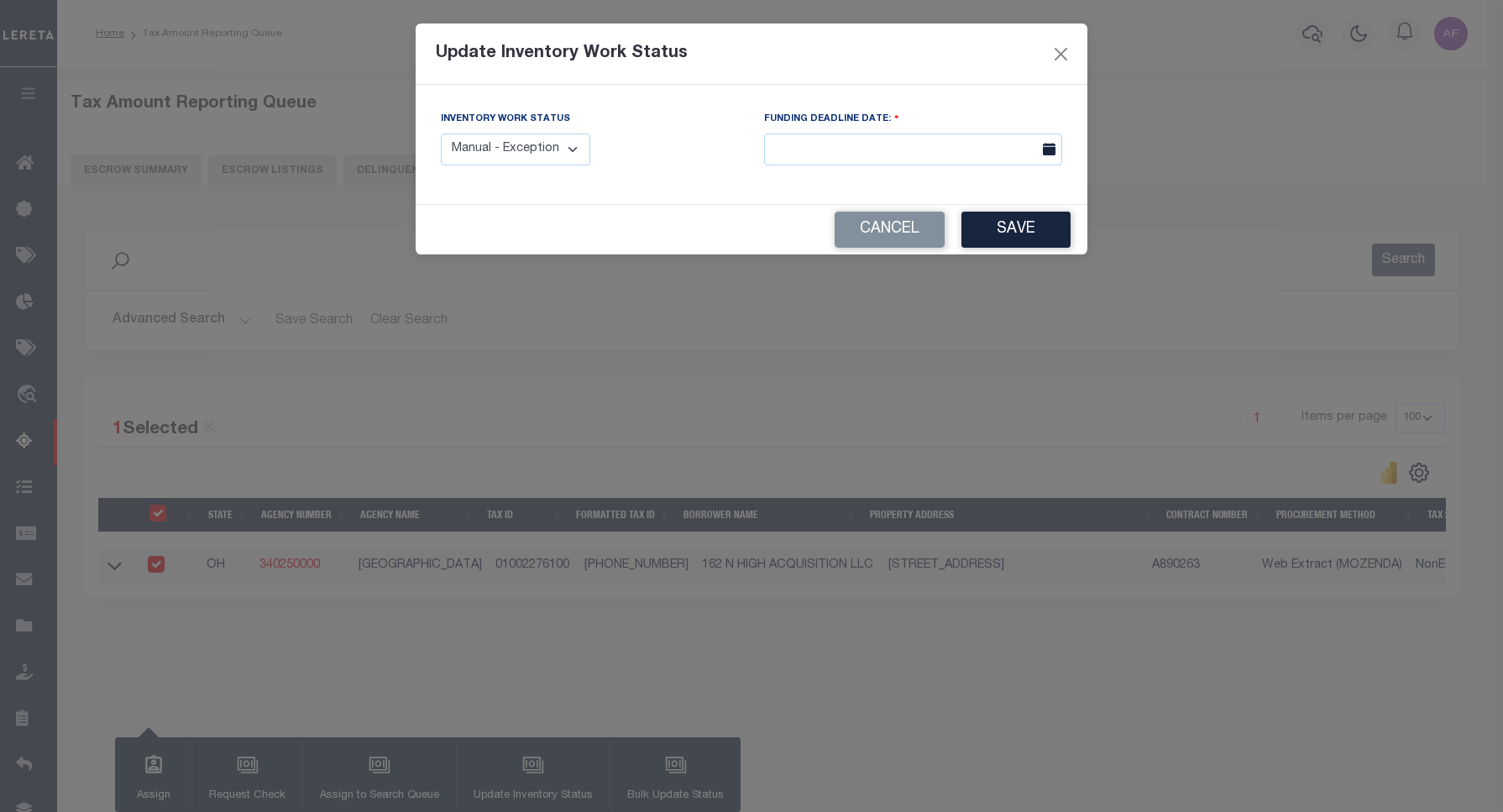
click at [535, 136] on select "Manual - Exception Pended - Awaiting Search Late Add Exception Completed" at bounding box center [515, 149] width 149 height 32
select select "4"
click at [441, 133] on select "Manual - Exception Pended - Awaiting Search Late Add Exception Completed" at bounding box center [515, 149] width 149 height 32
click at [1041, 223] on button "Save" at bounding box center [1015, 229] width 109 height 36
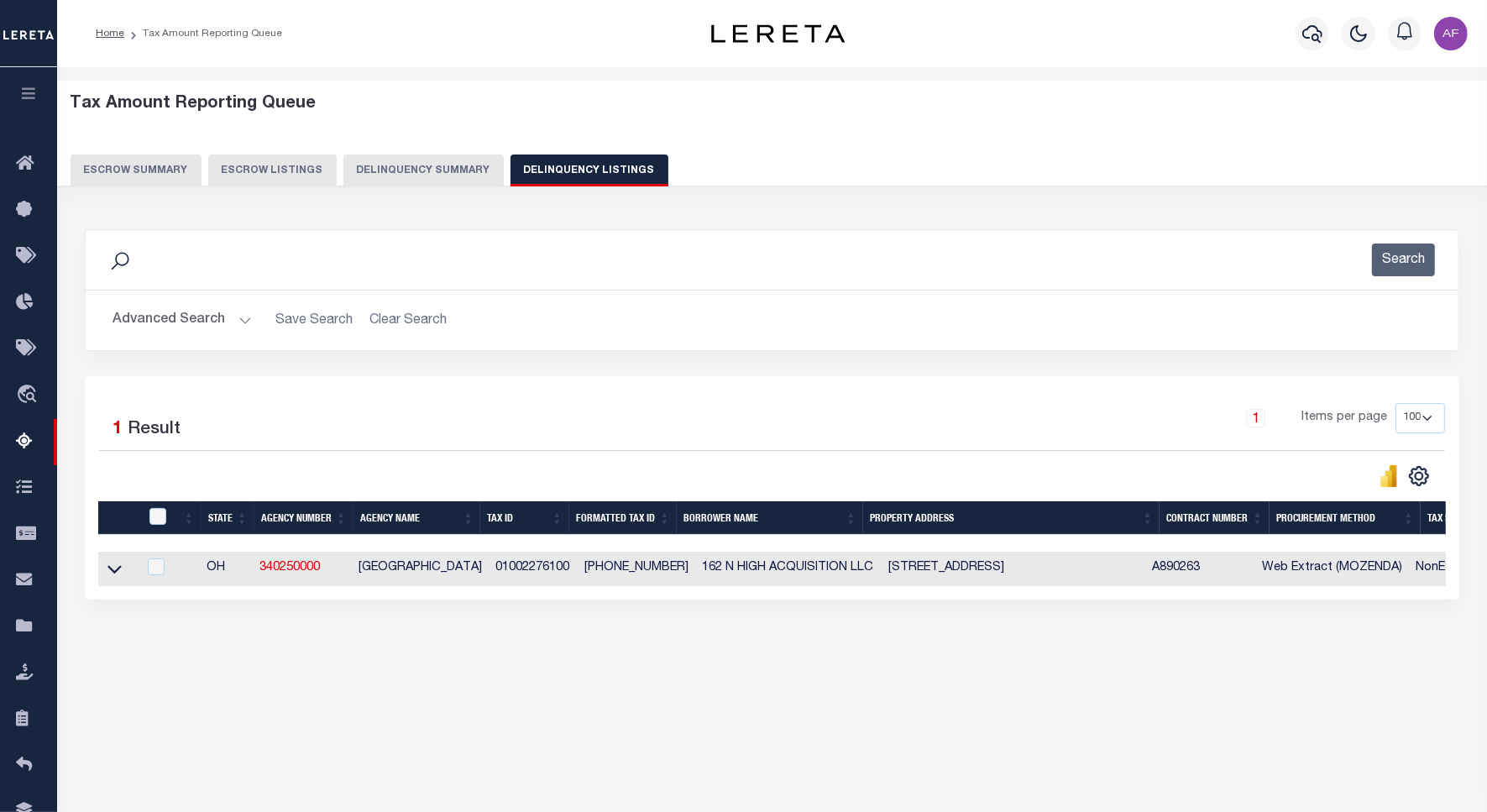
click at [182, 317] on button "Advanced Search" at bounding box center [182, 320] width 139 height 32
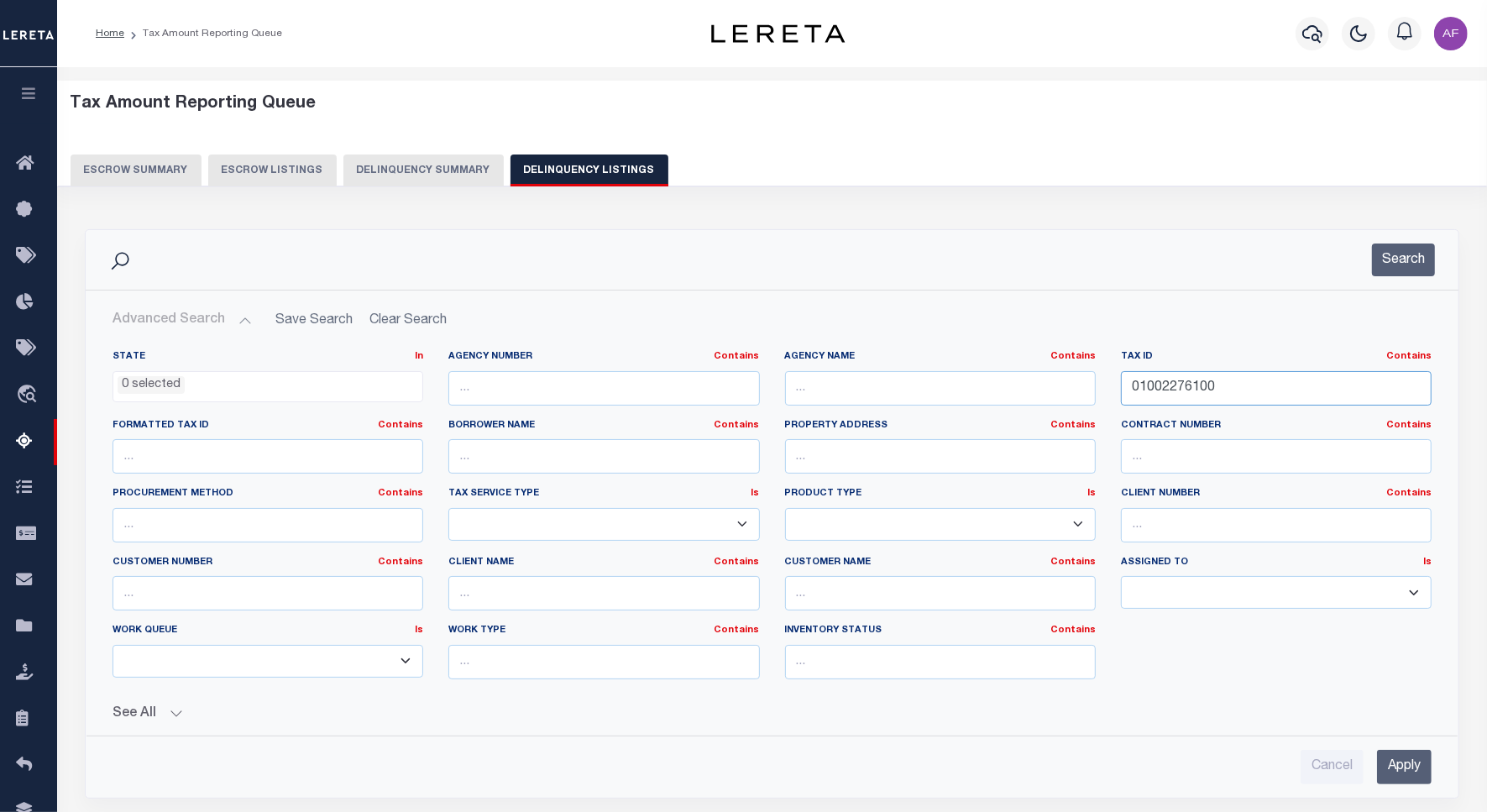
click at [1179, 390] on input "01002276100" at bounding box center [1276, 387] width 311 height 34
paste input "394"
type input "01002394100"
click at [1420, 253] on button "Search" at bounding box center [1403, 259] width 63 height 32
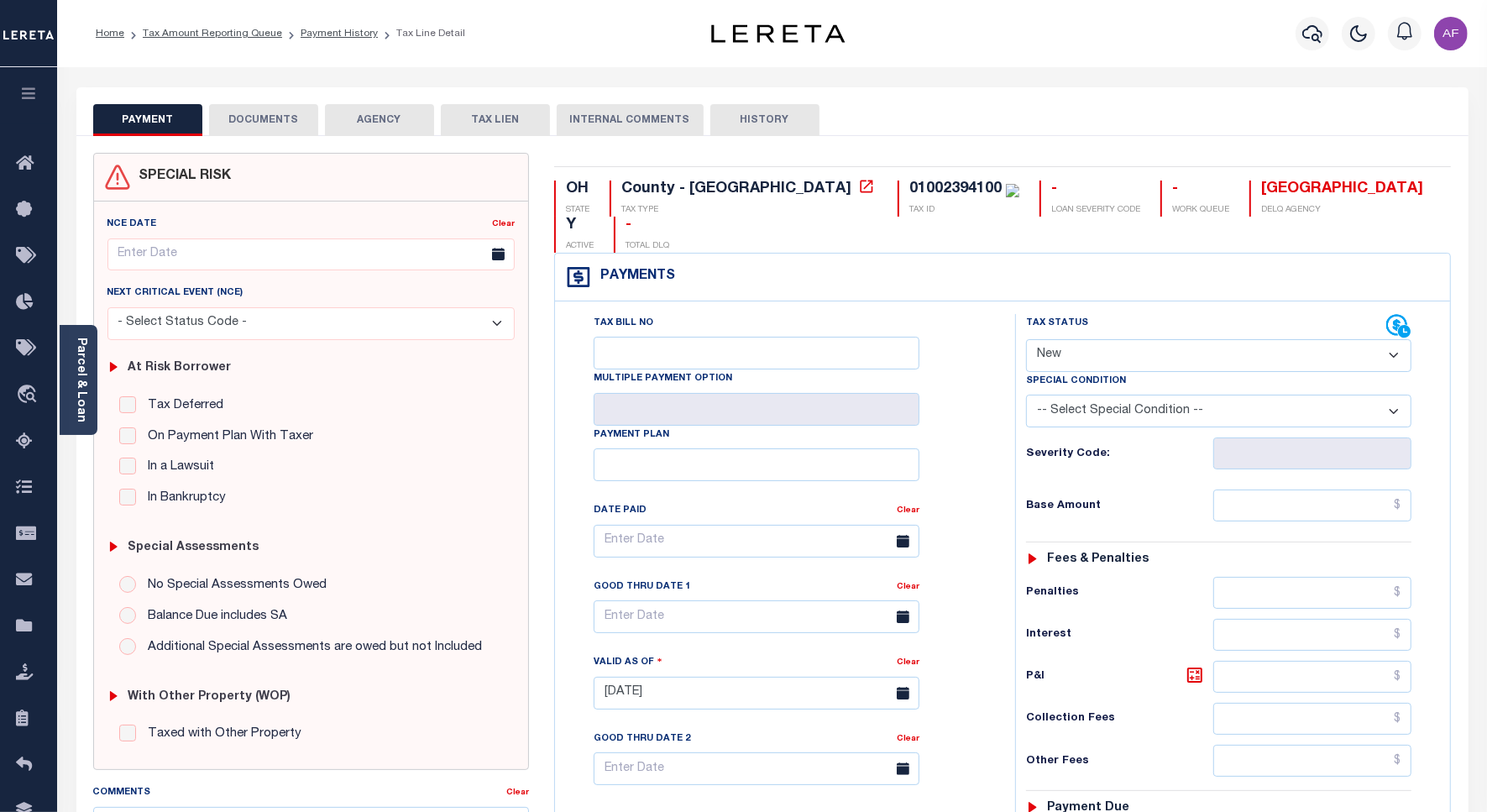
click at [1105, 339] on select "- Select Status Code - Open Due/Unpaid Paid Incomplete No Tax Due Internal Refu…" at bounding box center [1218, 355] width 385 height 32
select select "DUE"
click at [1026, 339] on select "- Select Status Code - Open Due/Unpaid Paid Incomplete No Tax Due Internal Refu…" at bounding box center [1218, 355] width 385 height 32
type input "[DATE]"
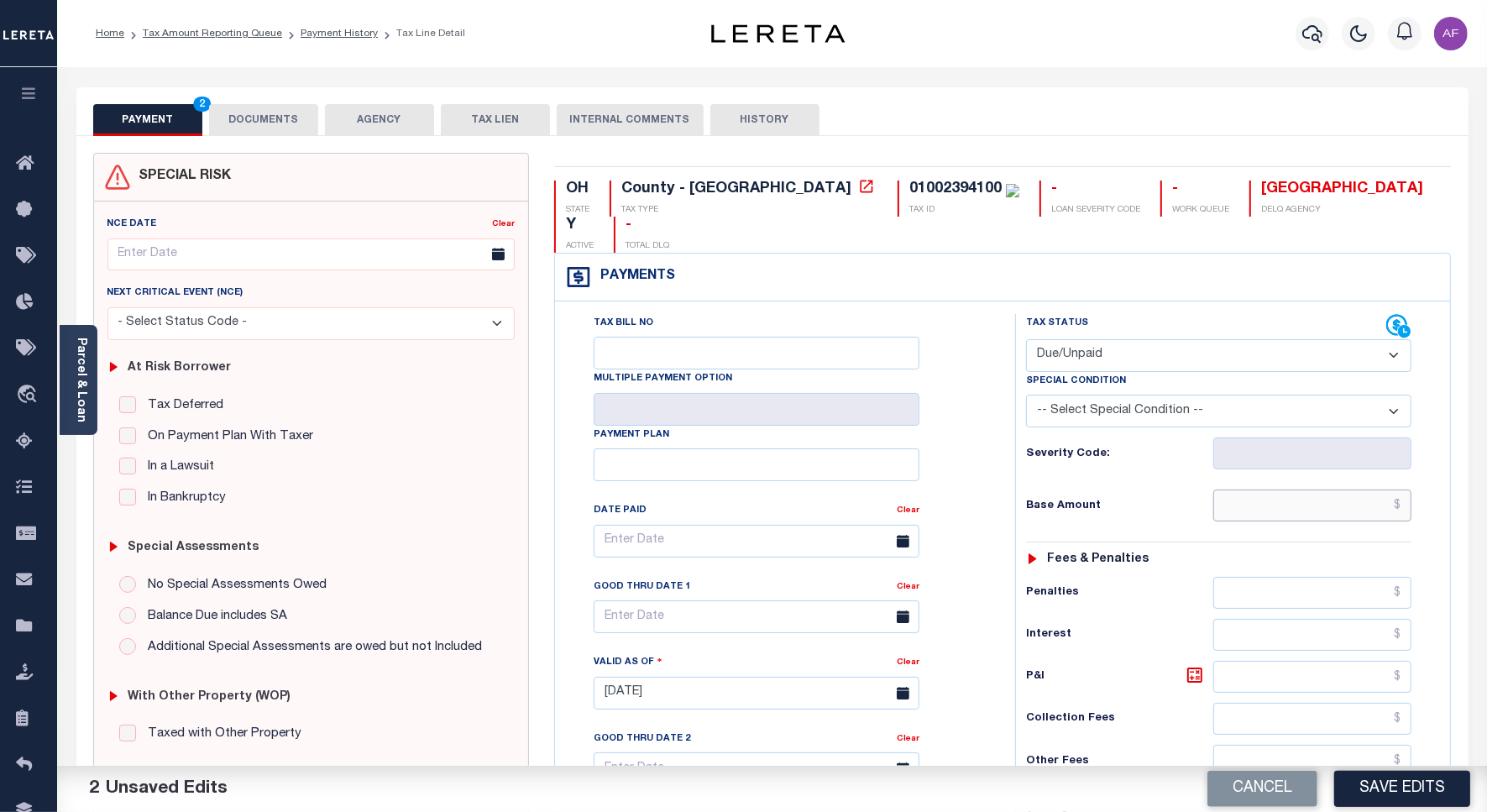
click at [1377, 489] on input "text" at bounding box center [1312, 505] width 198 height 32
paste input "5,231.51"
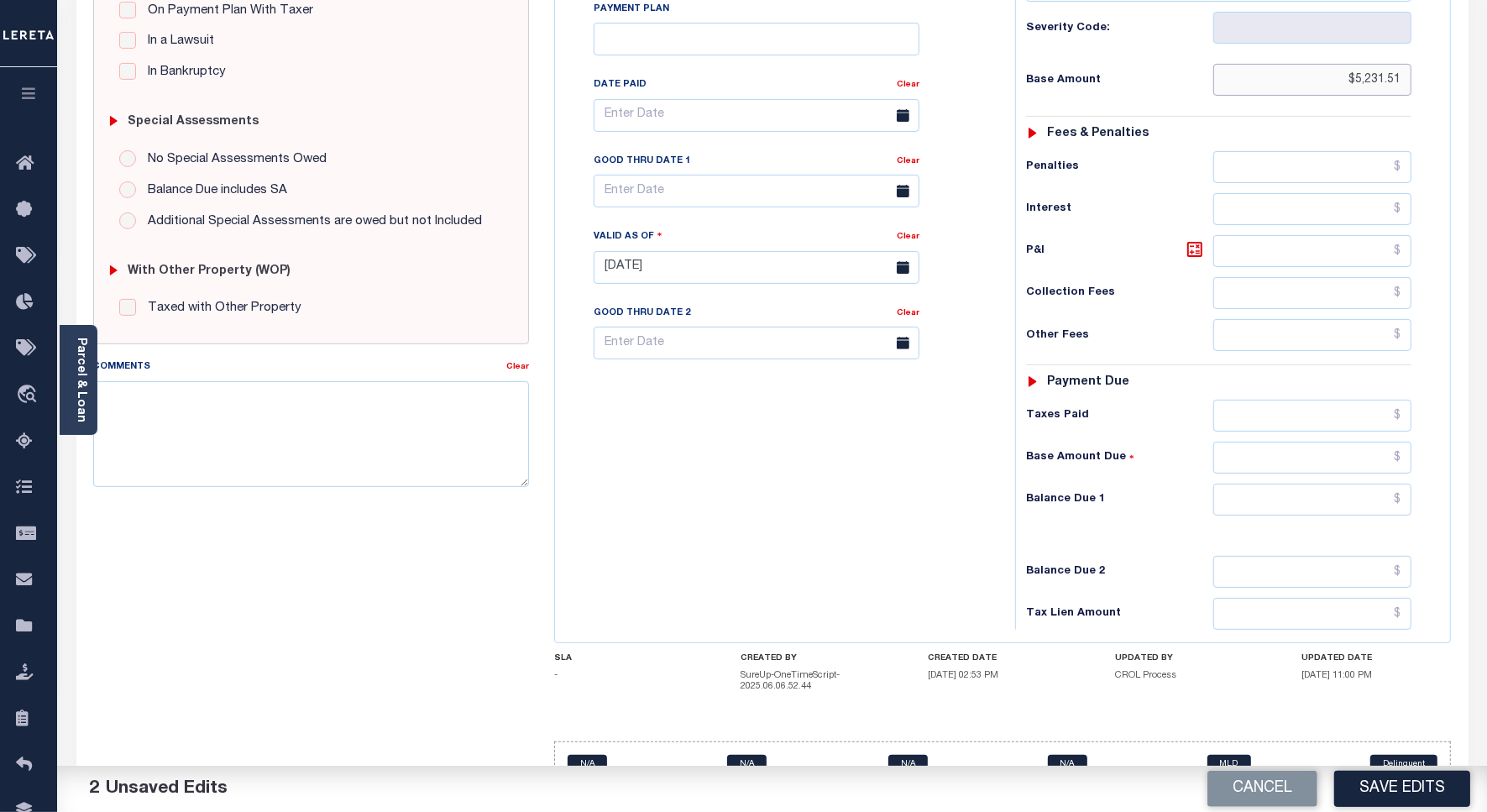
scroll to position [442, 0]
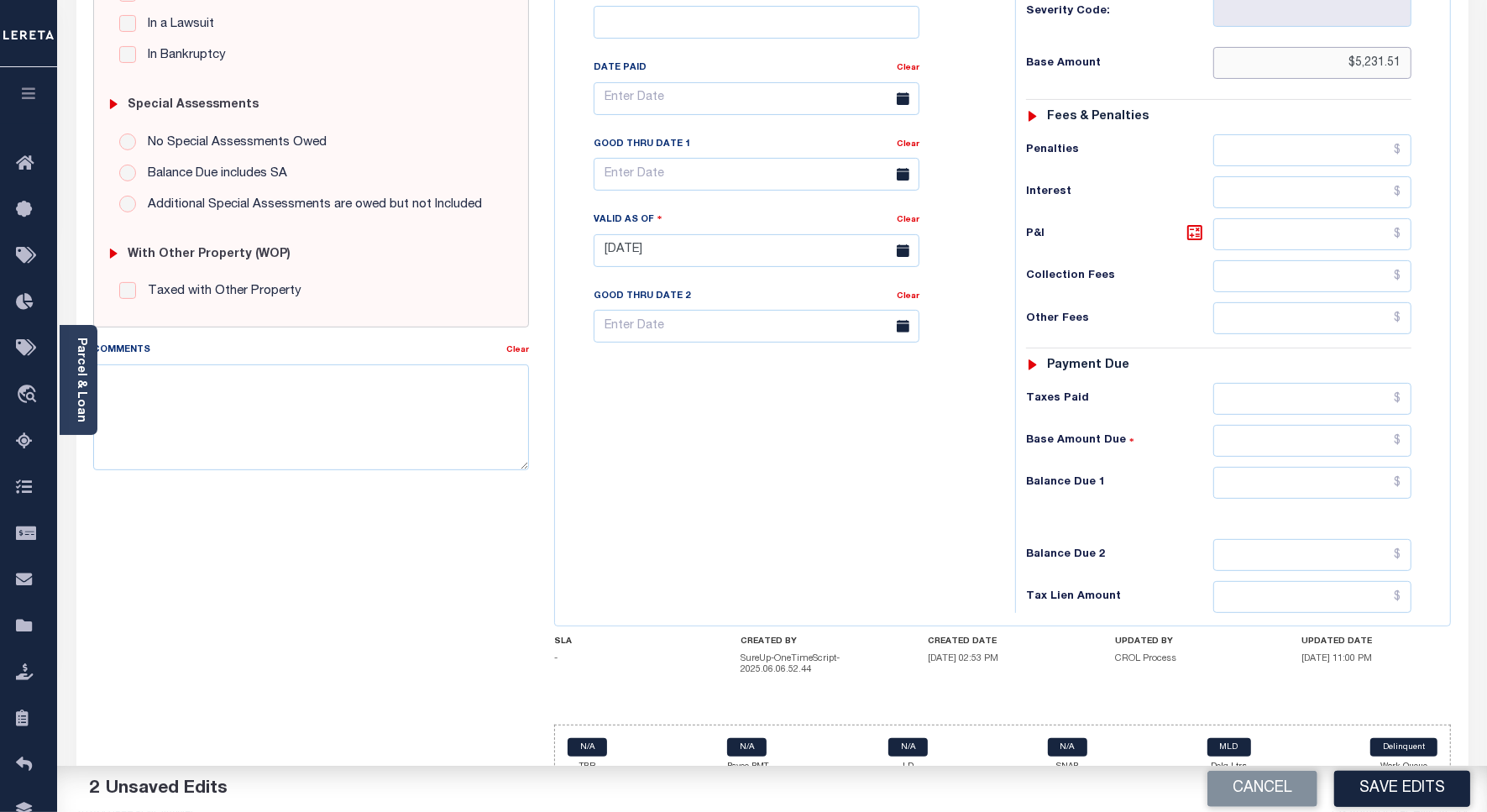
type input "$5,231.51"
click at [1371, 467] on input "text" at bounding box center [1312, 482] width 198 height 32
paste input "5,231.51"
type input "$5,231.51"
click at [652, 158] on input "text" at bounding box center [756, 174] width 326 height 32
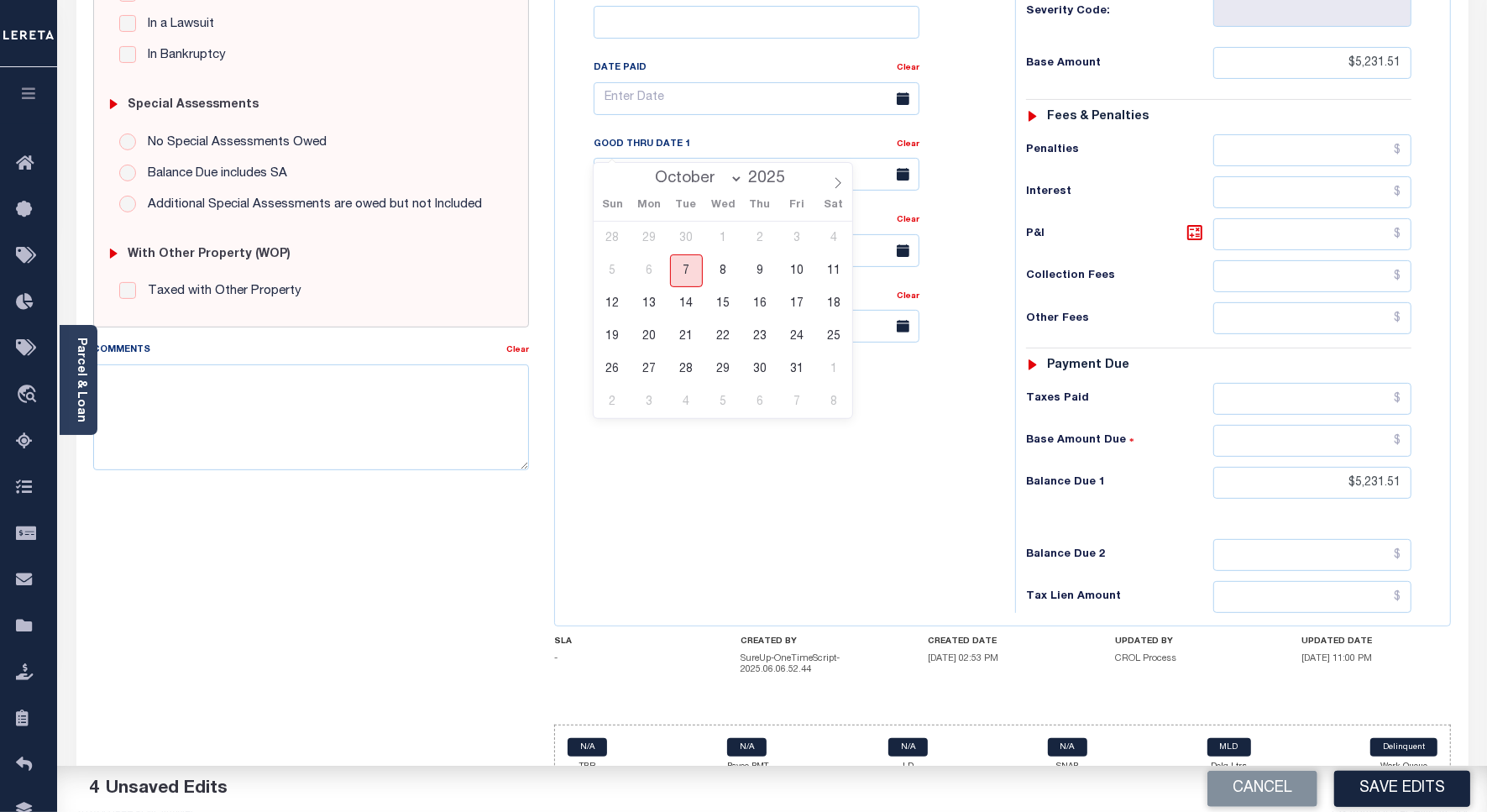
click at [680, 258] on span "7" at bounding box center [686, 270] width 32 height 32
type input "[DATE]"
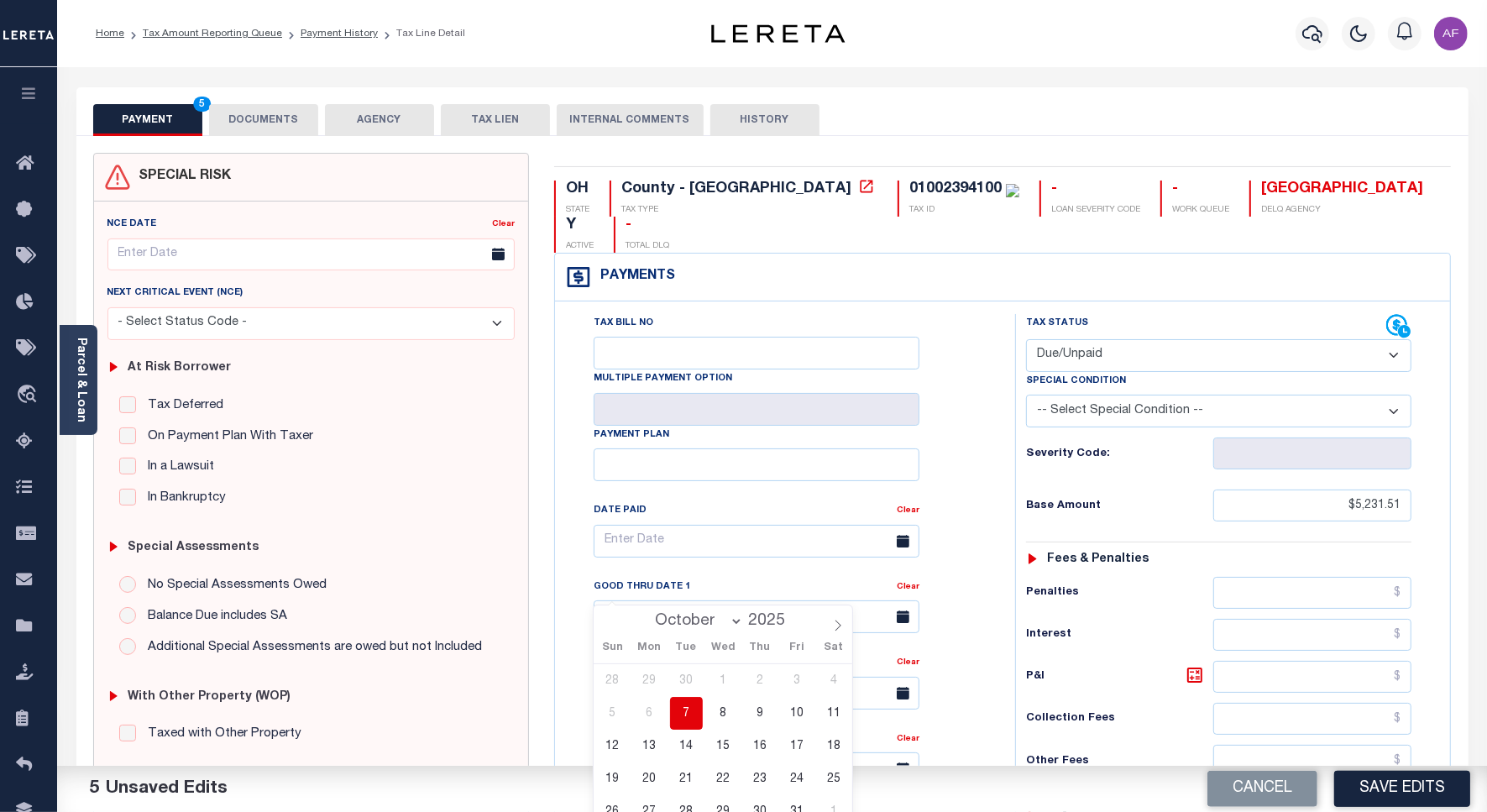
click at [277, 122] on button "DOCUMENTS" at bounding box center [263, 120] width 109 height 32
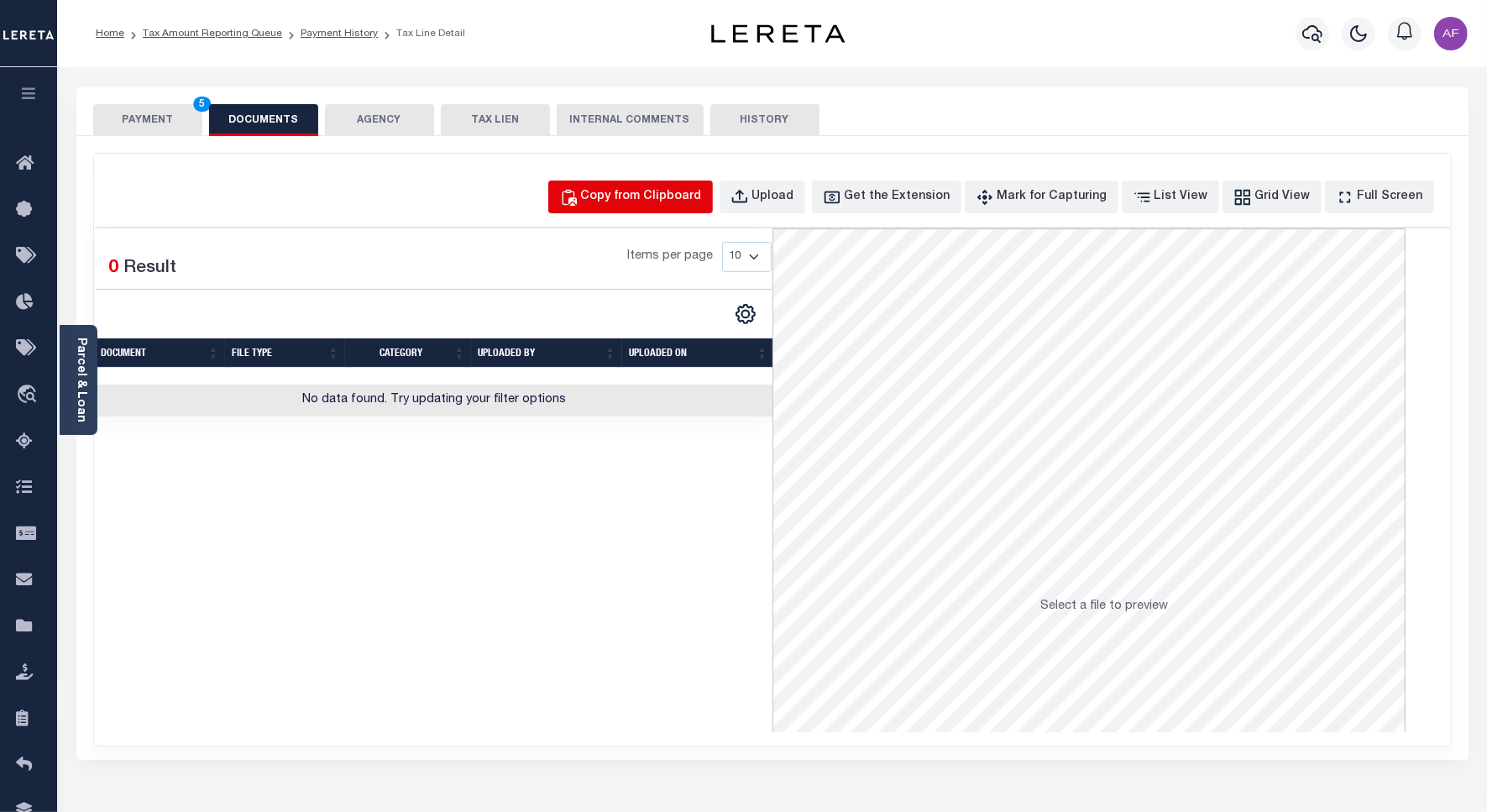
click at [701, 191] on div "Copy from Clipboard" at bounding box center [641, 197] width 121 height 19
select select "POP"
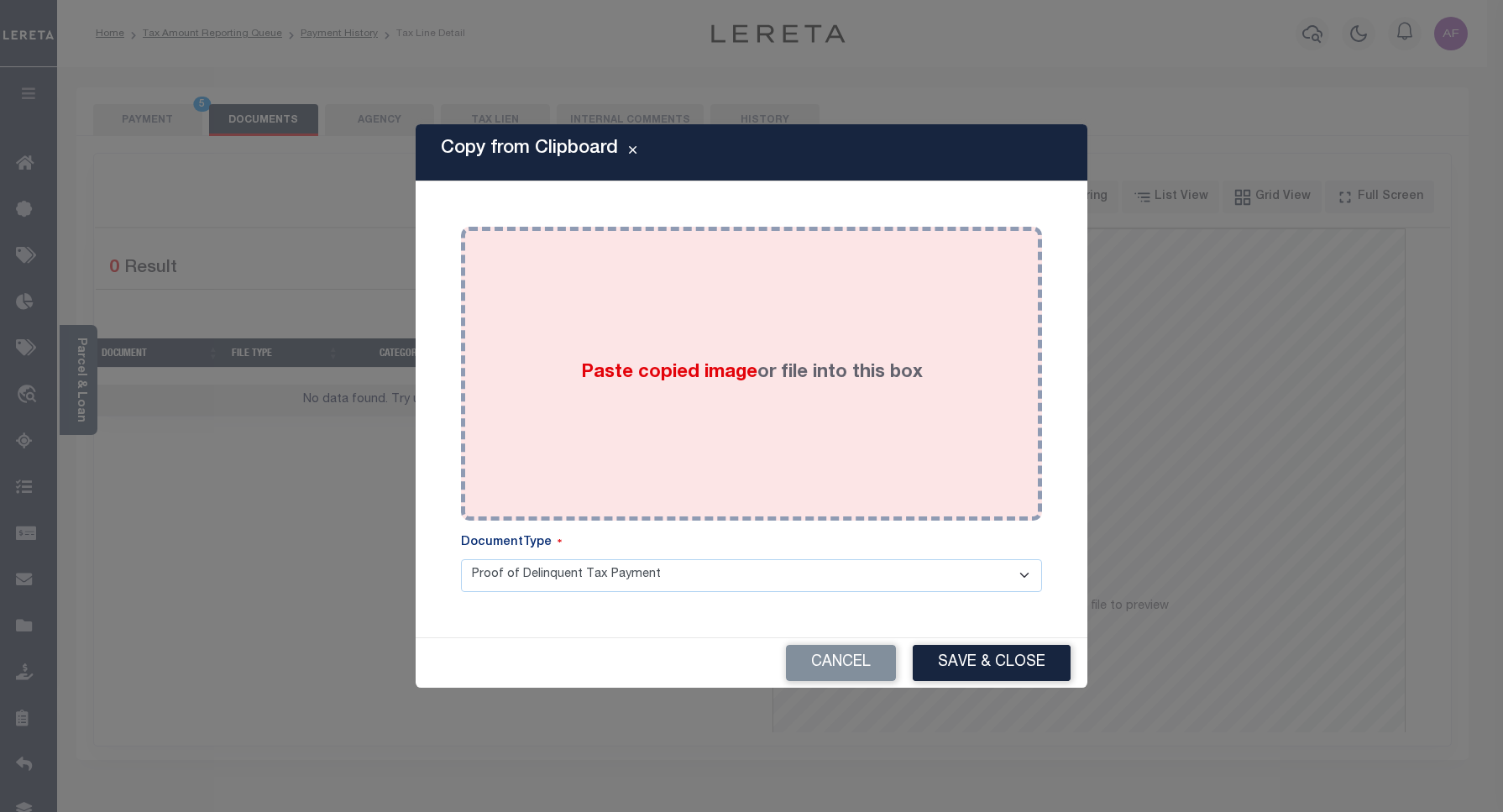
click at [844, 436] on div "Paste copied image or file into this box" at bounding box center [752, 374] width 556 height 269
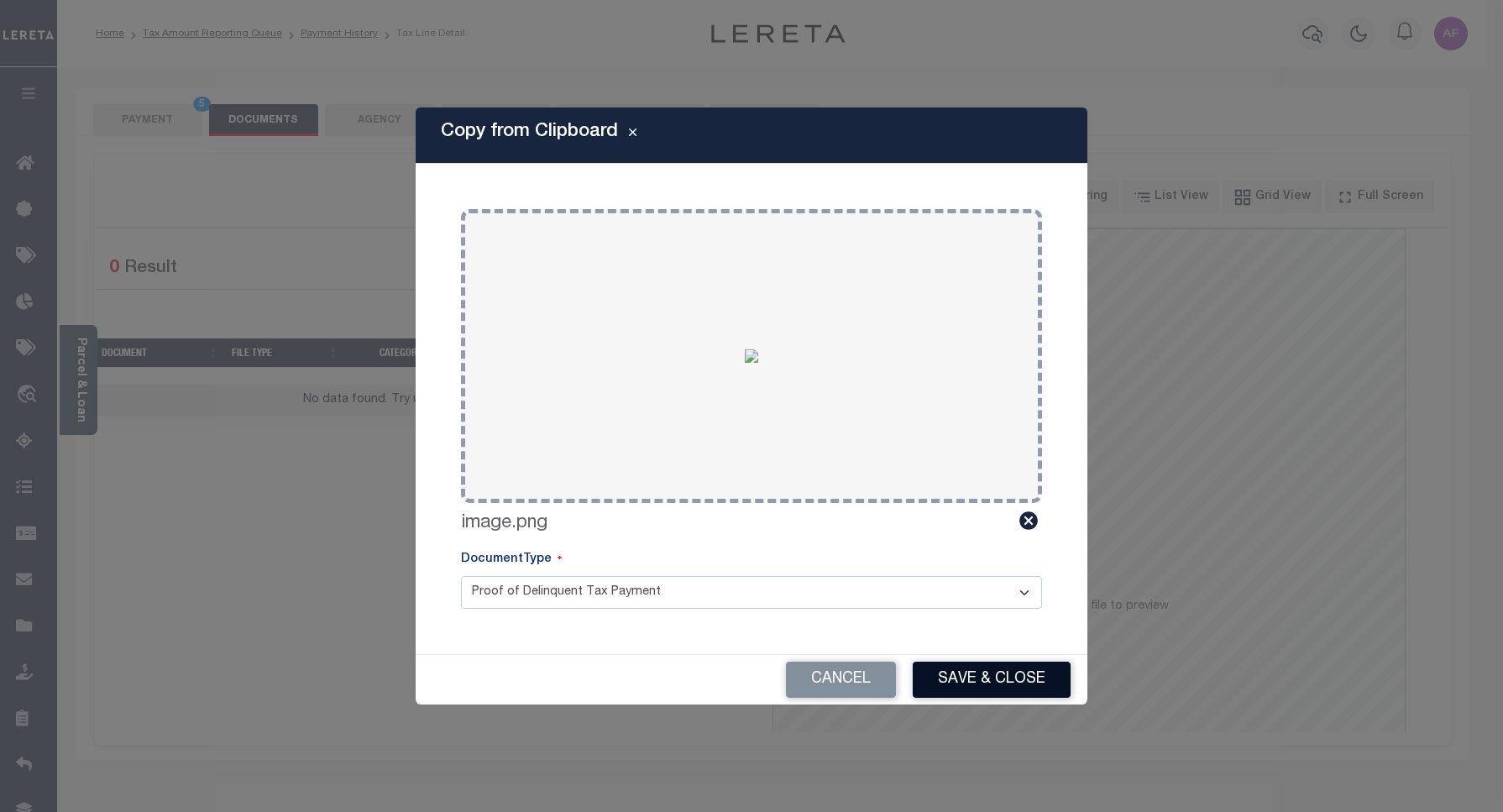
click at [975, 674] on button "Save & Close" at bounding box center [991, 679] width 158 height 36
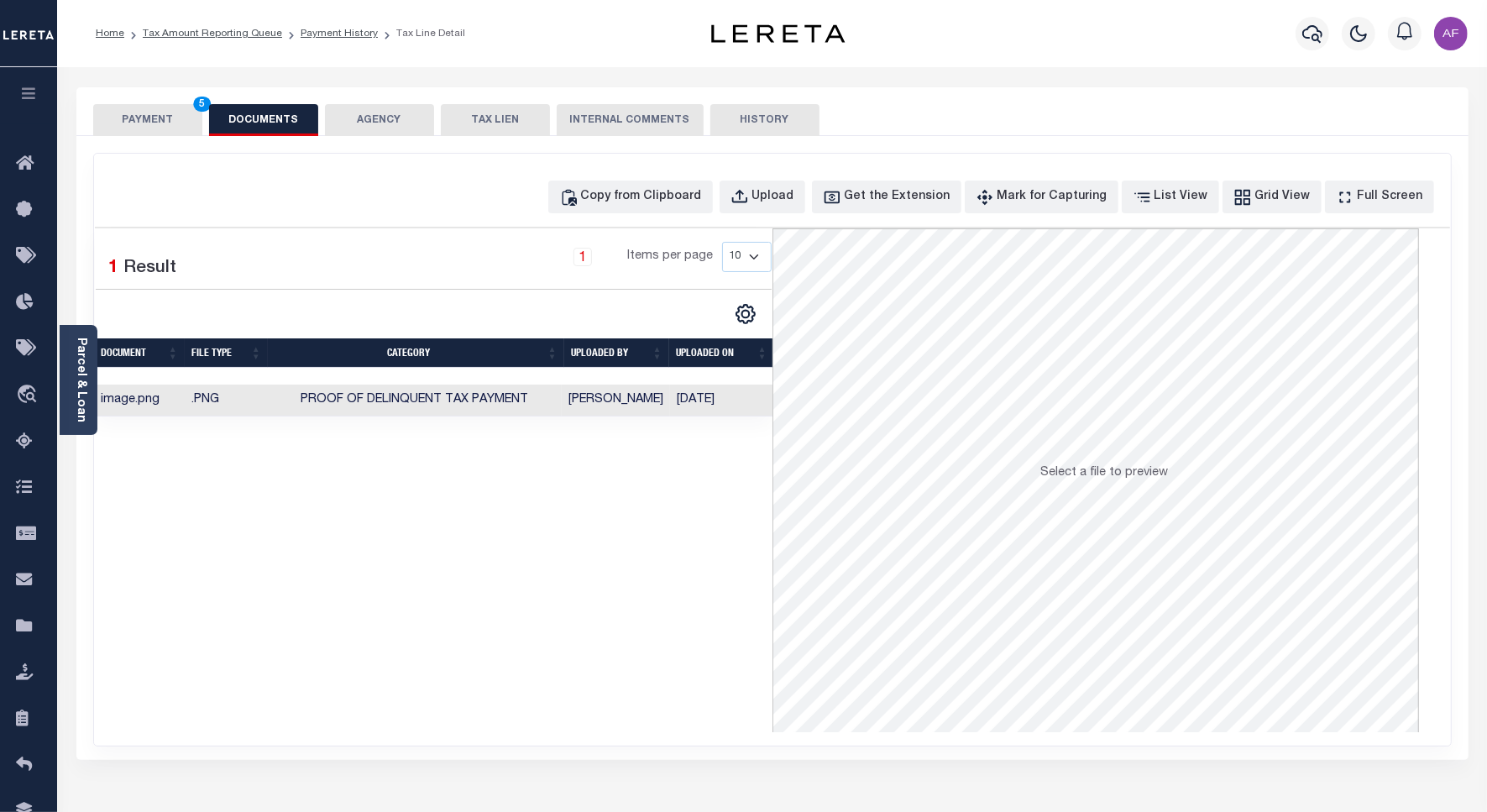
click at [170, 123] on button "PAYMENT 5" at bounding box center [147, 120] width 109 height 32
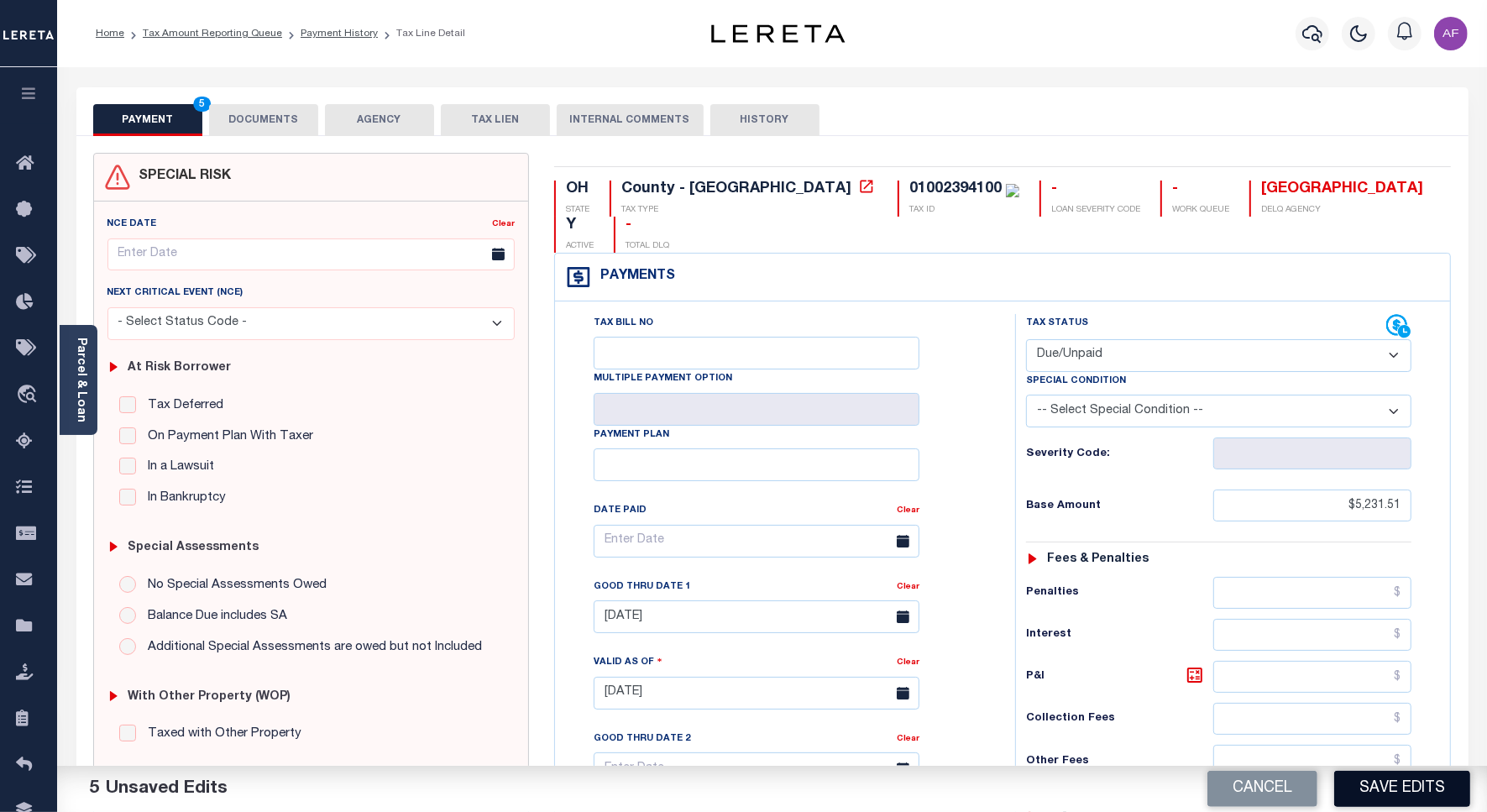
click at [1437, 794] on button "Save Edits" at bounding box center [1402, 788] width 136 height 36
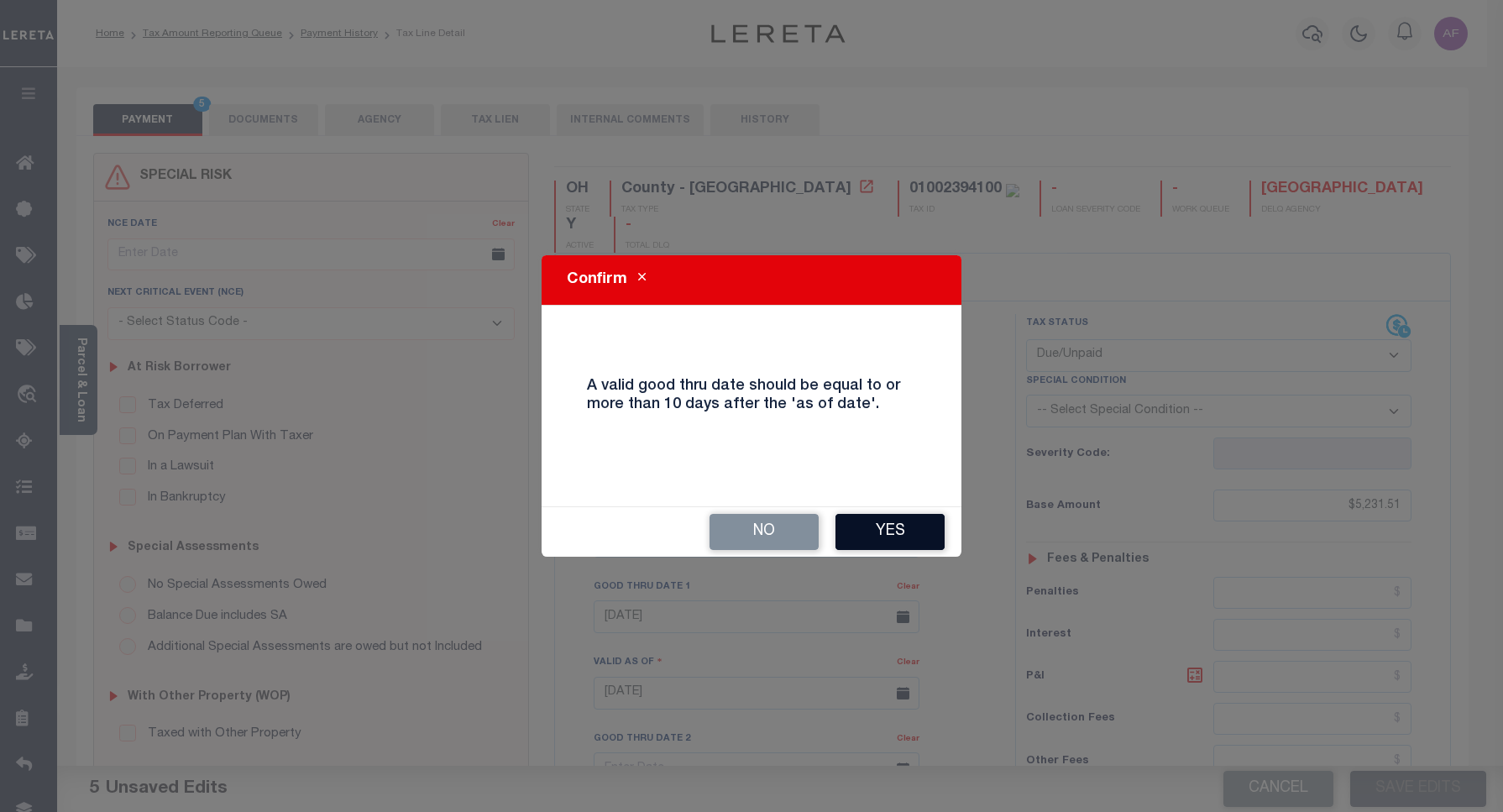
click at [893, 534] on button "Yes" at bounding box center [890, 532] width 109 height 36
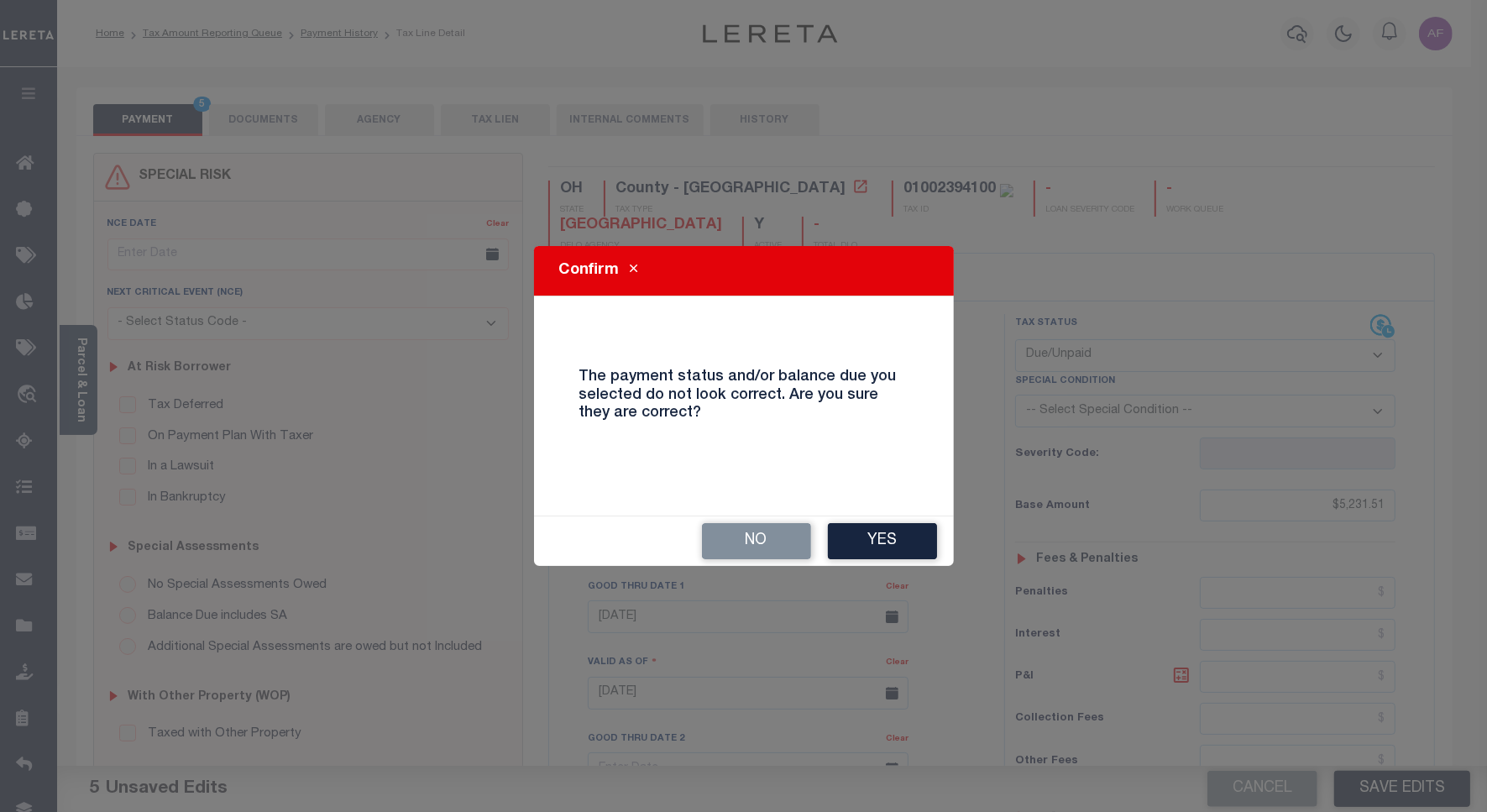
click at [893, 534] on button "Yes" at bounding box center [882, 540] width 109 height 36
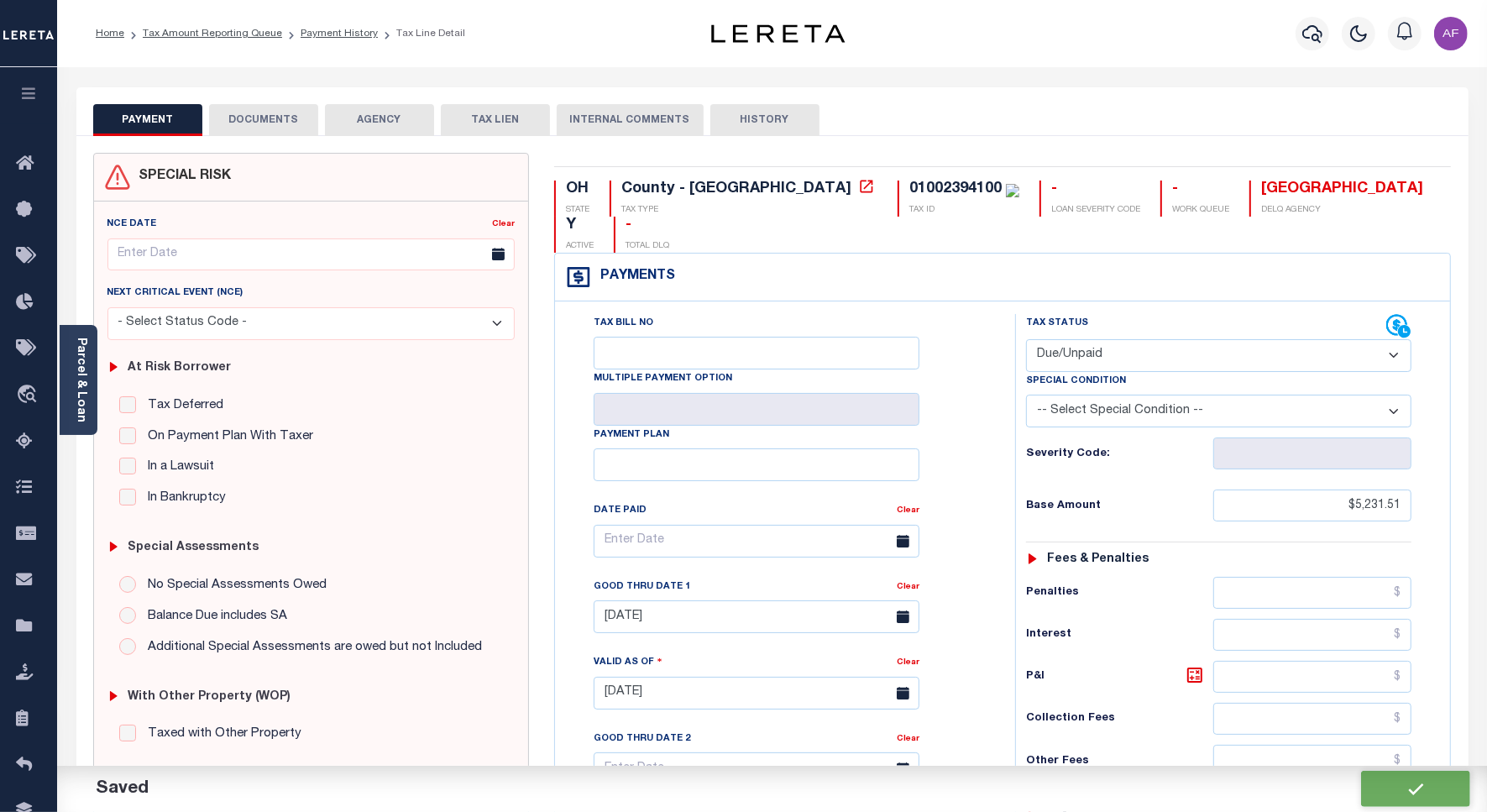
checkbox input "false"
type input "$5,231.51"
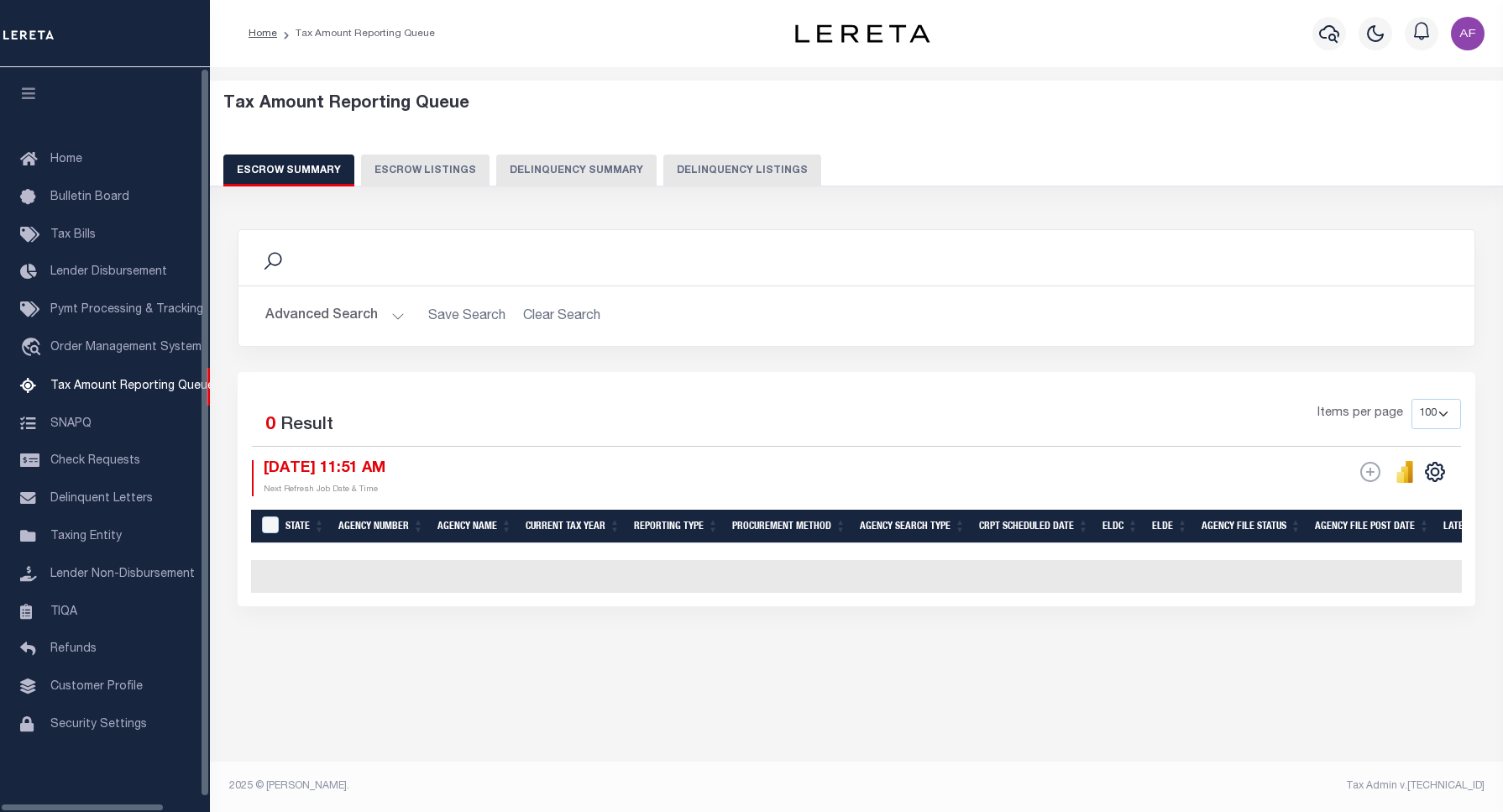
select select "100"
click at [689, 170] on button "Delinquency Listings" at bounding box center [742, 170] width 158 height 32
select select "100"
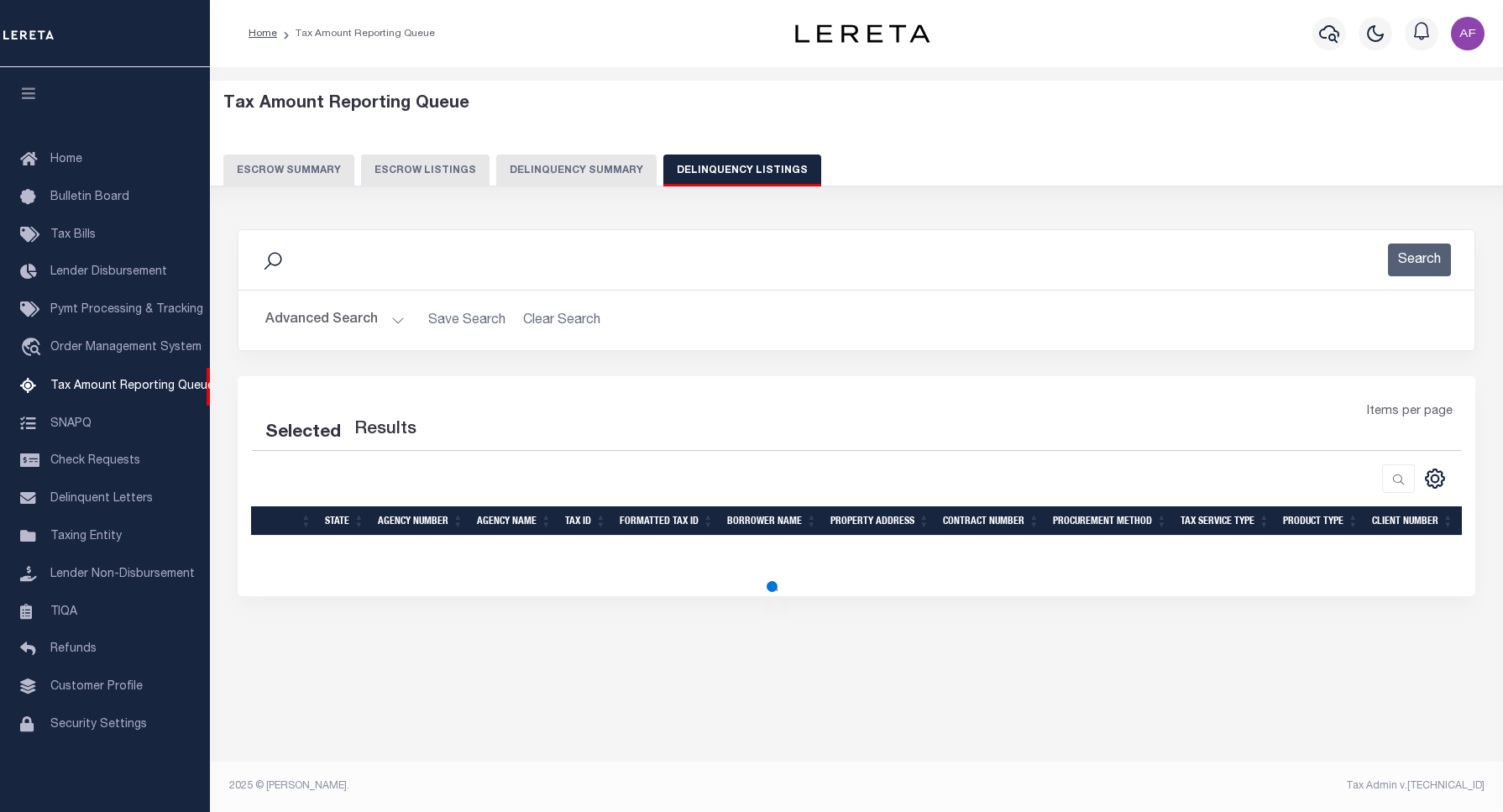
select select "100"
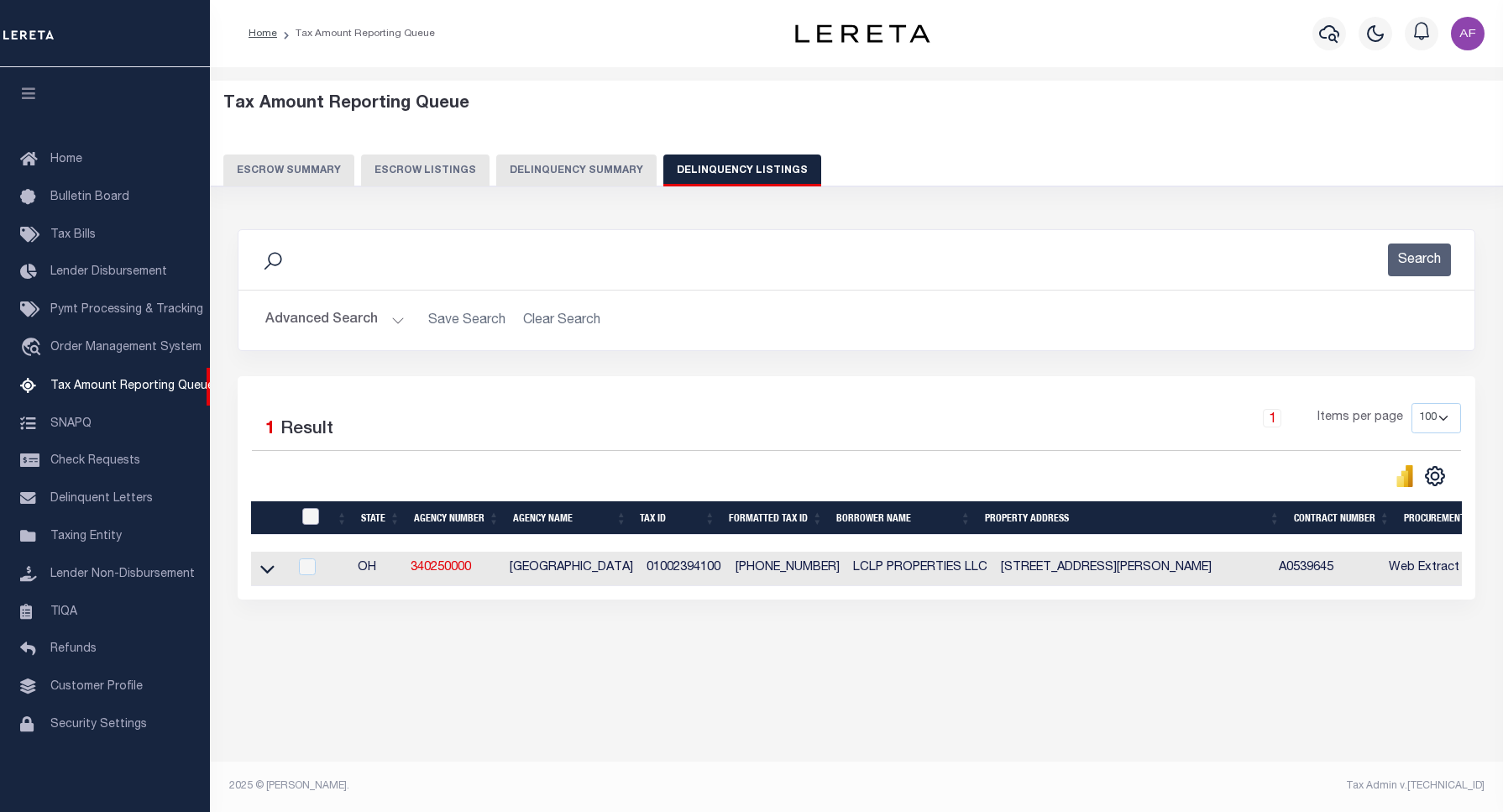
click at [312, 510] on input "checkbox" at bounding box center [310, 516] width 17 height 17
checkbox input "true"
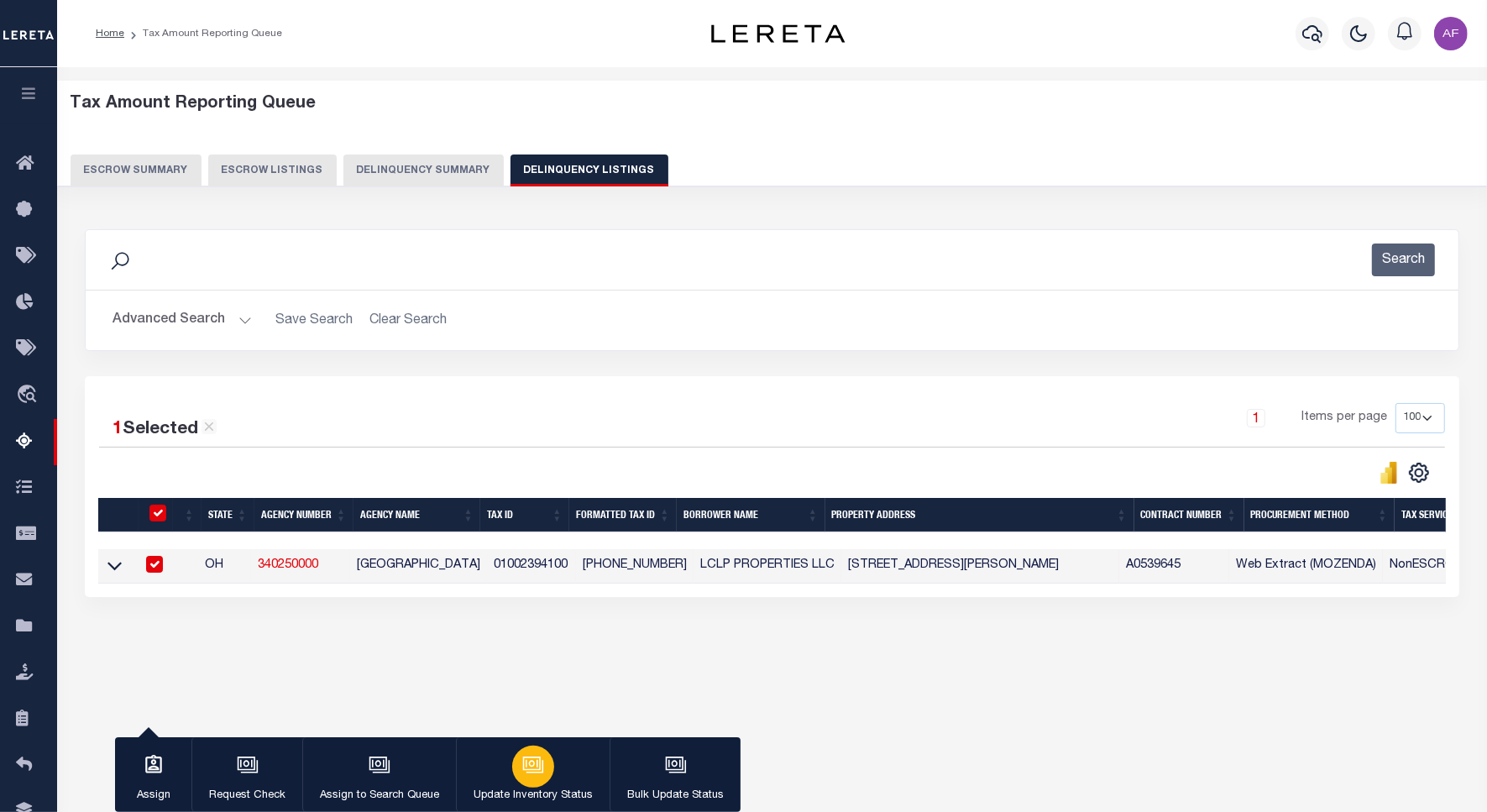
click at [514, 768] on div "button" at bounding box center [533, 766] width 42 height 42
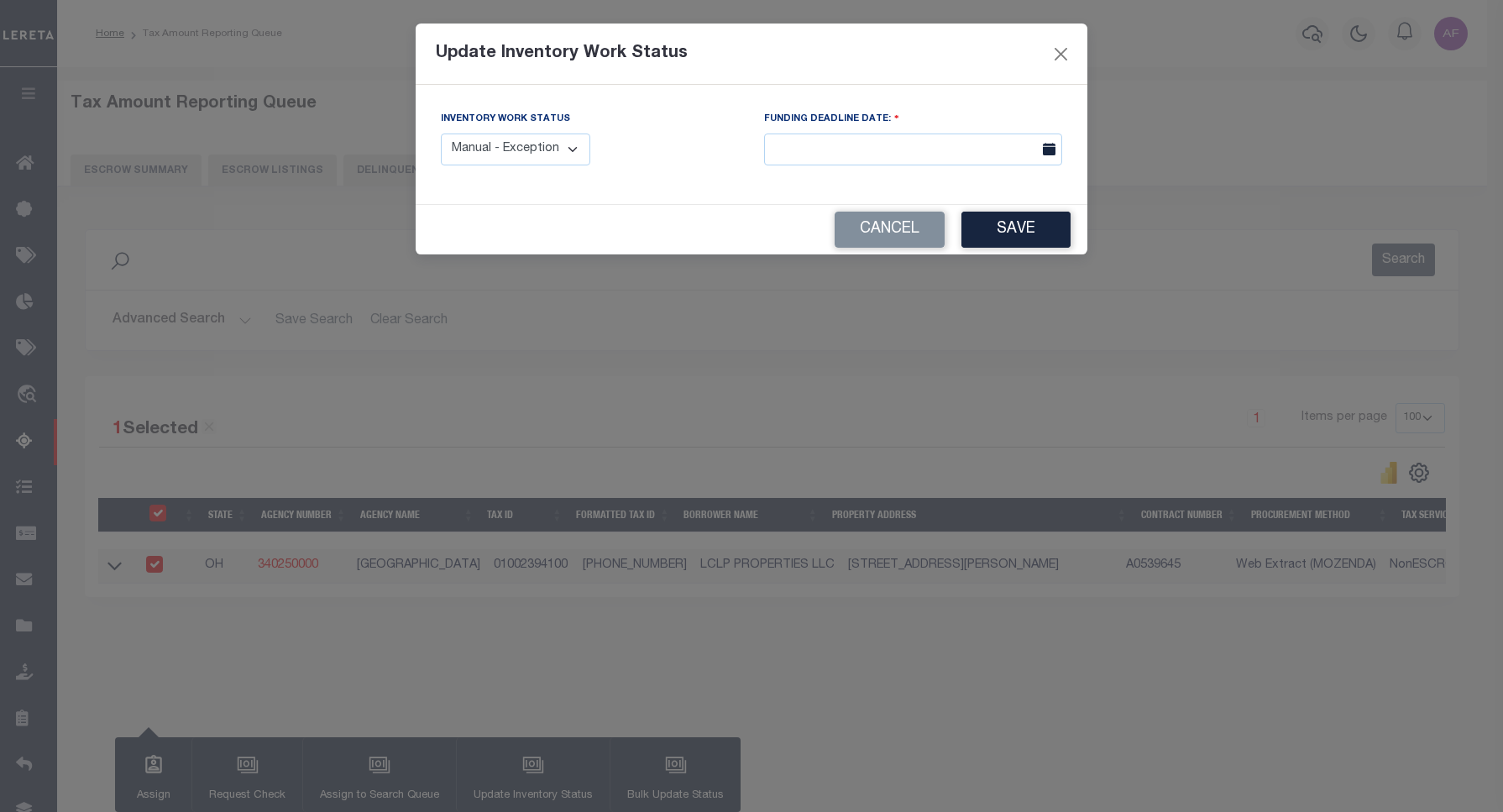
click at [505, 139] on select "Manual - Exception Pended - Awaiting Search Late Add Exception Completed" at bounding box center [515, 149] width 149 height 32
select select "4"
click at [441, 133] on select "Manual - Exception Pended - Awaiting Search Late Add Exception Completed" at bounding box center [515, 149] width 149 height 32
click at [1016, 232] on button "Save" at bounding box center [1015, 229] width 109 height 36
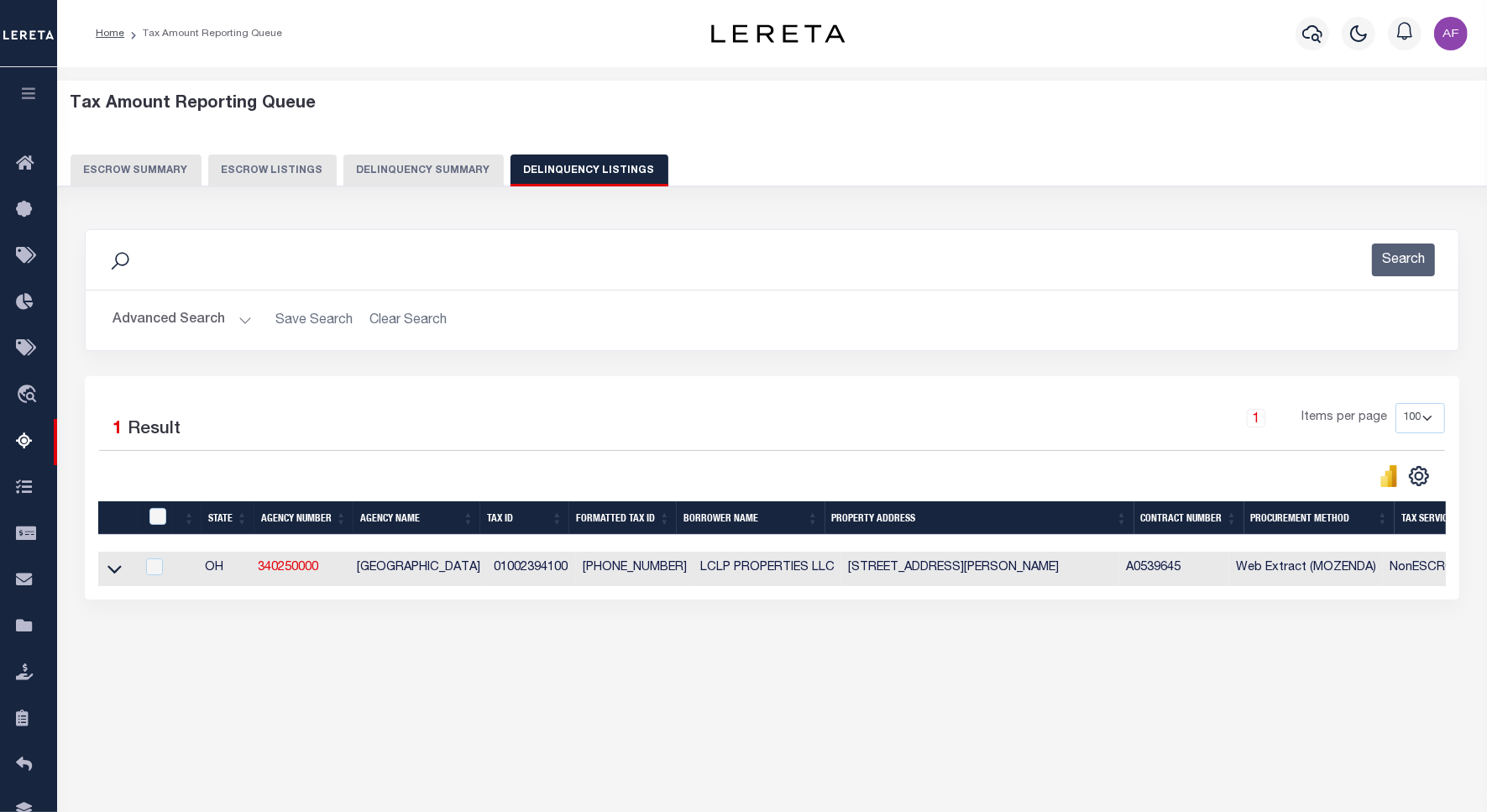
click at [182, 326] on button "Advanced Search" at bounding box center [182, 320] width 139 height 32
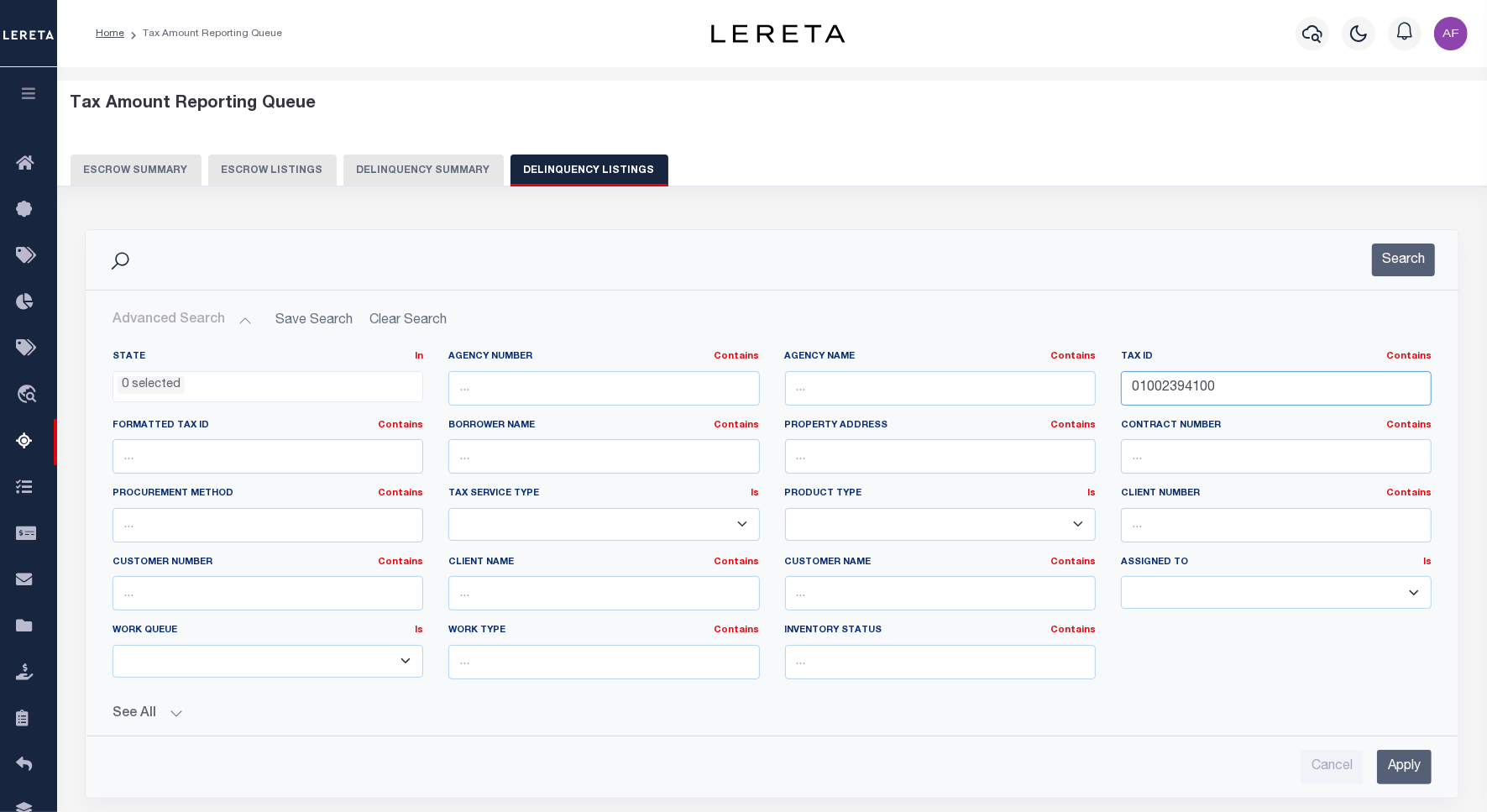
click at [1167, 388] on input "01002394100" at bounding box center [1276, 387] width 311 height 34
paste input "4175"
type input "01002417500"
click at [1386, 271] on button "Search" at bounding box center [1403, 259] width 63 height 32
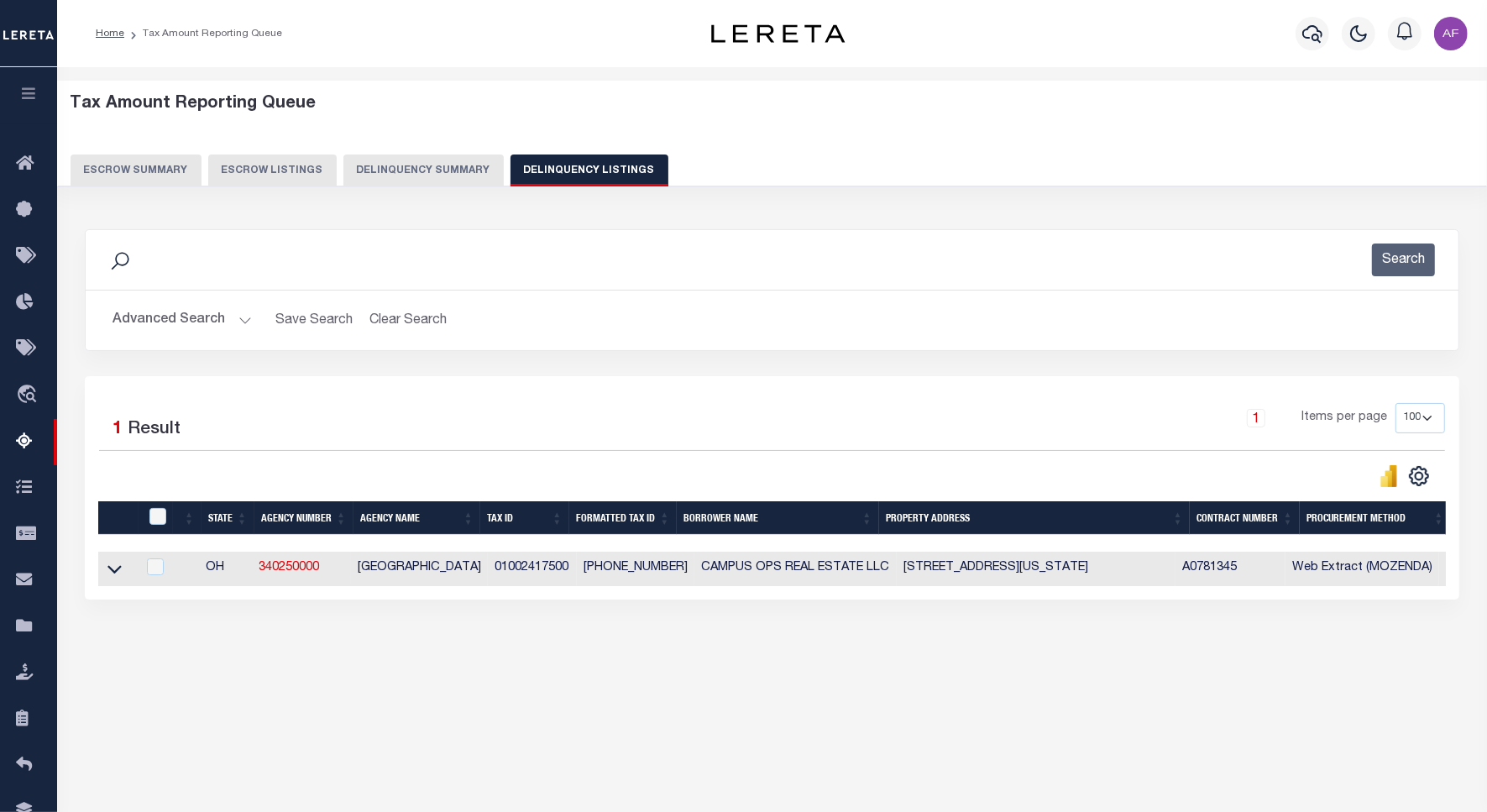
drag, startPoint x: 115, startPoint y: 577, endPoint x: 230, endPoint y: 388, distance: 221.2
click at [115, 574] on icon at bounding box center [115, 570] width 15 height 9
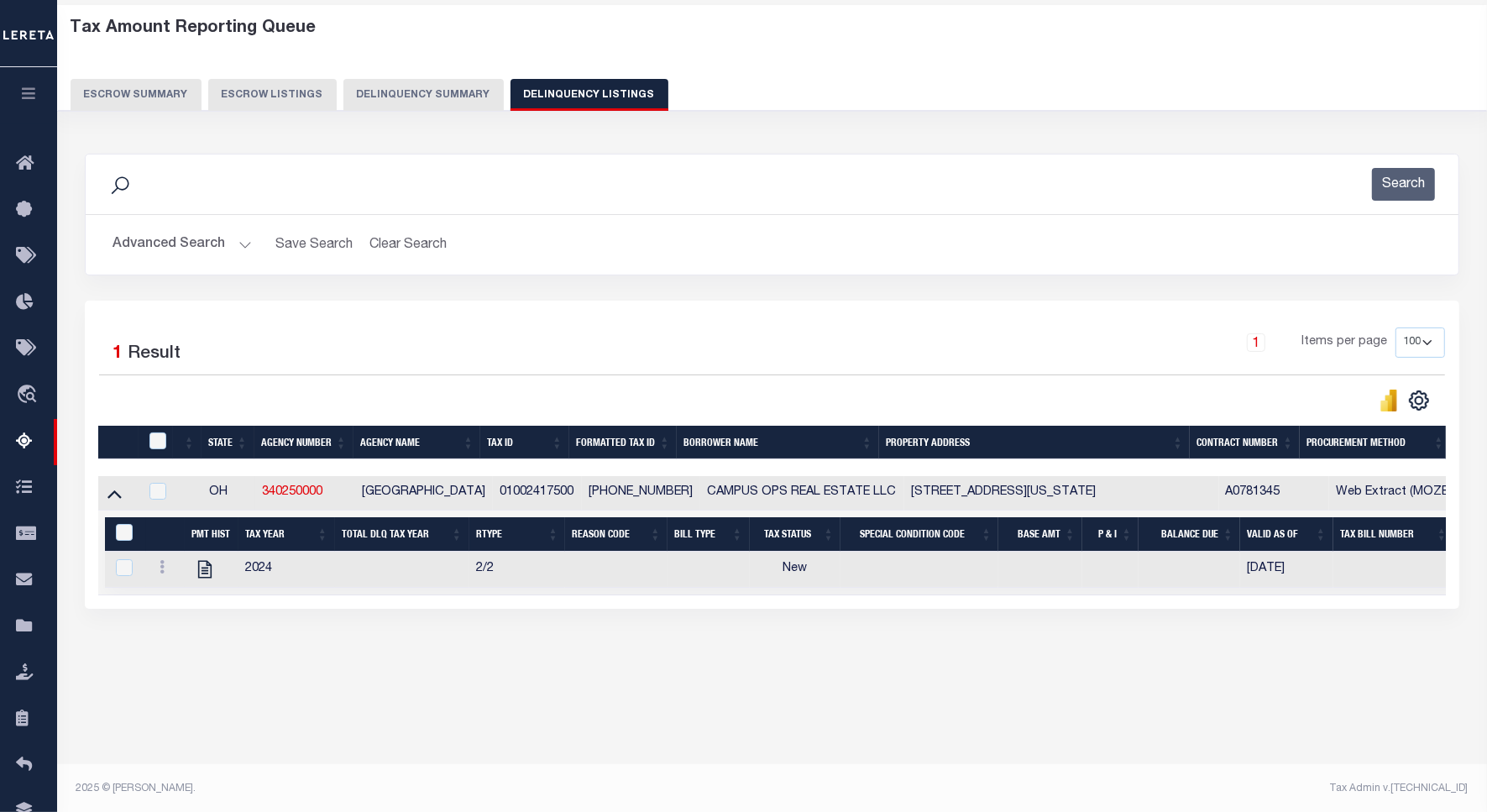
scroll to position [77, 0]
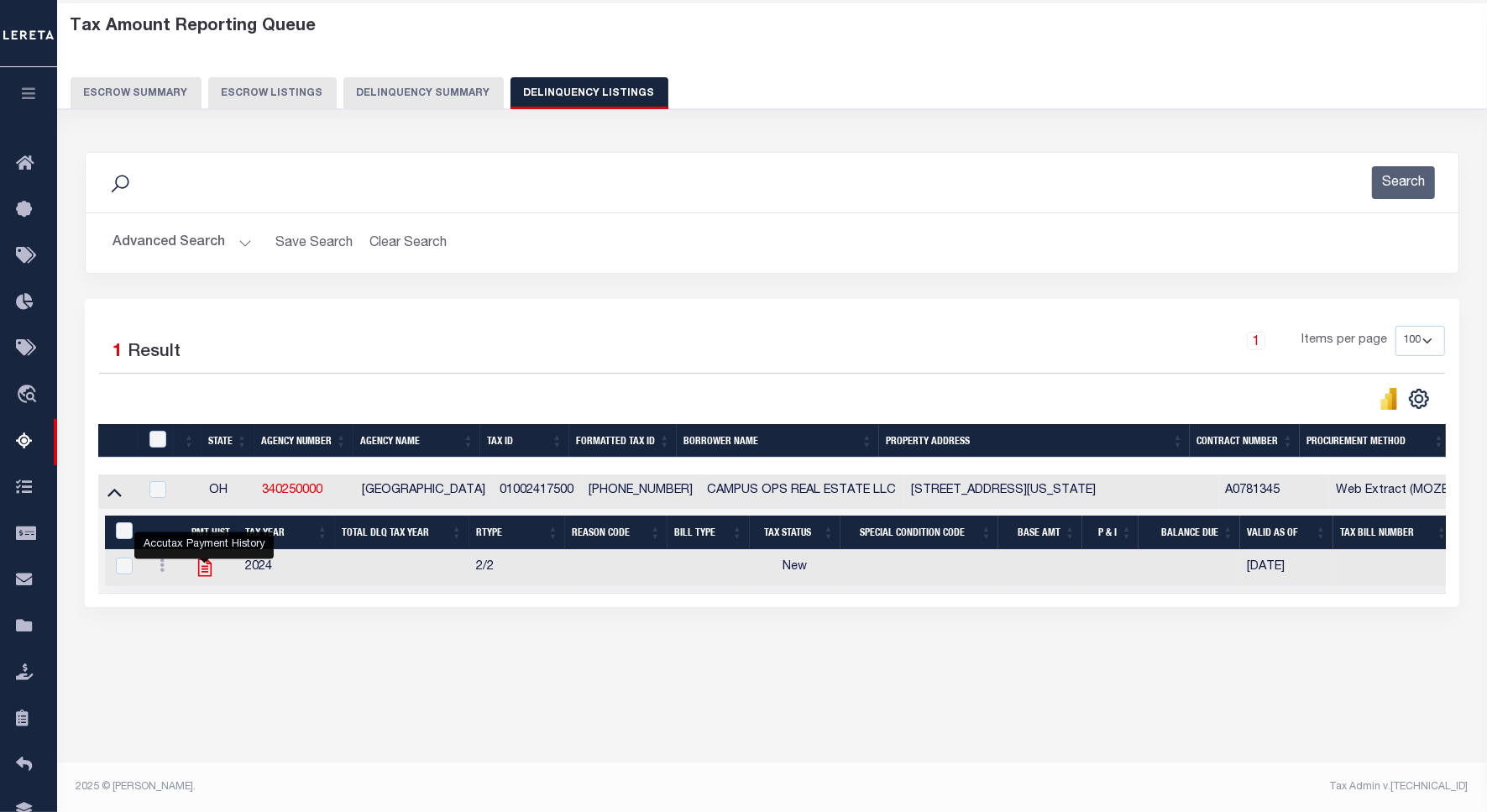
click at [199, 577] on icon "" at bounding box center [205, 567] width 22 height 22
checkbox input "true"
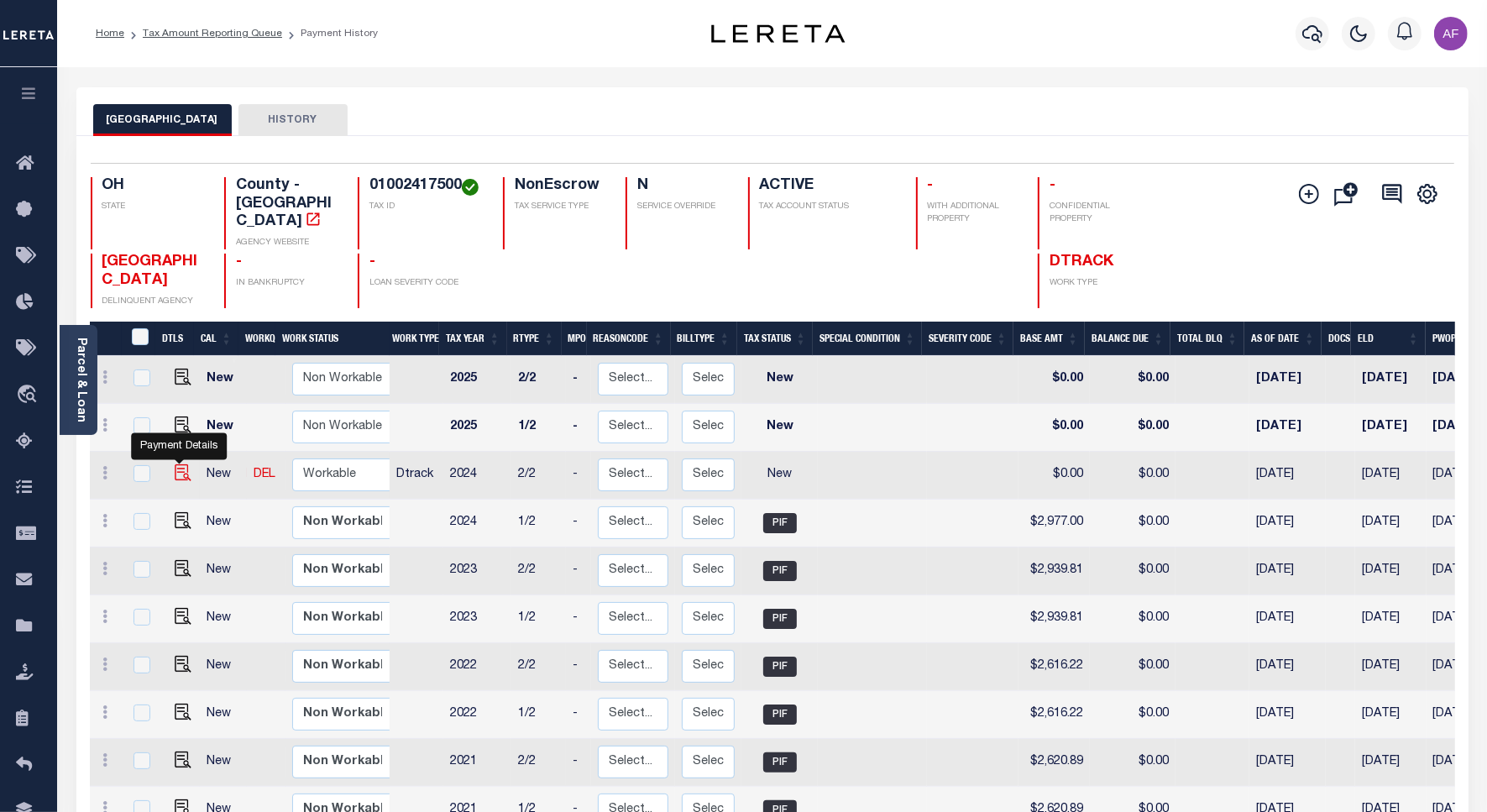
click at [175, 464] on img "" at bounding box center [182, 472] width 17 height 17
checkbox input "true"
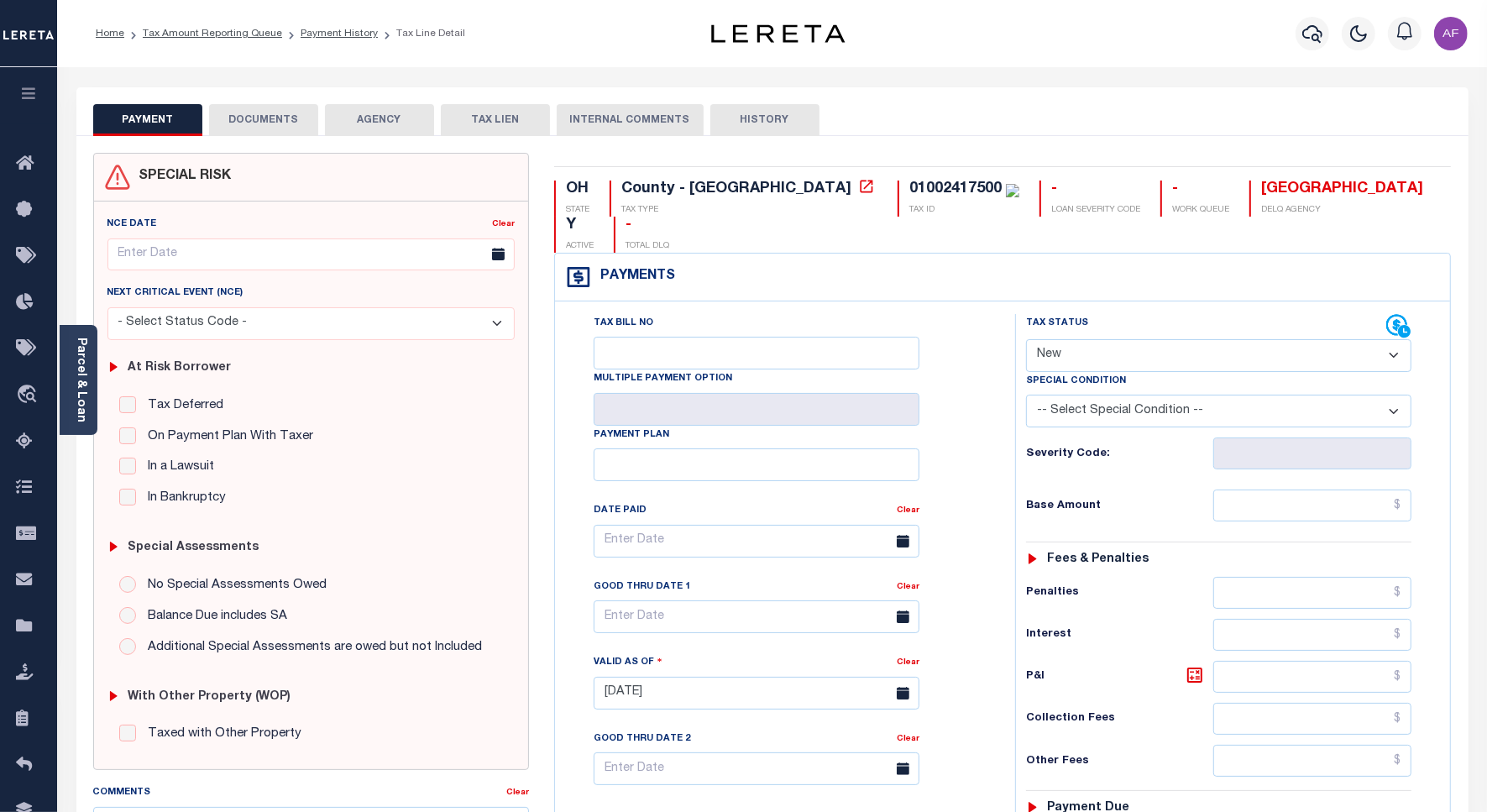
click at [1071, 339] on select "- Select Status Code - Open Due/Unpaid Paid Incomplete No Tax Due Internal Refu…" at bounding box center [1218, 355] width 385 height 32
select select "PYD"
click at [1026, 339] on select "- Select Status Code - Open Due/Unpaid Paid Incomplete No Tax Due Internal Refu…" at bounding box center [1218, 355] width 385 height 32
type input "[DATE]"
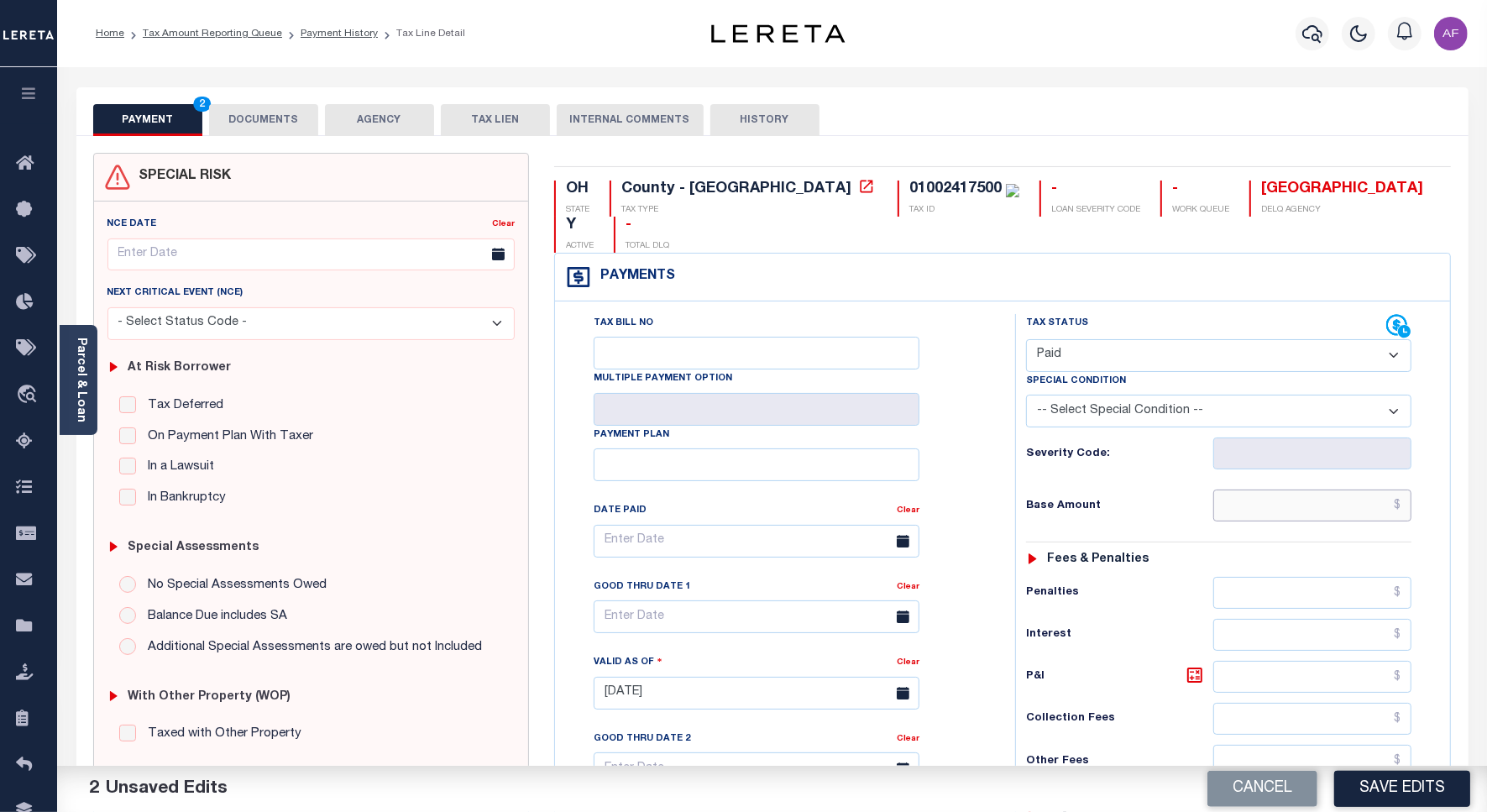
click at [1314, 489] on input "text" at bounding box center [1312, 505] width 198 height 32
paste input "2,977.00"
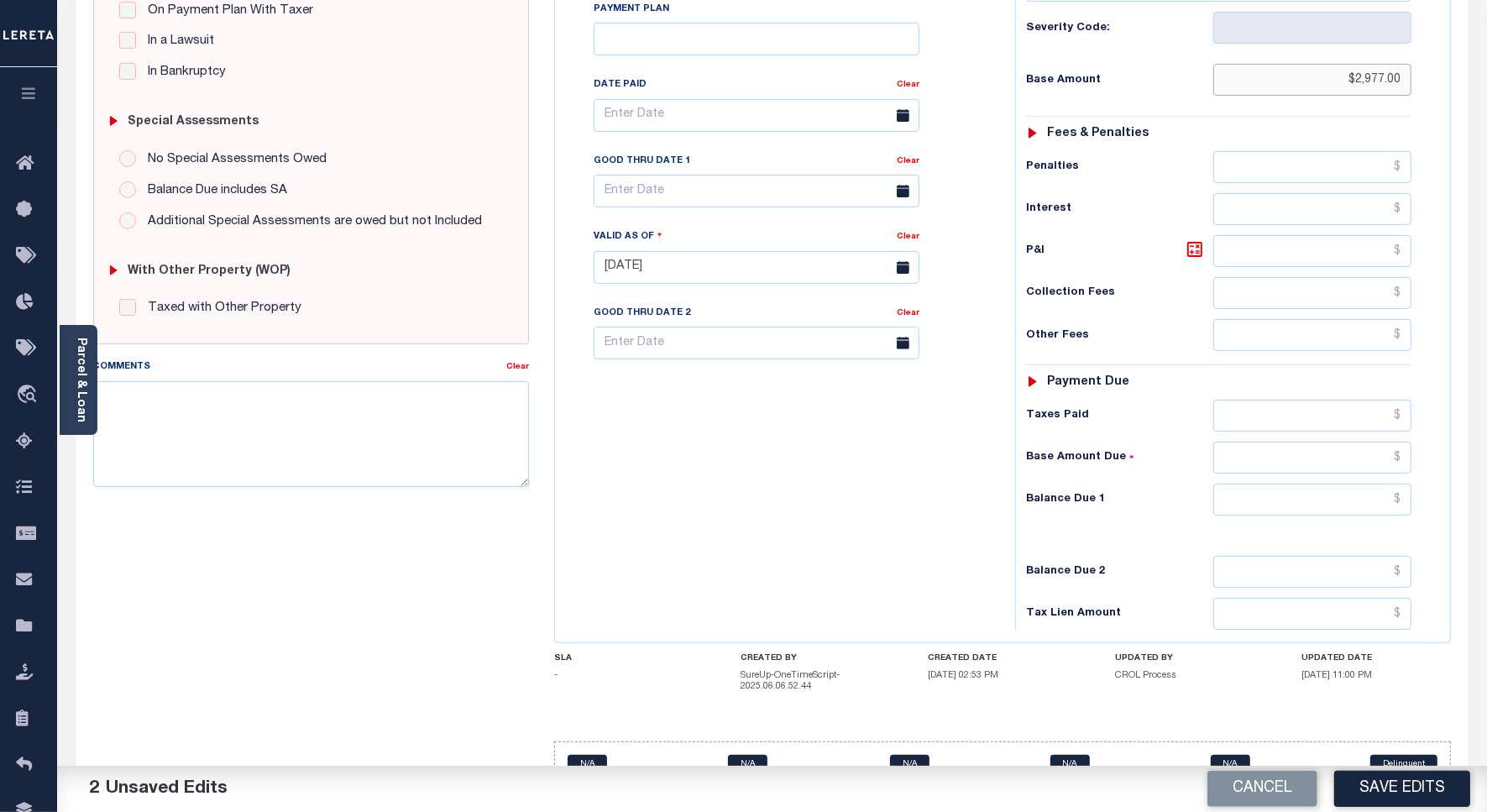
scroll to position [442, 0]
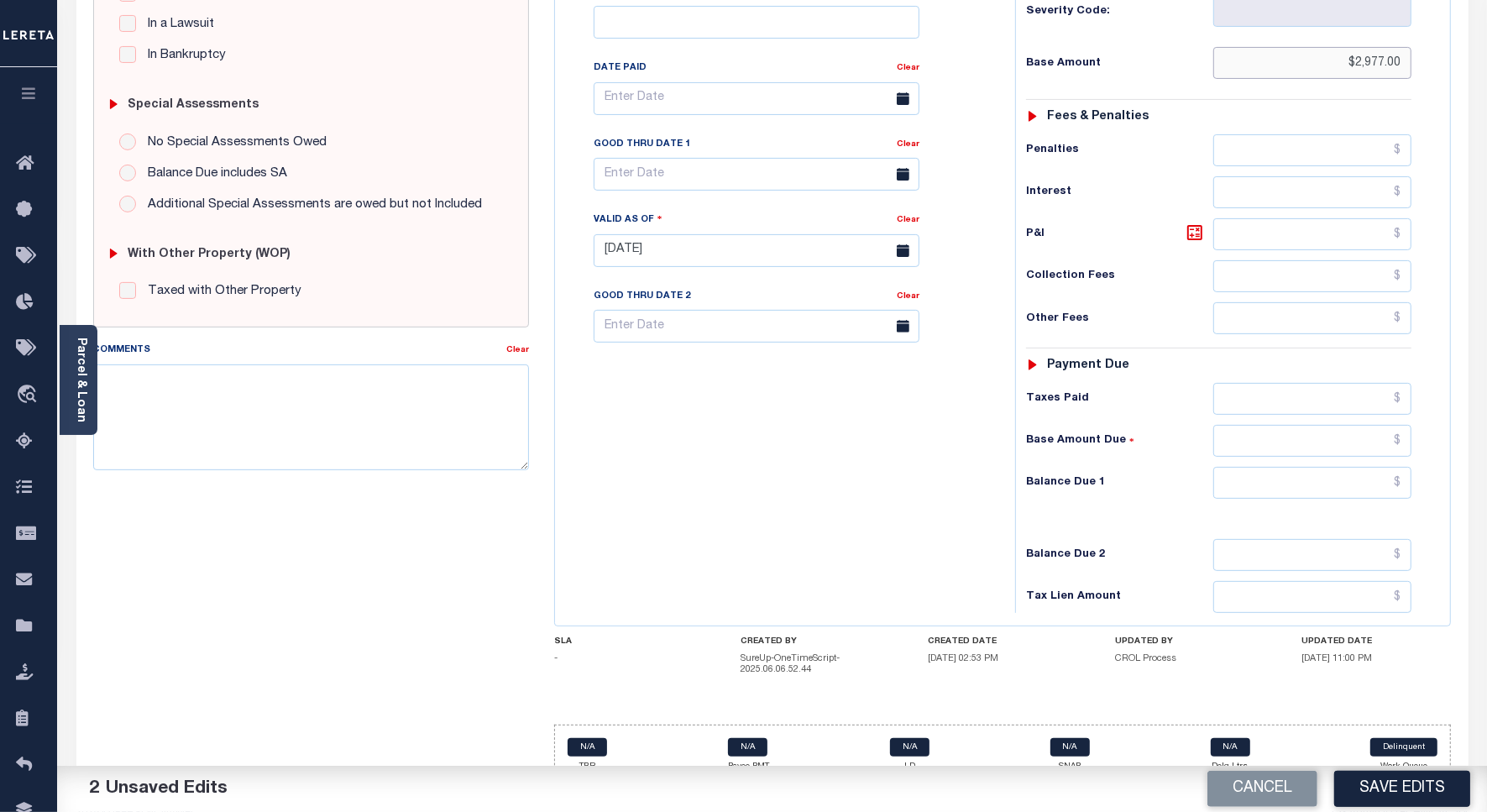
type input "$2,977.00"
click at [1369, 467] on input "text" at bounding box center [1312, 482] width 198 height 32
type input "$0.00"
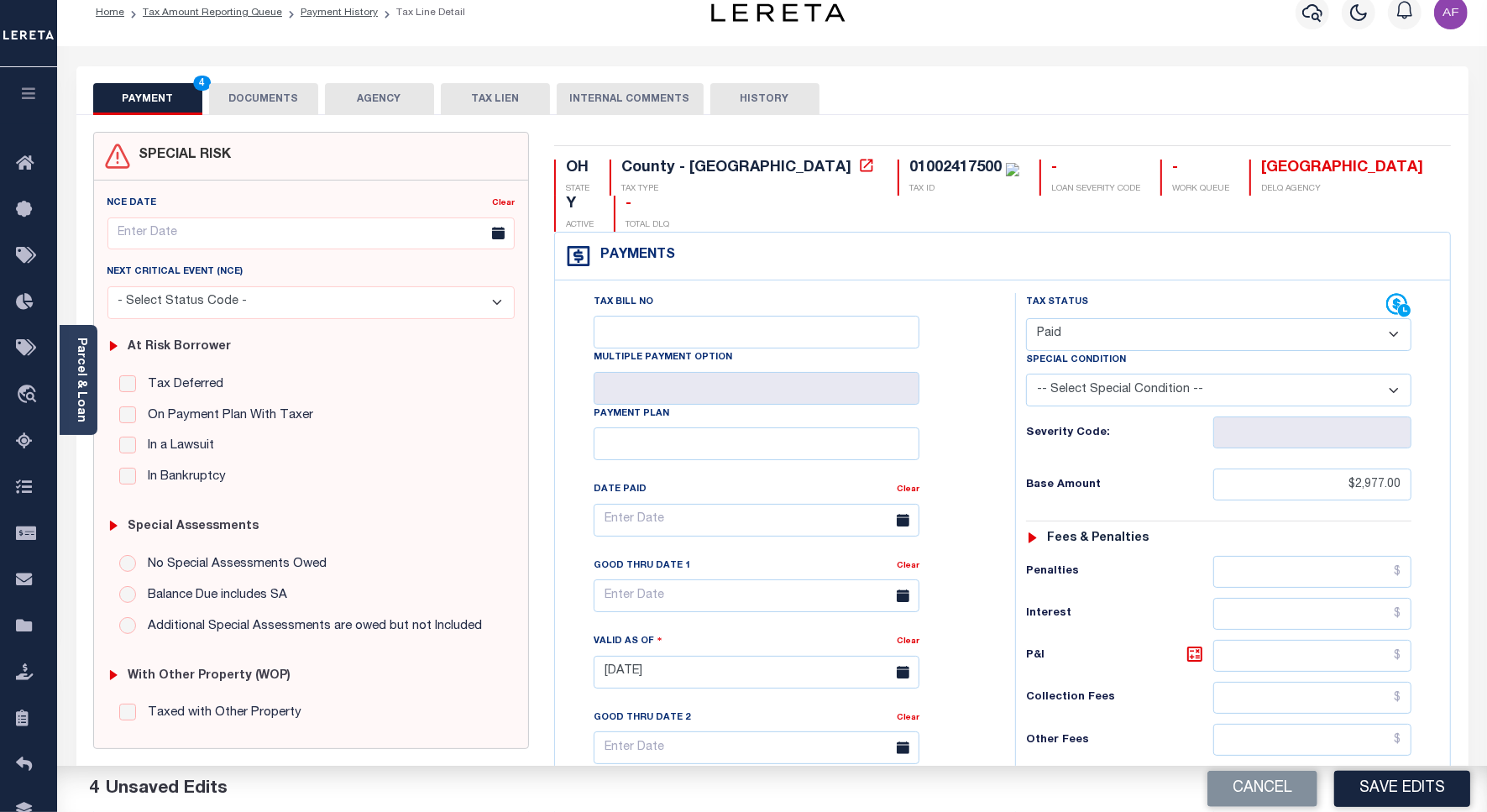
scroll to position [0, 0]
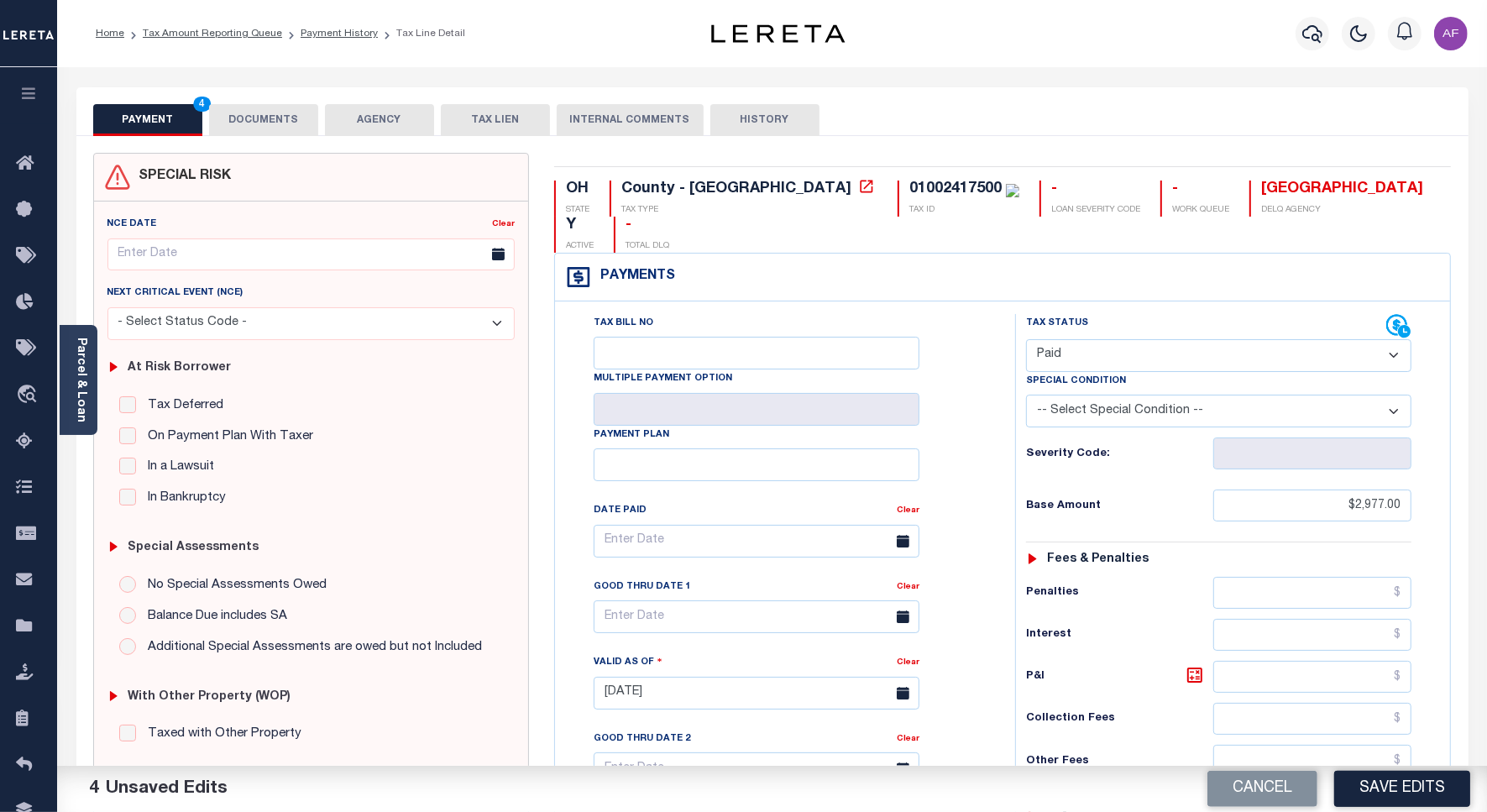
click at [282, 118] on button "DOCUMENTS" at bounding box center [263, 120] width 109 height 32
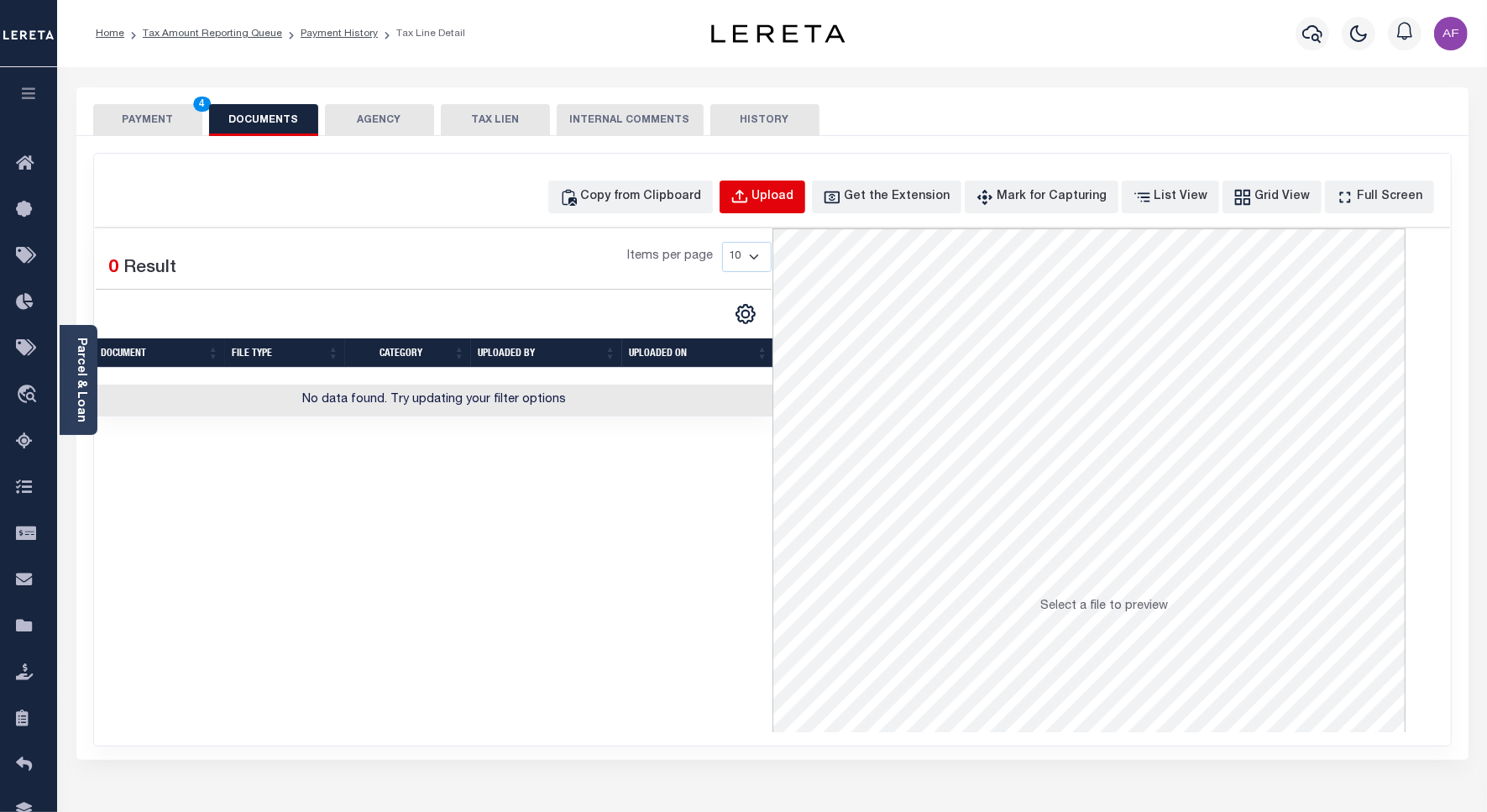
click at [794, 199] on div "Upload" at bounding box center [773, 197] width 42 height 19
select select "POP"
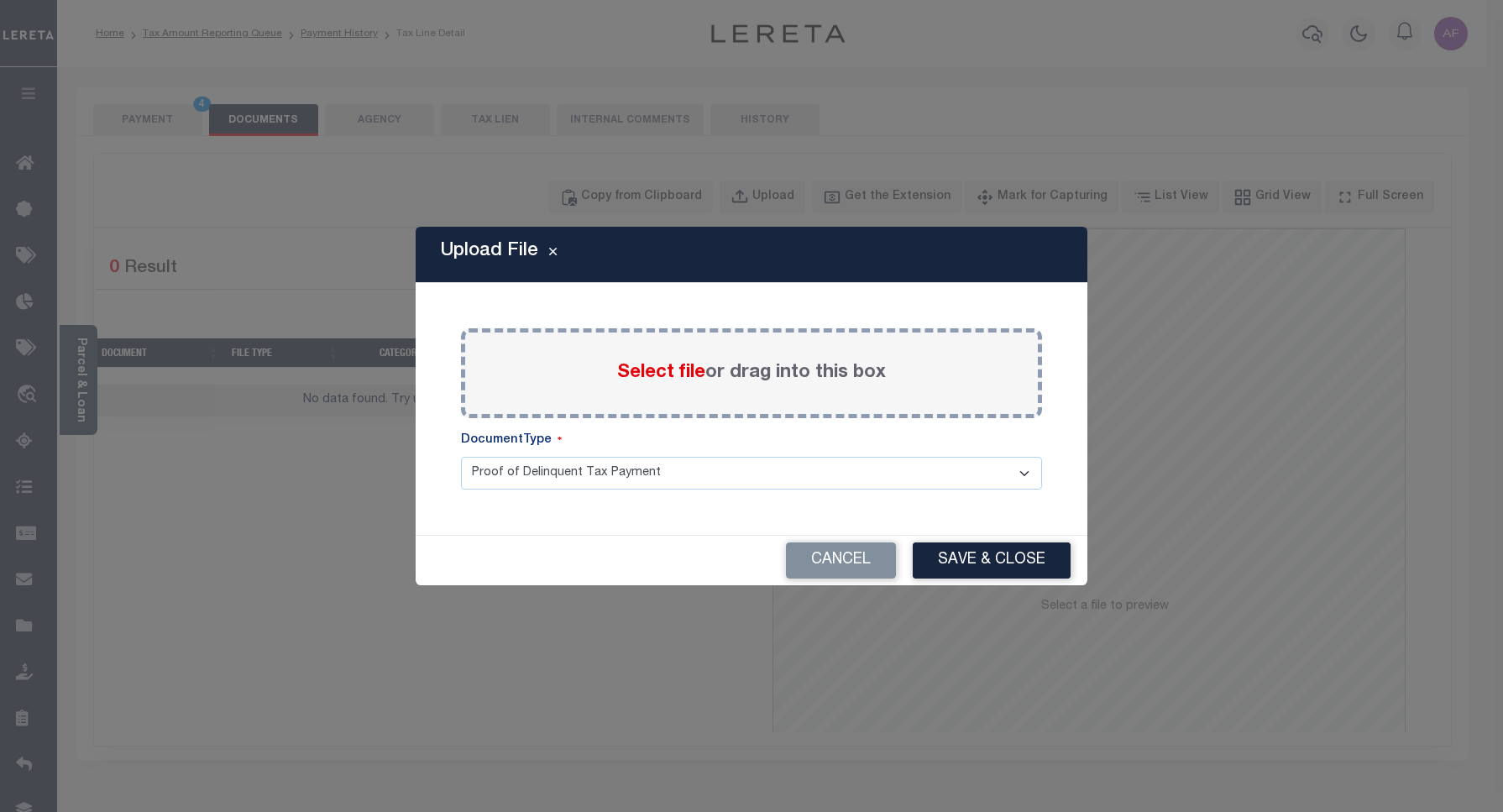
click at [650, 372] on span "Select file" at bounding box center [661, 373] width 88 height 19
click at [0, 0] on input "Select file or drag into this box" at bounding box center [0, 0] width 0 height 0
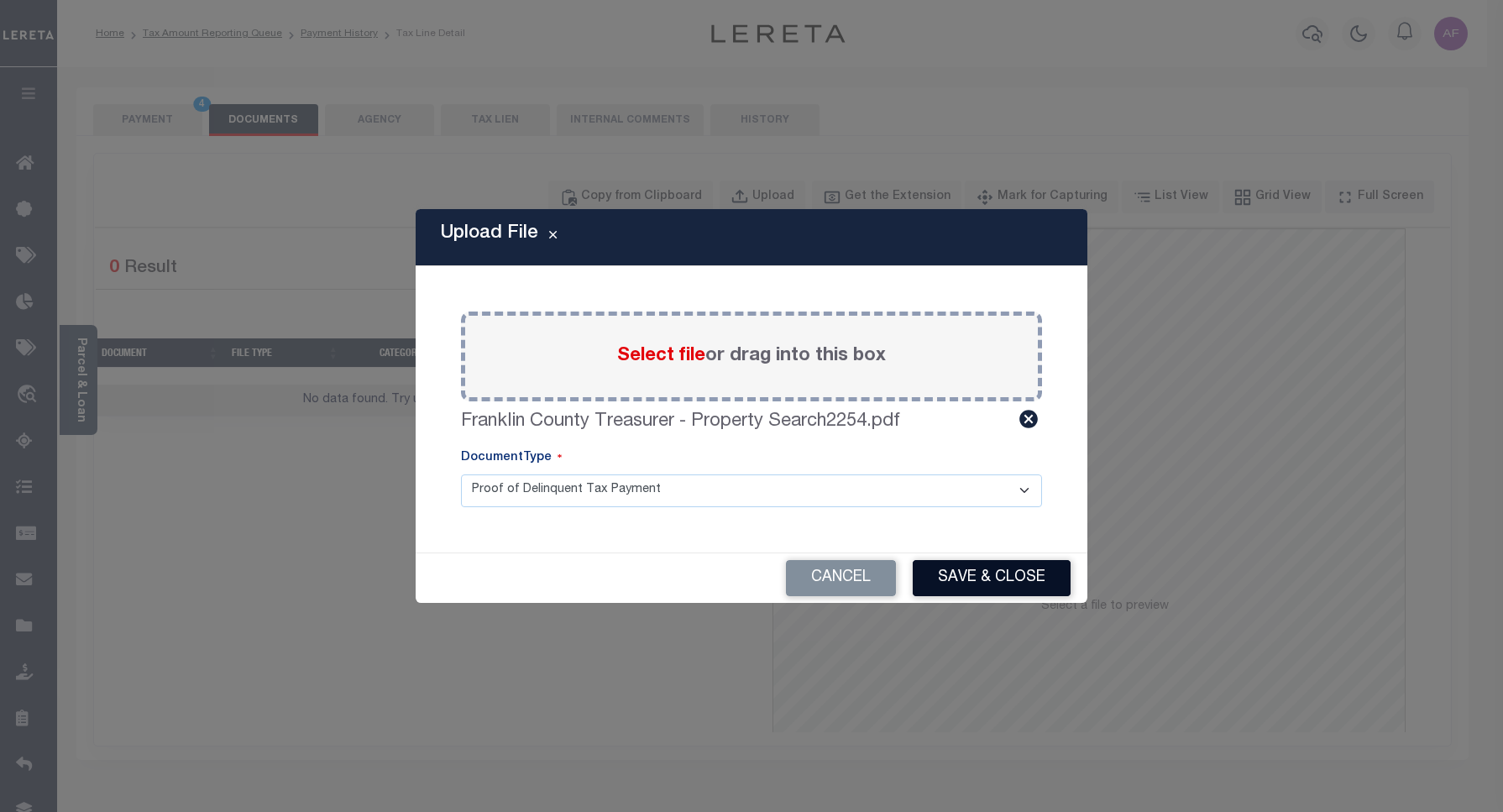
click at [993, 575] on button "Save & Close" at bounding box center [991, 578] width 158 height 36
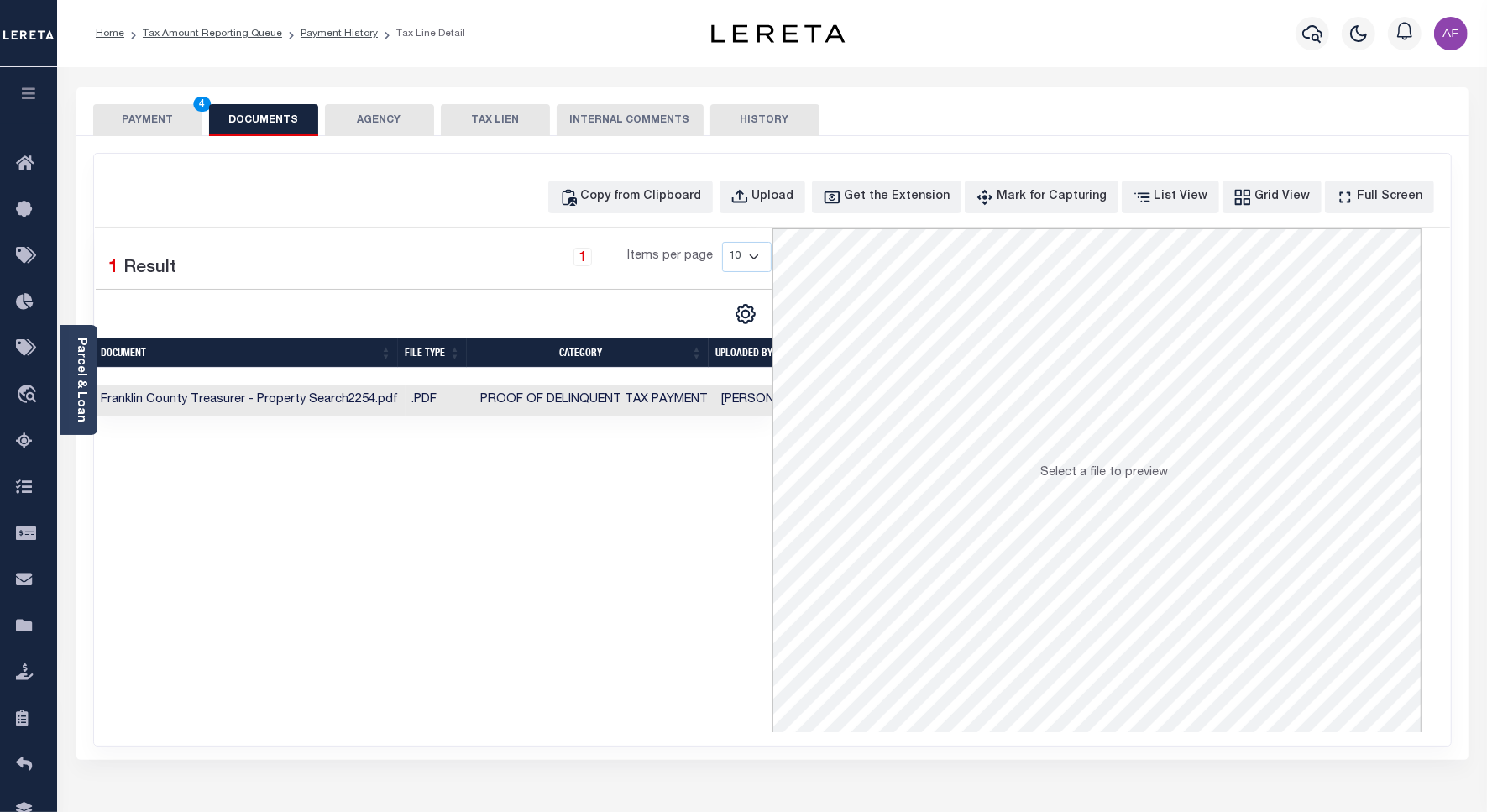
click at [155, 122] on button "PAYMENT 4" at bounding box center [147, 120] width 109 height 32
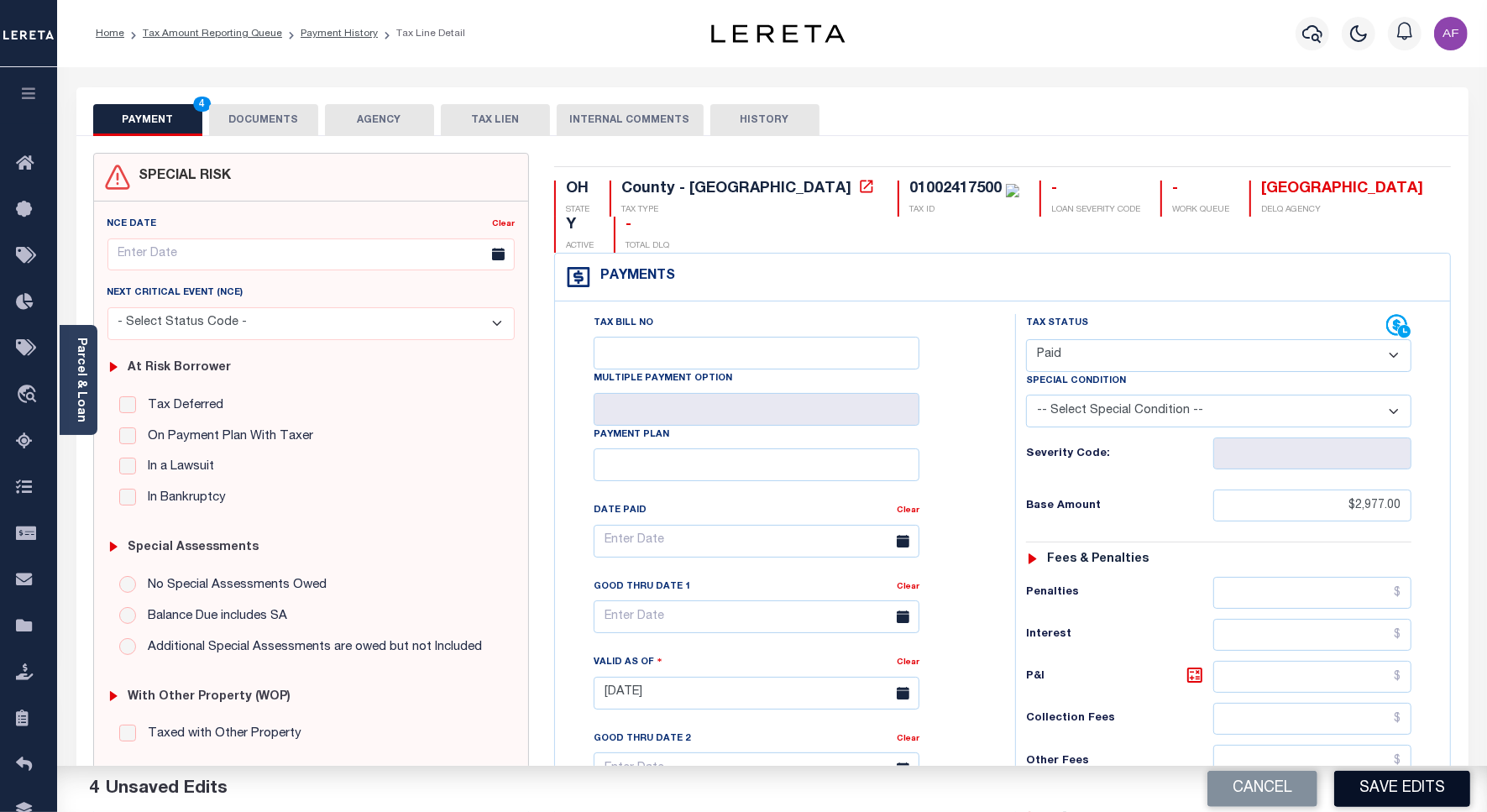
click at [1403, 795] on button "Save Edits" at bounding box center [1402, 788] width 136 height 36
checkbox input "false"
type input "$2,977"
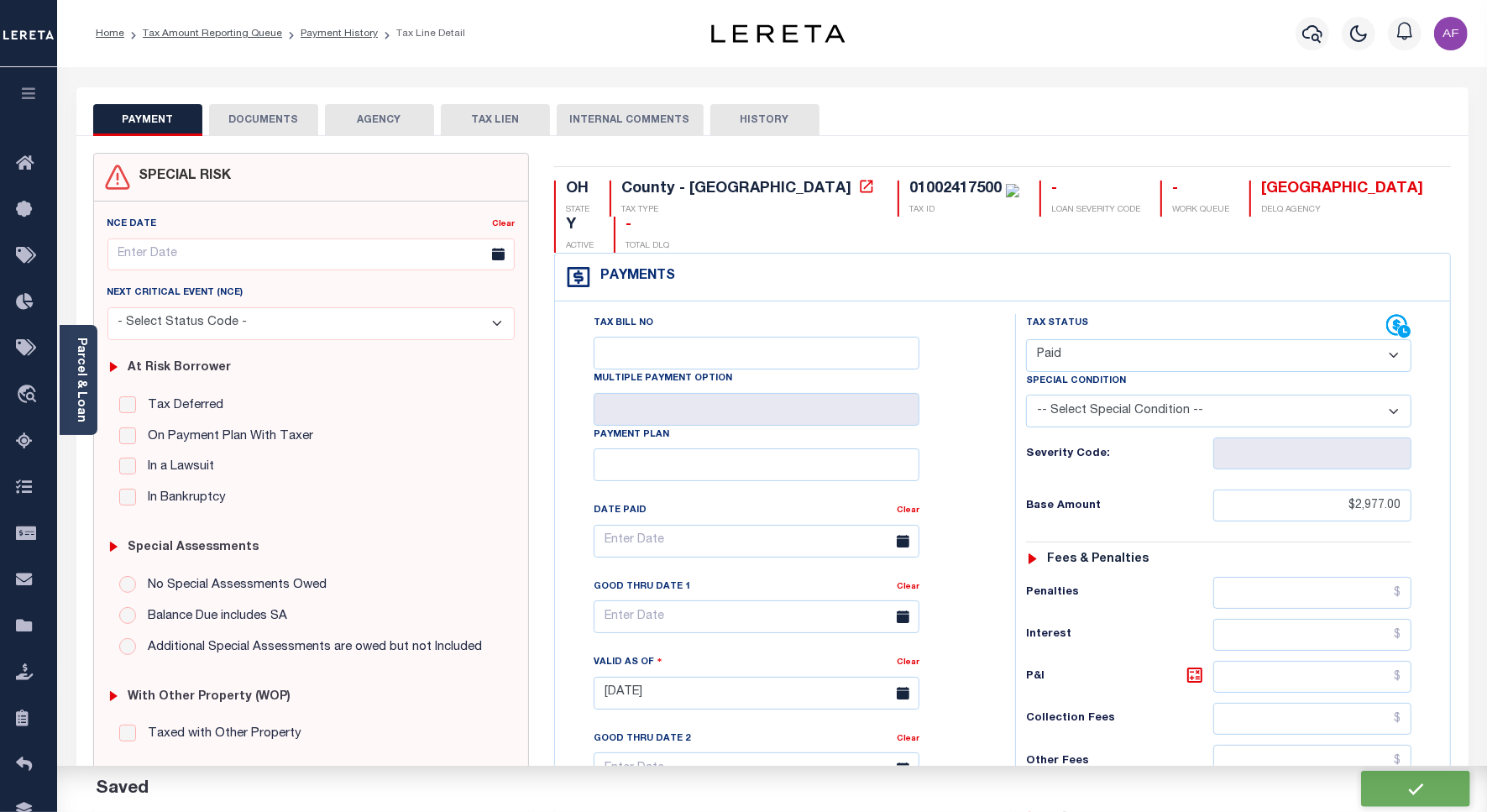
type input "$0"
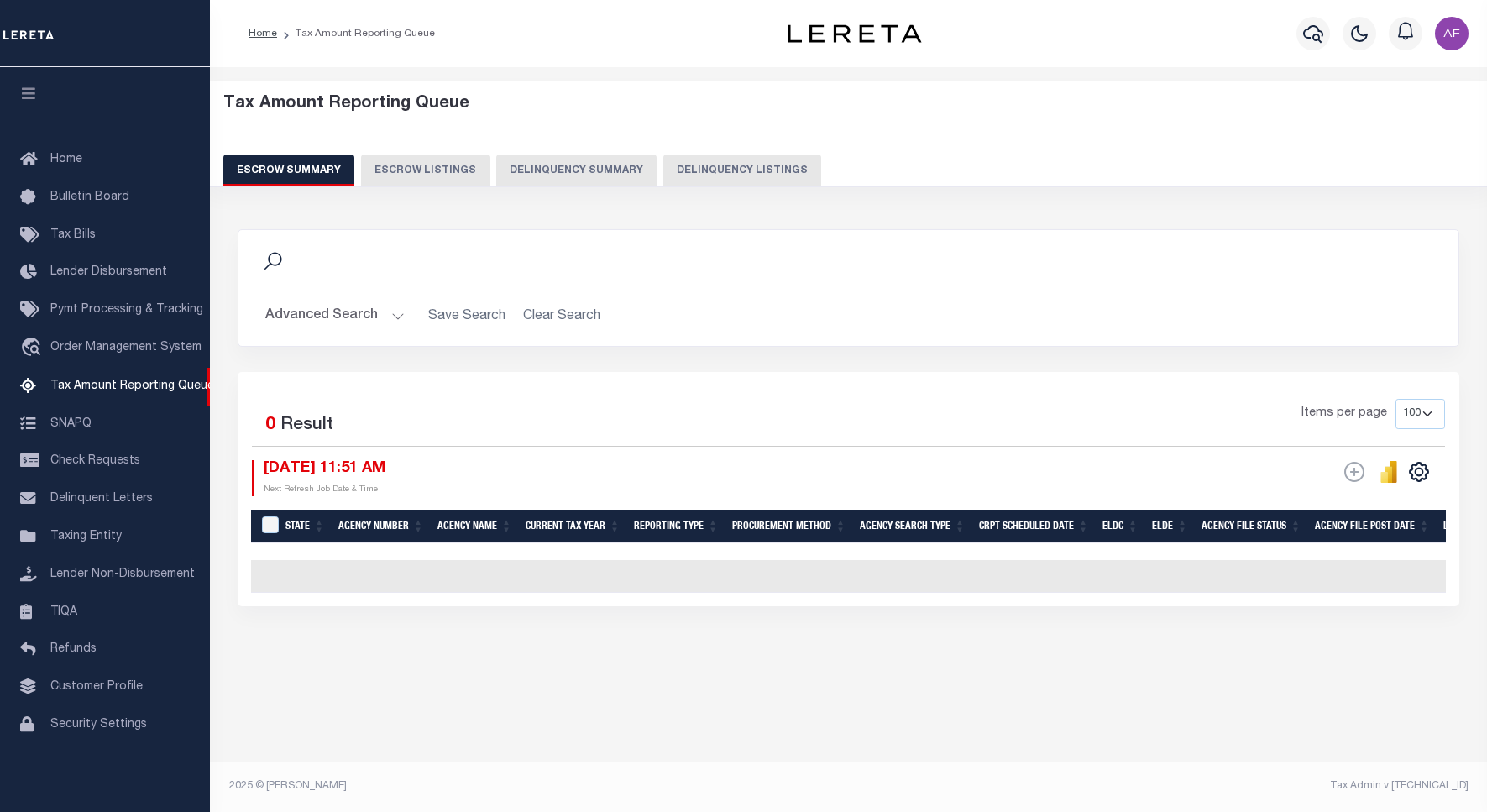
select select "100"
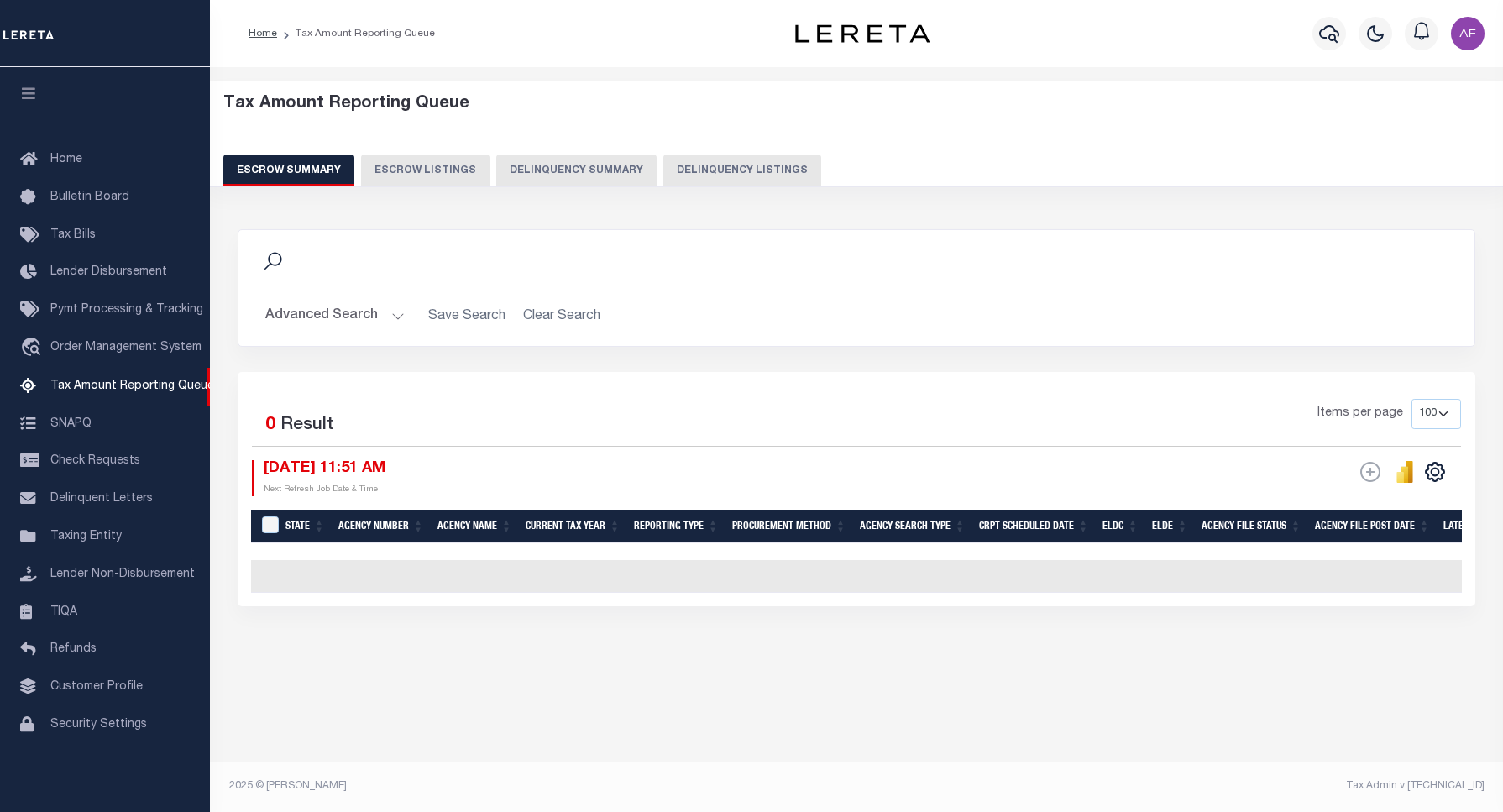
click at [726, 168] on button "Delinquency Listings" at bounding box center [742, 170] width 158 height 32
select select "100"
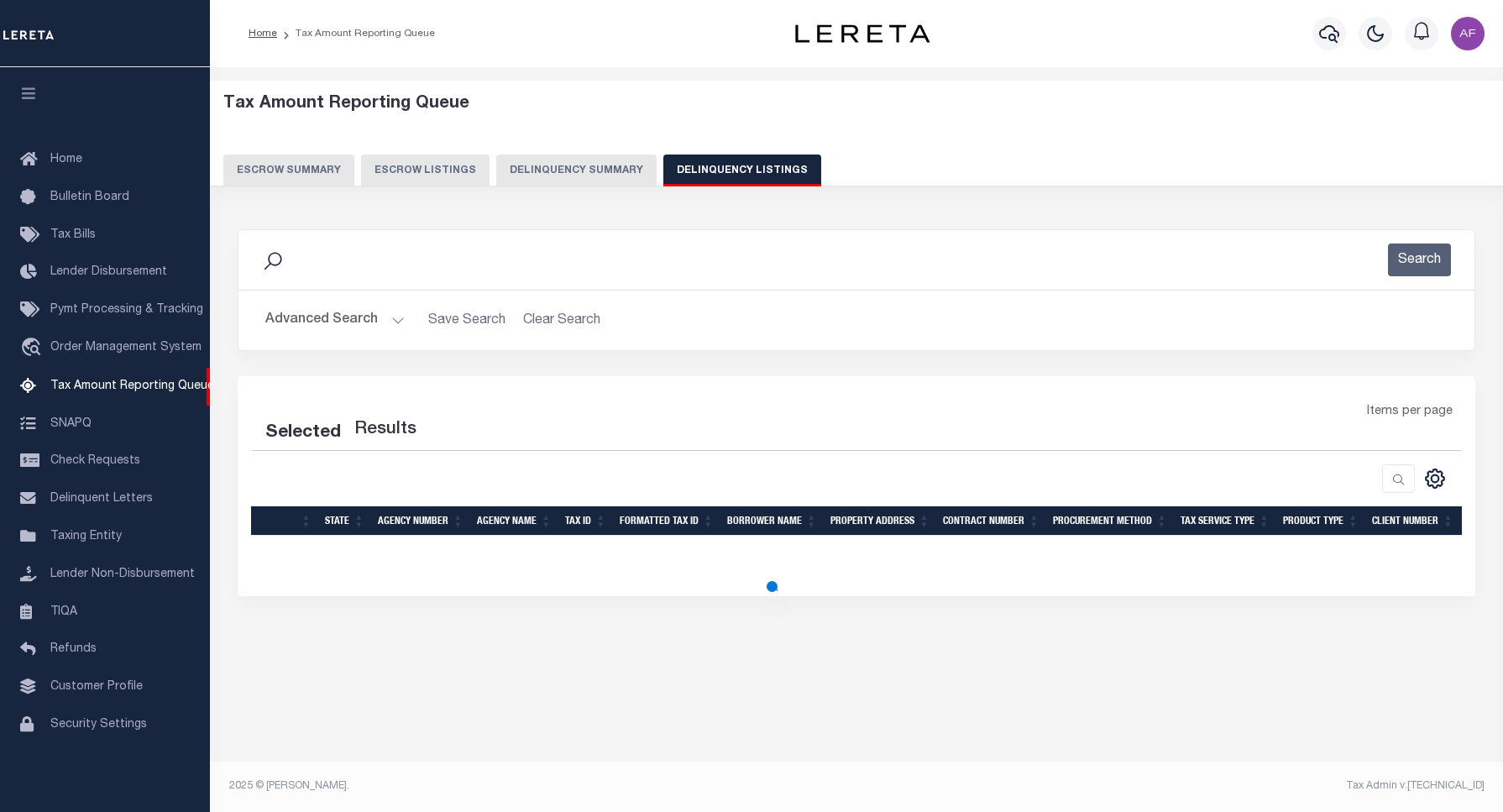
select select "100"
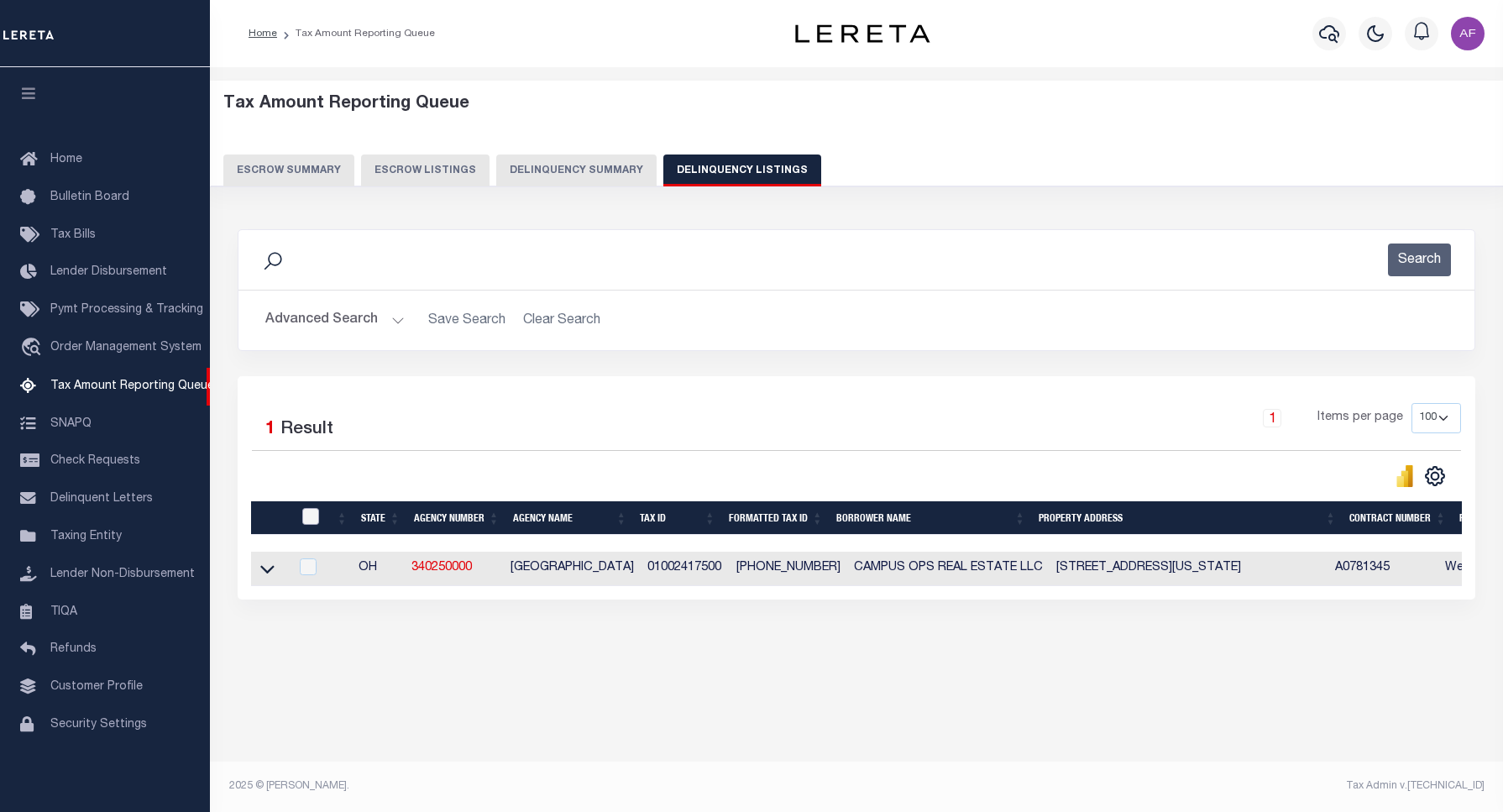
click at [309, 513] on input "checkbox" at bounding box center [310, 516] width 17 height 17
checkbox input "true"
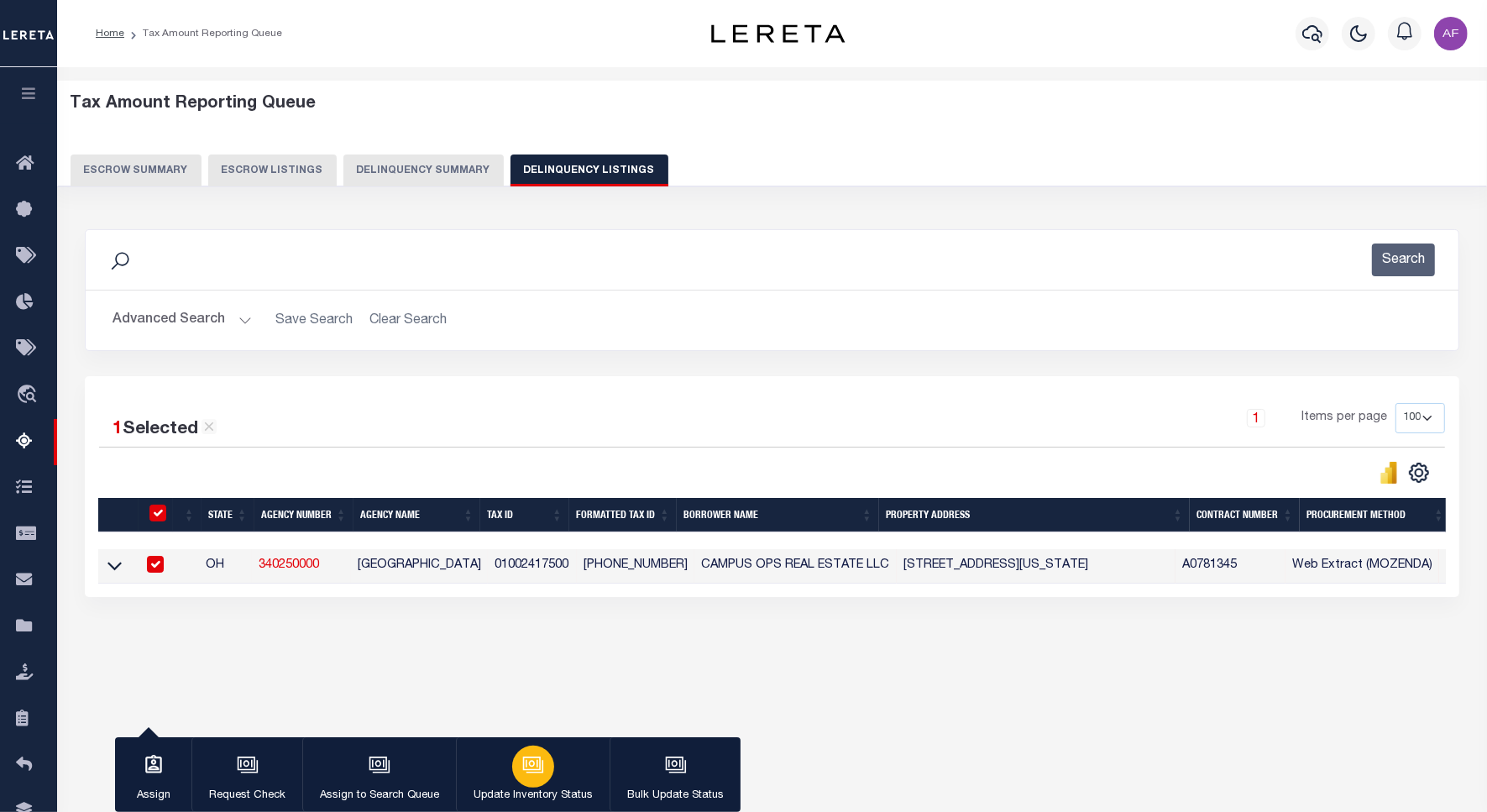
click at [550, 766] on div "button" at bounding box center [533, 766] width 42 height 42
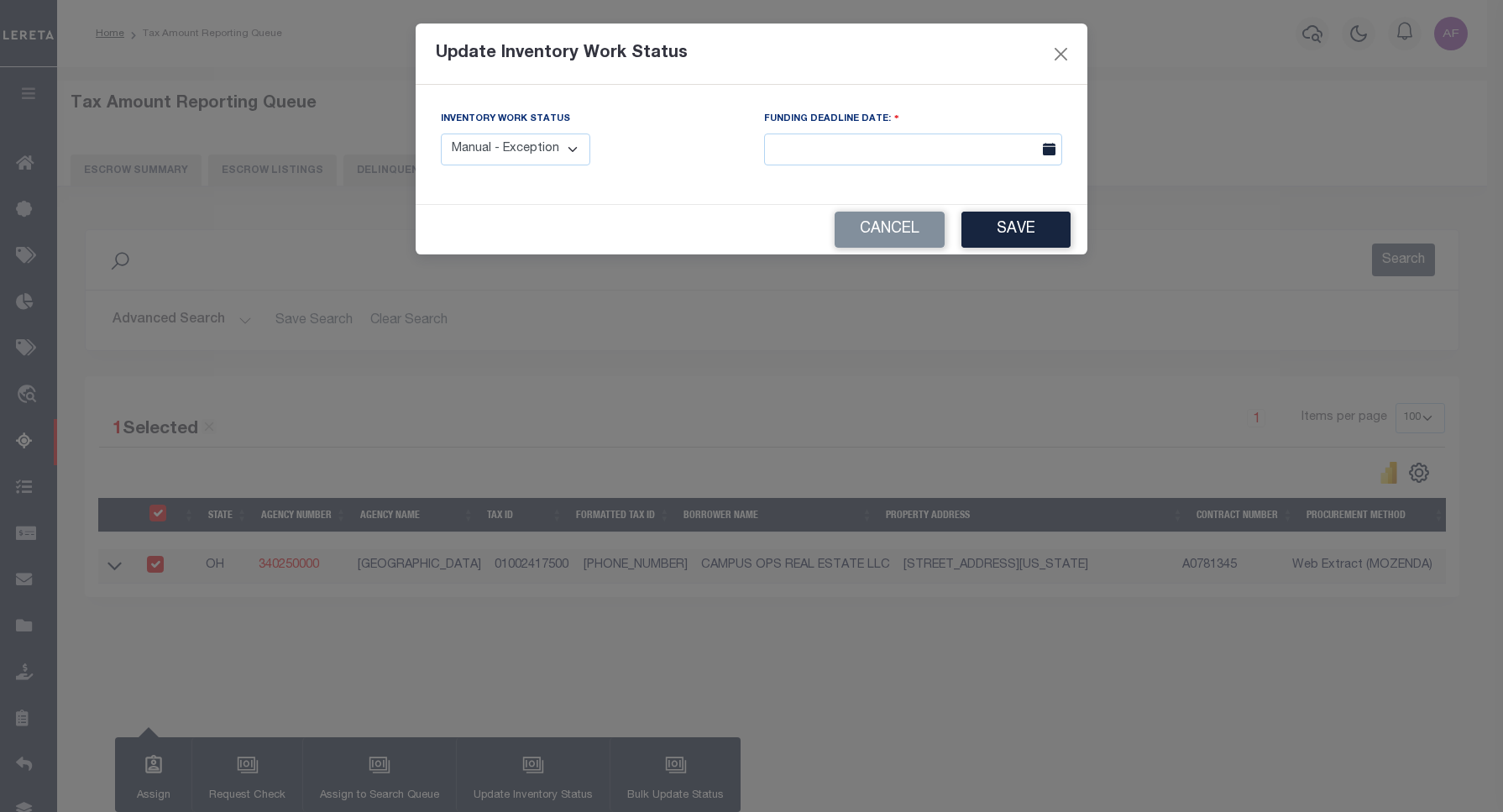
click at [504, 155] on select "Manual - Exception Pended - Awaiting Search Late Add Exception Completed" at bounding box center [515, 149] width 149 height 32
select select "4"
click at [441, 133] on select "Manual - Exception Pended - Awaiting Search Late Add Exception Completed" at bounding box center [515, 149] width 149 height 32
click at [988, 236] on button "Save" at bounding box center [1015, 229] width 109 height 36
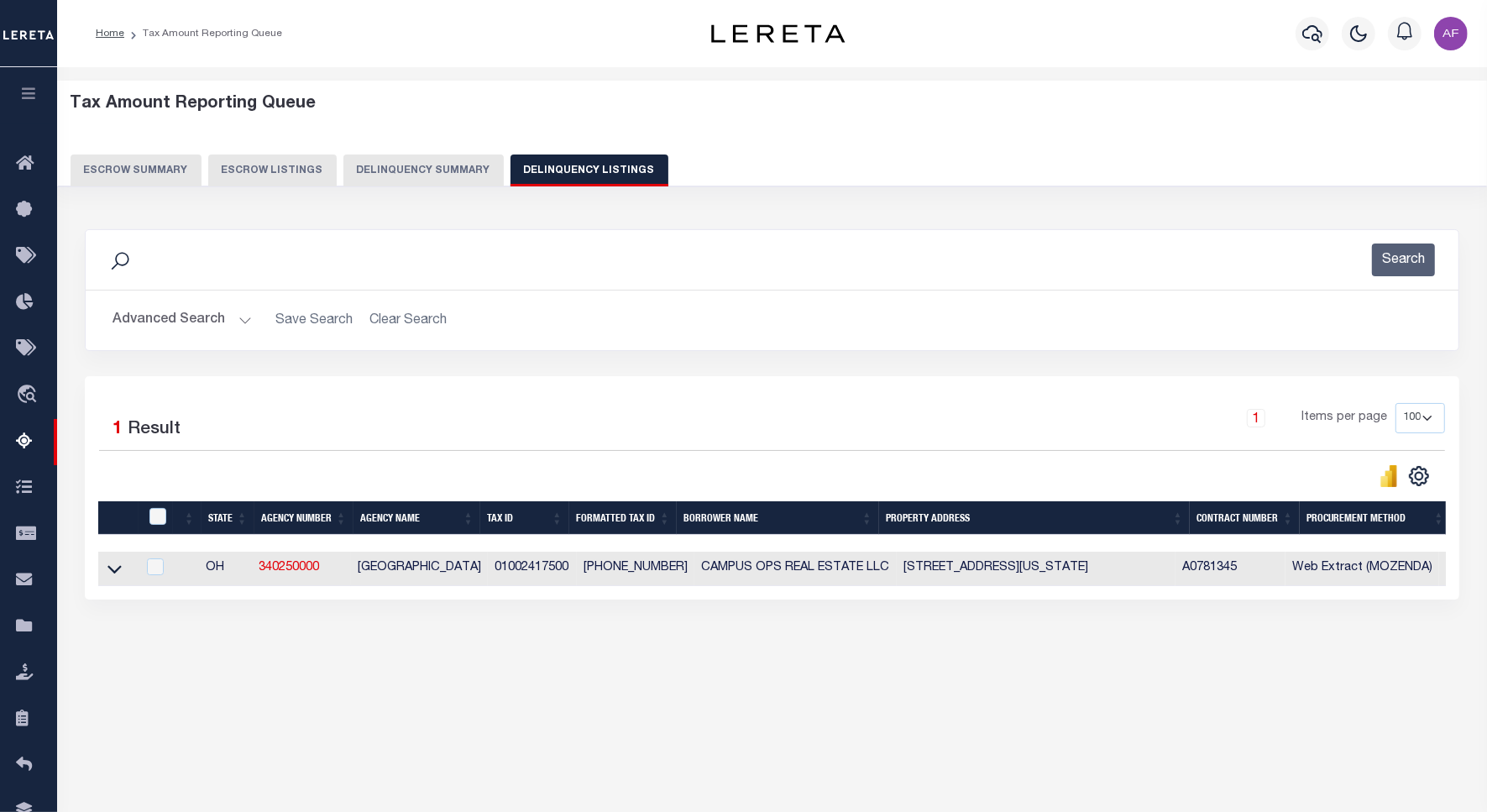
click at [168, 320] on button "Advanced Search" at bounding box center [182, 320] width 139 height 32
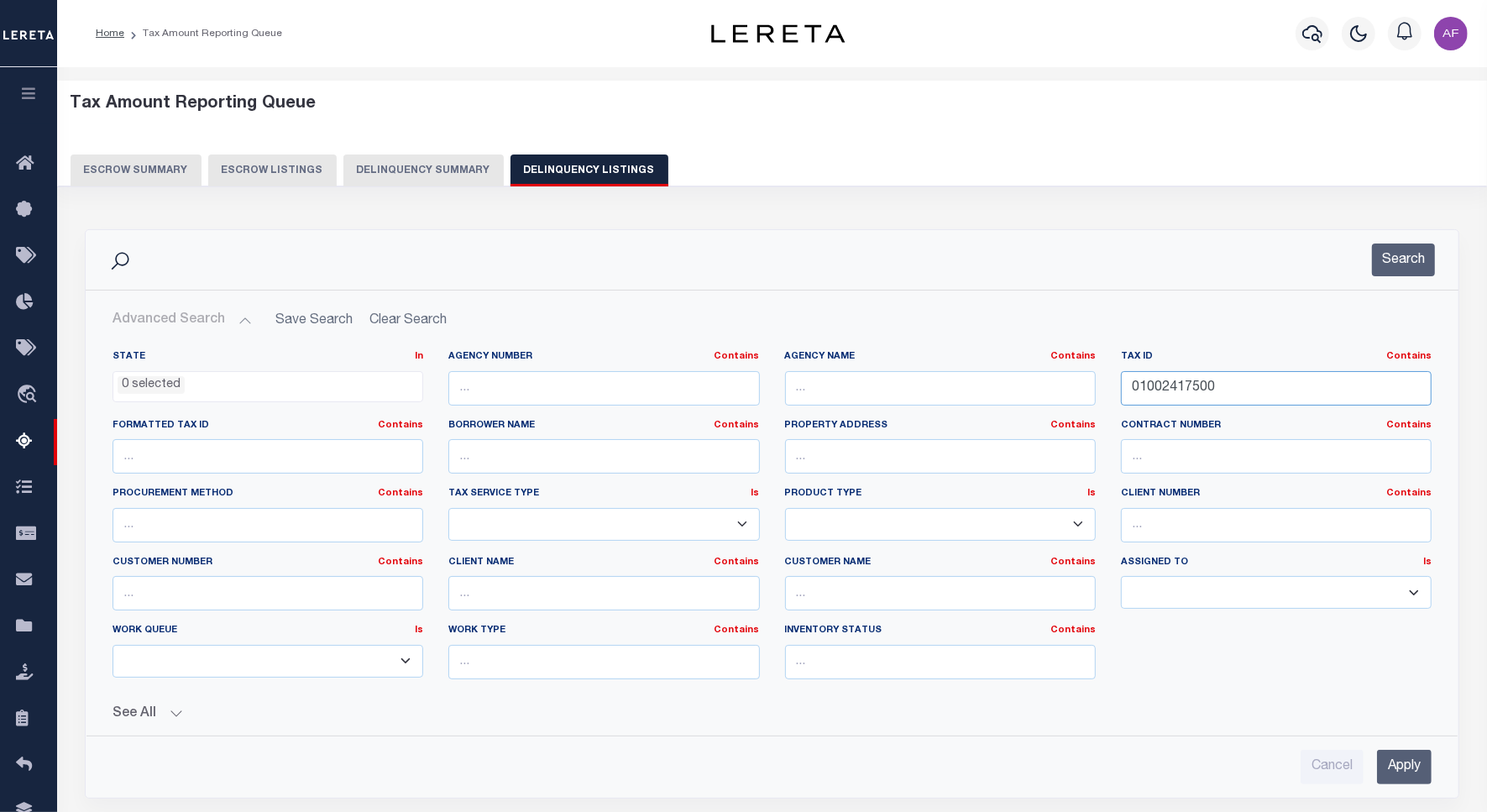
click at [1176, 392] on input "01002417500" at bounding box center [1276, 387] width 311 height 34
paste input "527"
type input "01002452700"
click at [1408, 256] on button "Search" at bounding box center [1403, 259] width 63 height 32
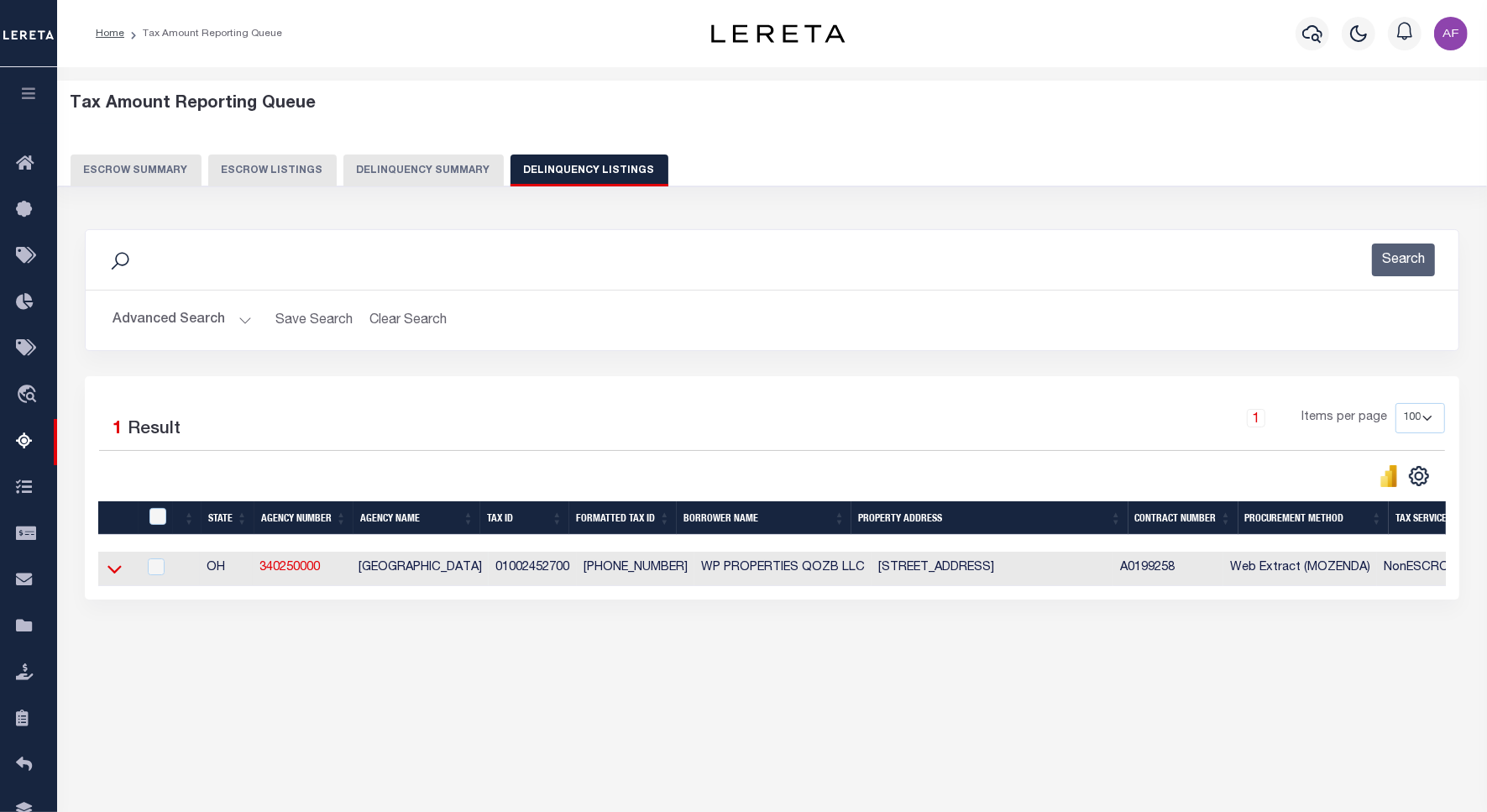
click at [112, 574] on icon at bounding box center [115, 570] width 15 height 9
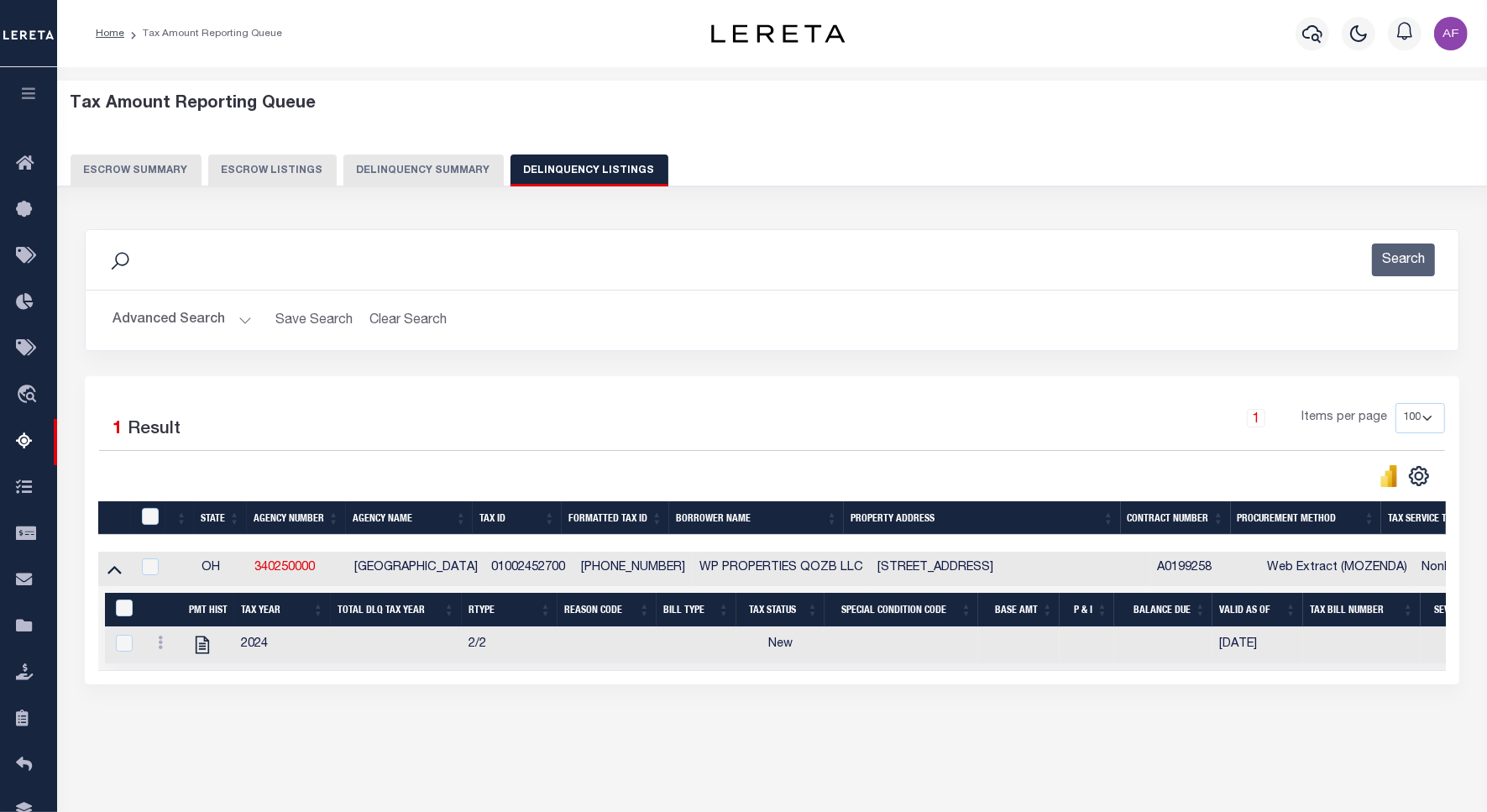
scroll to position [77, 0]
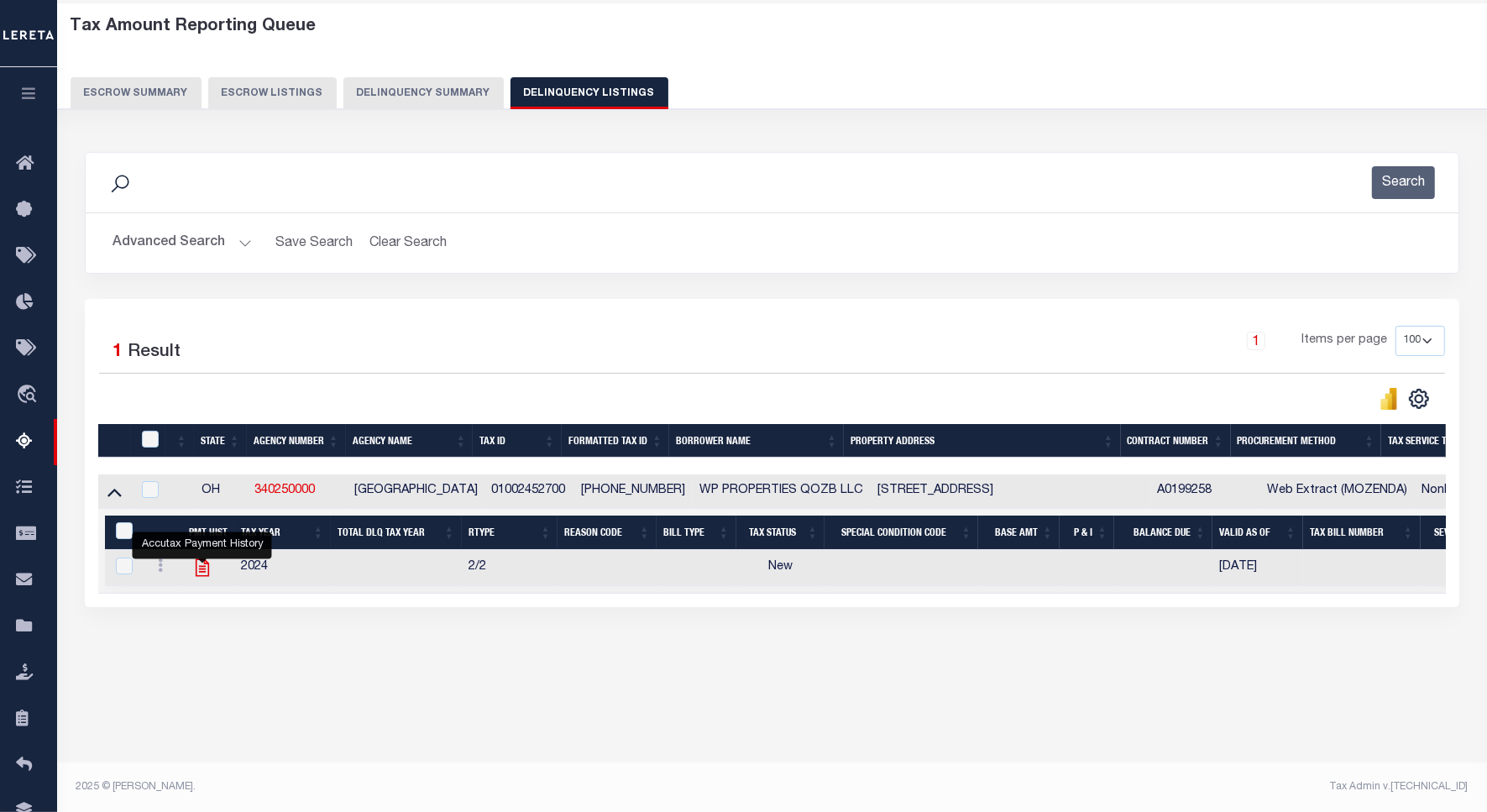
click at [202, 572] on icon "" at bounding box center [202, 568] width 14 height 18
checkbox input "true"
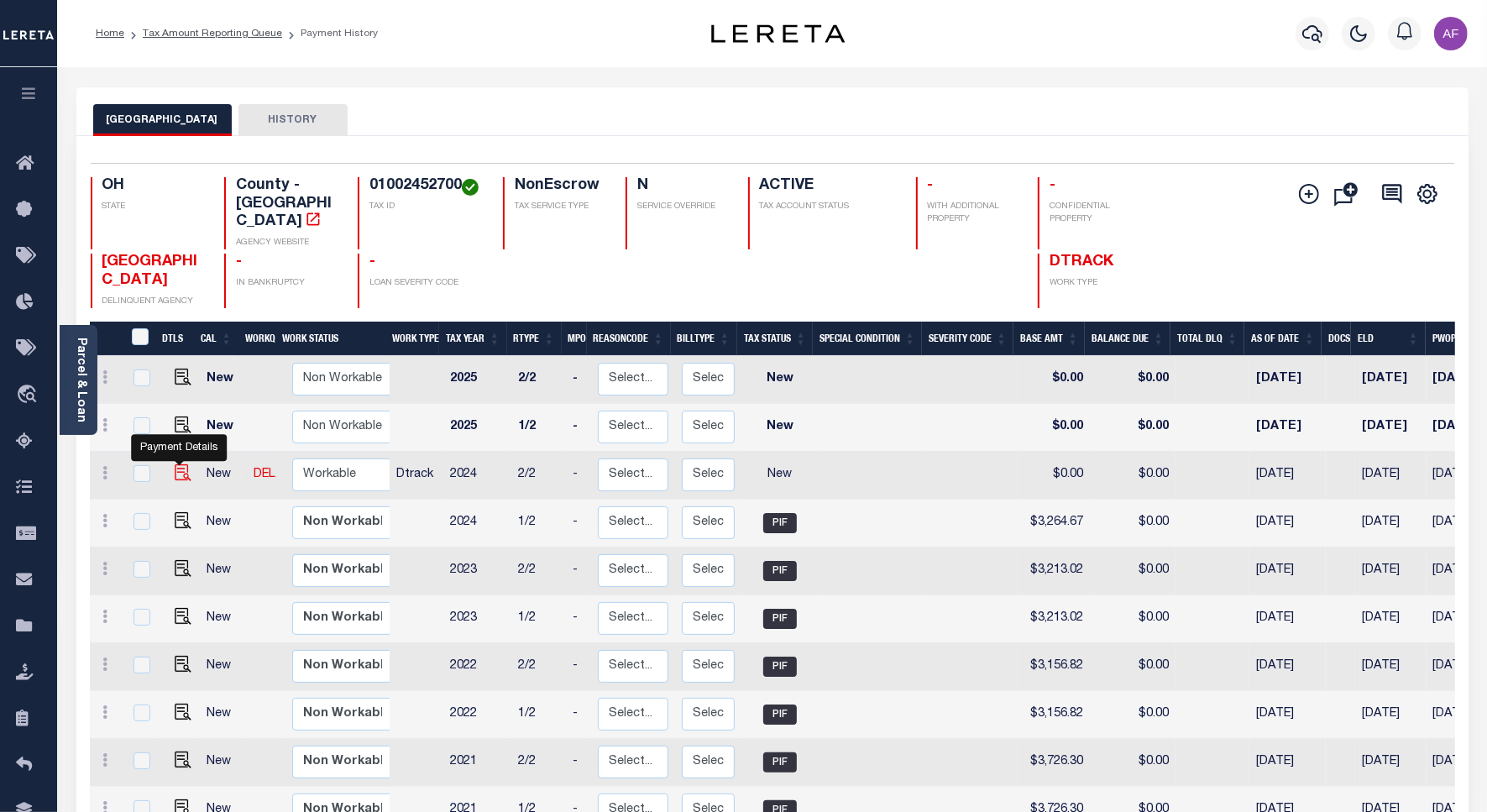
click at [175, 464] on img "" at bounding box center [182, 472] width 17 height 17
checkbox input "true"
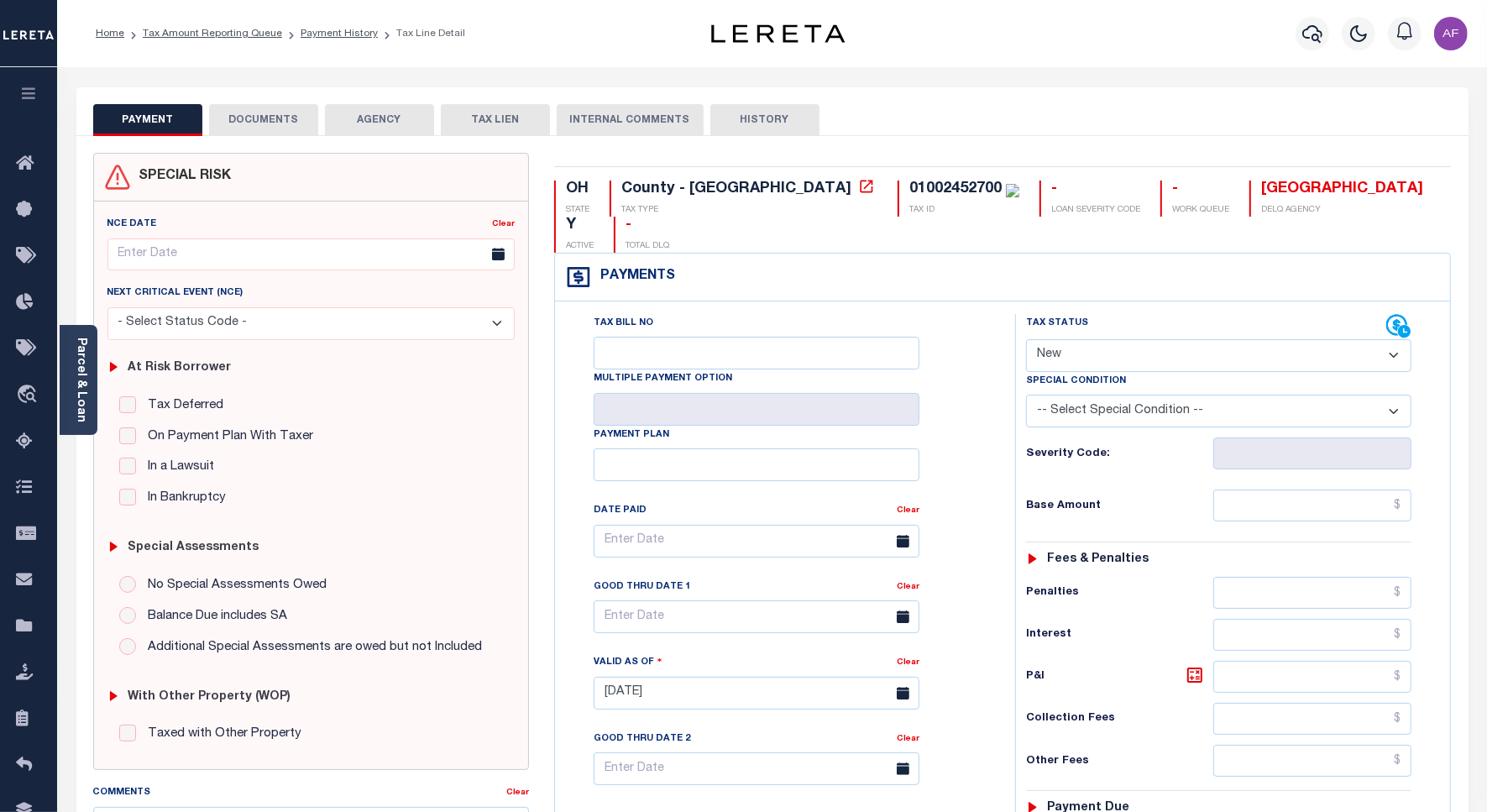
click at [1094, 339] on select "- Select Status Code - Open Due/Unpaid Paid Incomplete No Tax Due Internal Refu…" at bounding box center [1218, 355] width 385 height 32
select select "PYD"
click at [1026, 339] on select "- Select Status Code - Open Due/Unpaid Paid Incomplete No Tax Due Internal Refu…" at bounding box center [1218, 355] width 385 height 32
type input "[DATE]"
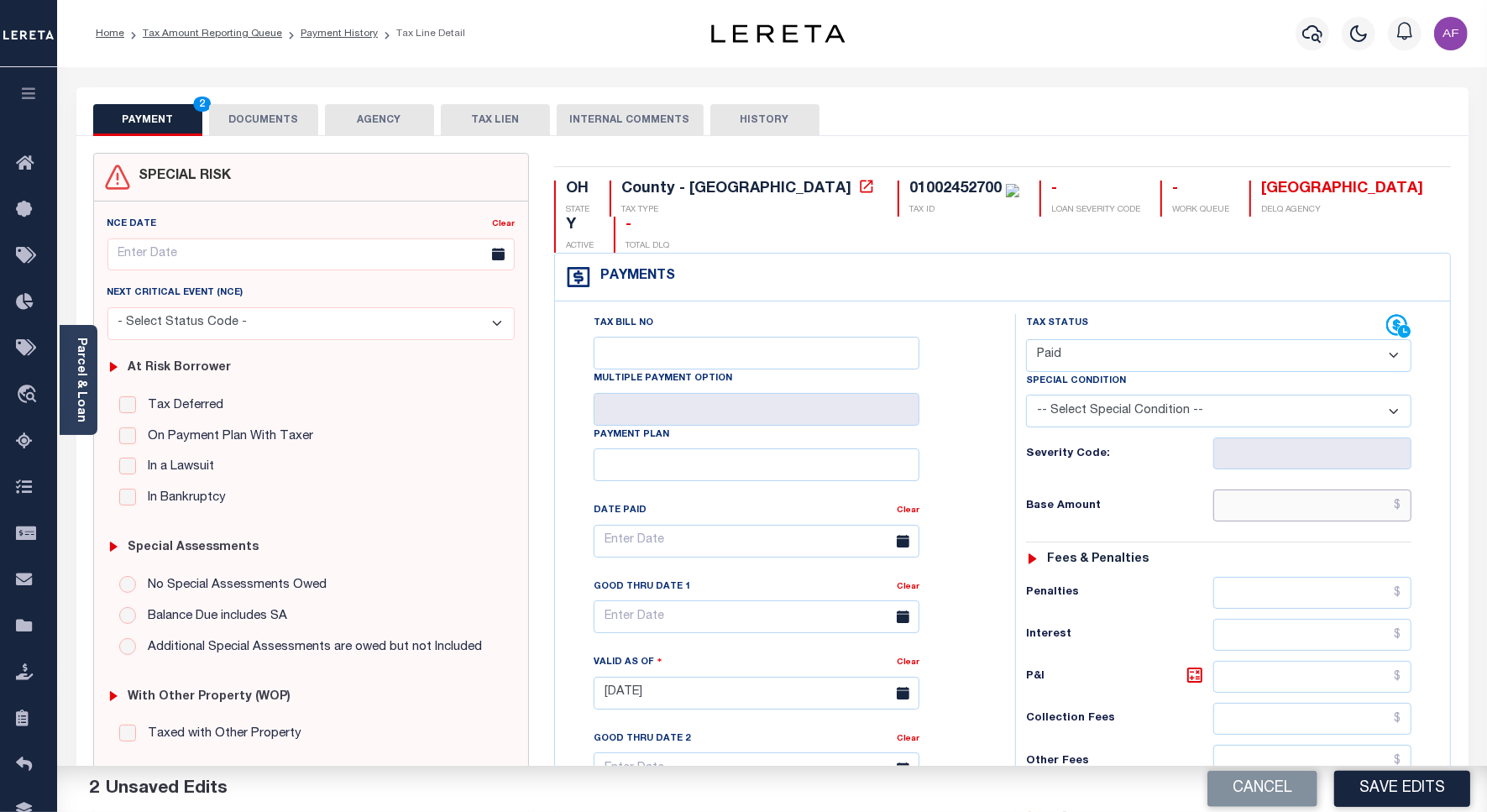
click at [1315, 489] on input "text" at bounding box center [1312, 505] width 198 height 32
paste input "3,264.67"
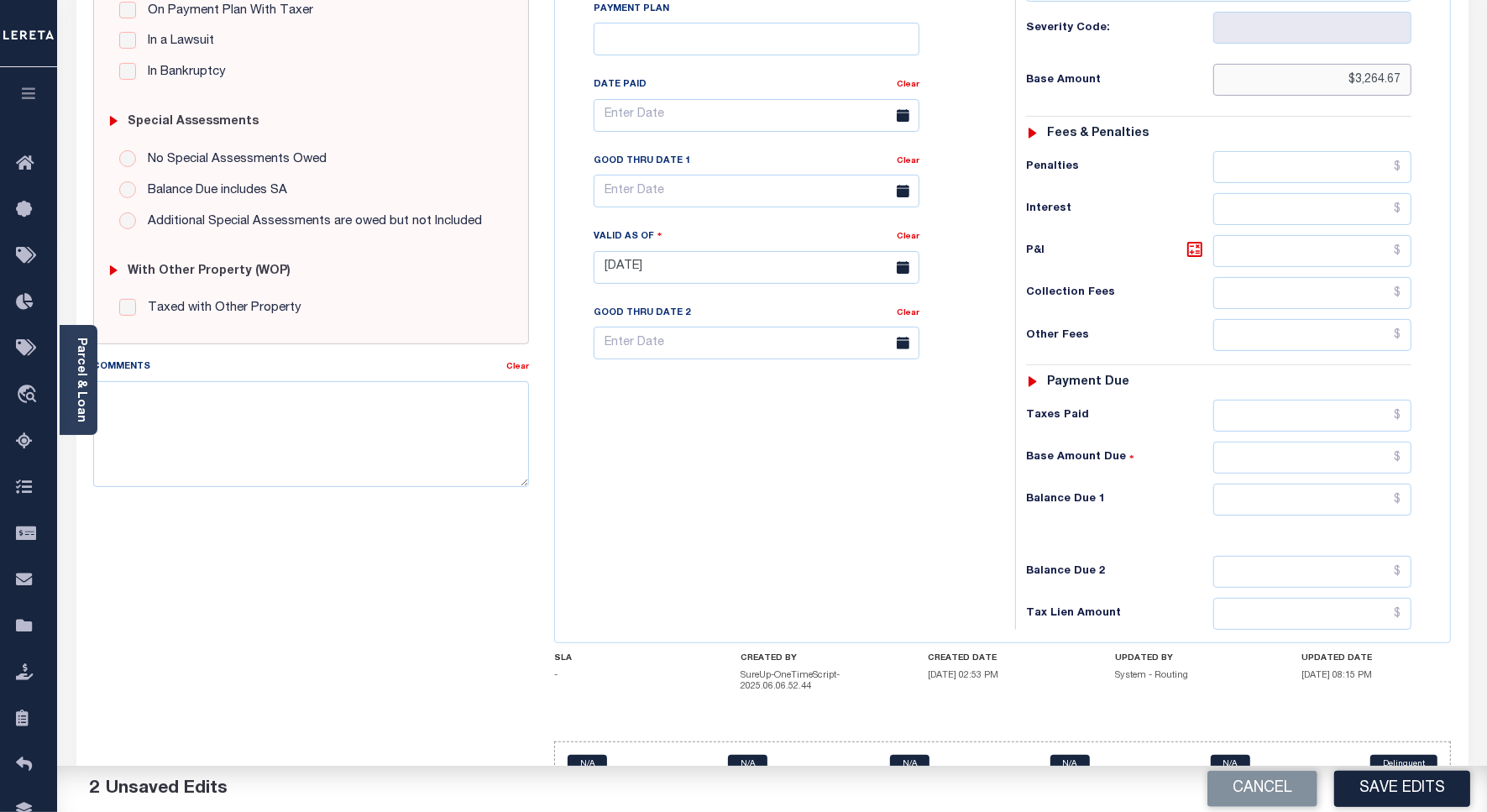
scroll to position [442, 0]
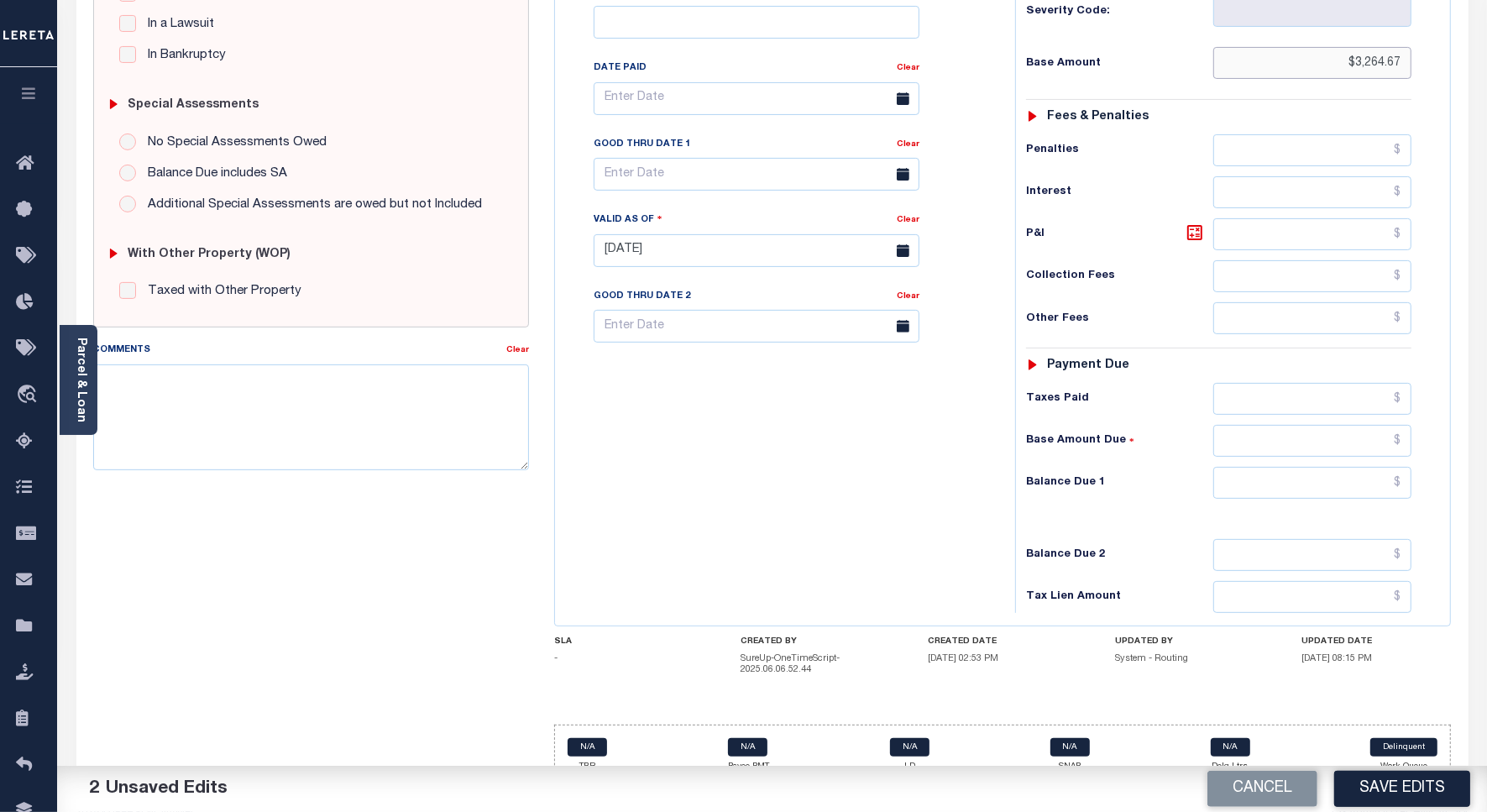
type input "$3,264.67"
click at [1341, 467] on input "text" at bounding box center [1312, 482] width 198 height 32
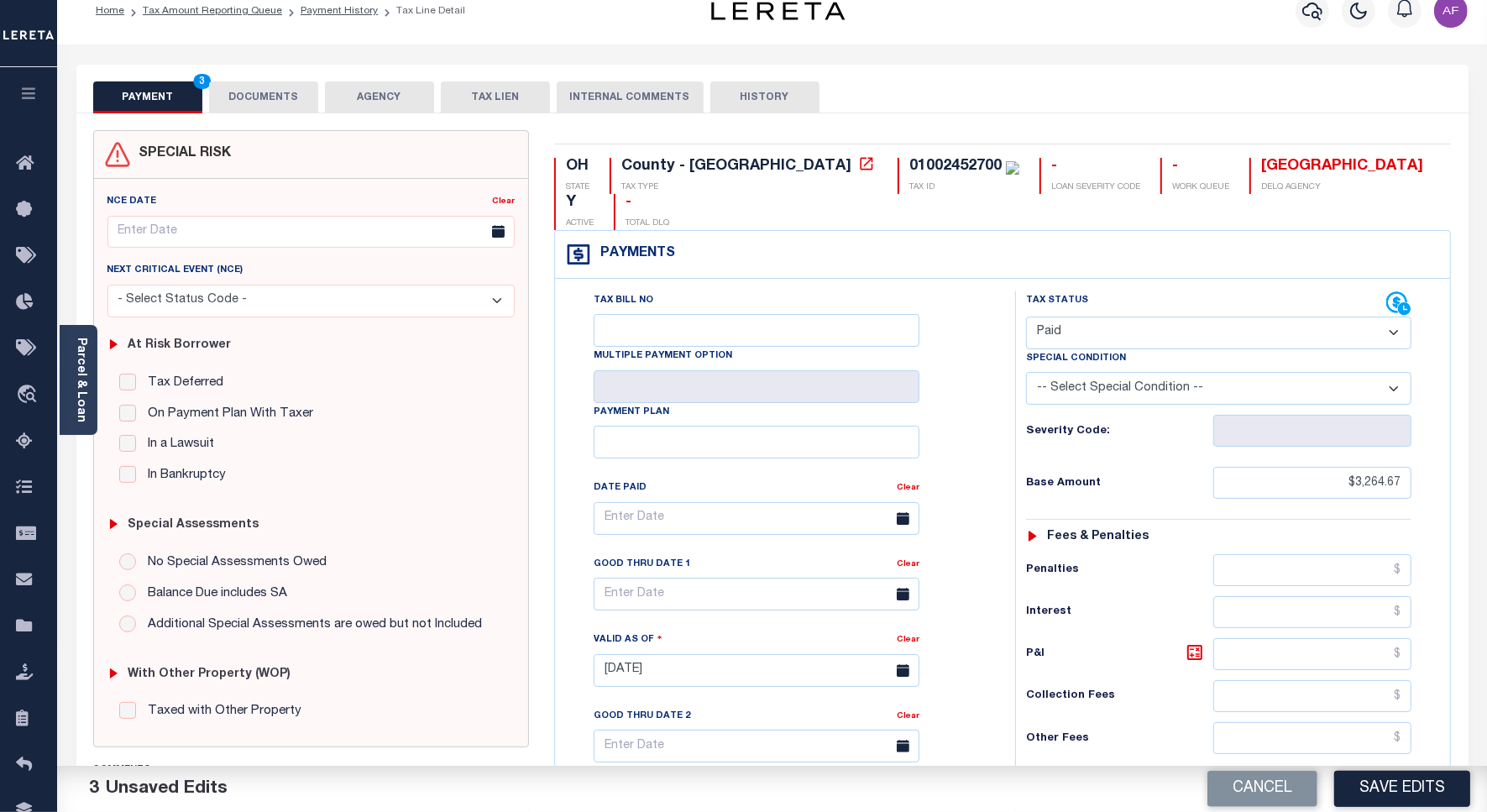
scroll to position [0, 0]
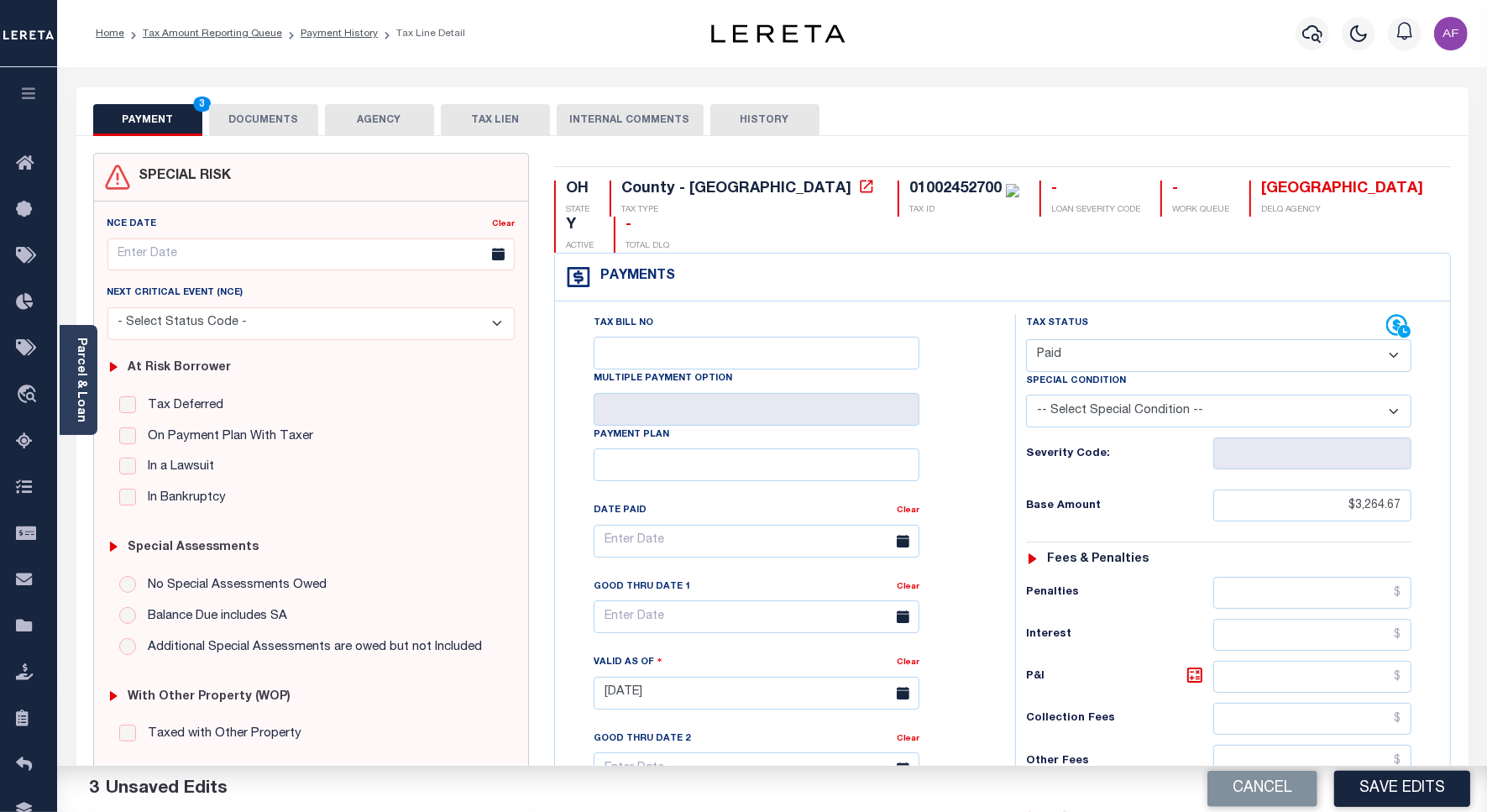
type input "$0.00"
click at [259, 131] on button "DOCUMENTS" at bounding box center [263, 120] width 109 height 32
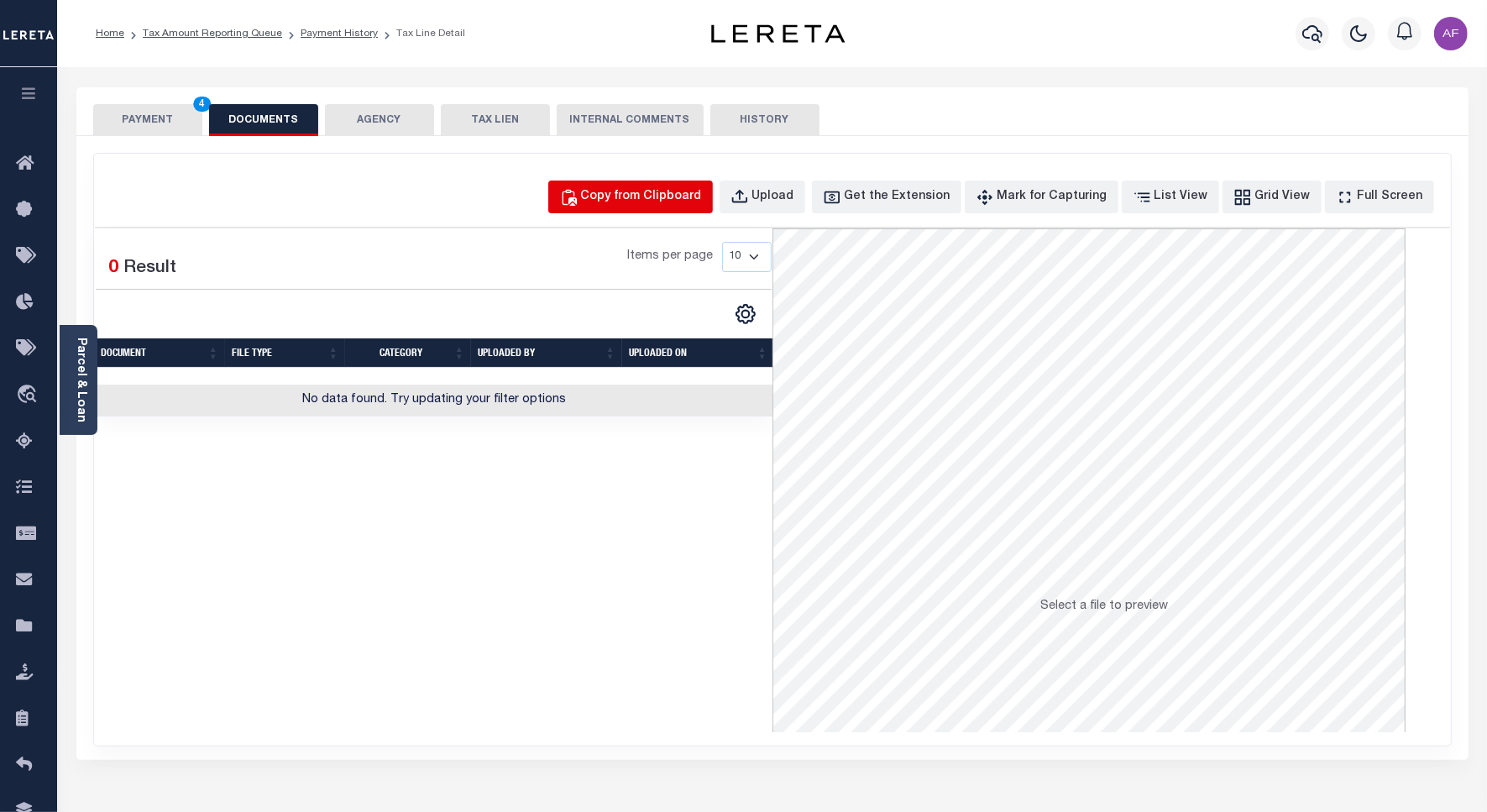
click at [693, 198] on div "Copy from Clipboard" at bounding box center [641, 197] width 121 height 19
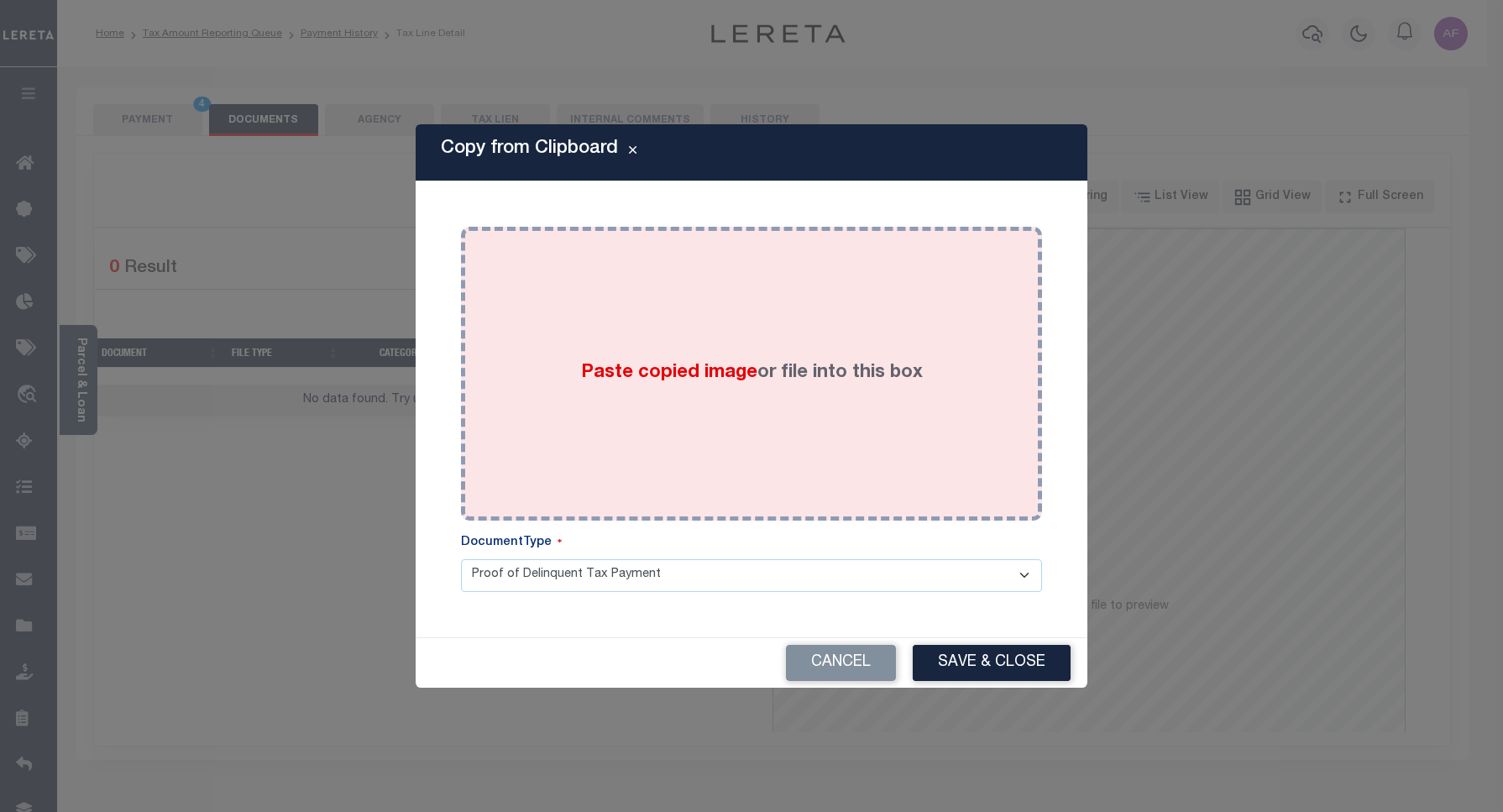
click at [801, 433] on div "Paste copied image or file into this box" at bounding box center [752, 374] width 556 height 269
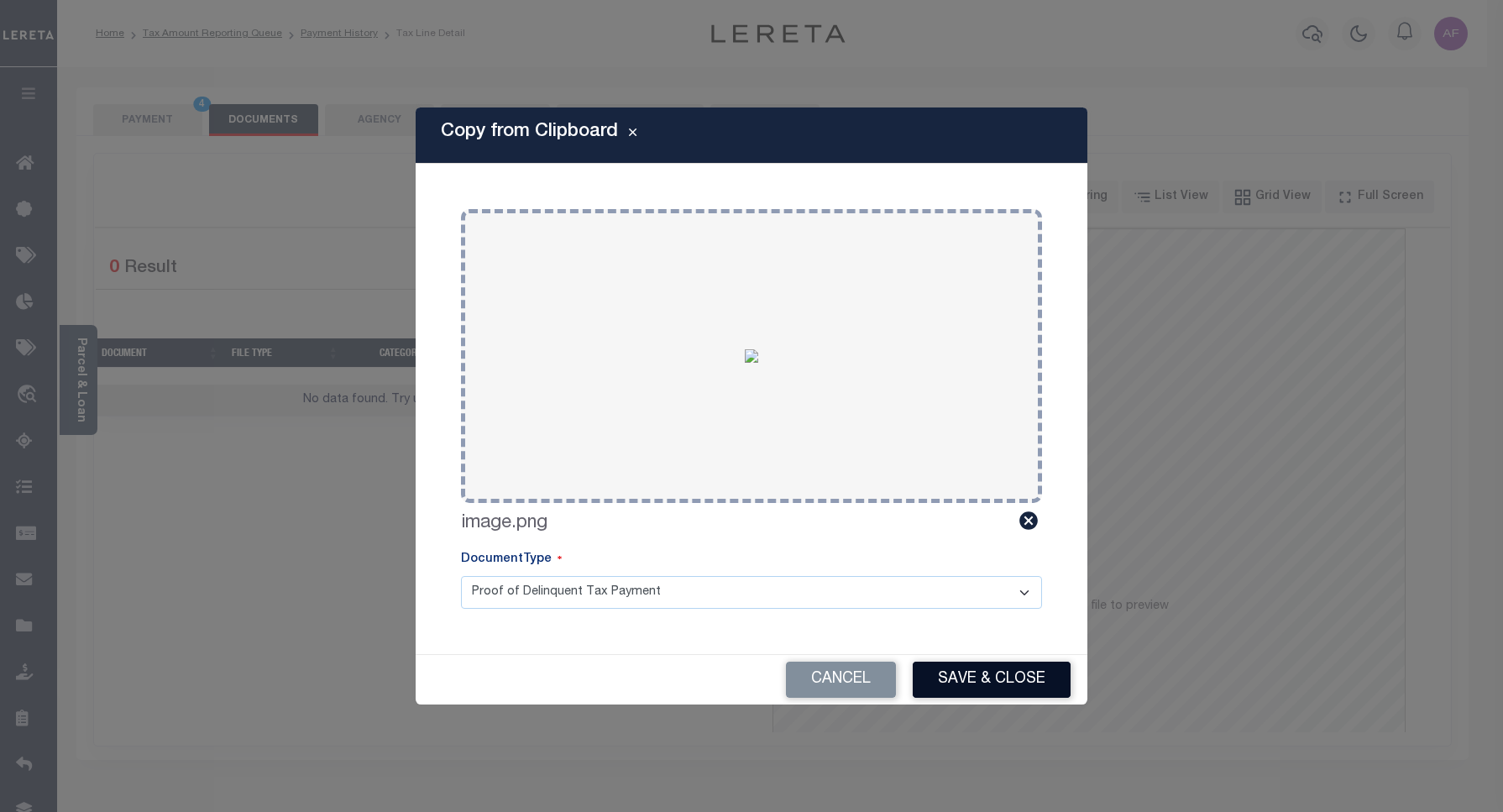
click at [984, 673] on button "Save & Close" at bounding box center [991, 679] width 158 height 36
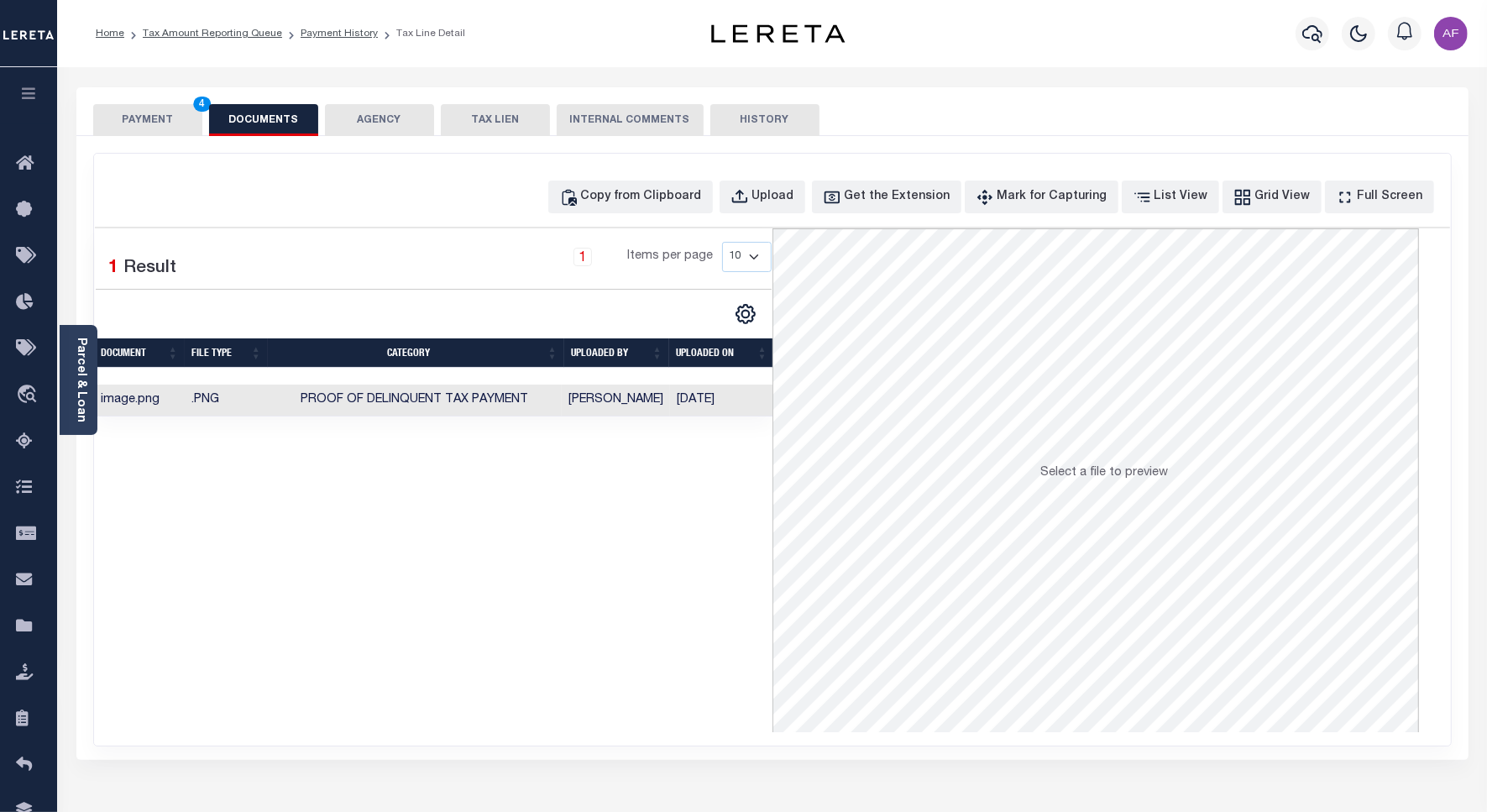
click at [156, 123] on button "PAYMENT 4" at bounding box center [147, 120] width 109 height 32
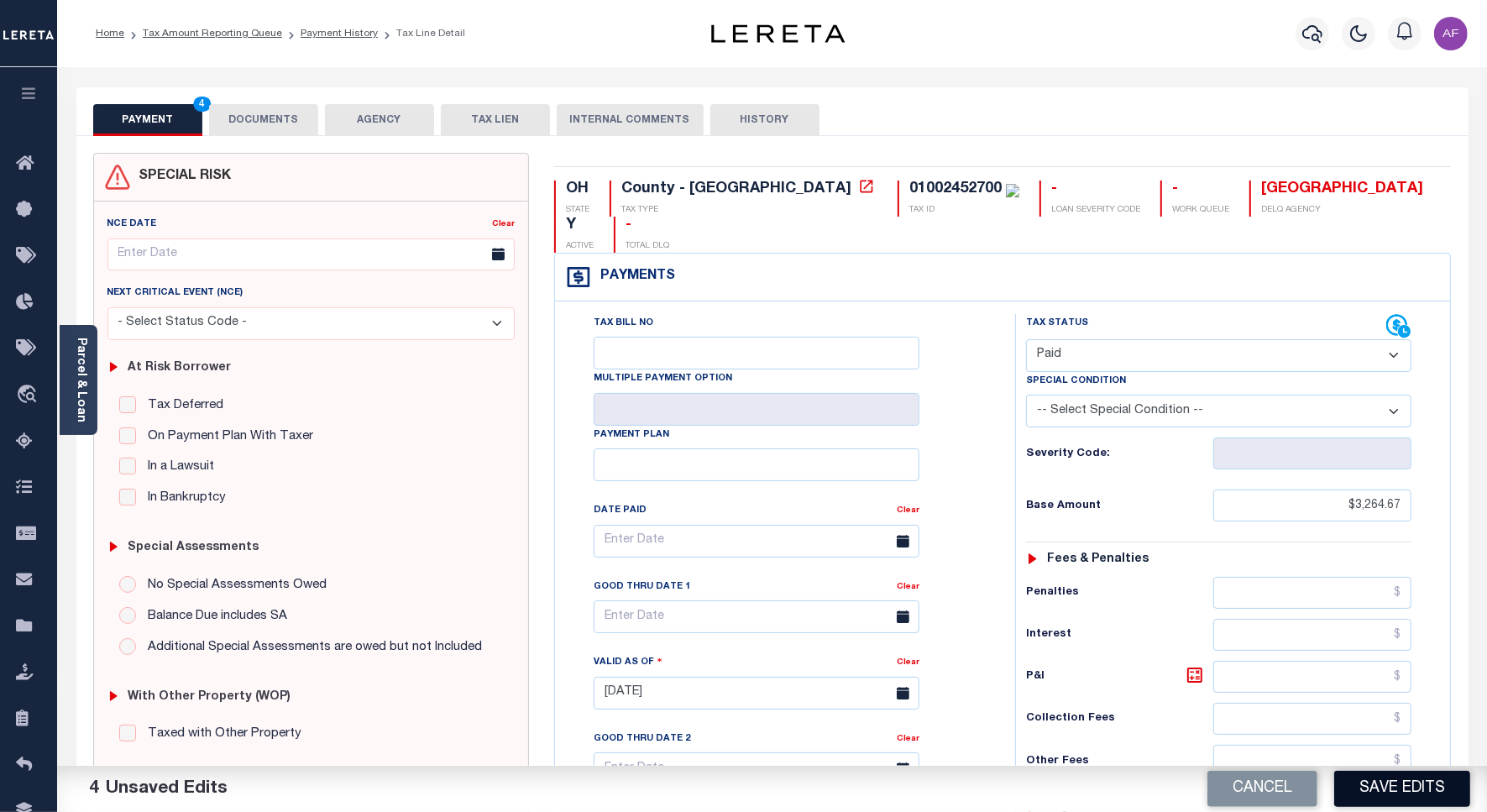
click at [1389, 789] on button "Save Edits" at bounding box center [1402, 788] width 136 height 36
checkbox input "false"
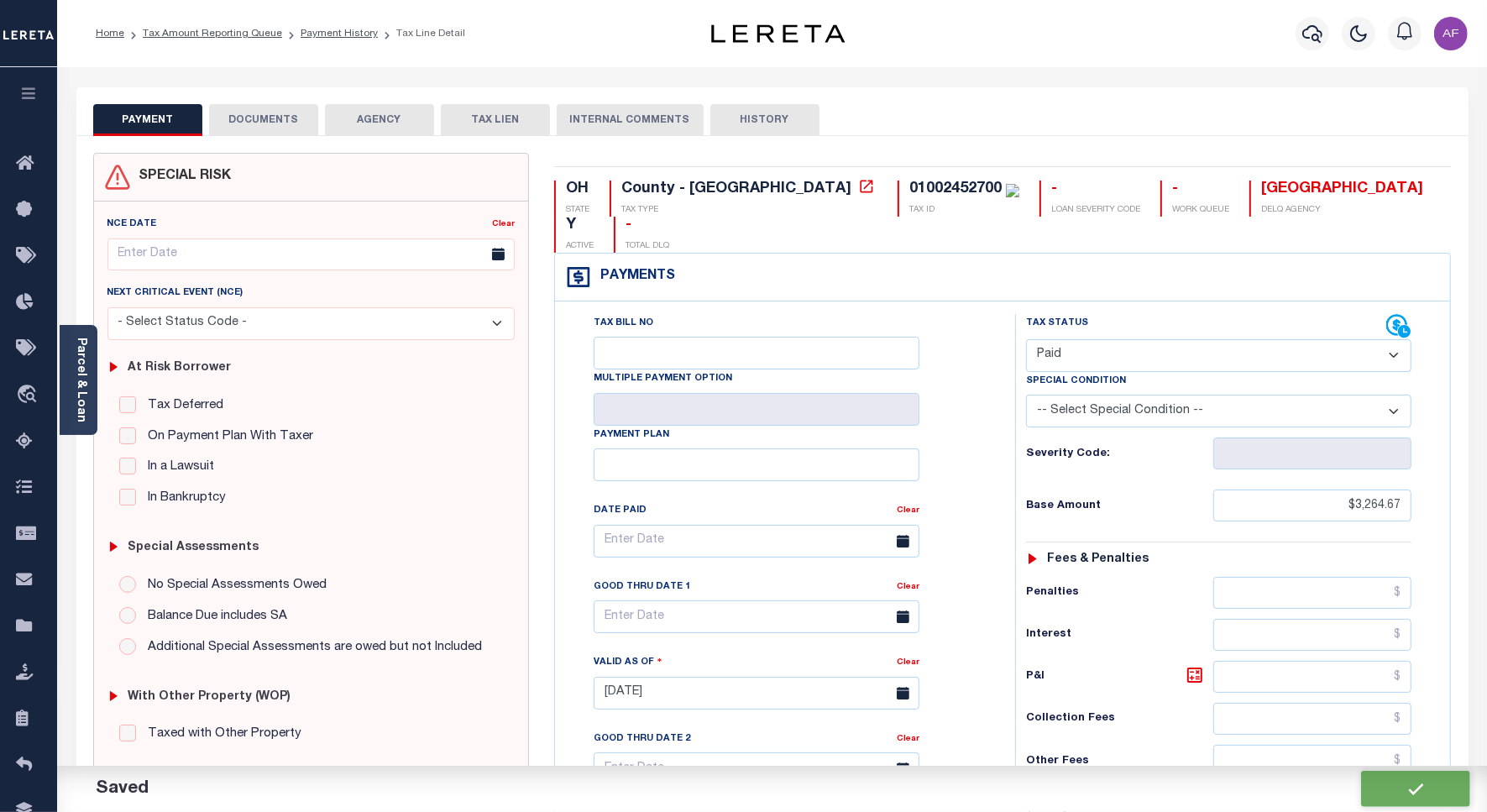
type input "$3,264.67"
type input "$0"
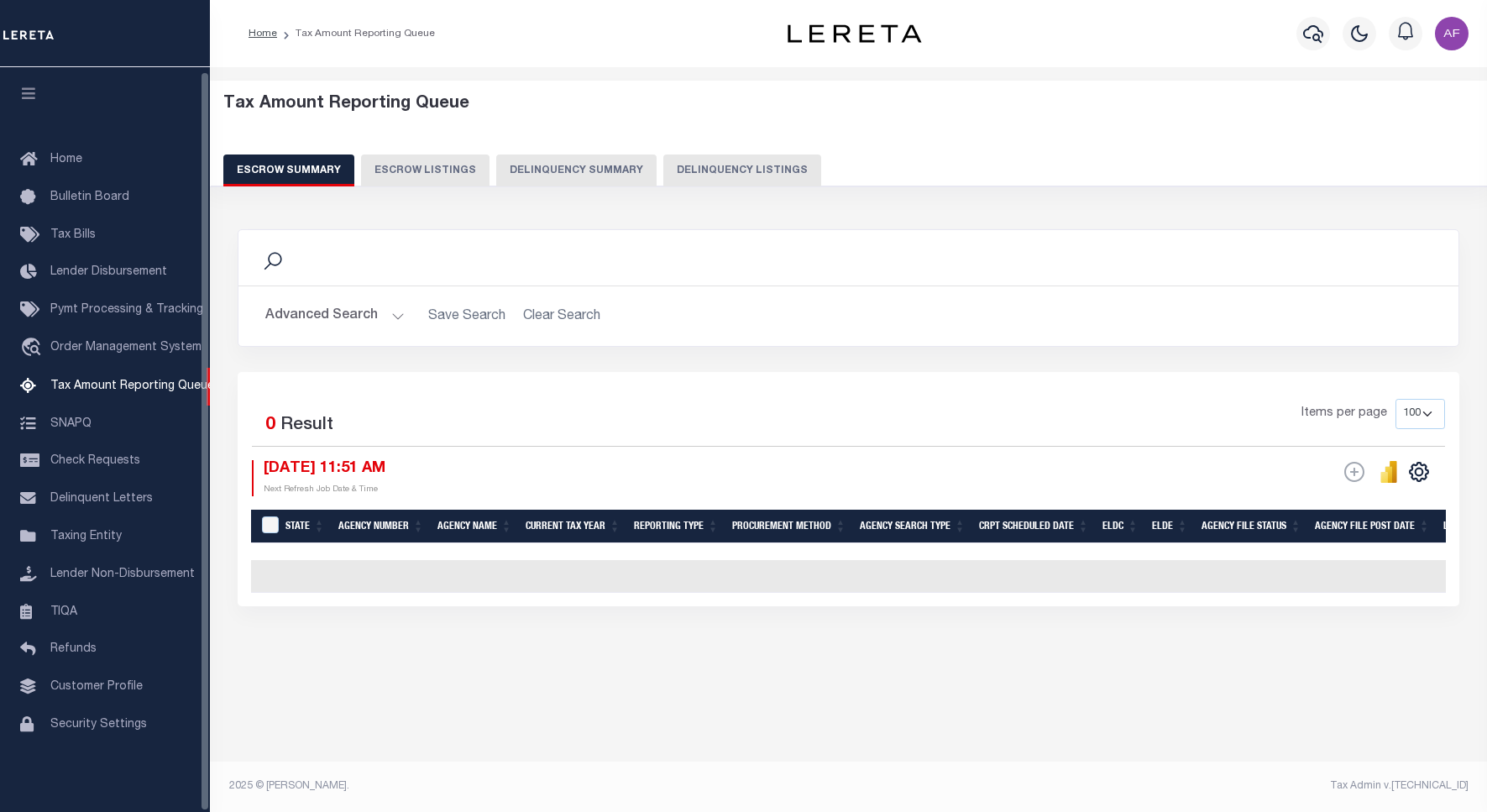
select select "100"
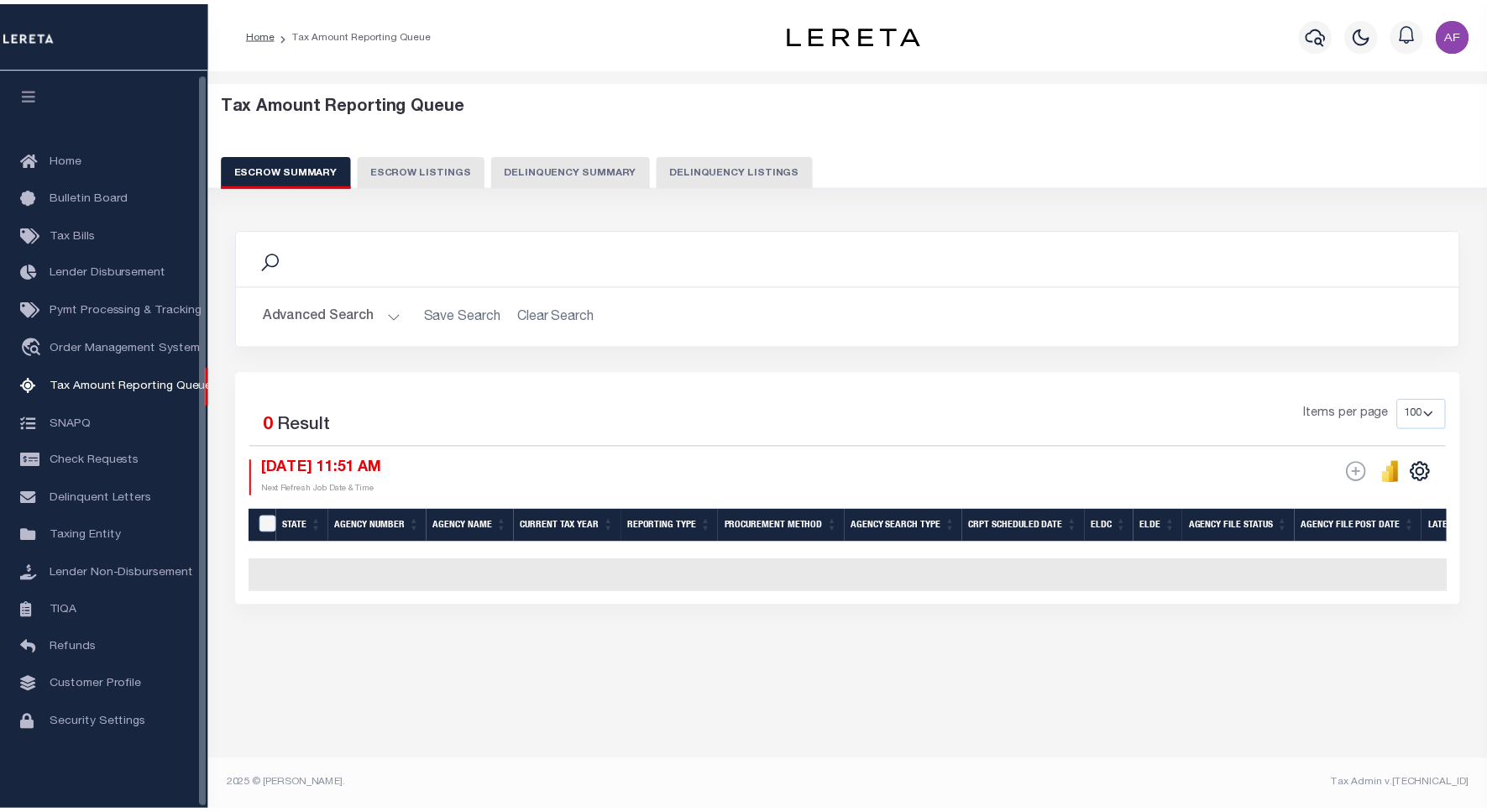
scroll to position [5, 0]
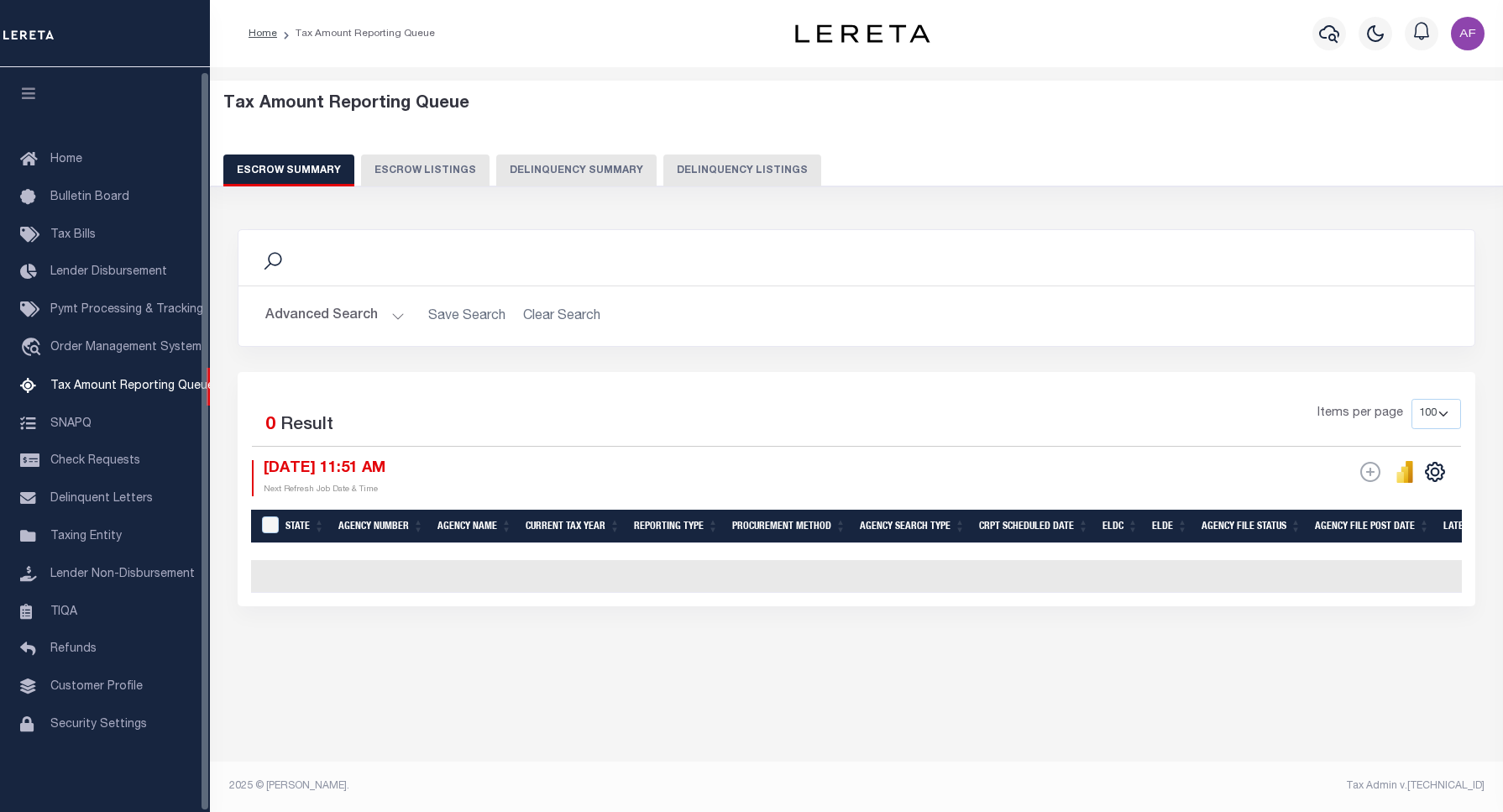
click at [741, 166] on button "Delinquency Listings" at bounding box center [742, 170] width 158 height 32
select select "100"
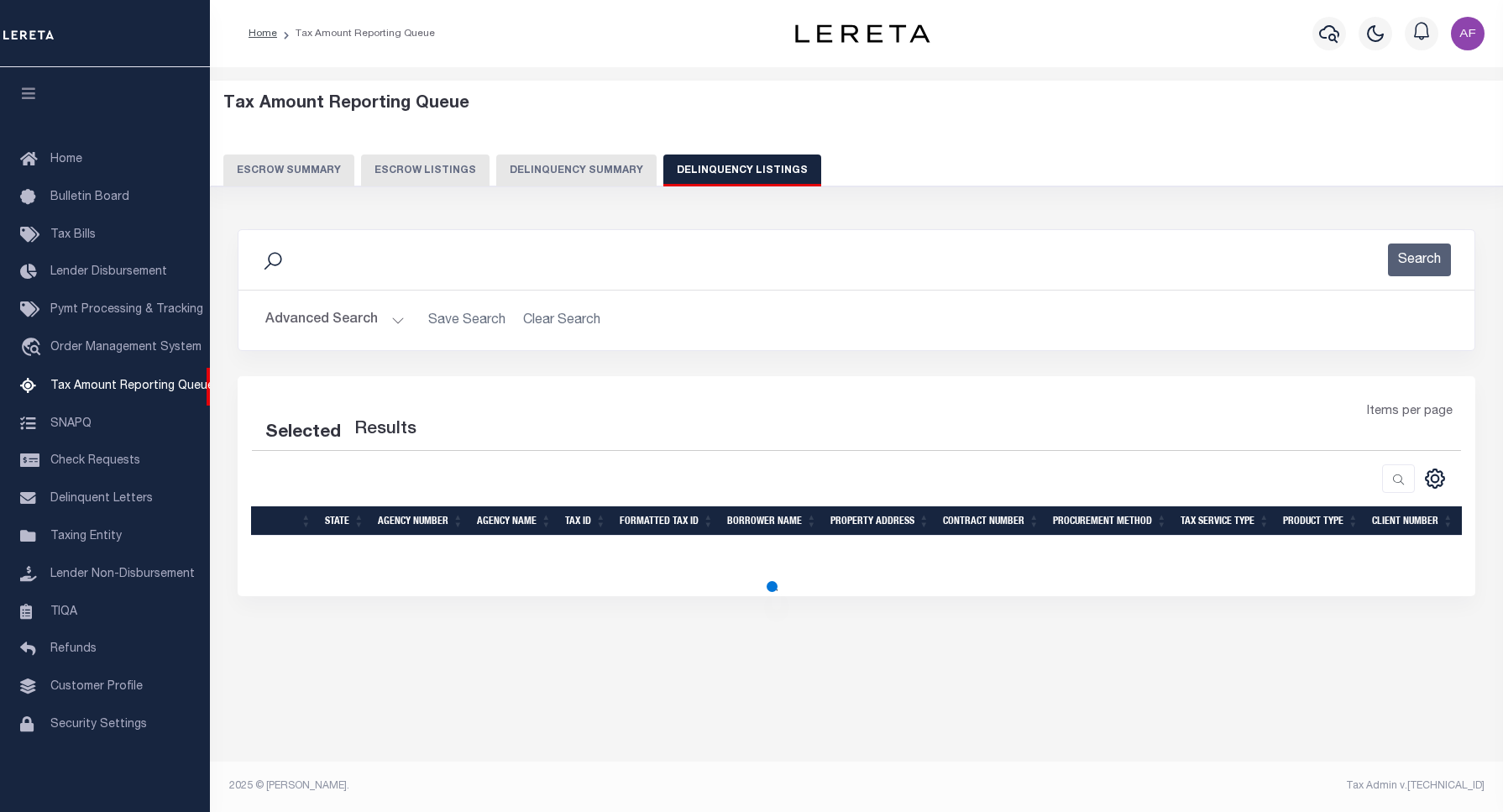
select select "100"
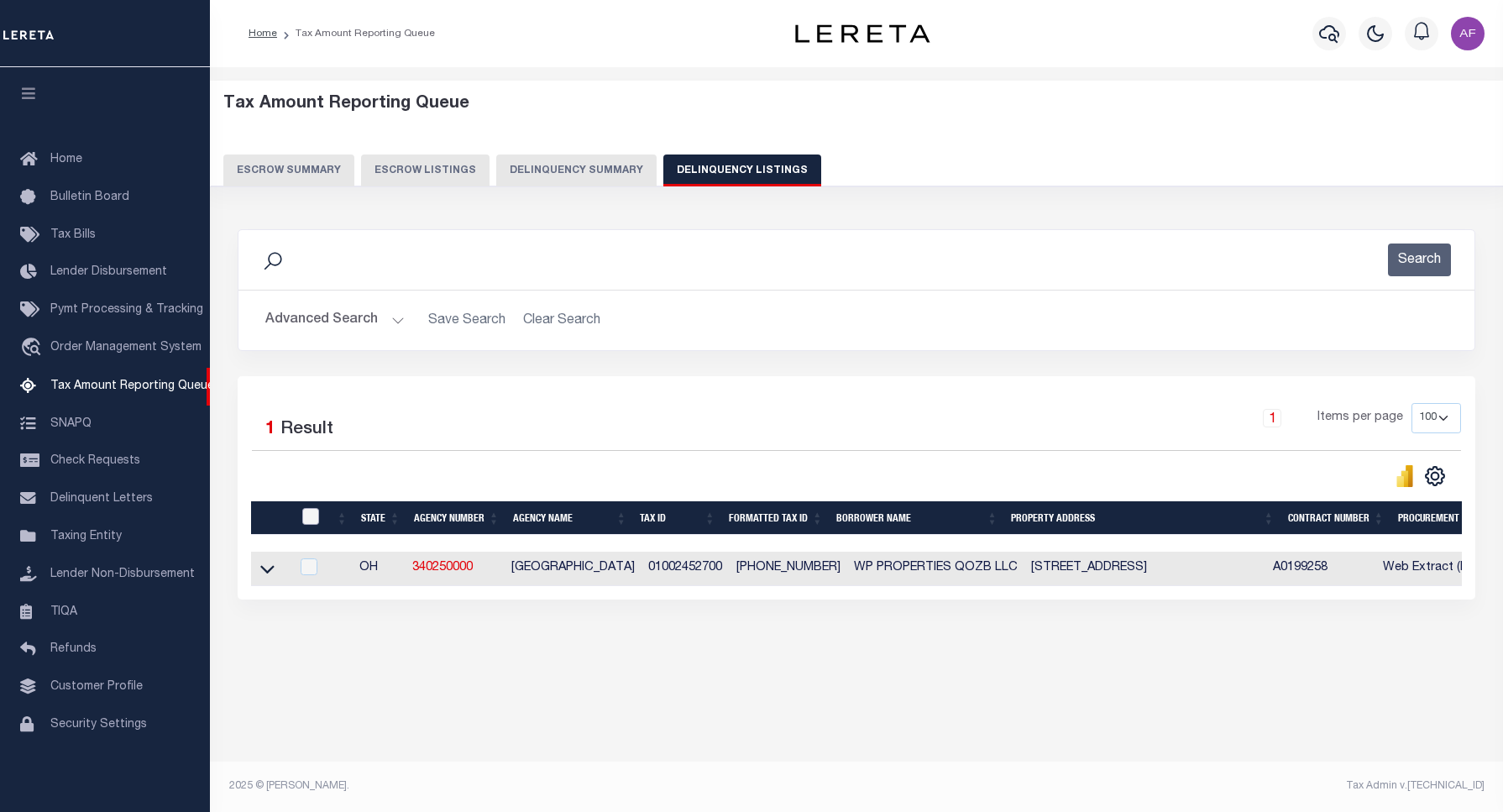
click at [305, 517] on input "checkbox" at bounding box center [310, 516] width 17 height 17
checkbox input "true"
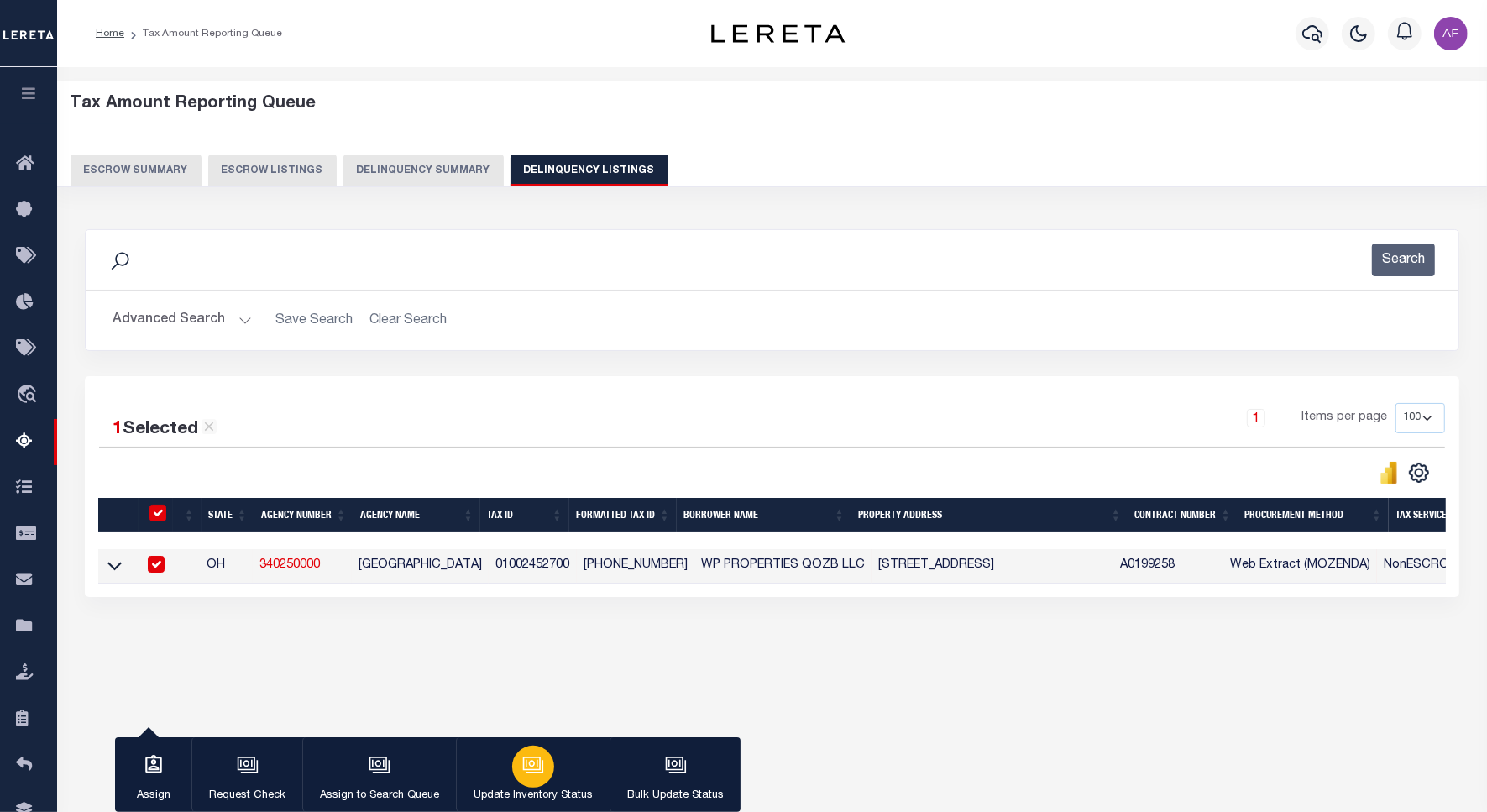
click at [522, 761] on icon "button" at bounding box center [533, 765] width 22 height 22
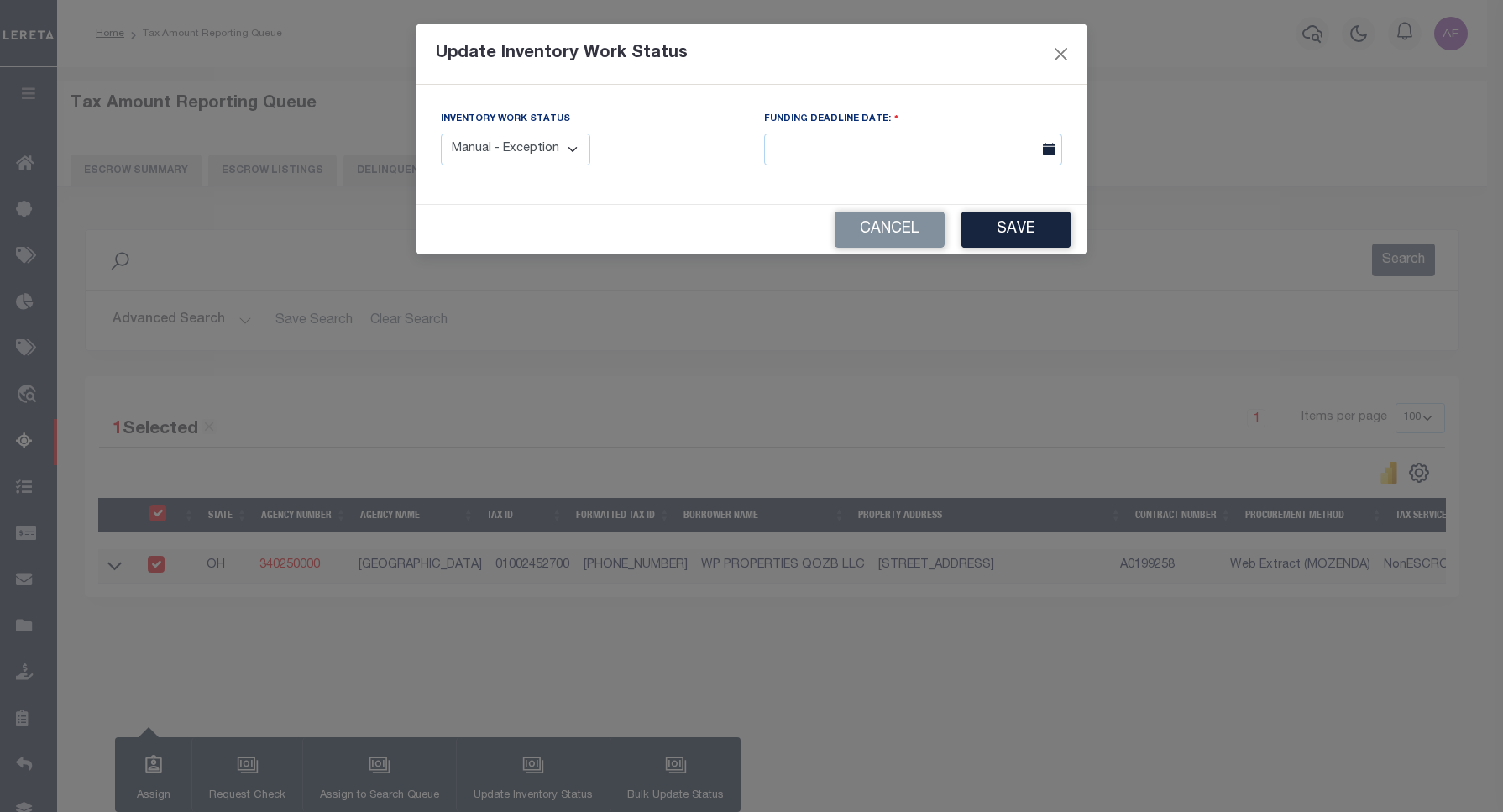
click at [497, 148] on select "Manual - Exception Pended - Awaiting Search Late Add Exception Completed" at bounding box center [515, 149] width 149 height 32
select select "4"
click at [441, 133] on select "Manual - Exception Pended - Awaiting Search Late Add Exception Completed" at bounding box center [515, 149] width 149 height 32
click at [1018, 235] on button "Save" at bounding box center [1015, 229] width 109 height 36
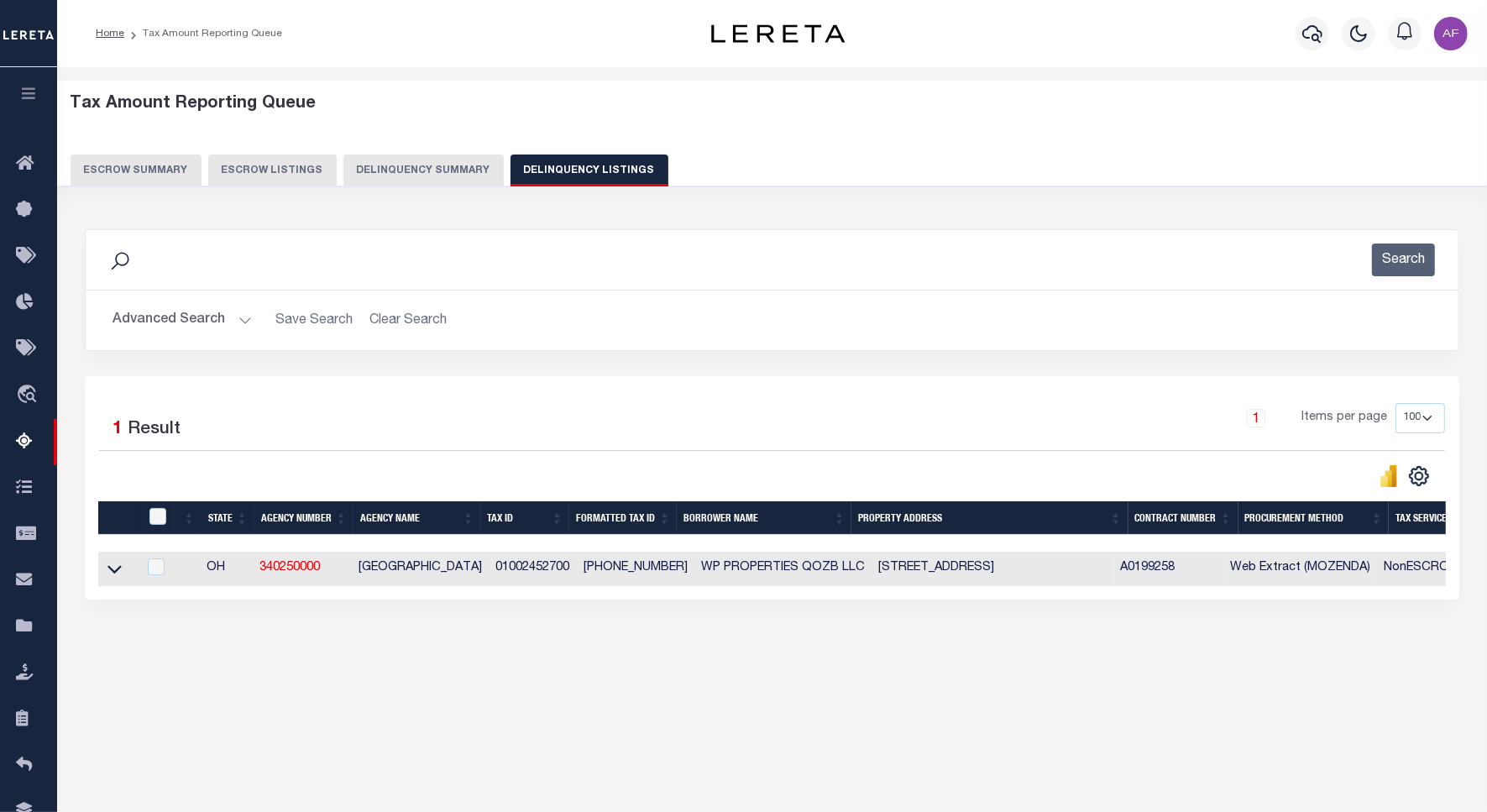
click at [178, 305] on button "Advanced Search" at bounding box center [182, 320] width 139 height 32
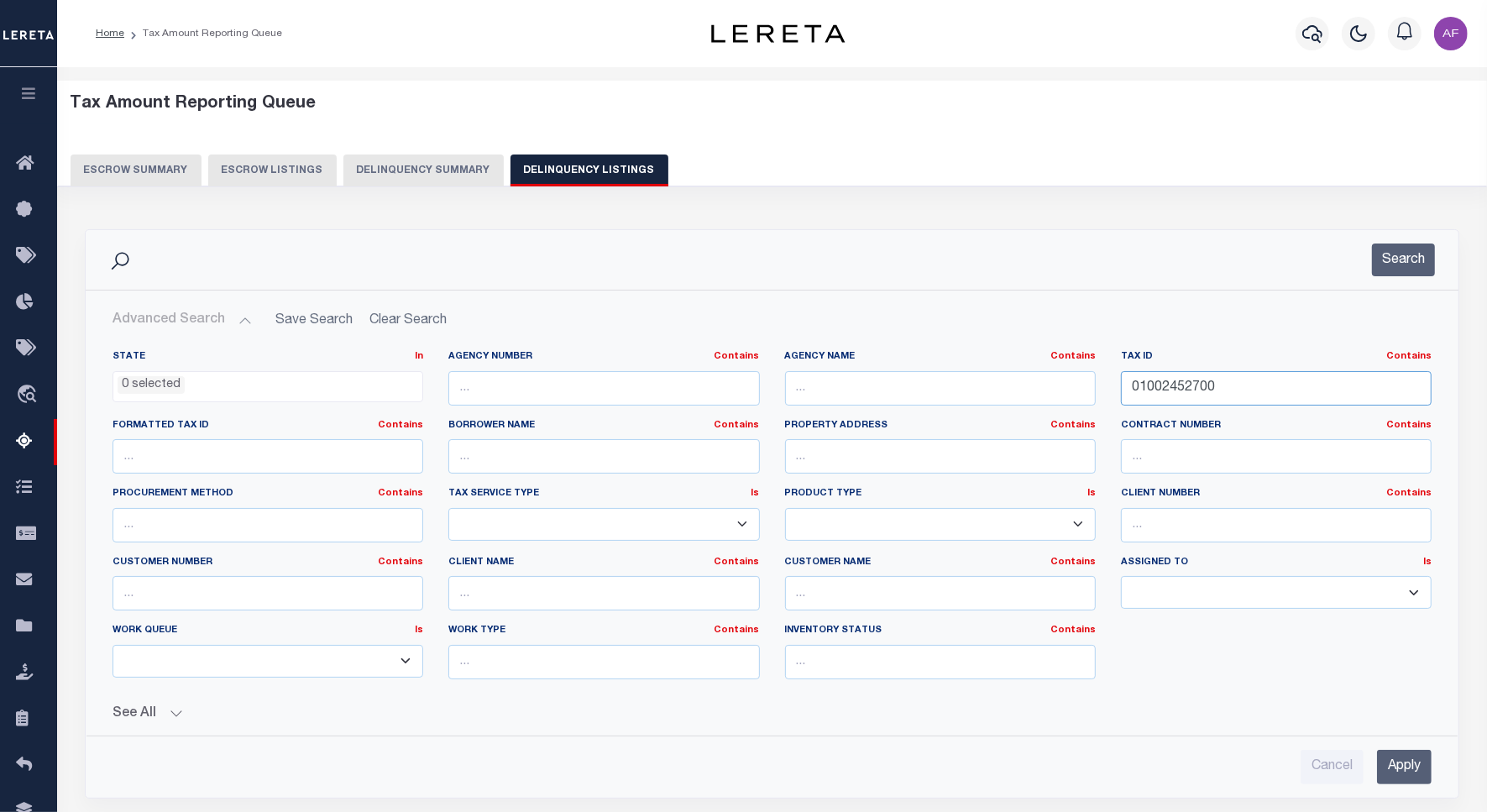
click at [1176, 388] on input "01002452700" at bounding box center [1276, 387] width 311 height 34
paste input "5750"
type input "01002575000"
click at [1417, 290] on hr at bounding box center [771, 289] width 1372 height 1
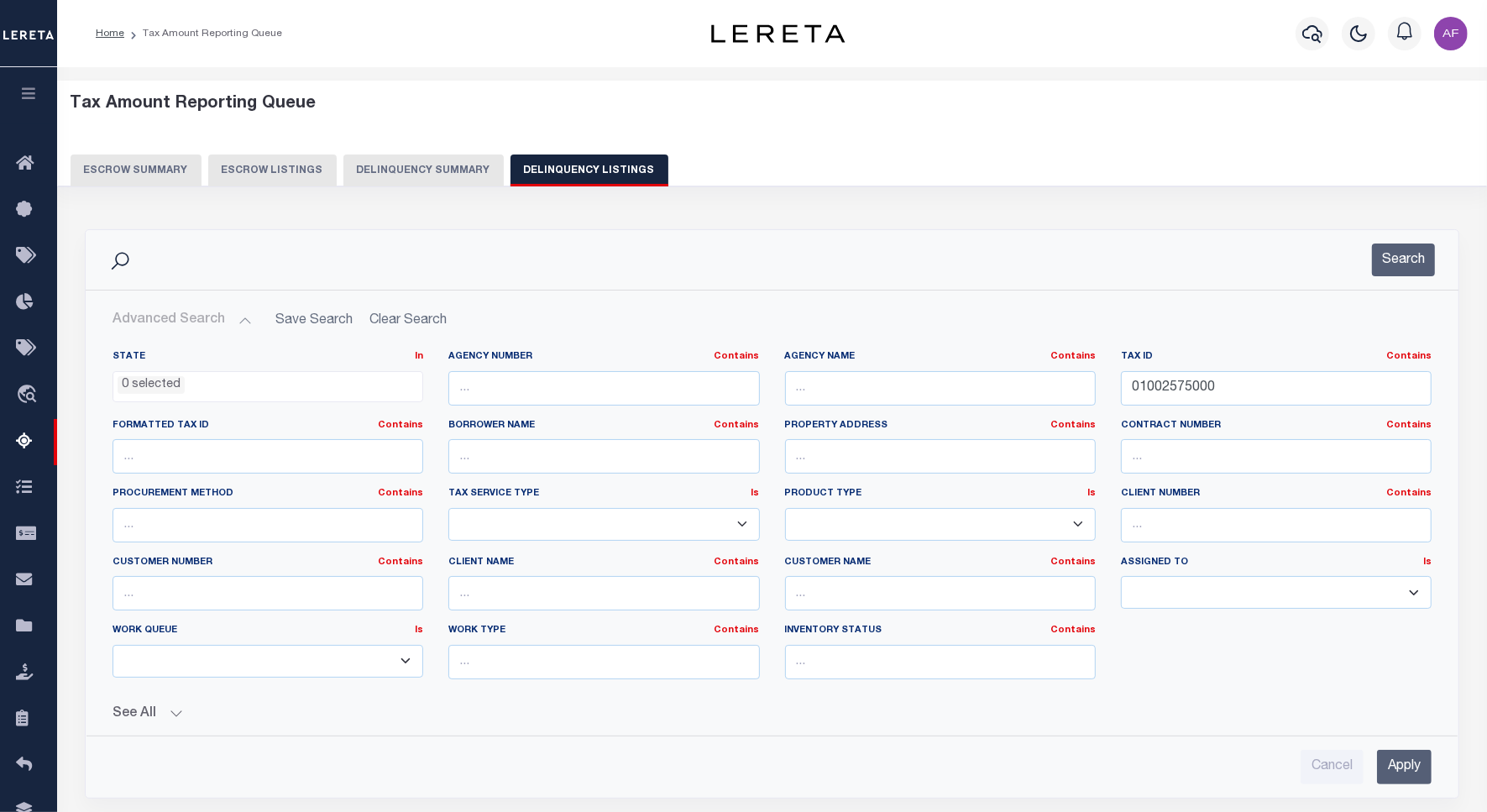
click at [1408, 278] on div "Search" at bounding box center [771, 259] width 1372 height 60
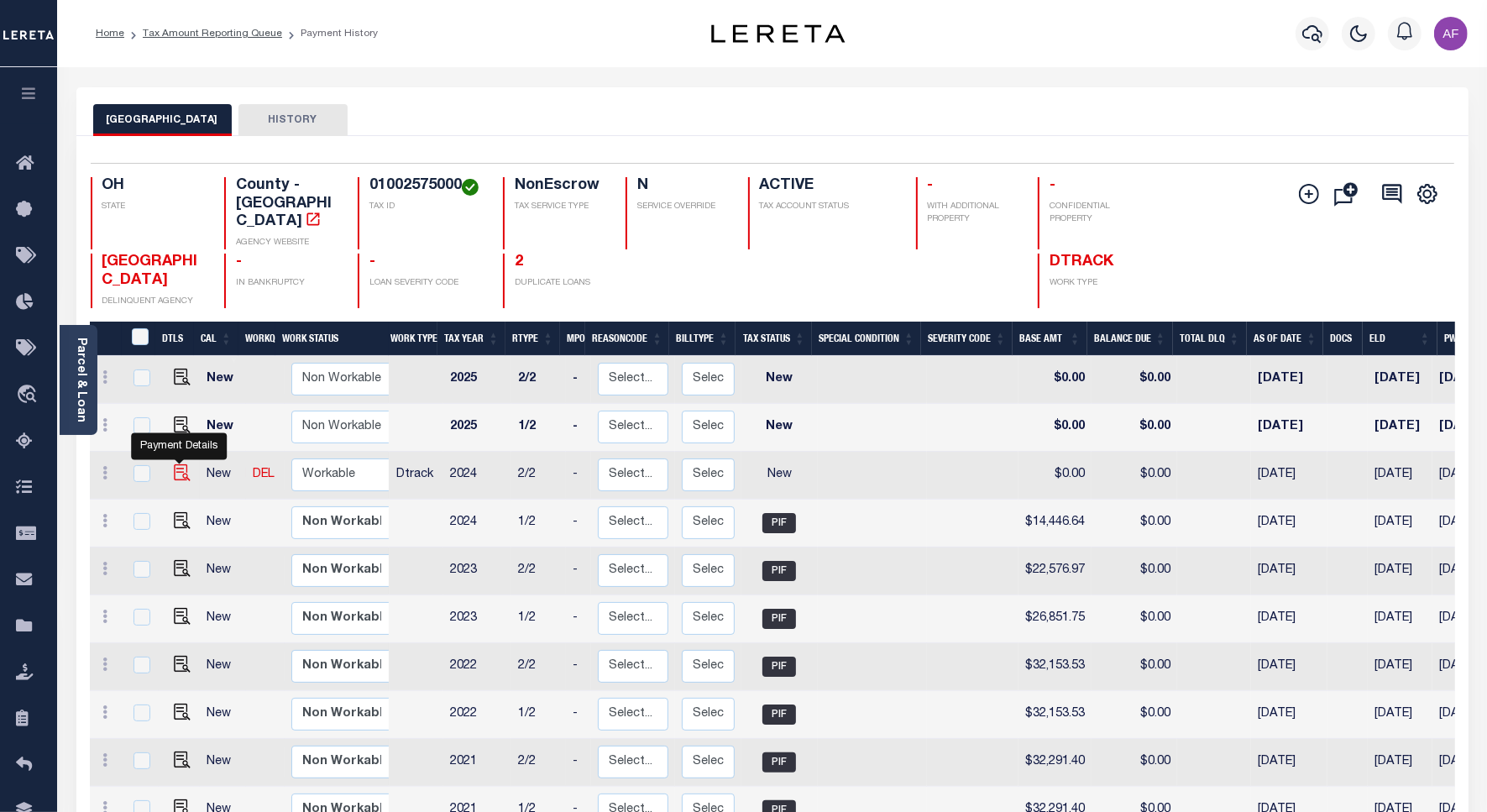
click at [178, 464] on img "" at bounding box center [181, 472] width 17 height 17
checkbox input "true"
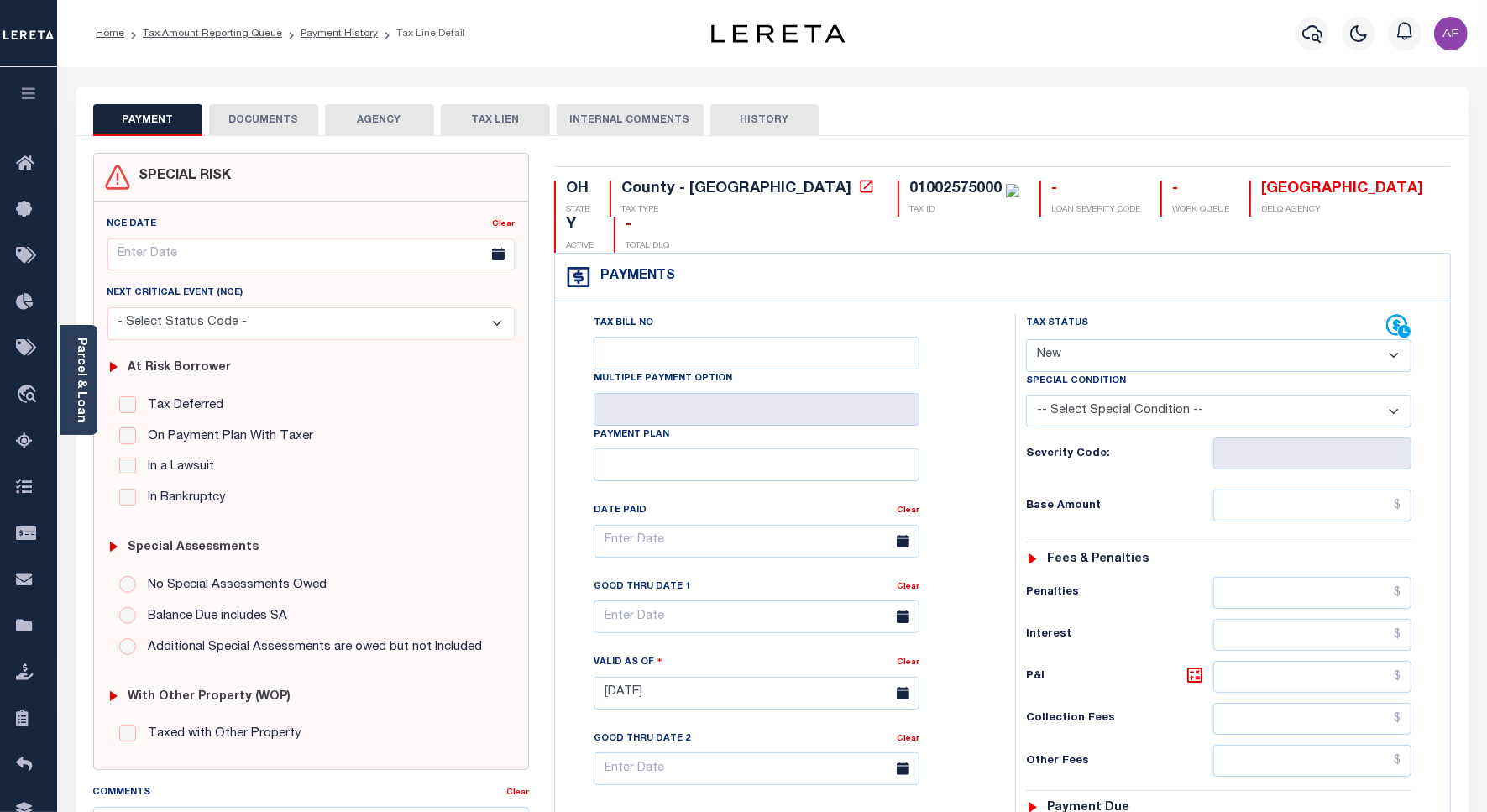
click at [1071, 339] on select "- Select Status Code - Open Due/Unpaid Paid Incomplete No Tax Due Internal Refu…" at bounding box center [1218, 355] width 385 height 32
select select "PYD"
click at [1026, 339] on select "- Select Status Code - Open Due/Unpaid Paid Incomplete No Tax Due Internal Refu…" at bounding box center [1218, 355] width 385 height 32
type input "[DATE]"
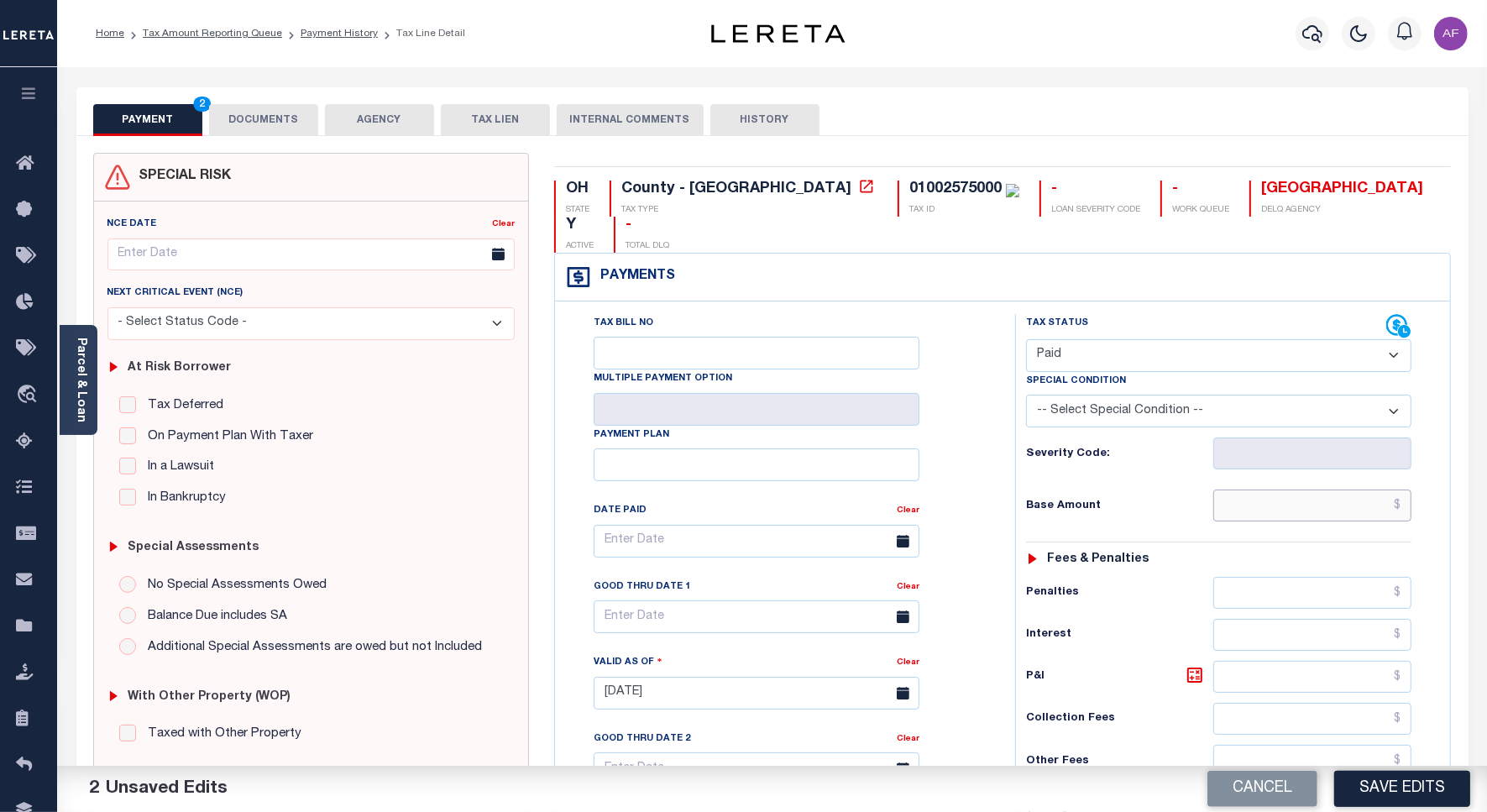
click at [1344, 489] on input "text" at bounding box center [1312, 505] width 198 height 32
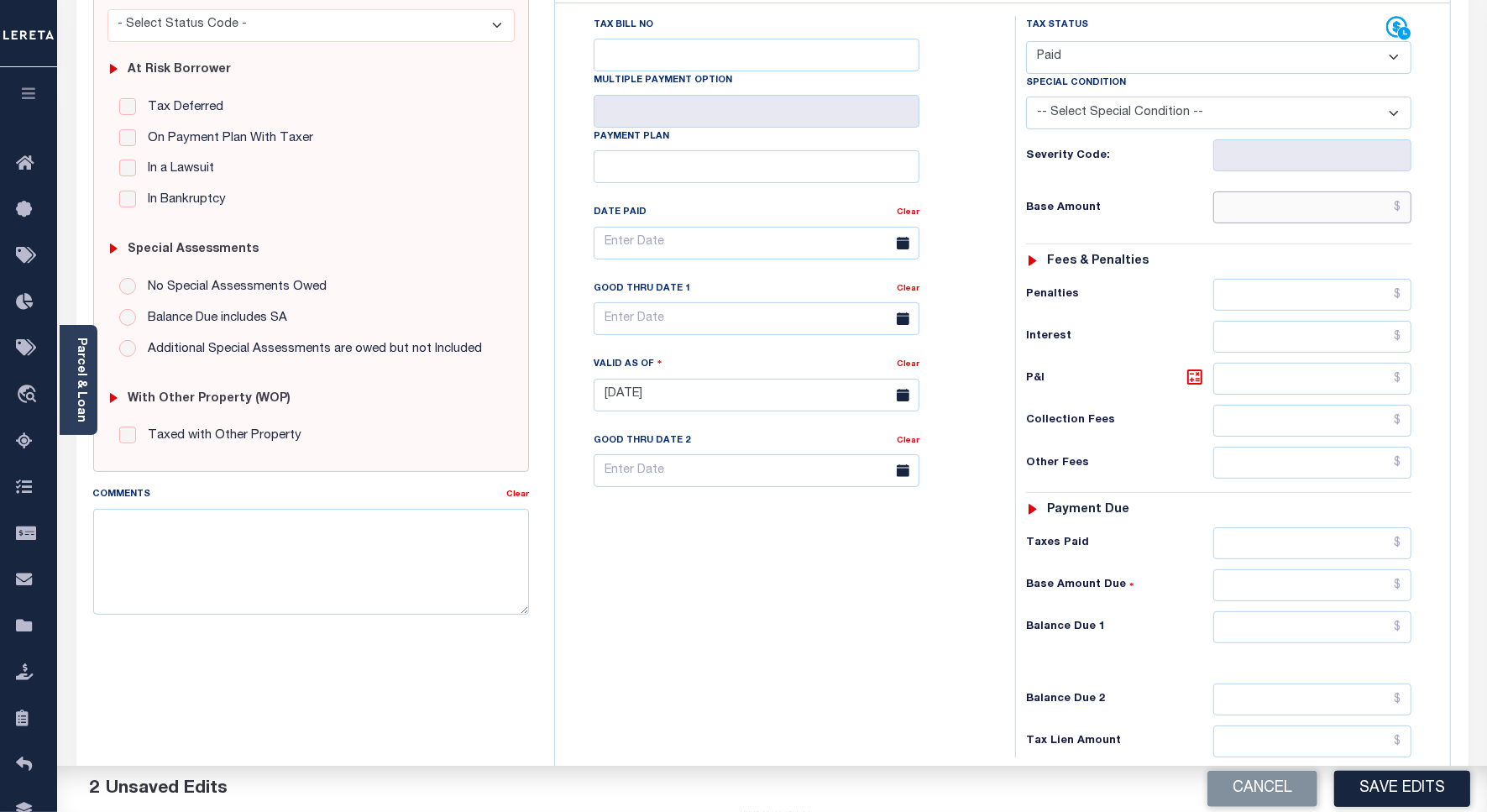
scroll to position [420, 0]
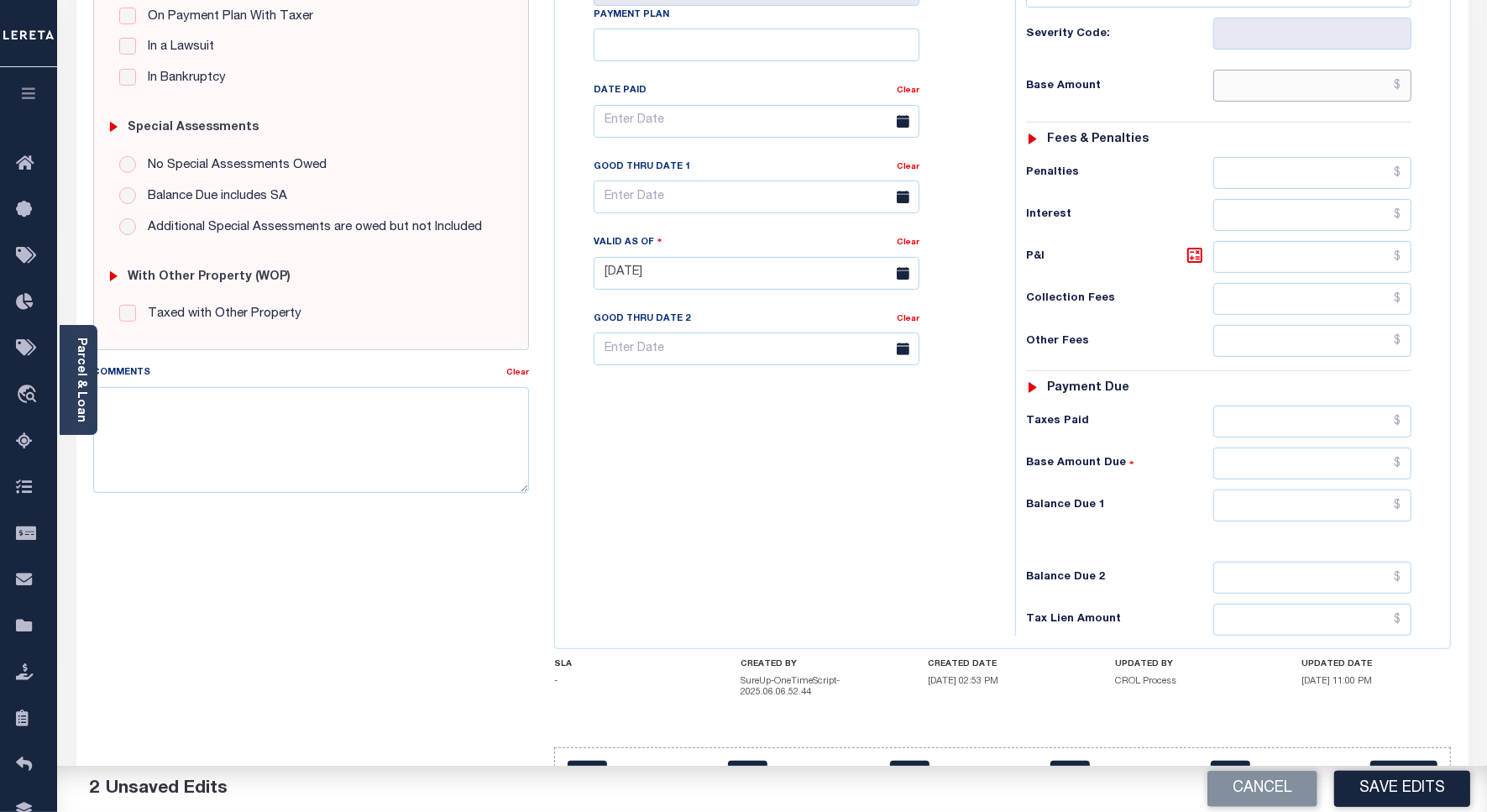
click at [1362, 70] on input "text" at bounding box center [1312, 85] width 198 height 32
click at [1344, 70] on input "text" at bounding box center [1312, 85] width 198 height 32
paste input "14,446.64"
type input "$14,446.64"
click at [1381, 489] on input "text" at bounding box center [1312, 505] width 198 height 32
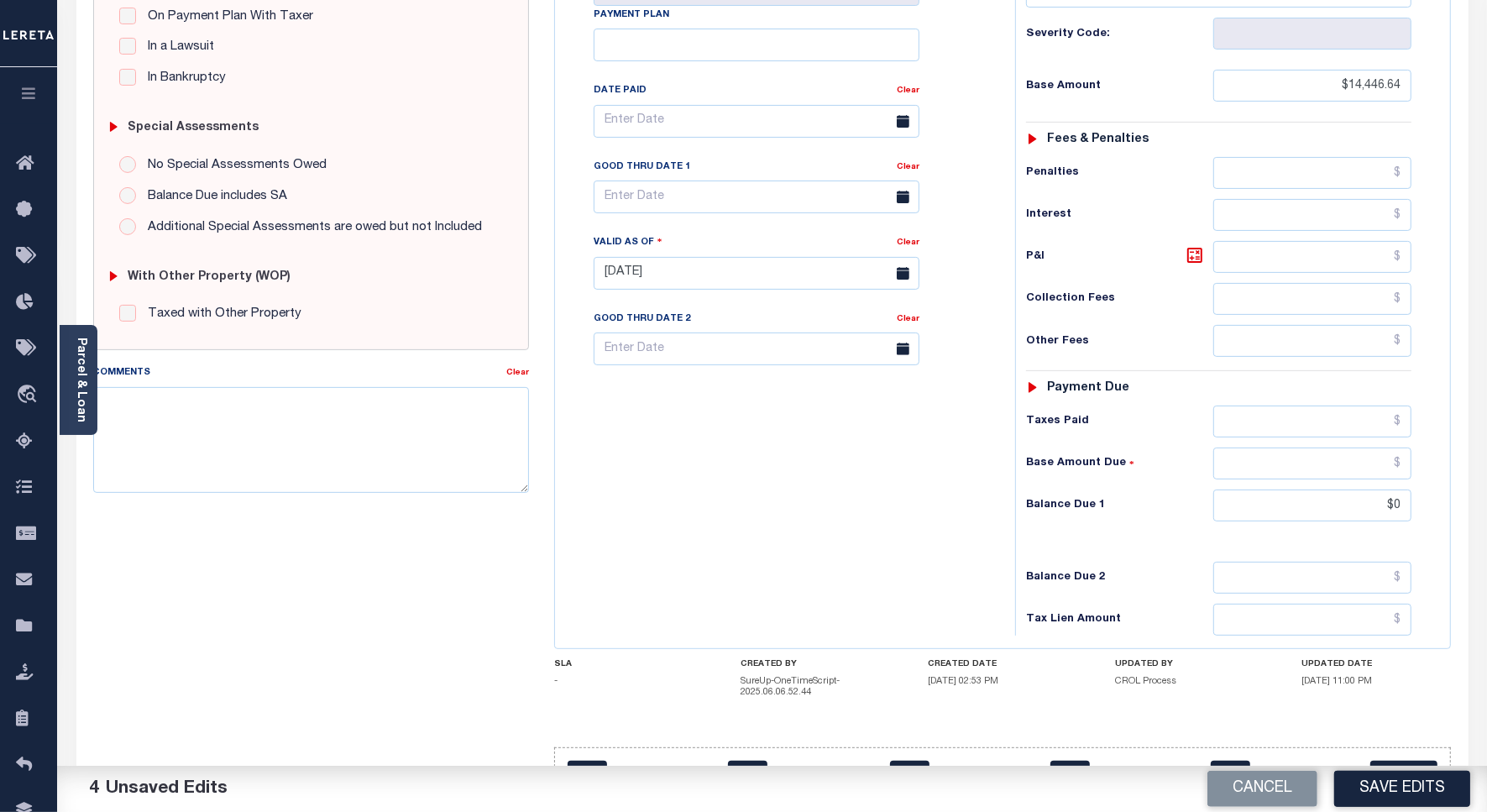
type input "$0.00"
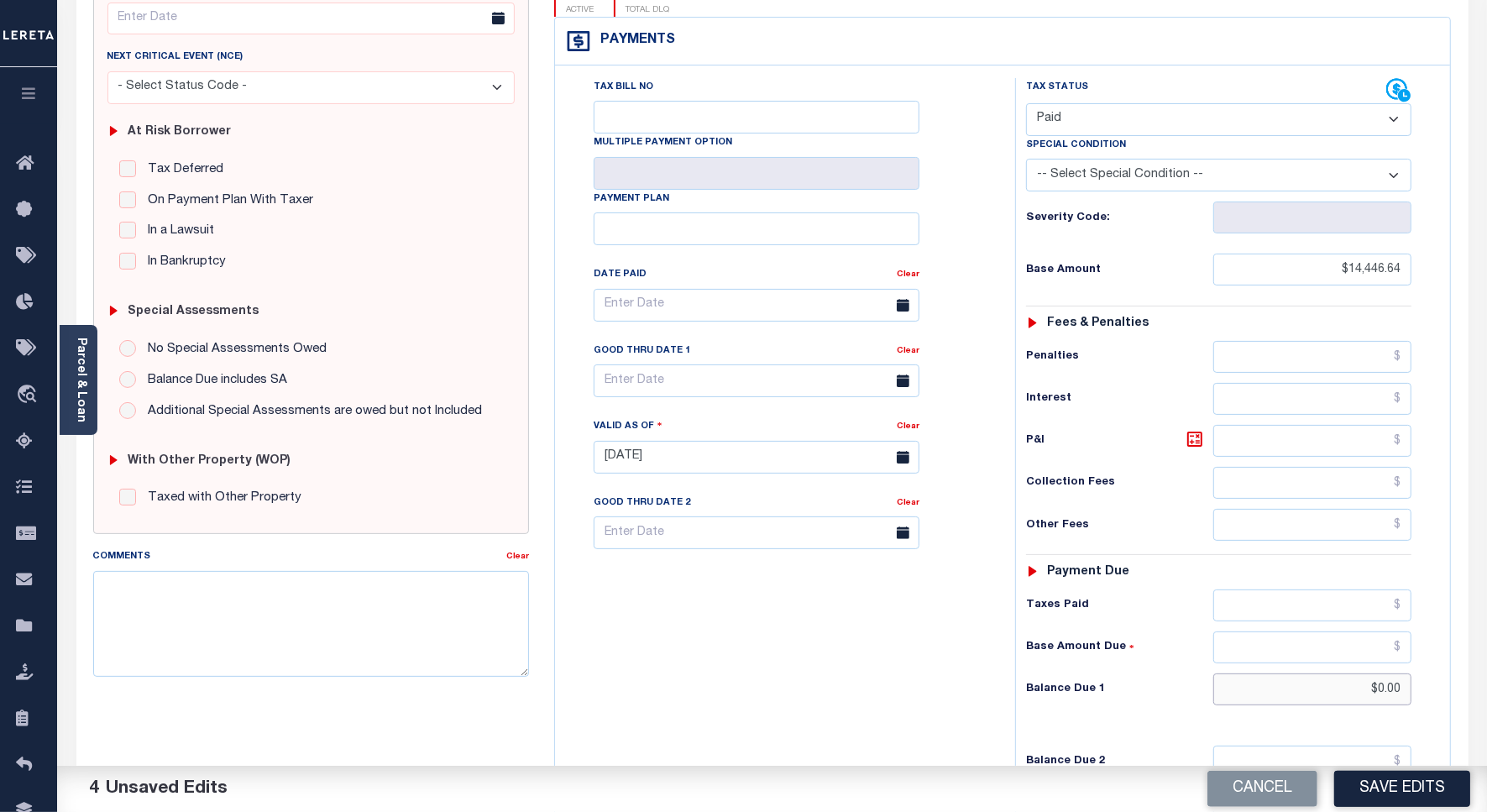
scroll to position [0, 0]
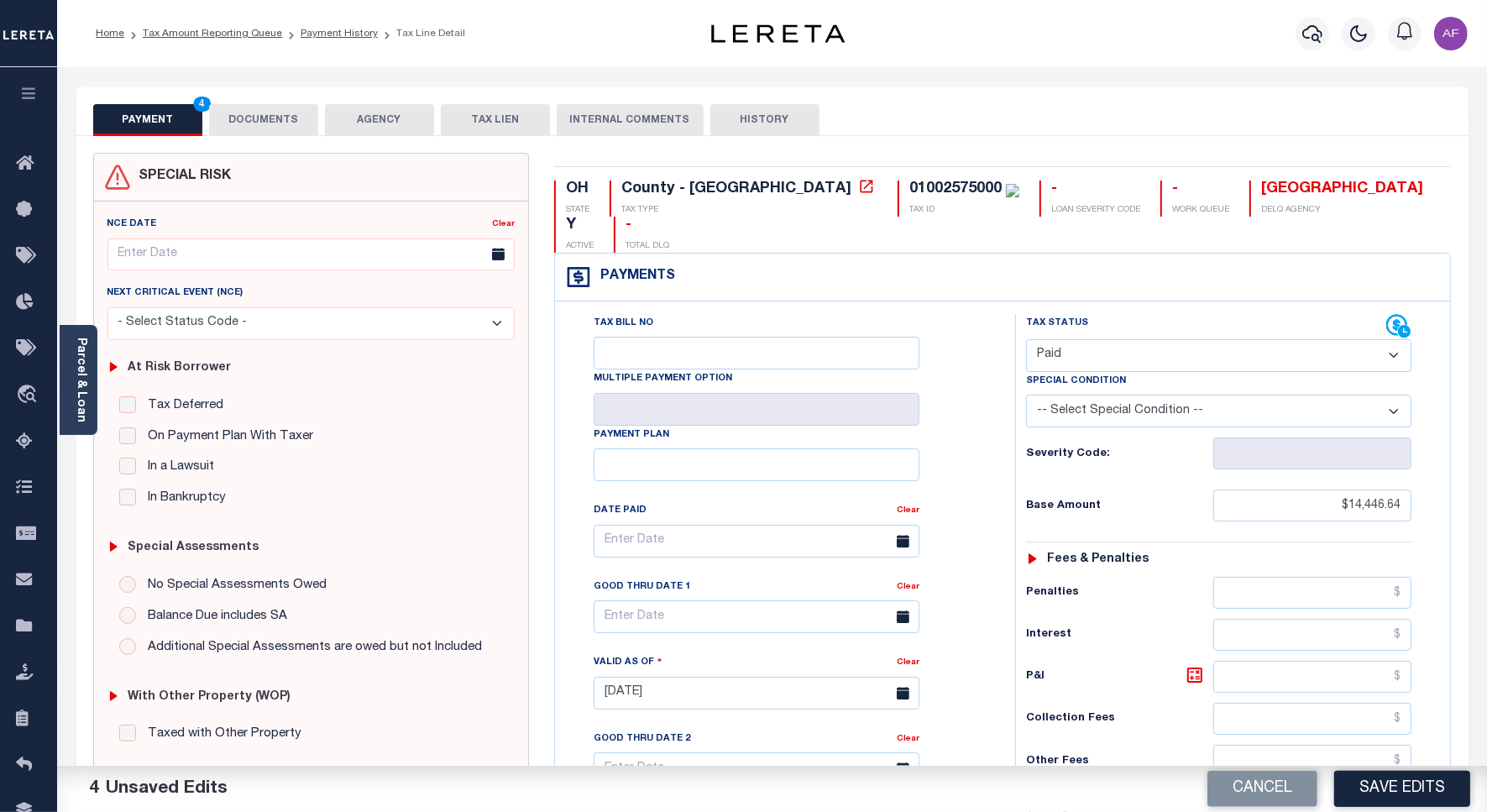
click at [278, 127] on button "DOCUMENTS" at bounding box center [263, 120] width 109 height 32
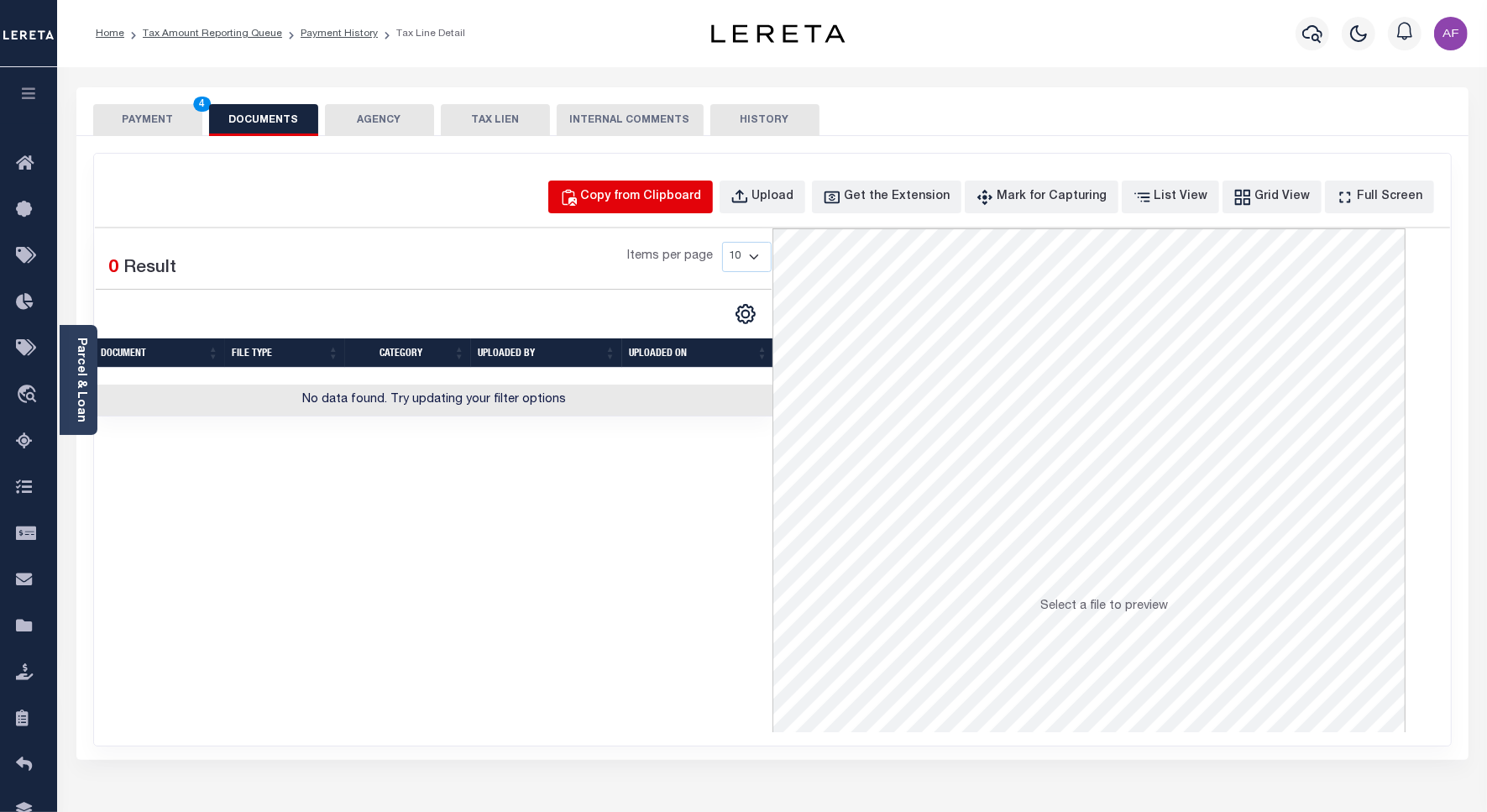
click at [680, 186] on button "Copy from Clipboard" at bounding box center [631, 196] width 165 height 32
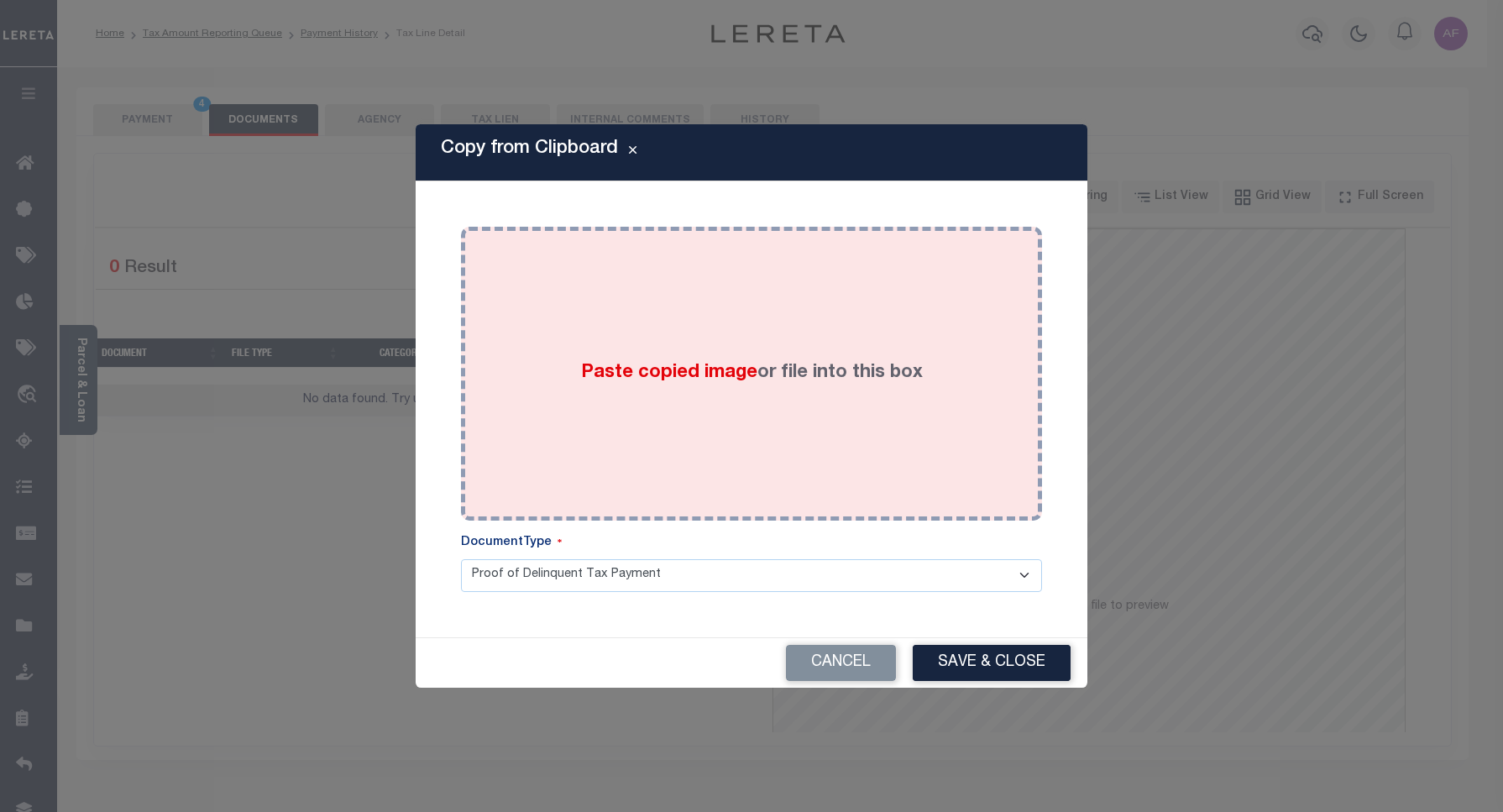
click at [761, 416] on div "Paste copied image or file into this box" at bounding box center [752, 374] width 556 height 269
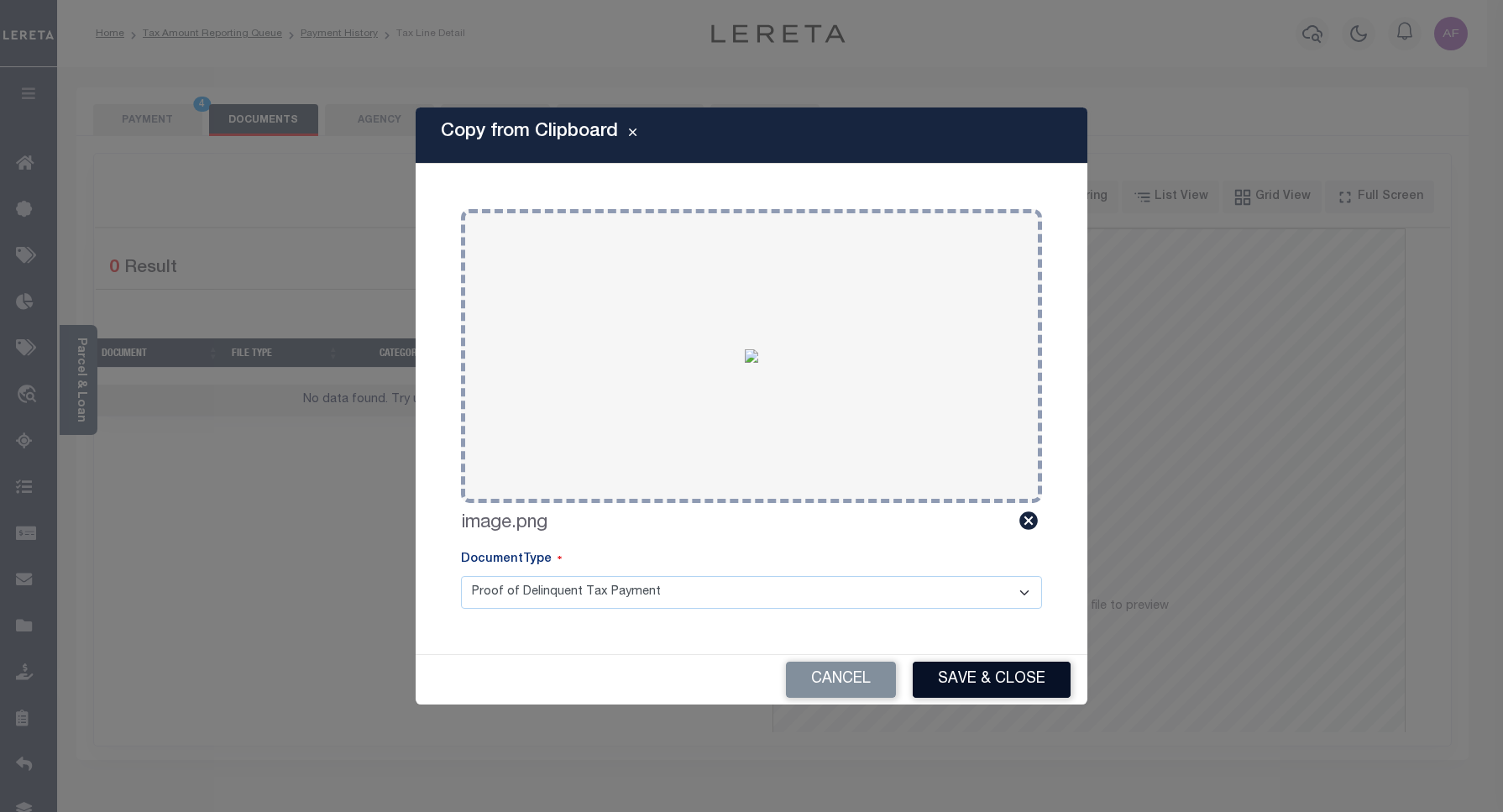
click at [1012, 673] on button "Save & Close" at bounding box center [991, 679] width 158 height 36
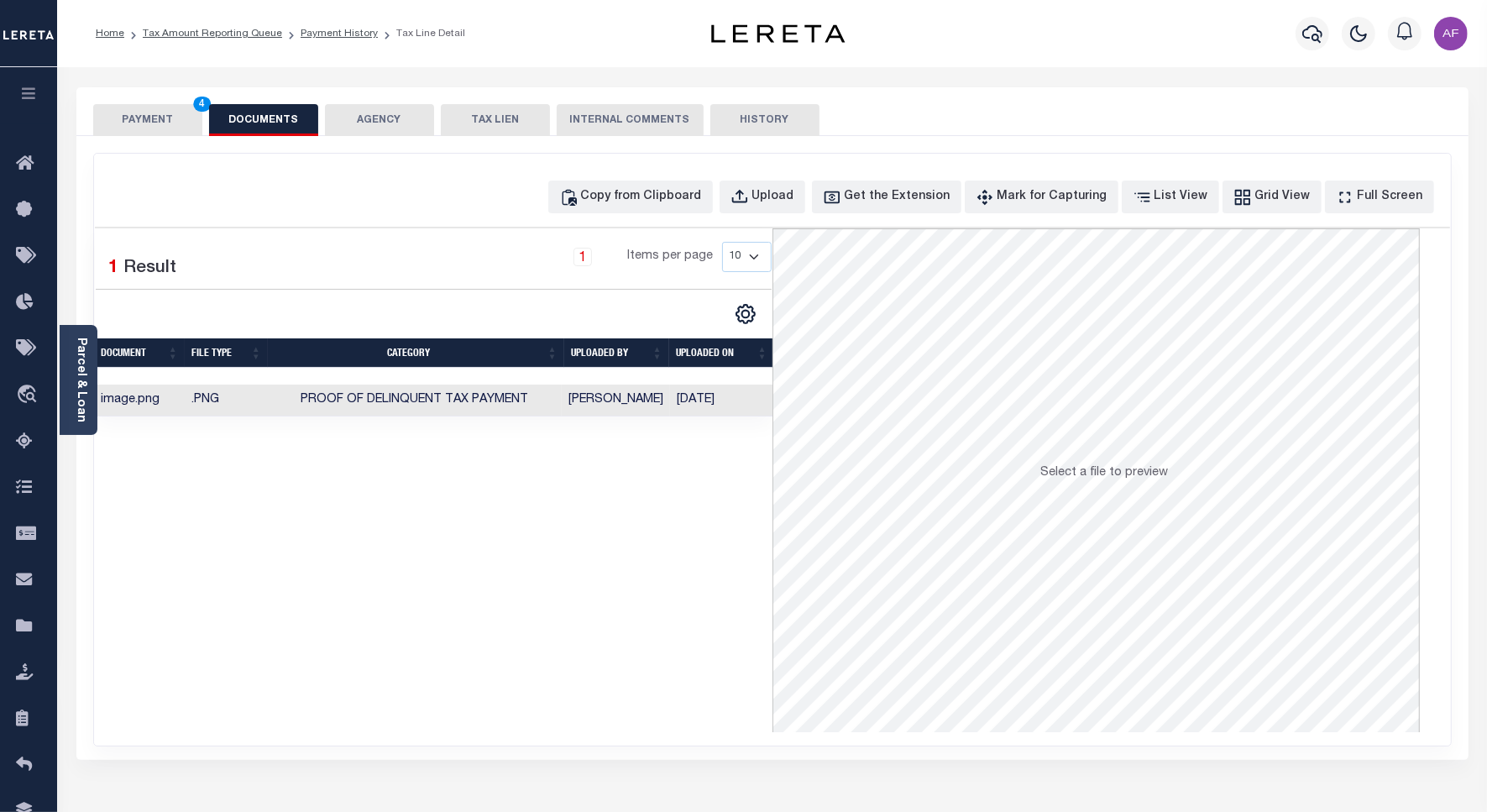
click at [153, 119] on button "PAYMENT 4" at bounding box center [147, 120] width 109 height 32
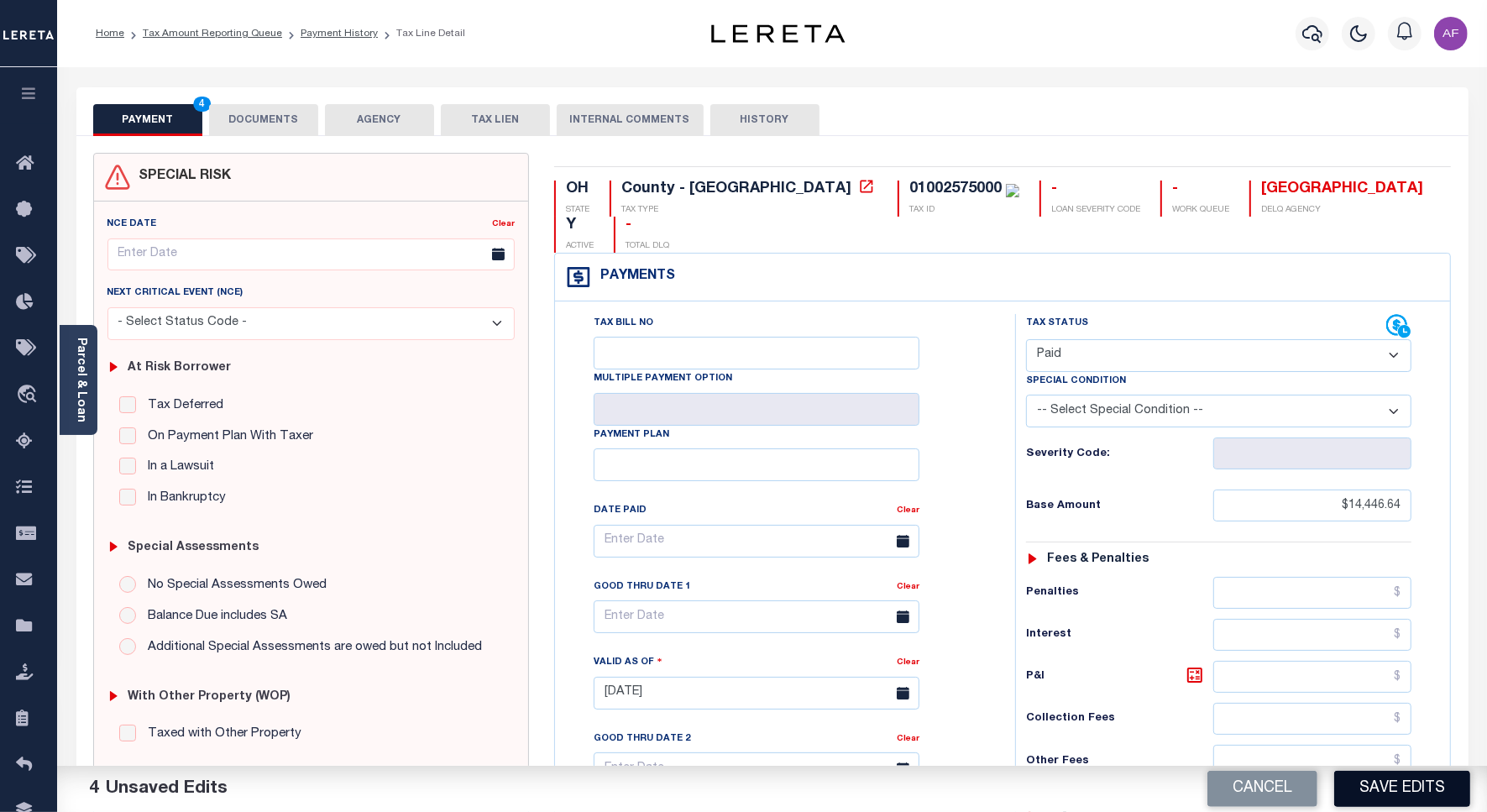
click at [1368, 783] on button "Save Edits" at bounding box center [1402, 788] width 136 height 36
type input "$14,446.64"
type input "$0"
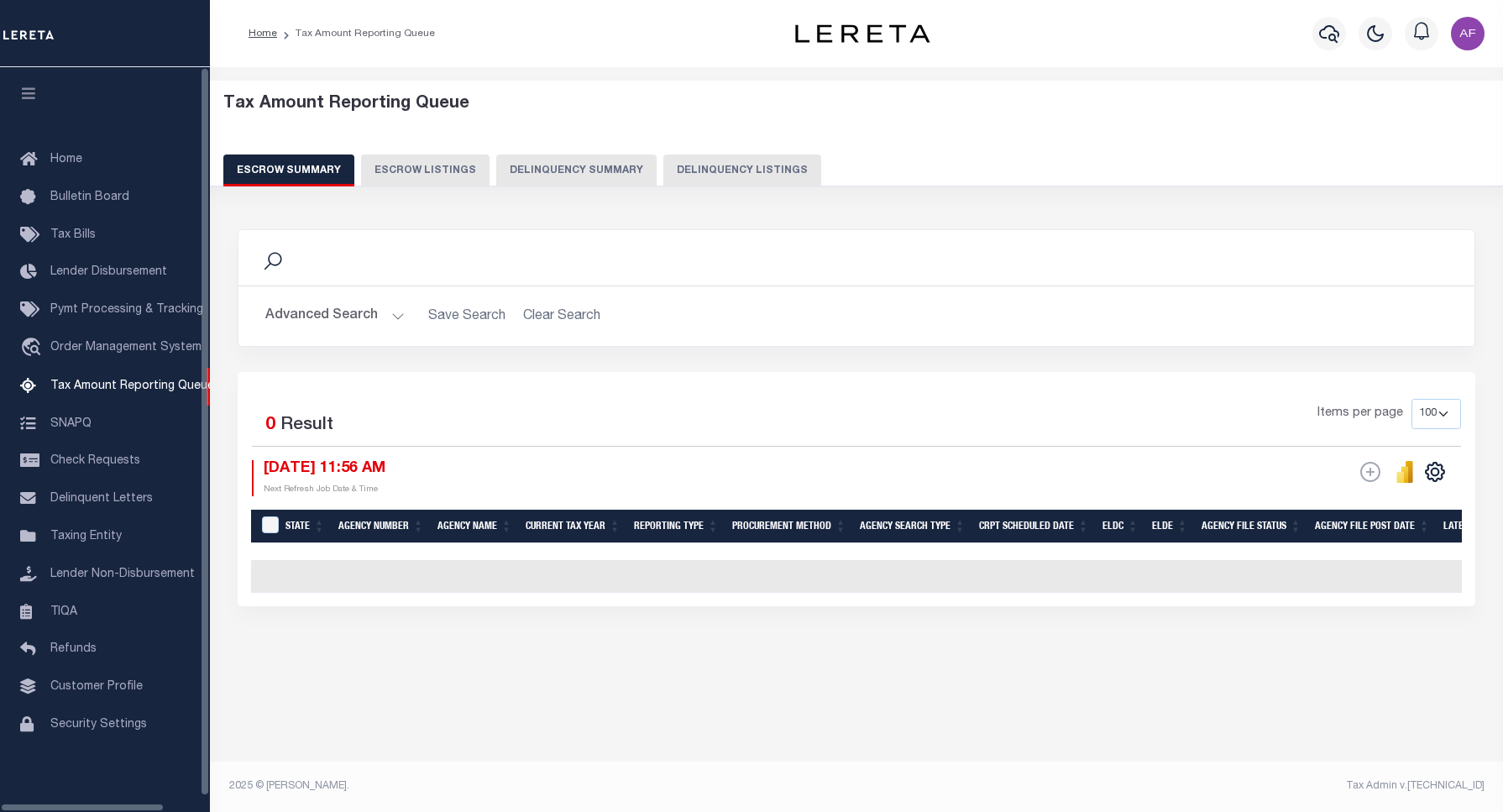
select select "100"
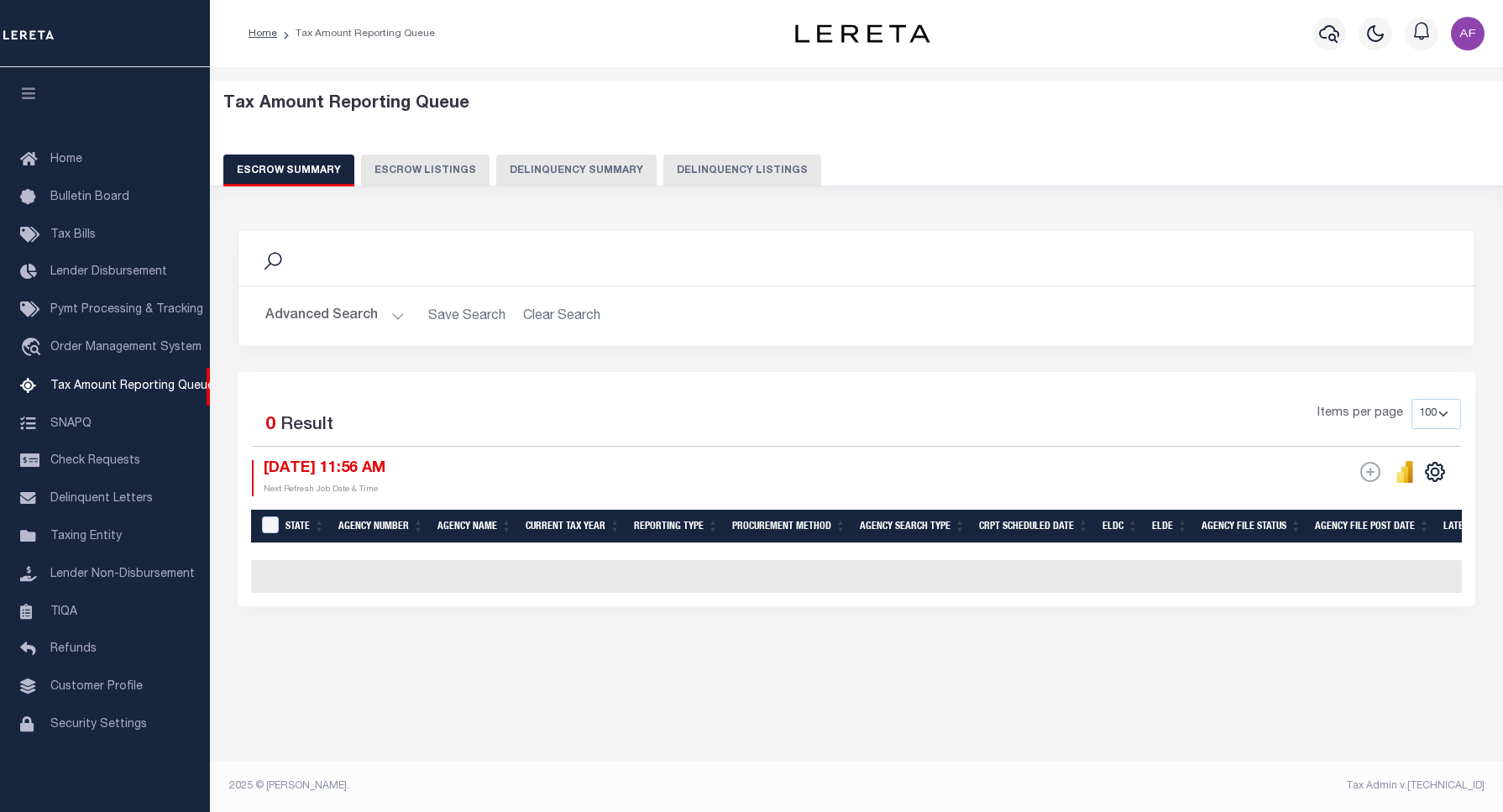
click at [726, 164] on button "Delinquency Listings" at bounding box center [742, 170] width 158 height 32
select select "100"
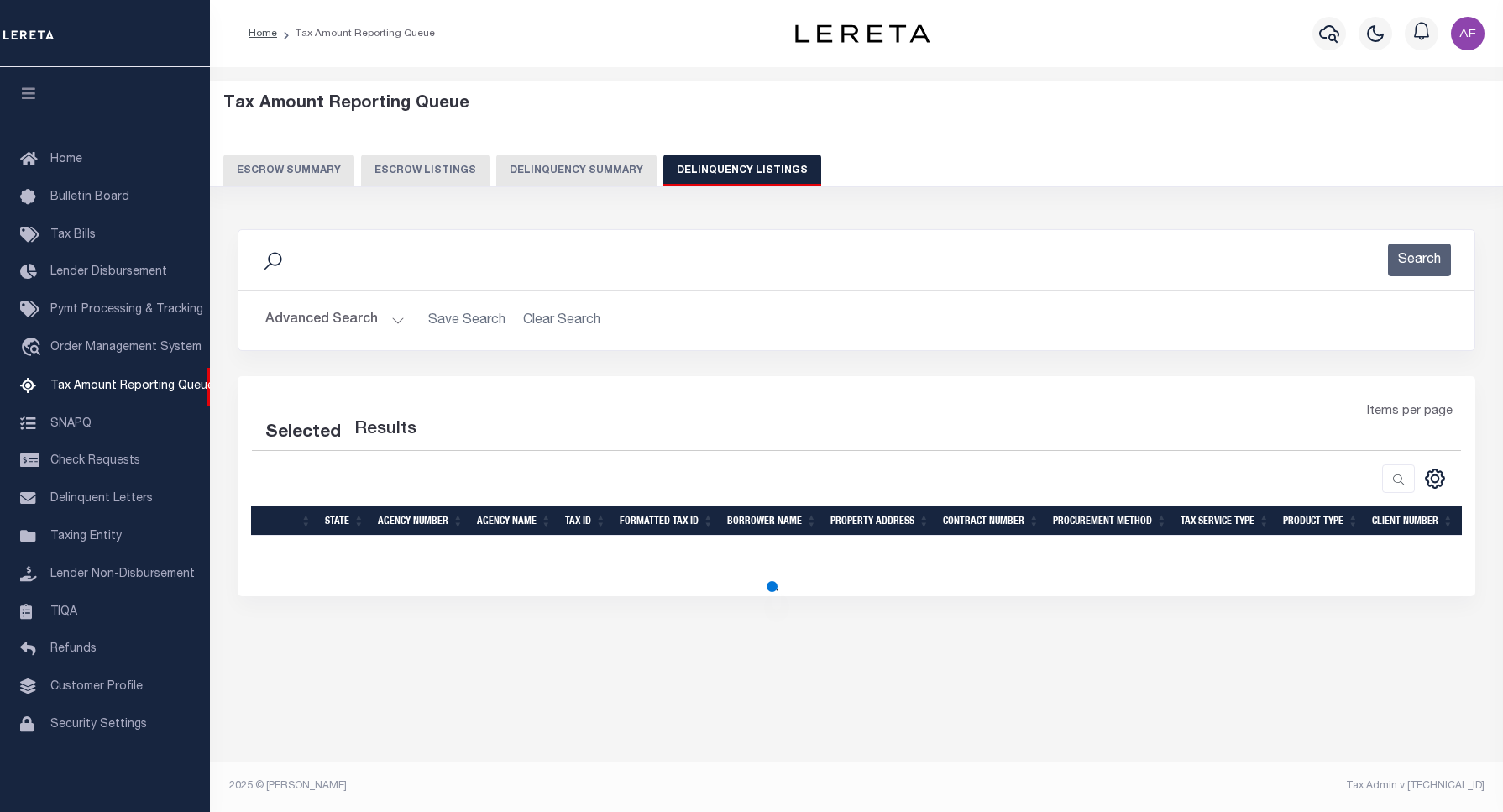
select select "100"
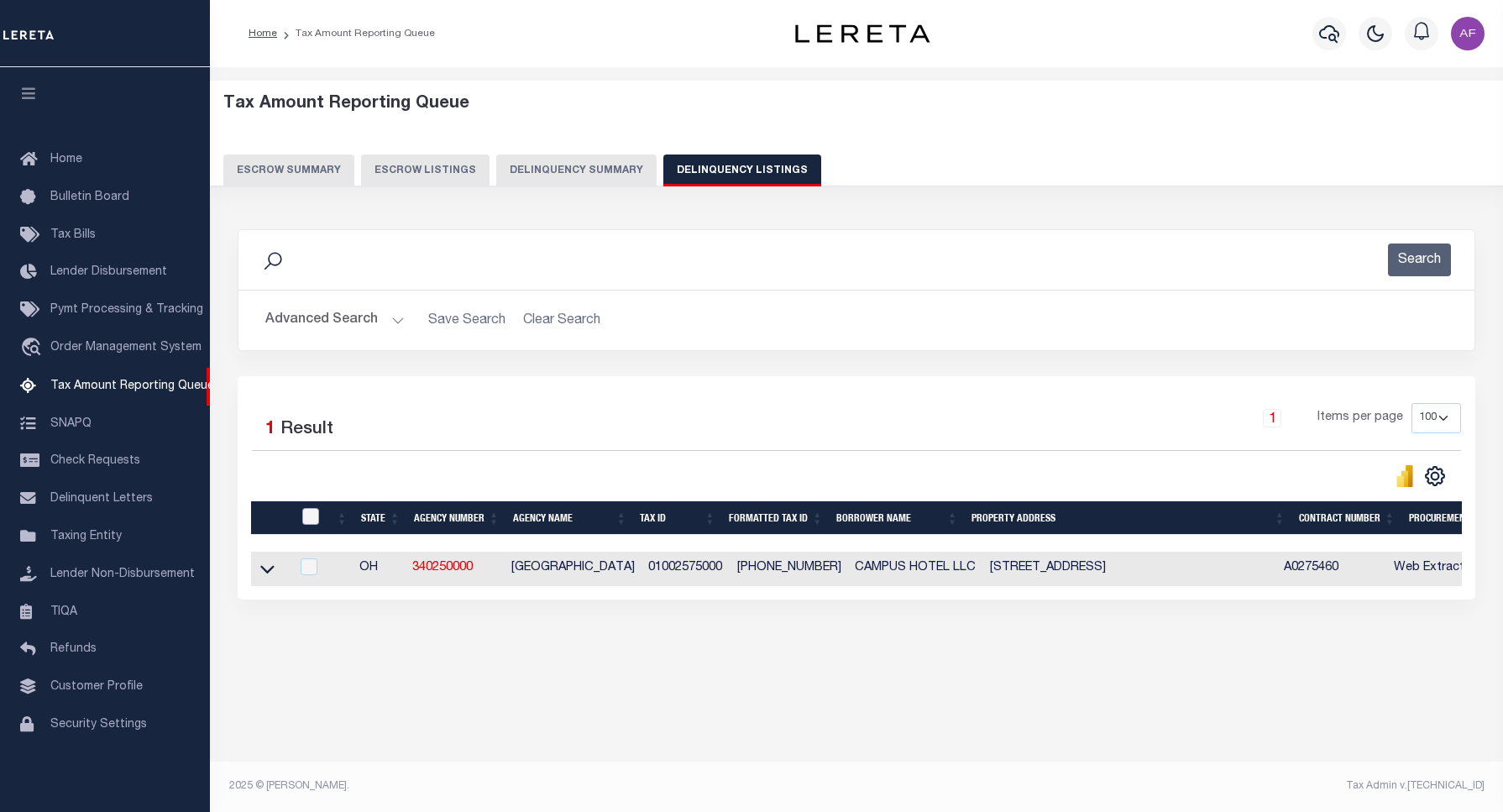
click at [308, 518] on input "checkbox" at bounding box center [310, 516] width 17 height 17
checkbox input "true"
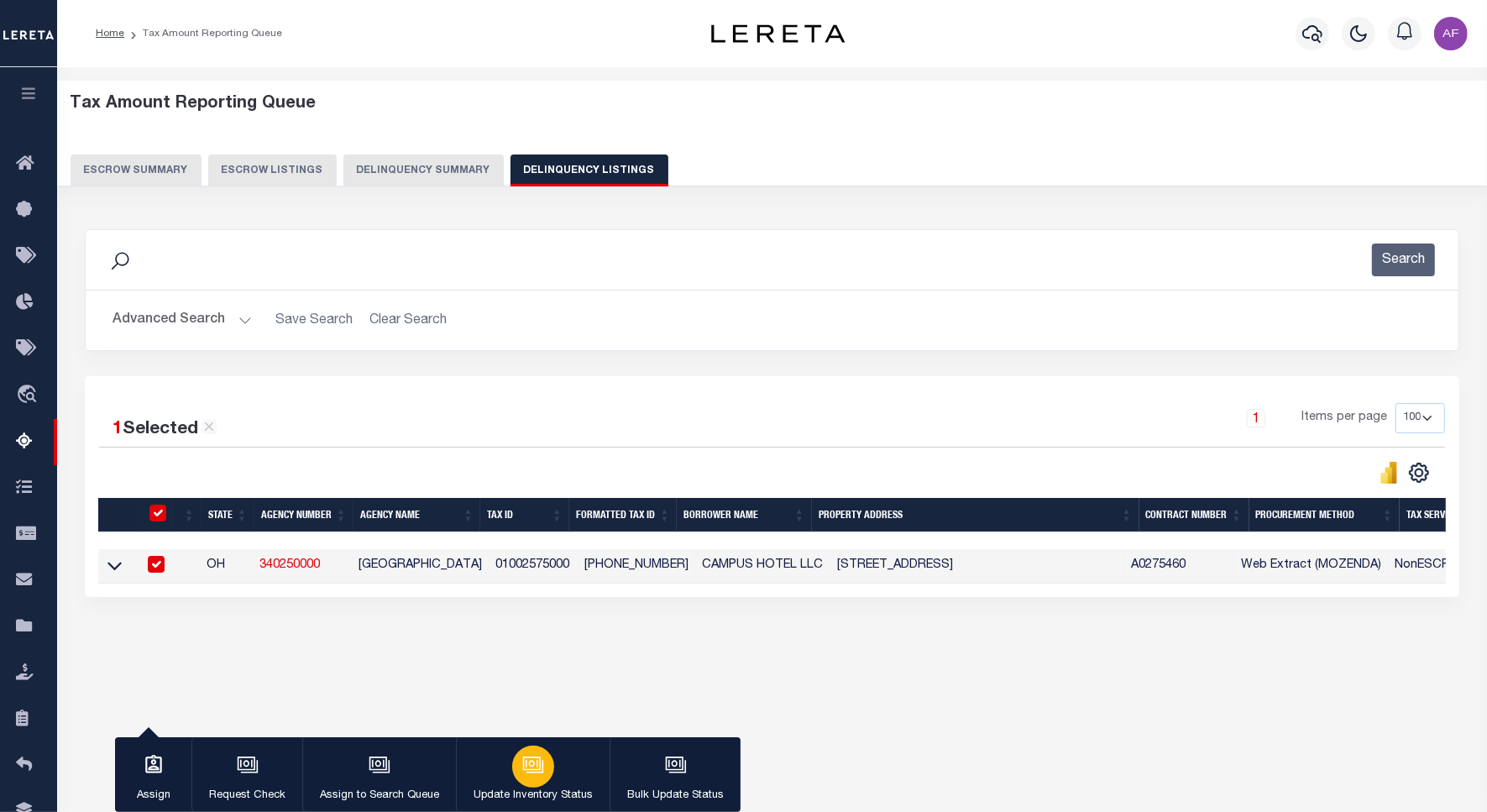
click at [552, 765] on button "Update Inventory Status" at bounding box center [533, 774] width 154 height 76
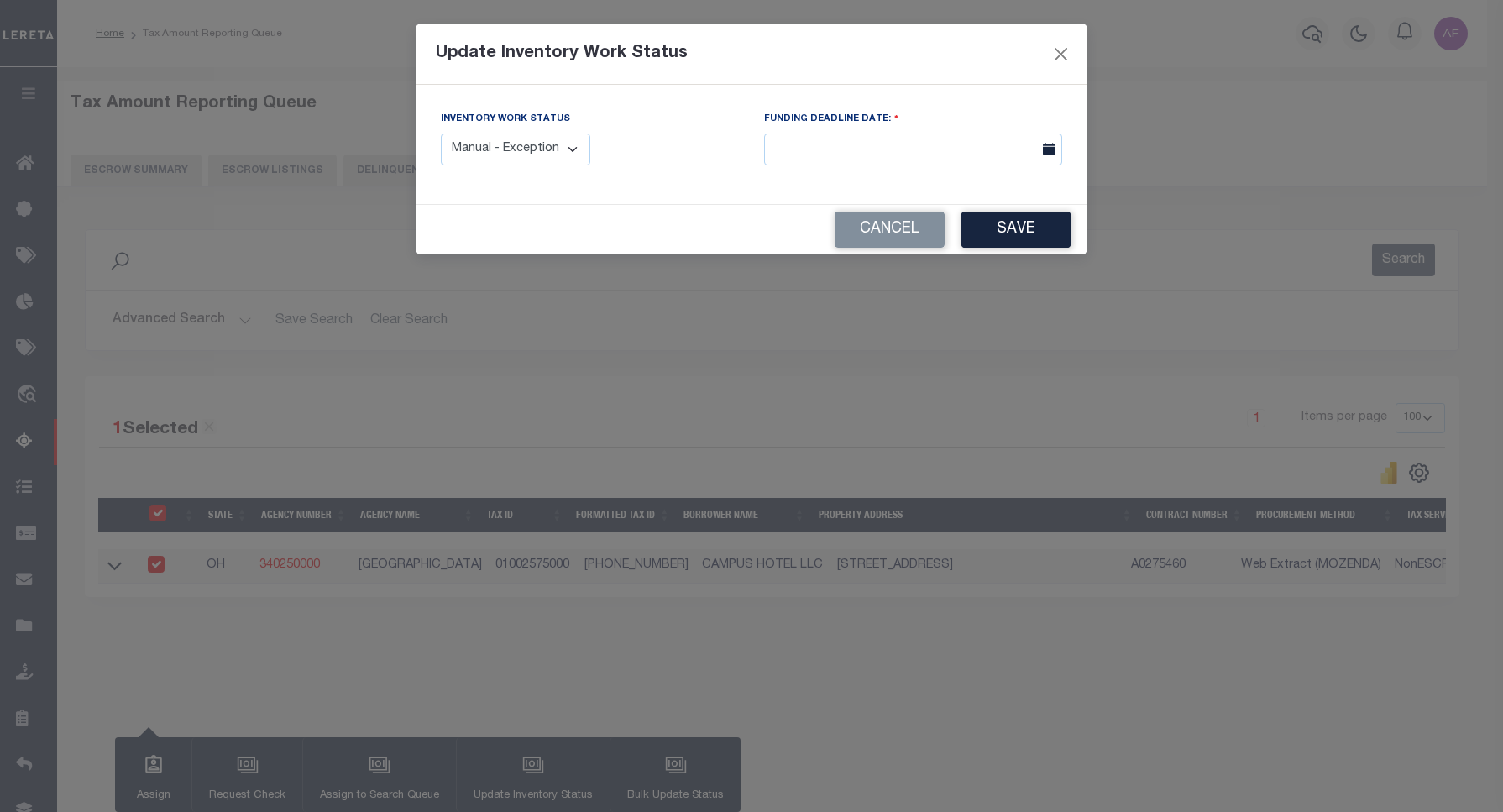
click at [550, 143] on select "Manual - Exception Pended - Awaiting Search Late Add Exception Completed" at bounding box center [515, 149] width 149 height 32
select select "4"
click at [441, 133] on select "Manual - Exception Pended - Awaiting Search Late Add Exception Completed" at bounding box center [515, 149] width 149 height 32
click at [1012, 239] on button "Save" at bounding box center [1015, 229] width 109 height 36
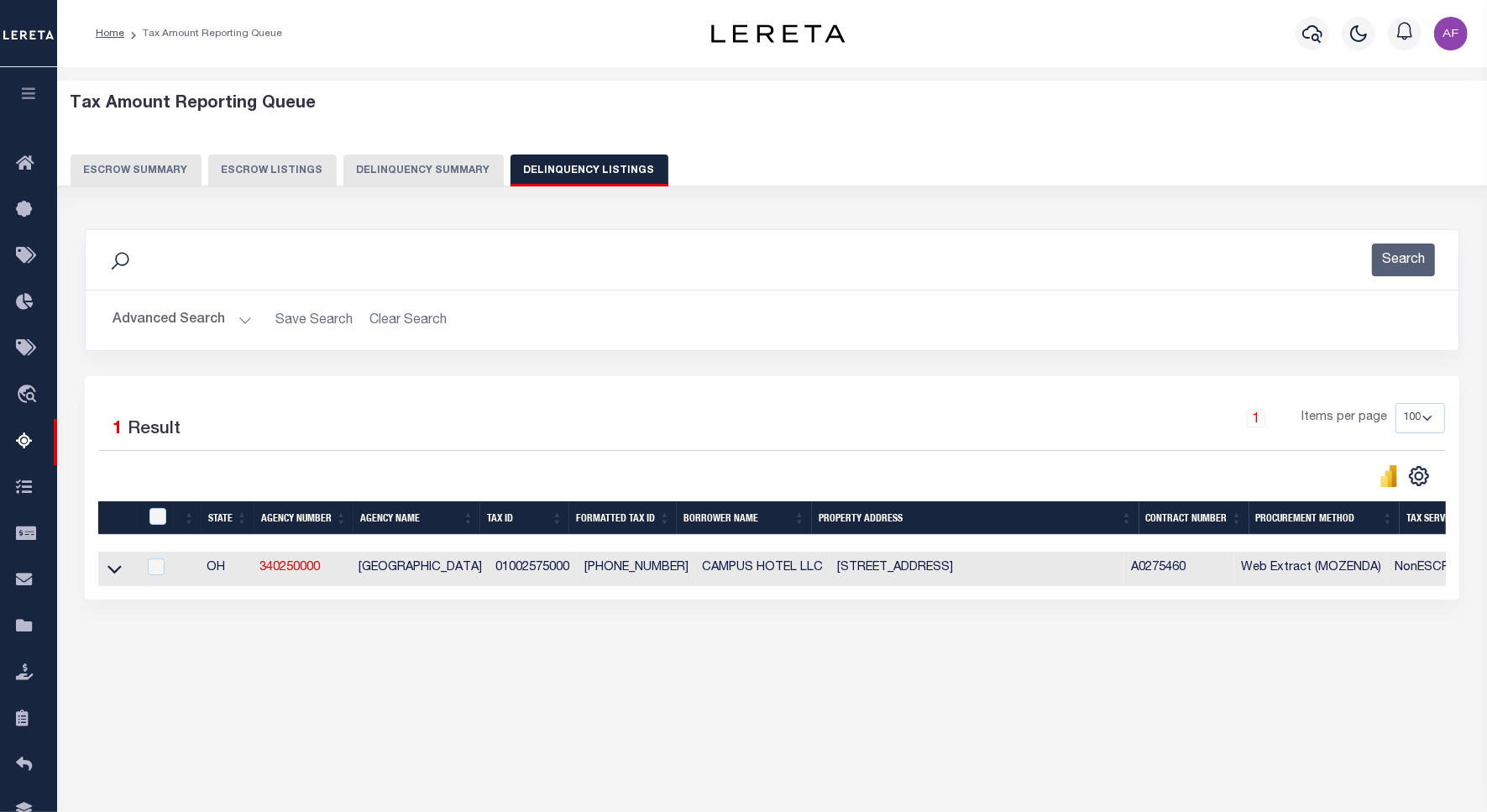
click at [173, 328] on button "Advanced Search" at bounding box center [182, 320] width 139 height 32
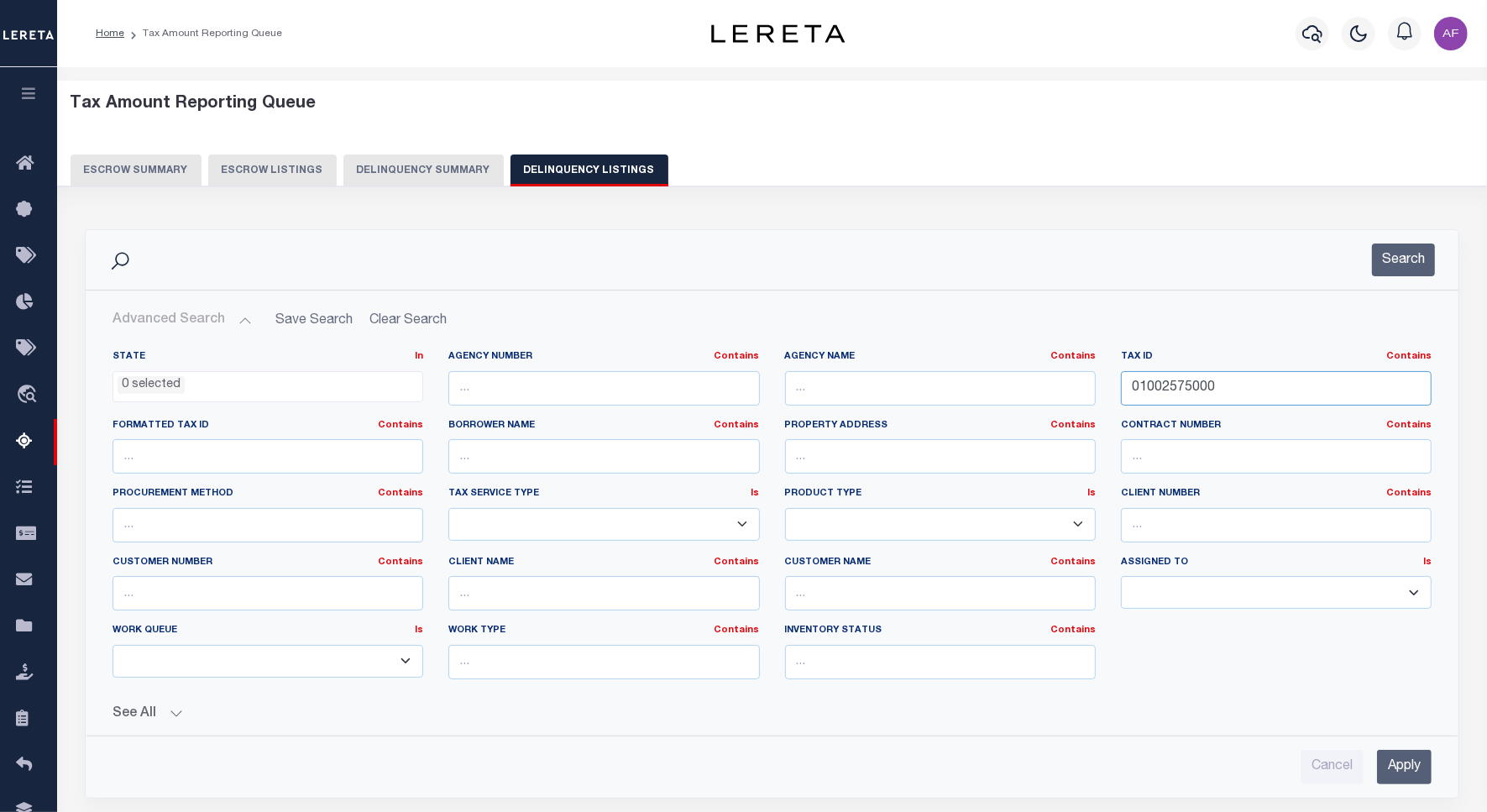
click at [1165, 384] on input "01002575000" at bounding box center [1276, 387] width 311 height 34
paste input "7049"
type input "01002704900"
click at [1423, 266] on button "Search" at bounding box center [1403, 259] width 63 height 32
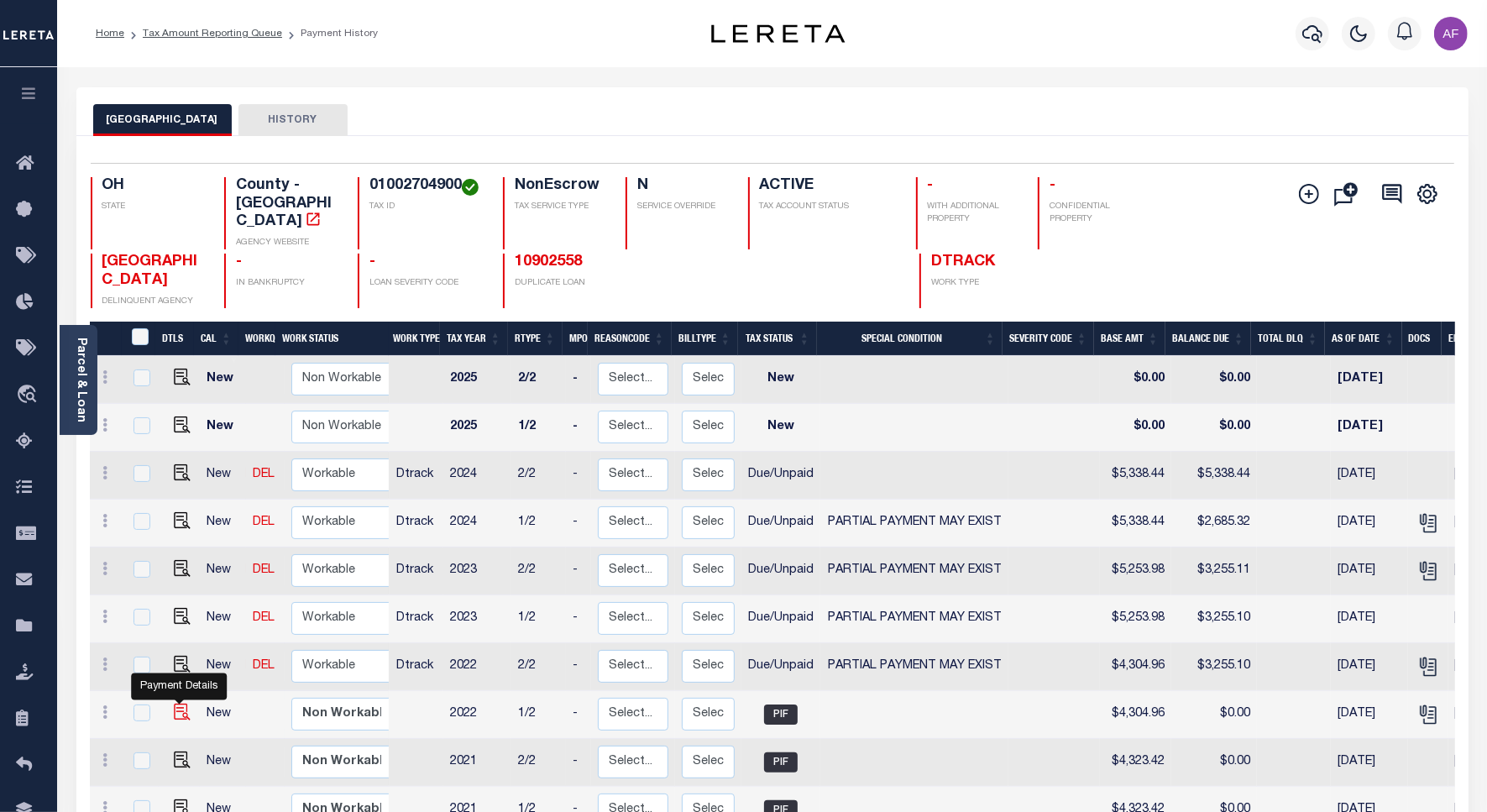
click at [177, 703] on img "" at bounding box center [181, 711] width 17 height 17
checkbox input "true"
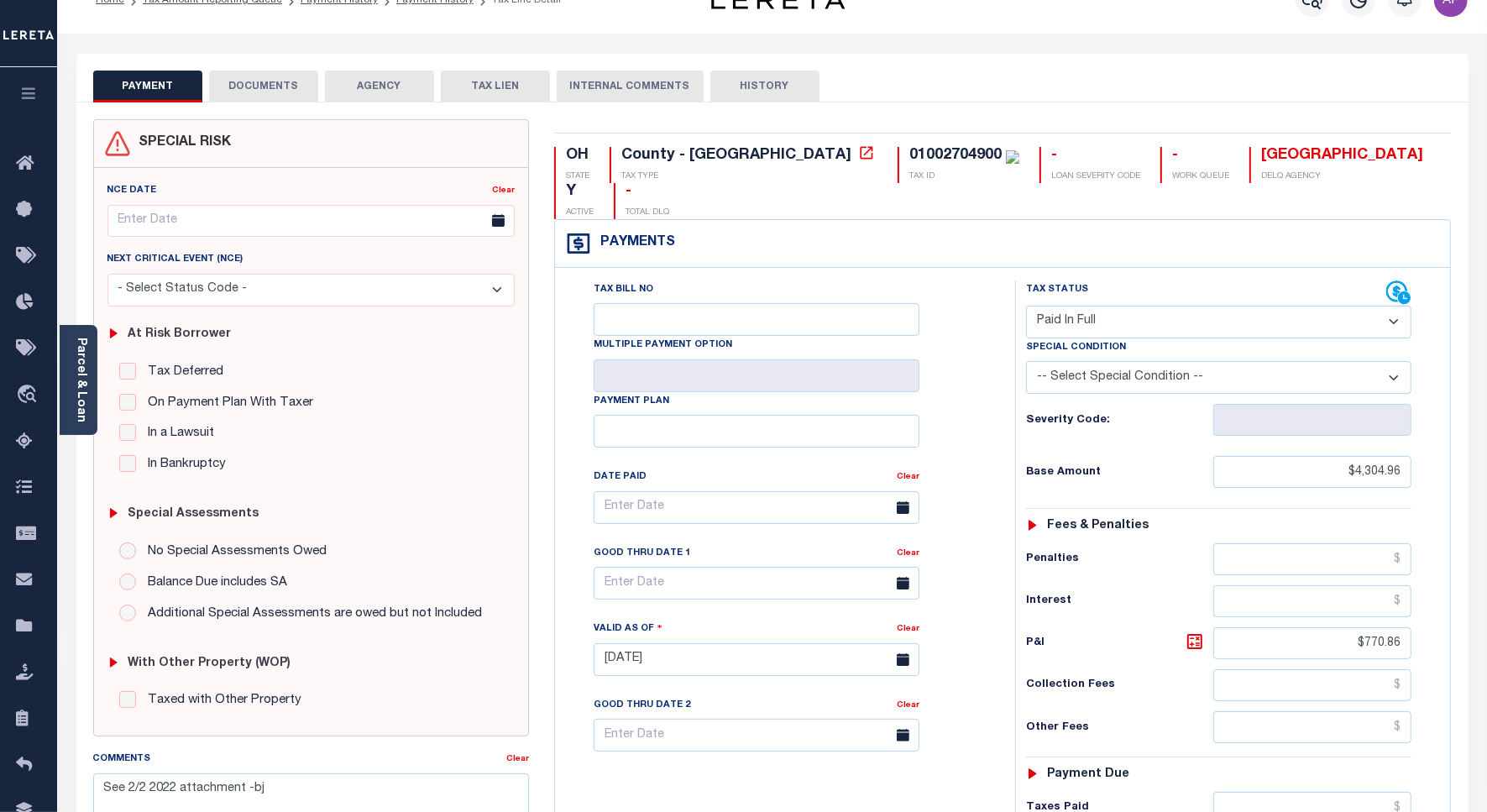
scroll to position [13, 0]
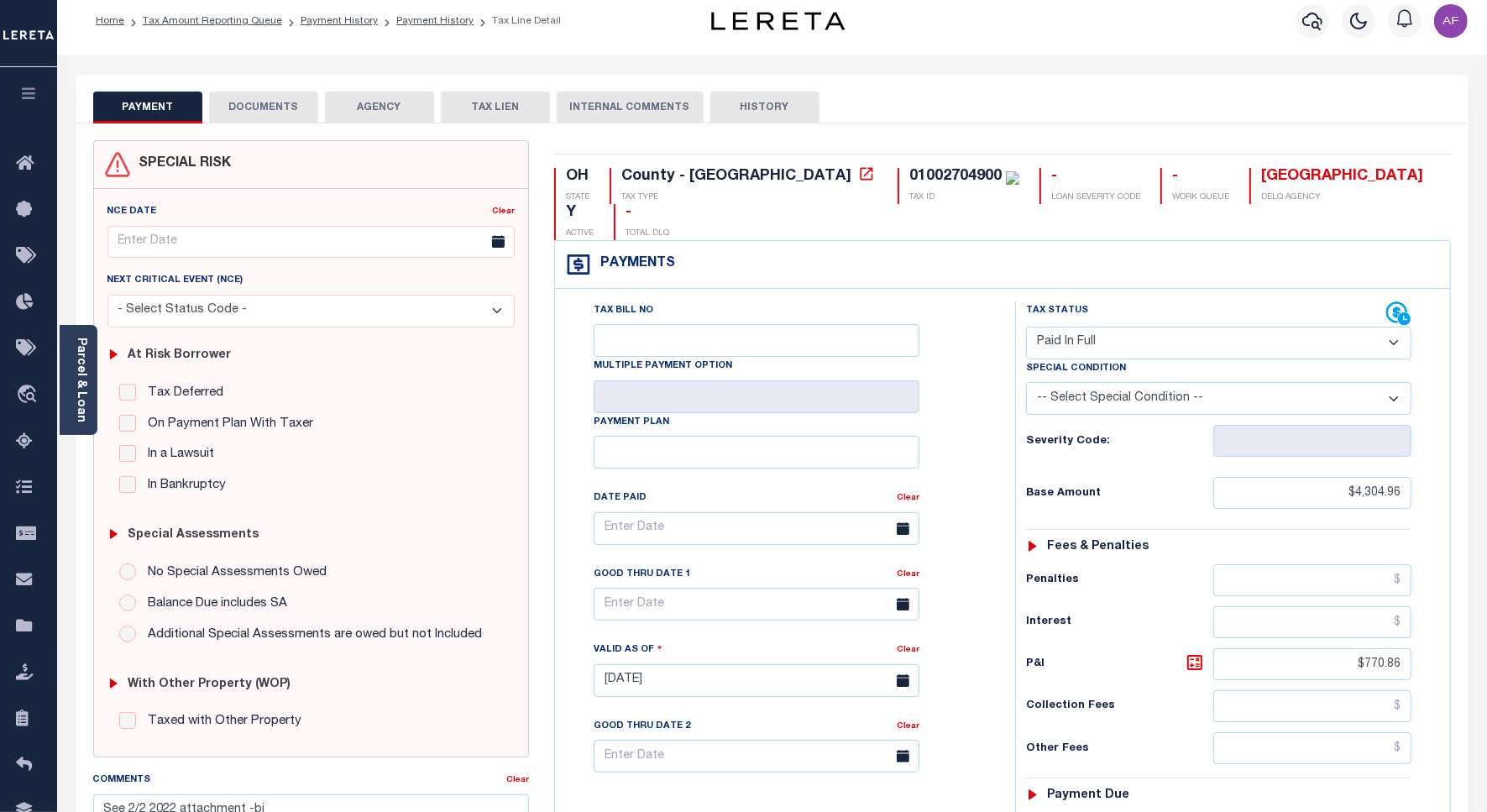
click at [1088, 327] on select "- Select Status Code - Open Due/Unpaid Paid Incomplete No Tax Due Internal Refu…" at bounding box center [1218, 342] width 385 height 32
click at [1060, 327] on select "- Select Status Code - Open Due/Unpaid Paid Incomplete No Tax Due Internal Refu…" at bounding box center [1218, 342] width 385 height 32
select select "DUE"
click at [1026, 327] on select "- Select Status Code - Open Due/Unpaid Paid Incomplete No Tax Due Internal Refu…" at bounding box center [1218, 342] width 385 height 32
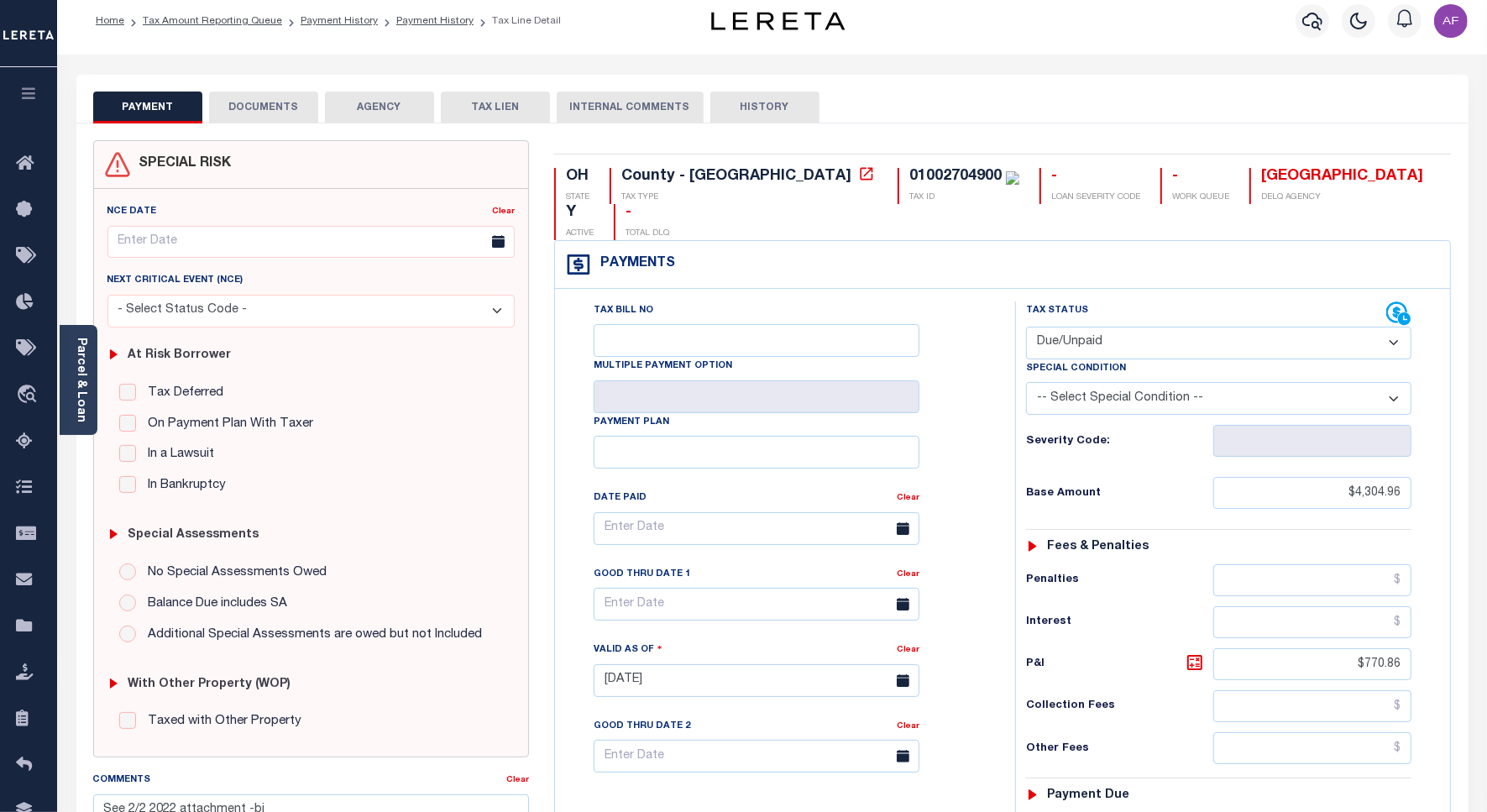
type input "[DATE]"
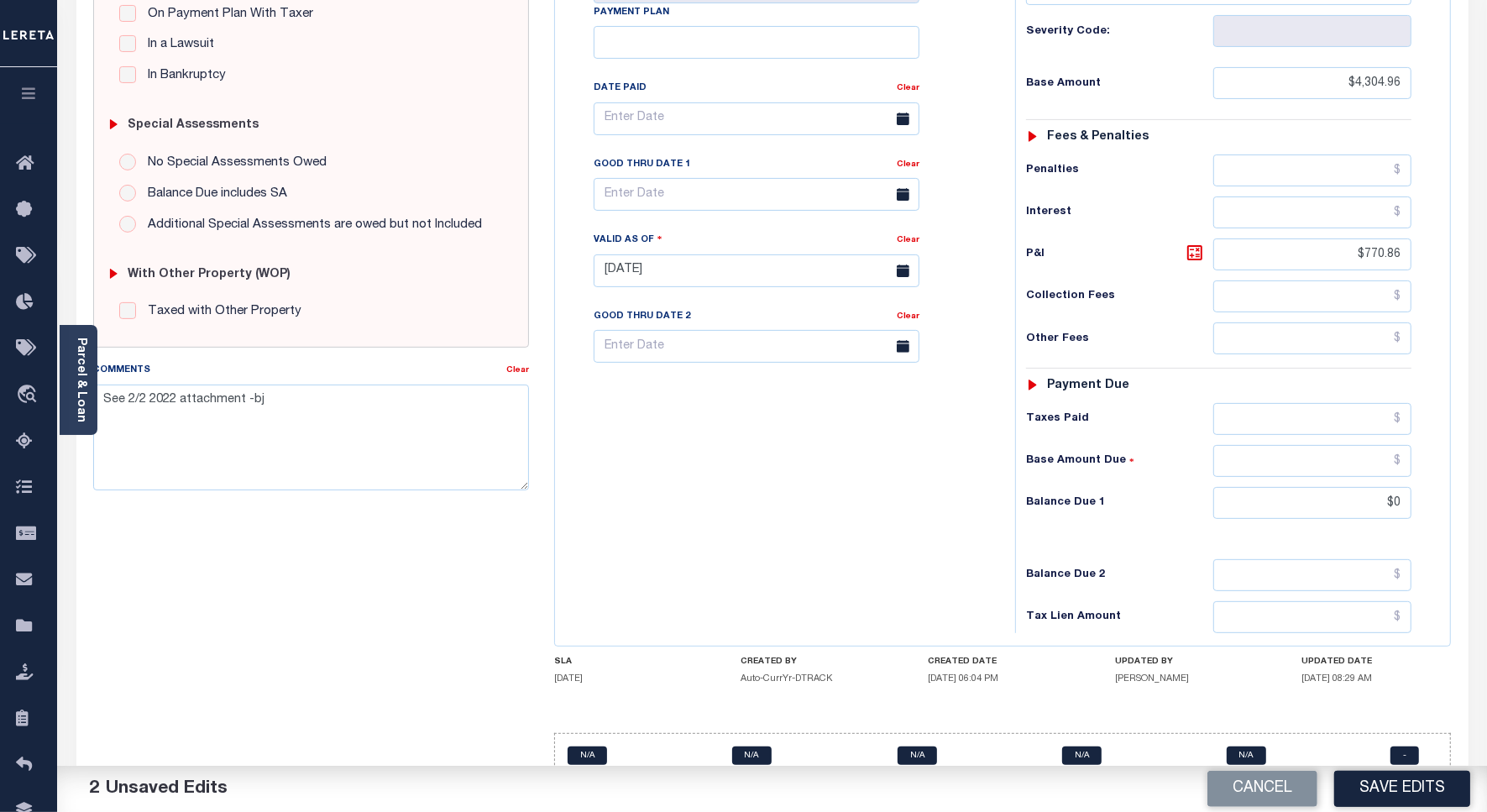
scroll to position [432, 0]
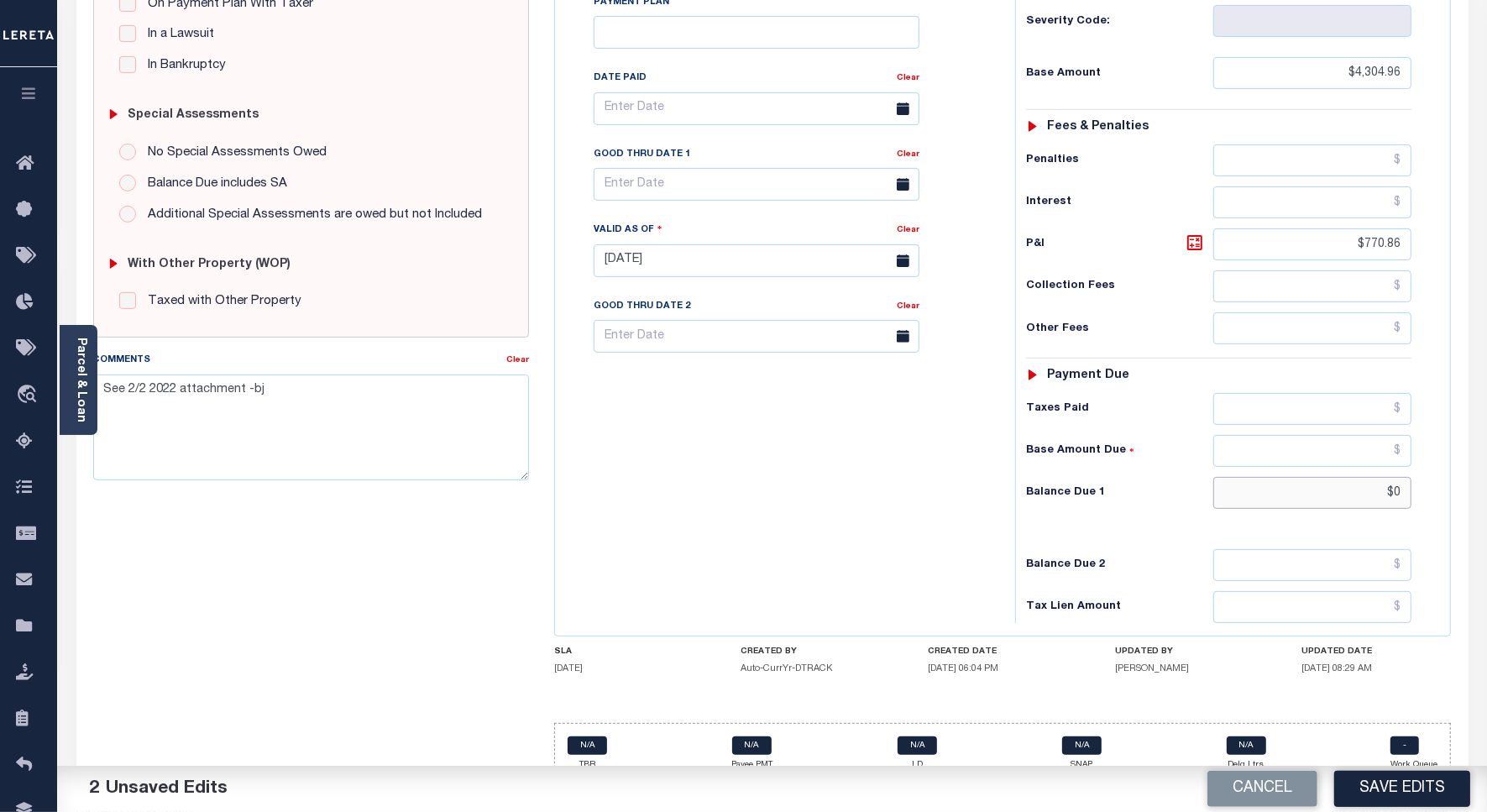
click at [1395, 477] on input "$0" at bounding box center [1312, 492] width 198 height 32
paste input "4,735.46"
type input "$4,735.46"
click at [1188, 228] on div "P&I $770.86" at bounding box center [1218, 244] width 385 height 32
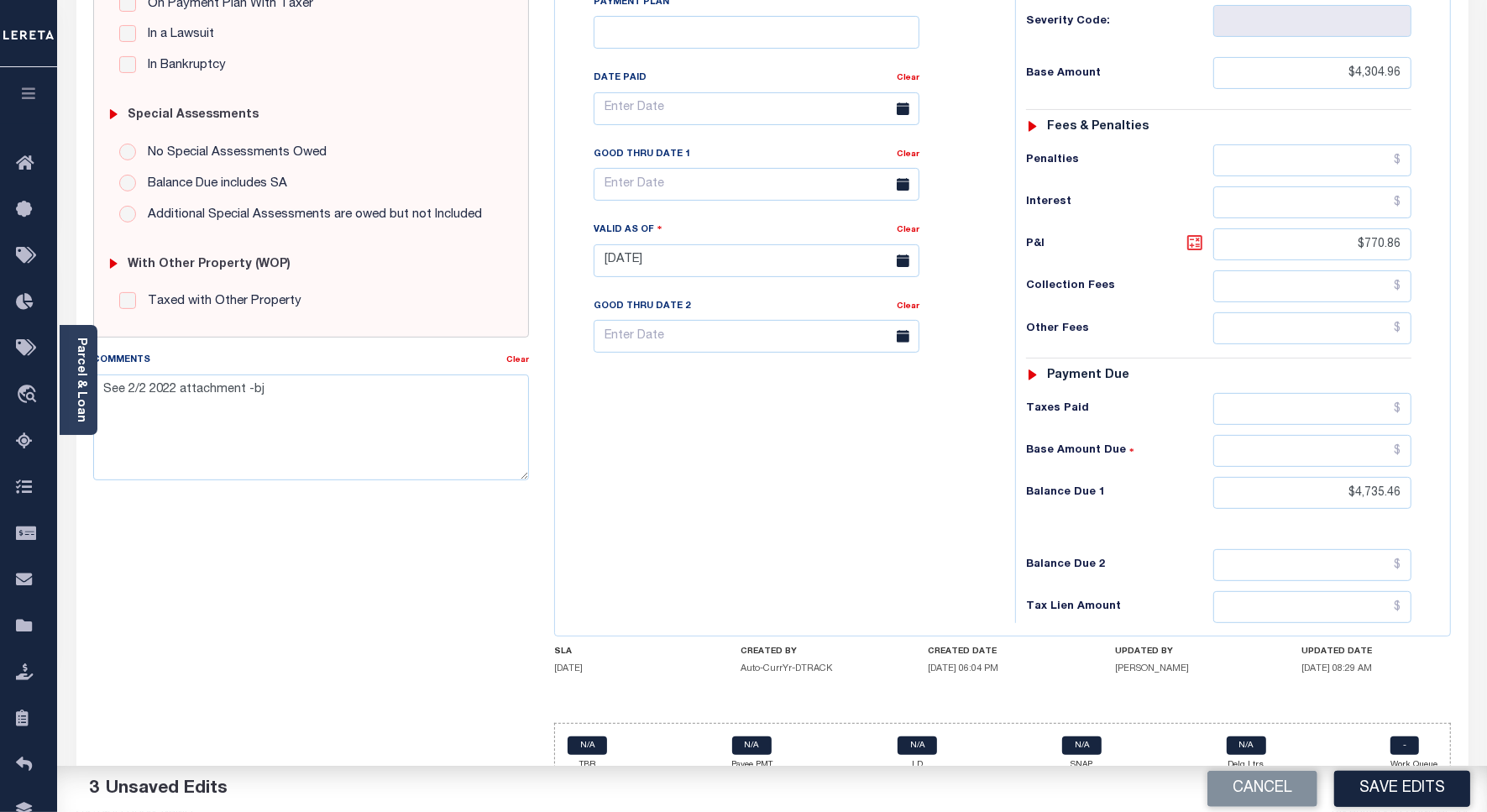
click at [1189, 232] on icon at bounding box center [1195, 242] width 21 height 21
type input "$430.50"
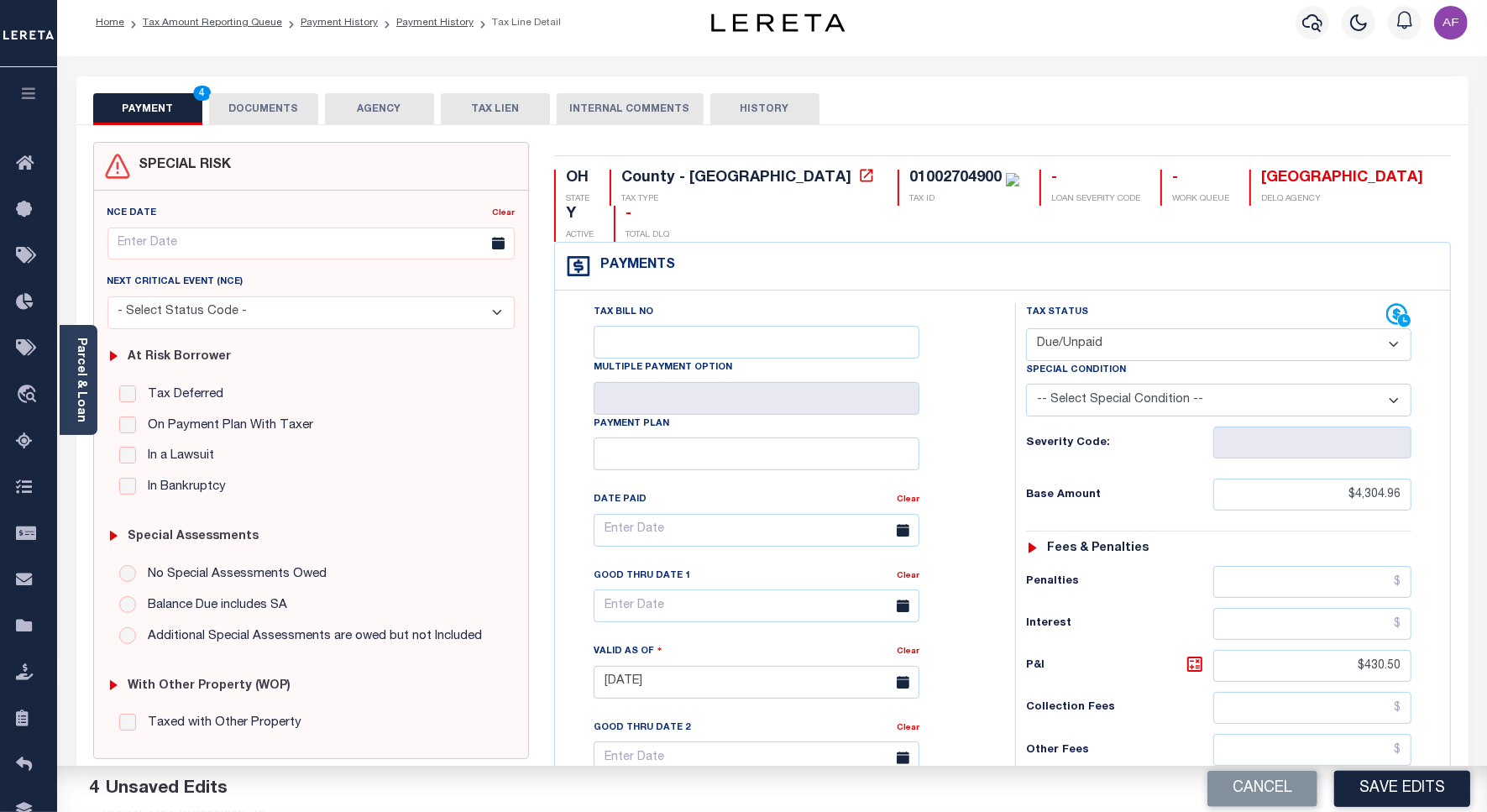
scroll to position [0, 0]
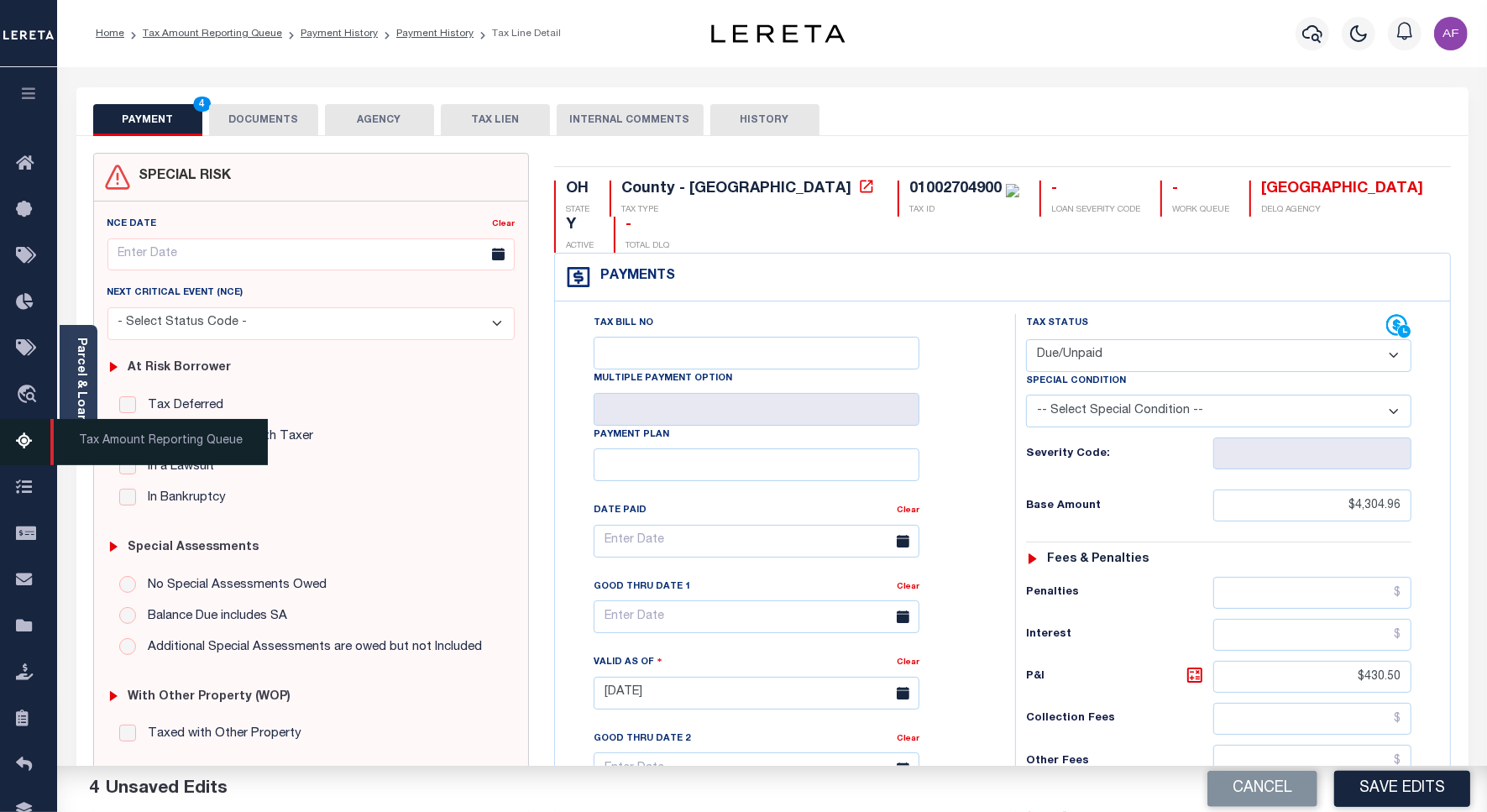
click at [11, 437] on link "Tax Amount Reporting Queue" at bounding box center [28, 441] width 57 height 46
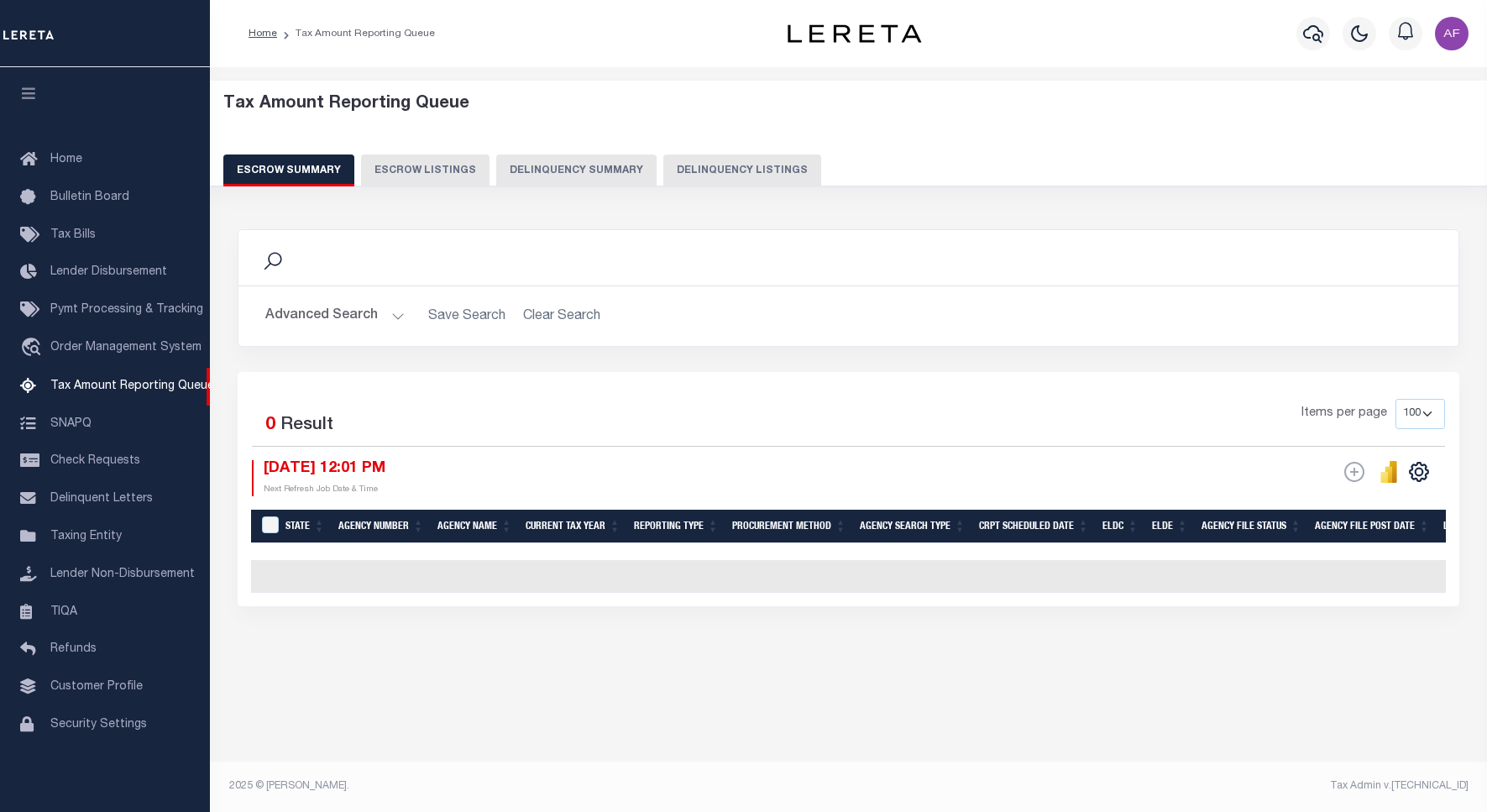
select select "100"
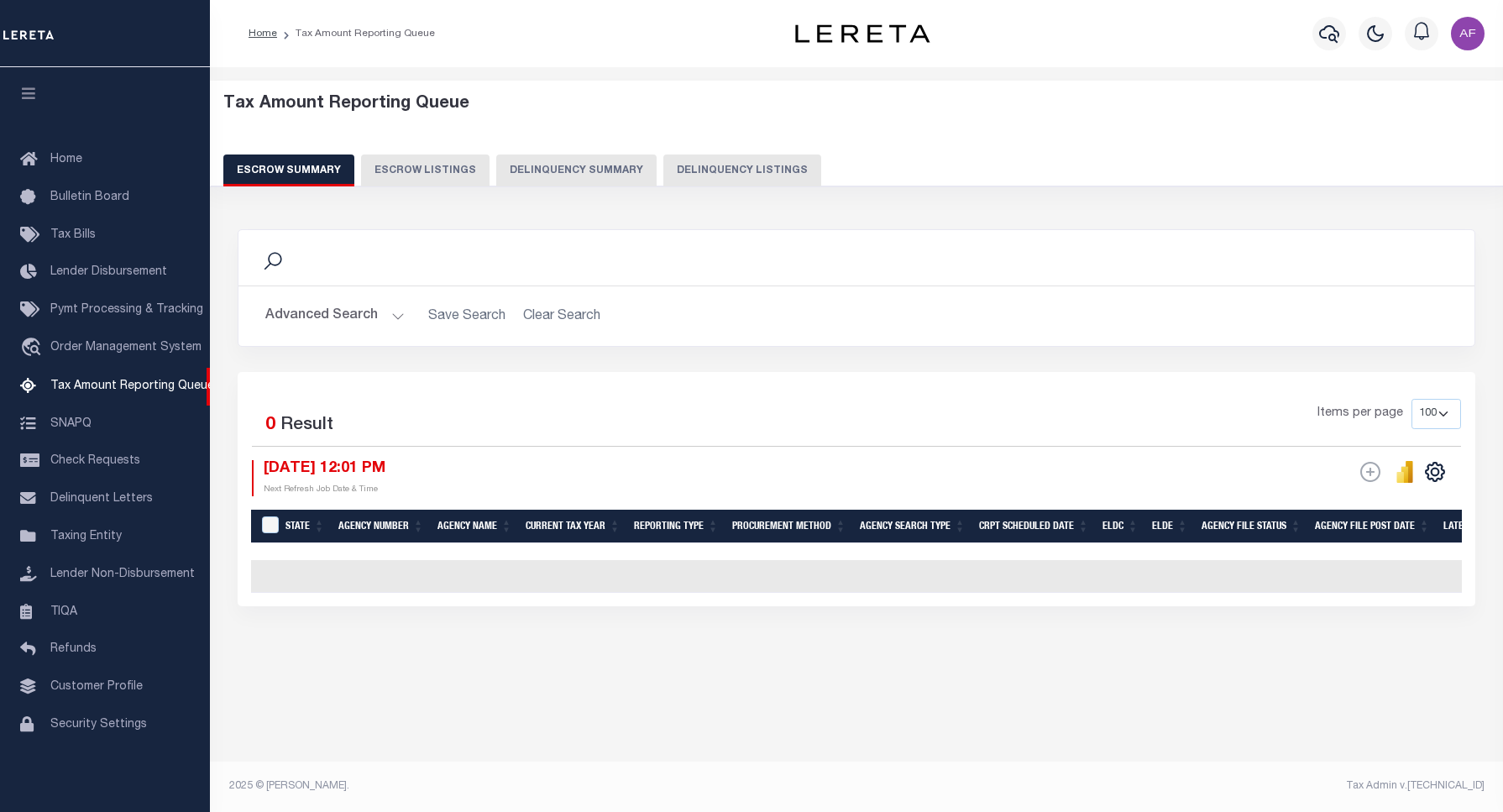
scroll to position [5, 0]
click at [754, 178] on button "Delinquency Listings" at bounding box center [742, 170] width 158 height 32
select select "100"
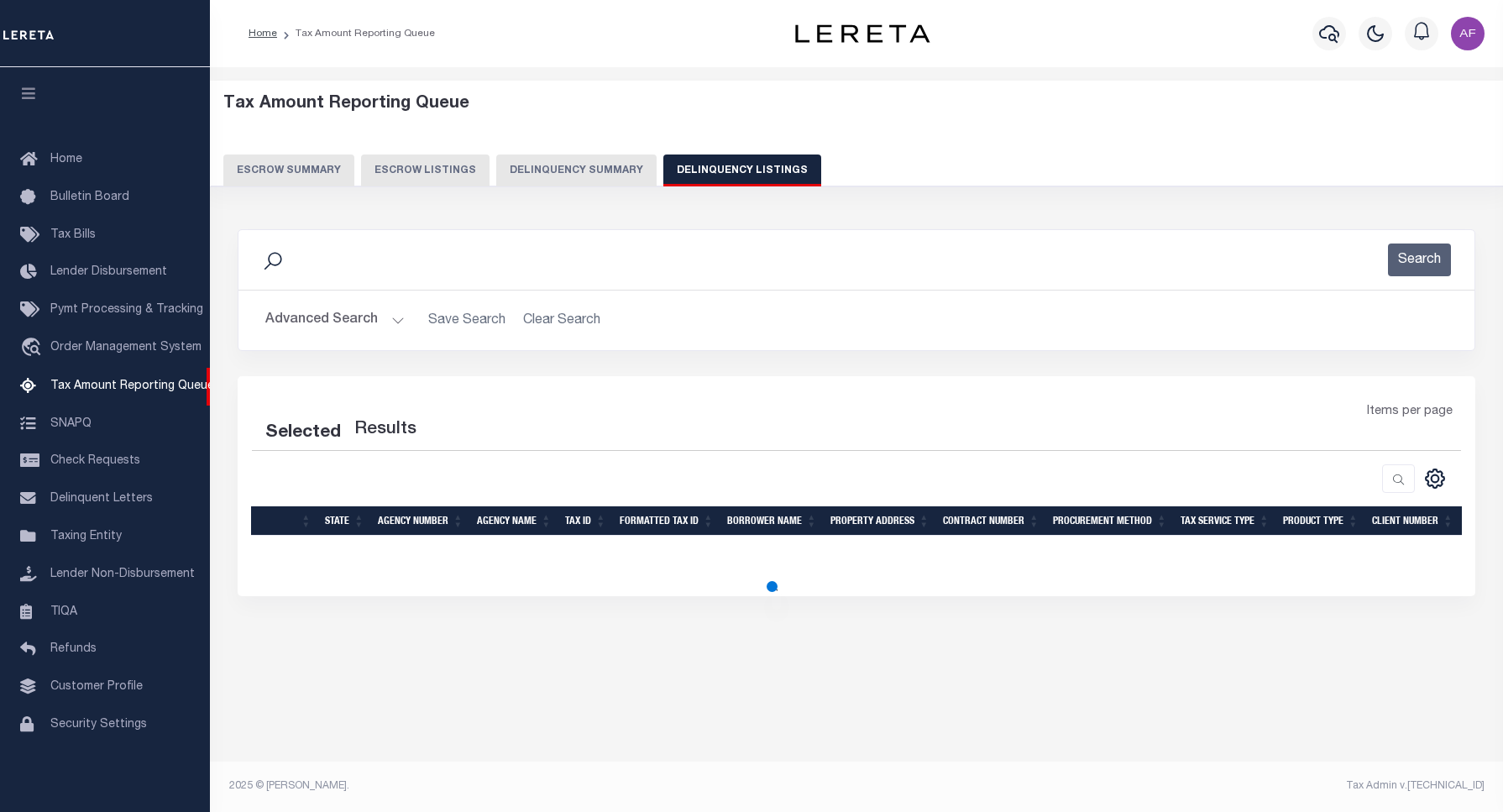
select select "100"
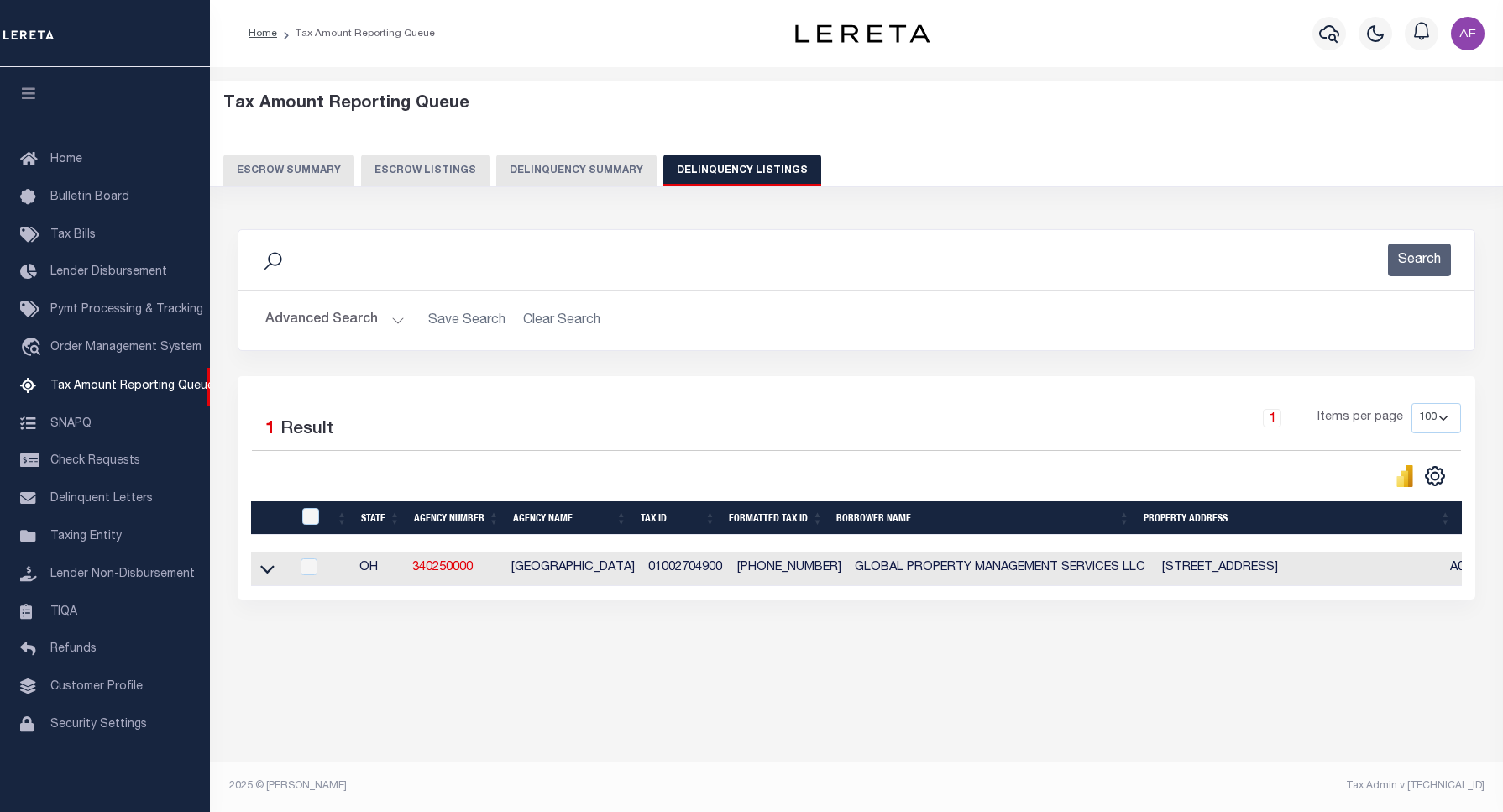
click at [324, 323] on button "Advanced Search" at bounding box center [335, 320] width 139 height 32
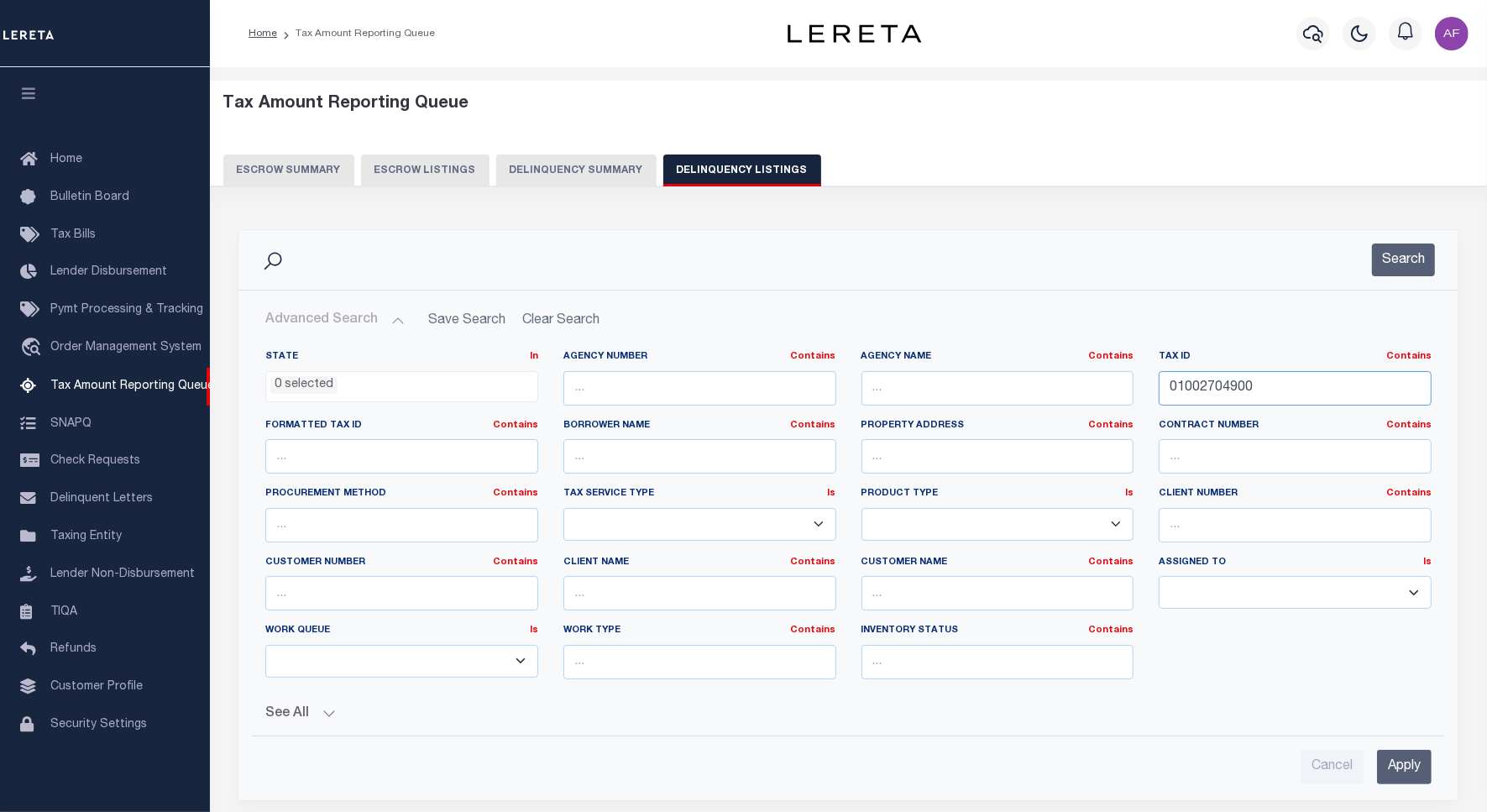
click at [1232, 392] on input "01002704900" at bounding box center [1295, 387] width 273 height 34
paste input "9535"
type input "01002953500"
click at [1411, 253] on button "Search" at bounding box center [1403, 259] width 63 height 32
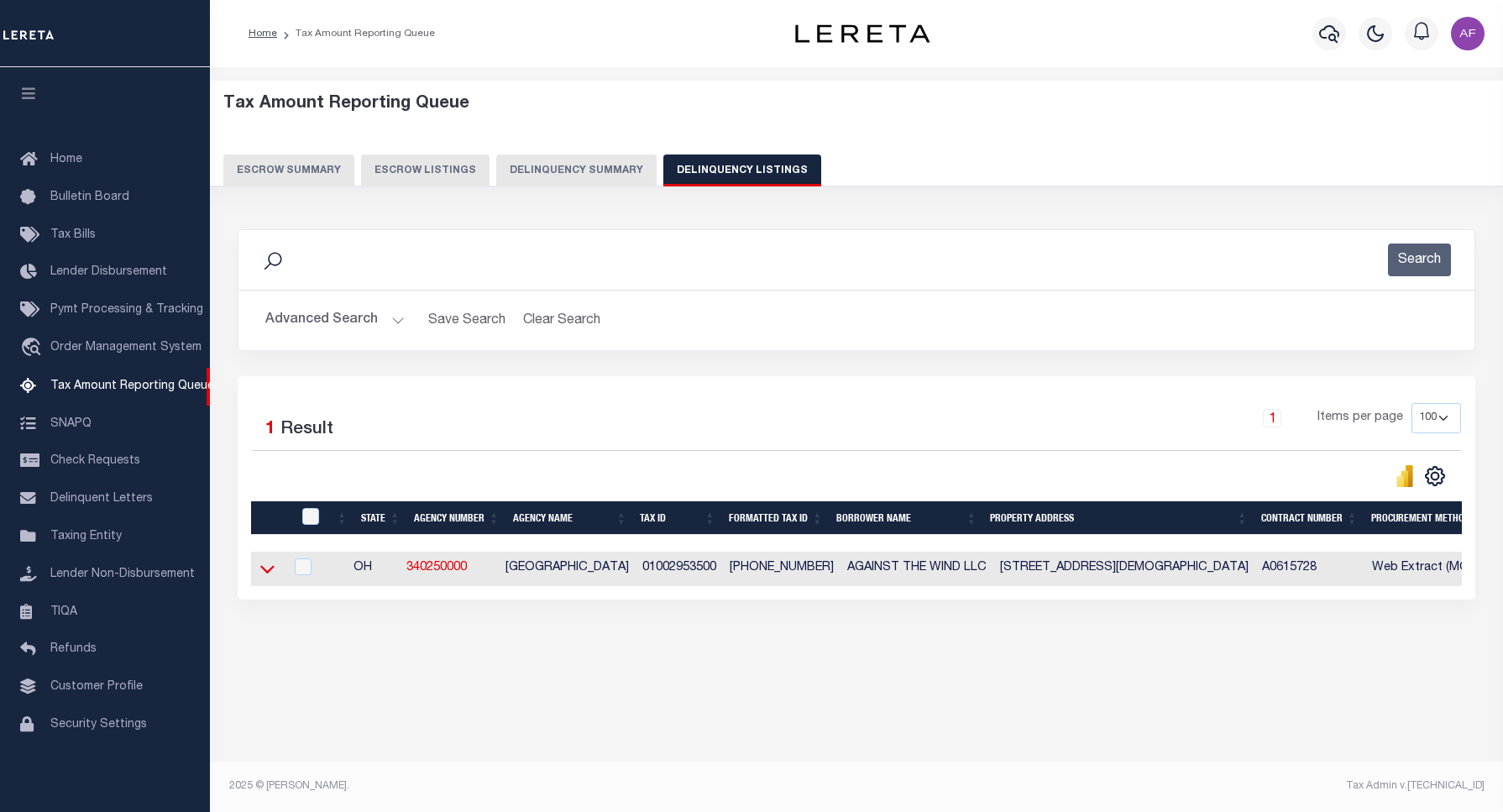
click at [269, 568] on icon at bounding box center [267, 569] width 15 height 18
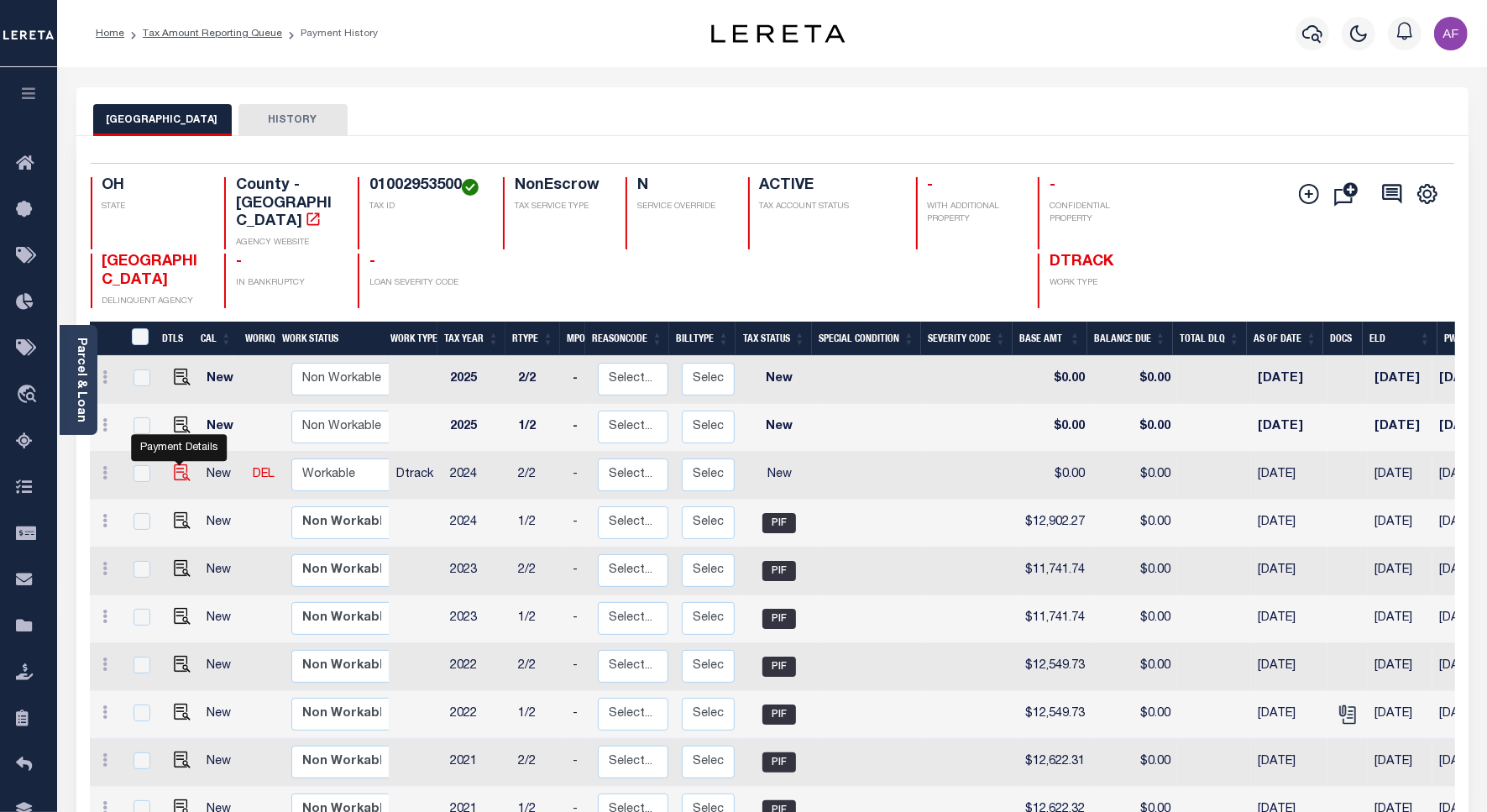
click at [179, 464] on img "" at bounding box center [181, 472] width 17 height 17
checkbox input "true"
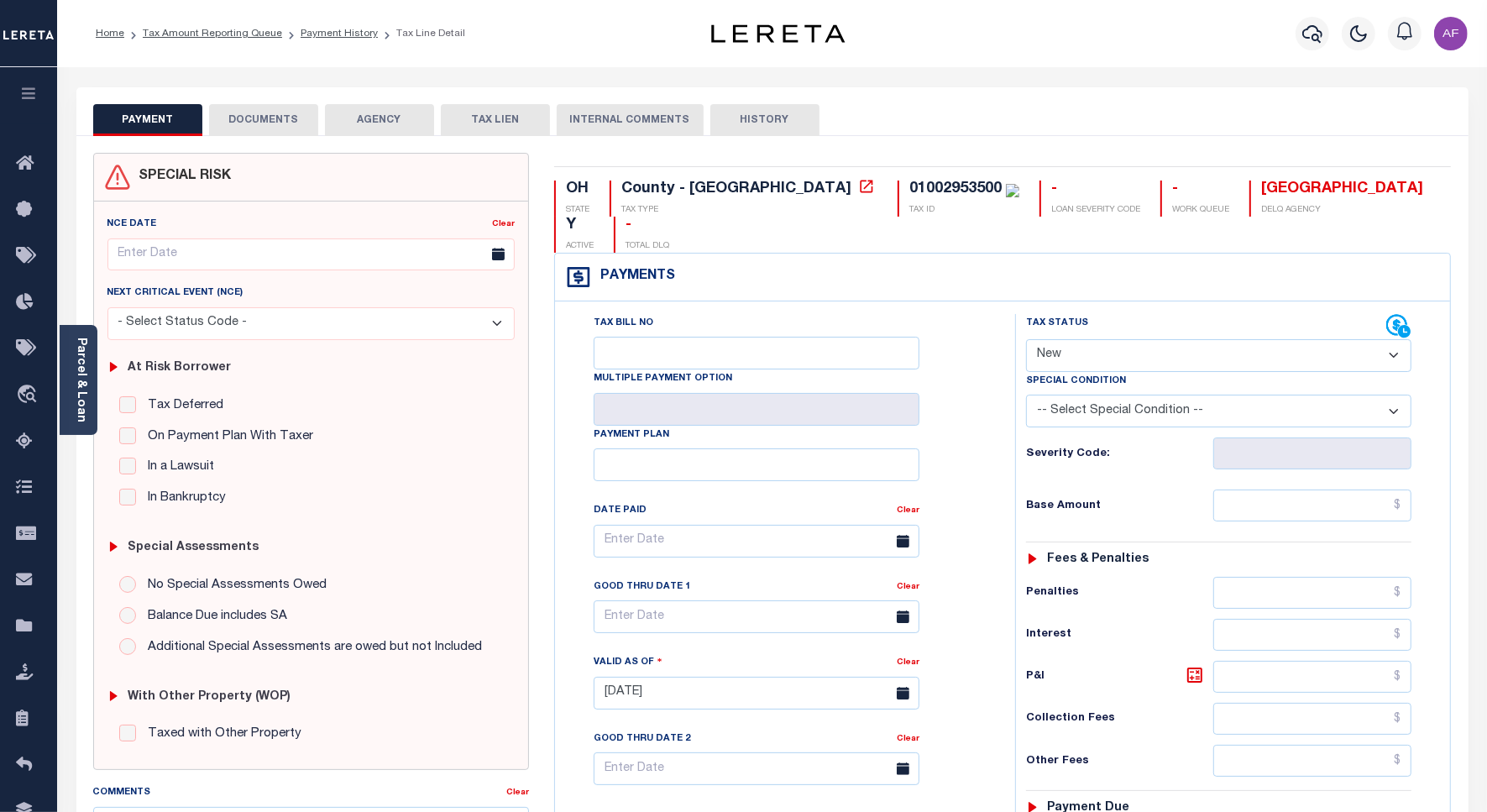
click at [1074, 339] on select "- Select Status Code - Open Due/Unpaid Paid Incomplete No Tax Due Internal Refu…" at bounding box center [1218, 355] width 385 height 32
select select "PYD"
click at [1026, 339] on select "- Select Status Code - Open Due/Unpaid Paid Incomplete No Tax Due Internal Refu…" at bounding box center [1218, 355] width 385 height 32
type input "[DATE]"
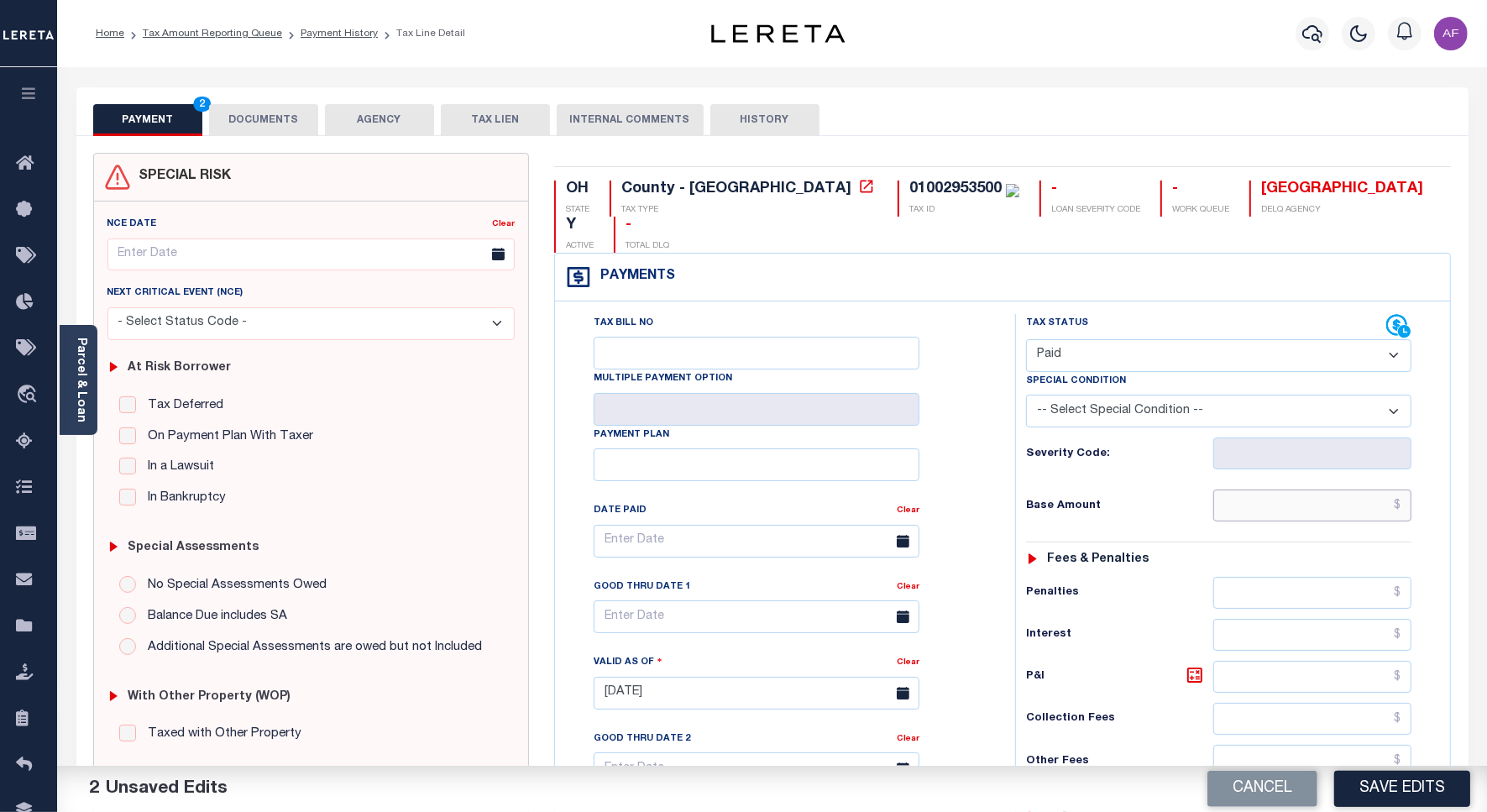
click at [1324, 489] on input "text" at bounding box center [1312, 505] width 198 height 32
paste input "12,902.27"
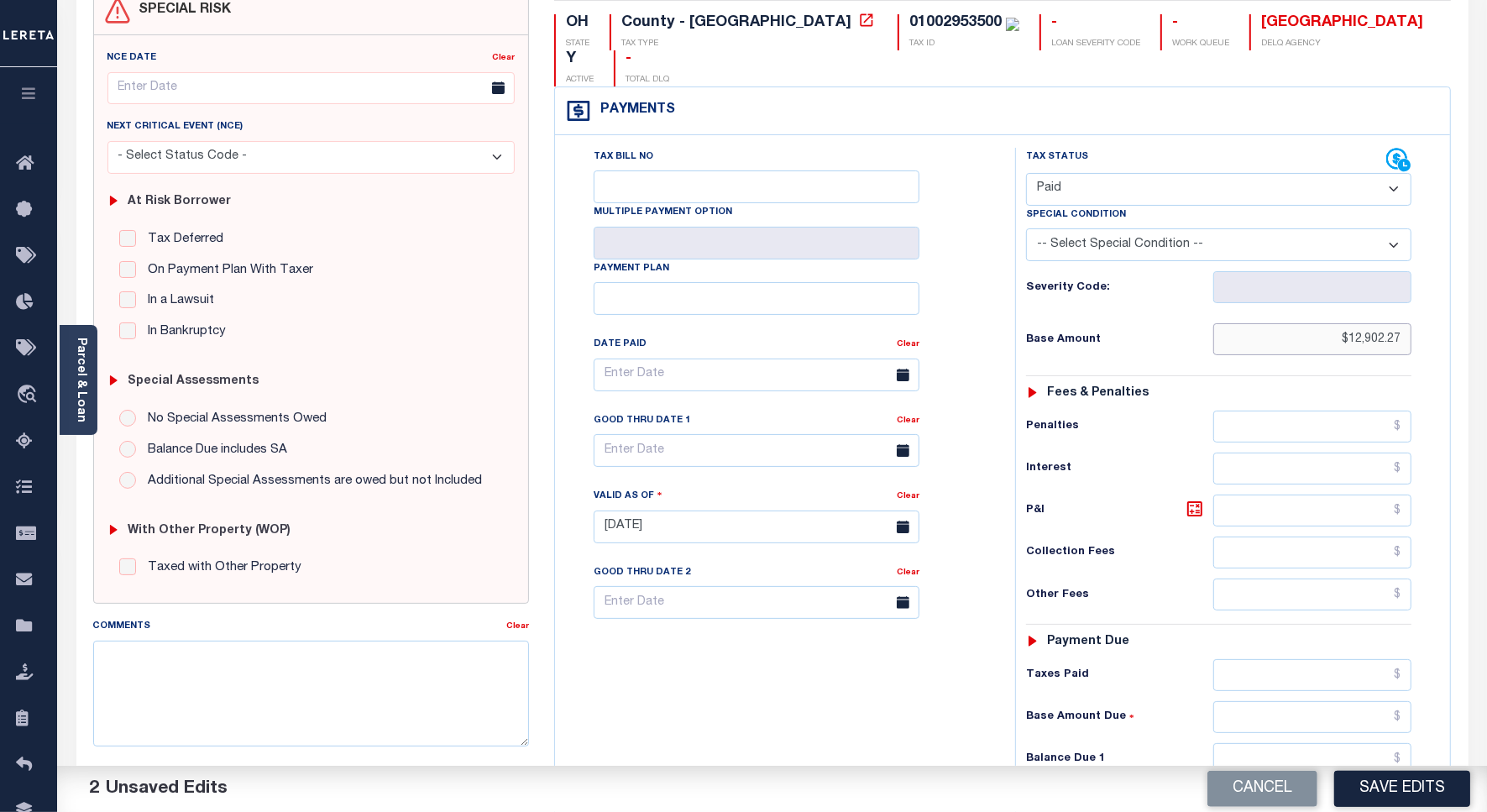
scroll to position [442, 0]
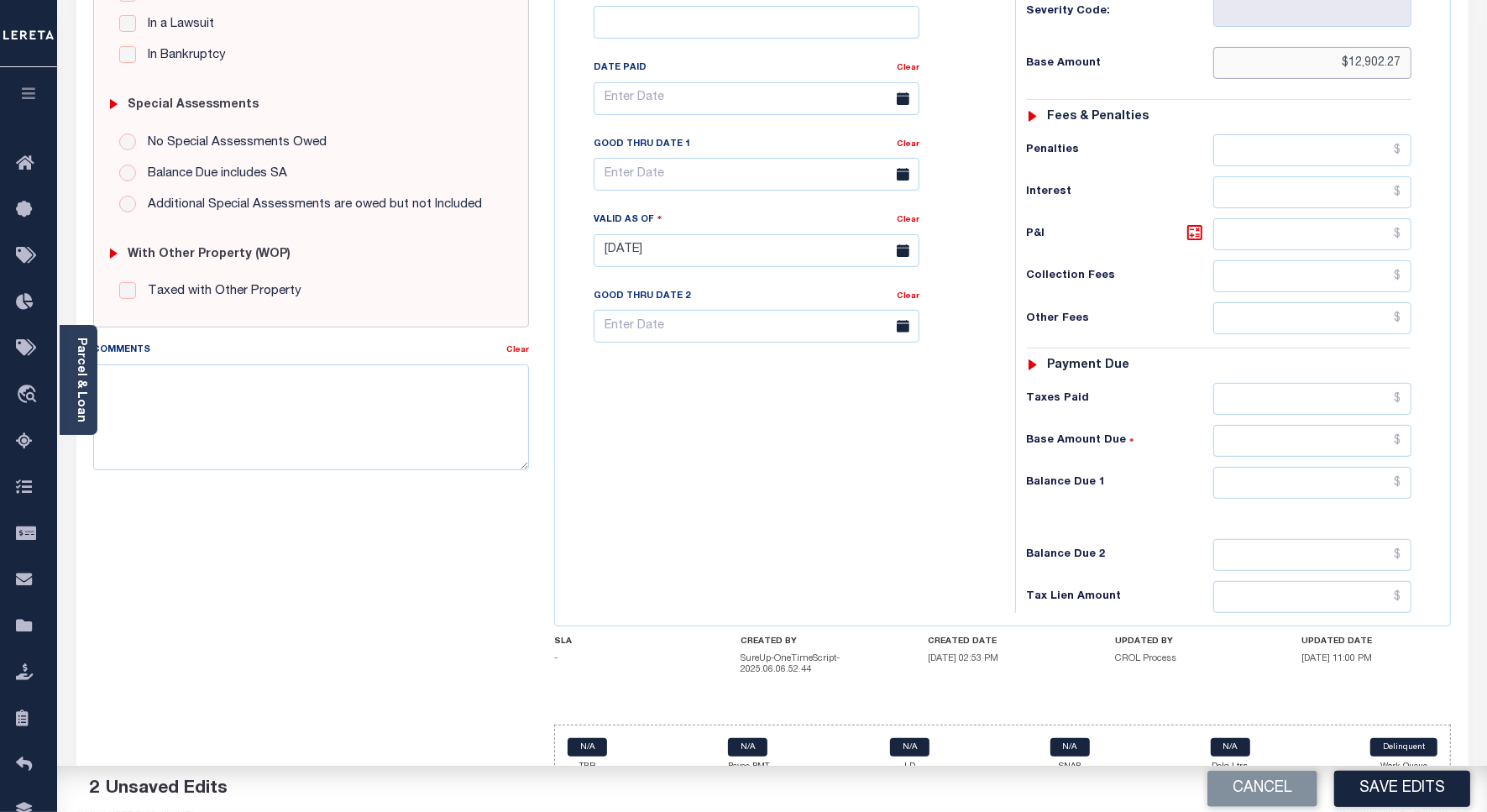
type input "$12,902.27"
click at [1378, 467] on input "text" at bounding box center [1312, 482] width 198 height 32
type input "$0.00"
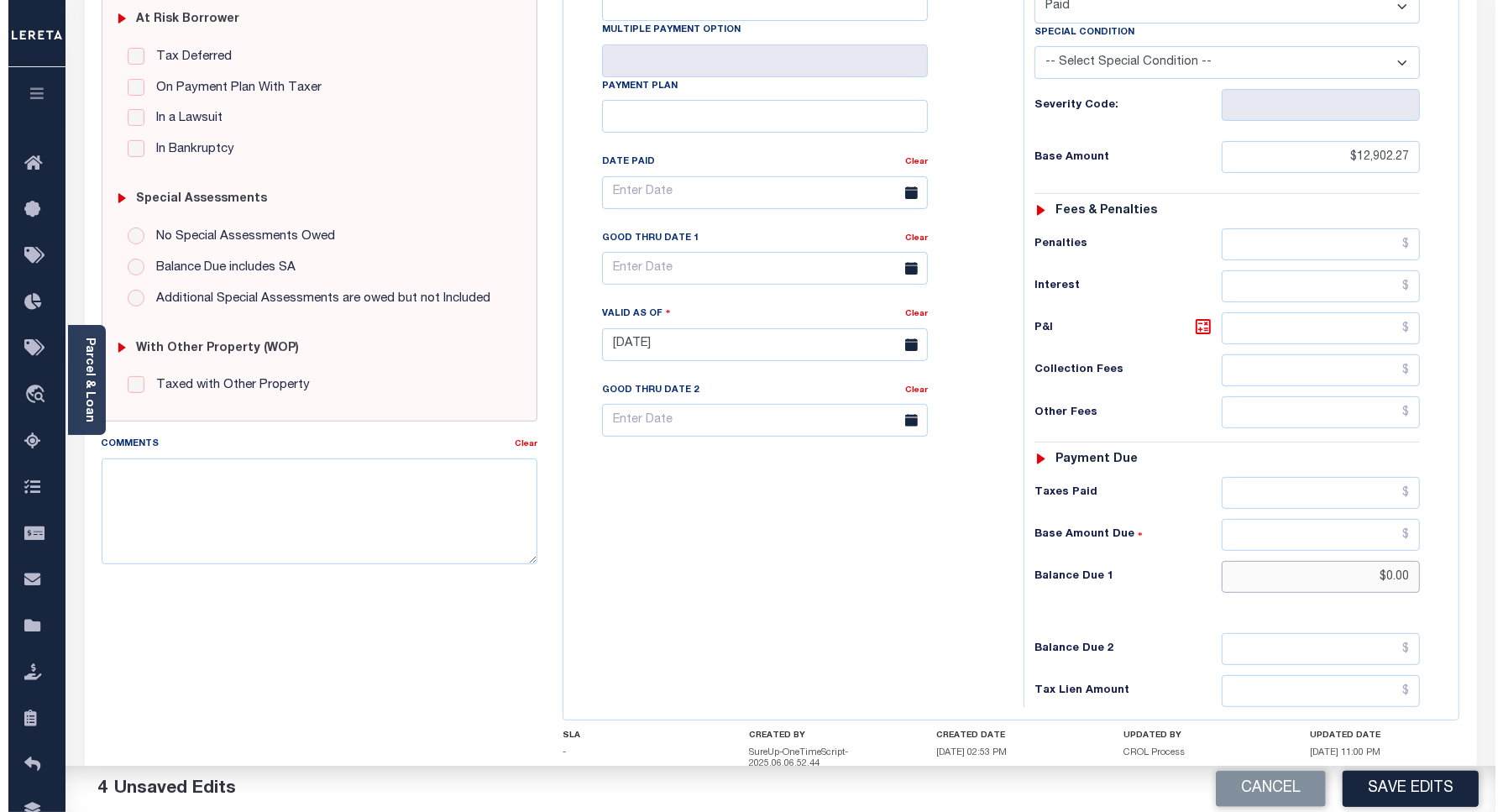
scroll to position [0, 0]
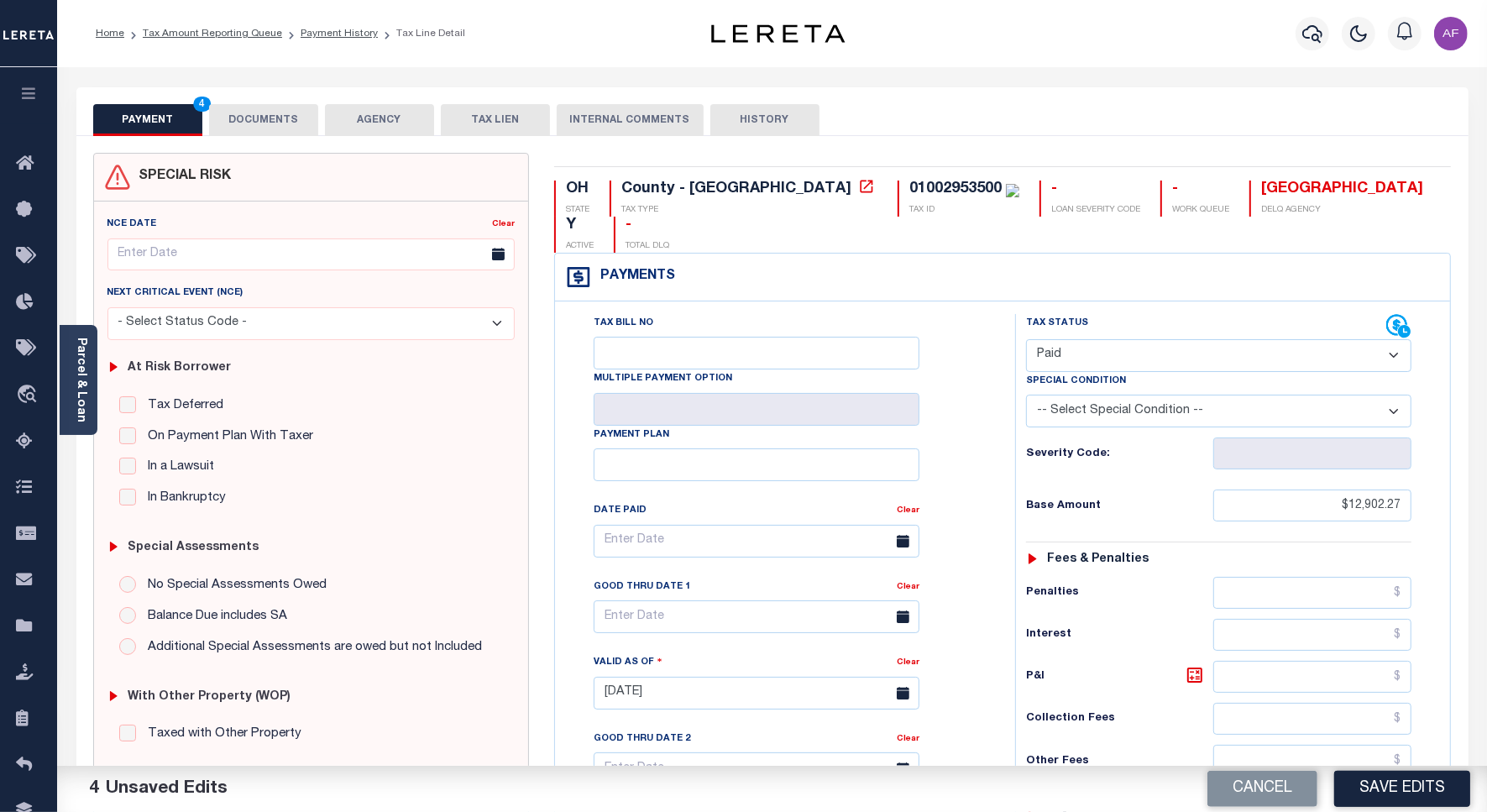
click at [250, 131] on button "DOCUMENTS" at bounding box center [263, 120] width 109 height 32
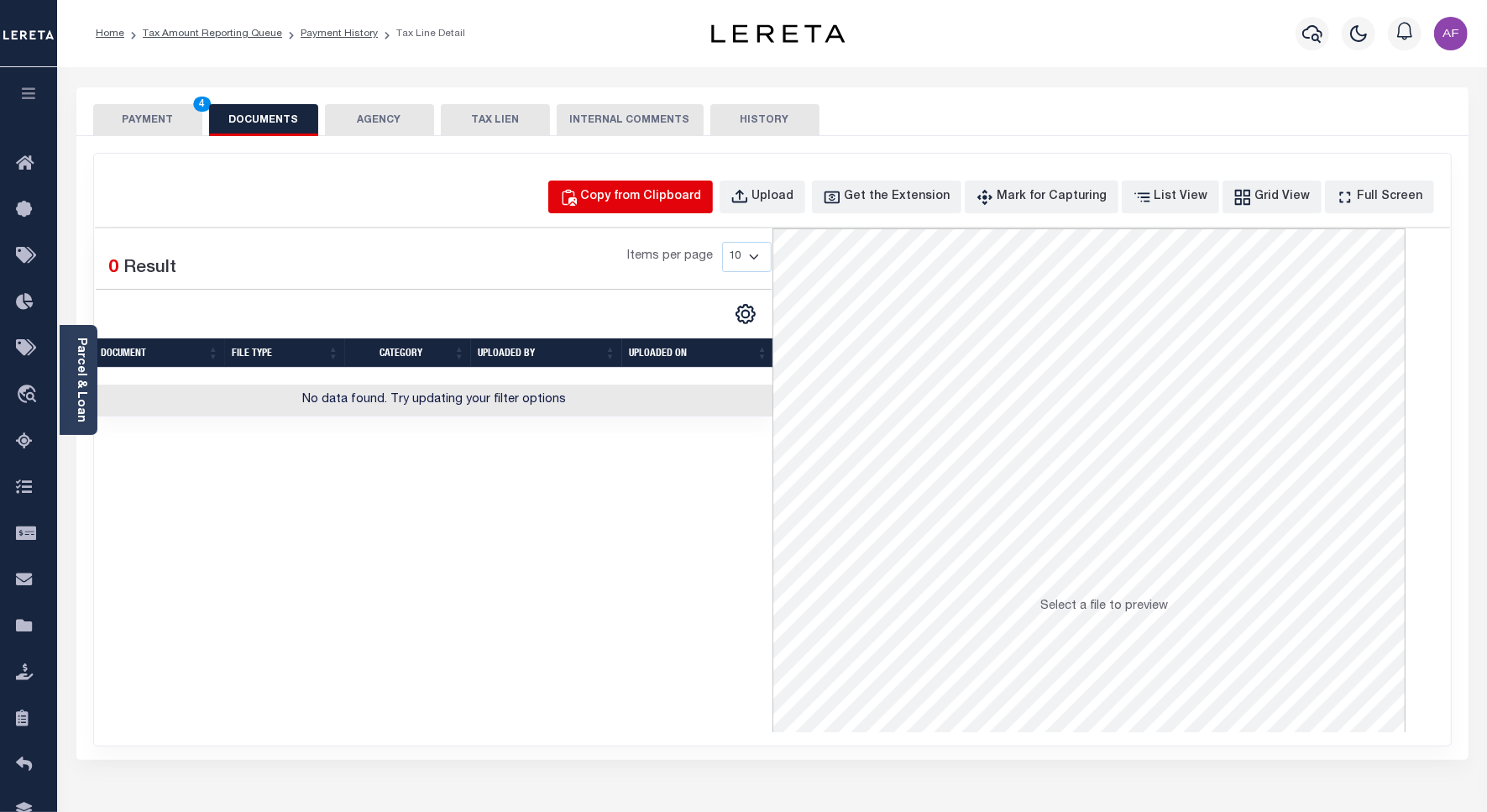
click at [647, 198] on div "Copy from Clipboard" at bounding box center [641, 197] width 121 height 19
select select "POP"
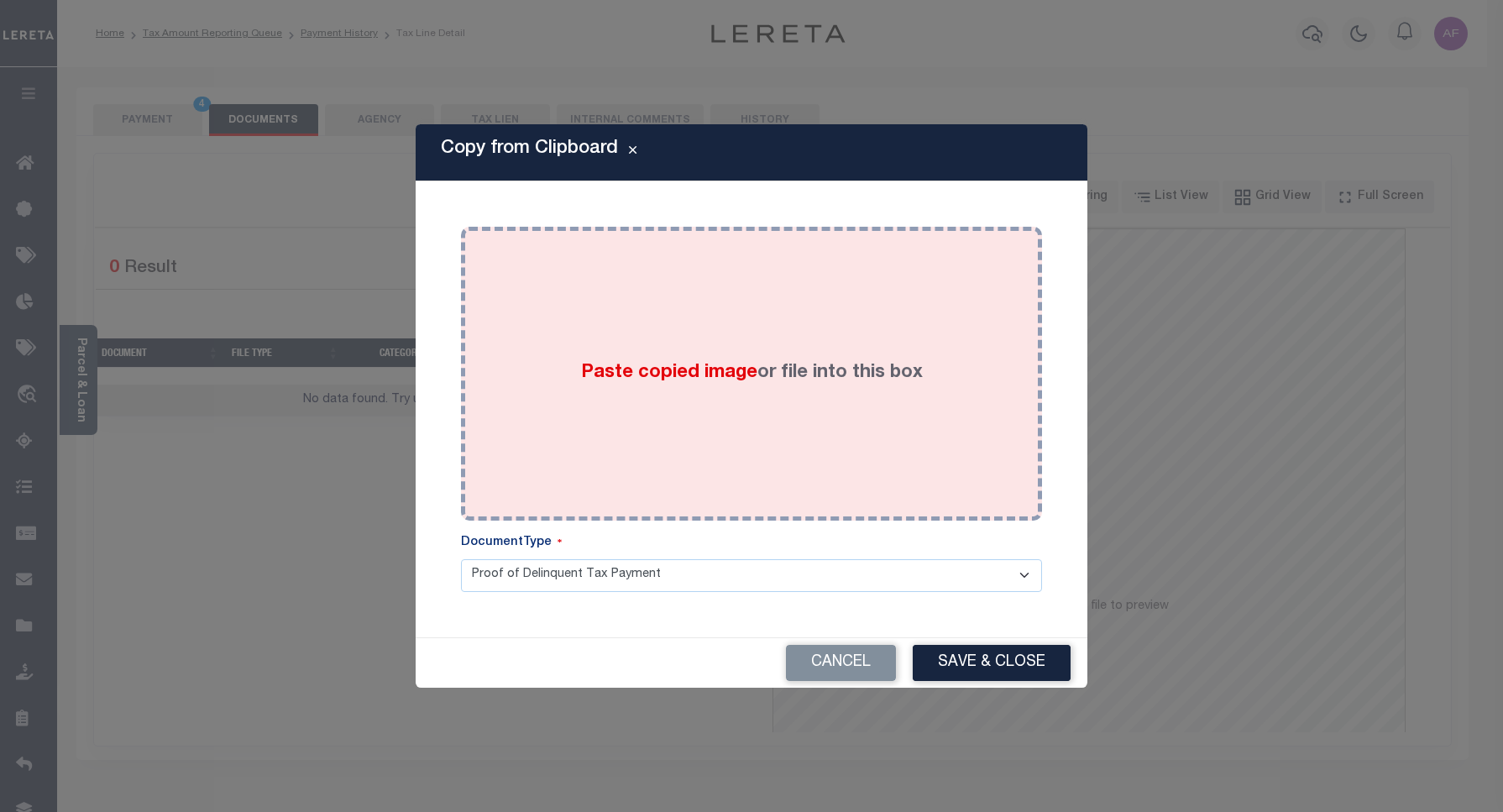
click at [680, 340] on div "Paste copied image or file into this box" at bounding box center [752, 374] width 556 height 269
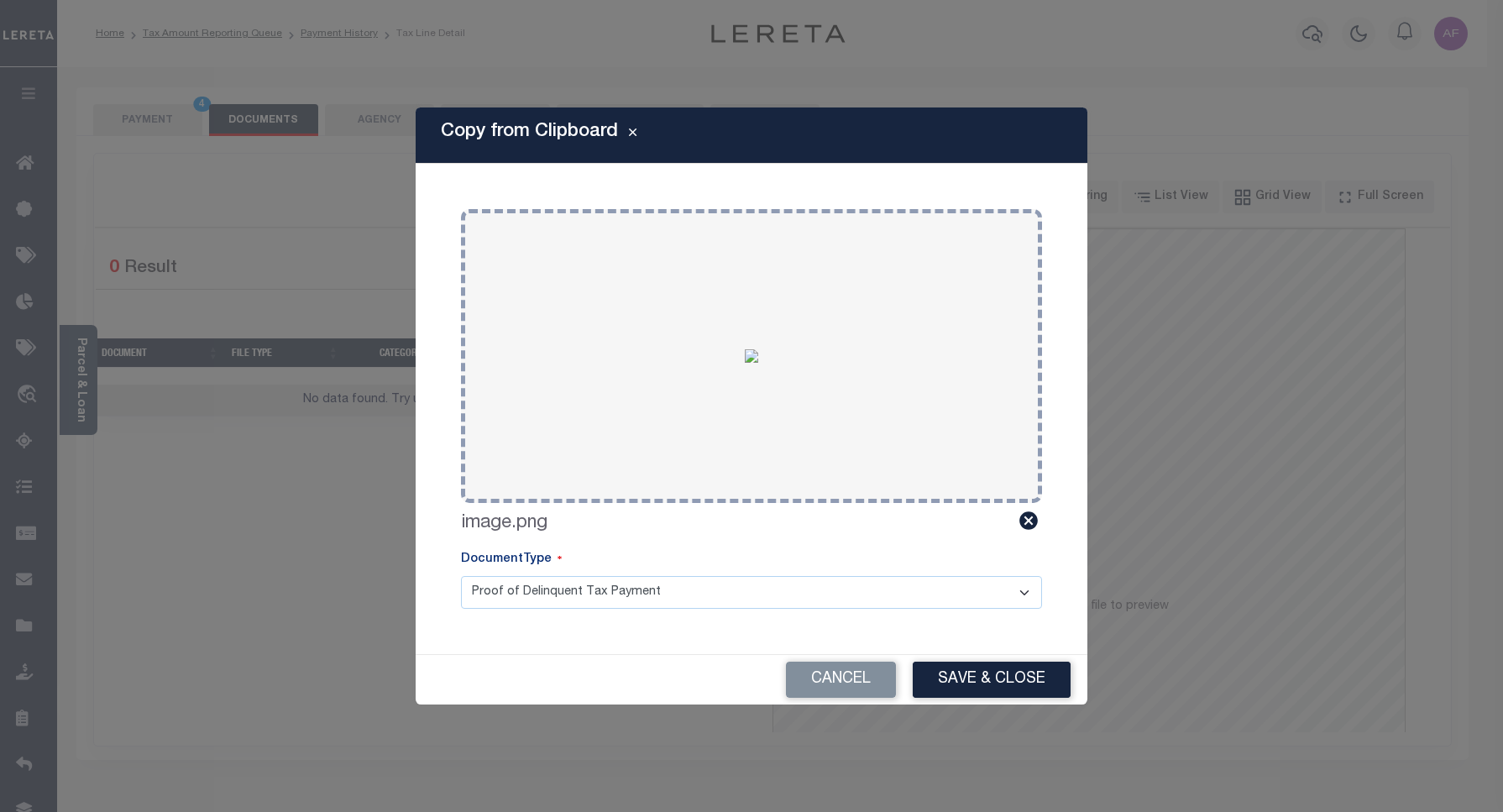
click at [991, 676] on button "Save & Close" at bounding box center [991, 679] width 158 height 36
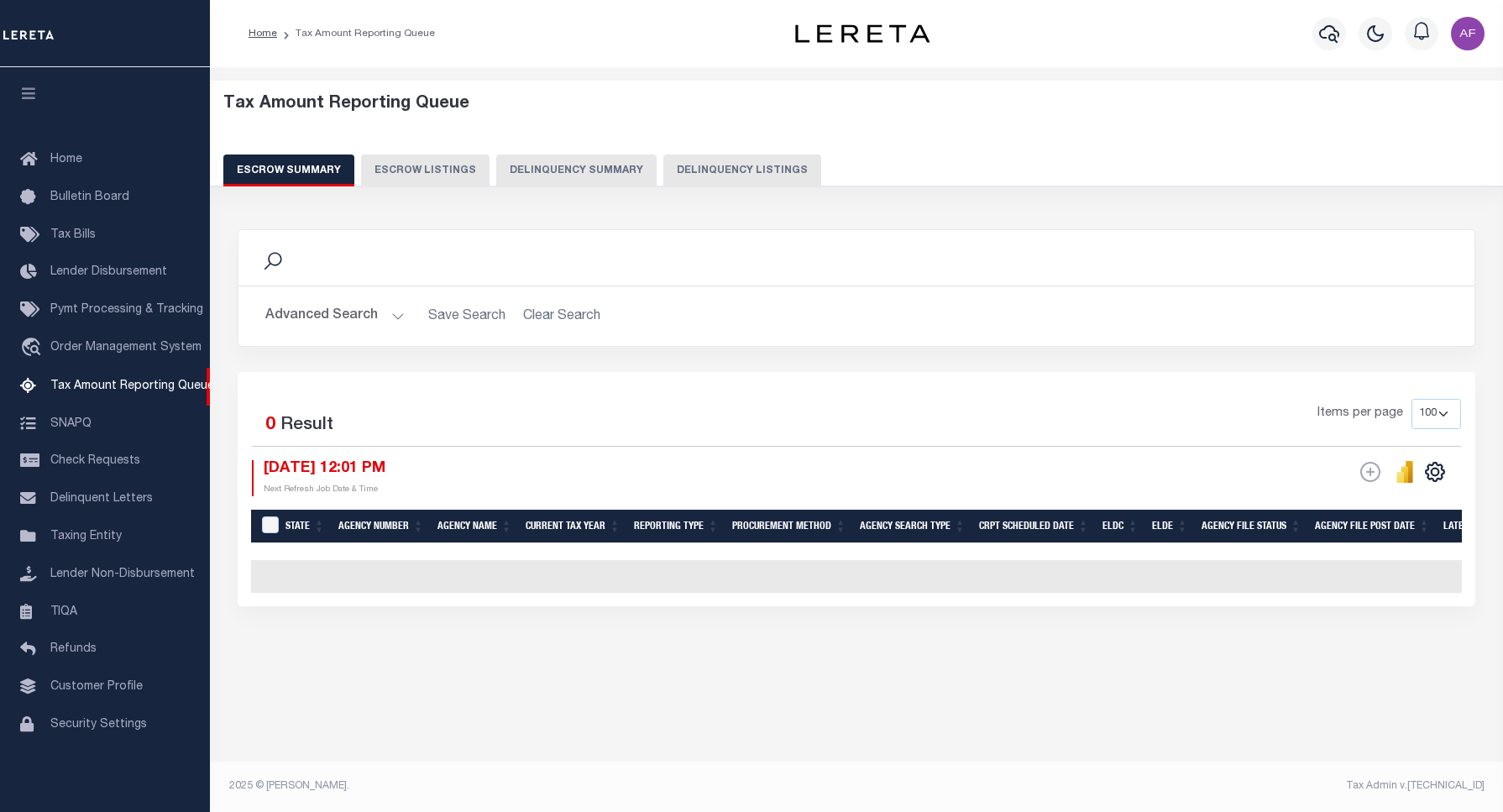
select select "100"
click at [727, 171] on button "Delinquency Listings" at bounding box center [742, 170] width 158 height 32
select select "100"
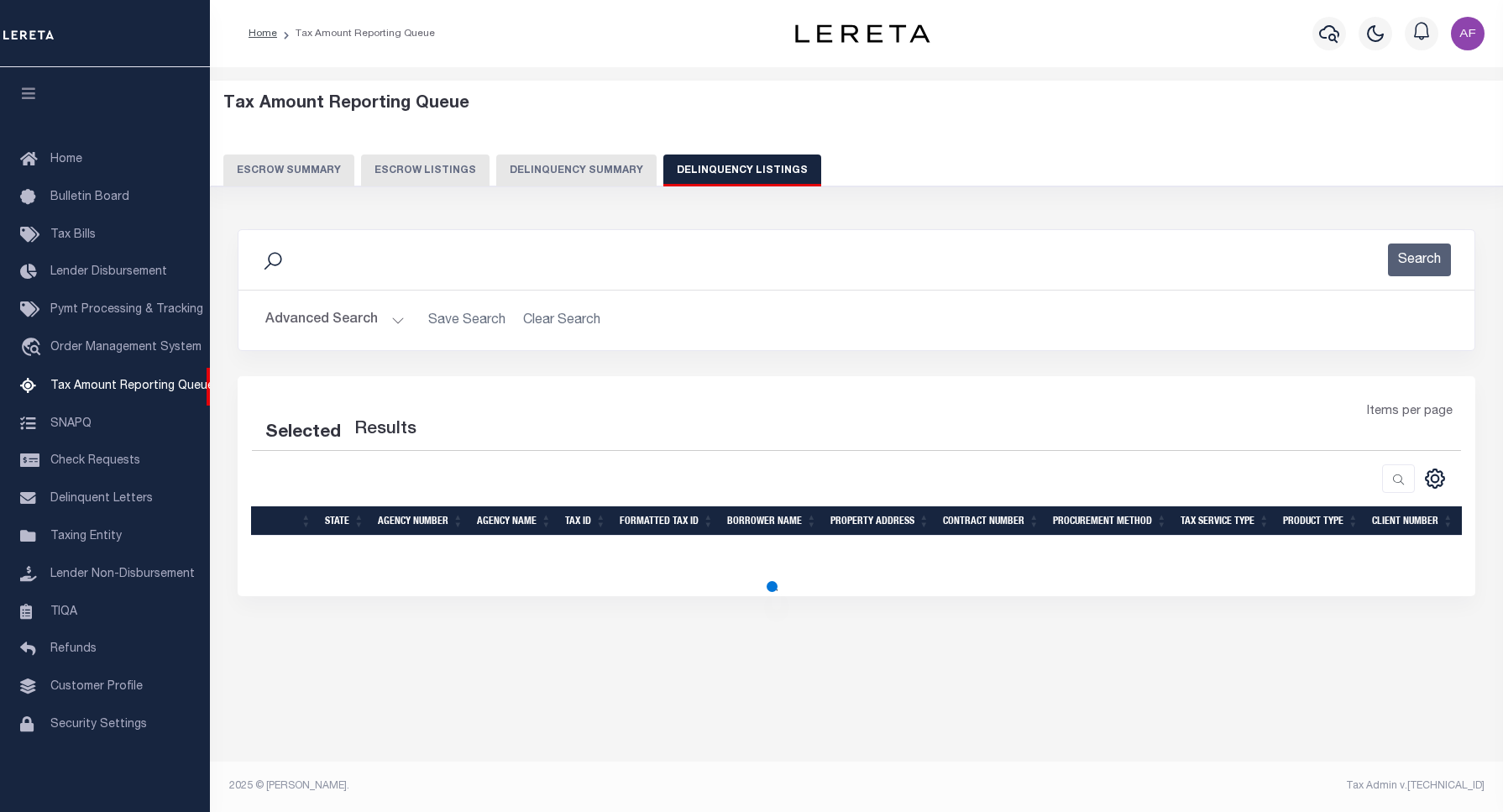
select select "100"
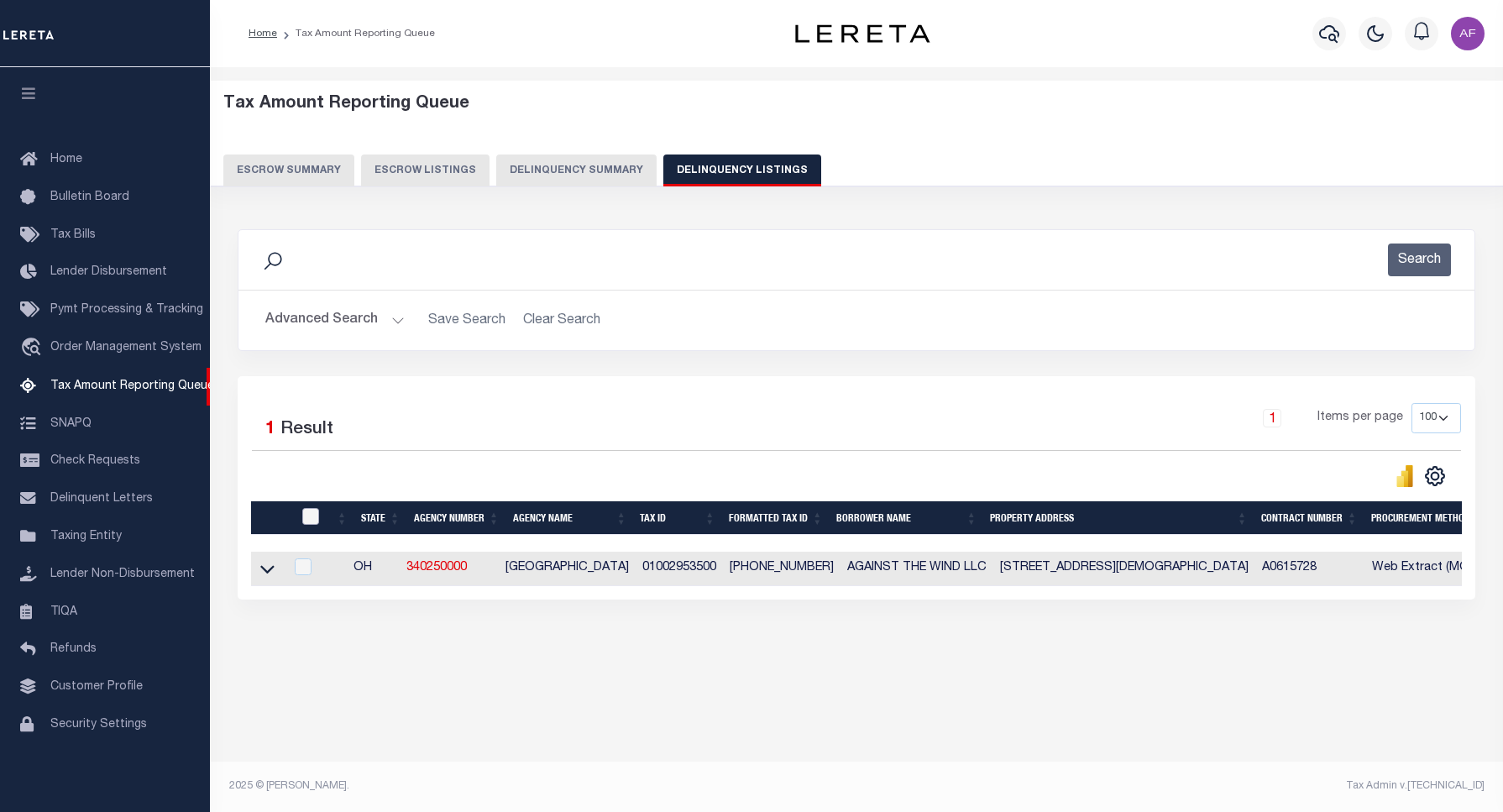
click at [308, 522] on input "checkbox" at bounding box center [310, 516] width 17 height 17
checkbox input "true"
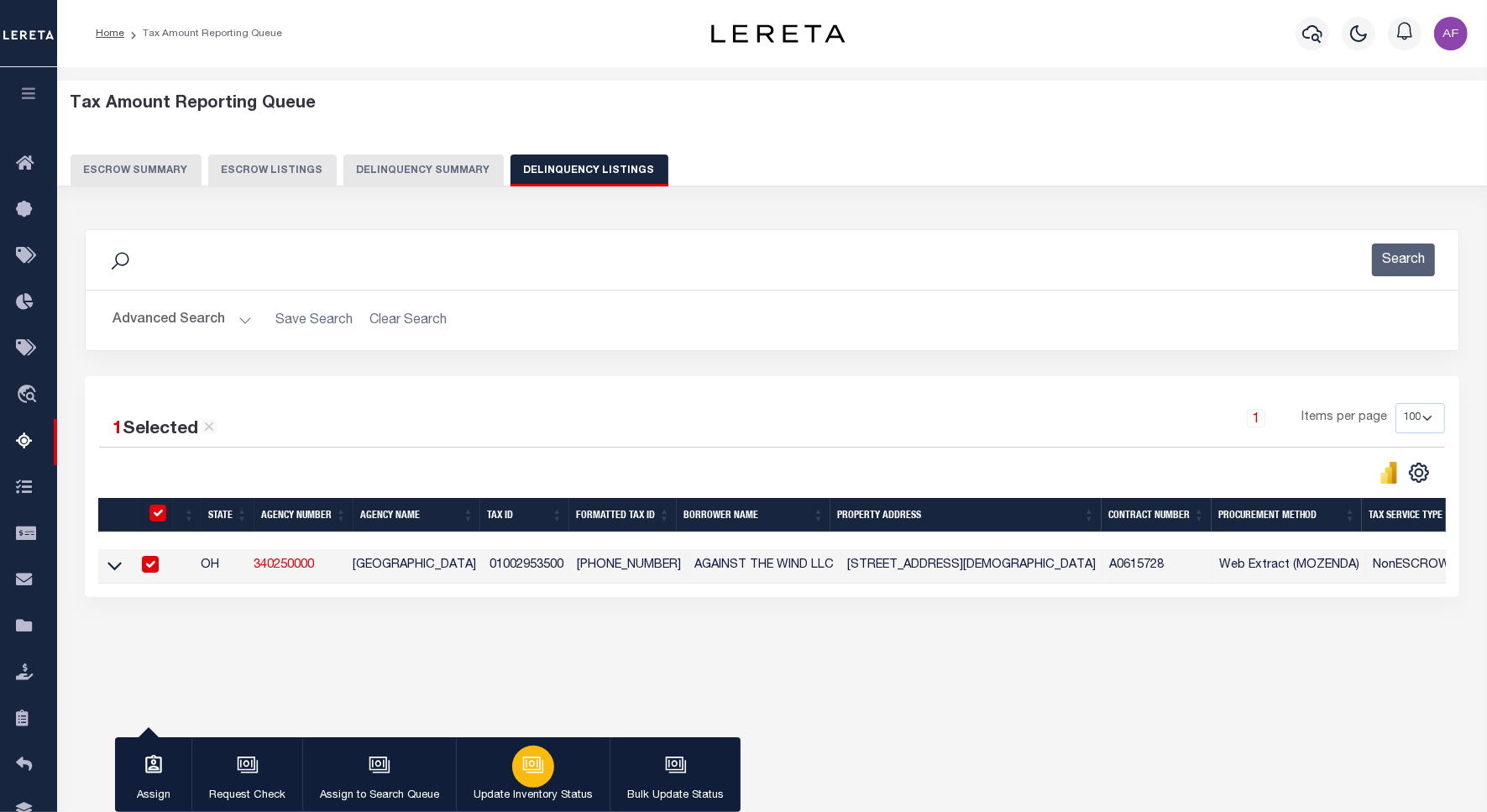
click at [495, 770] on button "Update Inventory Status" at bounding box center [533, 774] width 154 height 76
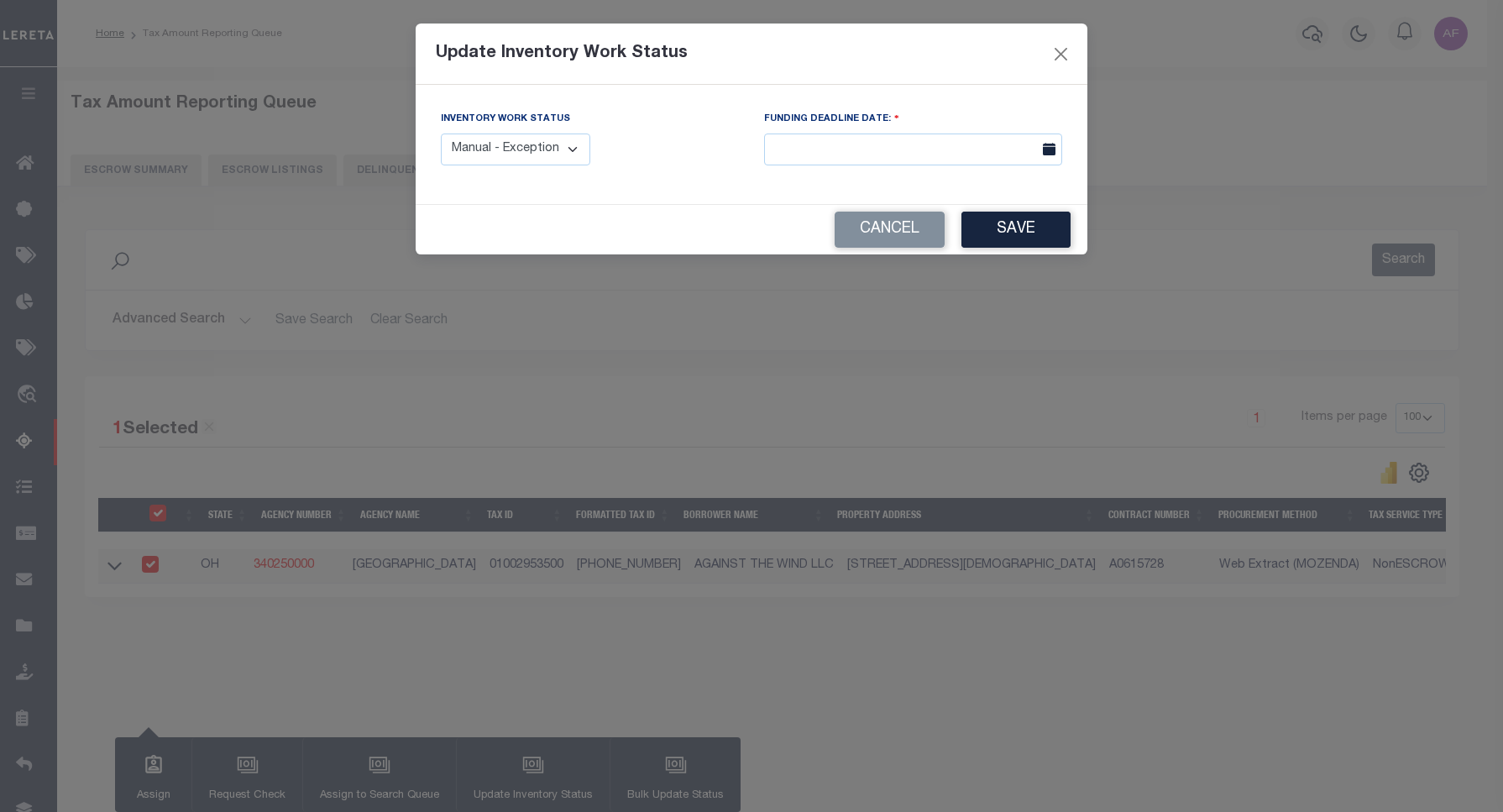
click at [489, 157] on select "Manual - Exception Pended - Awaiting Search Late Add Exception Completed" at bounding box center [515, 149] width 149 height 32
select select "4"
click at [441, 133] on select "Manual - Exception Pended - Awaiting Search Late Add Exception Completed" at bounding box center [515, 149] width 149 height 32
click at [1009, 236] on button "Save" at bounding box center [1015, 229] width 109 height 36
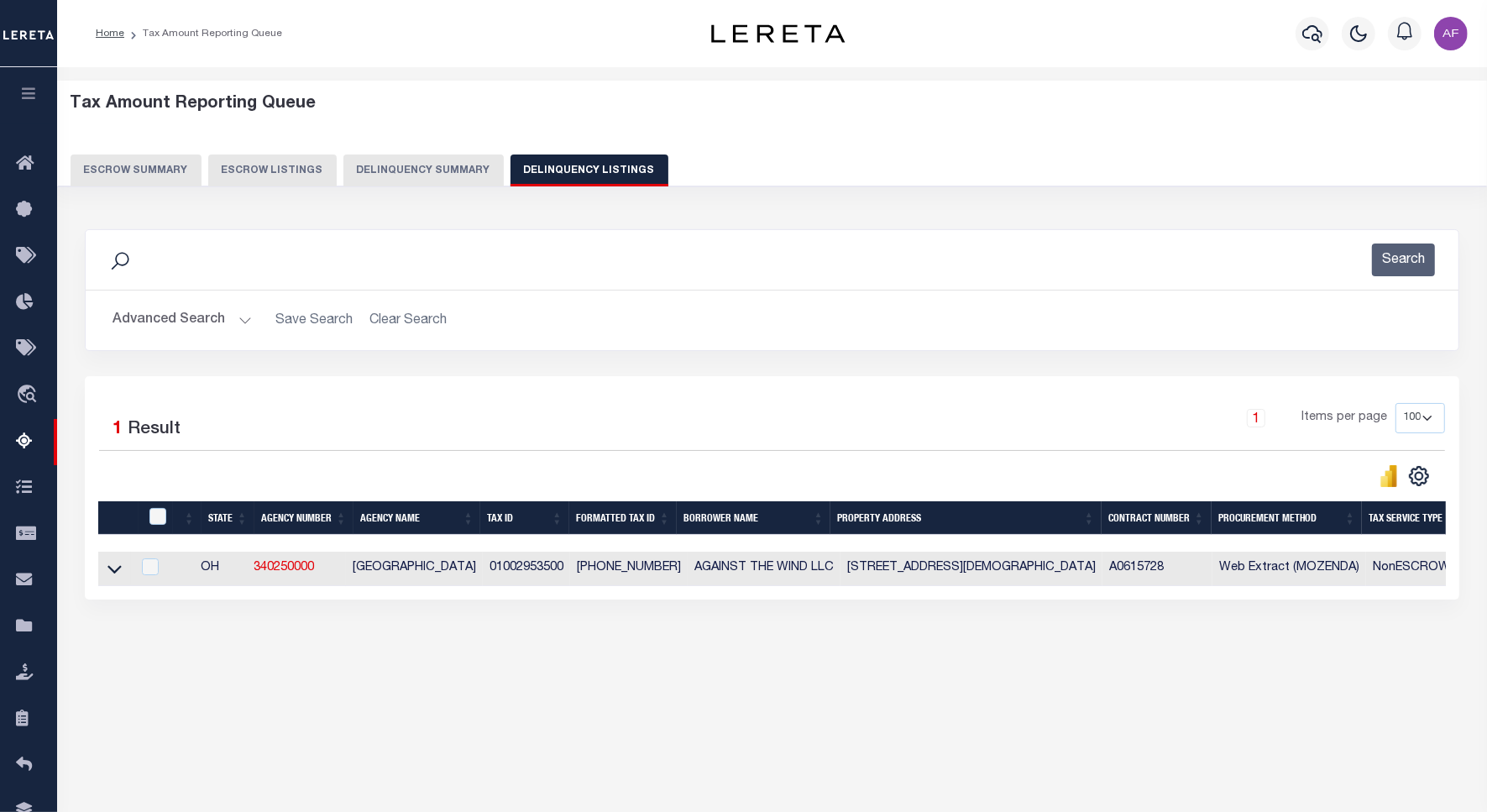
click at [178, 320] on button "Advanced Search" at bounding box center [182, 320] width 139 height 32
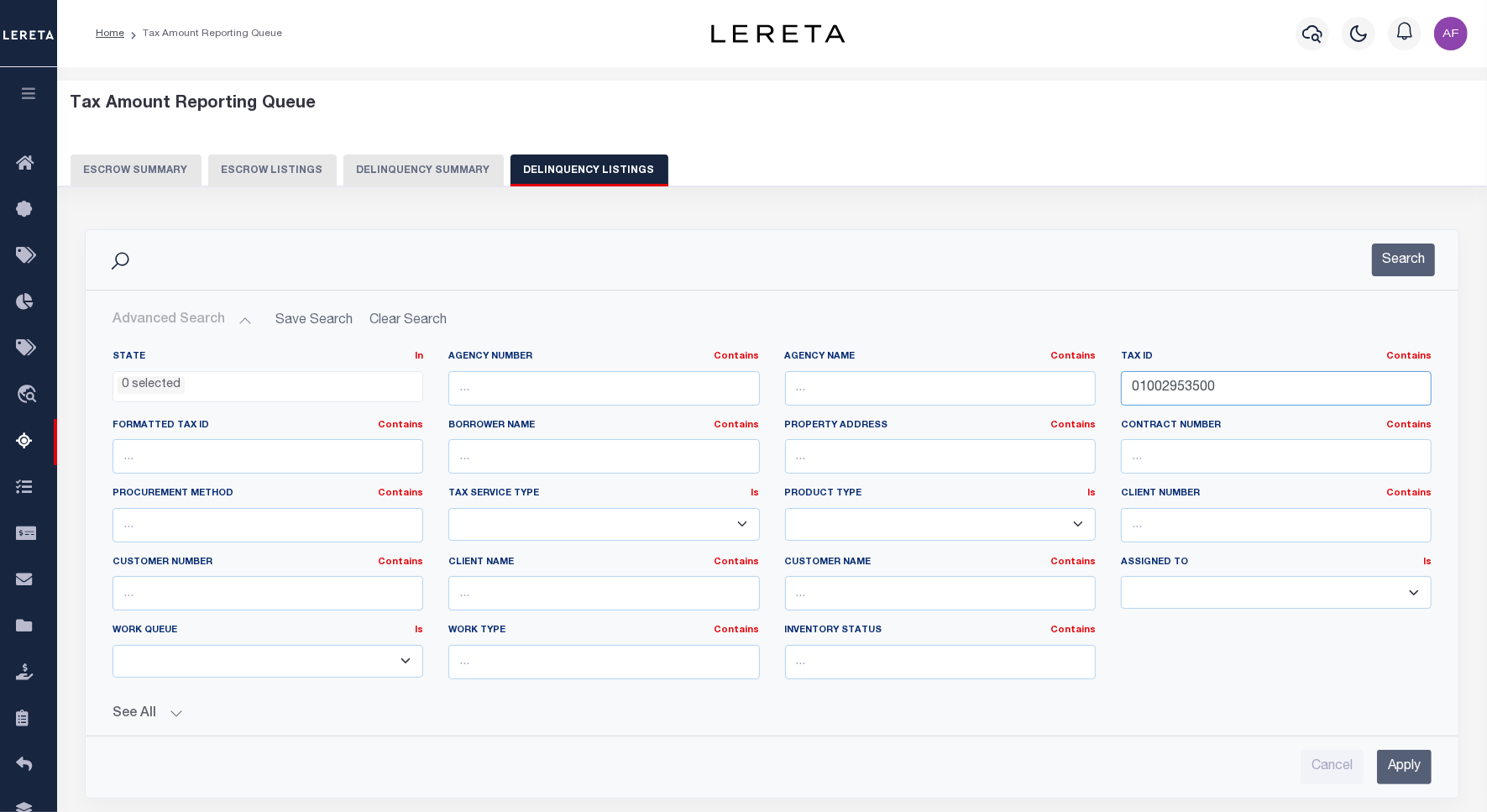
click at [1177, 392] on input "01002953500" at bounding box center [1276, 387] width 311 height 34
paste input "31637"
type input "01003163700"
click at [1409, 259] on button "Search" at bounding box center [1403, 259] width 63 height 32
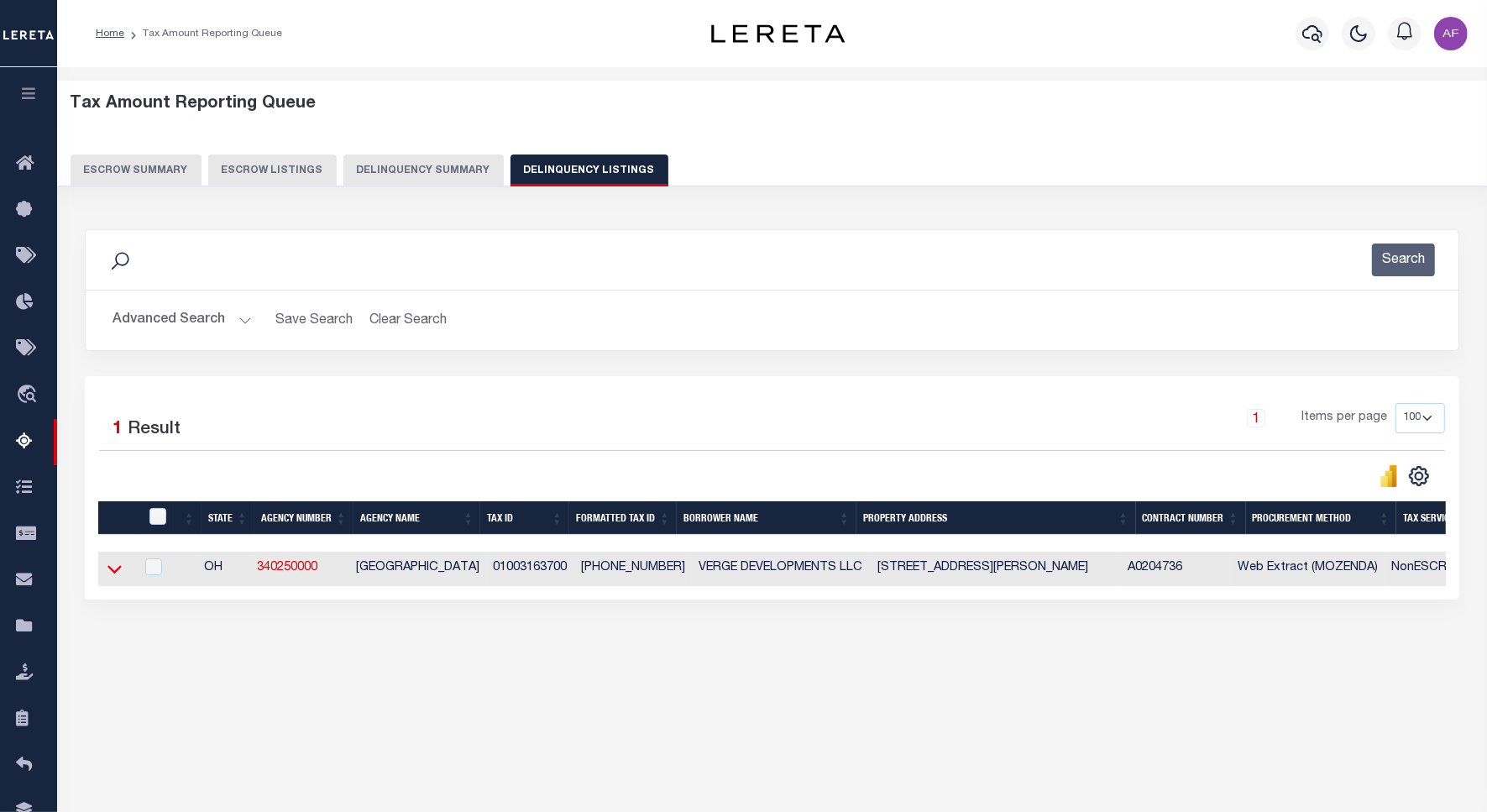
click at [115, 575] on icon at bounding box center [115, 569] width 15 height 18
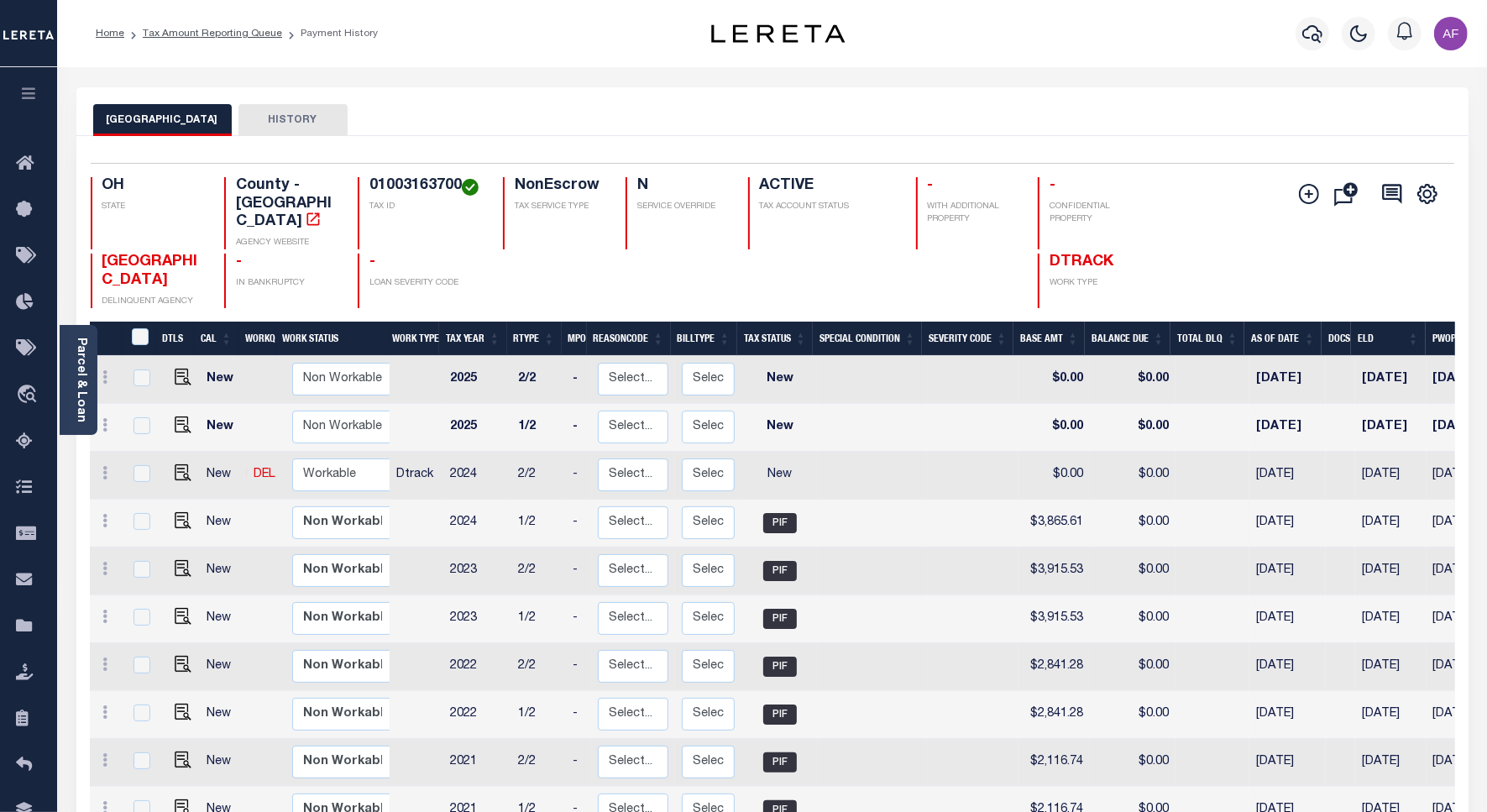
click at [1056, 503] on td "$3,865.61" at bounding box center [1053, 523] width 72 height 48
checkbox input "true"
click at [1056, 503] on td "$3,865.61" at bounding box center [1053, 523] width 72 height 48
checkbox input "false"
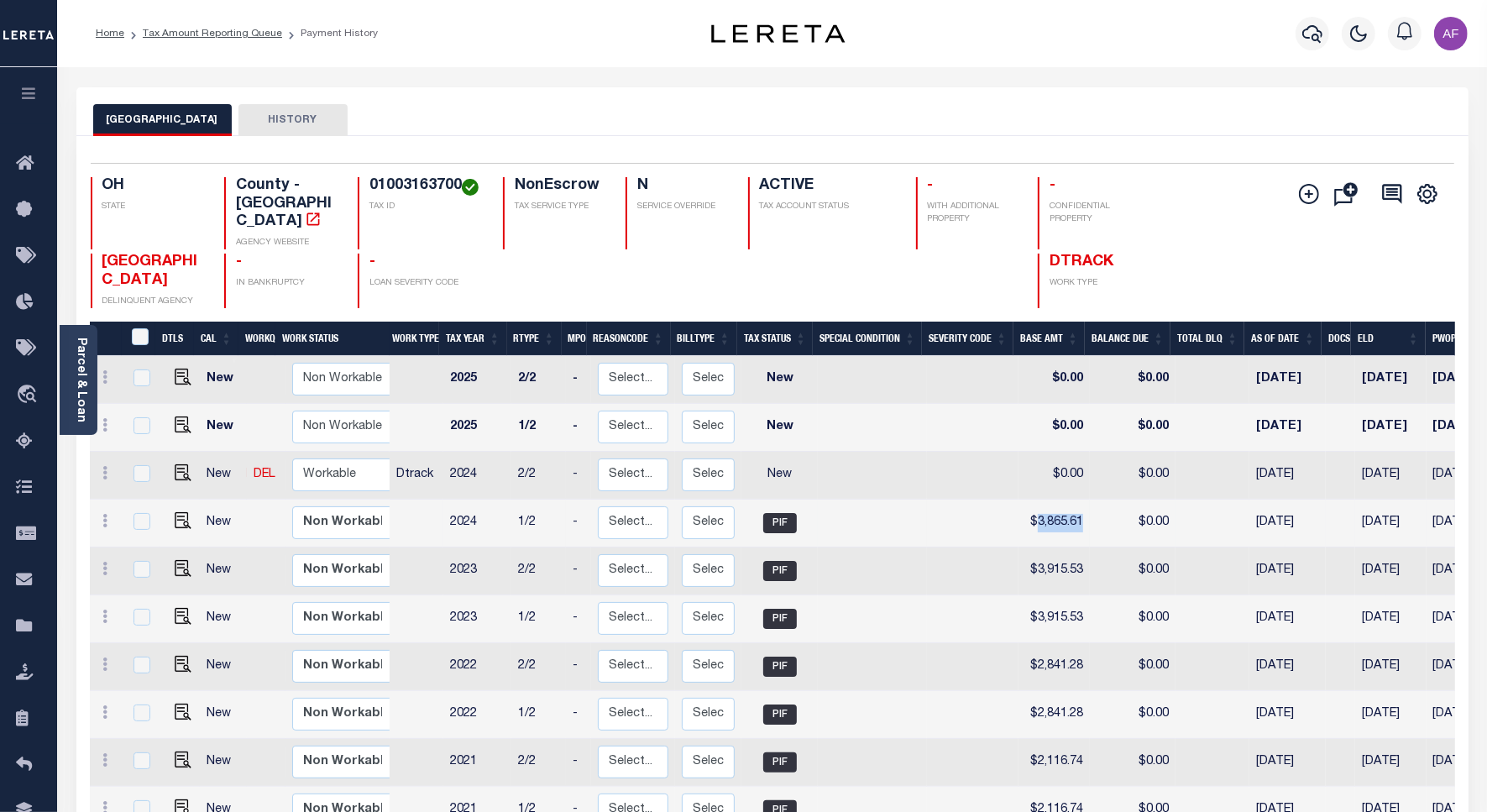
checkbox input "false"
copy td "3,865.61"
click at [183, 464] on img "" at bounding box center [182, 472] width 17 height 17
checkbox input "true"
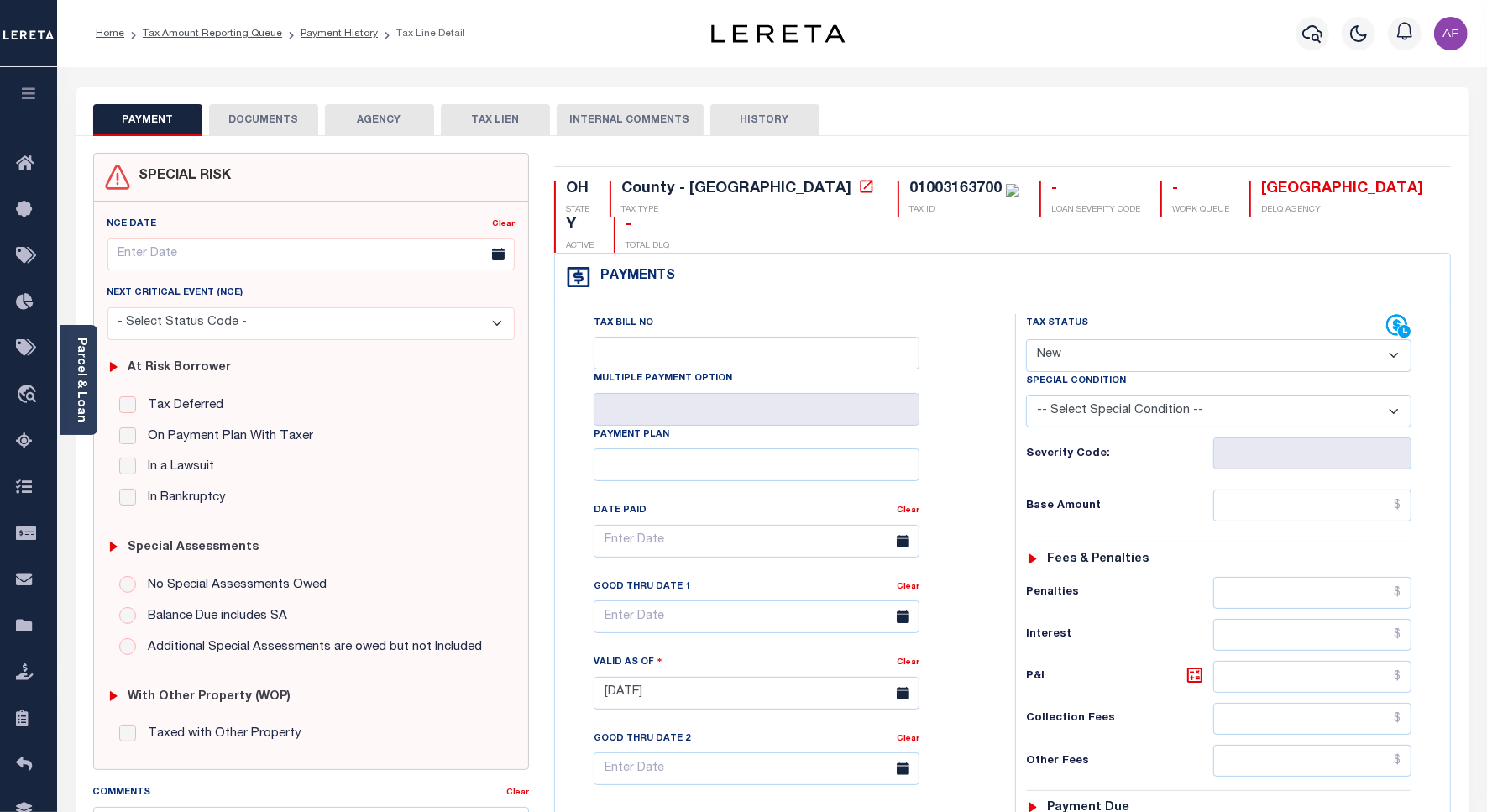
click at [1104, 339] on select "- Select Status Code - Open Due/Unpaid Paid Incomplete No Tax Due Internal Refu…" at bounding box center [1218, 355] width 385 height 32
select select "PYD"
click at [1026, 339] on select "- Select Status Code - Open Due/Unpaid Paid Incomplete No Tax Due Internal Refu…" at bounding box center [1218, 355] width 385 height 32
type input "[DATE]"
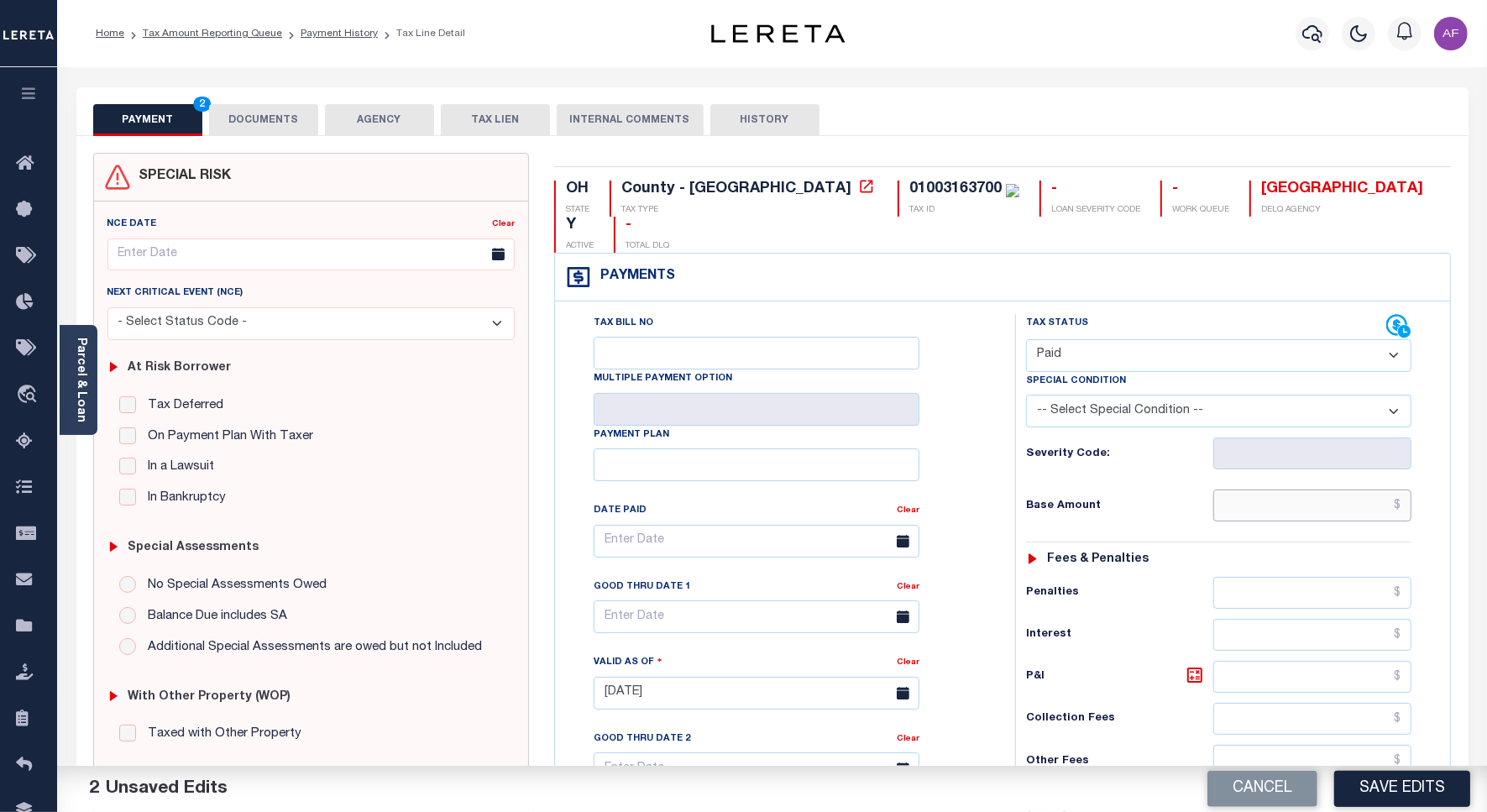
click at [1346, 489] on input "text" at bounding box center [1312, 505] width 198 height 32
paste input "3,865.61"
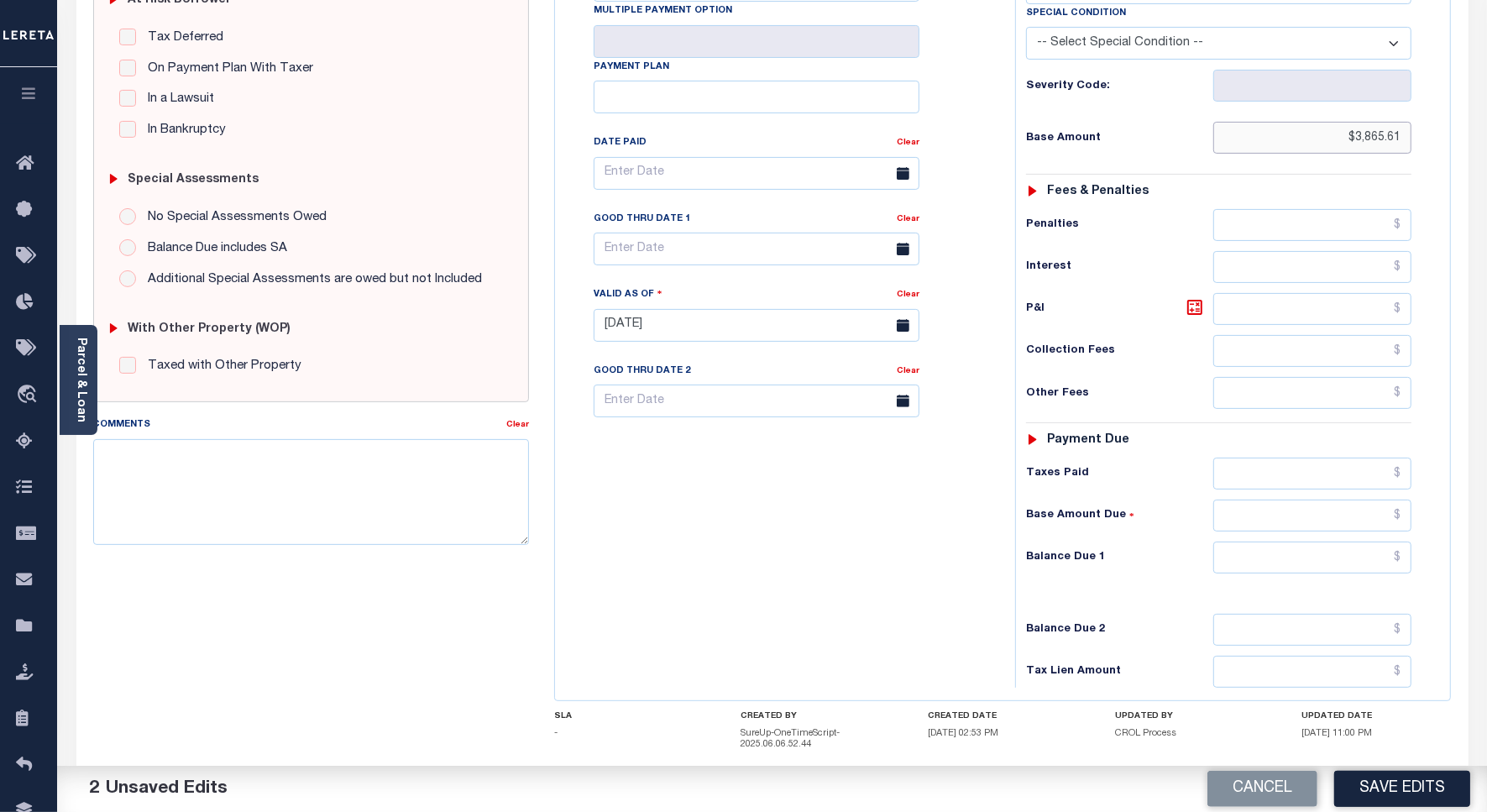
scroll to position [442, 0]
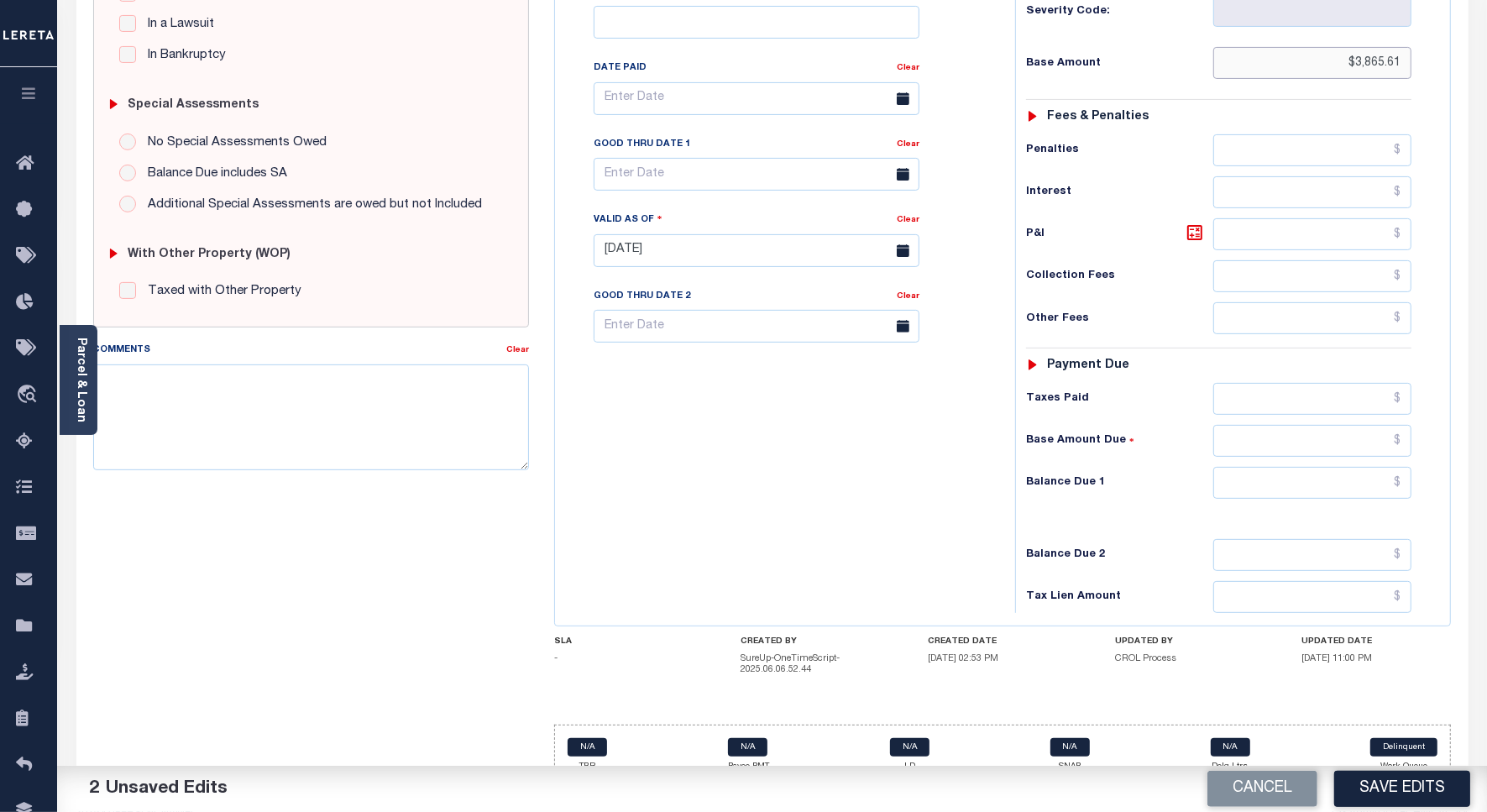
type input "$3,865.61"
drag, startPoint x: 1378, startPoint y: 449, endPoint x: 1369, endPoint y: 458, distance: 12.7
click at [1378, 467] on input "text" at bounding box center [1312, 482] width 198 height 32
type input "$0.00"
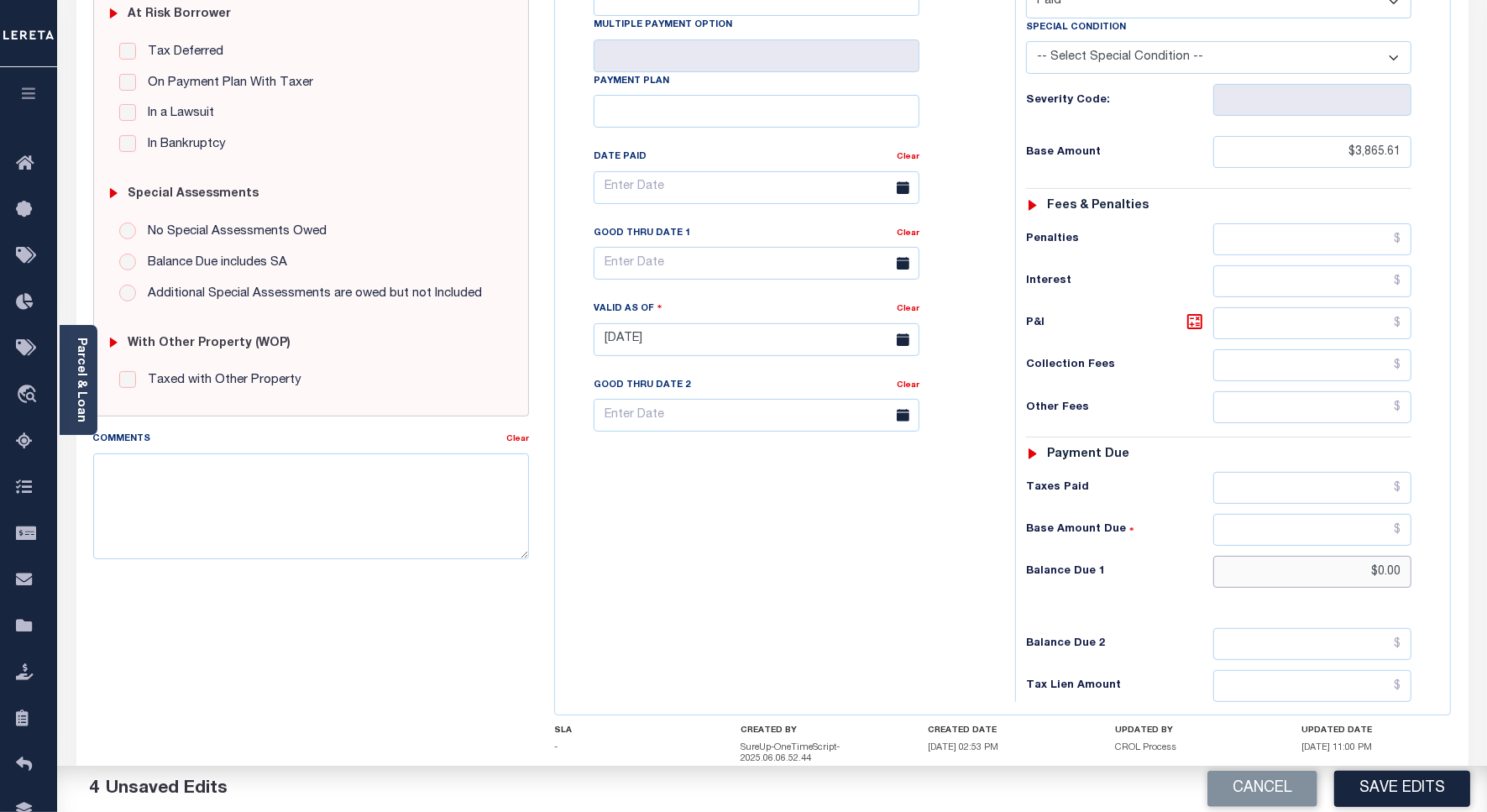
scroll to position [0, 0]
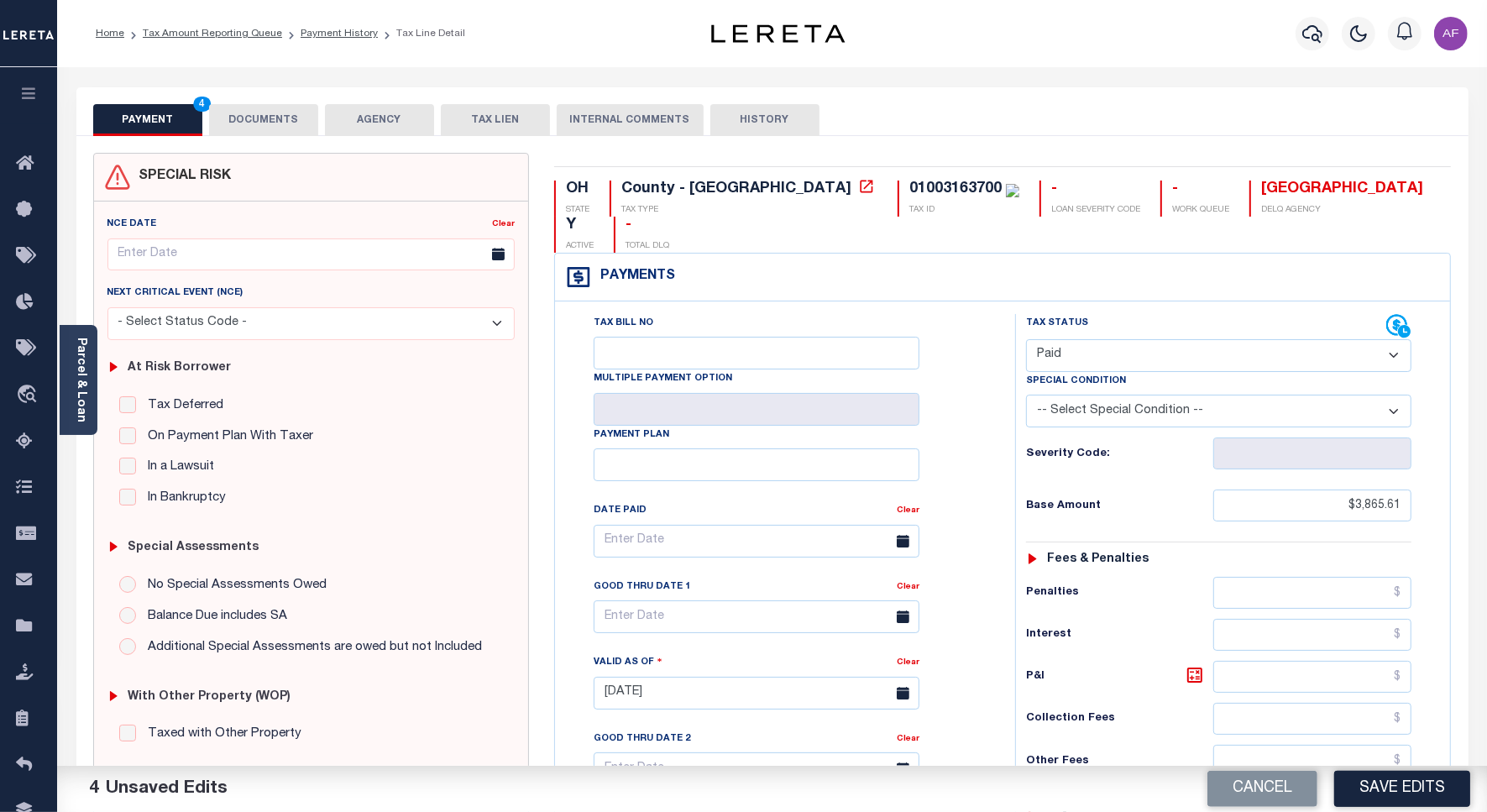
click at [274, 123] on button "DOCUMENTS" at bounding box center [263, 120] width 109 height 32
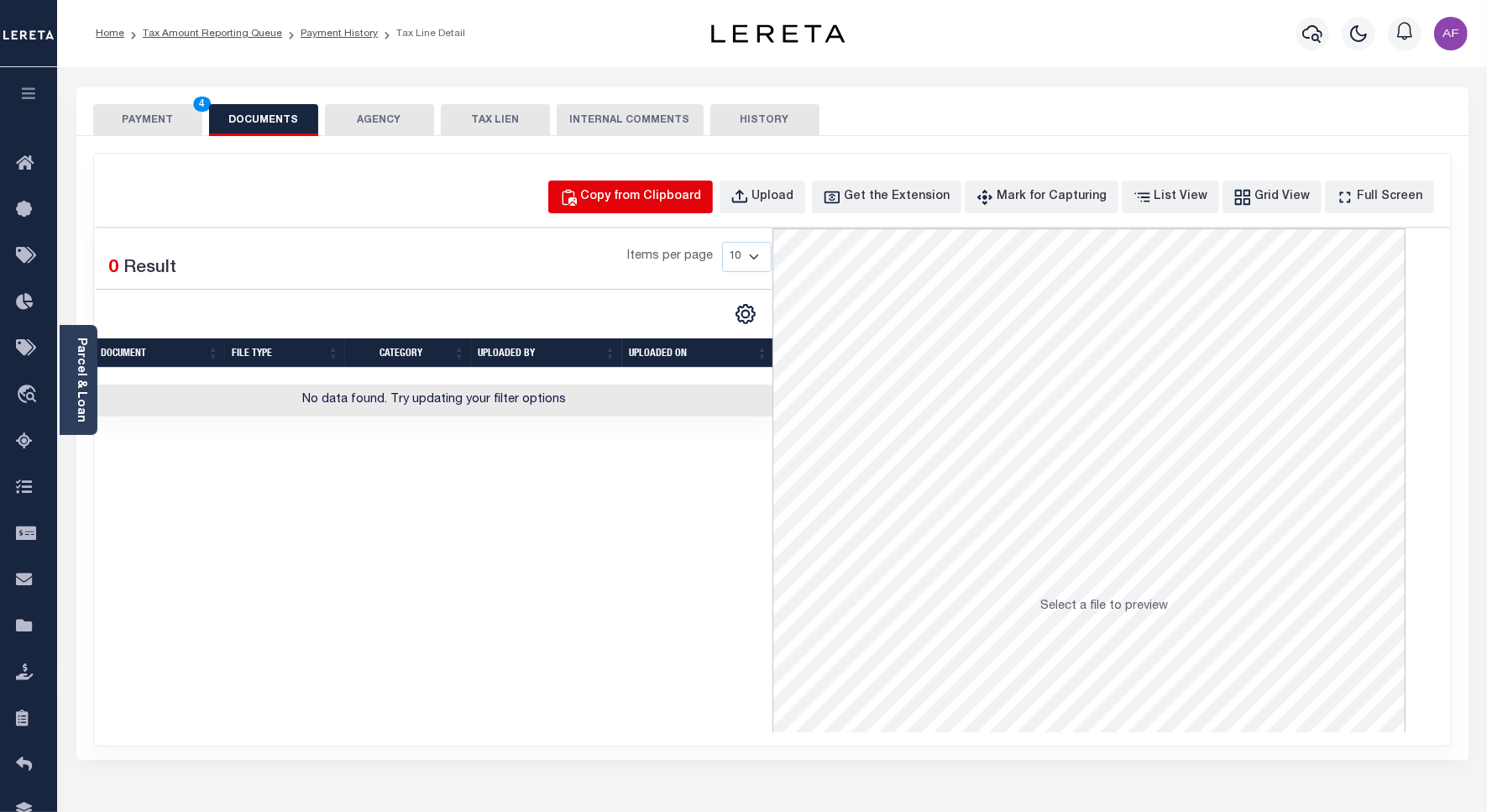
click at [647, 204] on div "Copy from Clipboard" at bounding box center [641, 197] width 121 height 19
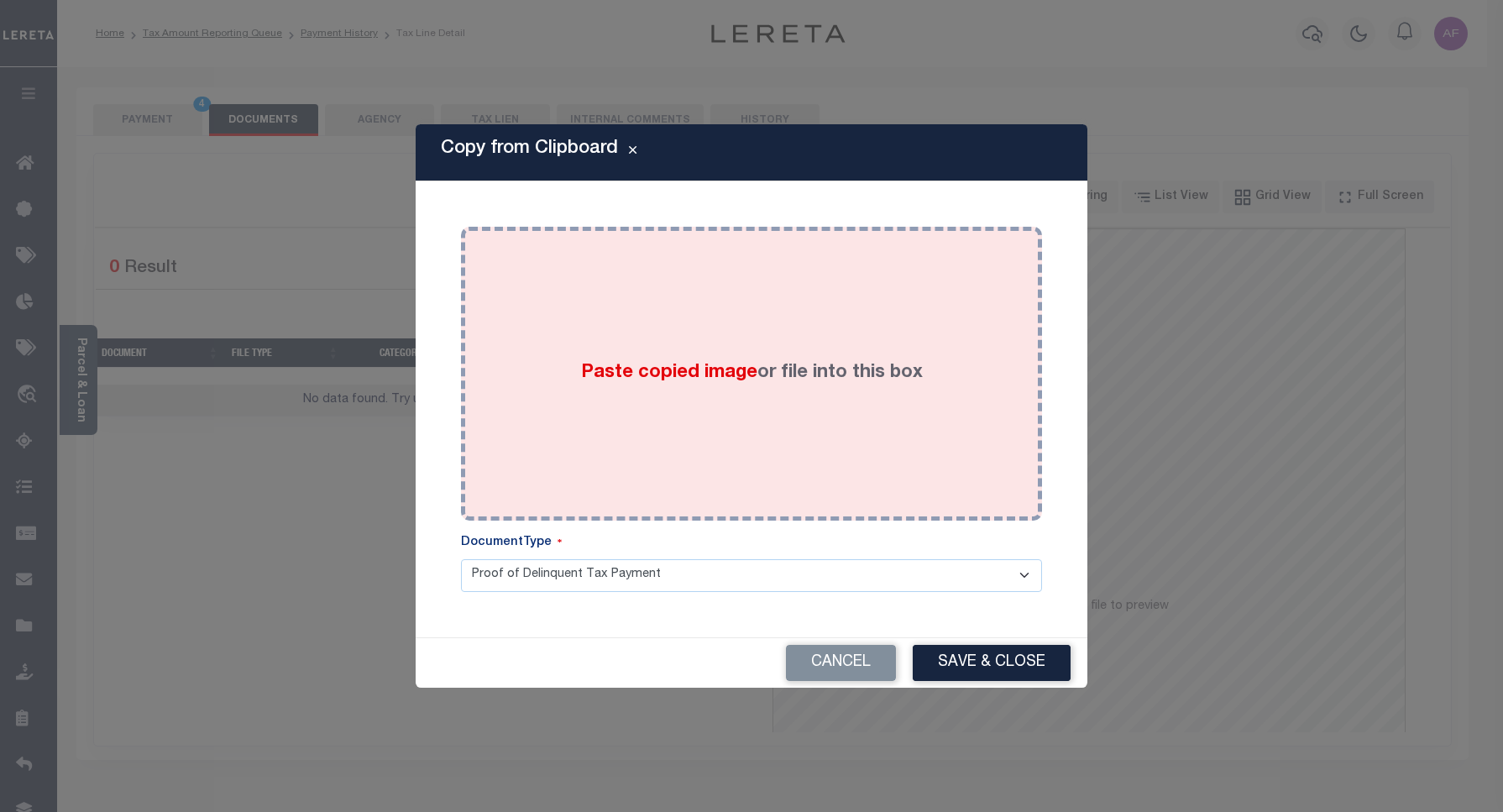
click at [689, 306] on div "Paste copied image or file into this box" at bounding box center [752, 374] width 556 height 269
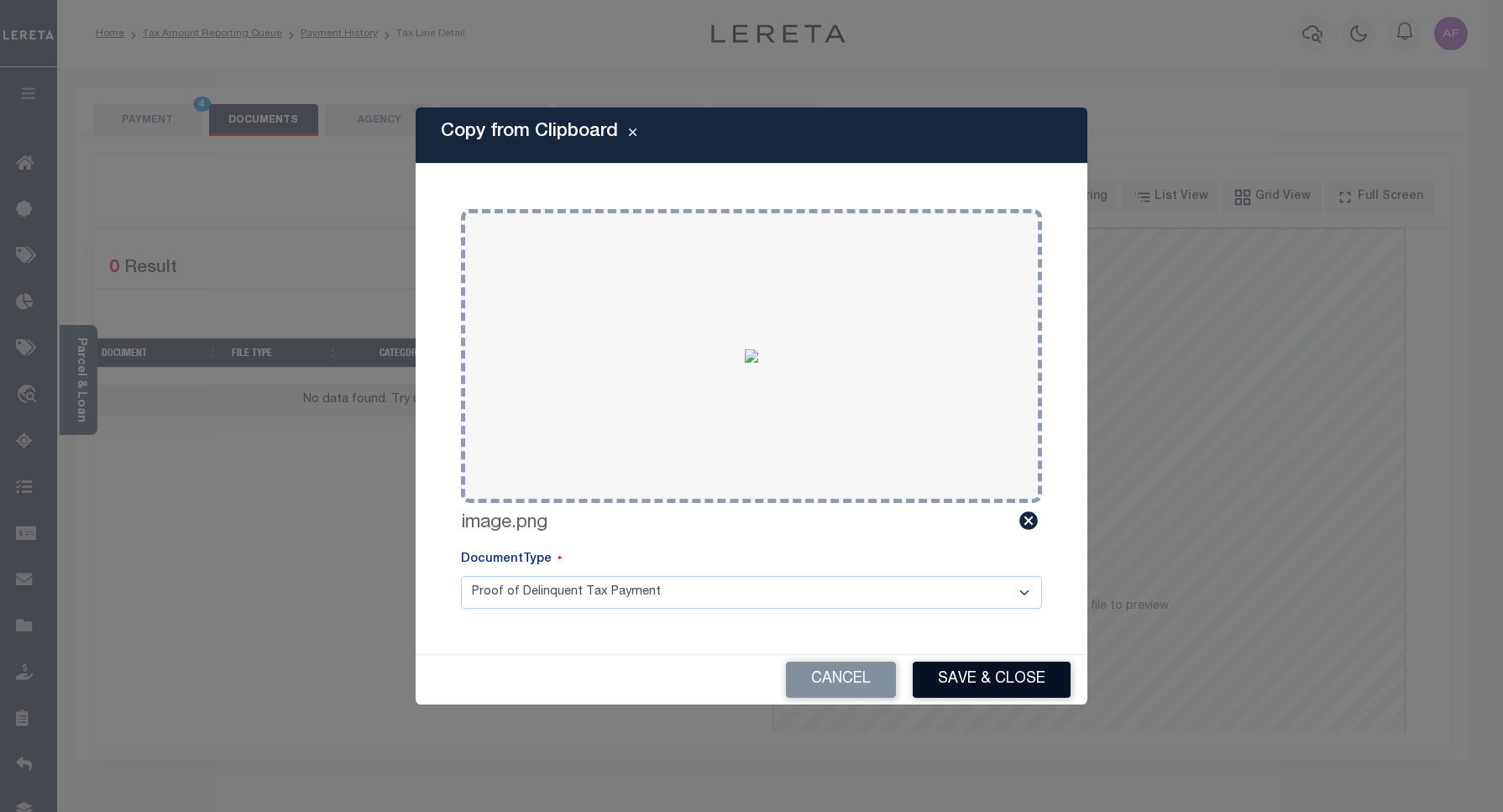
click at [968, 689] on button "Save & Close" at bounding box center [991, 679] width 158 height 36
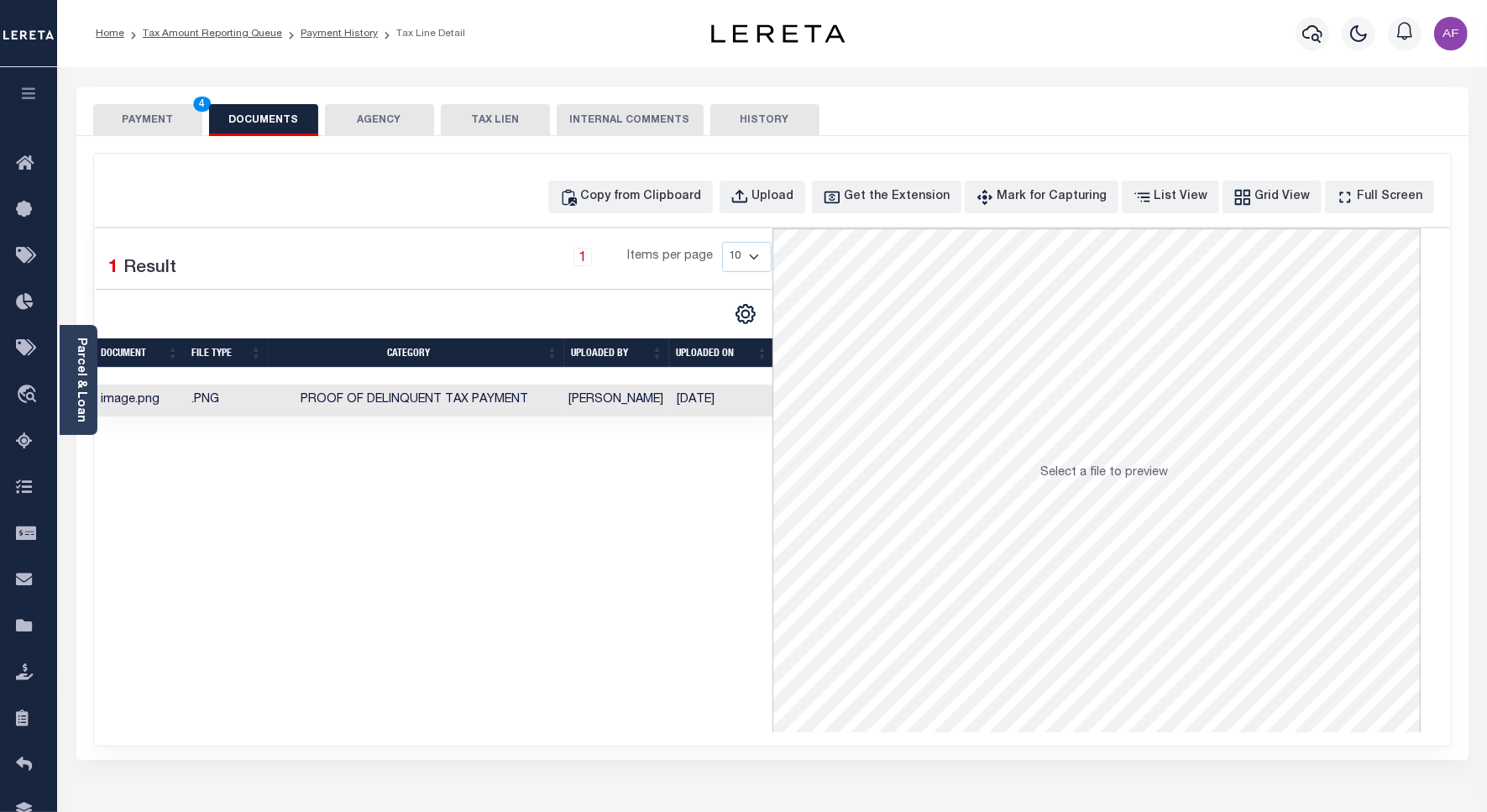
click at [140, 119] on button "PAYMENT 4" at bounding box center [147, 120] width 109 height 32
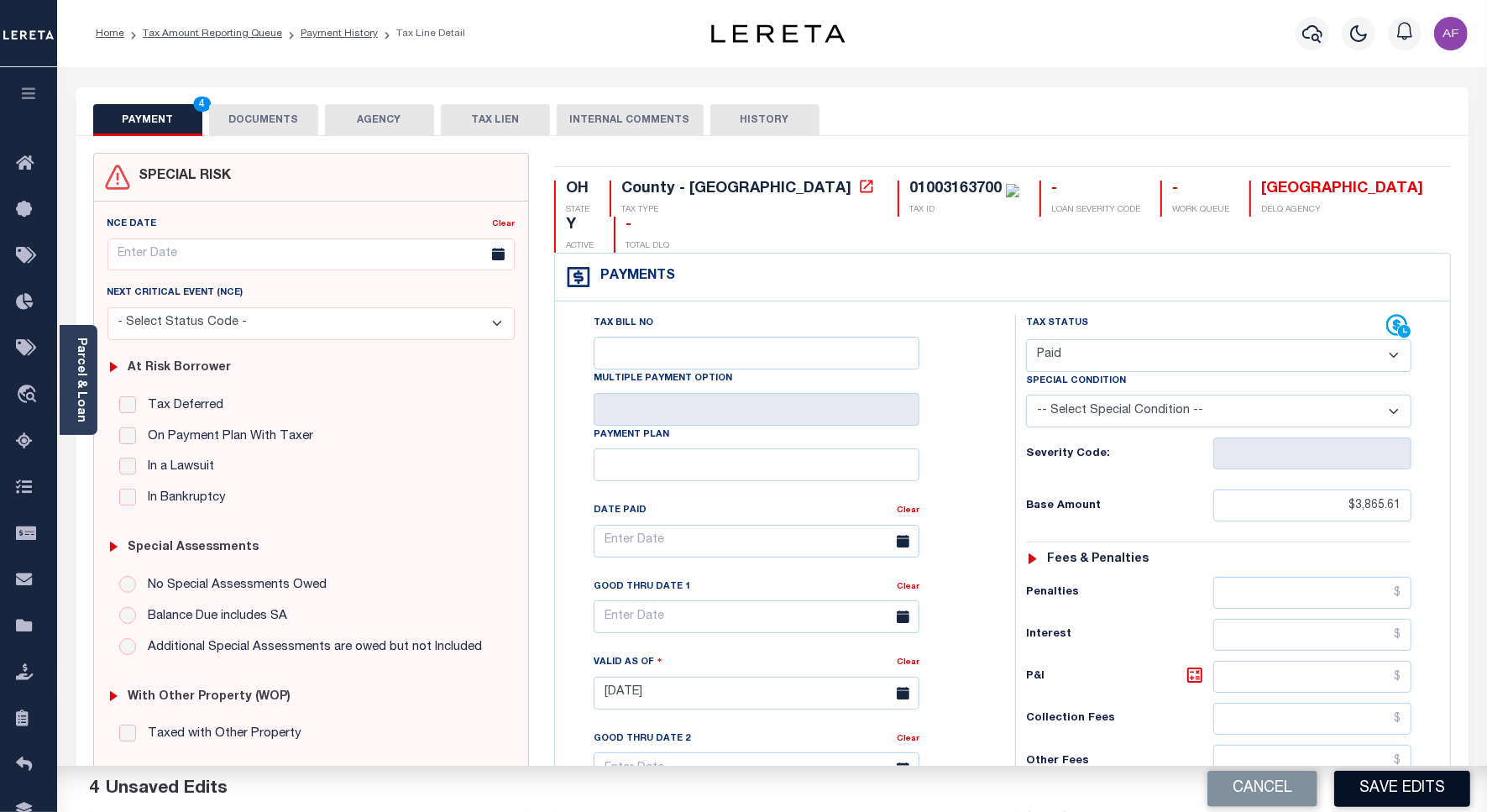
click at [1383, 793] on button "Save Edits" at bounding box center [1402, 788] width 136 height 36
checkbox input "false"
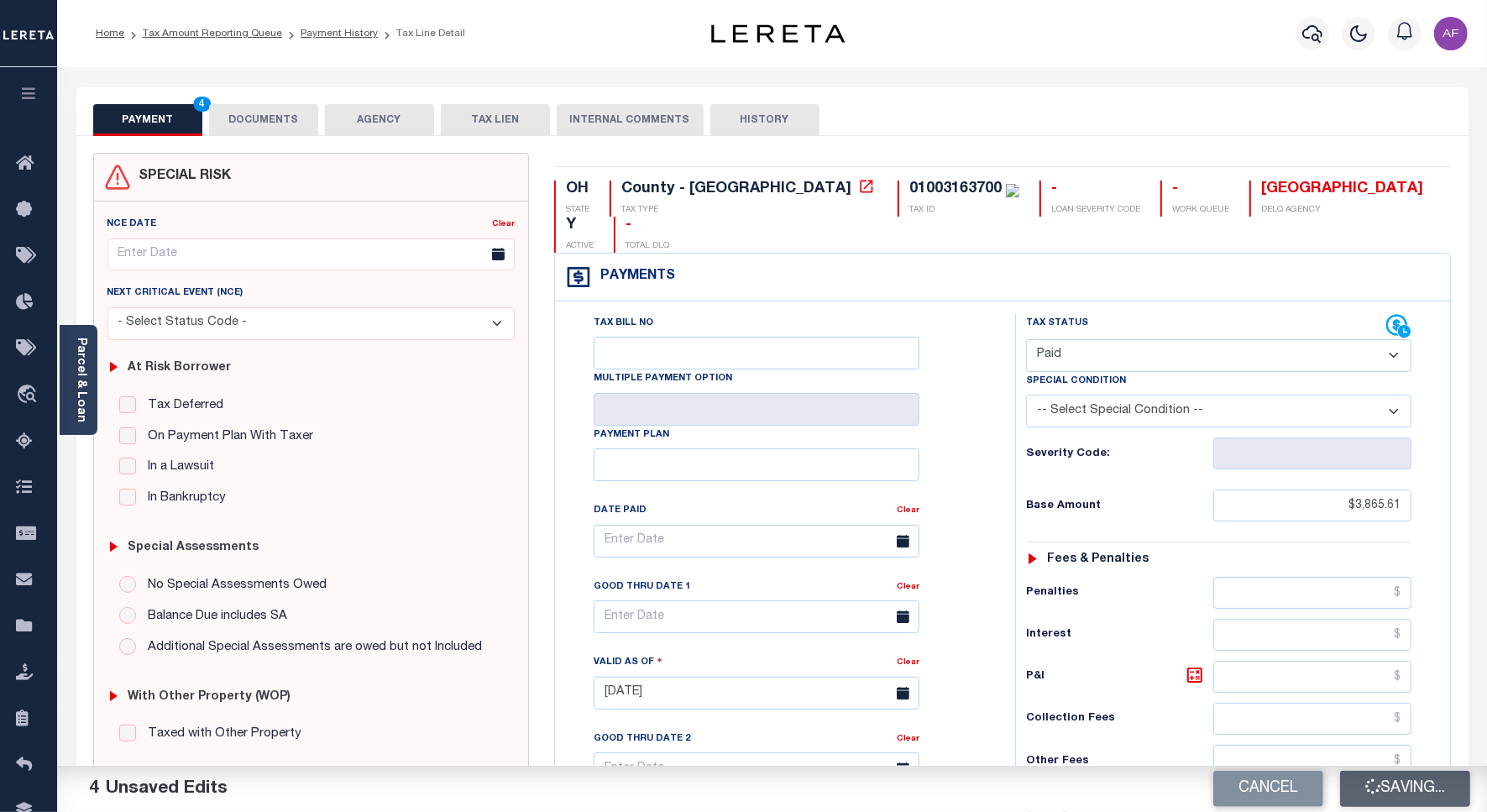
type input "$3,865.61"
type input "$0"
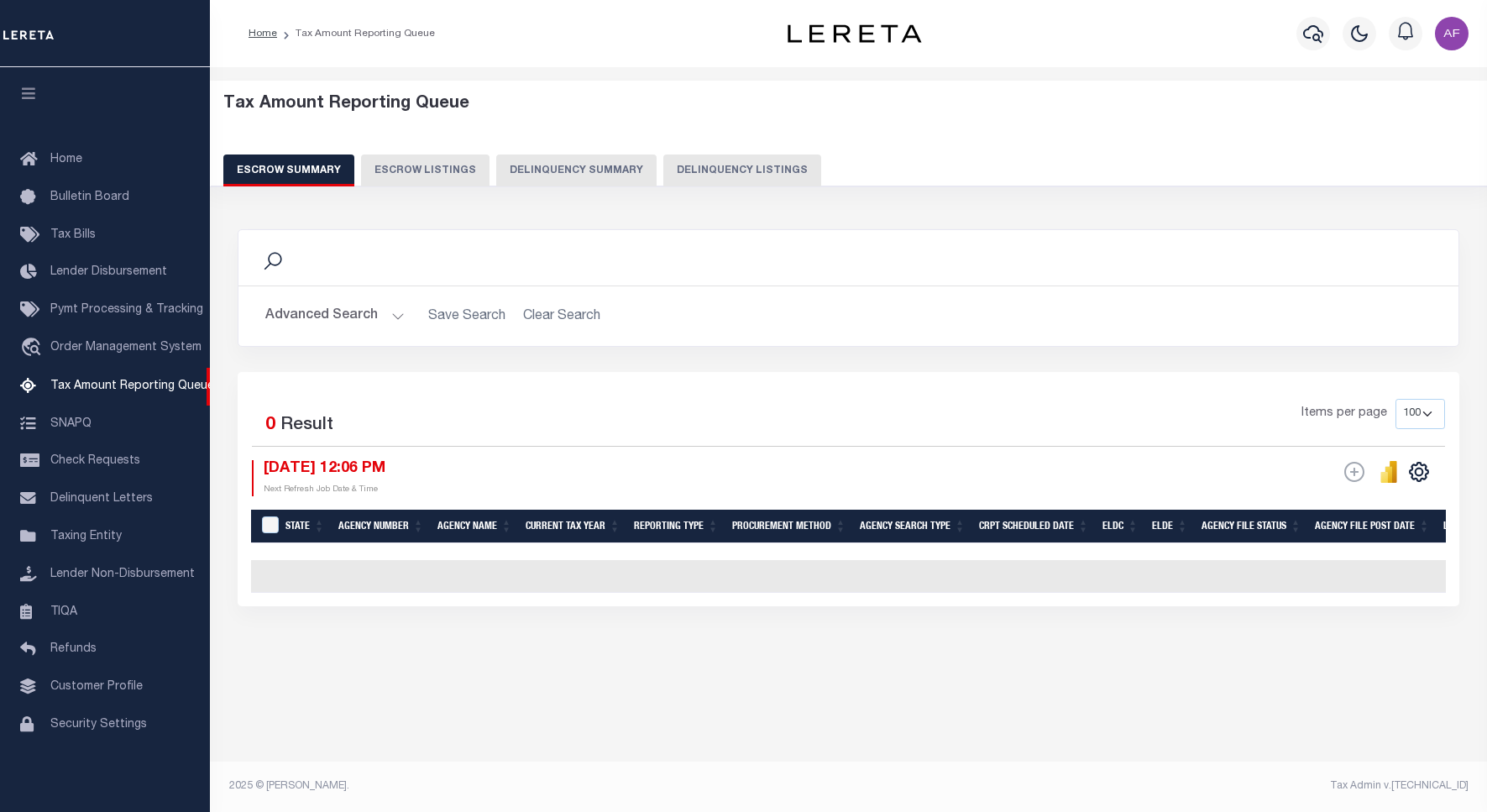
select select "100"
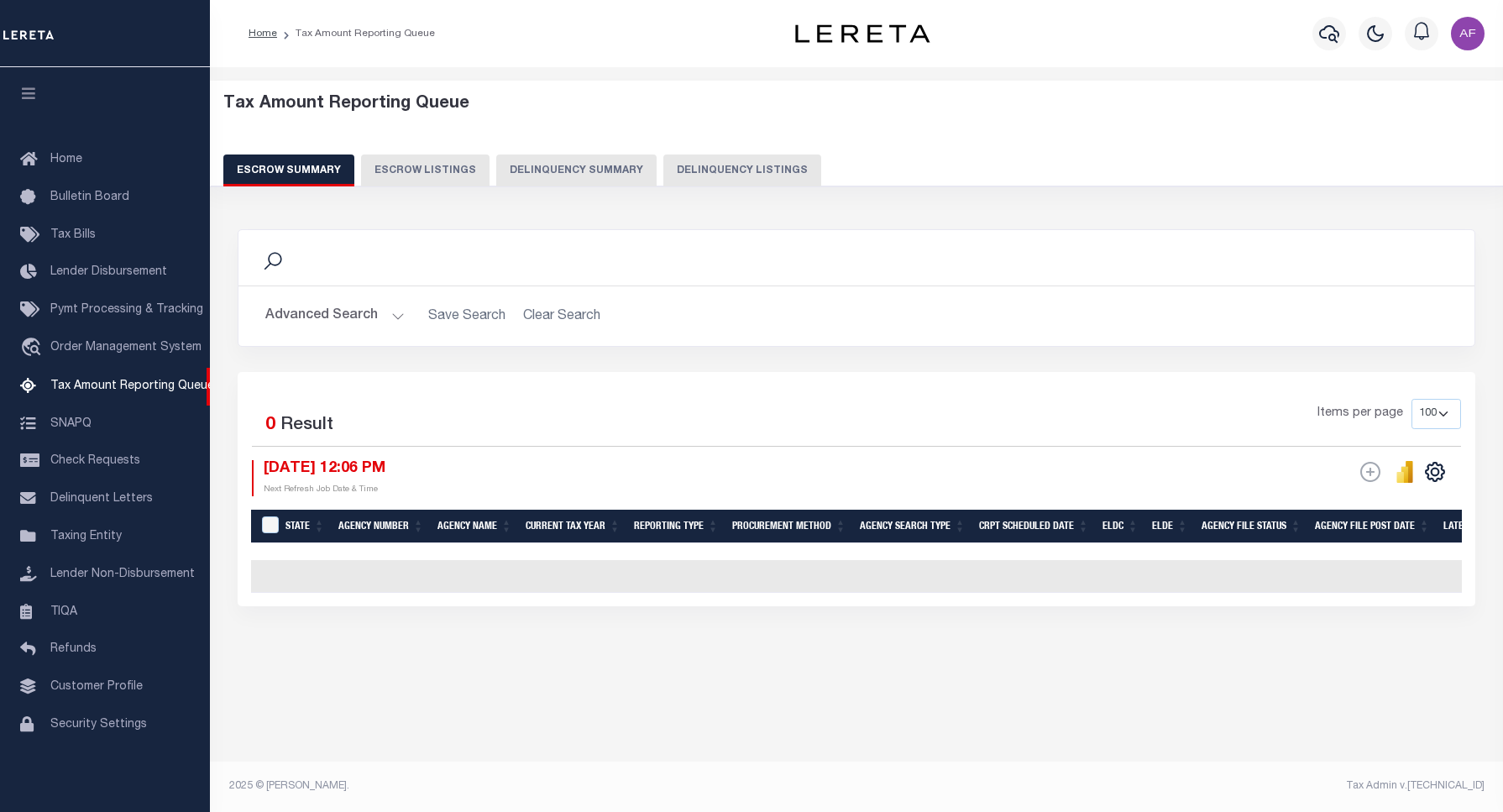
click at [699, 170] on button "Delinquency Listings" at bounding box center [742, 170] width 158 height 32
select select "100"
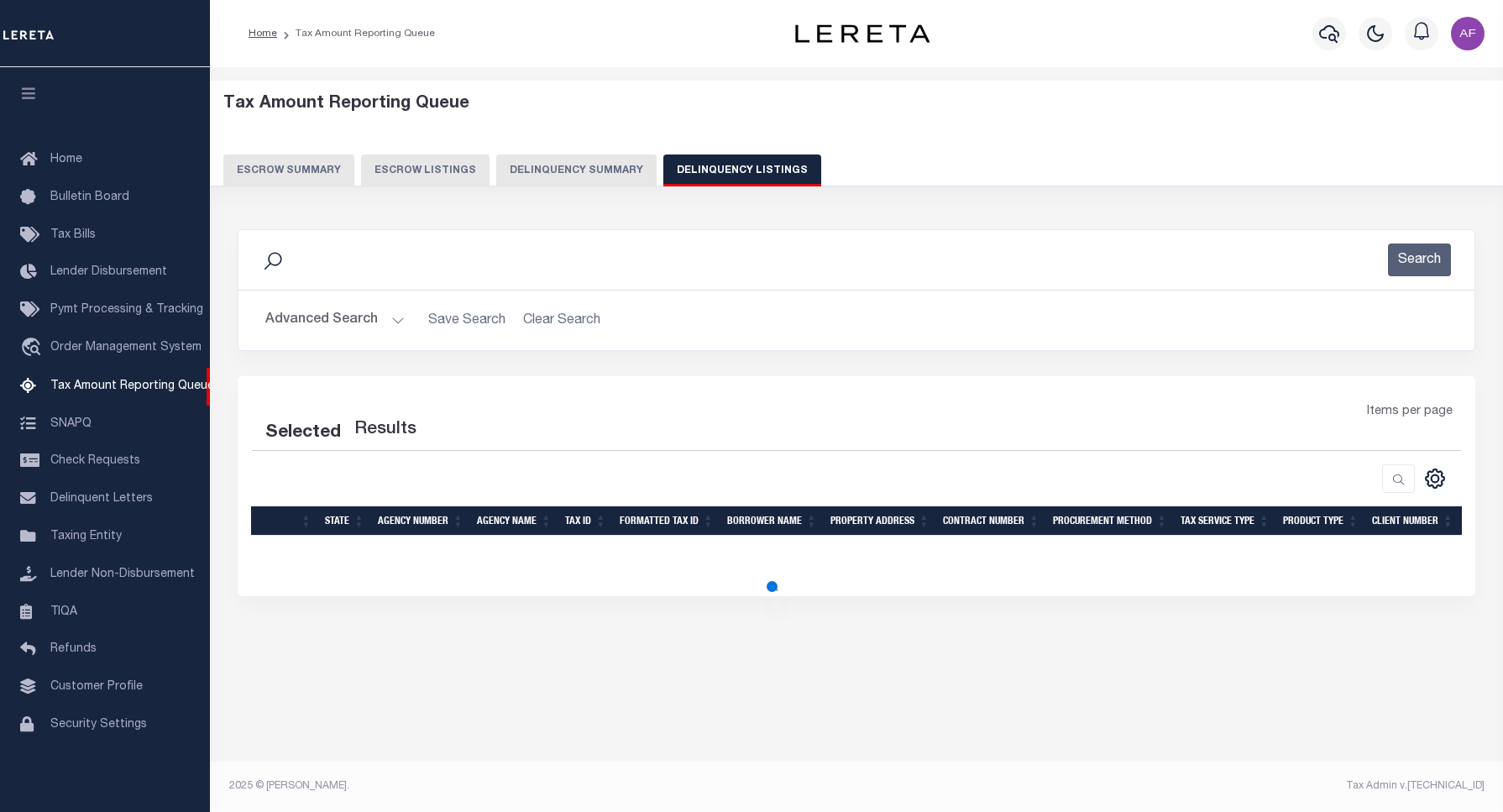
select select "100"
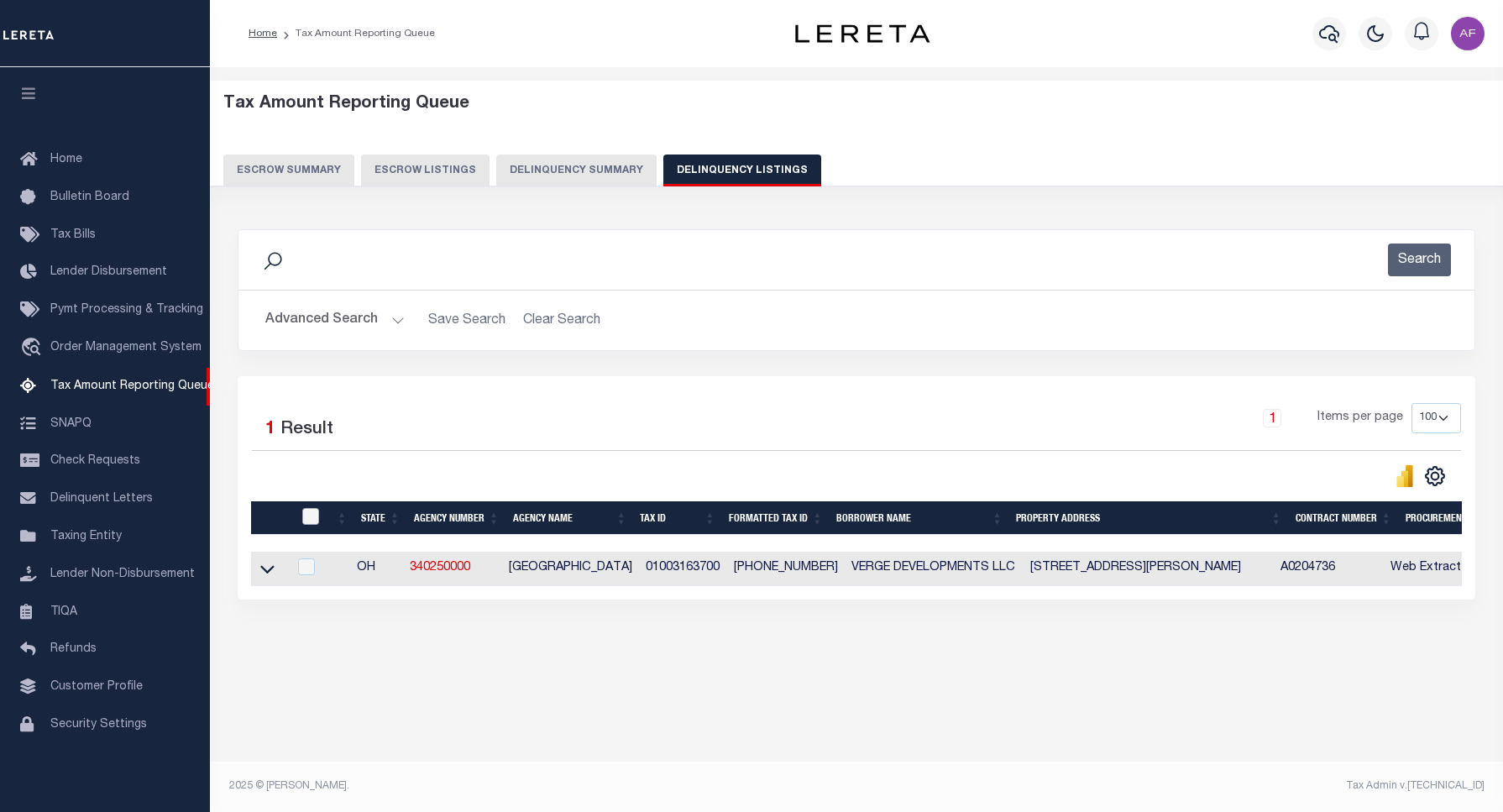
click at [302, 510] on input "checkbox" at bounding box center [310, 516] width 17 height 17
checkbox input "true"
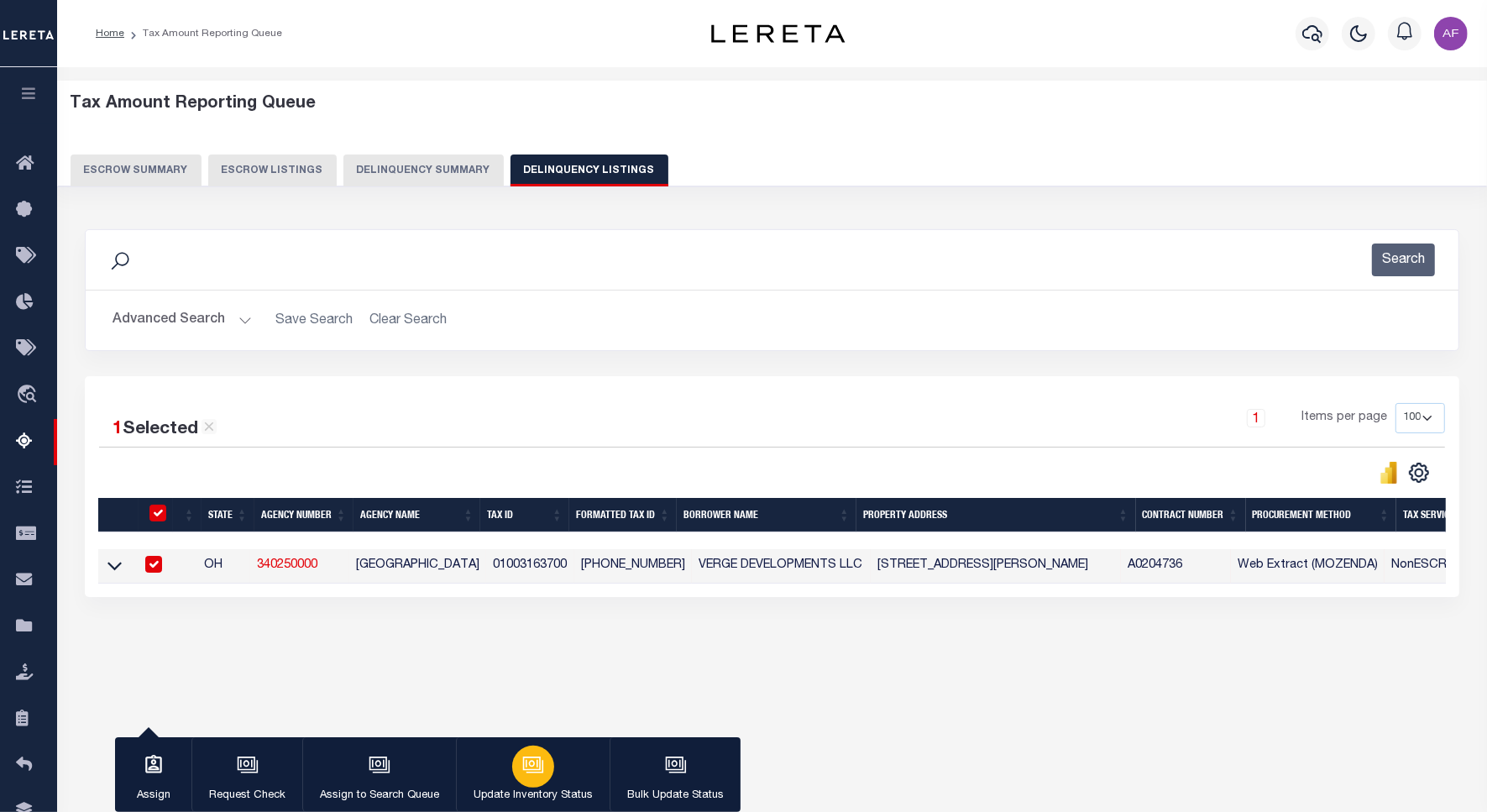
click at [550, 766] on div "button" at bounding box center [533, 766] width 42 height 42
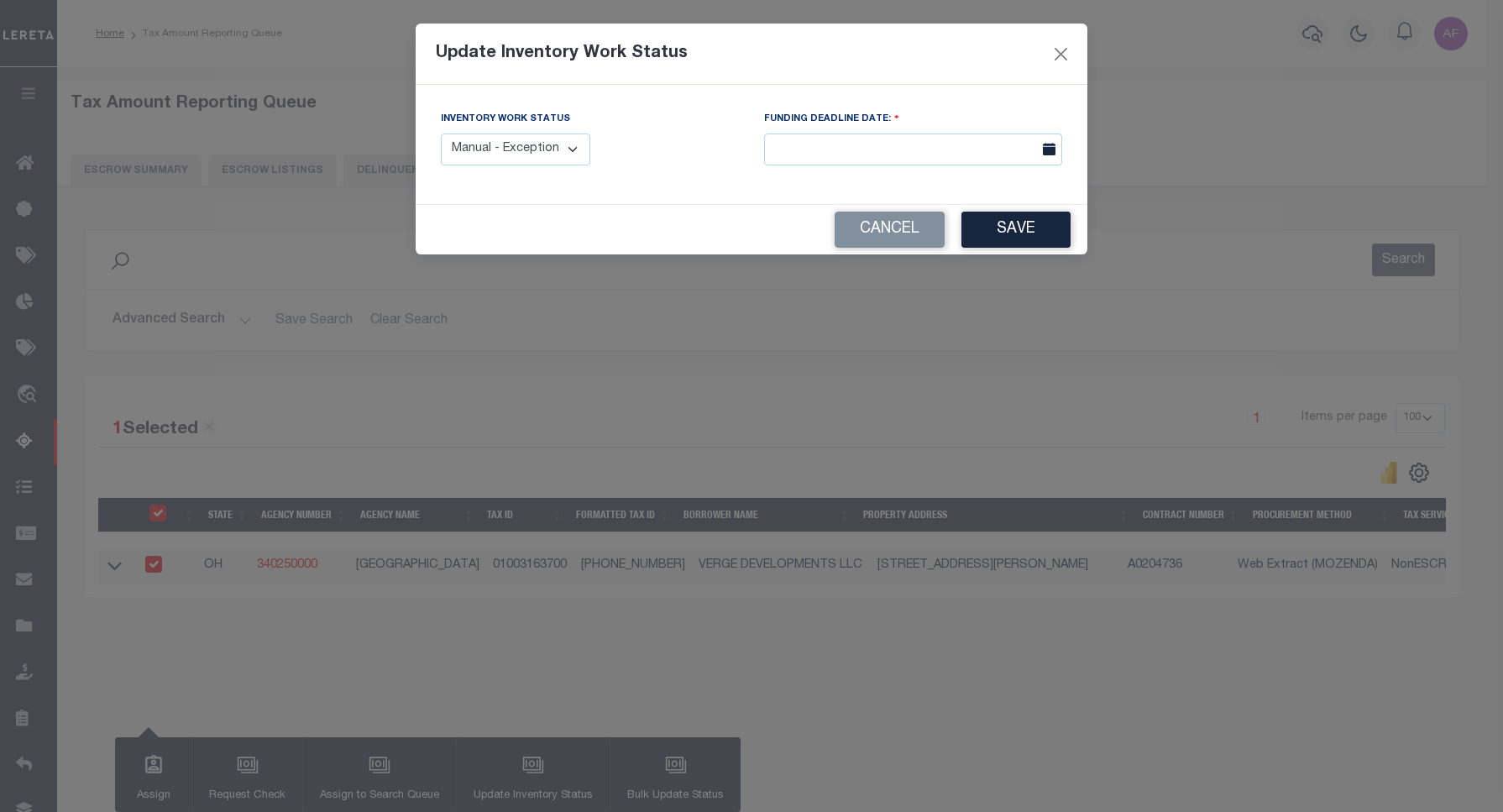
click at [535, 160] on select "Manual - Exception Pended - Awaiting Search Late Add Exception Completed" at bounding box center [515, 149] width 149 height 32
select select "4"
click at [441, 133] on select "Manual - Exception Pended - Awaiting Search Late Add Exception Completed" at bounding box center [515, 149] width 149 height 32
click at [1005, 241] on button "Save" at bounding box center [1015, 229] width 109 height 36
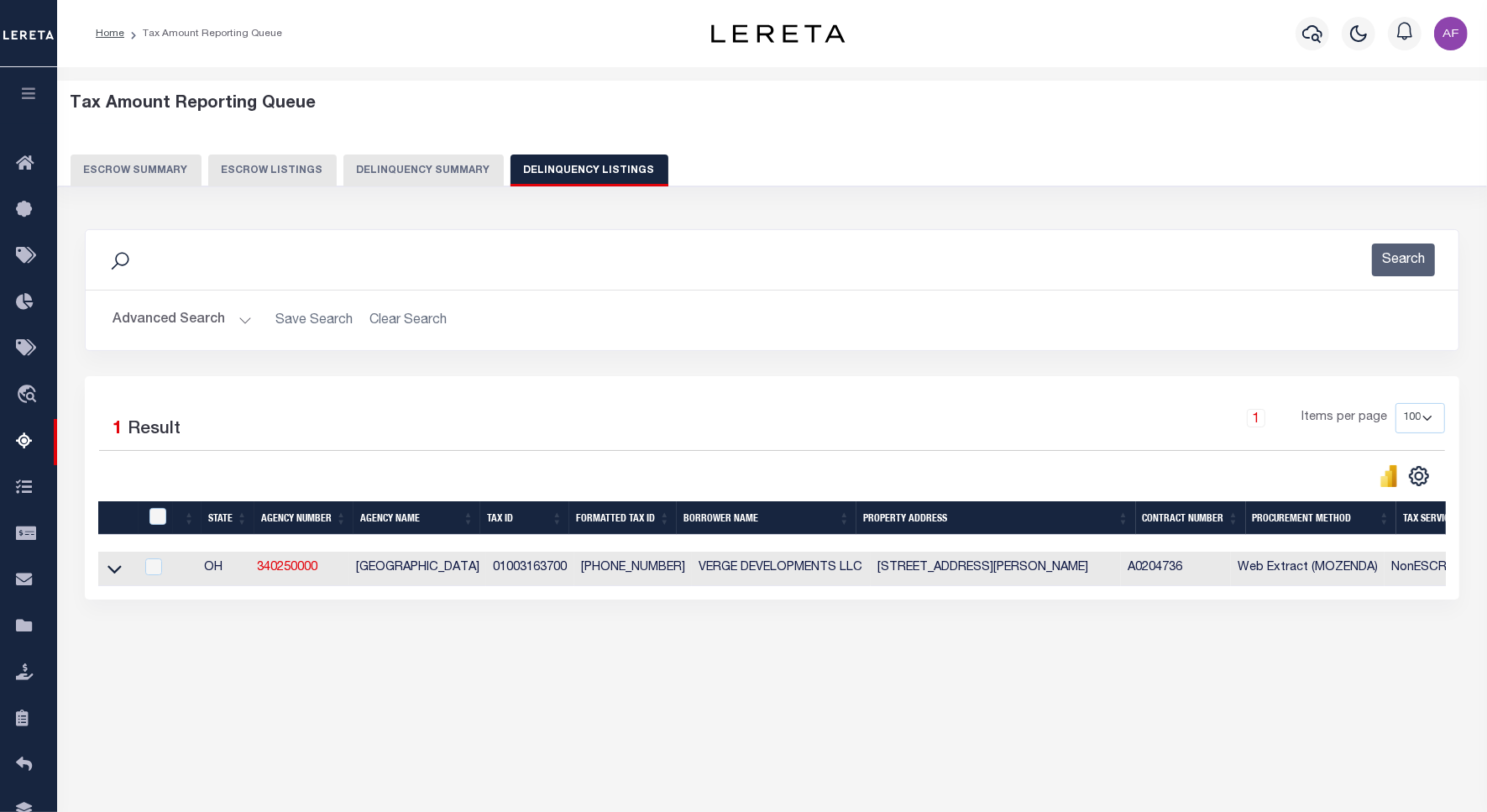
click at [154, 317] on button "Advanced Search" at bounding box center [182, 320] width 139 height 32
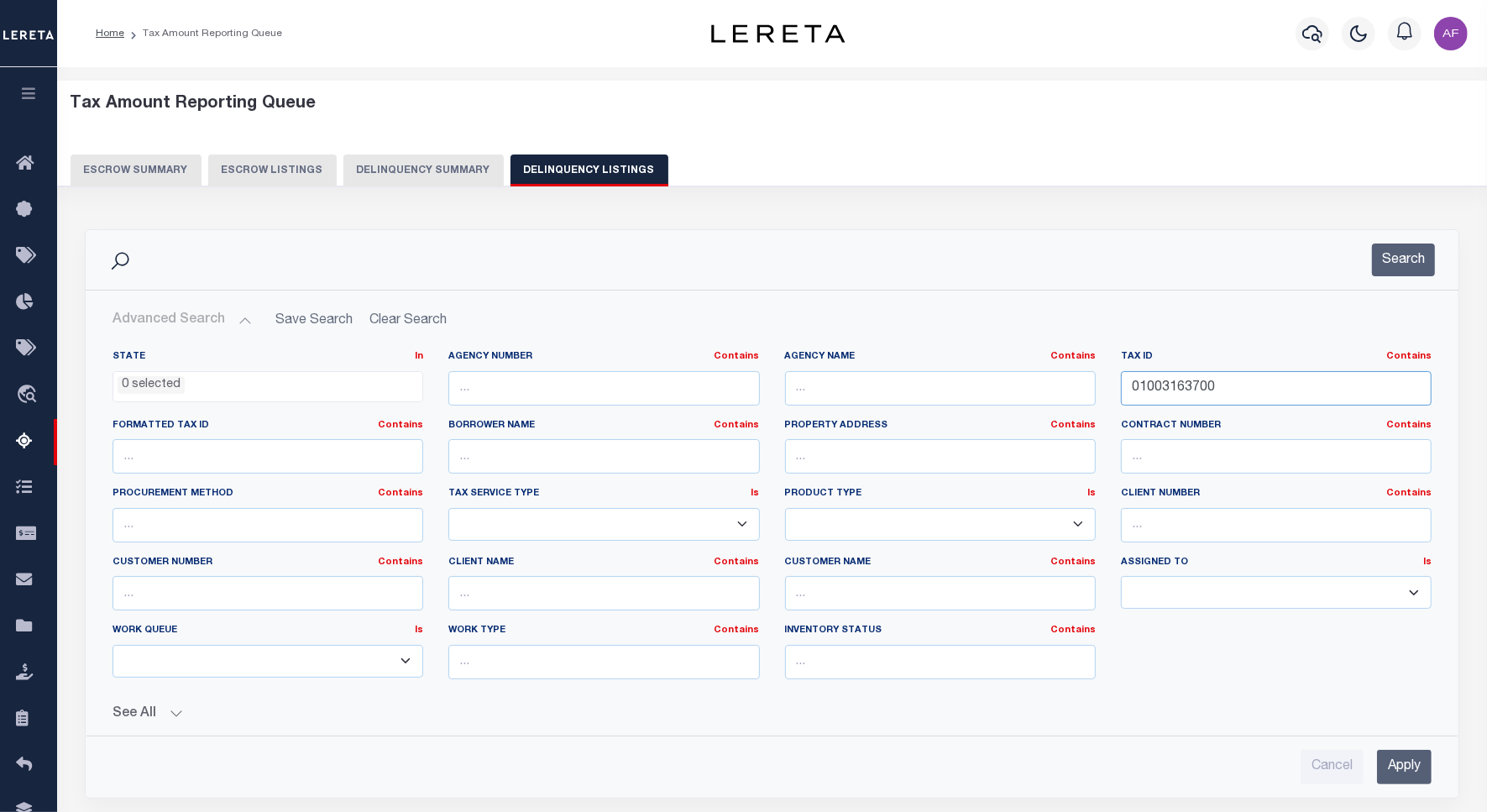
click at [1188, 381] on input "01003163700" at bounding box center [1276, 387] width 311 height 34
paste input "4099"
type input "01003409900"
click at [1382, 265] on button "Search" at bounding box center [1403, 259] width 63 height 32
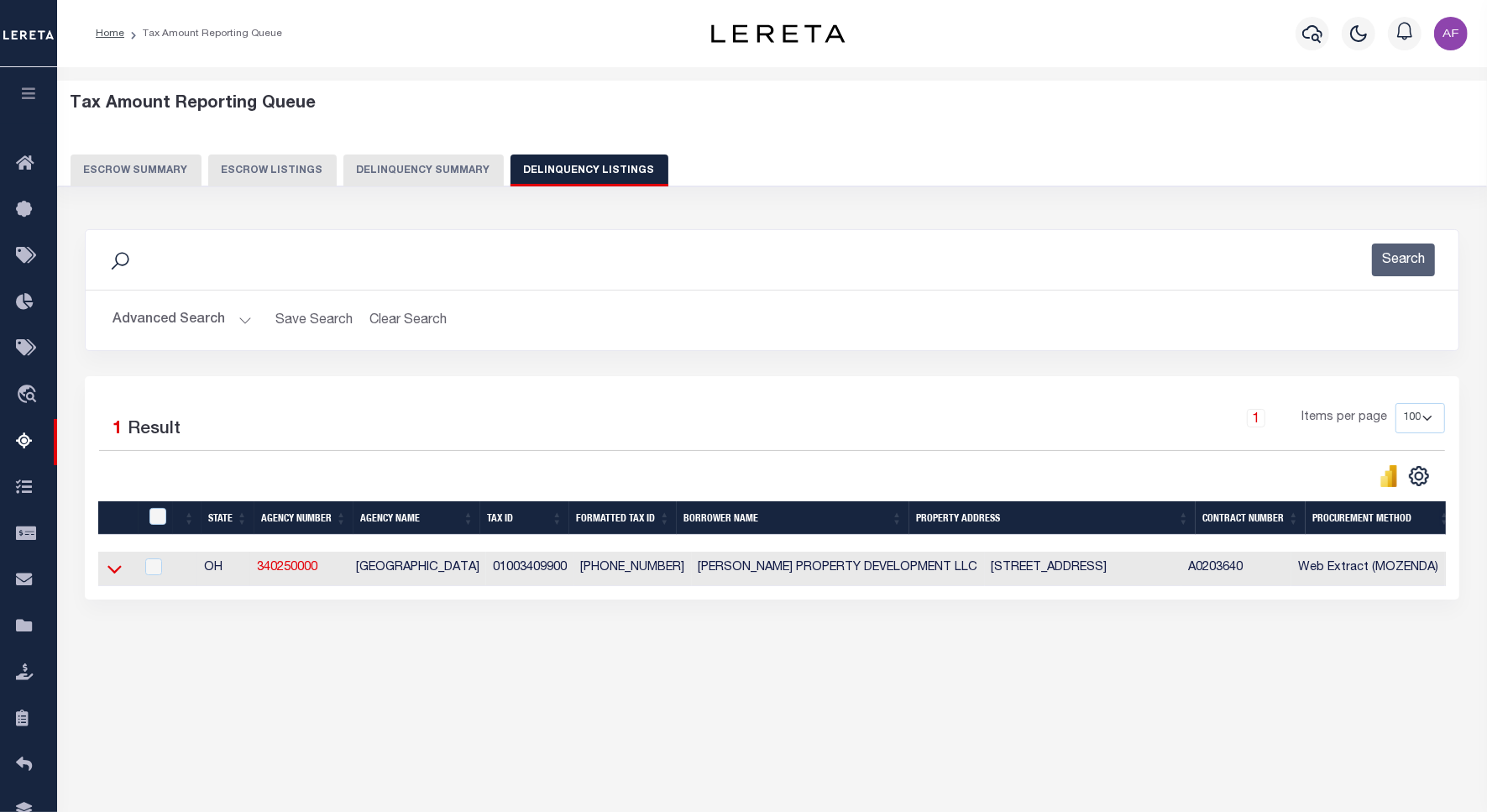
click at [114, 574] on icon at bounding box center [115, 570] width 15 height 9
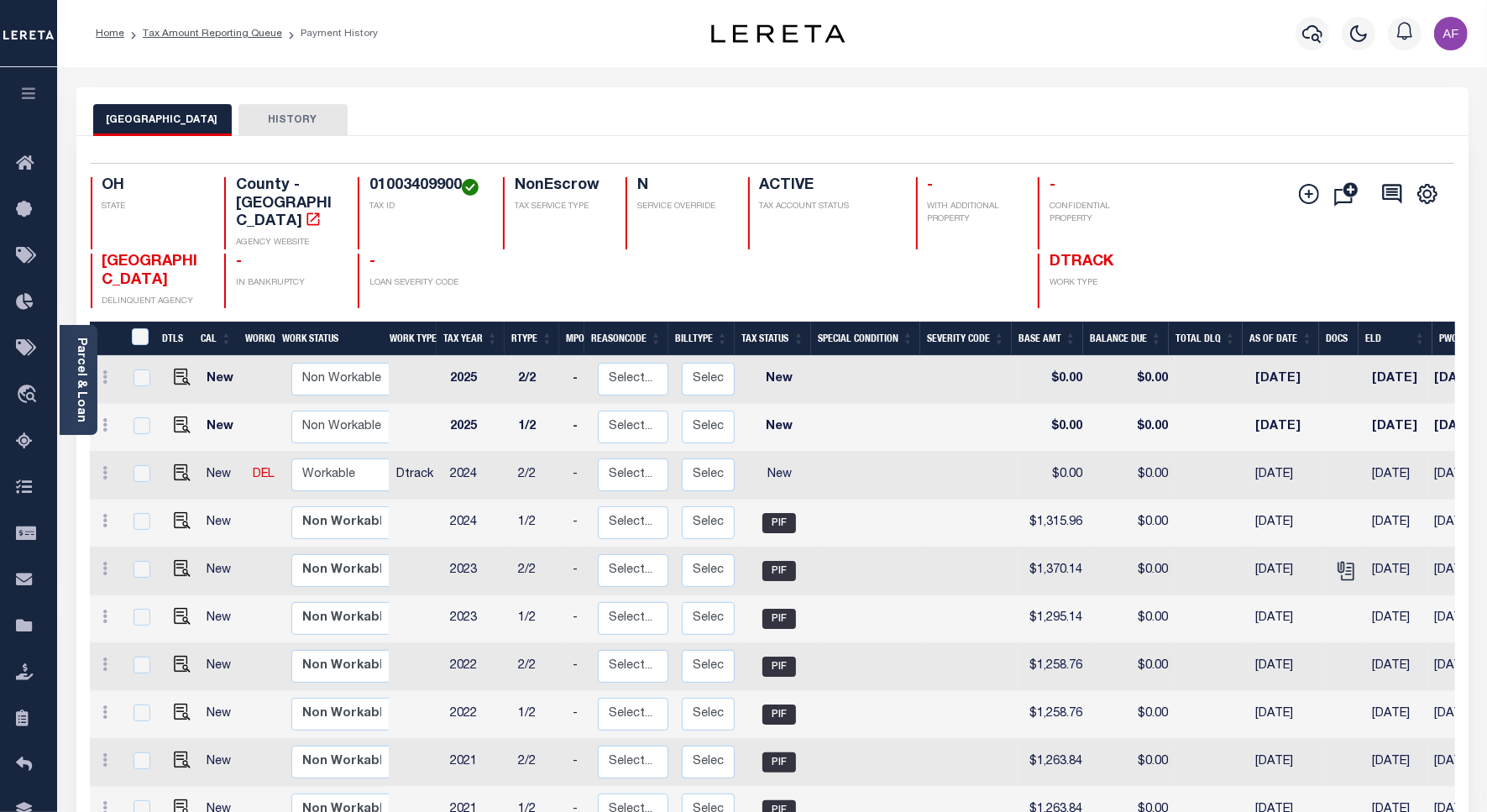
click at [1051, 499] on td "$1,315.96" at bounding box center [1052, 523] width 72 height 48
checkbox input "true"
click at [1051, 499] on td "$1,315.96" at bounding box center [1052, 523] width 72 height 48
checkbox input "false"
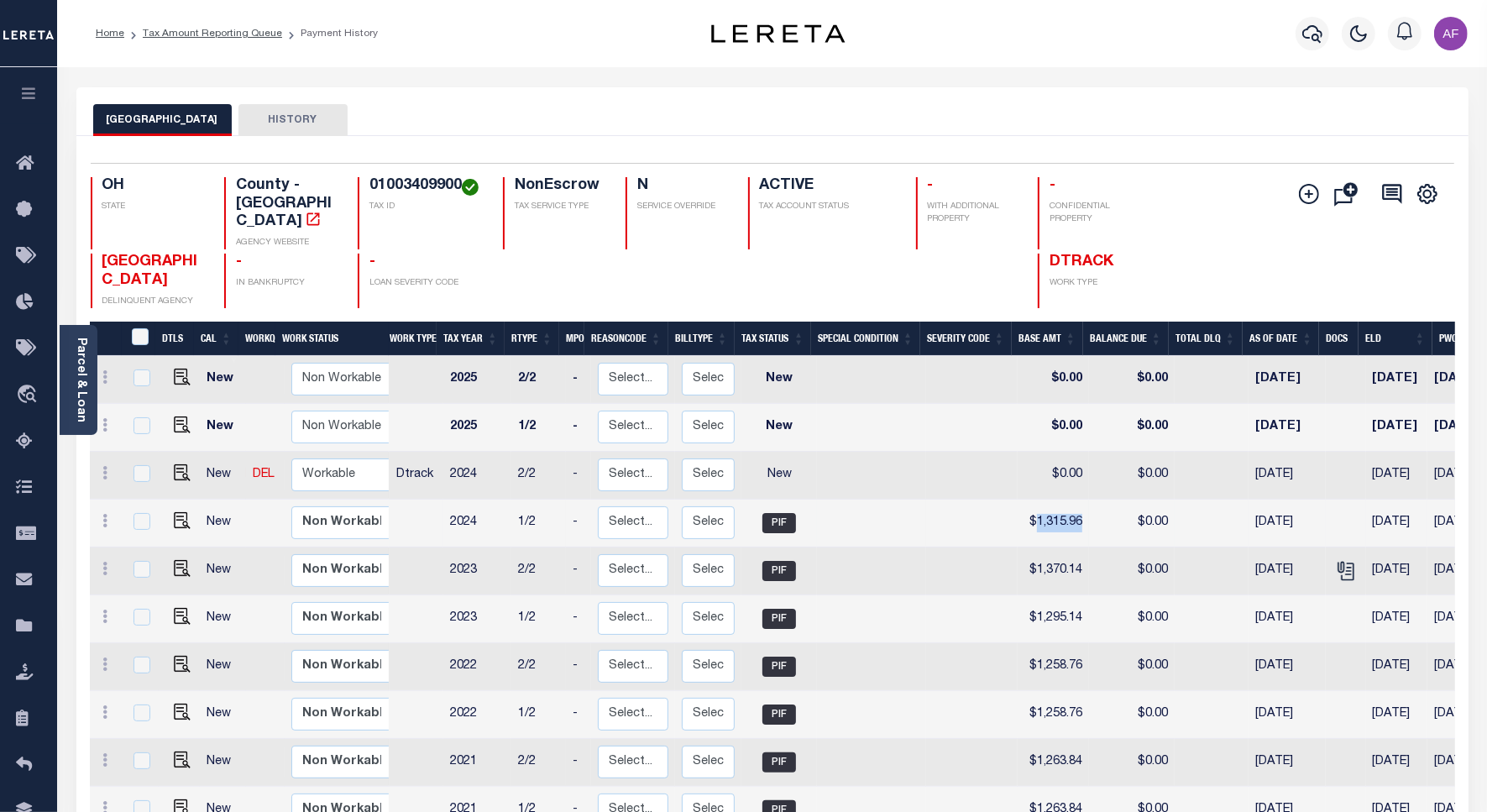
checkbox input "false"
copy td "1,315.96"
click at [178, 464] on img "" at bounding box center [181, 472] width 17 height 17
checkbox input "true"
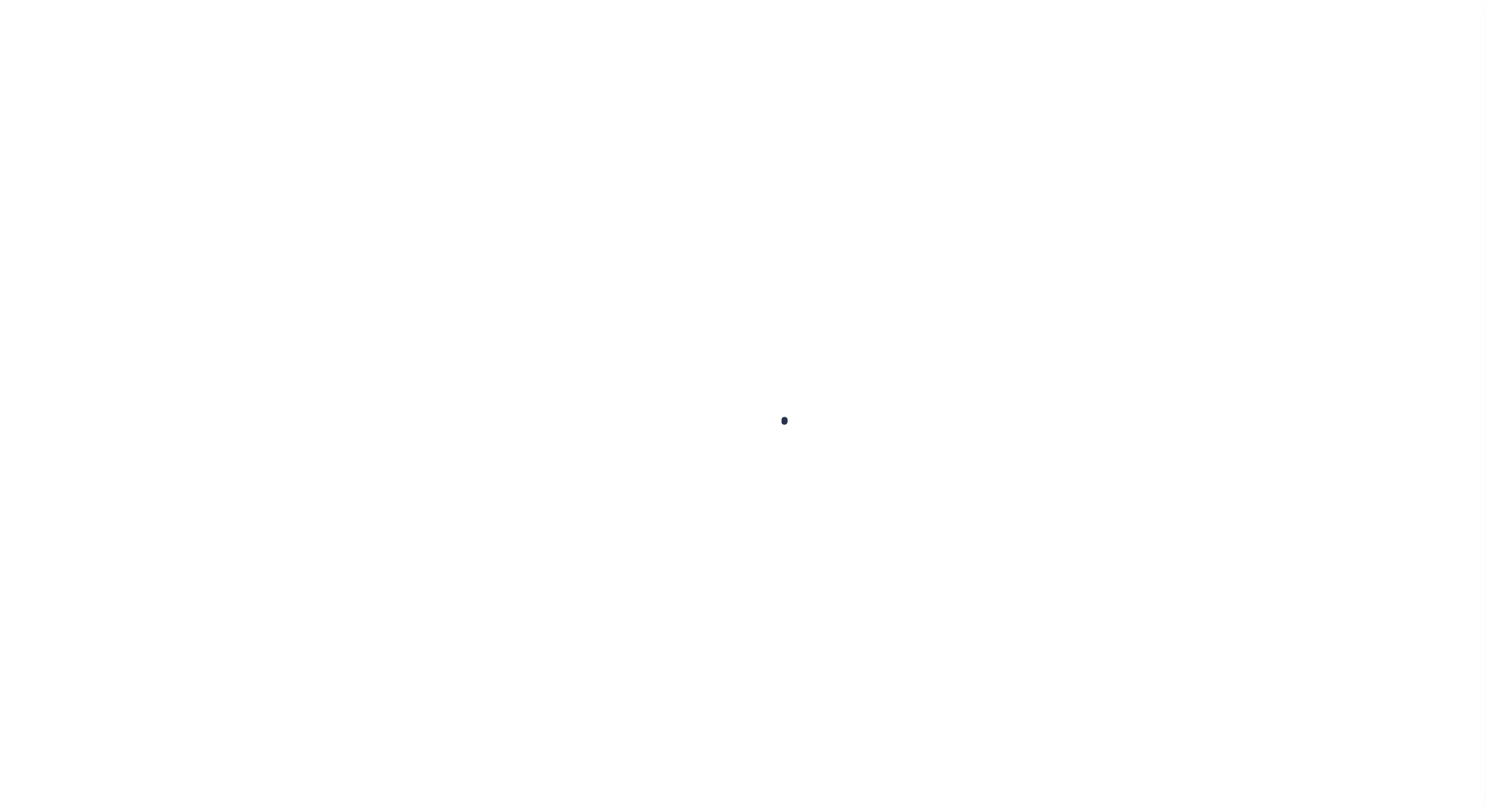
checkbox input "false"
type input "[DATE]"
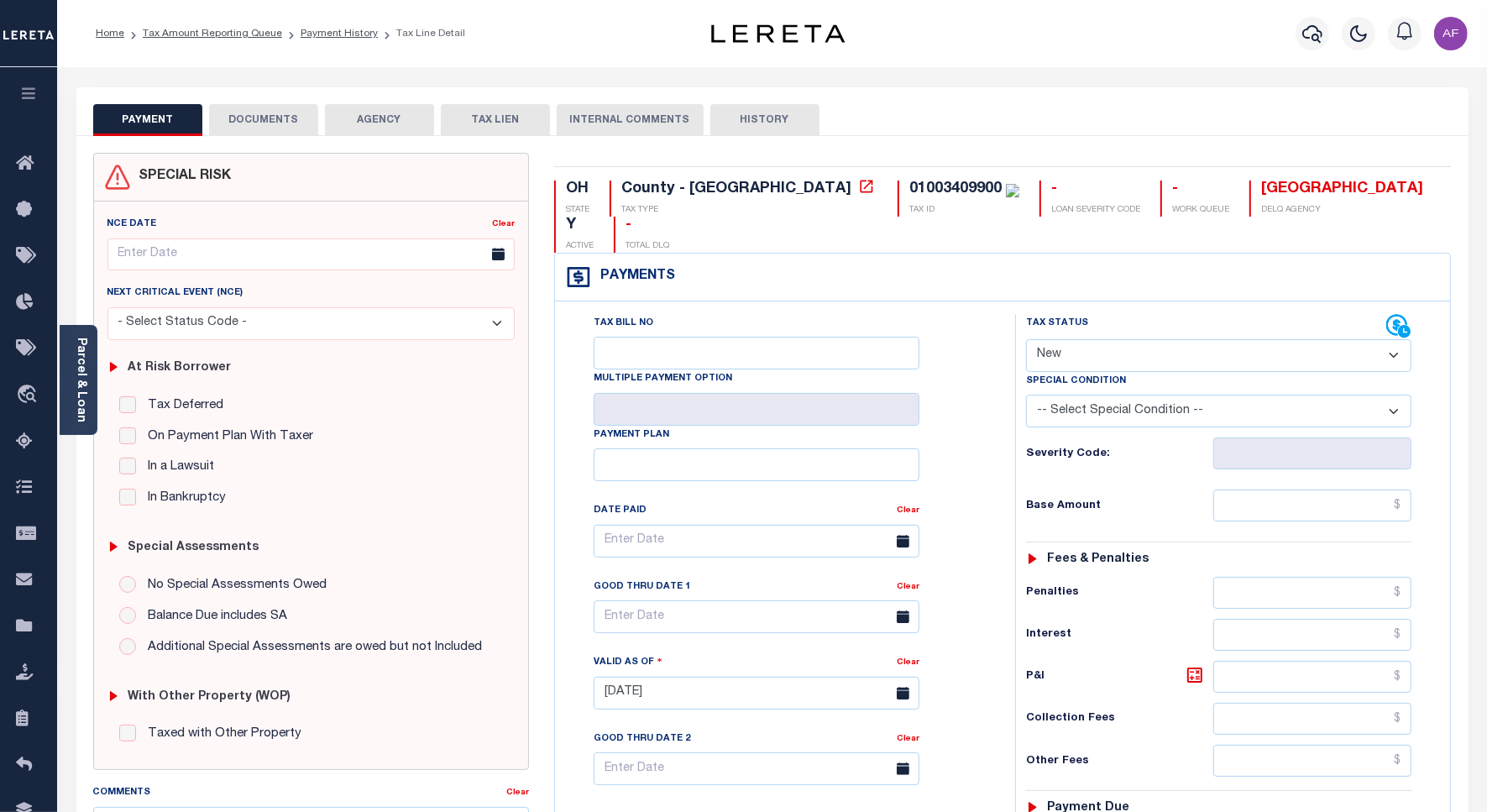
click at [1088, 339] on select "- Select Status Code - Open Due/Unpaid Paid Incomplete No Tax Due Internal Refu…" at bounding box center [1218, 355] width 385 height 32
select select "PYD"
click at [1026, 339] on select "- Select Status Code - Open Due/Unpaid Paid Incomplete No Tax Due Internal Refu…" at bounding box center [1218, 355] width 385 height 32
type input "[DATE]"
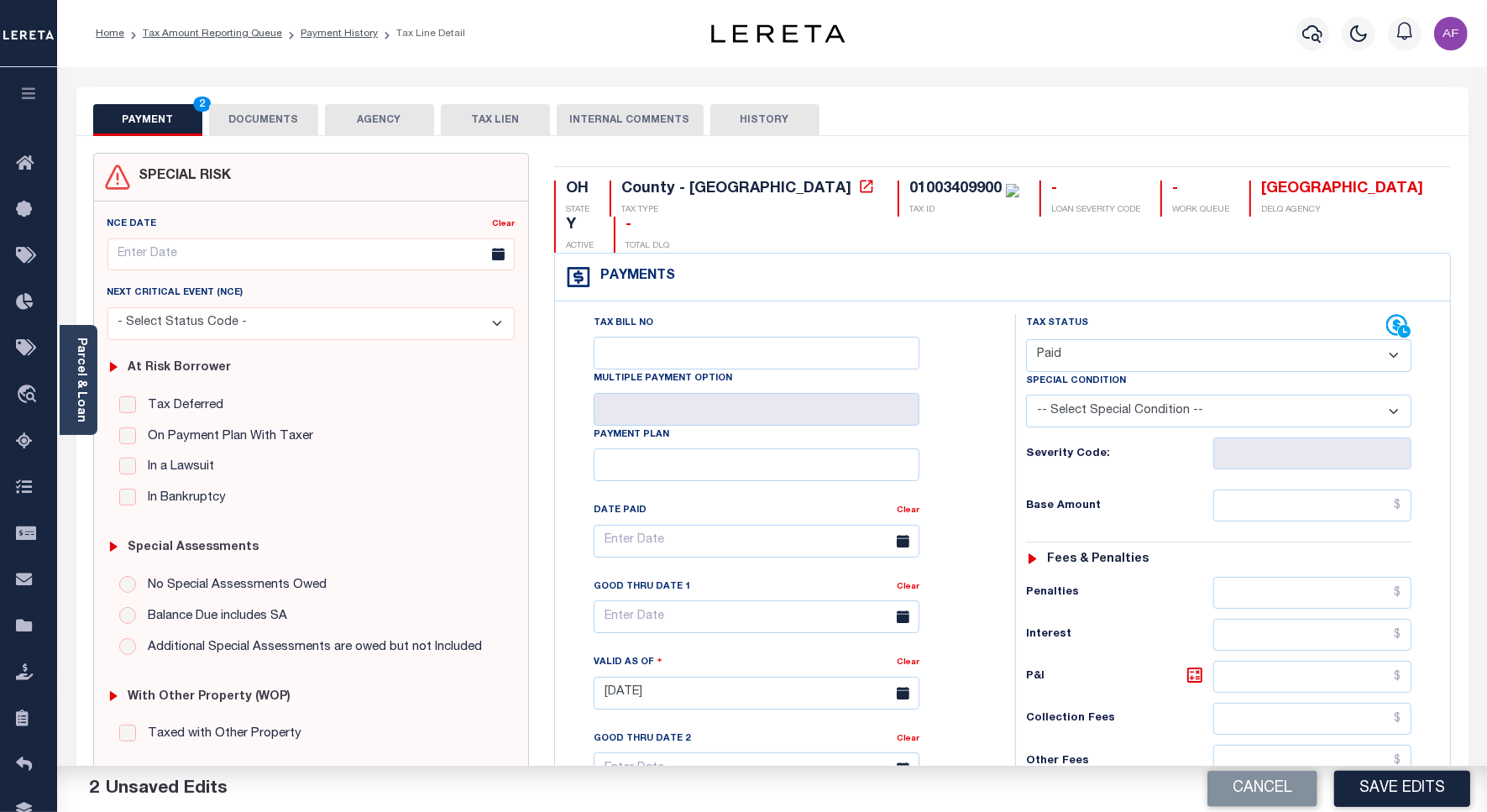
click at [1348, 451] on div "Tax Status Status - Select Status Code -" at bounding box center [1224, 685] width 418 height 741
click at [1342, 489] on input "text" at bounding box center [1312, 505] width 198 height 32
paste input "1,315.96"
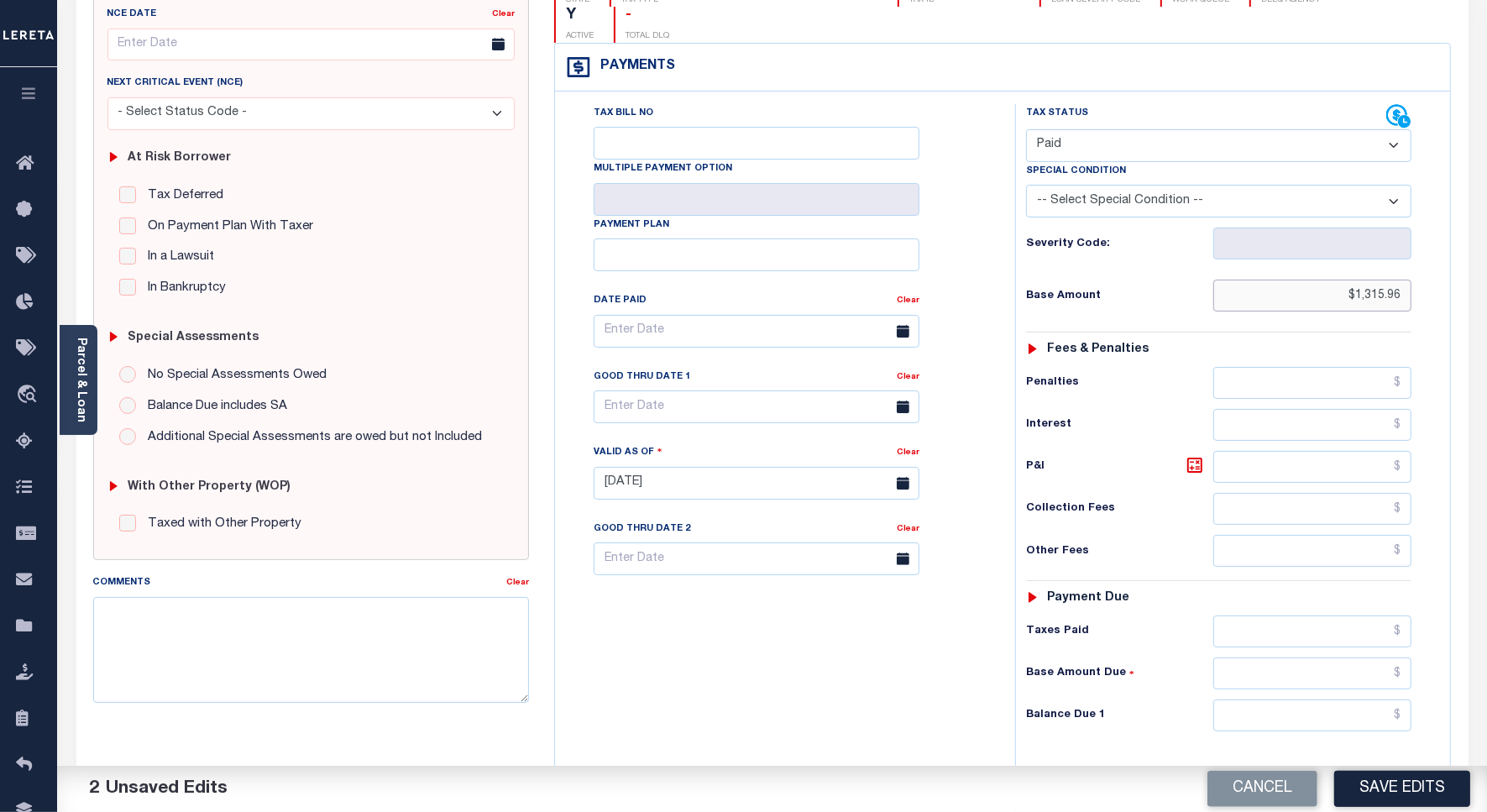
scroll to position [420, 0]
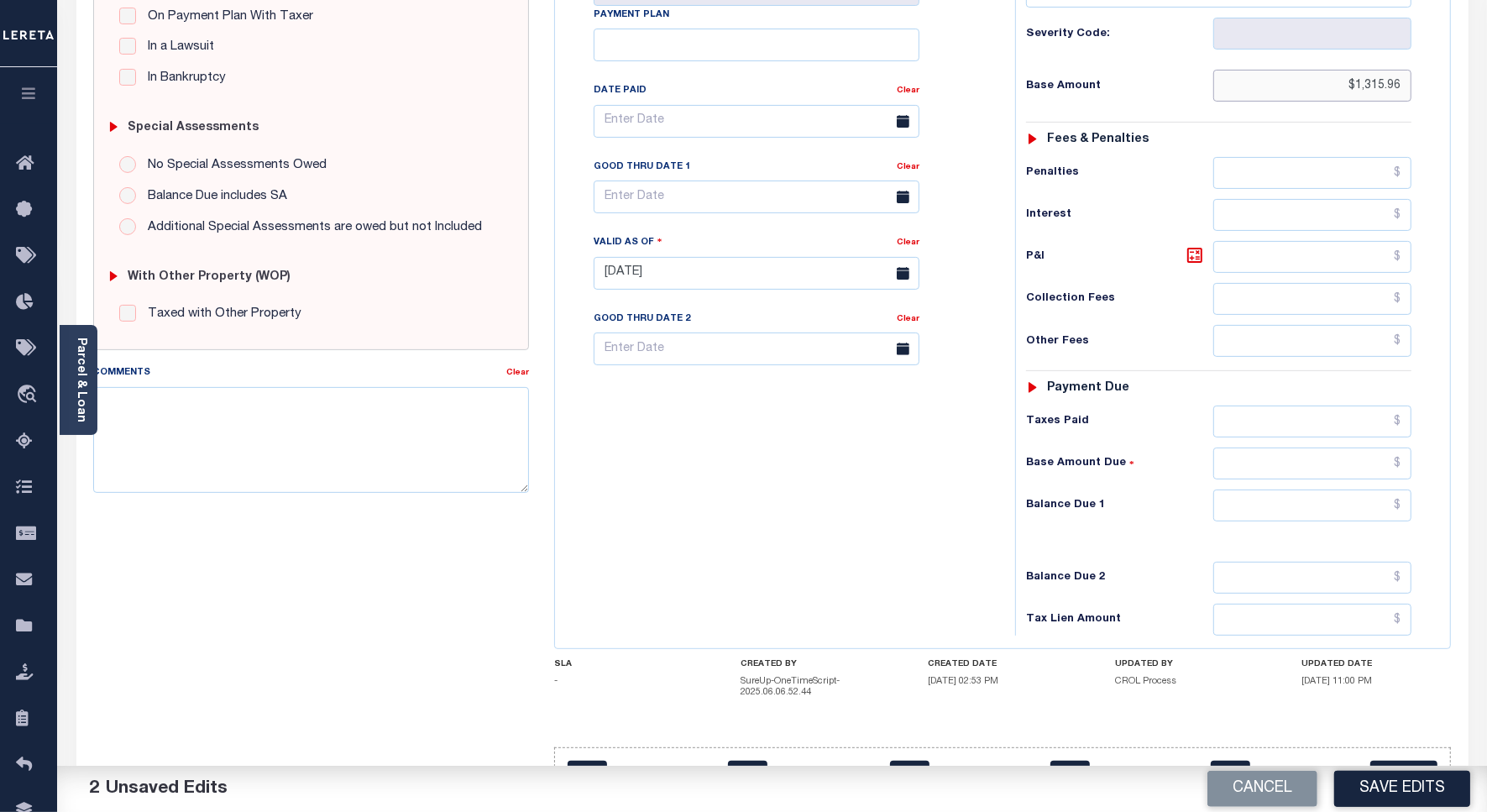
type input "$1,315.96"
click at [1370, 489] on input "text" at bounding box center [1312, 505] width 198 height 32
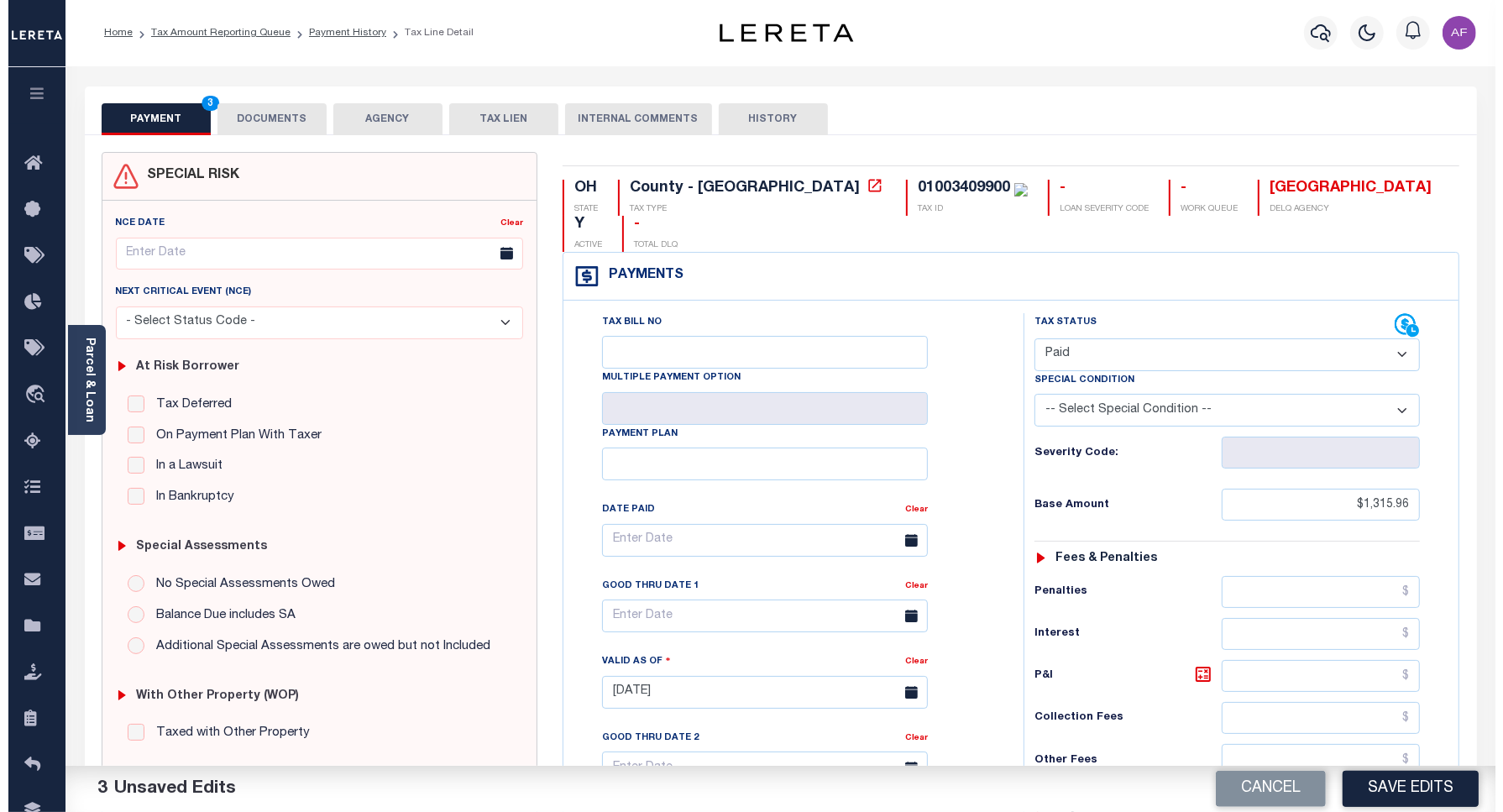
scroll to position [0, 0]
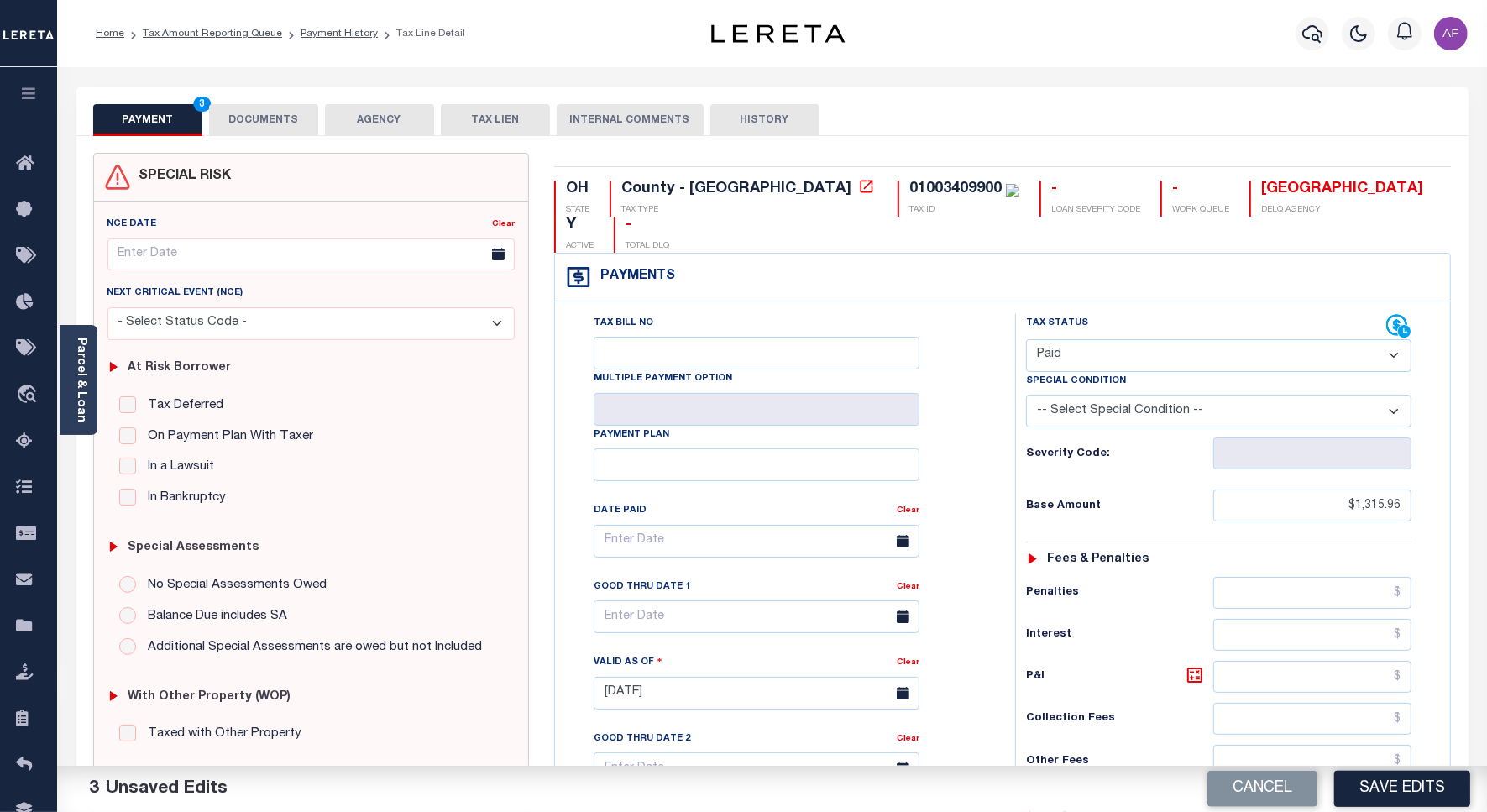
type input "$0.00"
click at [256, 107] on button "DOCUMENTS" at bounding box center [263, 120] width 109 height 32
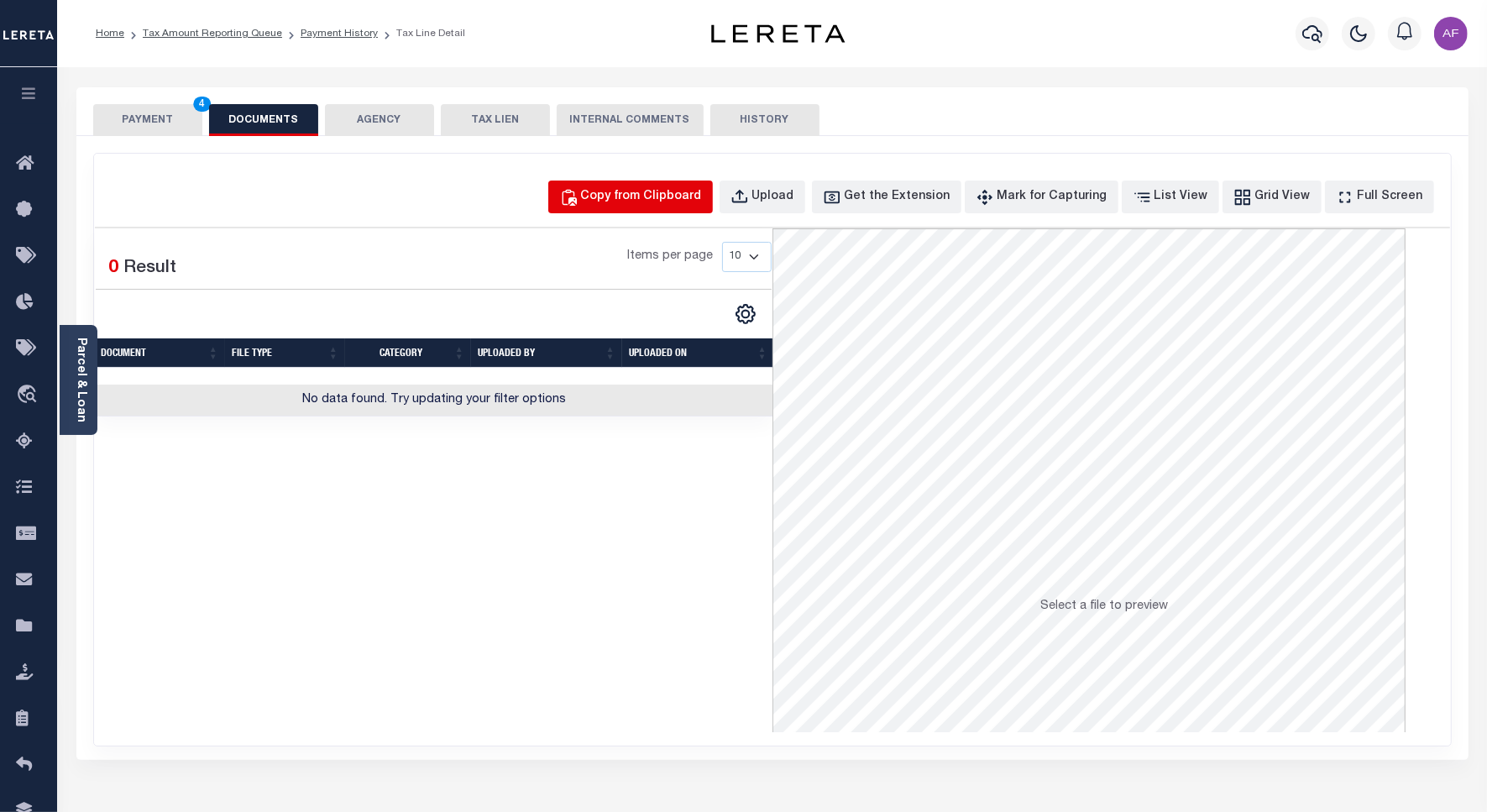
click at [640, 189] on div "Copy from Clipboard" at bounding box center [641, 197] width 121 height 19
select select "POP"
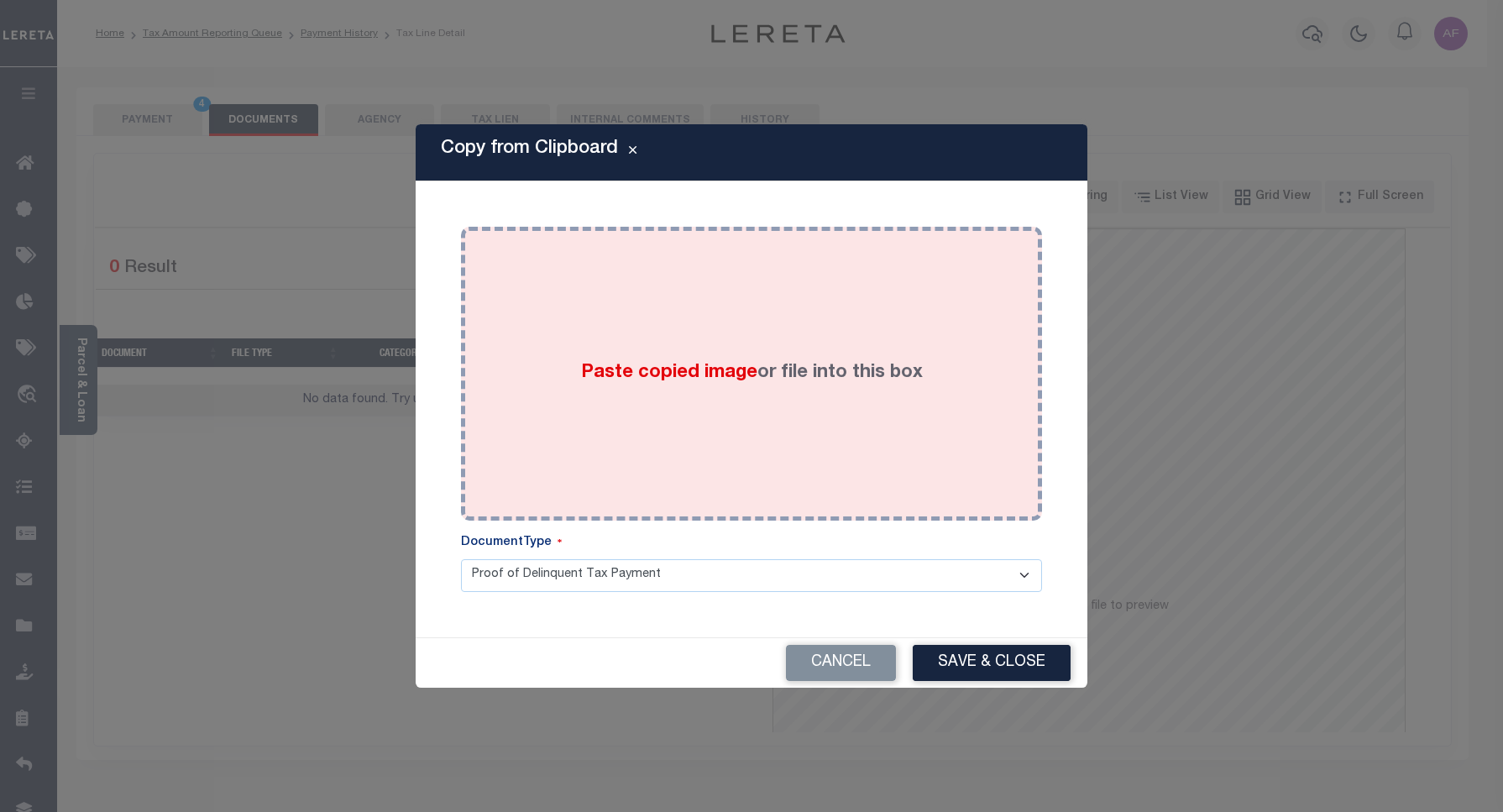
click at [608, 320] on div "Paste copied image or file into this box" at bounding box center [752, 374] width 556 height 269
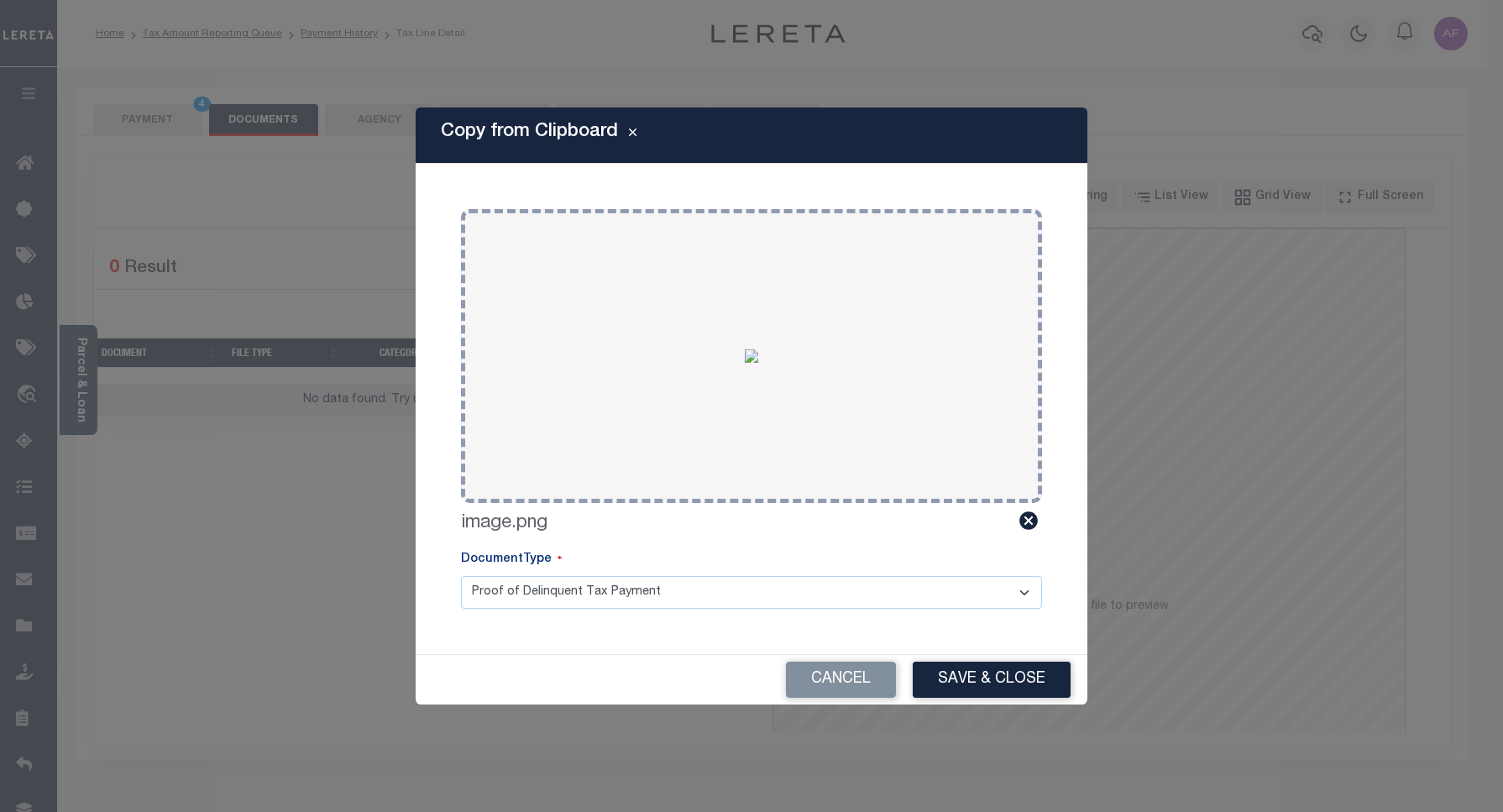
click at [969, 686] on button "Save & Close" at bounding box center [991, 679] width 158 height 36
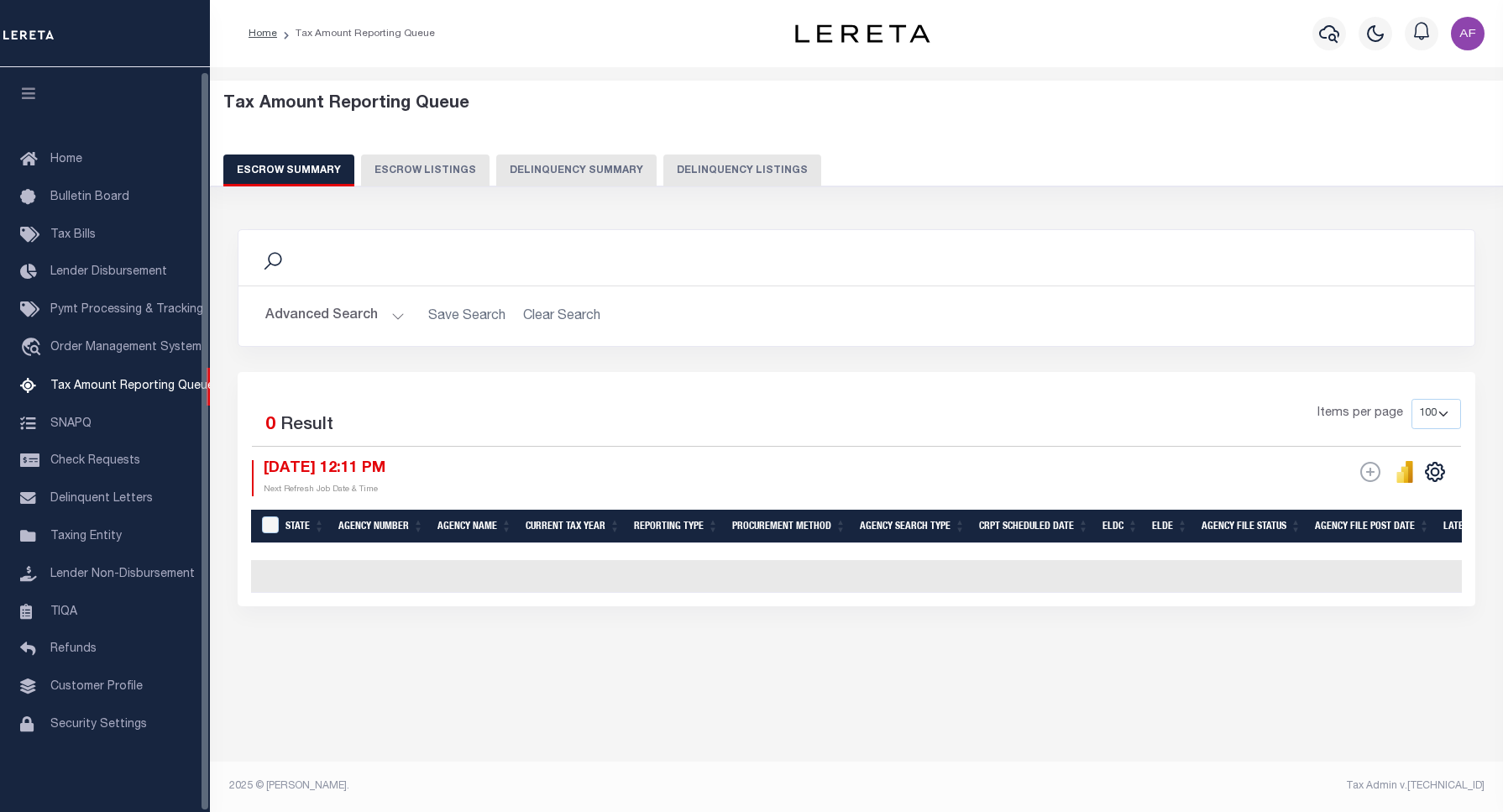
select select "100"
click at [713, 161] on button "Delinquency Listings" at bounding box center [742, 170] width 158 height 32
select select "100"
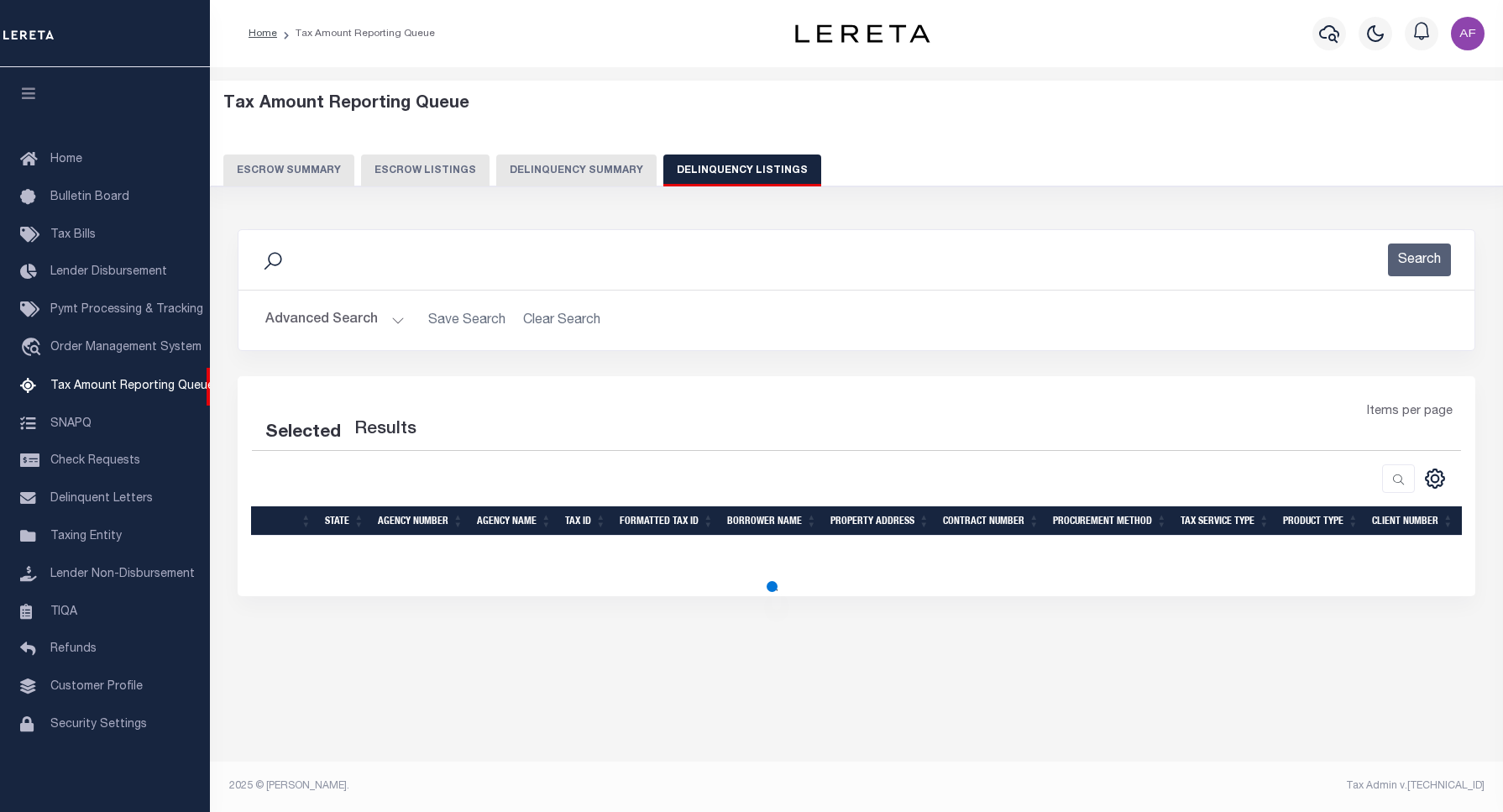
select select "100"
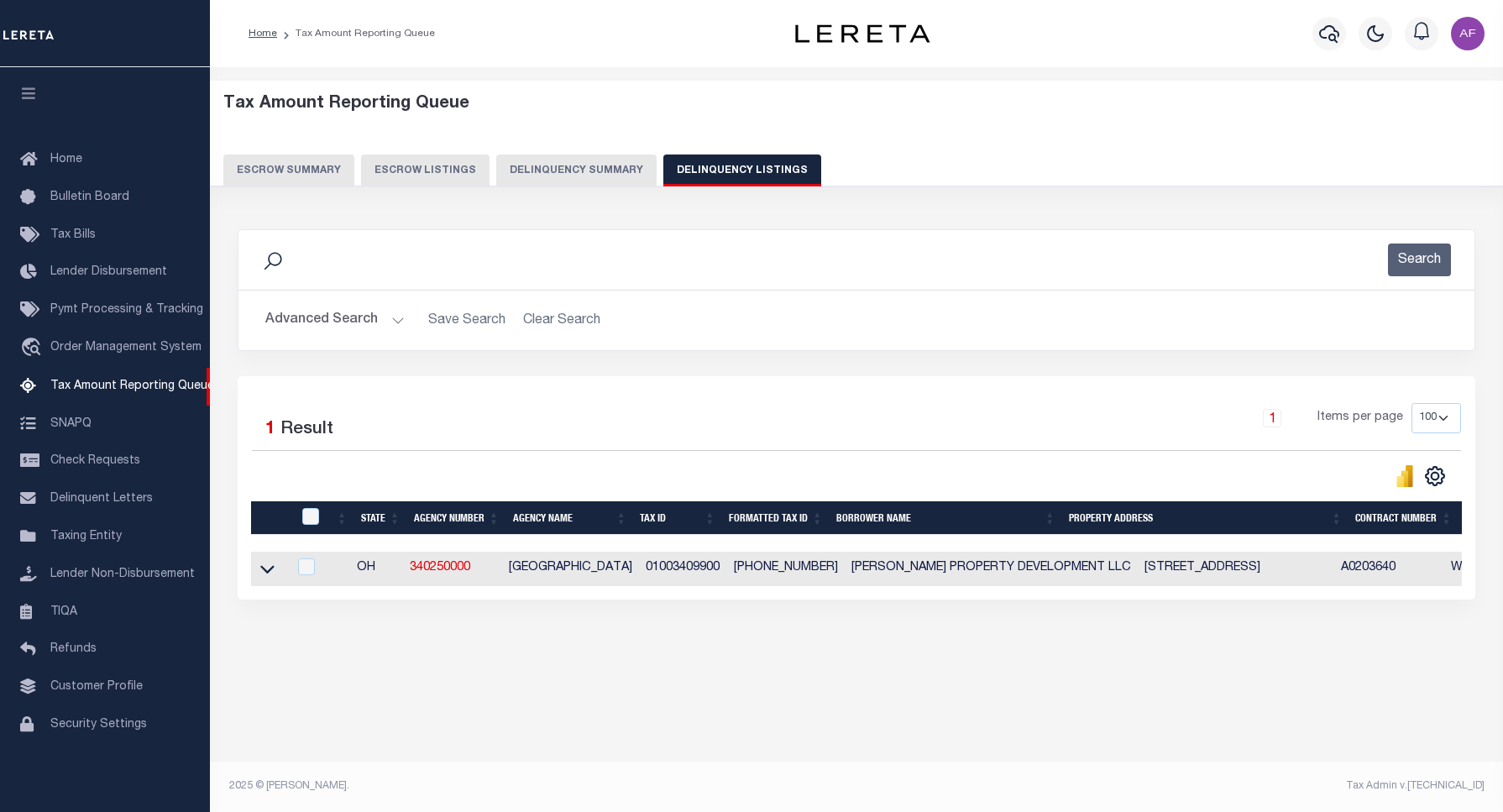
click at [315, 530] on th at bounding box center [308, 518] width 34 height 34
click at [287, 505] on th "&nbsp;&nbsp;&nbsp;&nbsp;&nbsp;&nbsp;&nbsp;&nbsp;&nbsp;&nbsp;\a" at bounding box center [271, 518] width 40 height 34
click at [312, 525] on input "checkbox" at bounding box center [310, 516] width 17 height 17
checkbox input "true"
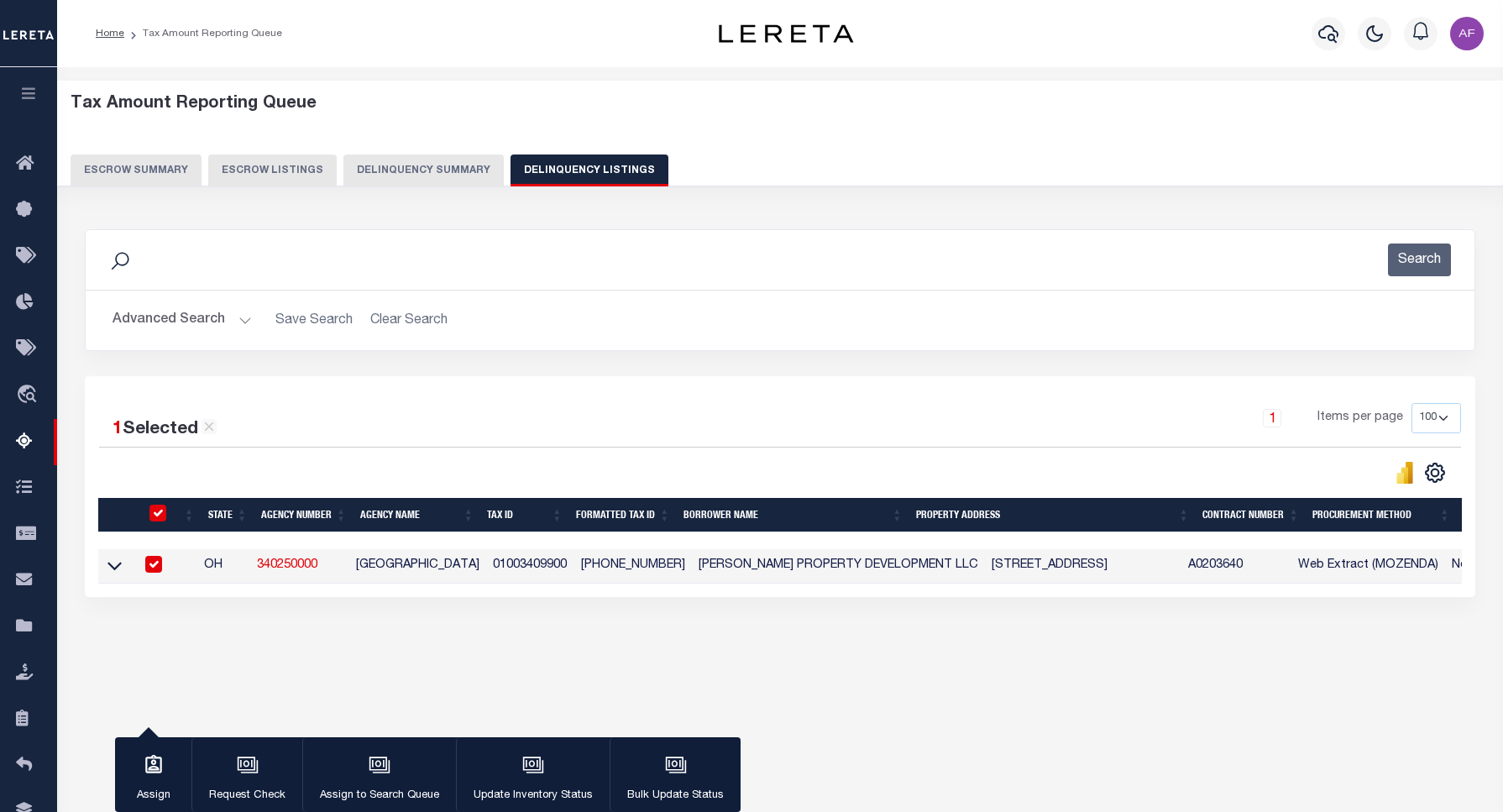
checkbox input "true"
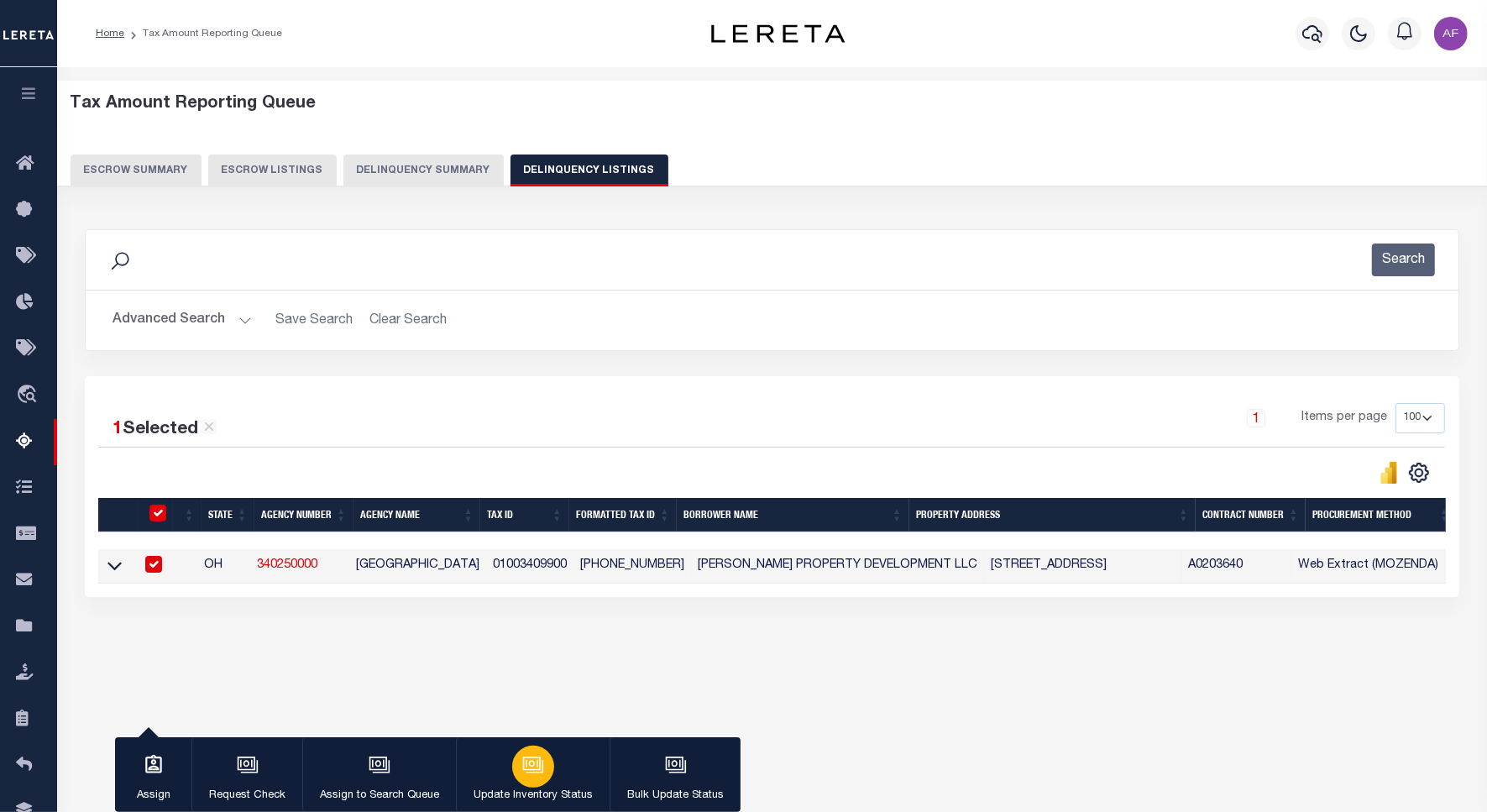
click at [542, 769] on div "button" at bounding box center [533, 766] width 42 height 42
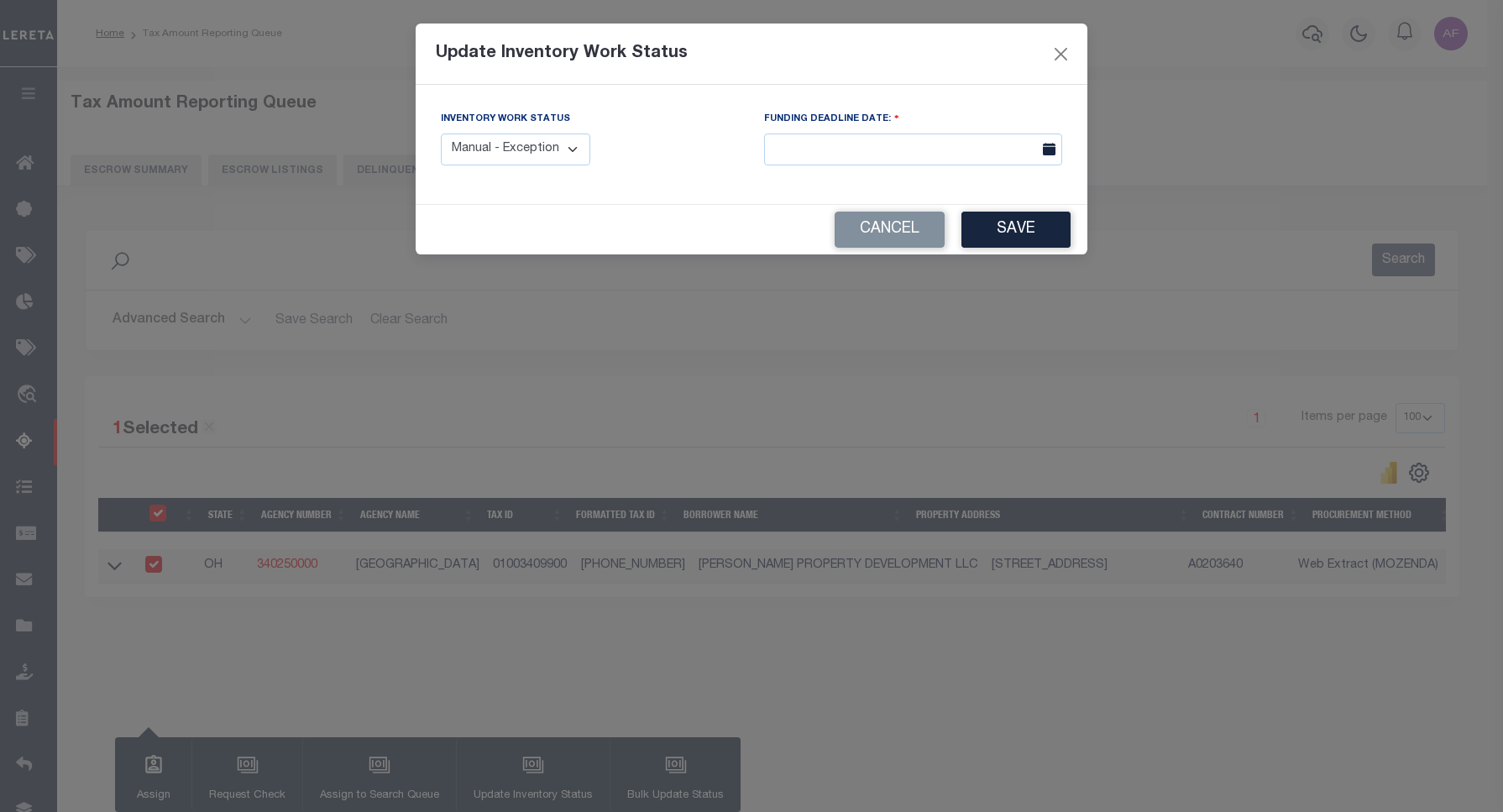
click at [527, 145] on select "Manual - Exception Pended - Awaiting Search Late Add Exception Completed" at bounding box center [515, 149] width 149 height 32
select select "4"
click at [441, 133] on select "Manual - Exception Pended - Awaiting Search Late Add Exception Completed" at bounding box center [515, 149] width 149 height 32
click at [1011, 228] on button "Save" at bounding box center [1015, 229] width 109 height 36
